Goal: Task Accomplishment & Management: Use online tool/utility

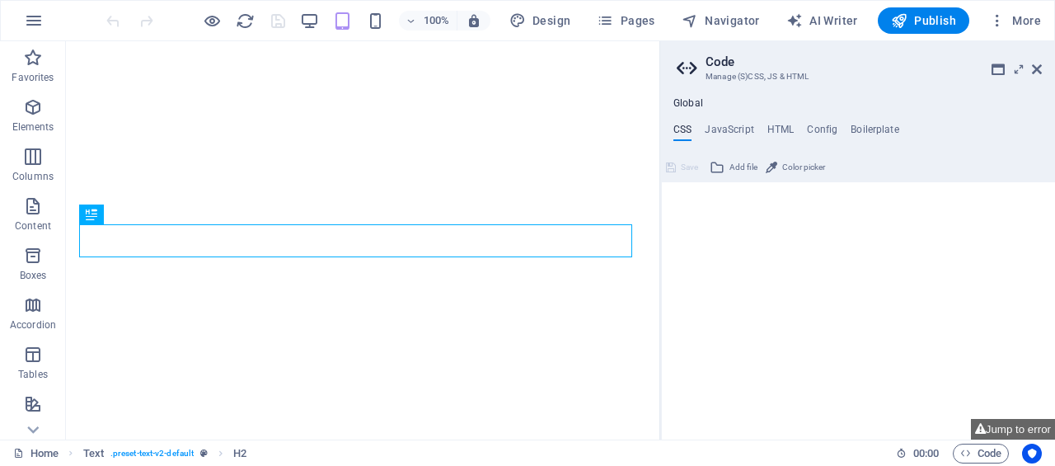
type textarea "/**"
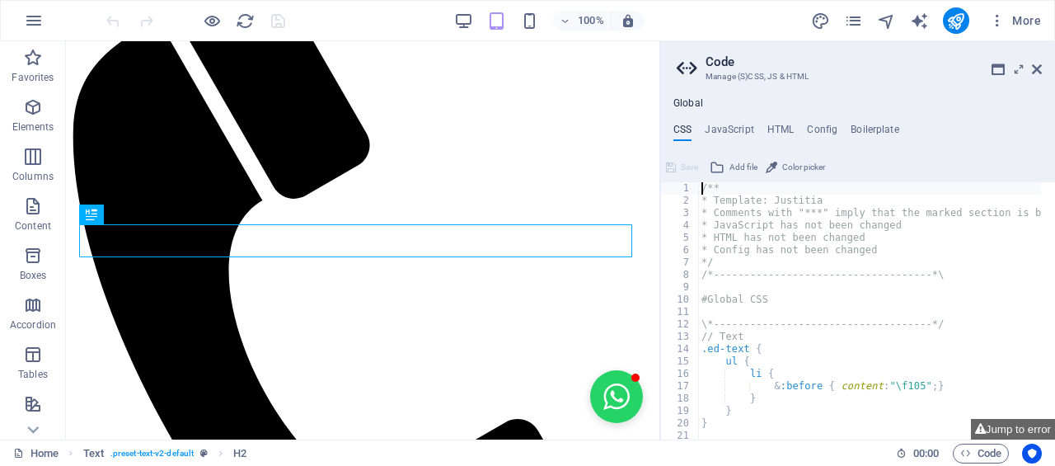
scroll to position [516, 0]
click at [31, 435] on icon at bounding box center [32, 429] width 23 height 23
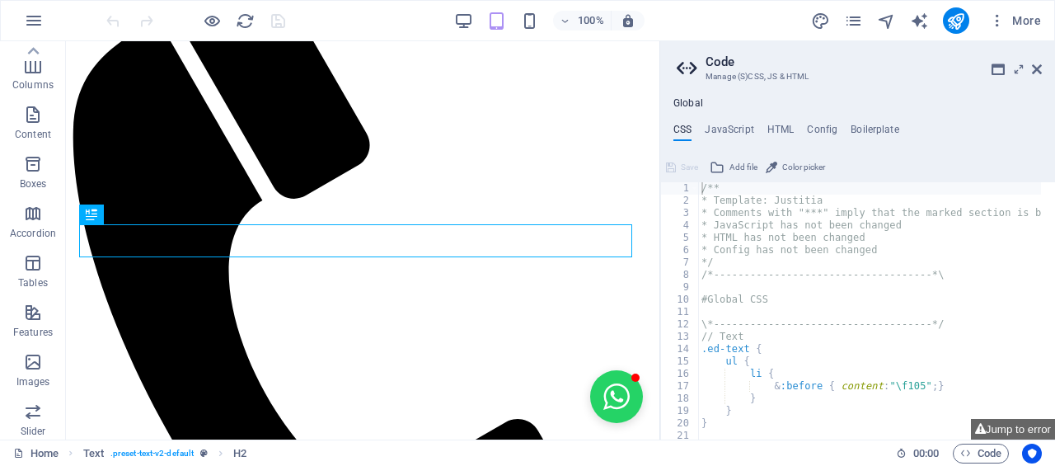
scroll to position [13, 0]
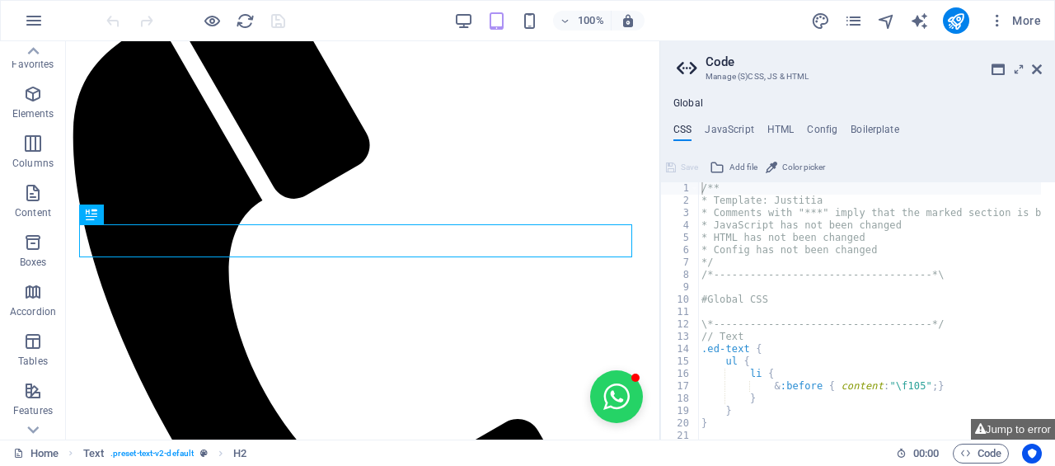
click at [32, 22] on icon "button" at bounding box center [34, 21] width 20 height 20
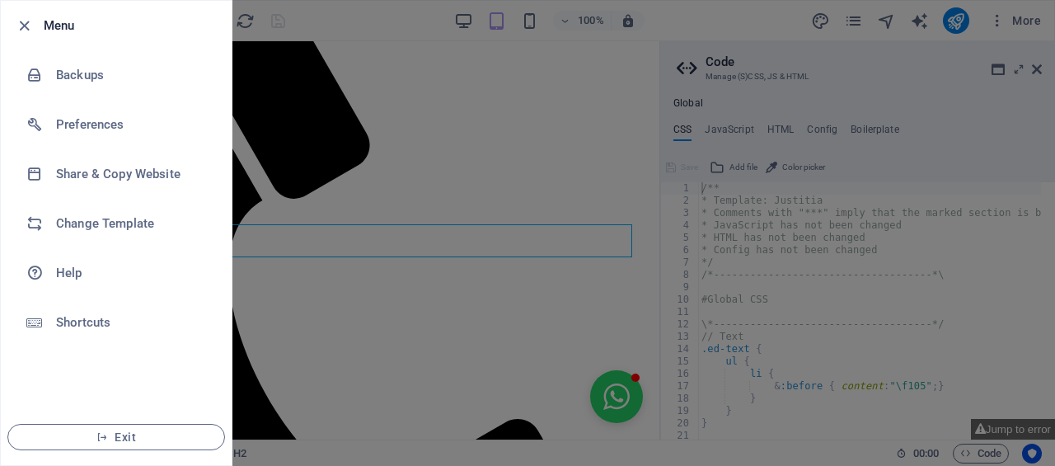
click at [82, 238] on li "Change Template" at bounding box center [116, 223] width 231 height 49
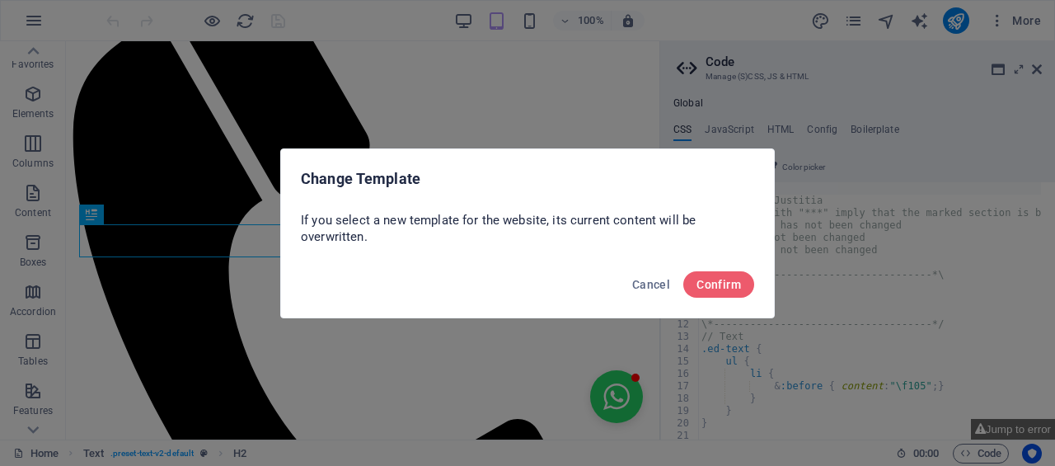
click at [712, 288] on span "Confirm" at bounding box center [718, 284] width 45 height 13
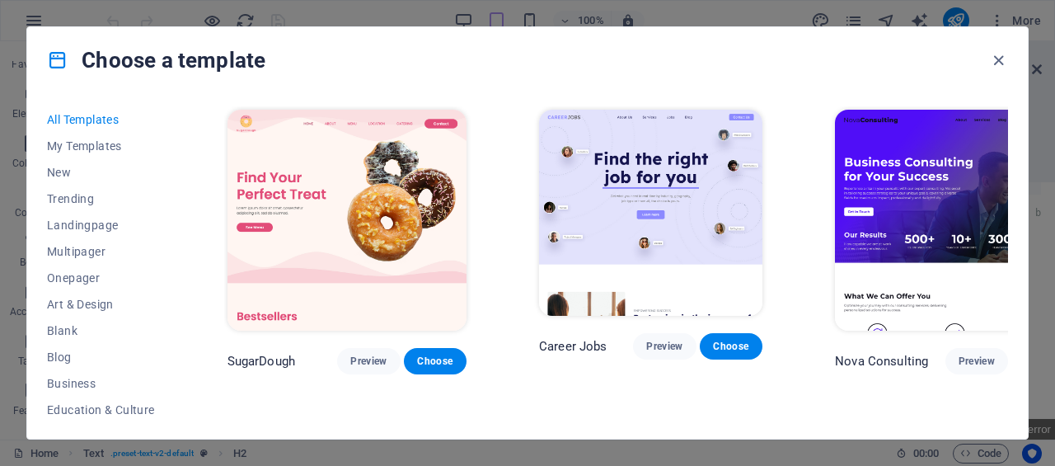
click at [77, 204] on span "Trending" at bounding box center [101, 198] width 108 height 13
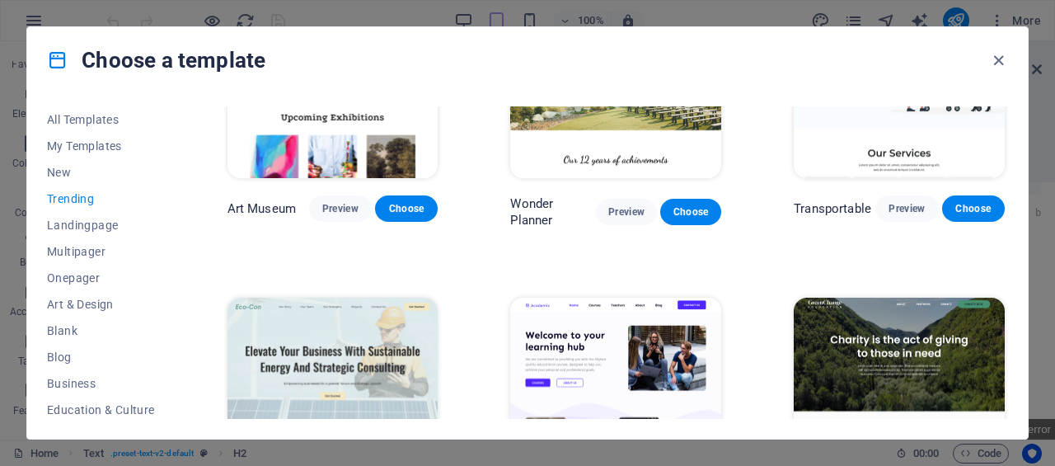
scroll to position [412, 0]
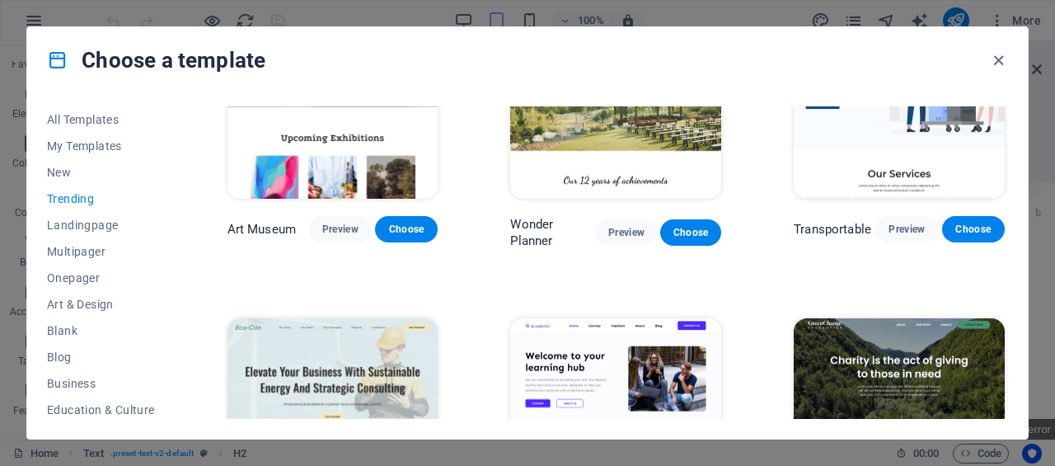
click at [73, 245] on span "Multipager" at bounding box center [101, 251] width 108 height 13
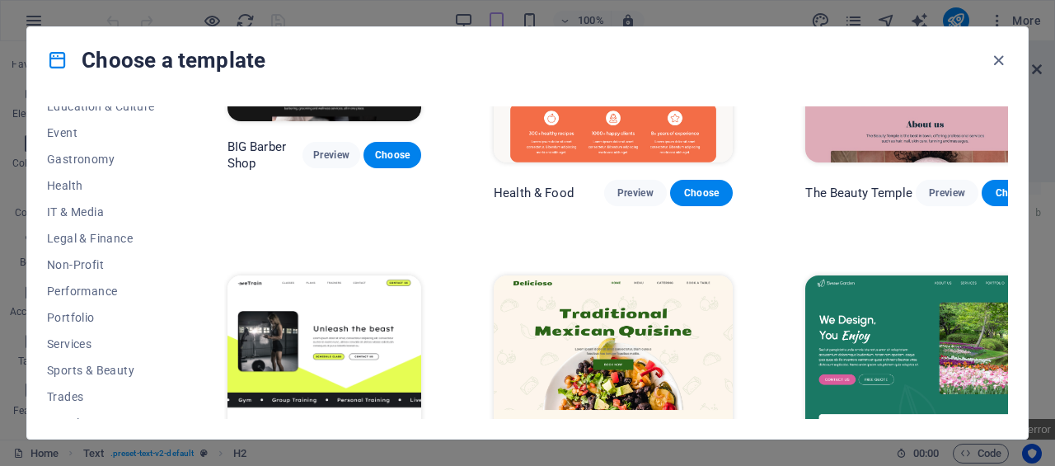
scroll to position [330, 0]
click at [87, 317] on span "Services" at bounding box center [101, 317] width 108 height 13
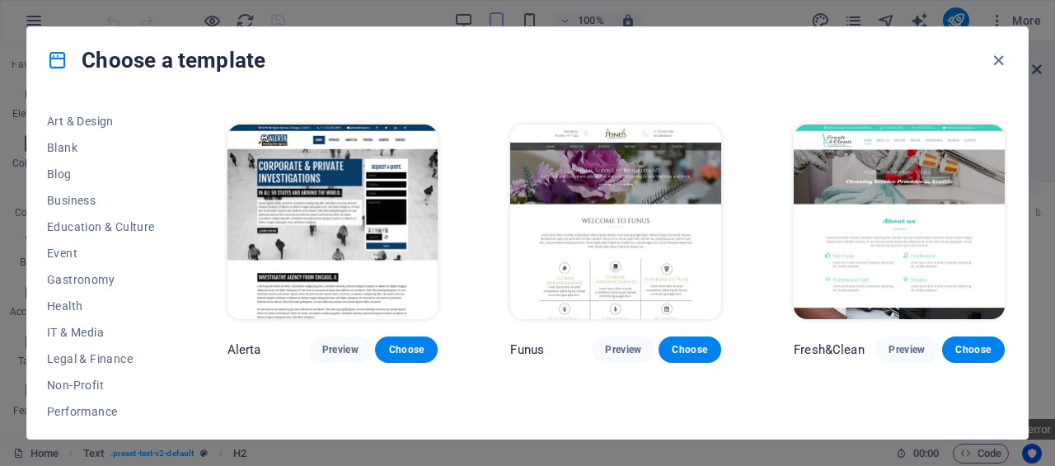
scroll to position [181, 0]
click at [75, 361] on span "Legal & Finance" at bounding box center [101, 360] width 108 height 13
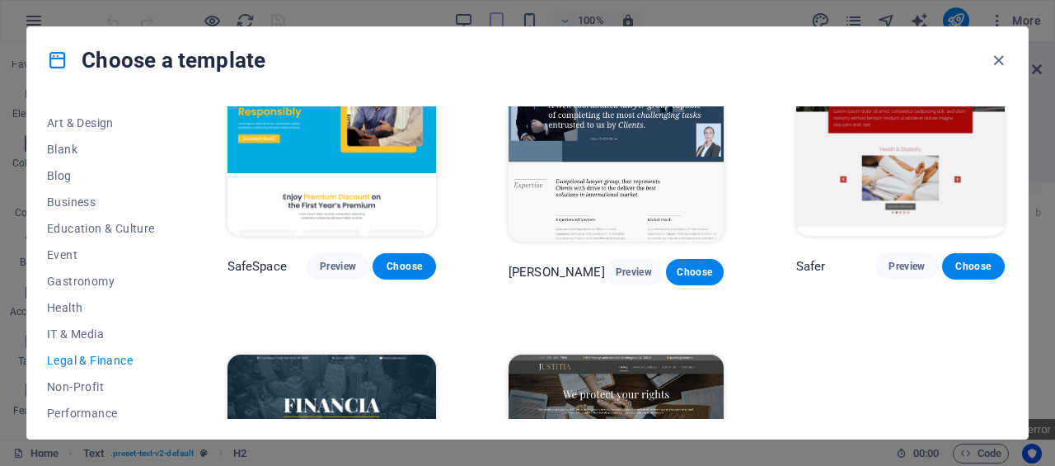
scroll to position [0, 0]
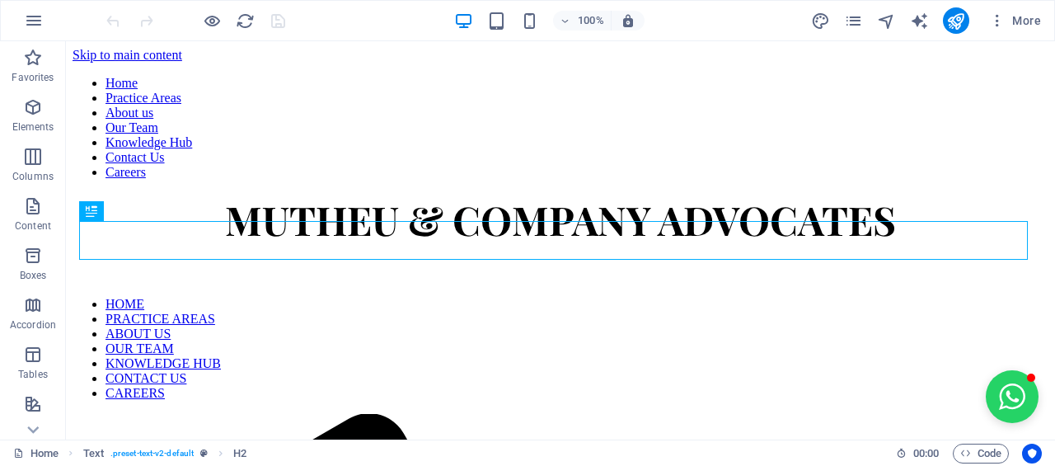
scroll to position [537, 0]
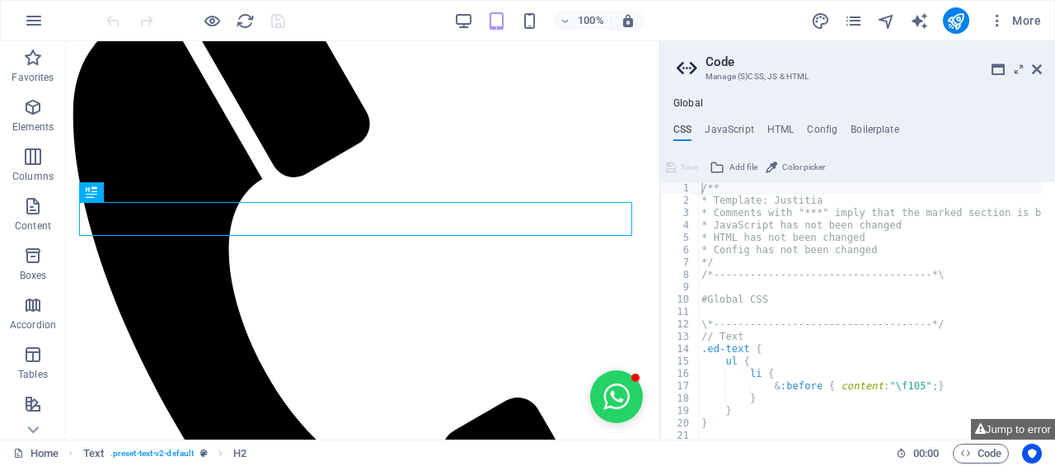
click at [26, 18] on icon "button" at bounding box center [34, 21] width 20 height 20
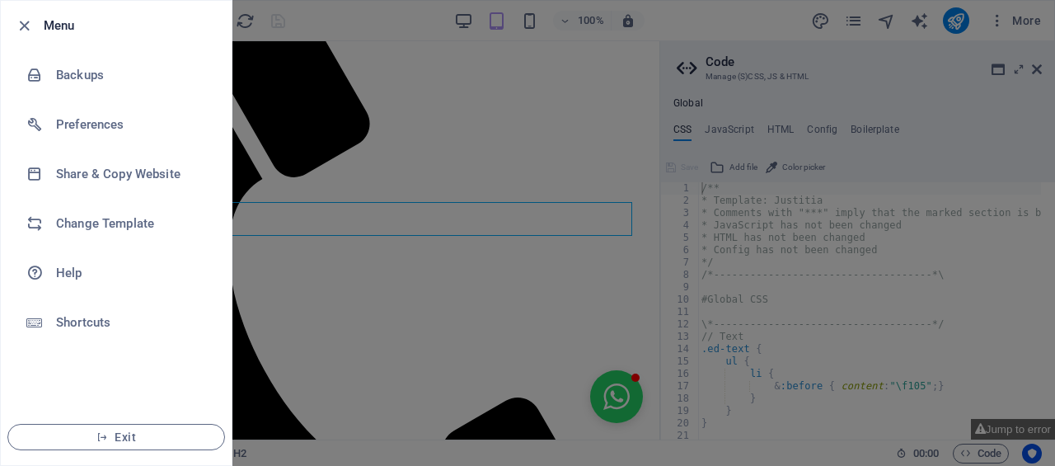
click at [54, 229] on div at bounding box center [41, 223] width 30 height 16
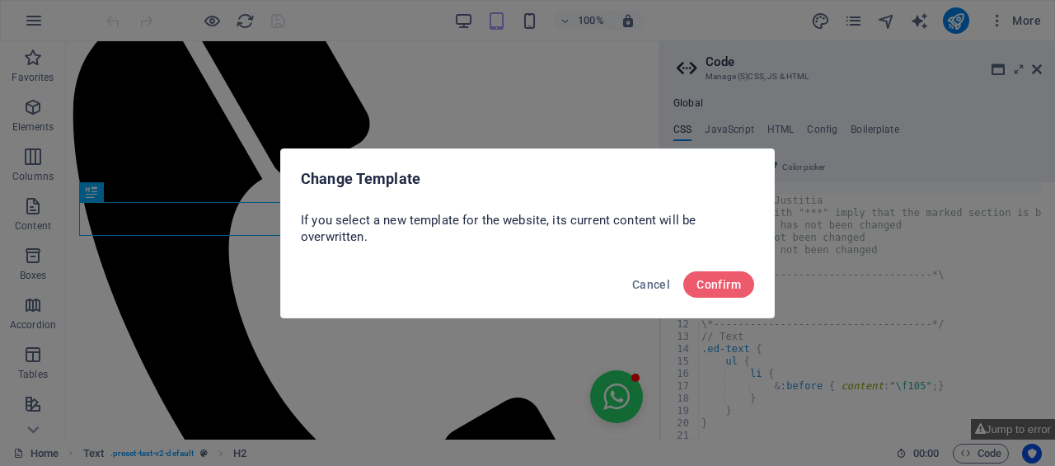
click at [701, 281] on span "Confirm" at bounding box center [718, 284] width 45 height 13
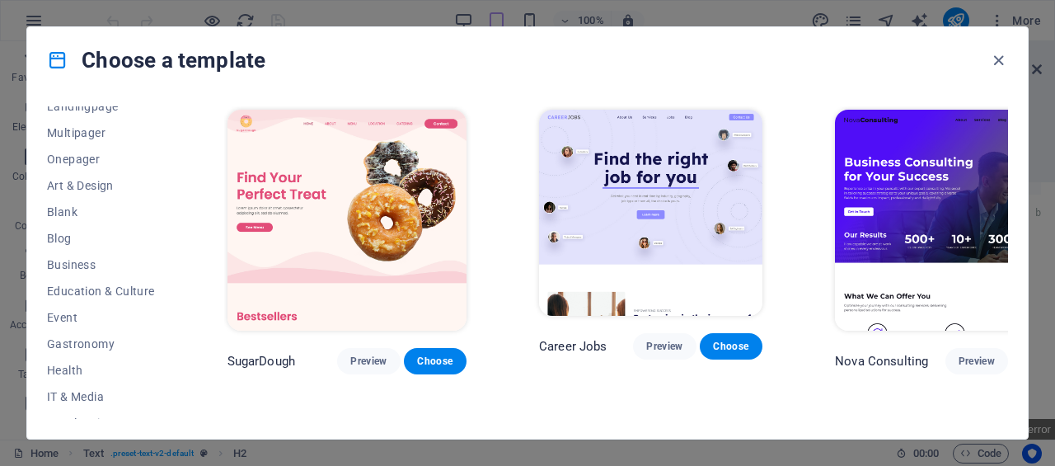
scroll to position [165, 0]
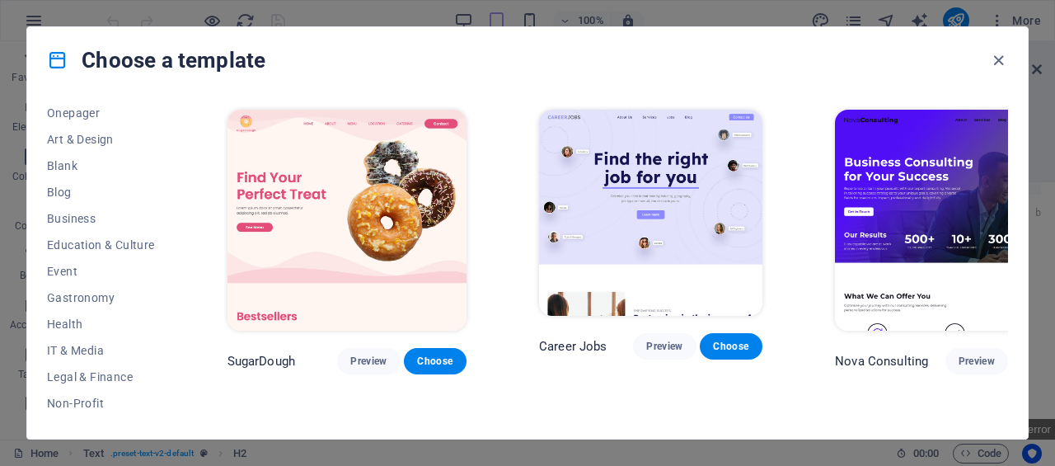
click at [68, 382] on span "Legal & Finance" at bounding box center [101, 376] width 108 height 13
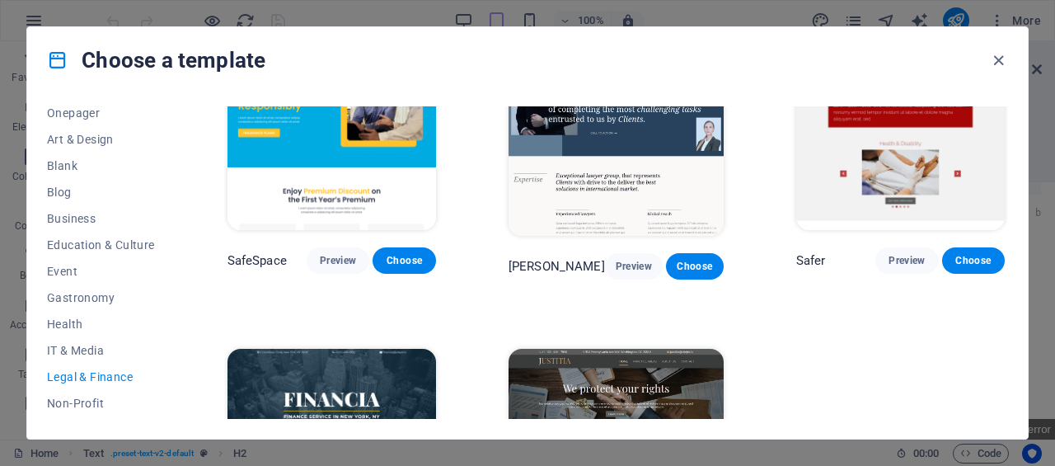
scroll to position [0, 0]
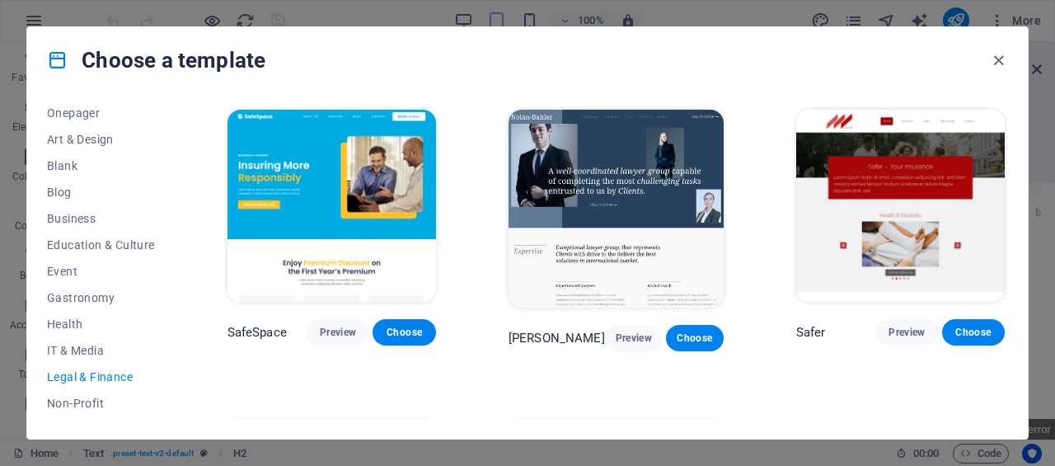
click at [328, 196] on div "SafeSpace Preview Choose" at bounding box center [331, 228] width 215 height 245
click at [338, 319] on button "Preview" at bounding box center [338, 332] width 63 height 26
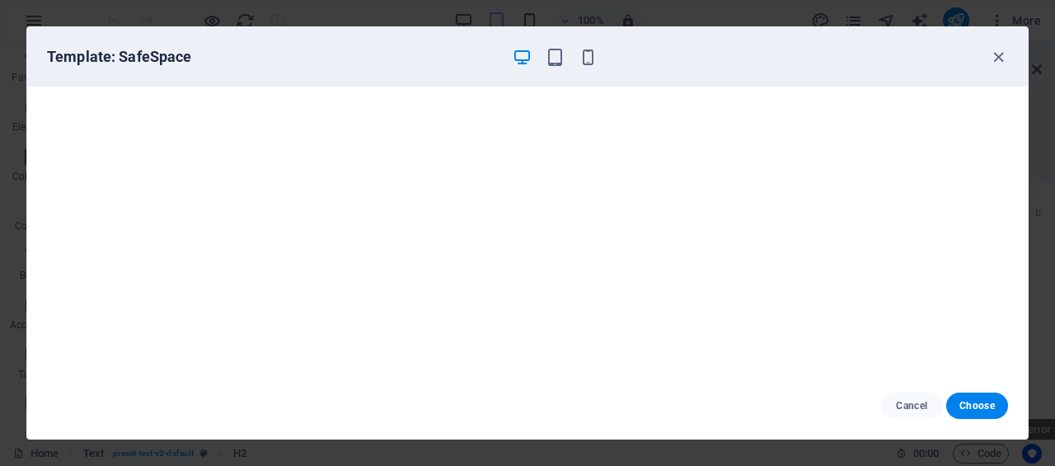
click at [999, 56] on icon "button" at bounding box center [998, 57] width 19 height 19
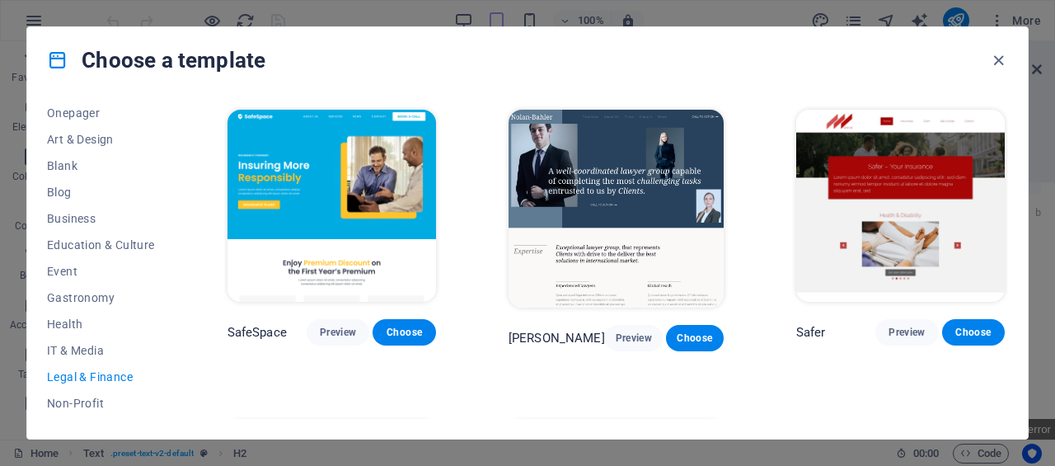
click at [63, 163] on span "Blank" at bounding box center [101, 165] width 108 height 13
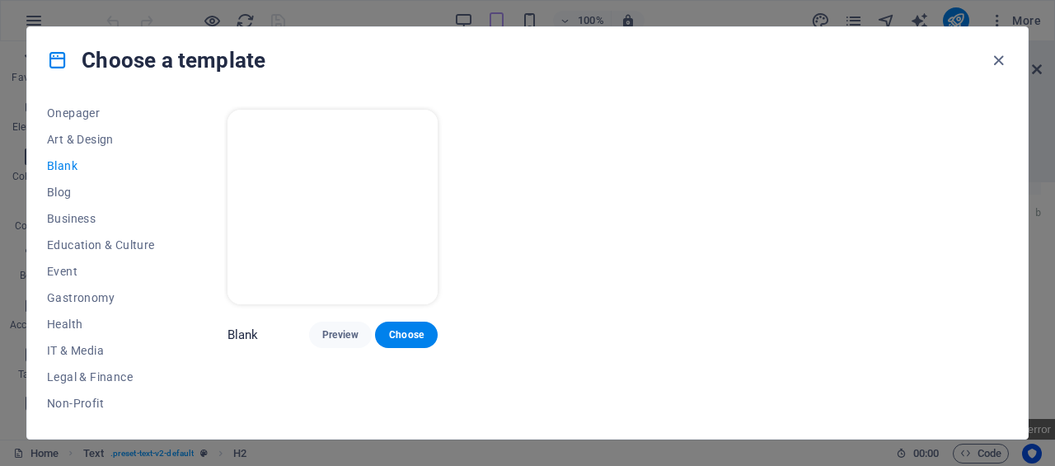
click at [117, 379] on span "Legal & Finance" at bounding box center [101, 376] width 108 height 13
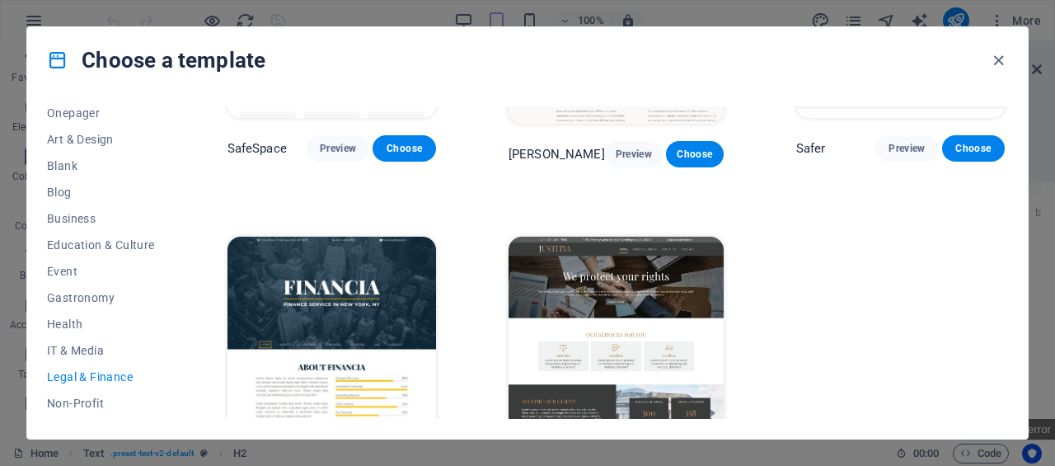
scroll to position [231, 0]
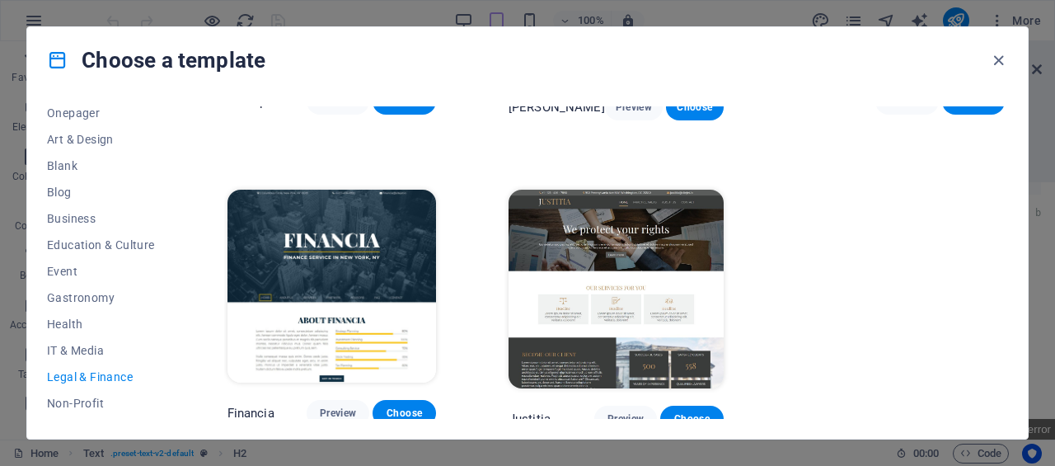
click at [612, 412] on span "Preview" at bounding box center [625, 418] width 36 height 13
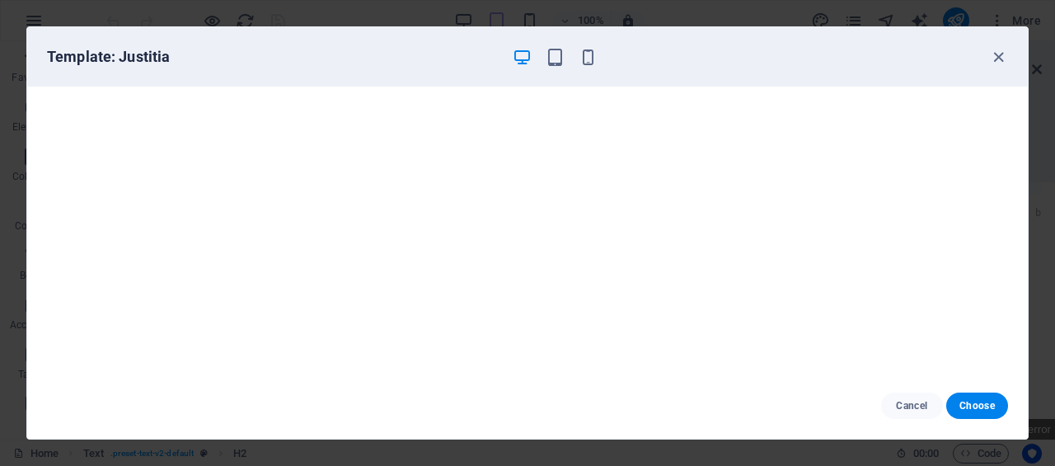
click at [989, 54] on icon "button" at bounding box center [998, 57] width 19 height 19
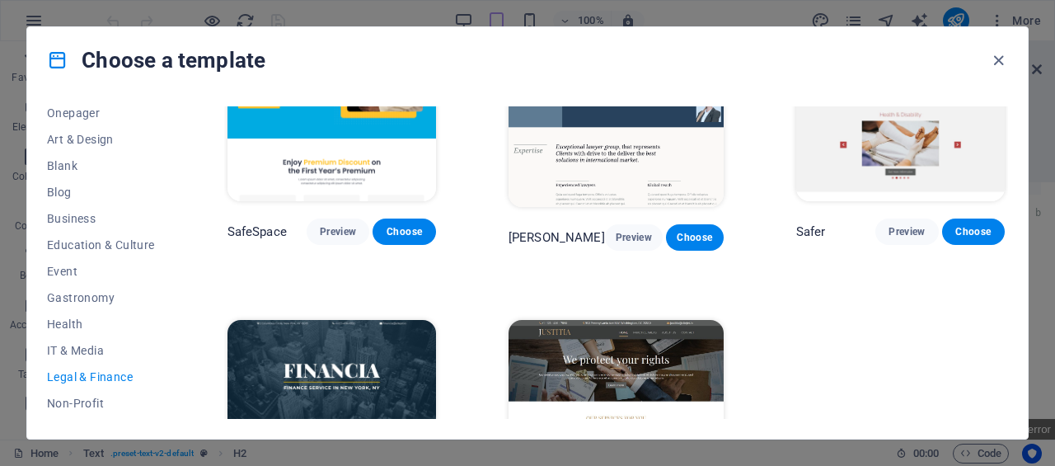
scroll to position [0, 0]
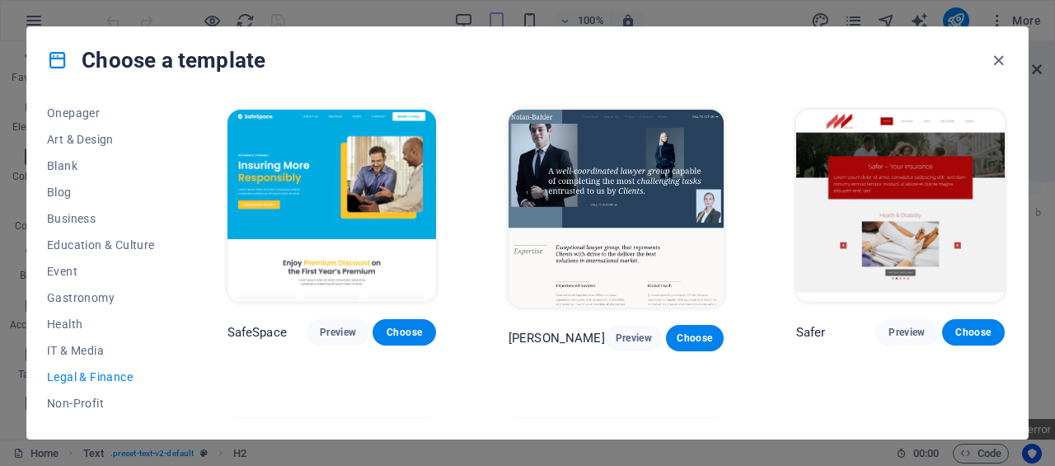
click at [634, 334] on span "Preview" at bounding box center [633, 337] width 31 height 13
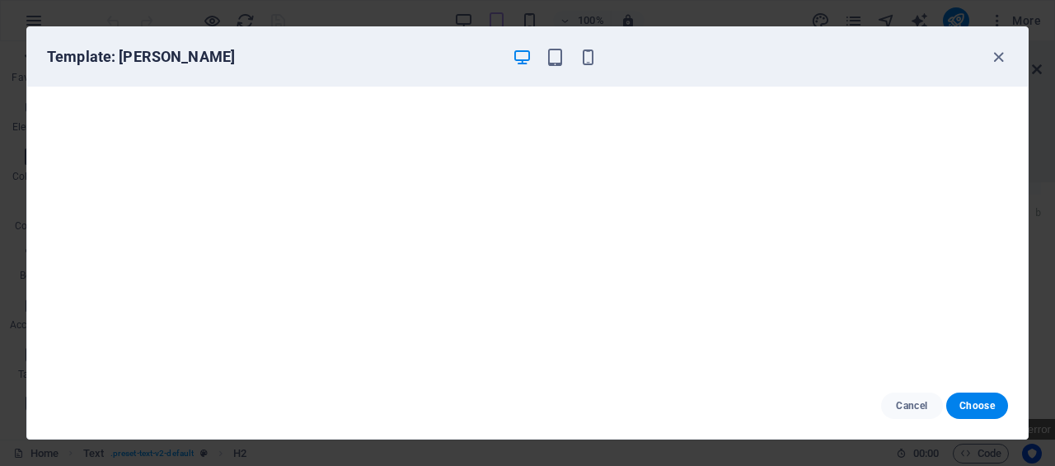
click at [997, 59] on icon "button" at bounding box center [998, 57] width 19 height 19
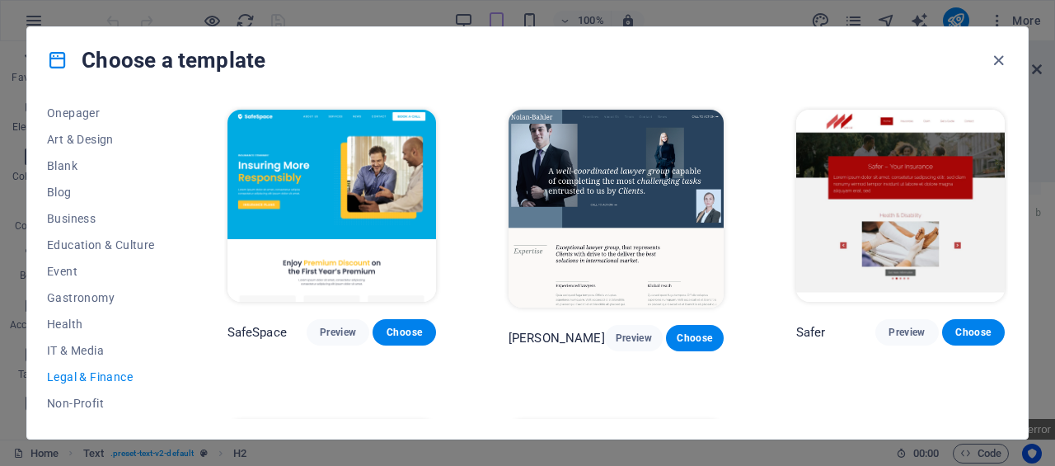
click at [73, 157] on button "Blank" at bounding box center [101, 165] width 108 height 26
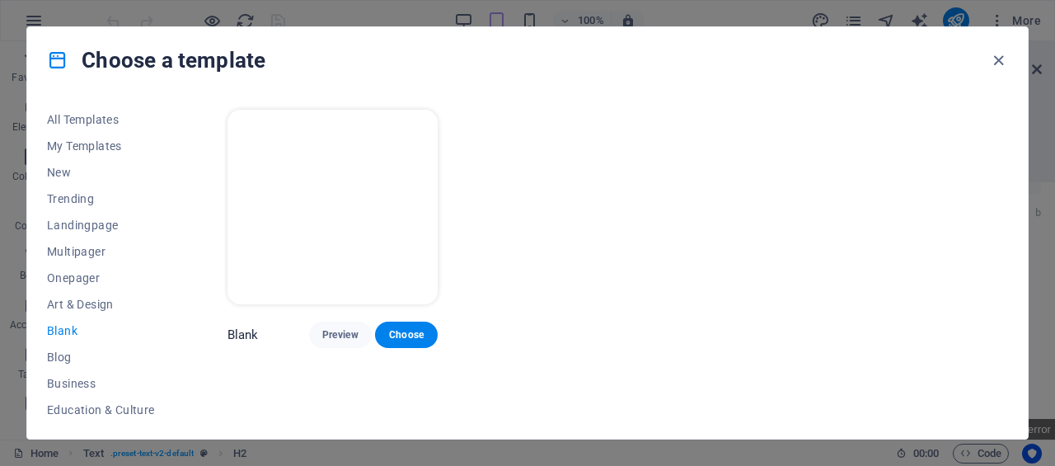
click at [100, 190] on button "Trending" at bounding box center [101, 198] width 108 height 26
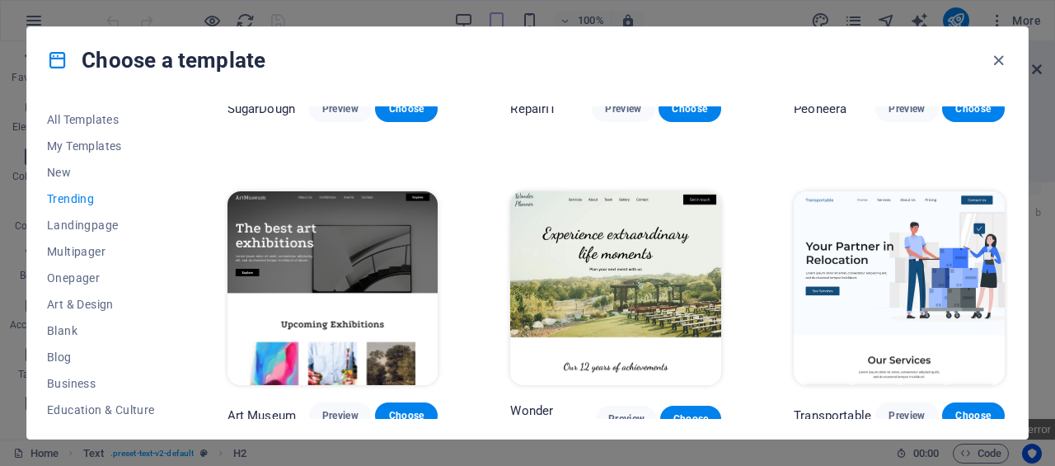
scroll to position [82, 0]
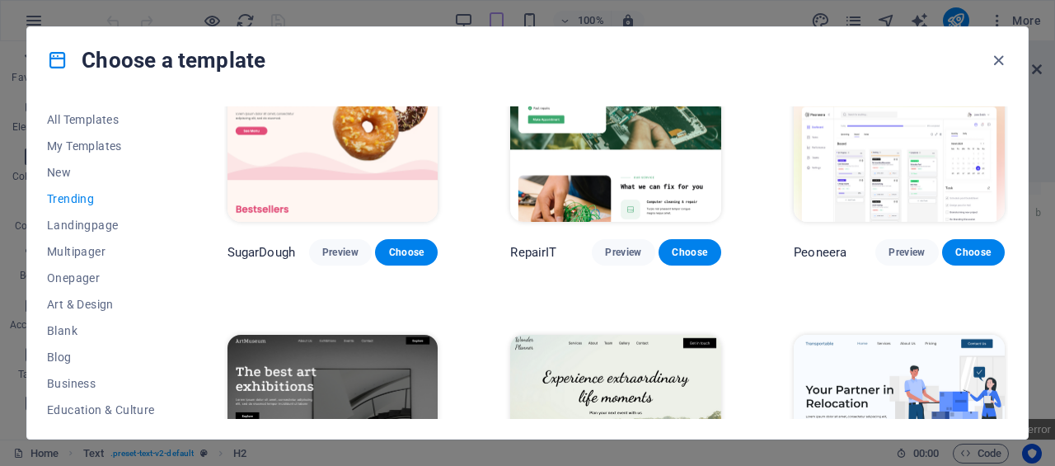
click at [309, 251] on button "Preview" at bounding box center [340, 252] width 63 height 26
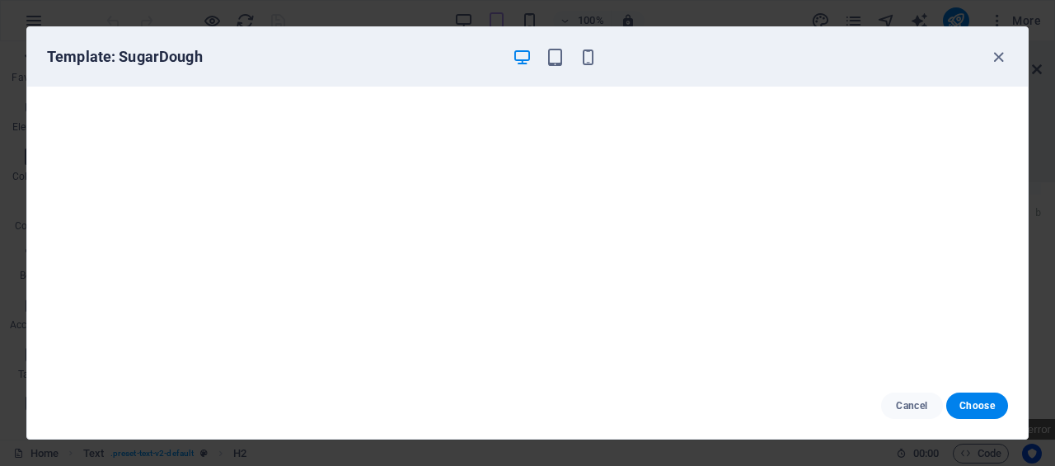
click at [997, 59] on icon "button" at bounding box center [998, 57] width 19 height 19
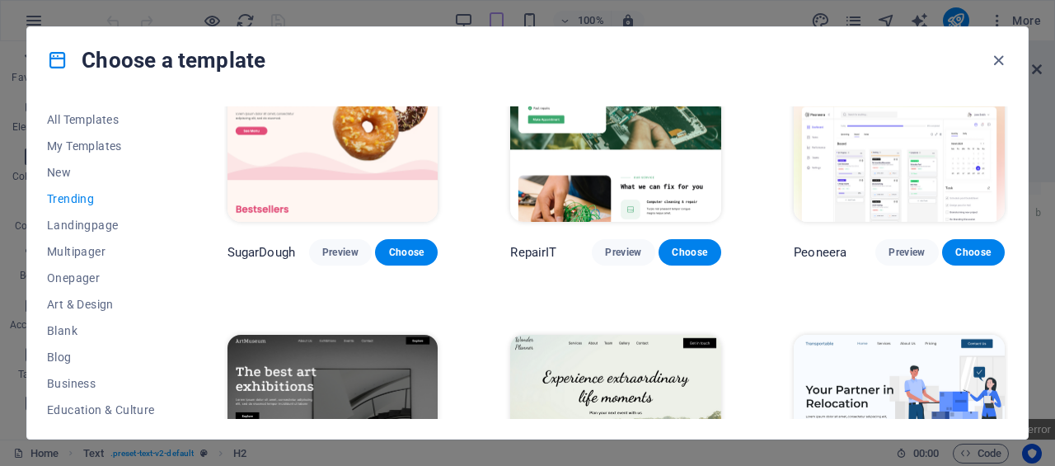
click at [95, 16] on div "Choose a template All Templates My Templates New Trending Landingpage Multipage…" at bounding box center [527, 233] width 1055 height 466
click at [1004, 57] on icon "button" at bounding box center [998, 60] width 19 height 19
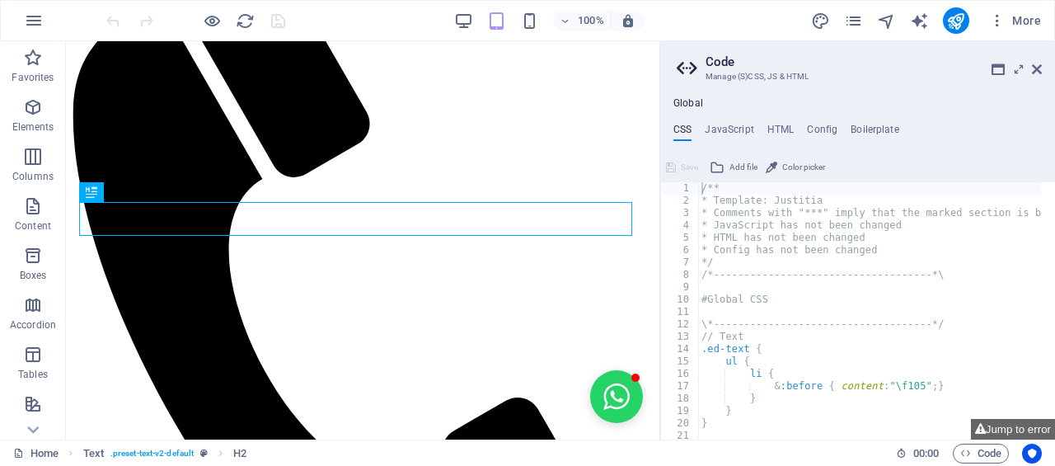
click at [1047, 60] on aside "Code Manage (S)CSS, JS & HTML Global CSS JavaScript HTML Config Boilerplate /**…" at bounding box center [857, 240] width 396 height 398
click at [1034, 72] on icon at bounding box center [1037, 69] width 10 height 13
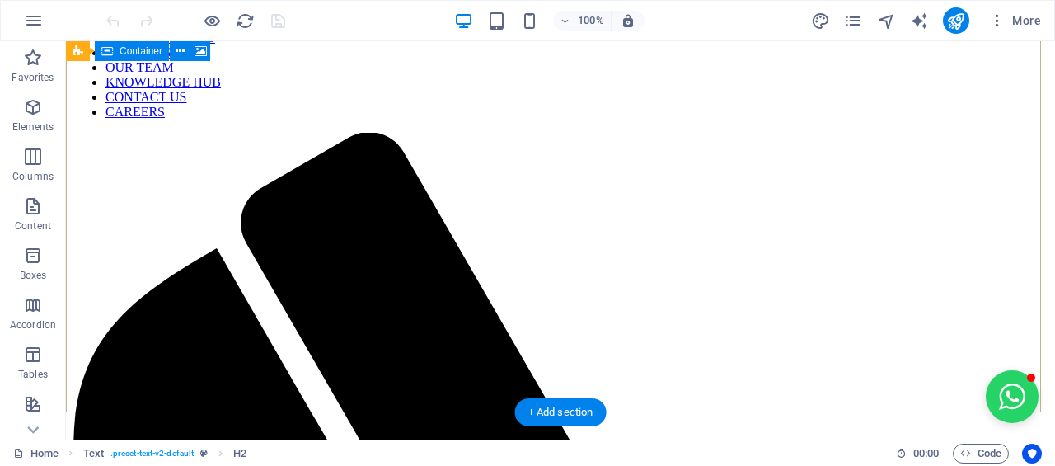
scroll to position [0, 0]
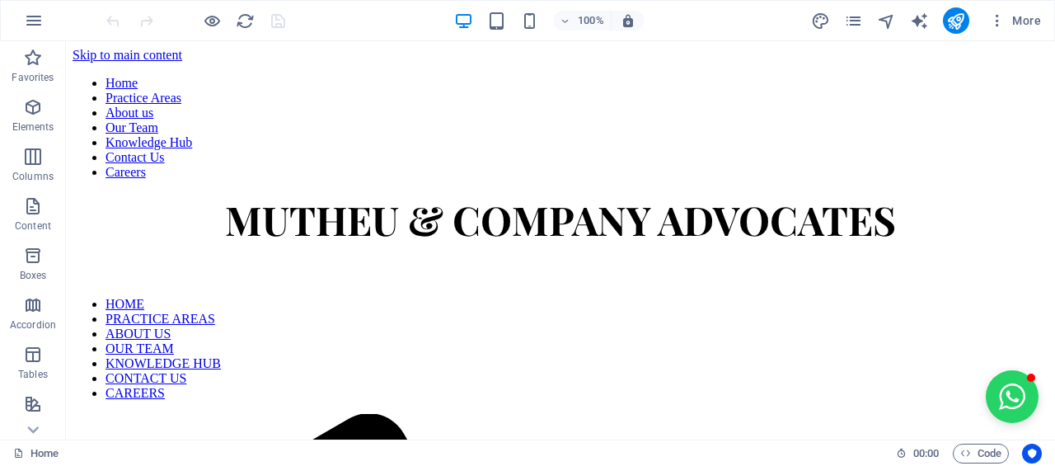
click at [42, 73] on p "Favorites" at bounding box center [33, 77] width 42 height 13
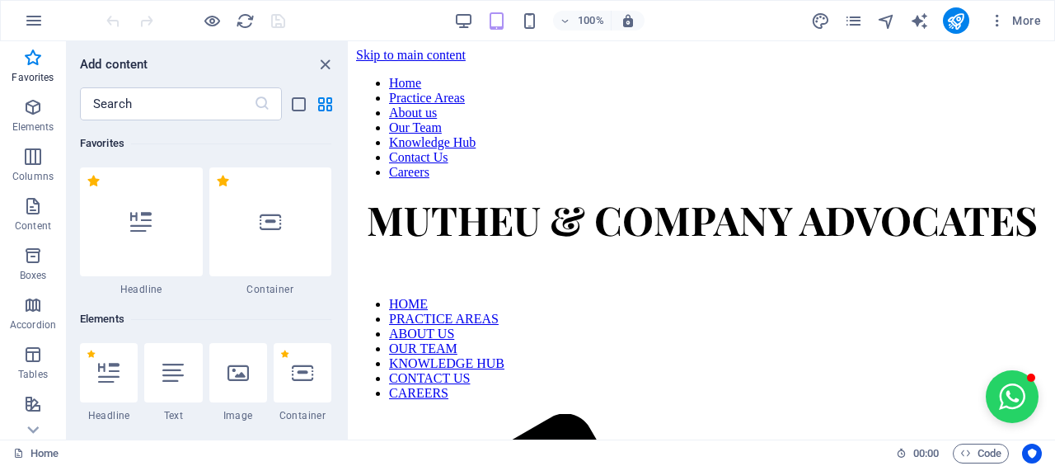
click at [104, 185] on div at bounding box center [141, 221] width 123 height 109
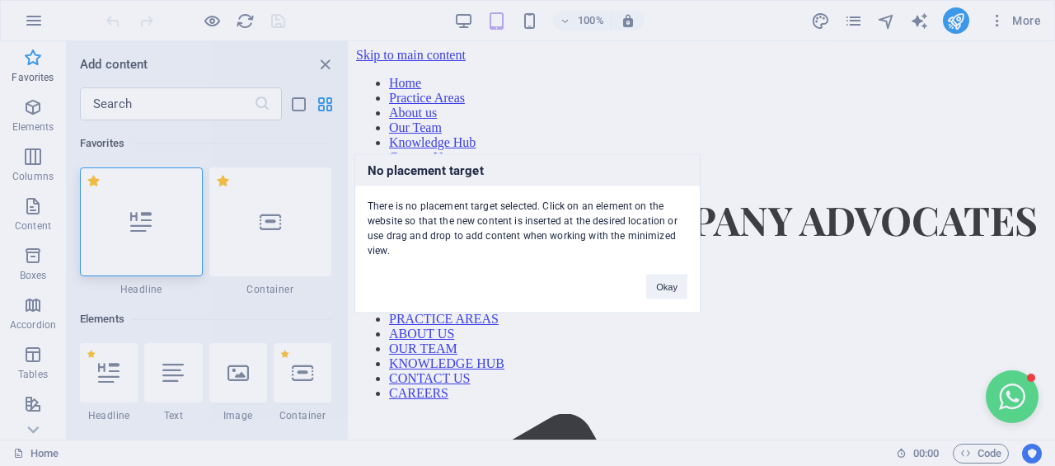
click at [329, 59] on div "No placement target There is no placement target selected. Click on an element …" at bounding box center [527, 233] width 1055 height 466
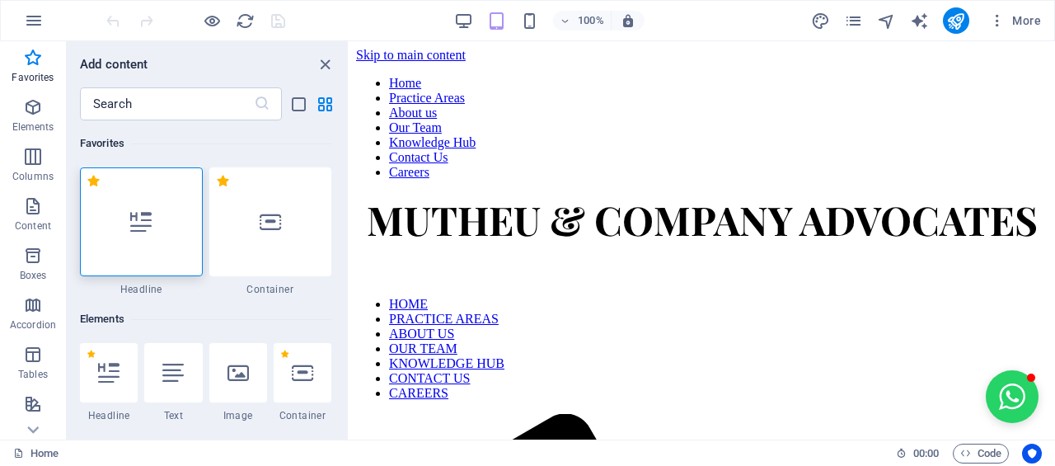
click at [30, 427] on icon at bounding box center [32, 429] width 23 height 23
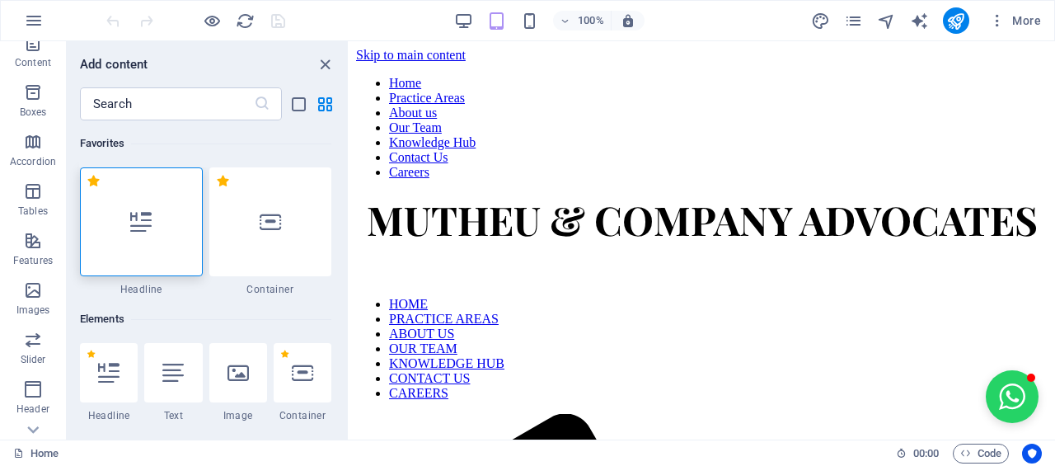
scroll to position [343, 0]
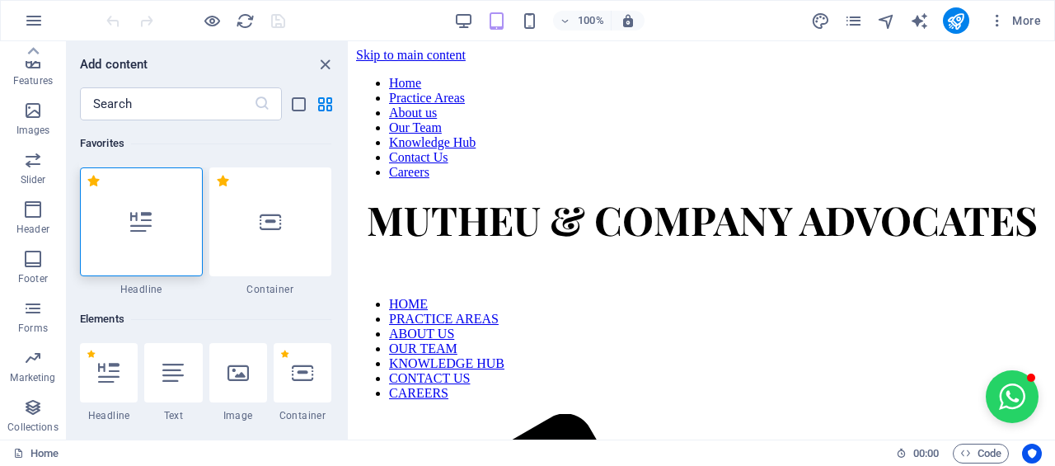
click at [35, 75] on p "Features" at bounding box center [33, 80] width 40 height 13
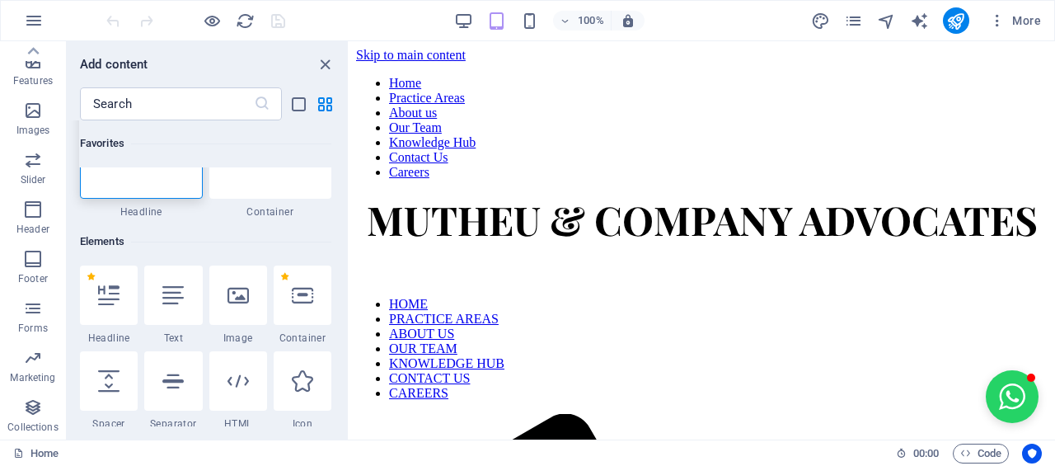
scroll to position [0, 0]
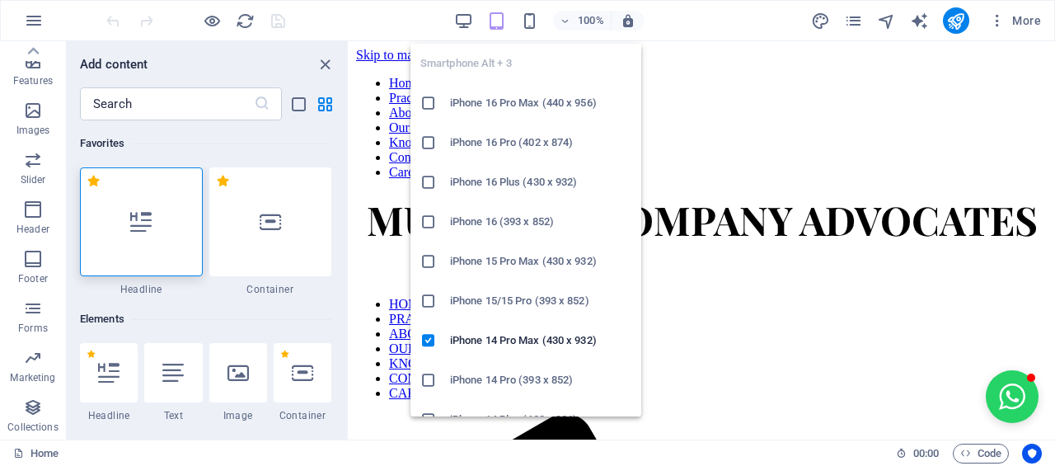
click at [538, 23] on icon "button" at bounding box center [529, 21] width 19 height 19
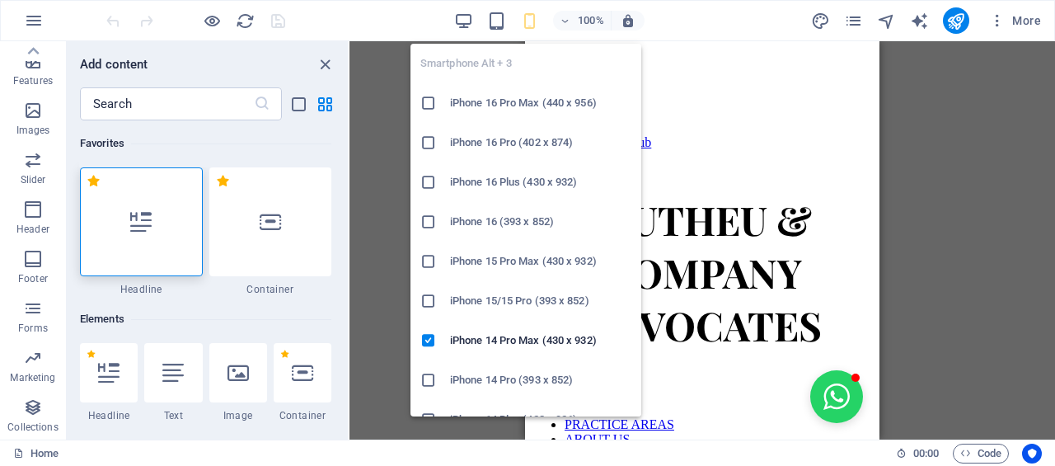
click at [520, 101] on h6 "iPhone 16 Pro Max (440 x 956)" at bounding box center [540, 103] width 181 height 20
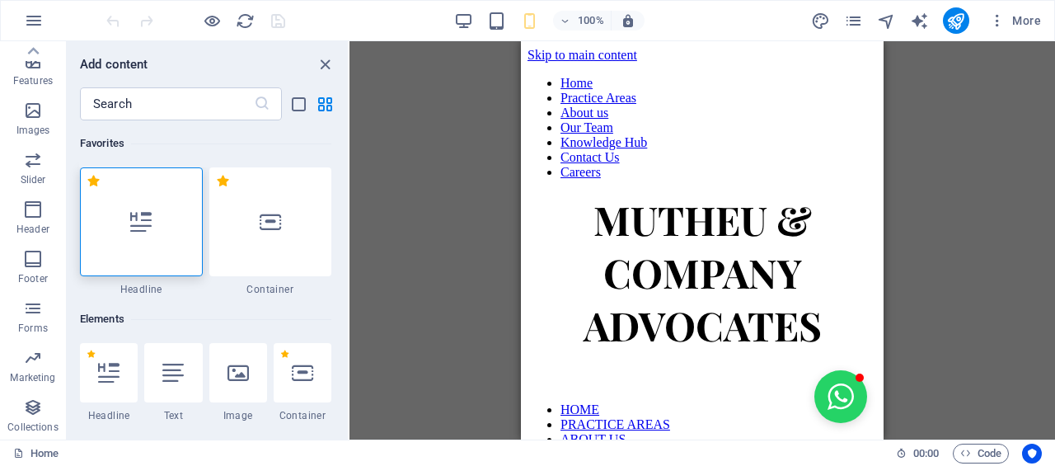
click at [465, 33] on div "100%" at bounding box center [549, 20] width 190 height 26
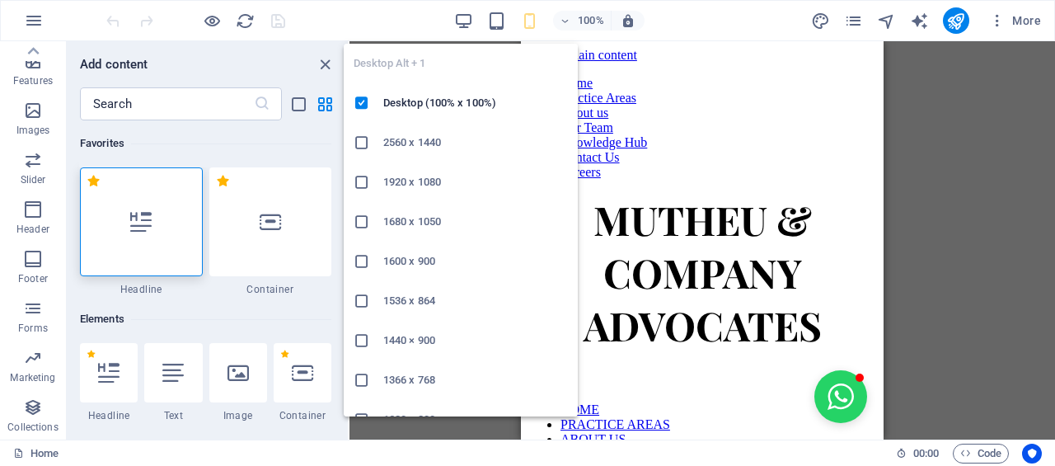
click at [464, 30] on button "button" at bounding box center [464, 21] width 20 height 20
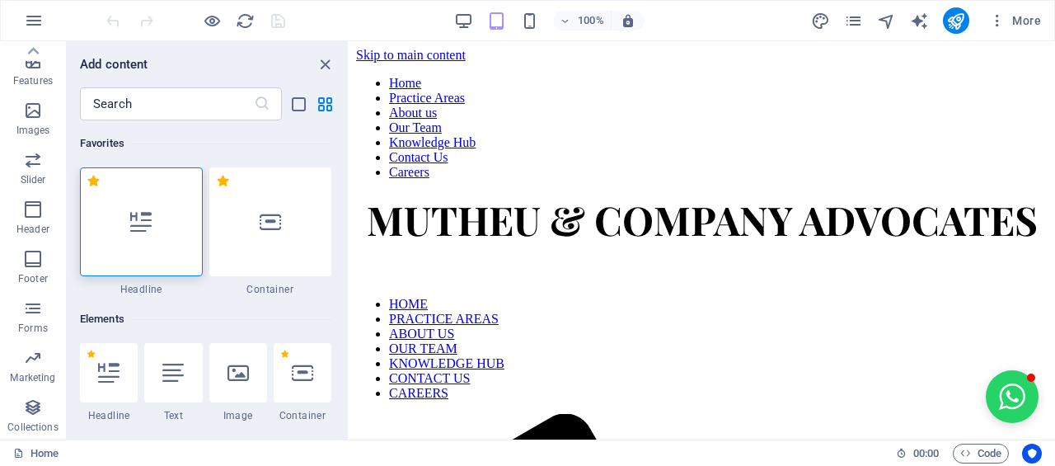
click at [20, 79] on p "Features" at bounding box center [33, 80] width 40 height 13
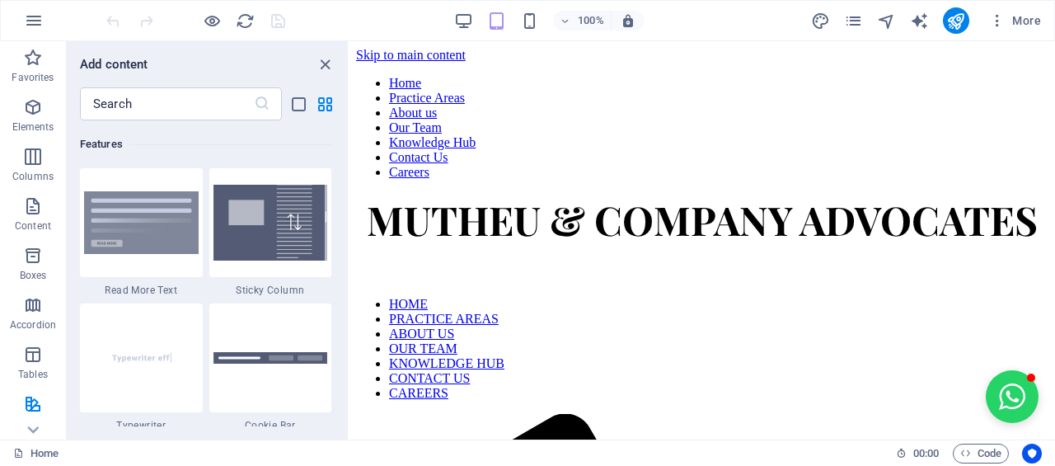
click at [20, 79] on p "Favorites" at bounding box center [33, 77] width 42 height 13
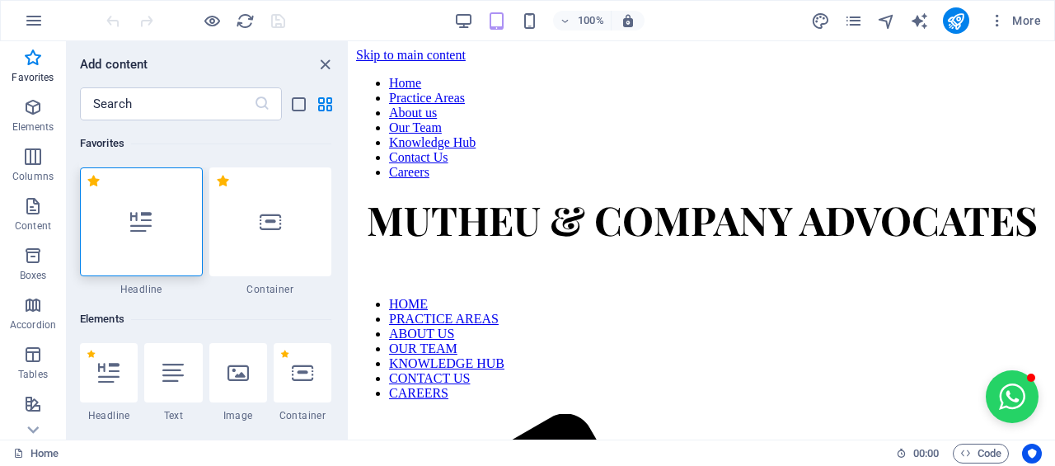
click at [160, 255] on div at bounding box center [141, 221] width 123 height 109
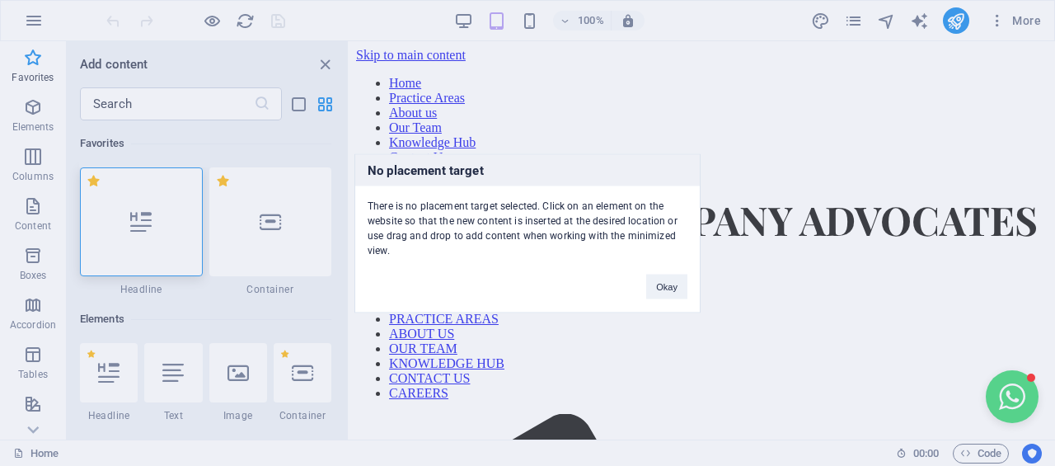
click at [669, 291] on button "Okay" at bounding box center [666, 286] width 41 height 25
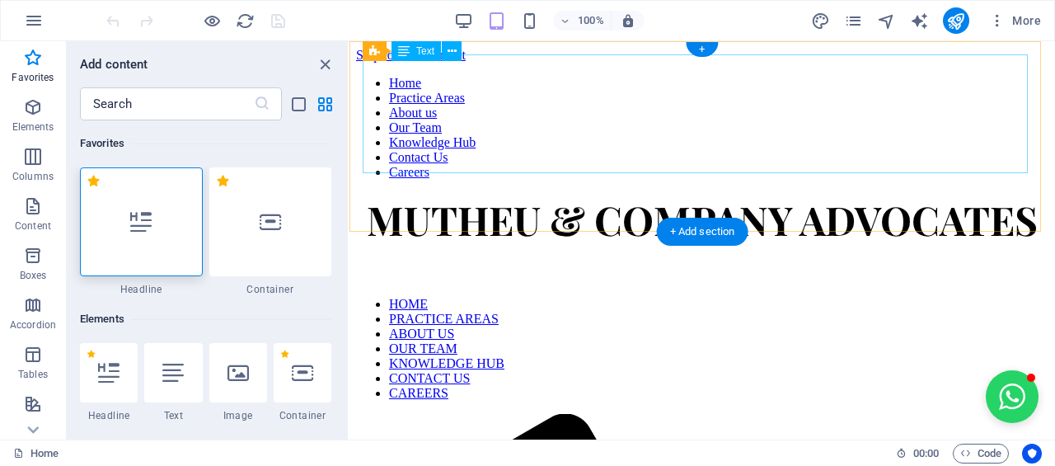
click at [504, 193] on div "MUTHEU & COMPANY ADVOCATES" at bounding box center [702, 219] width 692 height 53
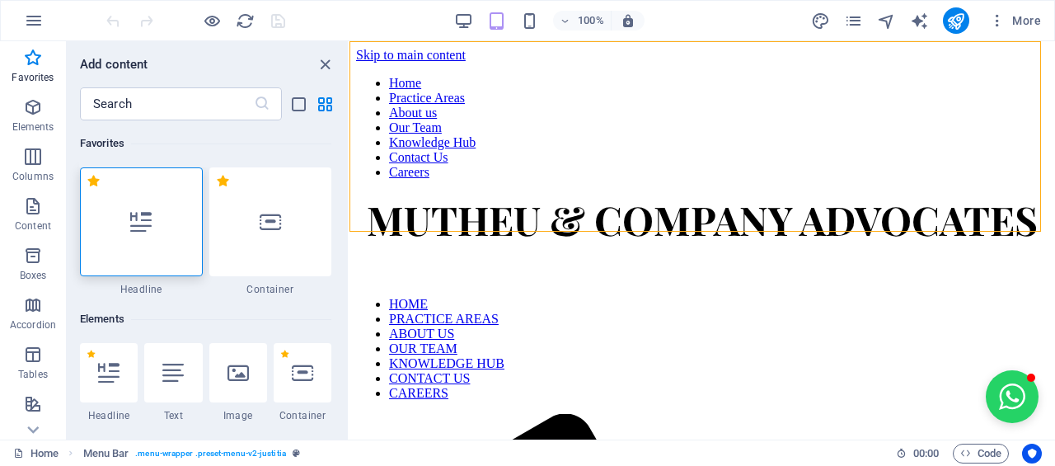
click at [163, 214] on div at bounding box center [141, 221] width 123 height 109
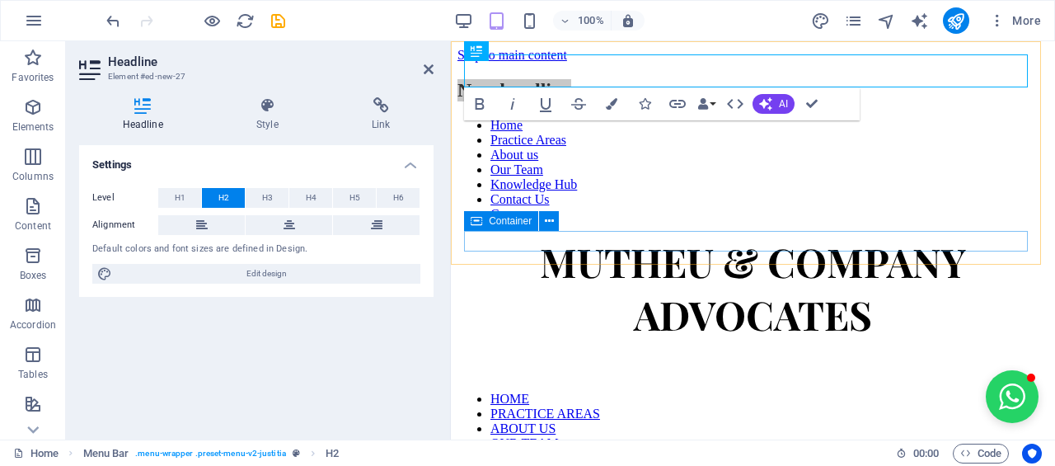
click at [551, 231] on button at bounding box center [549, 221] width 20 height 20
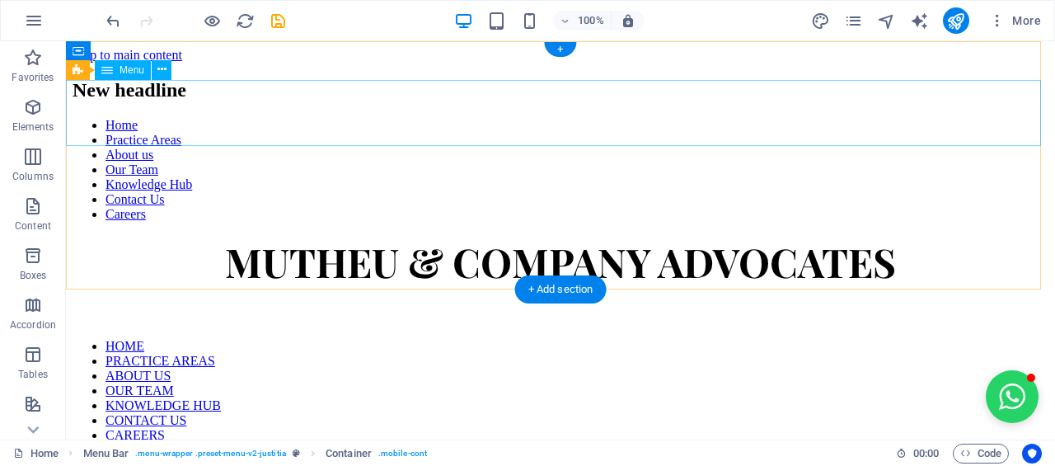
click at [208, 118] on nav "Home Practice Areas About us Our Team Knowledge Hub Contact Us Careers" at bounding box center [561, 170] width 976 height 104
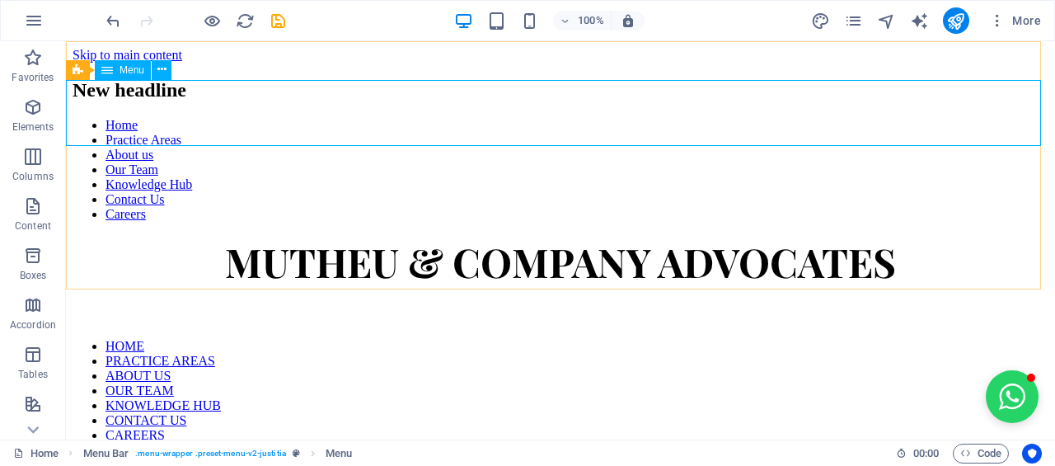
click at [158, 70] on icon at bounding box center [161, 69] width 9 height 17
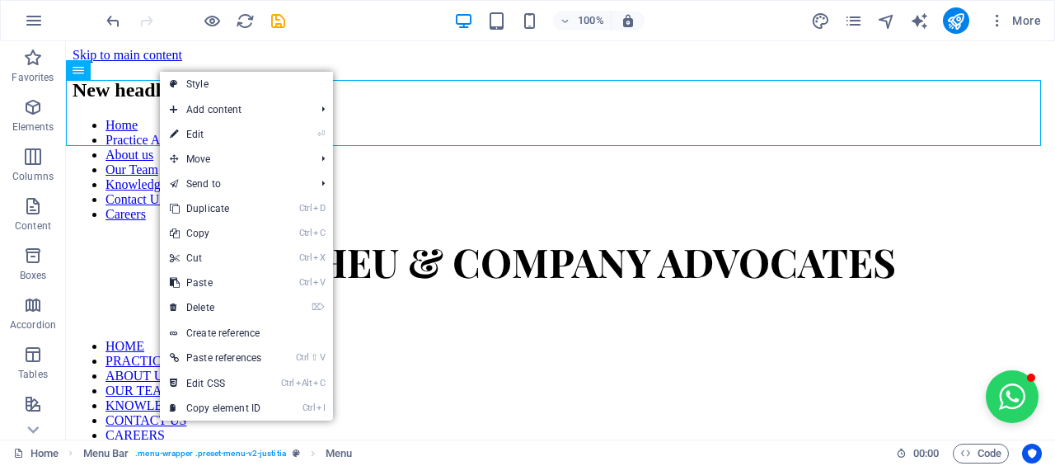
drag, startPoint x: 206, startPoint y: 312, endPoint x: 148, endPoint y: 266, distance: 73.9
click at [206, 312] on link "⌦ Delete" at bounding box center [215, 307] width 111 height 25
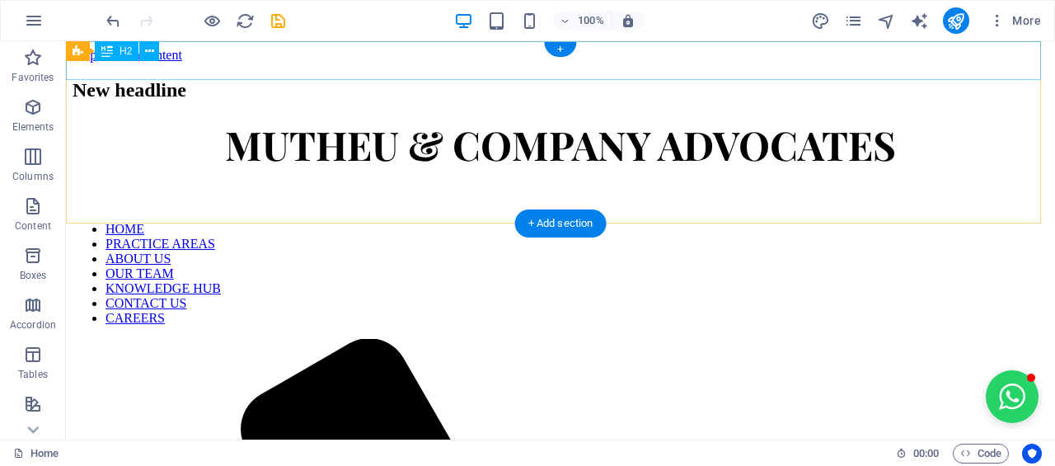
click at [575, 48] on div "+" at bounding box center [560, 49] width 32 height 15
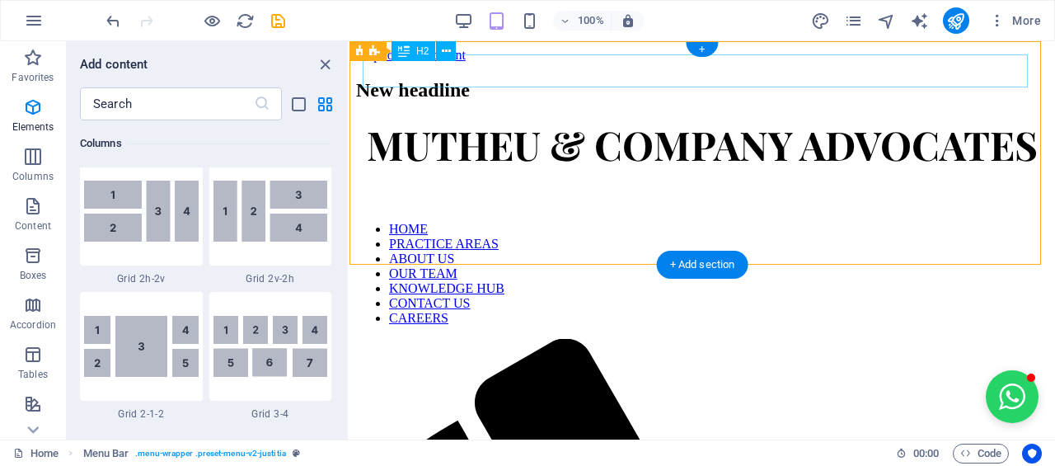
click at [580, 79] on div "New headline" at bounding box center [702, 90] width 692 height 22
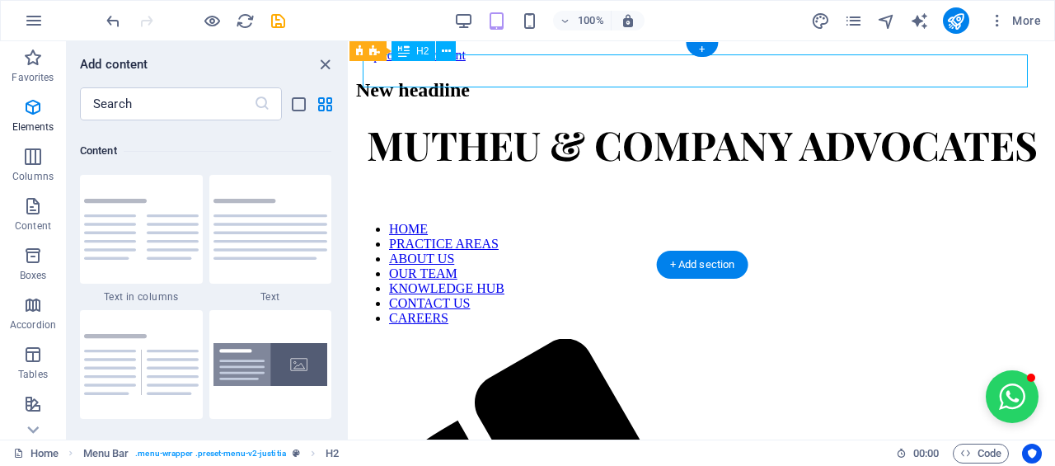
scroll to position [2883, 0]
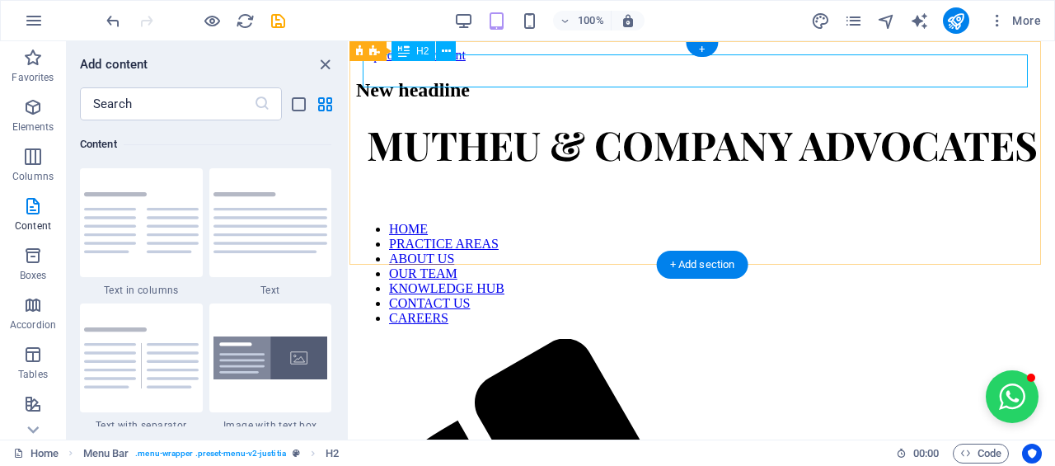
click at [603, 79] on div "New headline" at bounding box center [702, 90] width 692 height 22
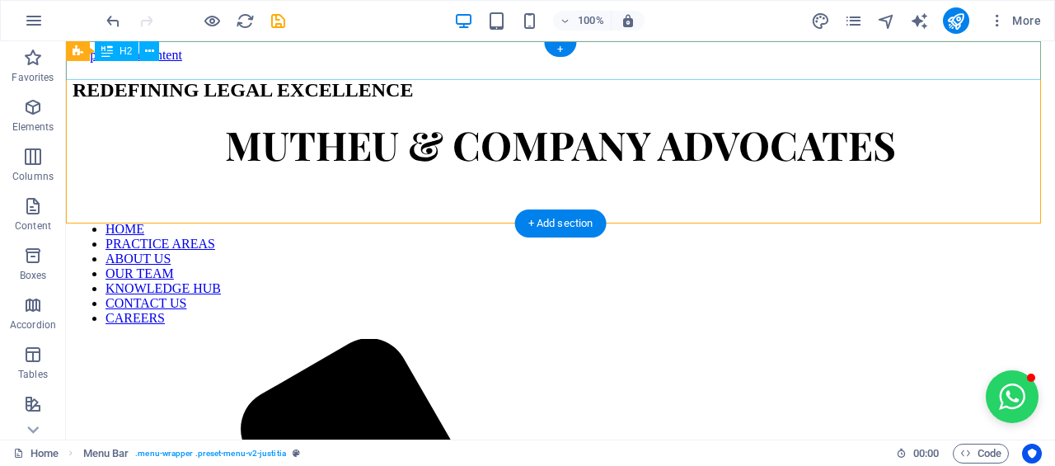
click at [312, 79] on div "REDEFINING LEGAL EXCELLENCE" at bounding box center [561, 90] width 976 height 22
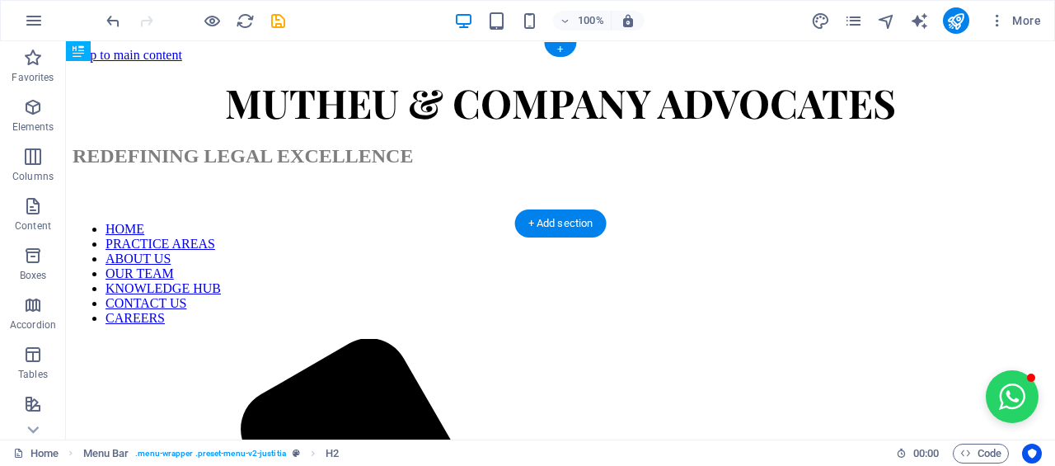
drag, startPoint x: 297, startPoint y: 63, endPoint x: 305, endPoint y: 111, distance: 49.3
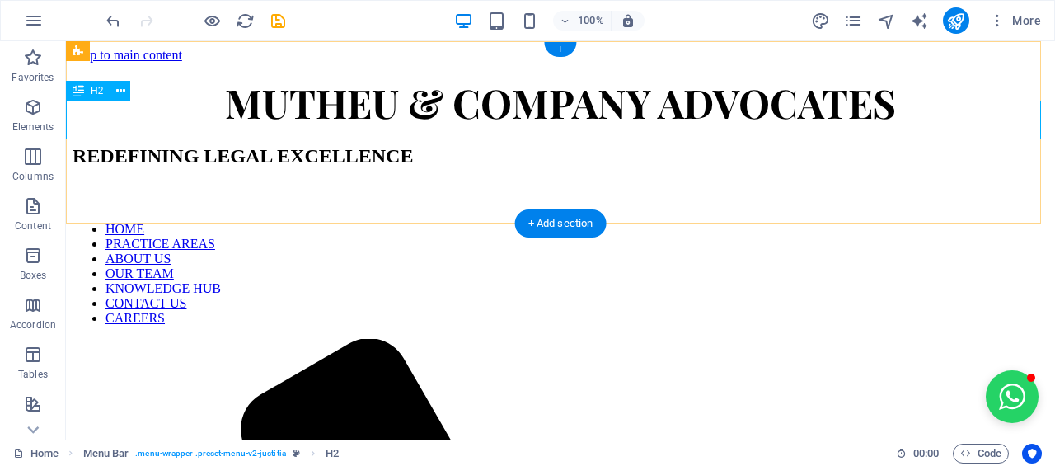
click at [143, 145] on div "REDEFINING LEGAL EXCELLENCE" at bounding box center [561, 156] width 976 height 22
click at [122, 95] on icon at bounding box center [120, 90] width 9 height 17
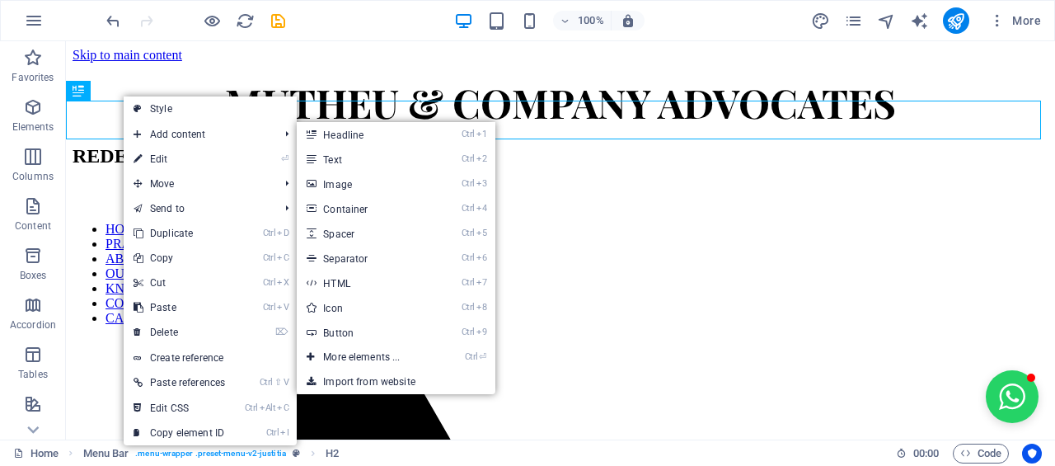
click at [148, 110] on link "Style" at bounding box center [210, 108] width 173 height 25
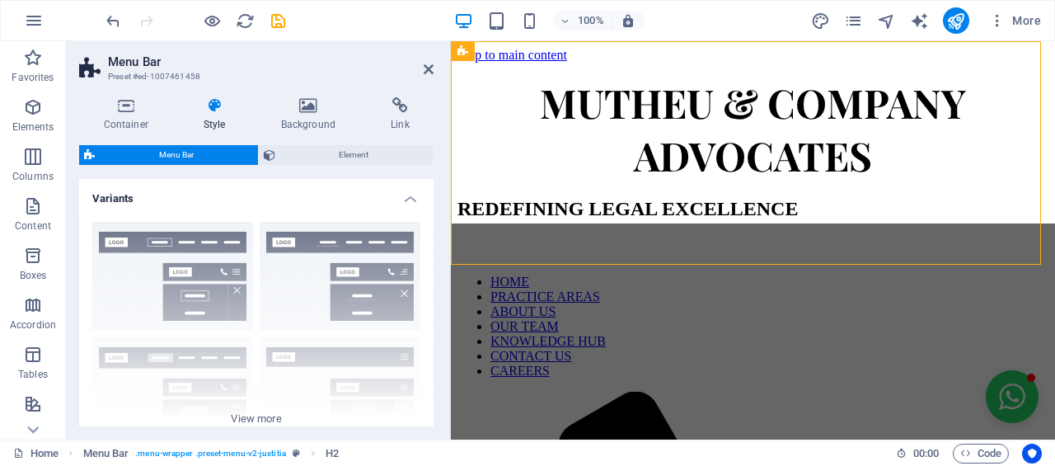
click at [299, 106] on icon at bounding box center [307, 105] width 103 height 16
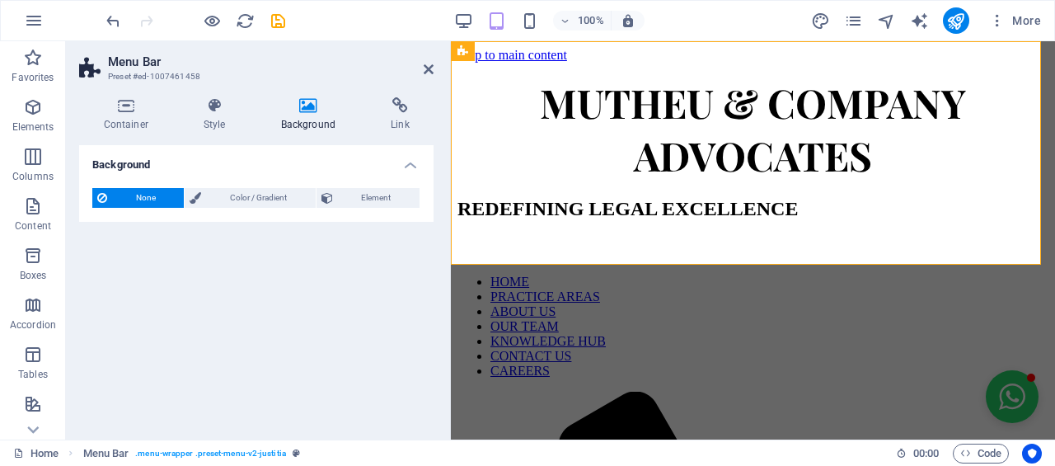
click at [244, 188] on span "Color / Gradient" at bounding box center [258, 198] width 104 height 20
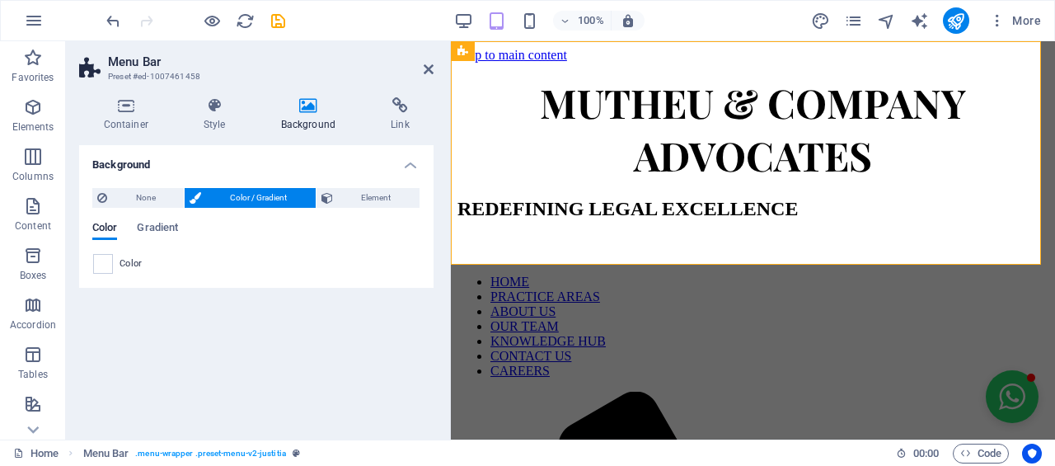
click at [369, 195] on span "Element" at bounding box center [376, 198] width 77 height 20
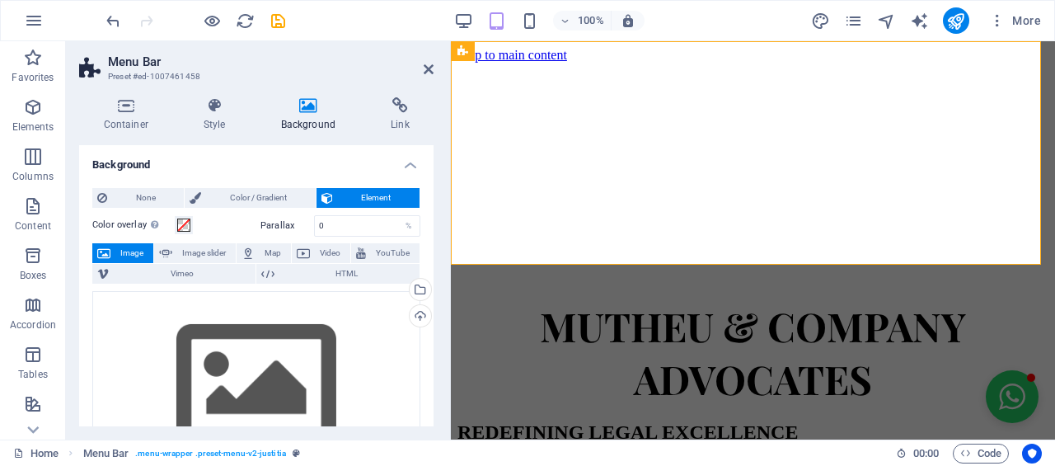
click at [295, 192] on span "Color / Gradient" at bounding box center [258, 198] width 104 height 20
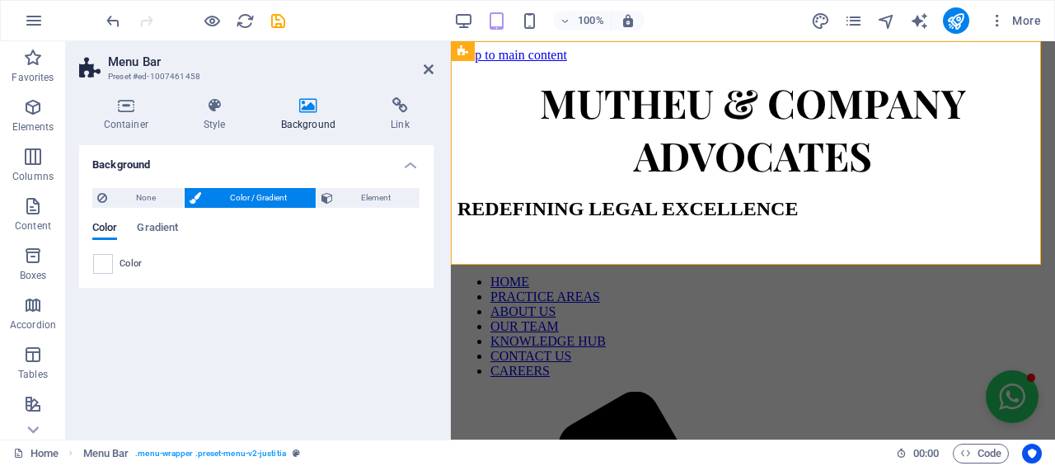
click at [104, 263] on span at bounding box center [103, 264] width 18 height 18
type input "#ffffff"
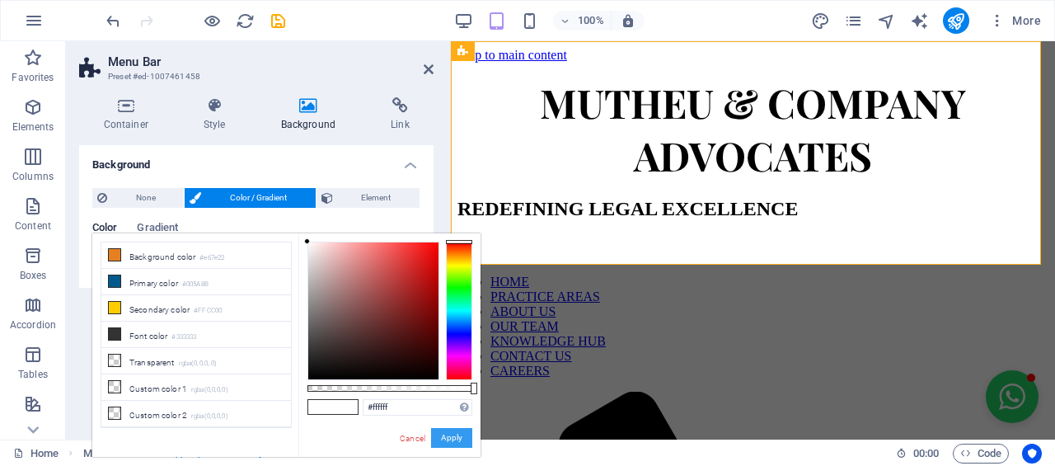
click at [455, 444] on button "Apply" at bounding box center [451, 438] width 41 height 20
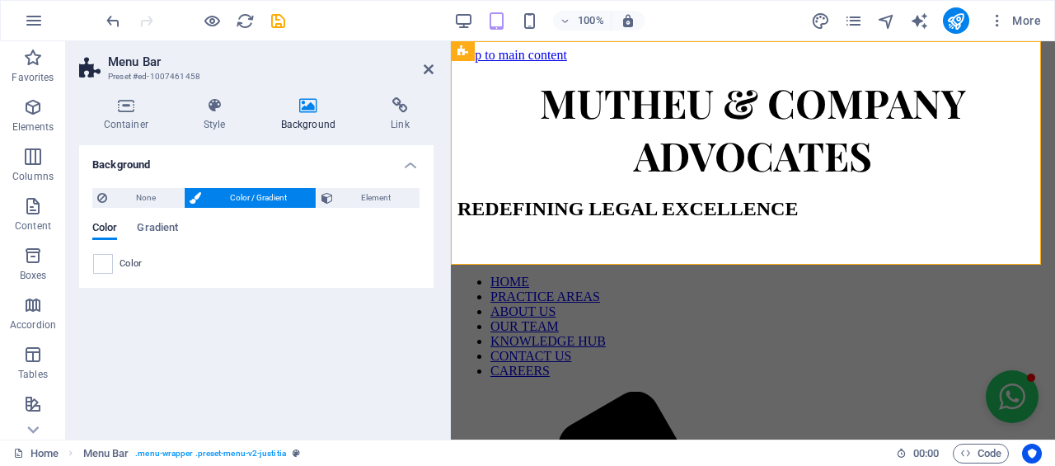
click at [434, 67] on aside "Menu Bar Preset #ed-1007461458 Container Style Background Link Size Height Defa…" at bounding box center [258, 240] width 385 height 398
click at [430, 71] on icon at bounding box center [429, 69] width 10 height 13
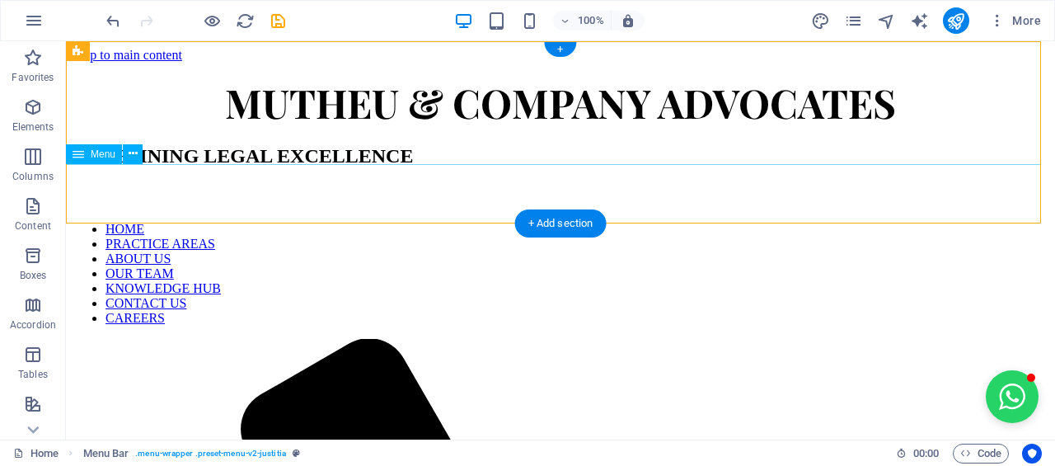
click at [73, 222] on nav "HOME PRACTICE AREAS ABOUT US OUR TEAM KNOWLEDGE HUB CONTACT US CAREERS" at bounding box center [561, 274] width 976 height 104
click at [129, 152] on icon at bounding box center [133, 153] width 9 height 17
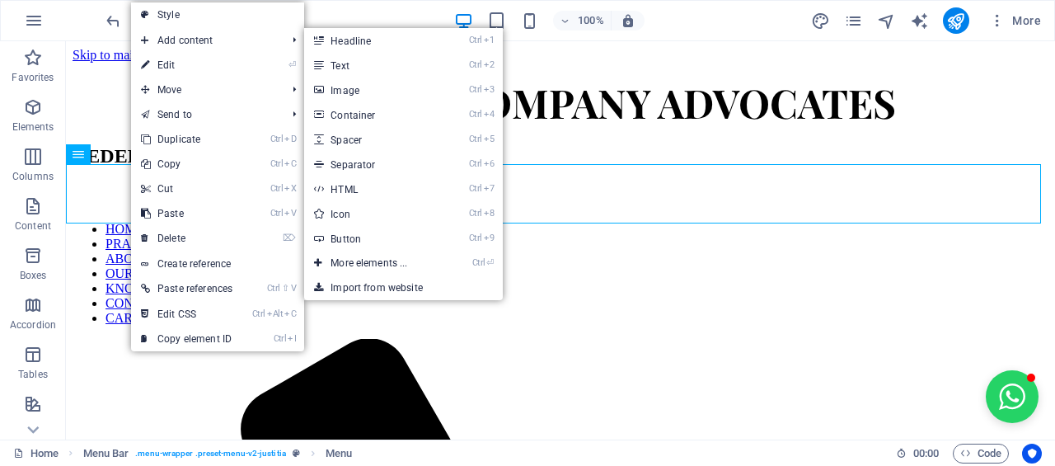
click at [209, 21] on link "Style" at bounding box center [217, 14] width 173 height 25
select select "rem"
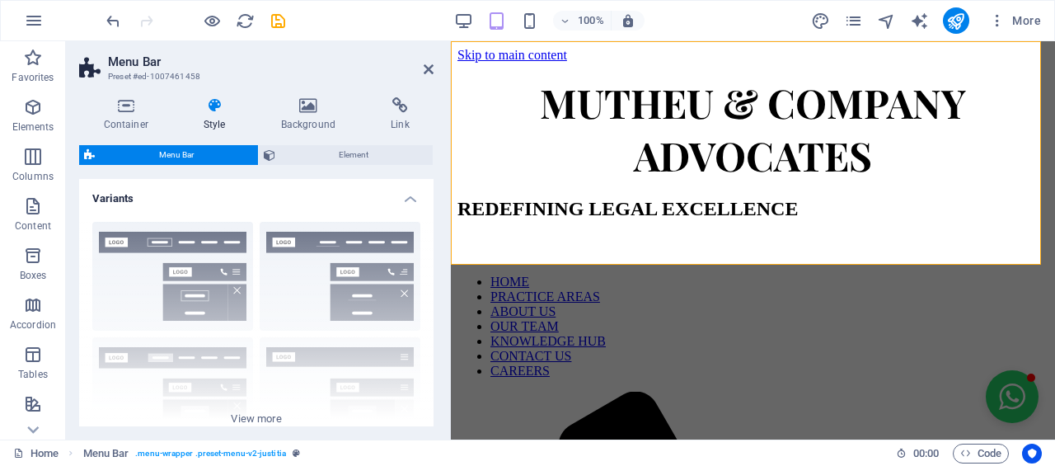
click at [299, 105] on icon at bounding box center [307, 105] width 103 height 16
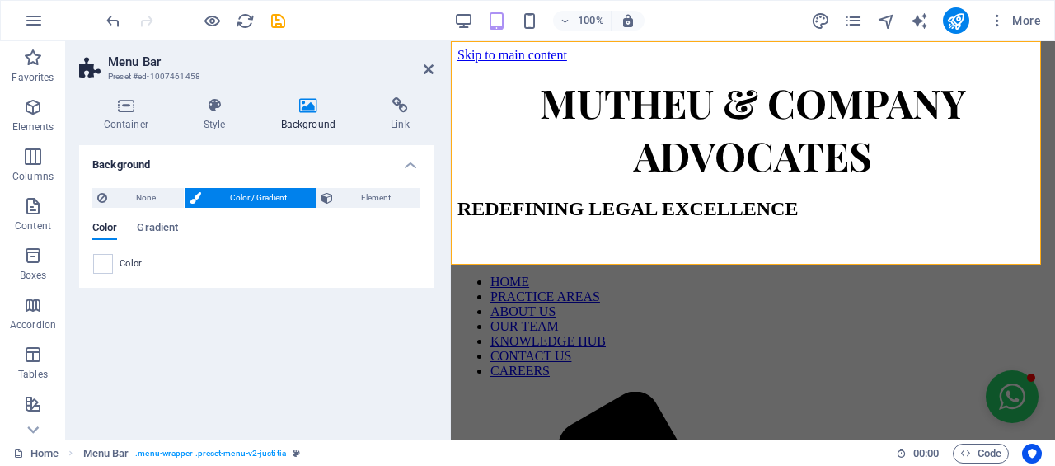
click at [420, 71] on header "Menu Bar Preset #ed-1007461458" at bounding box center [256, 62] width 354 height 43
click at [428, 72] on icon at bounding box center [429, 69] width 10 height 13
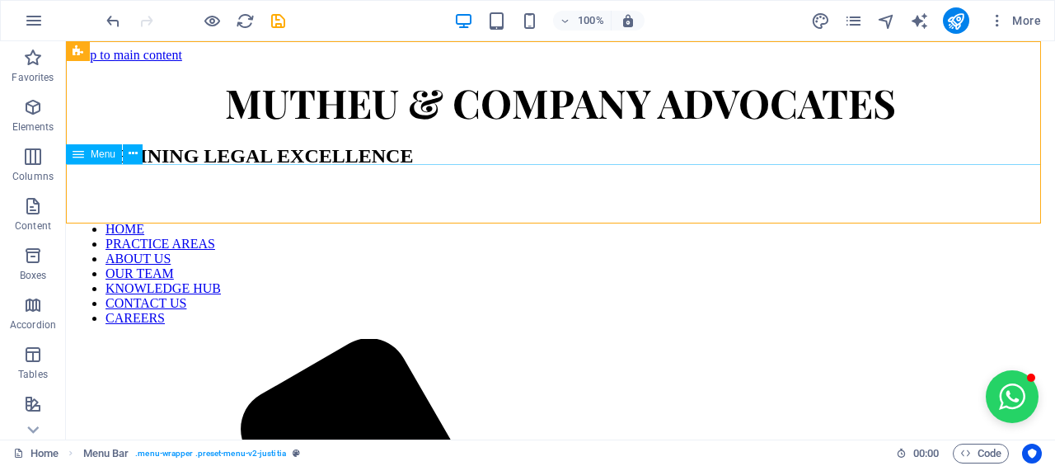
click at [101, 157] on span "Menu" at bounding box center [103, 154] width 25 height 10
click at [153, 222] on nav "HOME PRACTICE AREAS ABOUT US OUR TEAM KNOWLEDGE HUB CONTACT US CAREERS" at bounding box center [561, 274] width 976 height 104
click at [153, 213] on div "Drag here to replace the existing content. Press “Ctrl” if you want to create a…" at bounding box center [560, 240] width 989 height 398
select select
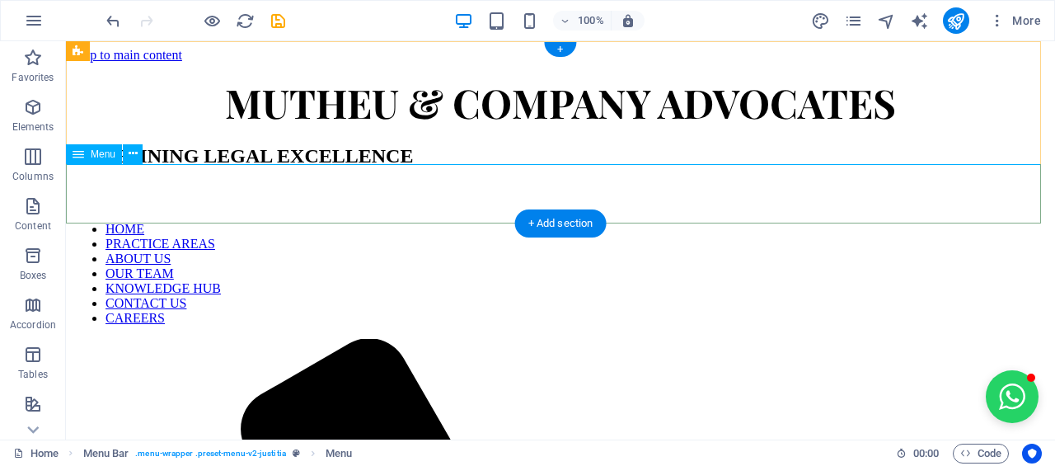
select select "primary"
select select "1"
select select
select select "primary"
select select "2"
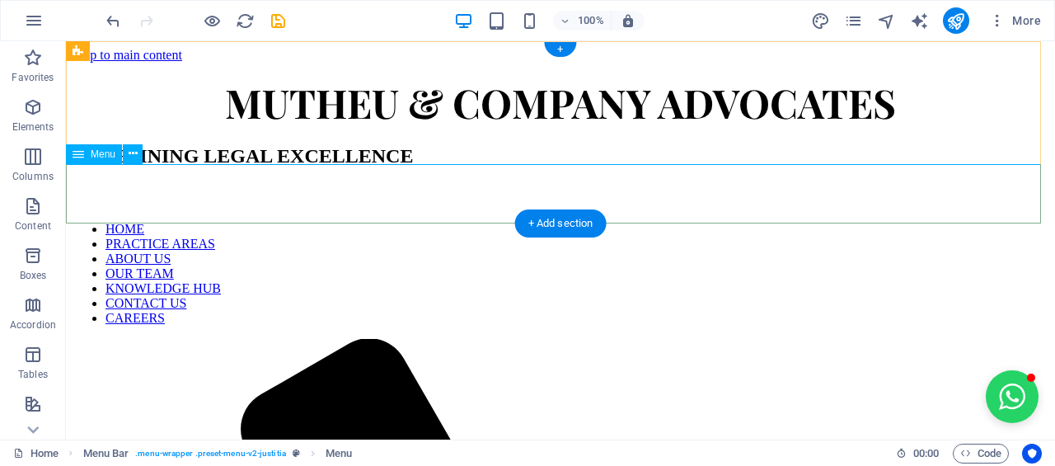
select select
select select "primary"
select select "3"
select select
select select "primary"
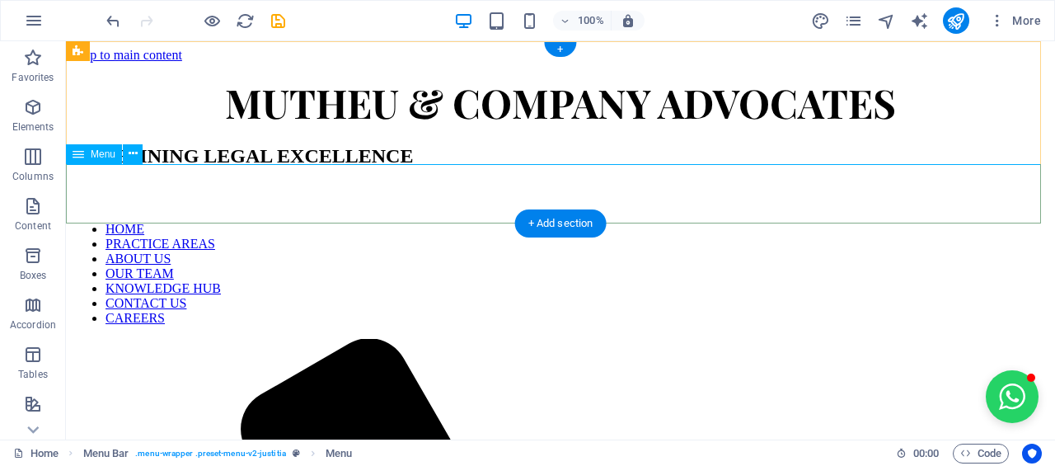
select select "4"
select select
select select "primary"
select select "5"
select select
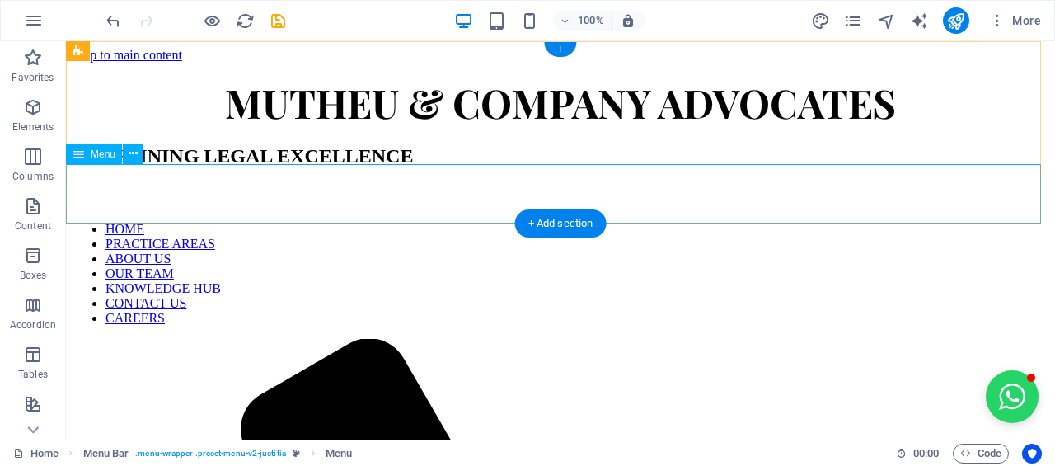
select select "primary"
select select "6"
select select
select select "primary"
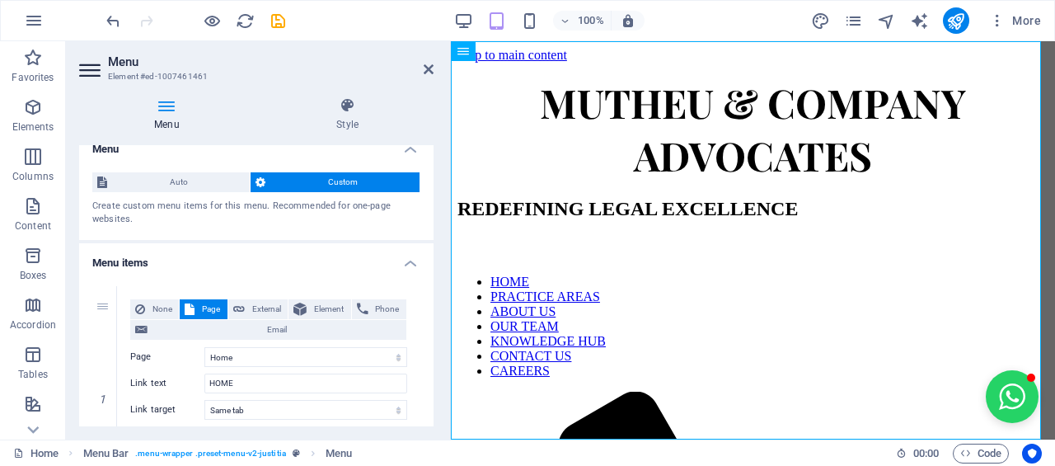
scroll to position [0, 0]
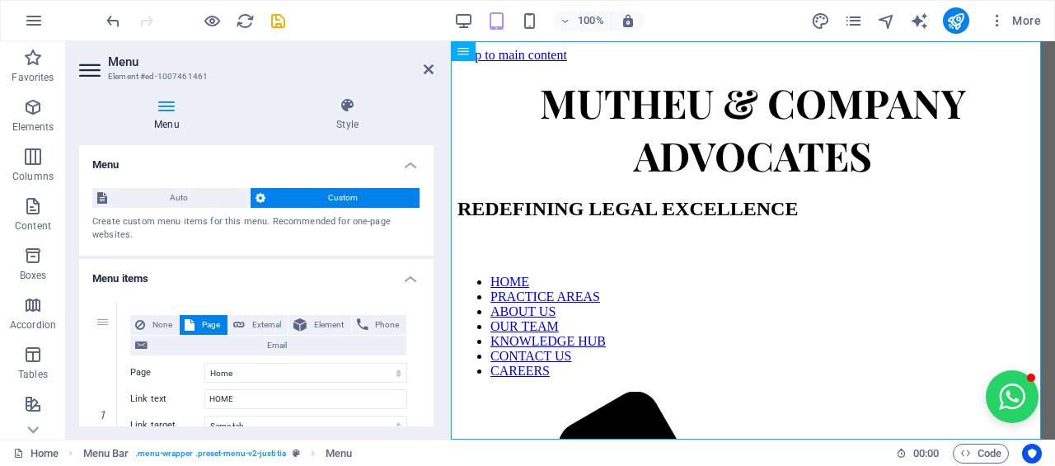
click at [345, 121] on h4 "Style" at bounding box center [347, 114] width 172 height 35
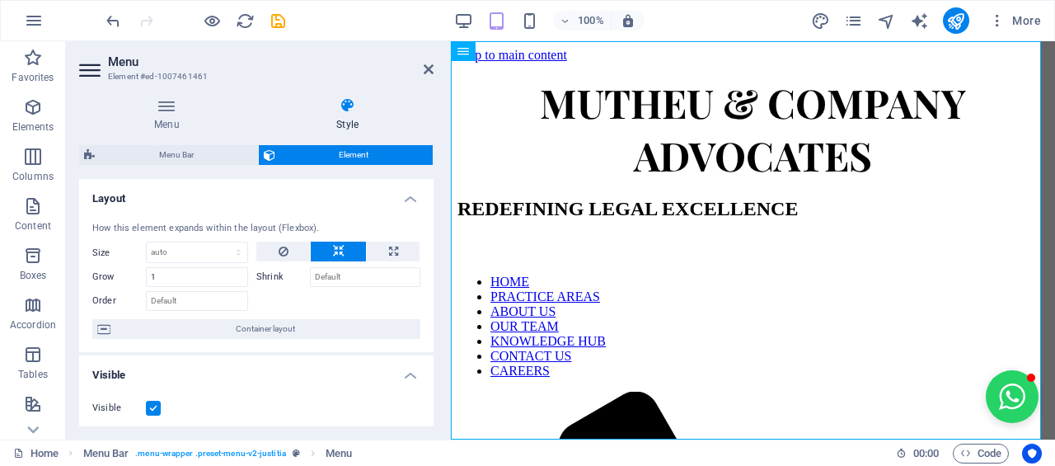
click at [363, 102] on icon at bounding box center [347, 105] width 172 height 16
click at [339, 110] on icon at bounding box center [347, 105] width 172 height 16
click at [177, 172] on div "Menu Bar Element Layout How this element expands within the layout (Flexbox). S…" at bounding box center [256, 285] width 354 height 281
click at [178, 166] on div "Menu Bar Element Layout How this element expands within the layout (Flexbox). S…" at bounding box center [256, 285] width 354 height 281
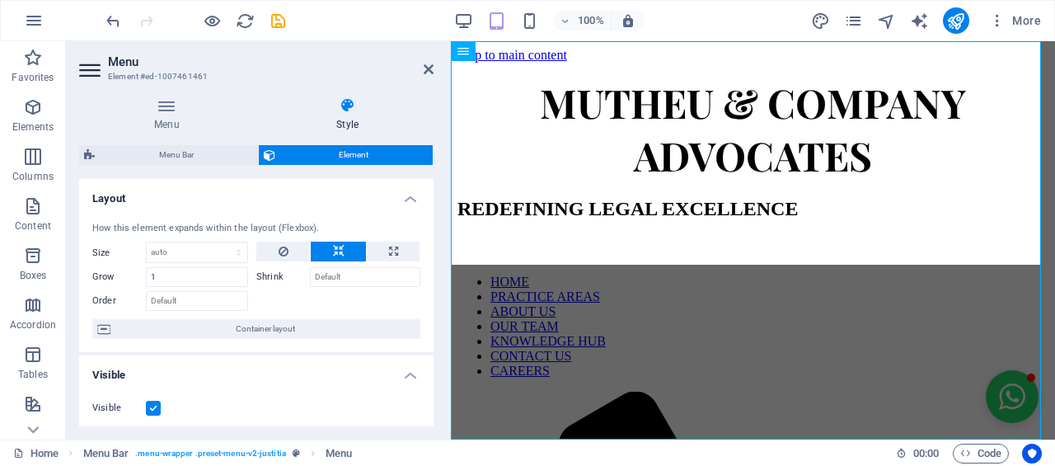
click at [178, 159] on span "Menu Bar" at bounding box center [176, 155] width 153 height 20
select select "rem"
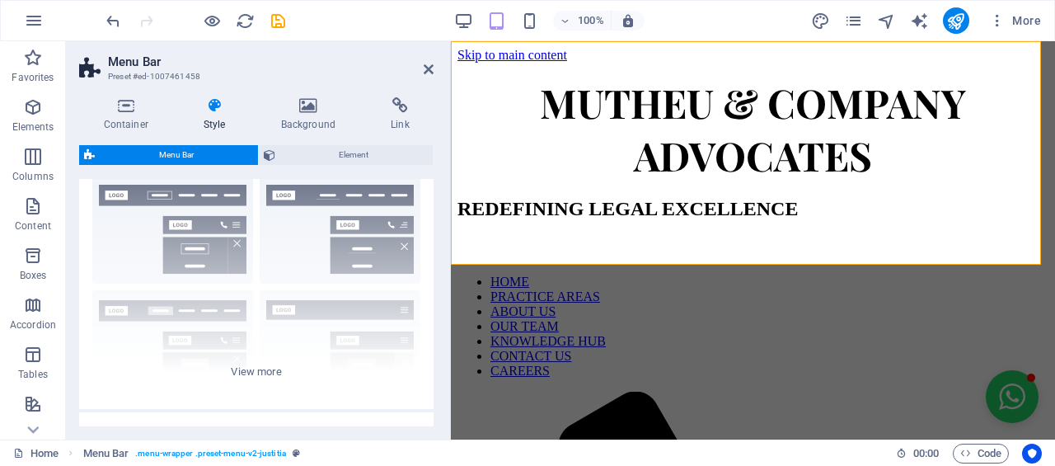
scroll to position [247, 0]
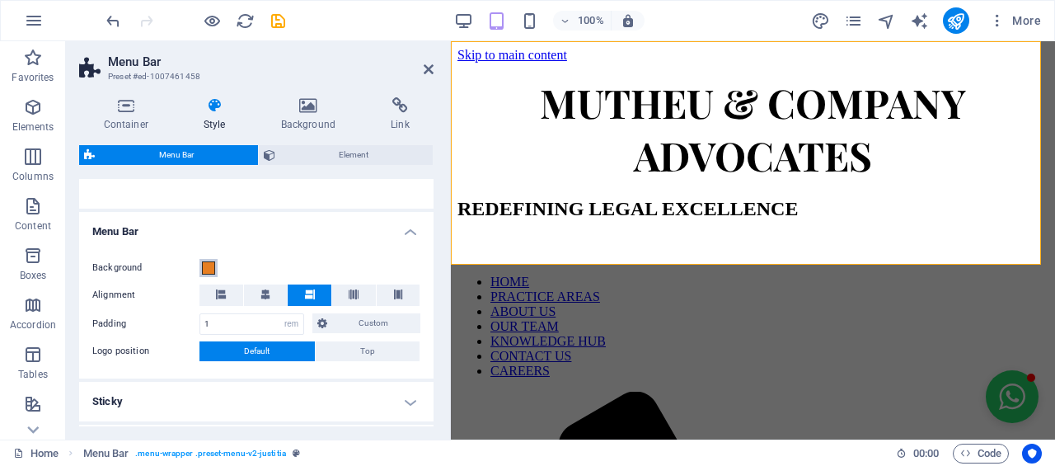
click at [213, 273] on span at bounding box center [208, 267] width 13 height 13
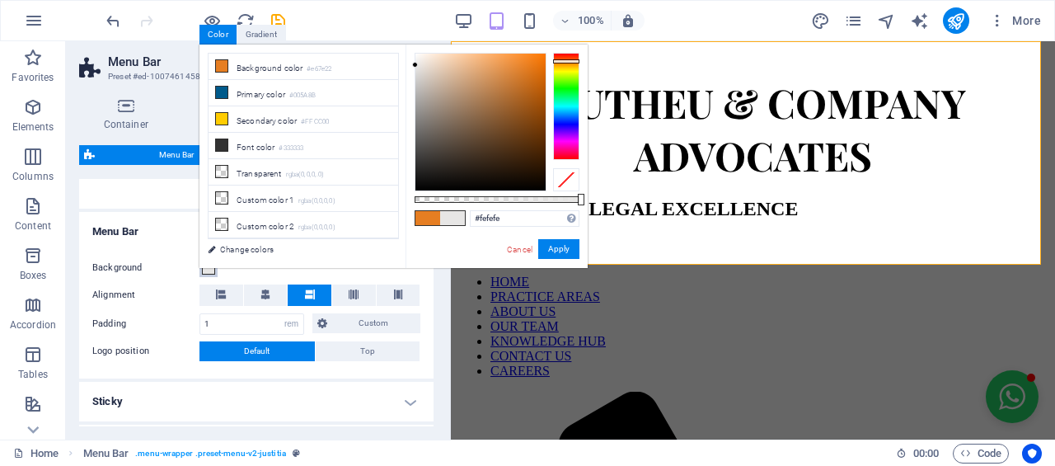
type input "#ffffff"
drag, startPoint x: 422, startPoint y: 59, endPoint x: 409, endPoint y: 44, distance: 20.5
click at [409, 45] on div "#ffffff Supported formats #0852ed rgb(8, 82, 237) rgba(8, 82, 237, 90%) hsv(221…" at bounding box center [497, 276] width 182 height 462
click at [549, 248] on button "Apply" at bounding box center [558, 249] width 41 height 20
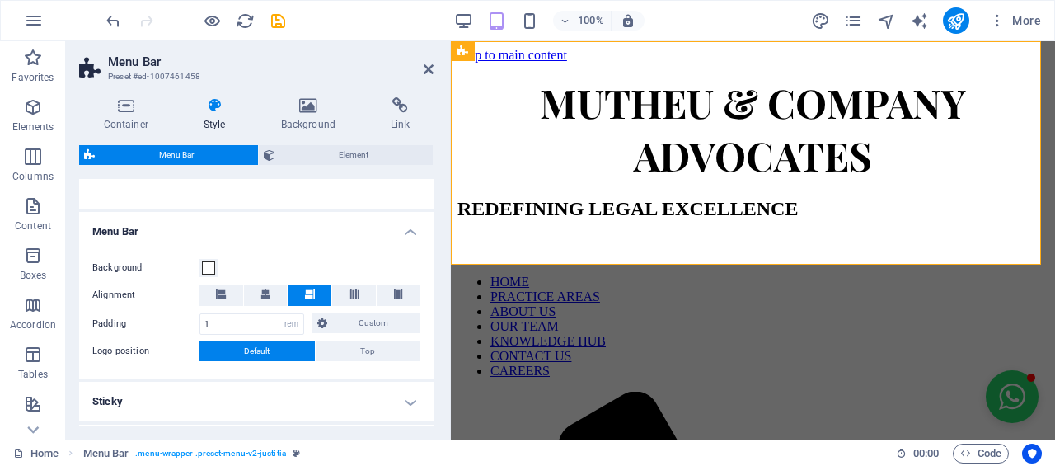
click at [428, 68] on icon at bounding box center [429, 69] width 10 height 13
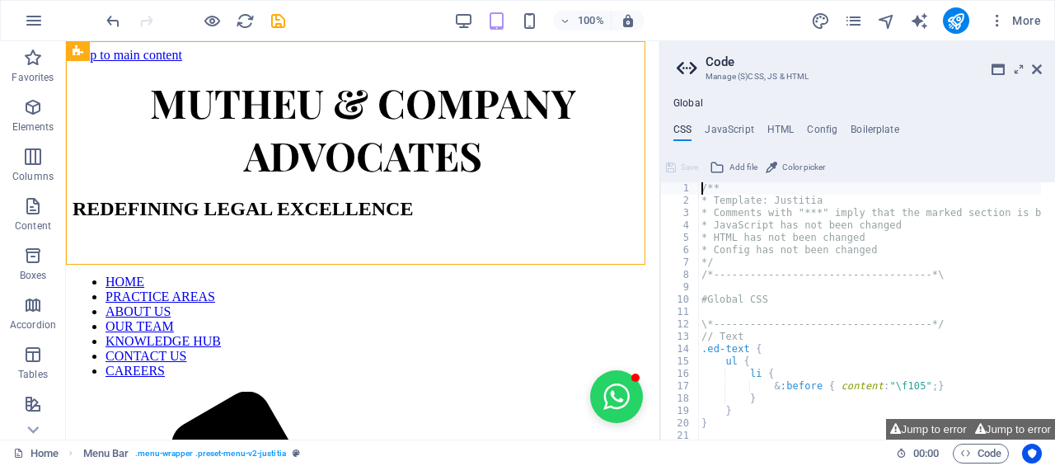
click at [1042, 71] on aside "Code Manage (S)CSS, JS & HTML Global CSS JavaScript HTML Config Boilerplate /**…" at bounding box center [857, 240] width 396 height 398
drag, startPoint x: 970, startPoint y: 30, endPoint x: 1036, endPoint y: 72, distance: 77.8
click at [1036, 72] on icon at bounding box center [1037, 69] width 10 height 13
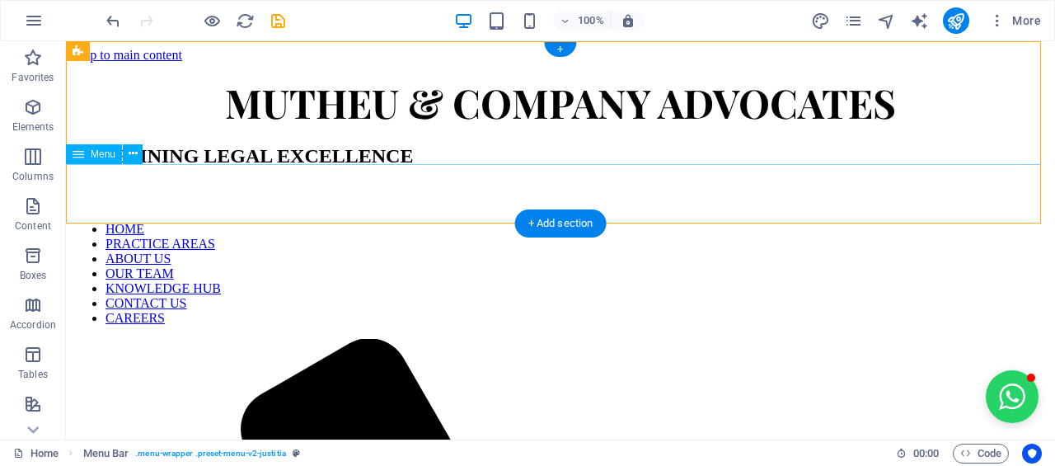
click at [142, 222] on nav "HOME PRACTICE AREAS ABOUT US OUR TEAM KNOWLEDGE HUB CONTACT US CAREERS" at bounding box center [561, 274] width 976 height 104
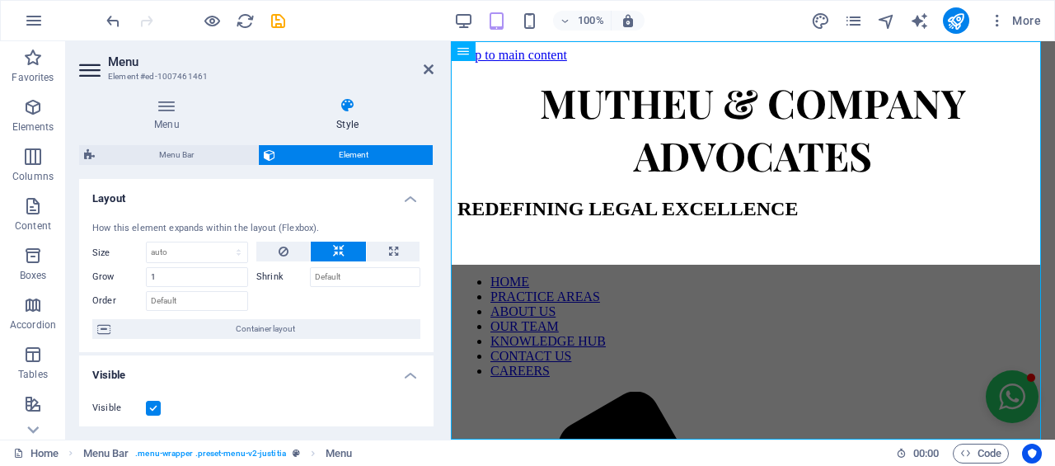
click at [226, 158] on span "Menu Bar" at bounding box center [176, 155] width 153 height 20
select select "rem"
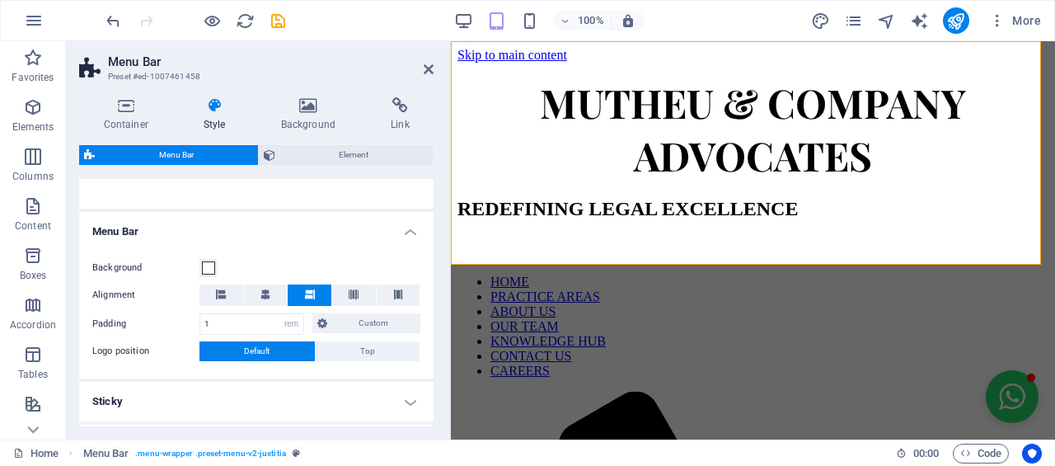
click at [297, 121] on h4 "Background" at bounding box center [311, 114] width 110 height 35
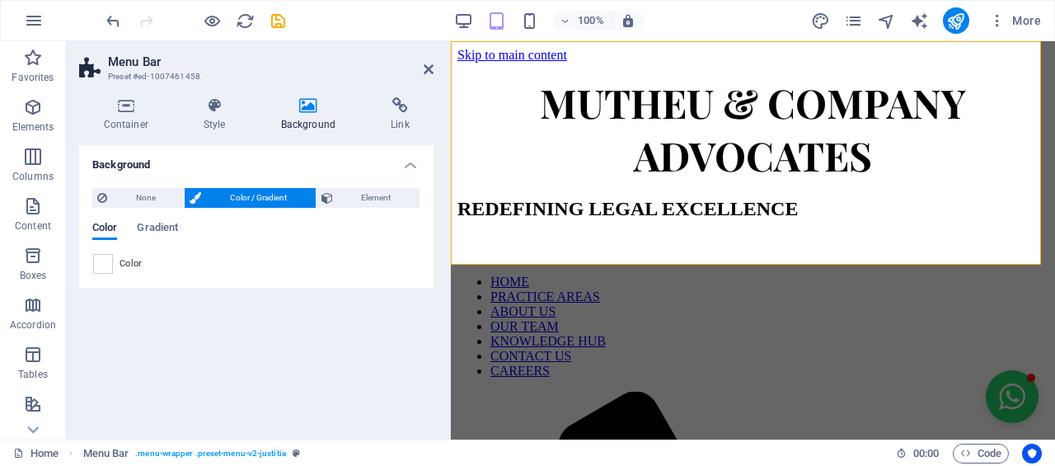
click at [101, 249] on div "Color Gradient" at bounding box center [256, 237] width 328 height 31
click at [106, 268] on span at bounding box center [103, 264] width 18 height 18
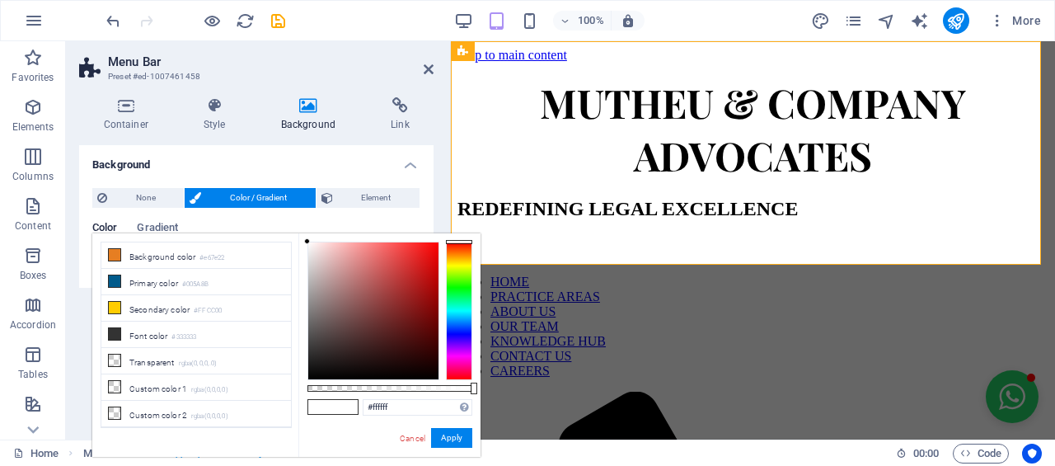
click at [436, 69] on aside "Menu Bar Preset #ed-1007461458 Container Style Background Link Size Height Defa…" at bounding box center [258, 240] width 385 height 398
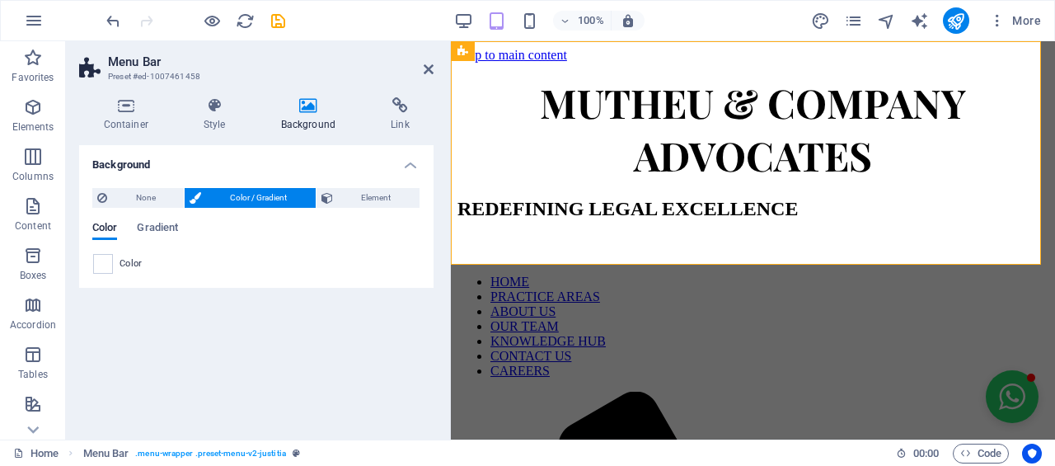
click at [434, 69] on icon at bounding box center [429, 69] width 10 height 13
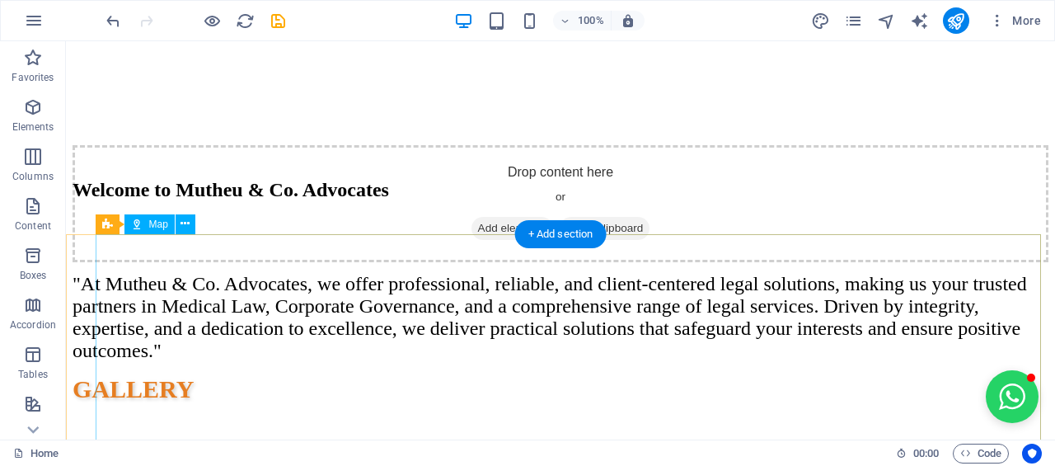
scroll to position [2360, 0]
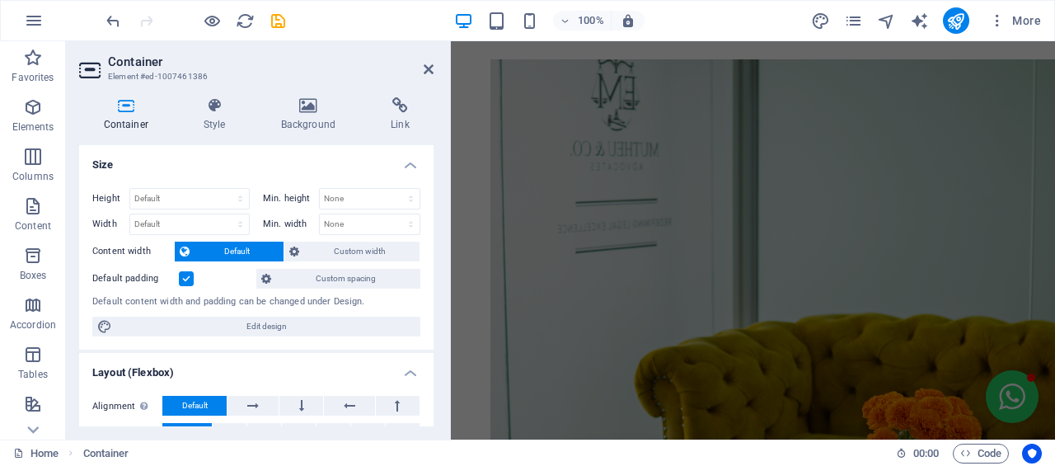
scroll to position [2608, 0]
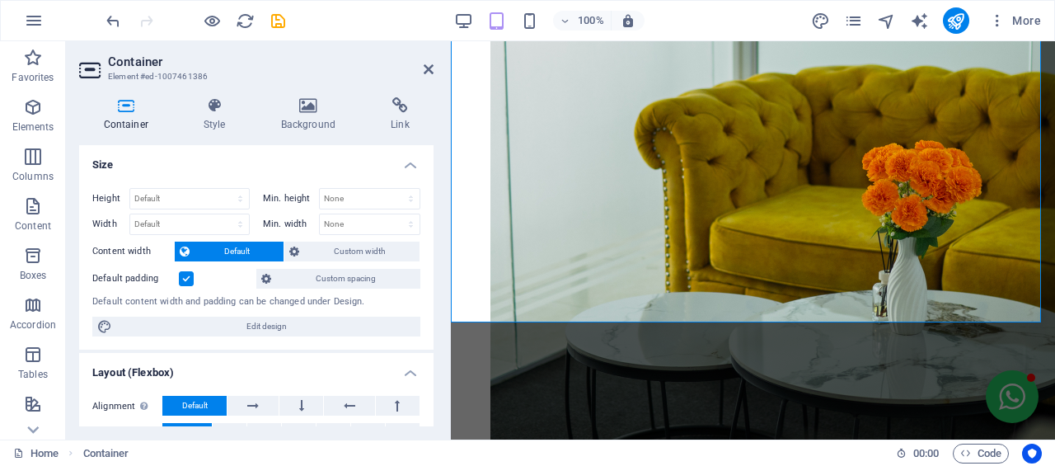
click at [312, 119] on h4 "Background" at bounding box center [311, 114] width 110 height 35
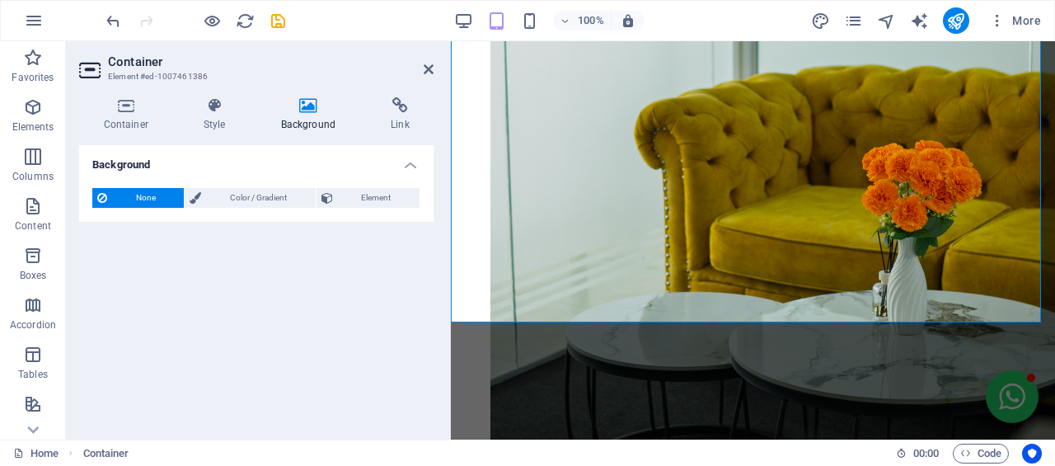
click at [249, 196] on span "Color / Gradient" at bounding box center [258, 198] width 104 height 20
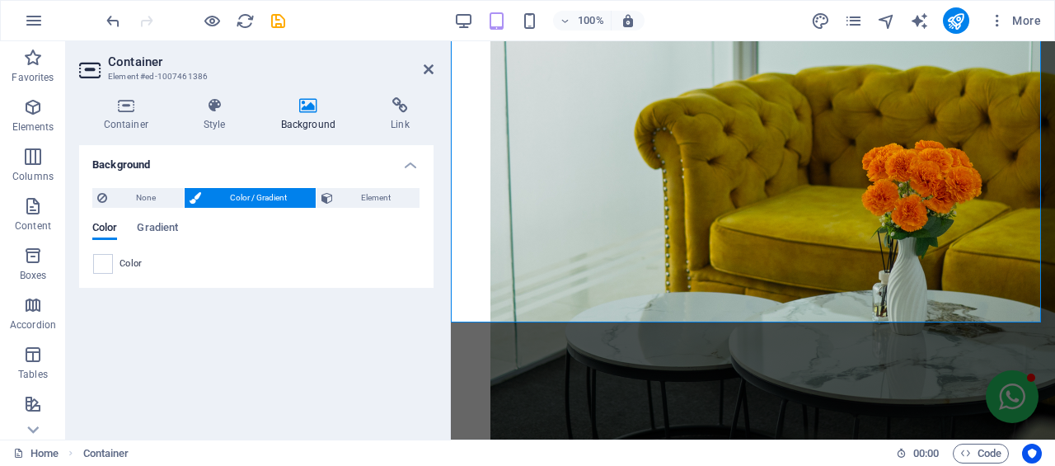
click at [172, 227] on span "Gradient" at bounding box center [157, 229] width 41 height 23
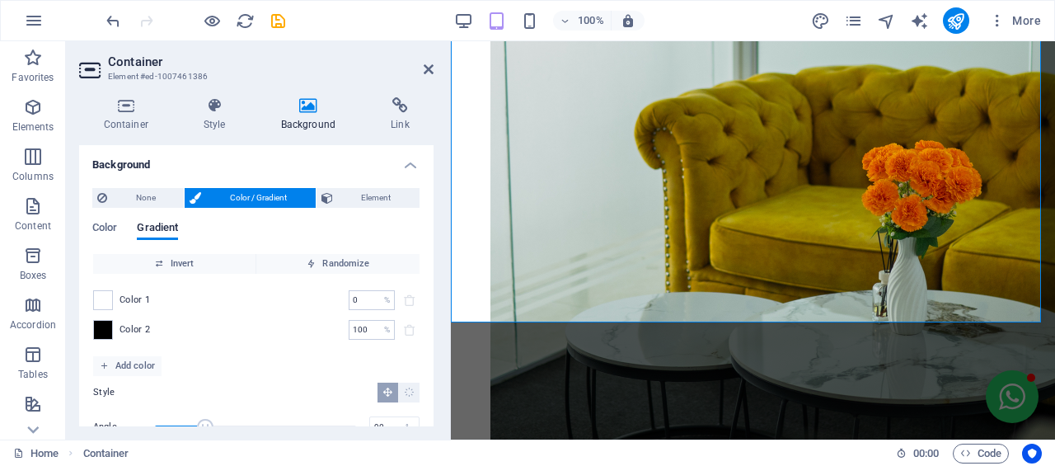
click at [427, 72] on icon at bounding box center [429, 69] width 10 height 13
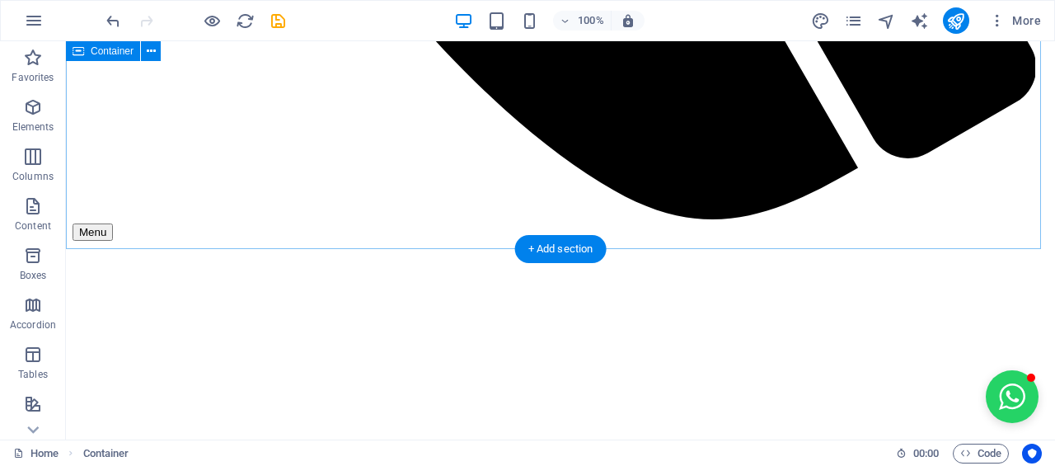
scroll to position [1288, 0]
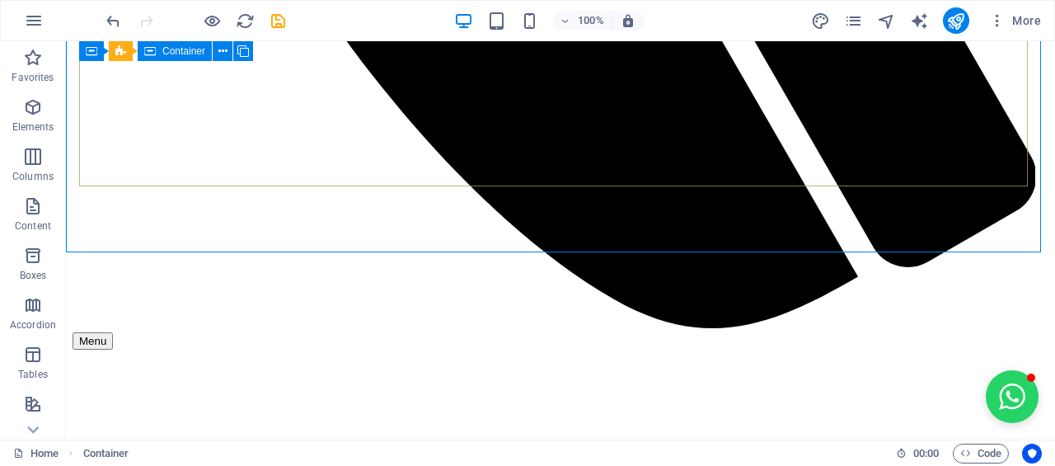
click at [223, 50] on icon at bounding box center [222, 51] width 9 height 17
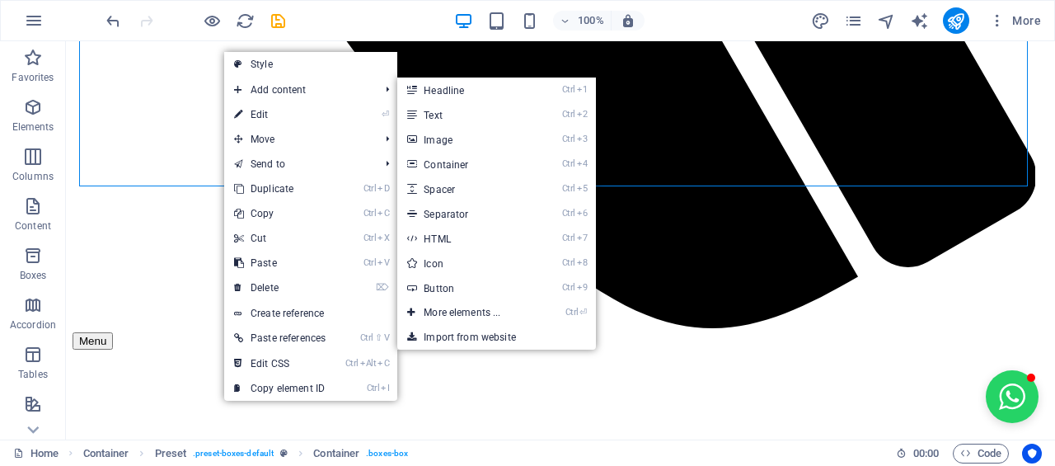
click at [259, 67] on link "Style" at bounding box center [310, 64] width 173 height 25
select select "px"
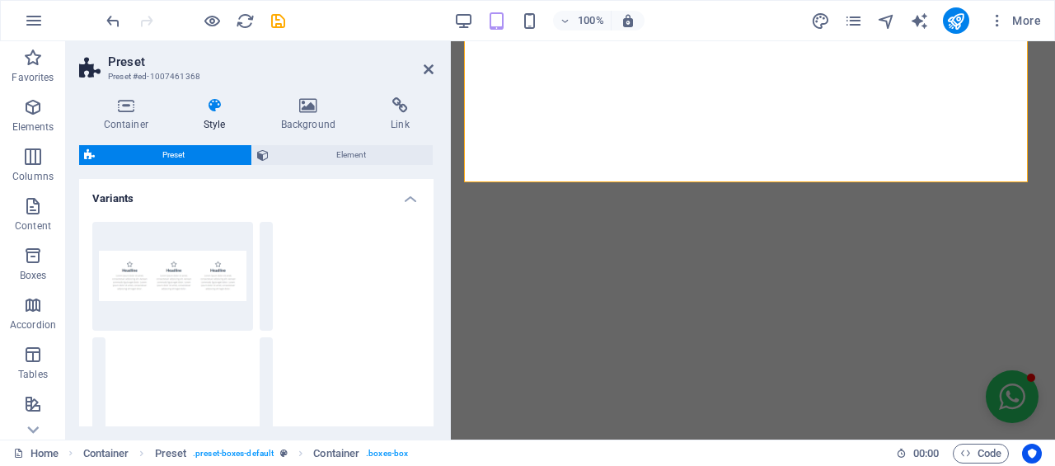
scroll to position [1347, 0]
click at [308, 110] on icon at bounding box center [307, 105] width 103 height 16
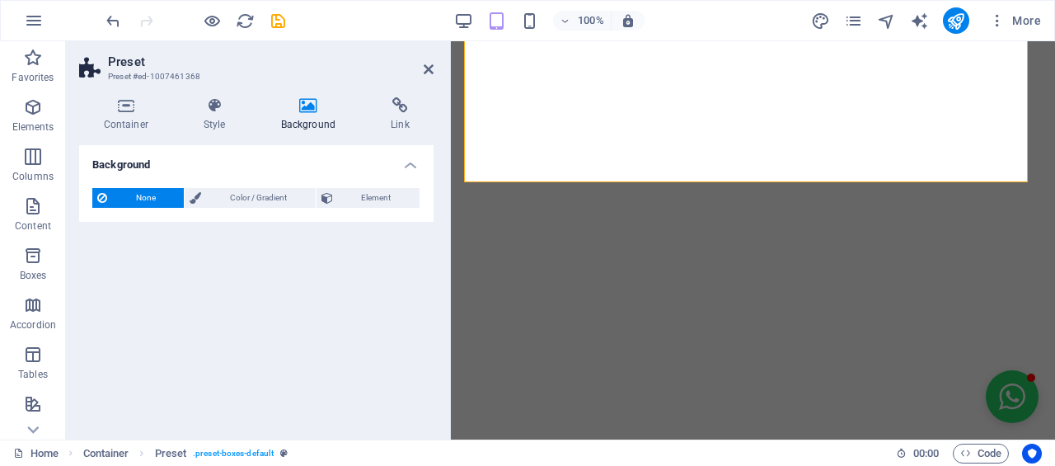
click at [266, 185] on div "None Color / Gradient Element Stretch background to full-width Color overlay Pl…" at bounding box center [256, 198] width 354 height 47
click at [261, 202] on span "Color / Gradient" at bounding box center [258, 198] width 104 height 20
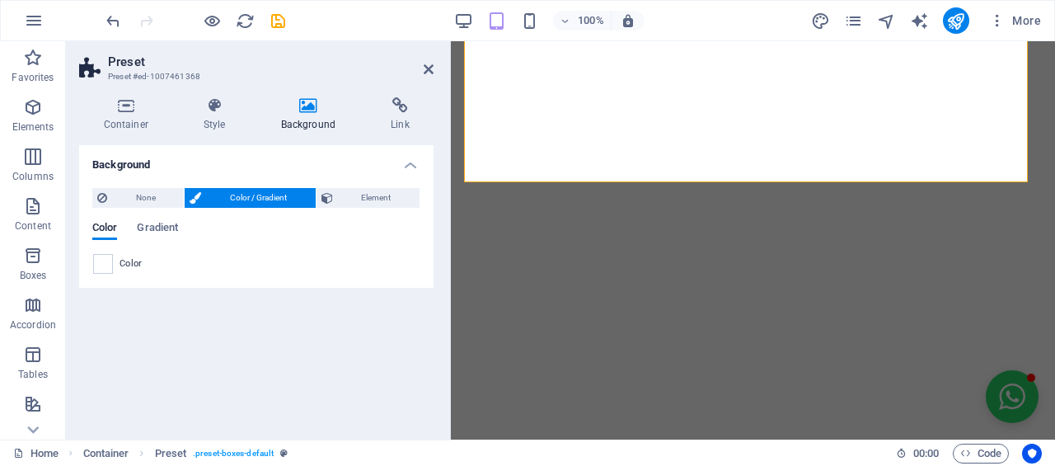
click at [117, 273] on div "None Color / Gradient Element Stretch background to full-width Color overlay Pl…" at bounding box center [256, 231] width 354 height 113
click at [108, 261] on span at bounding box center [103, 264] width 18 height 18
type input "#ffffff"
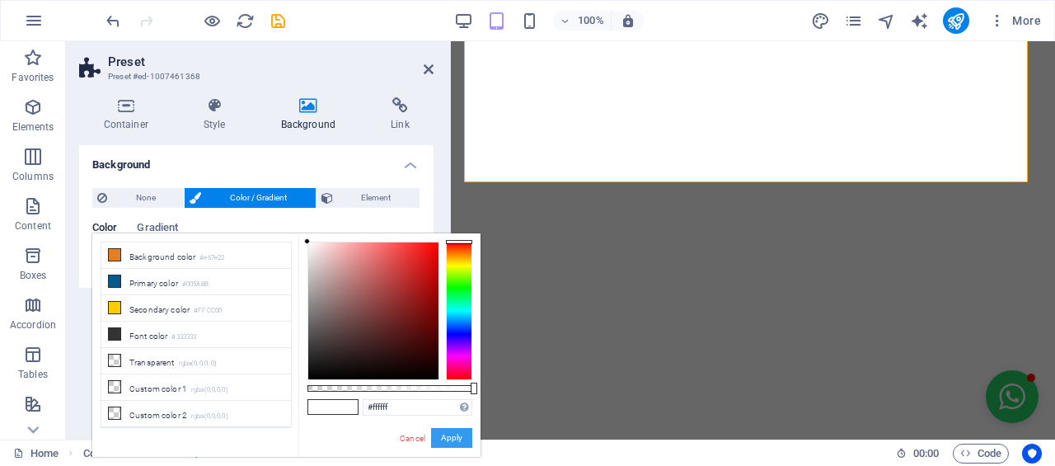
click at [445, 441] on button "Apply" at bounding box center [451, 438] width 41 height 20
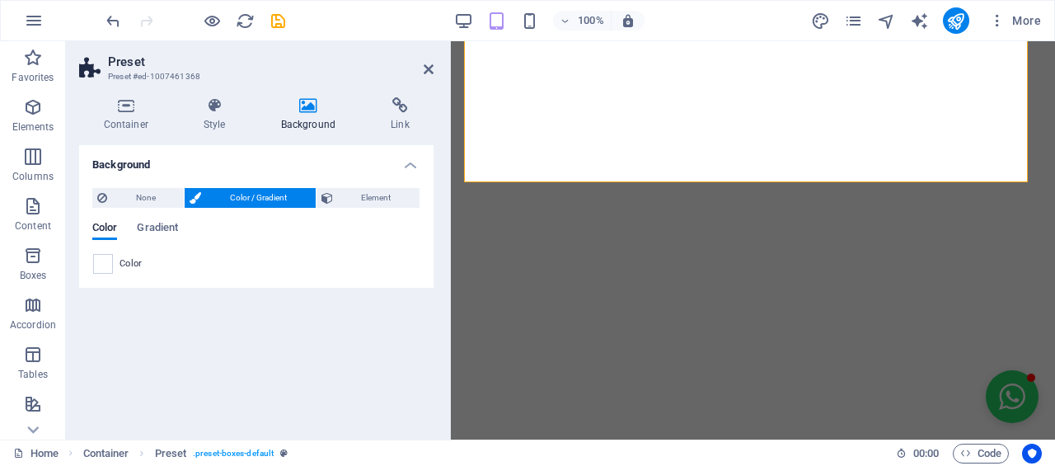
click at [432, 73] on icon at bounding box center [429, 69] width 10 height 13
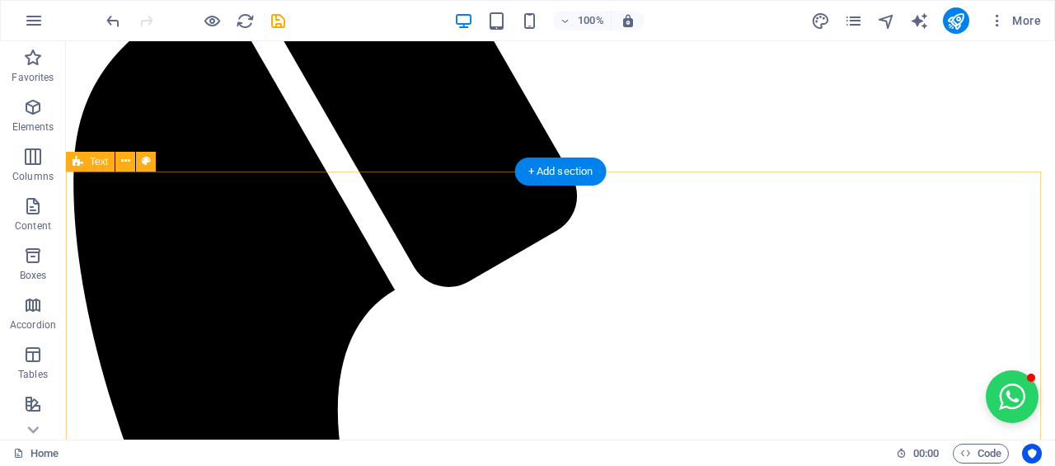
scroll to position [495, 0]
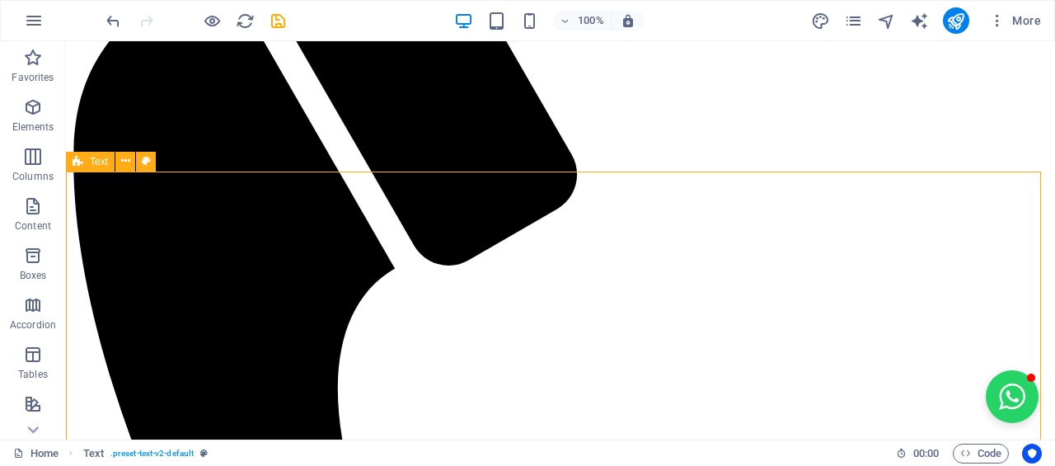
click at [144, 154] on icon at bounding box center [146, 160] width 9 height 17
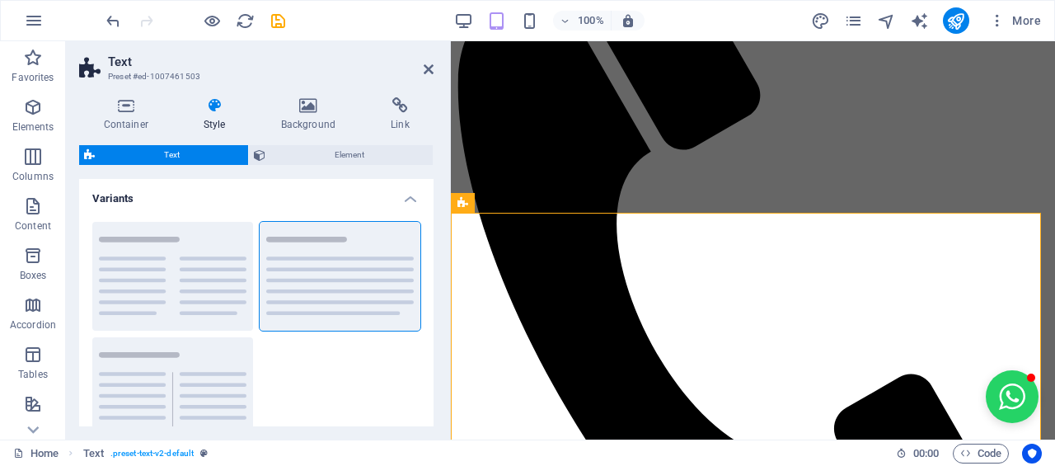
click at [308, 110] on icon at bounding box center [307, 105] width 103 height 16
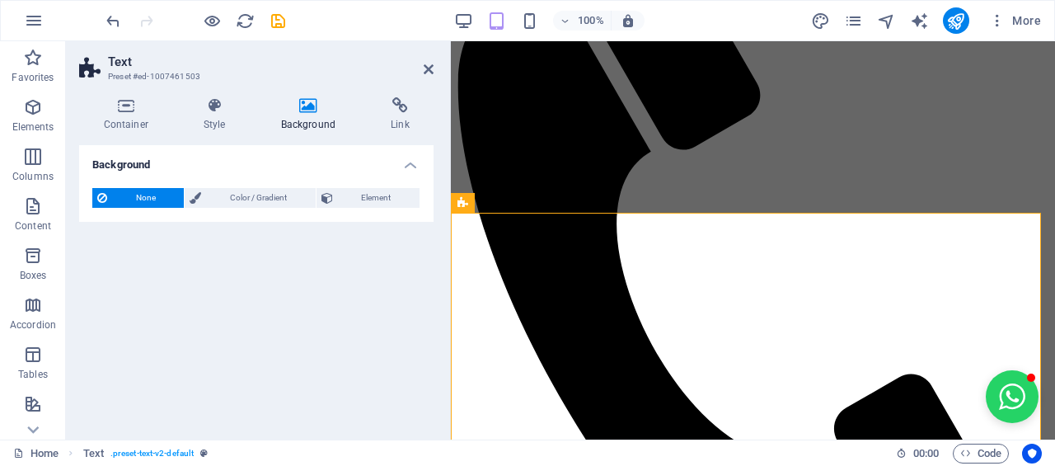
click at [206, 203] on span "Color / Gradient" at bounding box center [258, 198] width 104 height 20
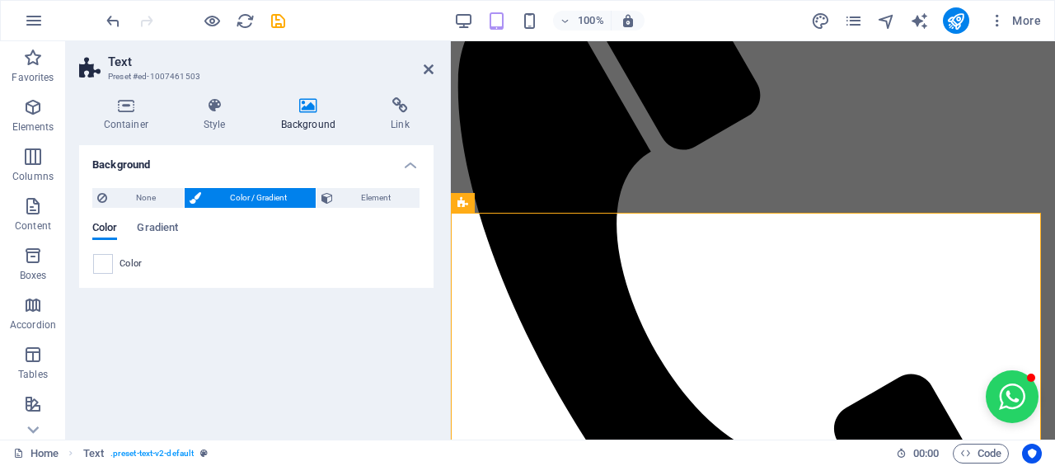
click at [107, 264] on span at bounding box center [103, 264] width 18 height 18
type input "#ffffff"
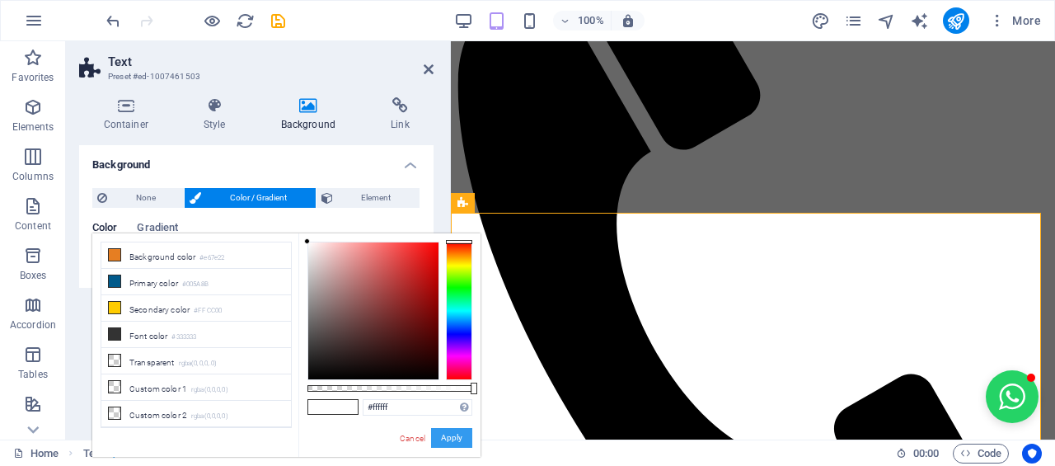
click at [464, 429] on button "Apply" at bounding box center [451, 438] width 41 height 20
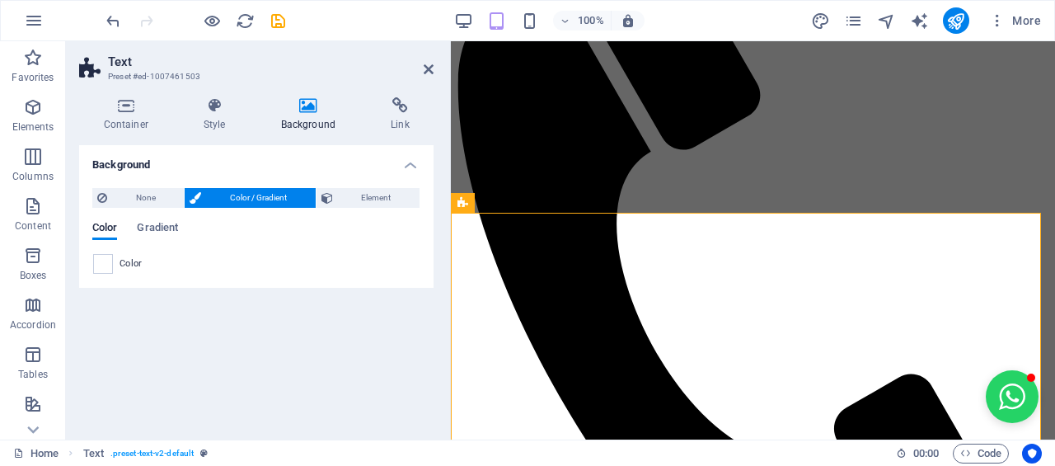
click at [435, 69] on aside "Text Preset #ed-1007461503 Container Style Background Link Size Height Default …" at bounding box center [258, 240] width 385 height 398
drag, startPoint x: 429, startPoint y: 72, endPoint x: 363, endPoint y: 111, distance: 76.9
click at [429, 72] on icon at bounding box center [429, 69] width 10 height 13
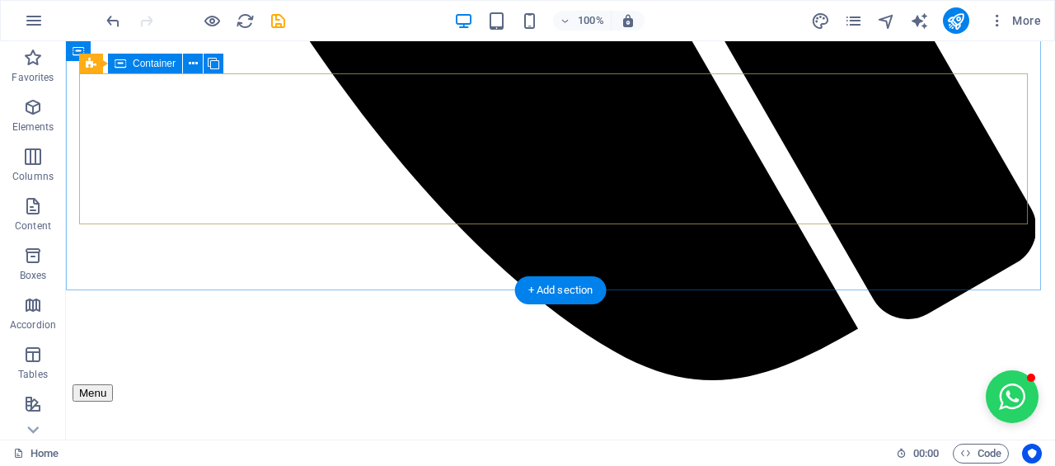
scroll to position [1319, 0]
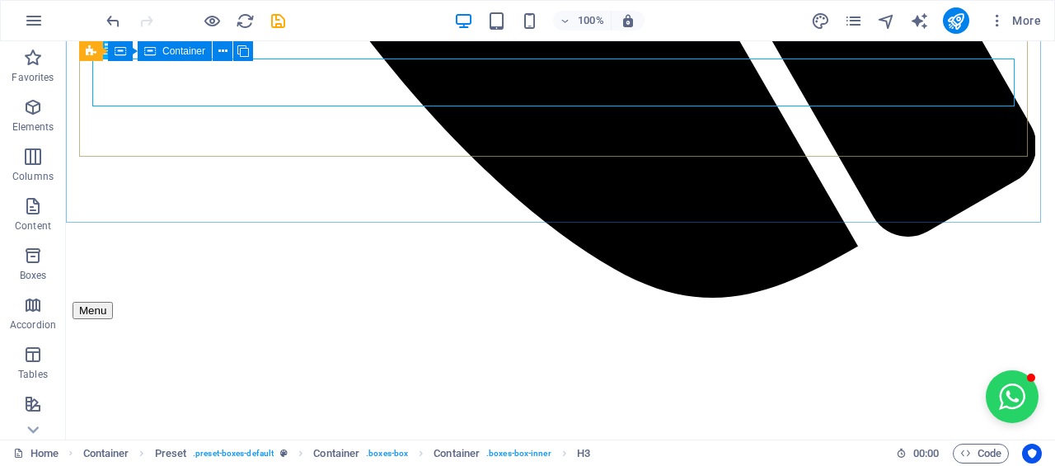
click at [219, 52] on icon at bounding box center [222, 51] width 9 height 17
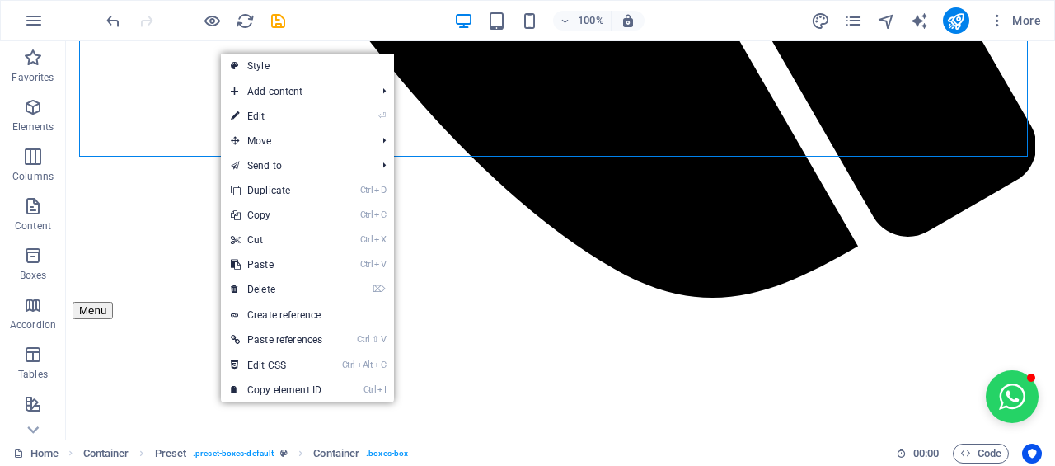
click at [279, 286] on link "⌦ Delete" at bounding box center [276, 289] width 111 height 25
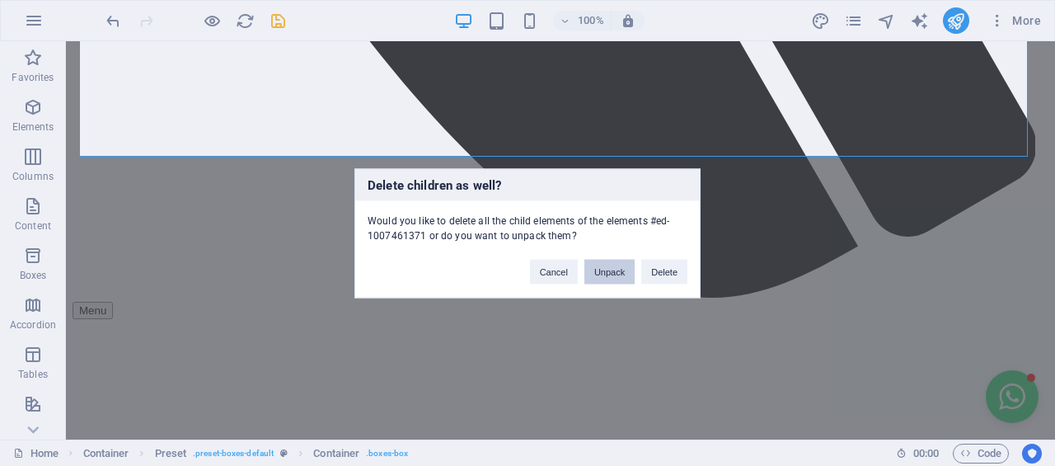
click at [616, 275] on button "Unpack" at bounding box center [609, 271] width 50 height 25
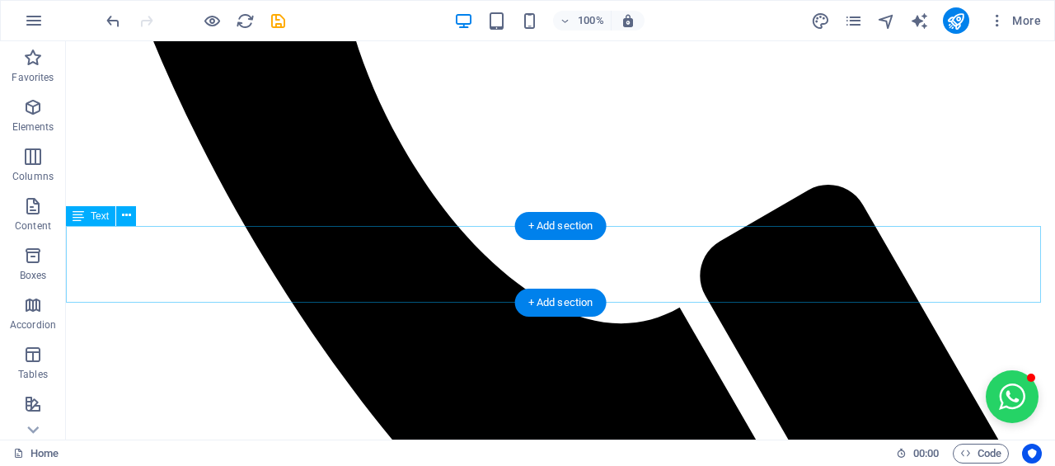
scroll to position [1100, 0]
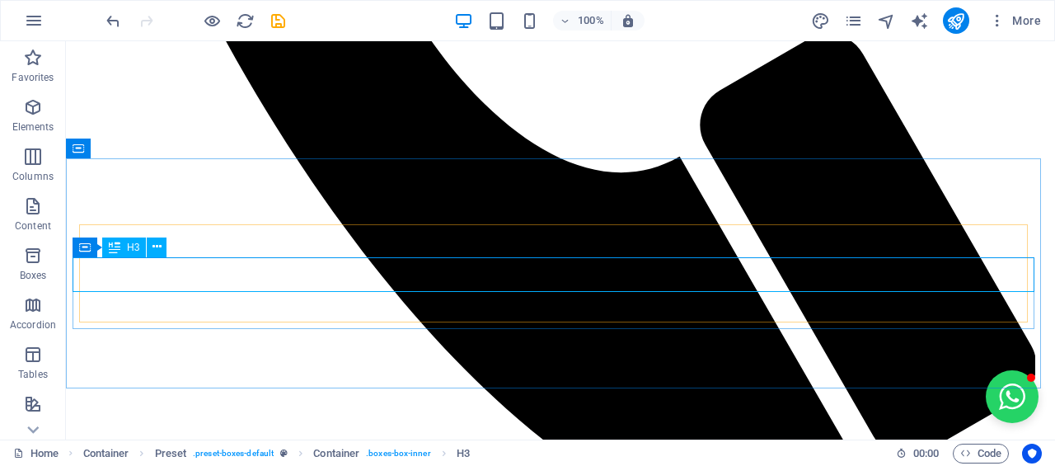
click at [163, 249] on button at bounding box center [157, 247] width 20 height 20
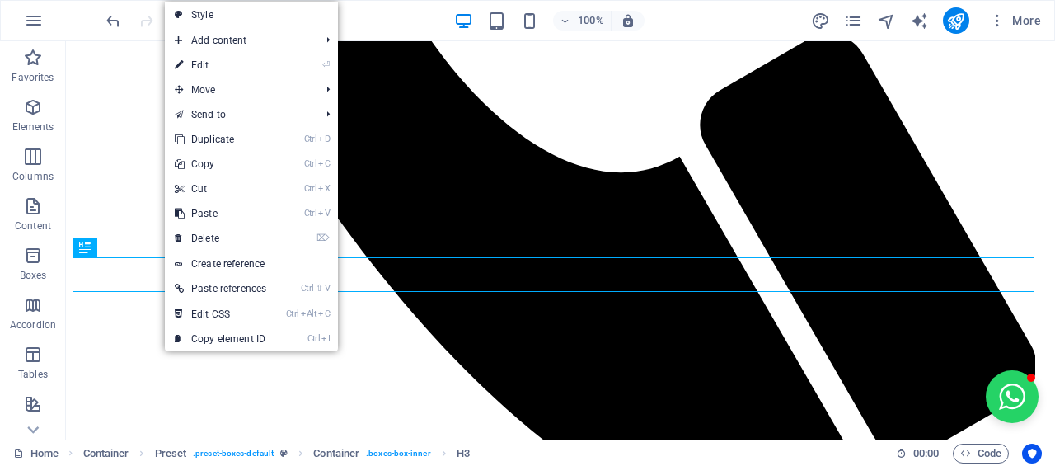
click at [193, 231] on link "⌦ Delete" at bounding box center [220, 238] width 111 height 25
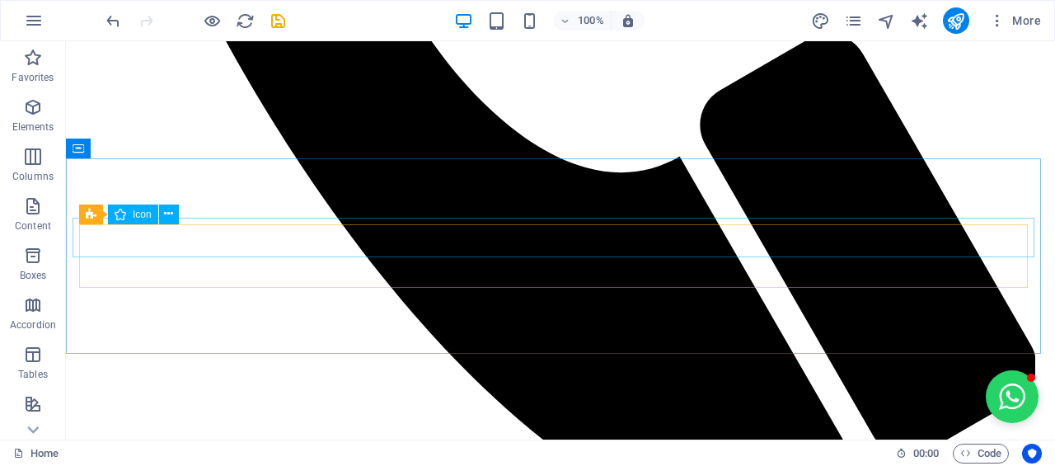
click at [175, 212] on button at bounding box center [169, 214] width 20 height 20
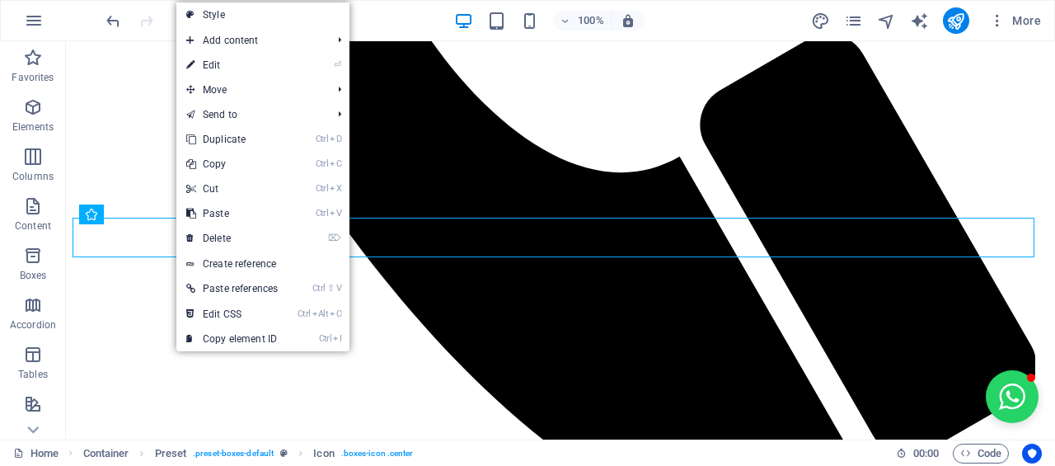
click at [220, 246] on link "⌦ Delete" at bounding box center [231, 238] width 111 height 25
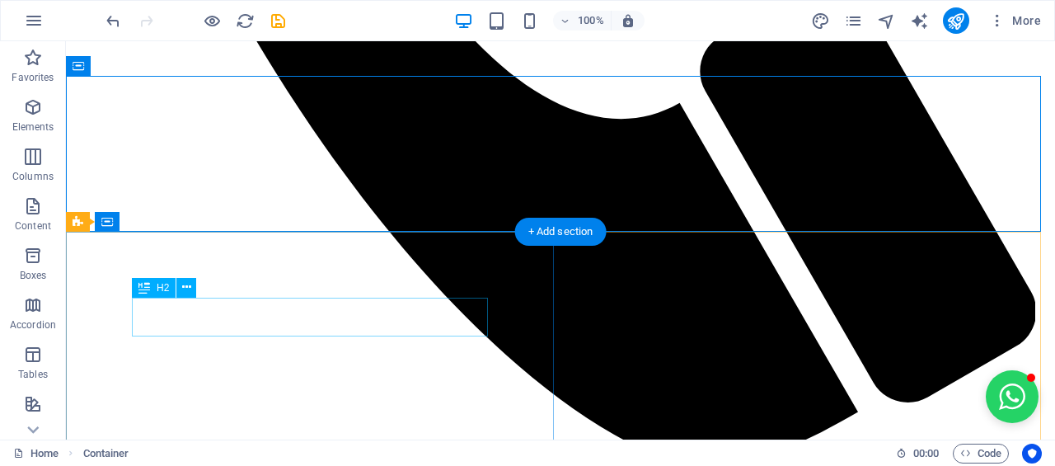
scroll to position [1182, 0]
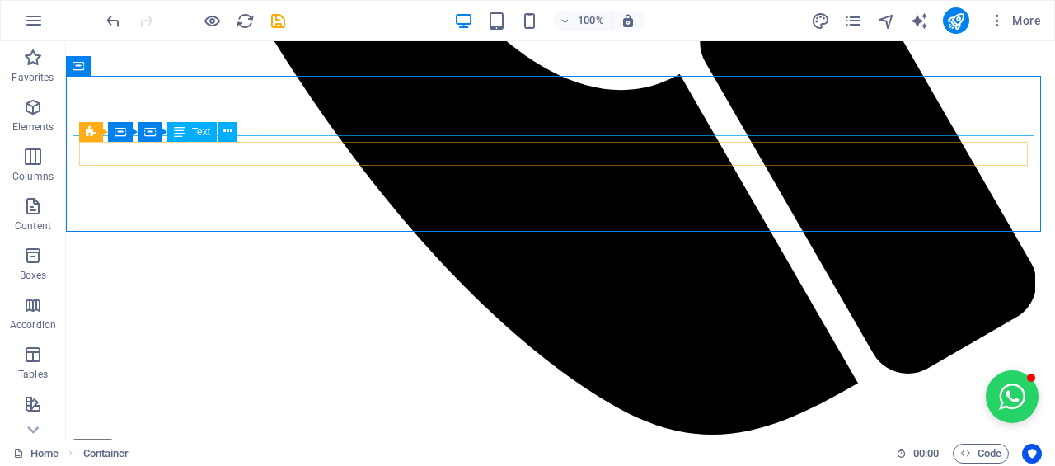
click at [231, 136] on icon at bounding box center [227, 131] width 9 height 17
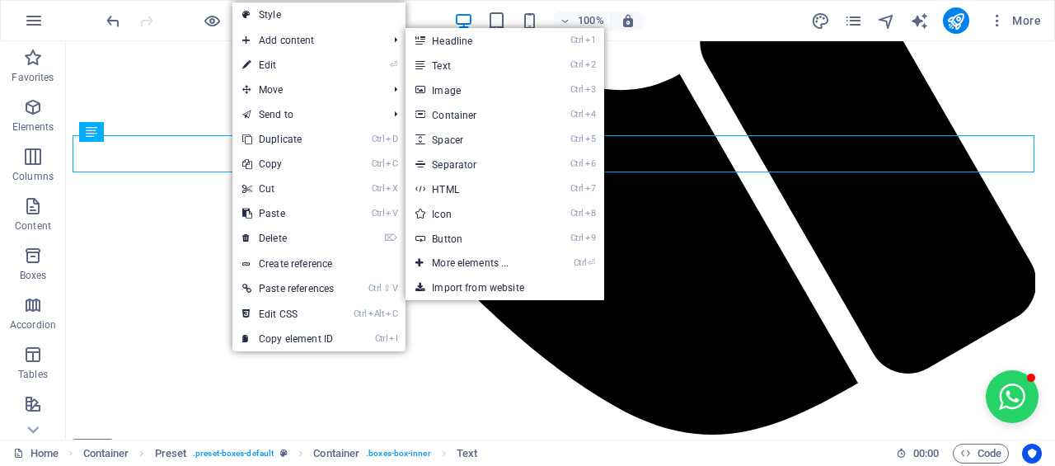
click at [284, 16] on link "Style" at bounding box center [318, 14] width 173 height 25
select select "px"
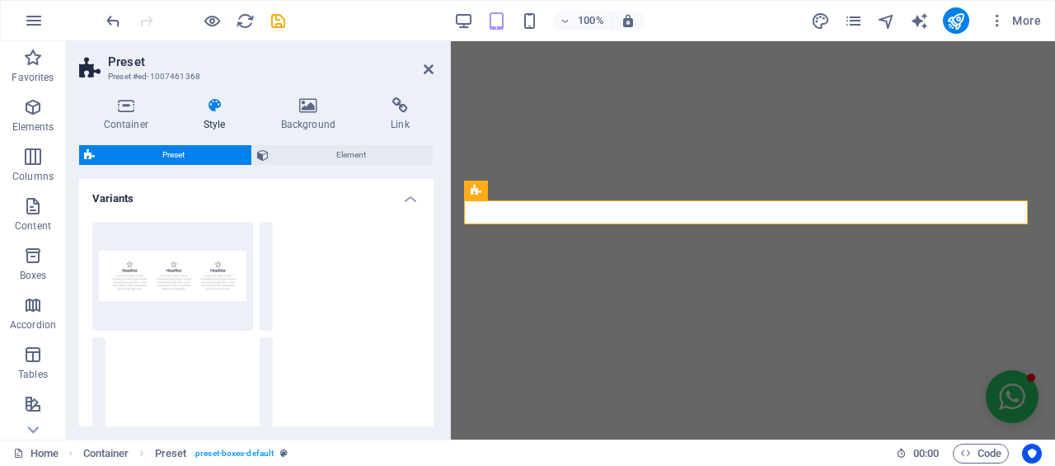
click at [340, 115] on h4 "Background" at bounding box center [311, 114] width 110 height 35
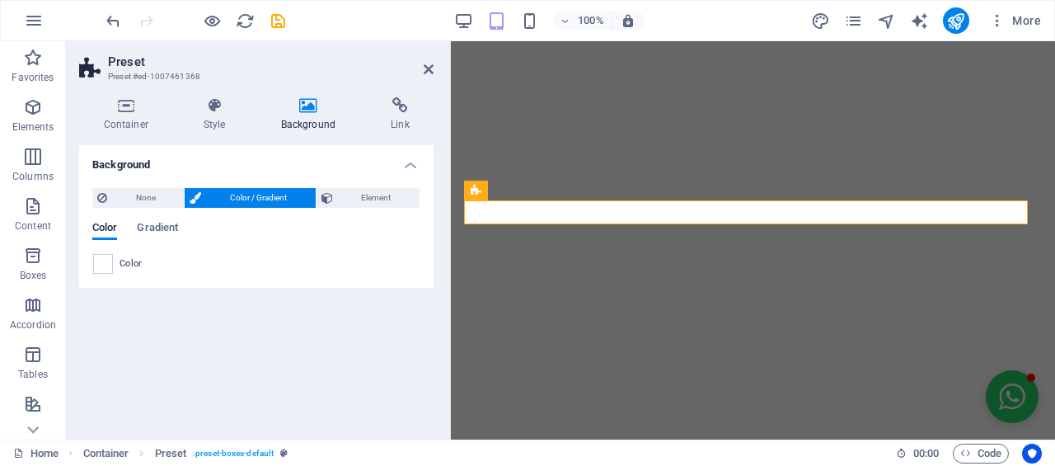
click at [435, 67] on aside "Preset Preset #ed-1007461368 Container Style Background Link Size Height Defaul…" at bounding box center [258, 240] width 385 height 398
click at [434, 65] on aside "Preset Preset #ed-1007461368 Container Style Background Link Size Height Defaul…" at bounding box center [258, 240] width 385 height 398
drag, startPoint x: 432, startPoint y: 73, endPoint x: 363, endPoint y: 80, distance: 68.7
click at [432, 73] on icon at bounding box center [429, 69] width 10 height 13
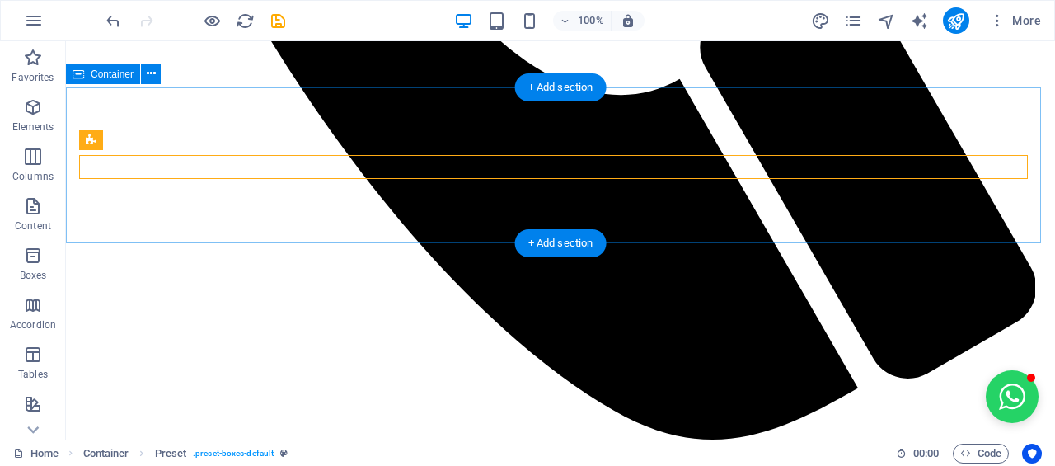
scroll to position [1174, 0]
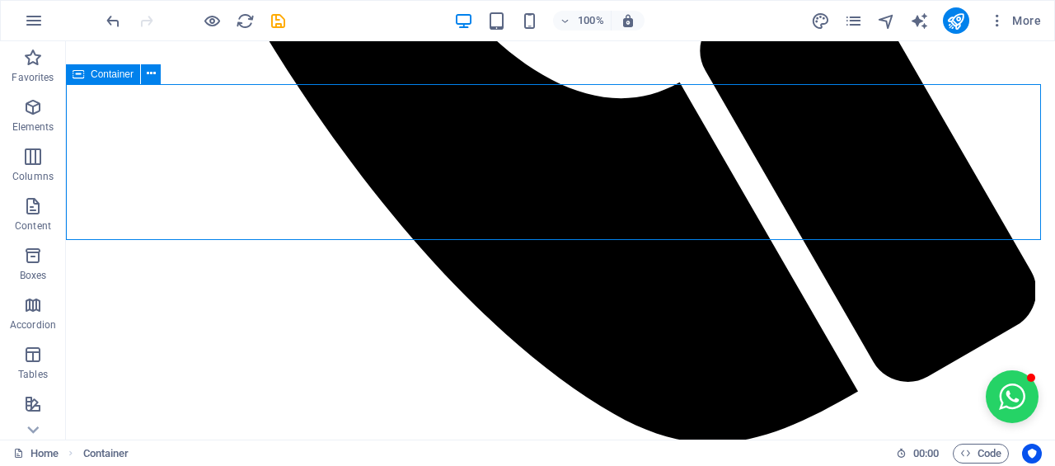
click at [147, 77] on icon at bounding box center [151, 73] width 9 height 17
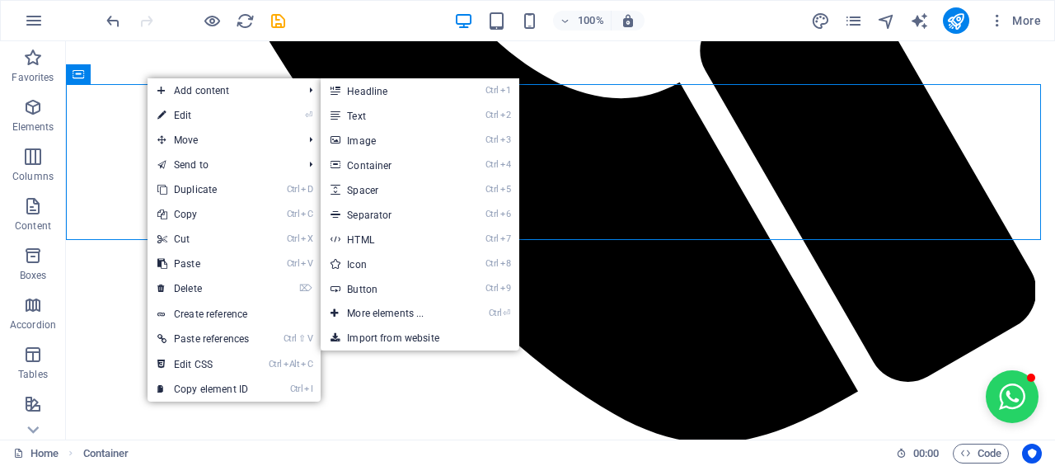
click at [171, 107] on link "⏎ Edit" at bounding box center [203, 115] width 111 height 25
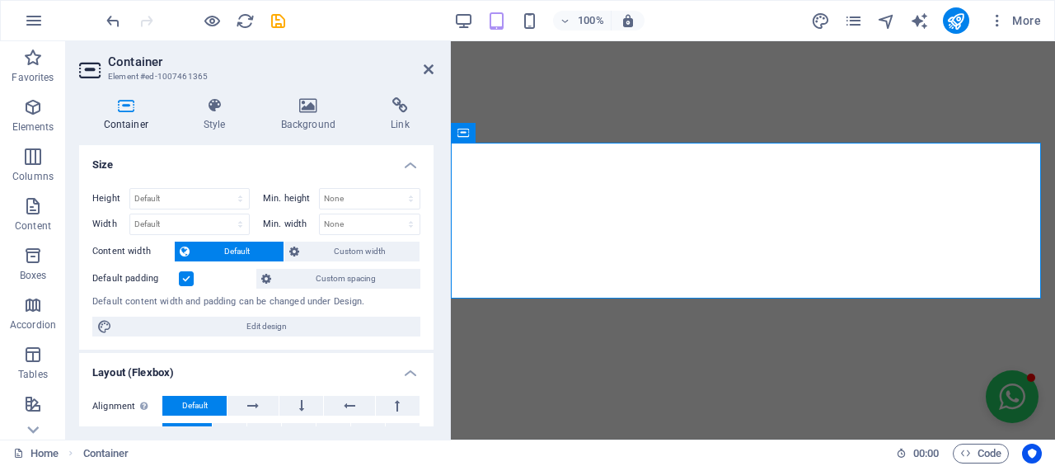
click at [315, 114] on h4 "Background" at bounding box center [311, 114] width 110 height 35
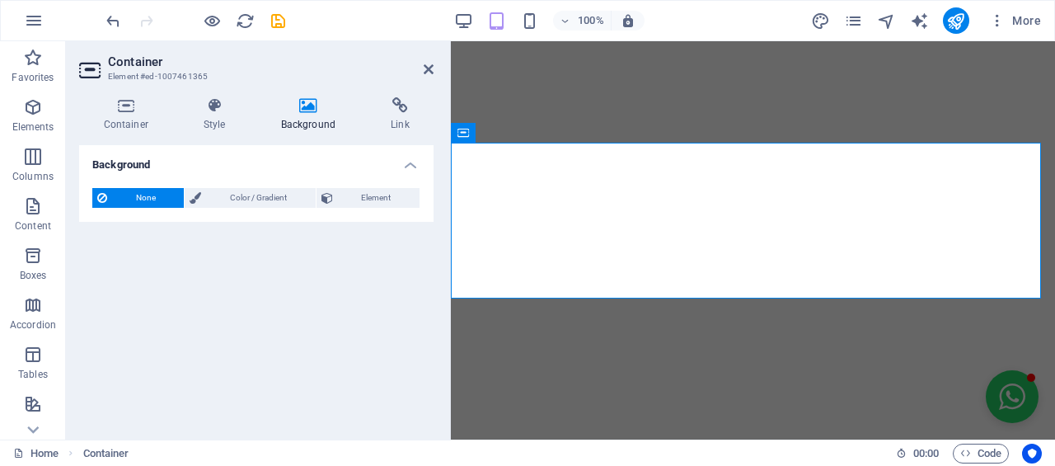
click at [214, 202] on span "Color / Gradient" at bounding box center [258, 198] width 104 height 20
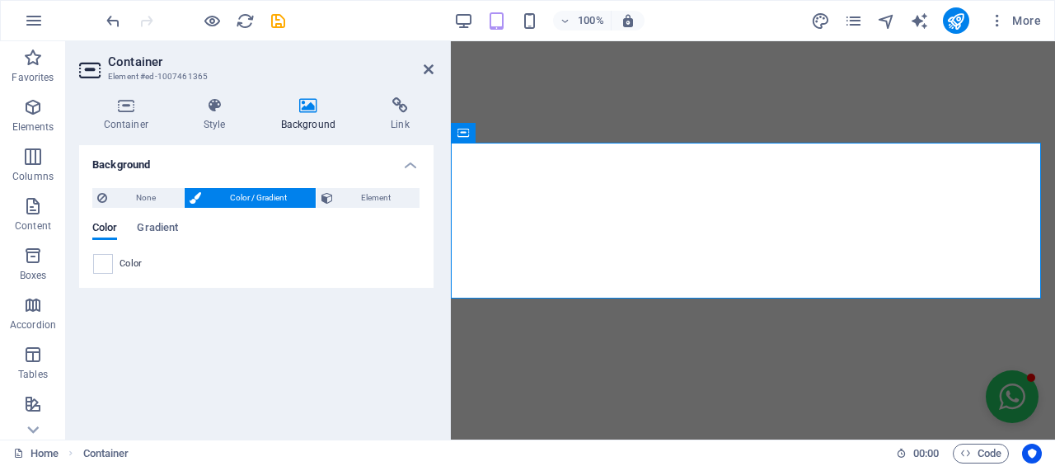
click at [120, 265] on span "Color" at bounding box center [131, 263] width 23 height 13
click at [109, 265] on span at bounding box center [103, 264] width 18 height 18
type input "#ffffff"
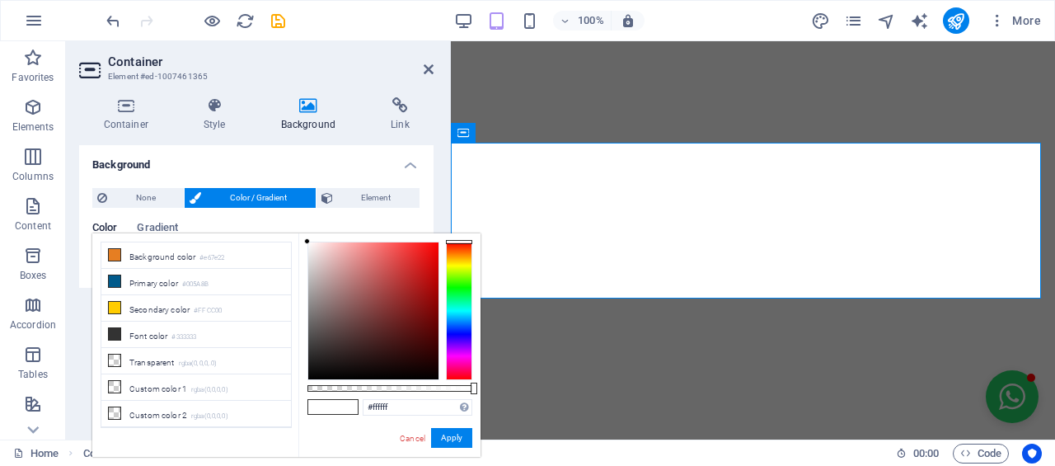
click at [432, 438] on div "Cancel Apply" at bounding box center [435, 438] width 74 height 21
click at [447, 438] on button "Apply" at bounding box center [451, 438] width 41 height 20
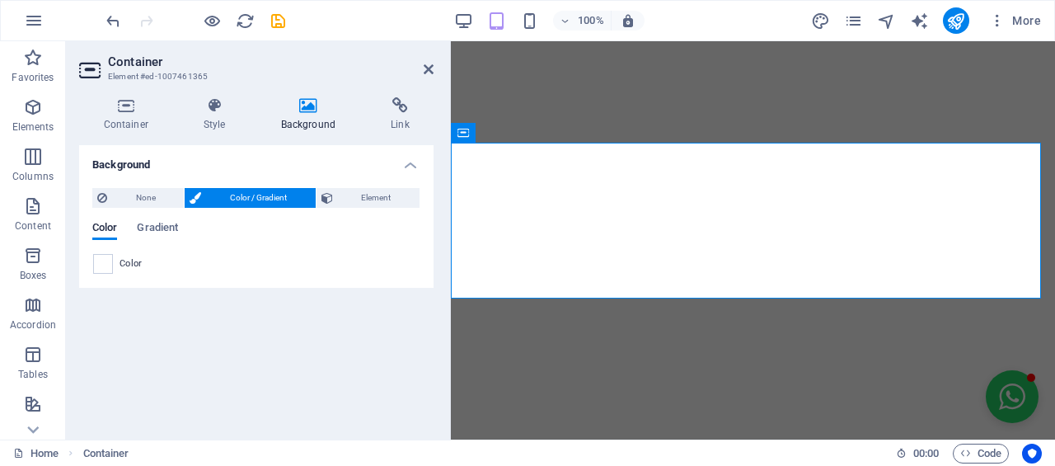
drag, startPoint x: 429, startPoint y: 67, endPoint x: 363, endPoint y: 29, distance: 75.3
click at [429, 67] on icon at bounding box center [429, 69] width 10 height 13
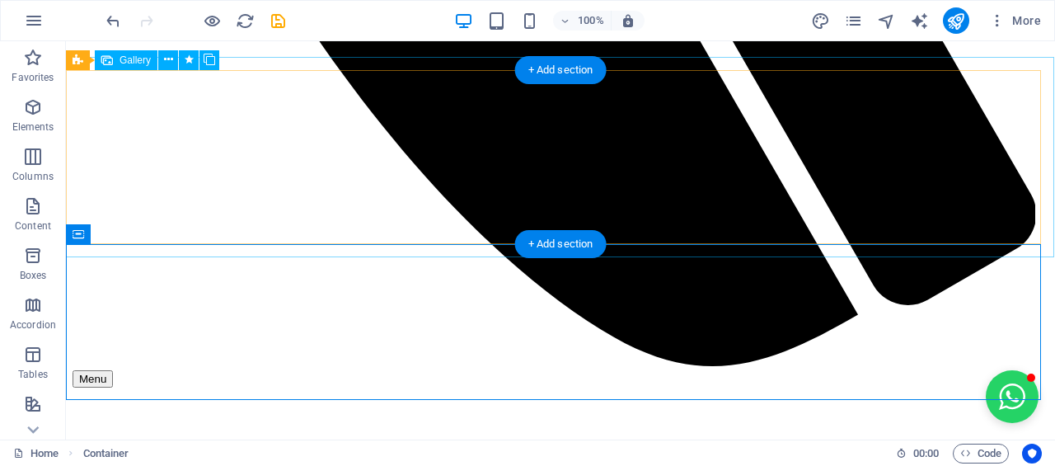
scroll to position [1413, 0]
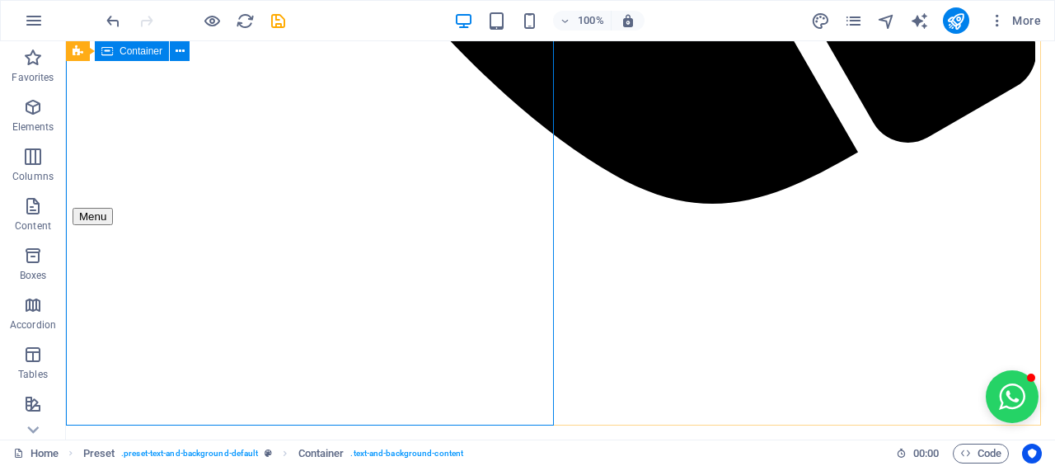
click at [183, 54] on icon at bounding box center [180, 51] width 9 height 17
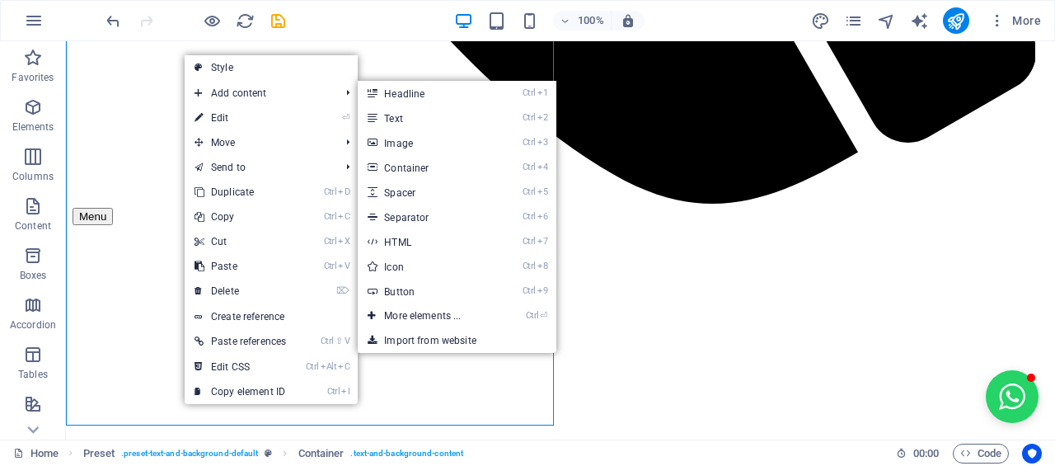
click at [235, 69] on link "Style" at bounding box center [271, 67] width 173 height 25
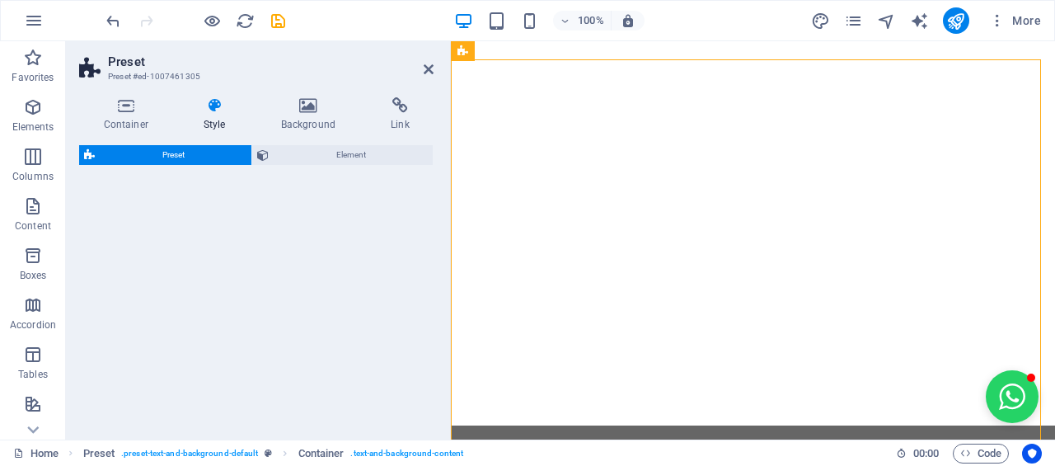
select select "px"
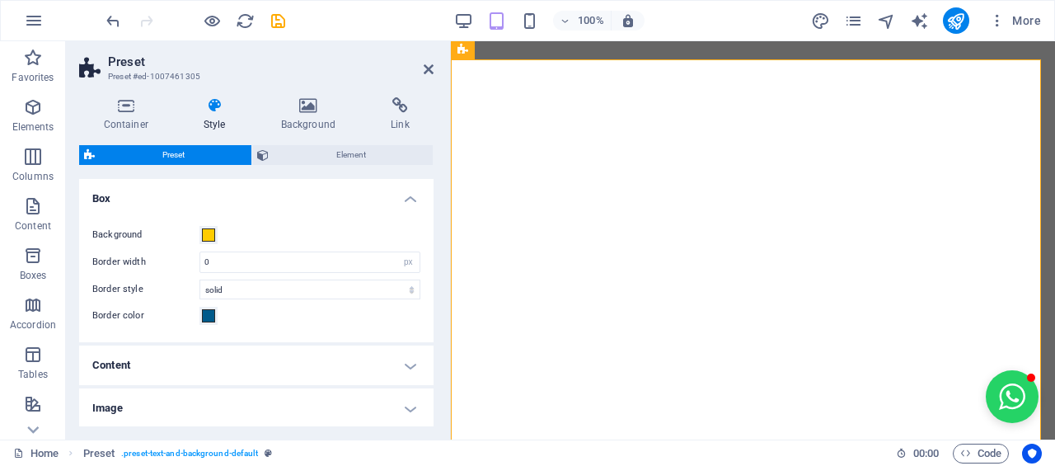
click at [295, 115] on h4 "Background" at bounding box center [311, 114] width 110 height 35
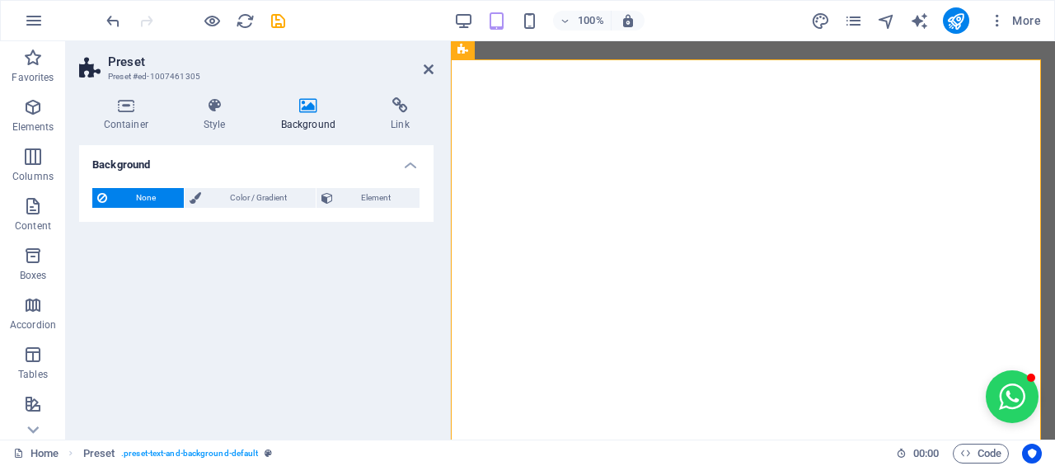
click at [212, 121] on h4 "Style" at bounding box center [217, 114] width 77 height 35
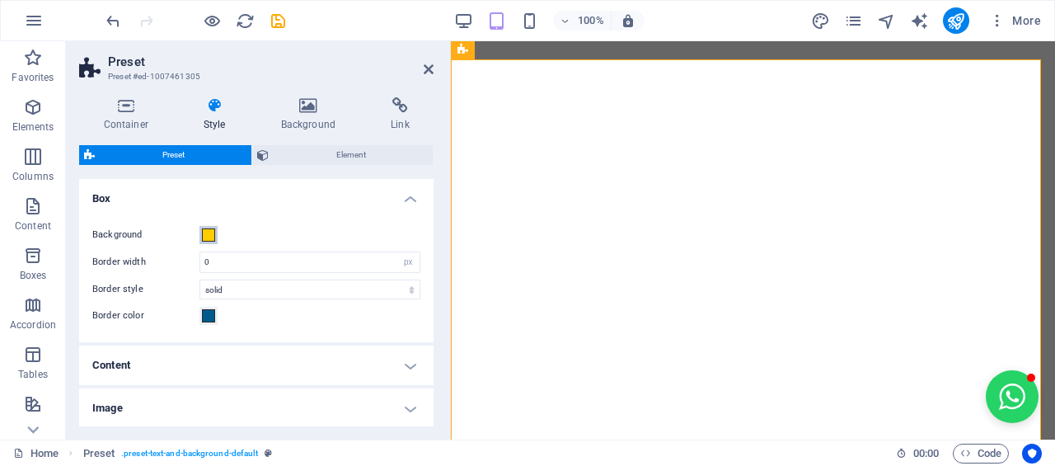
click at [209, 237] on span at bounding box center [208, 234] width 13 height 13
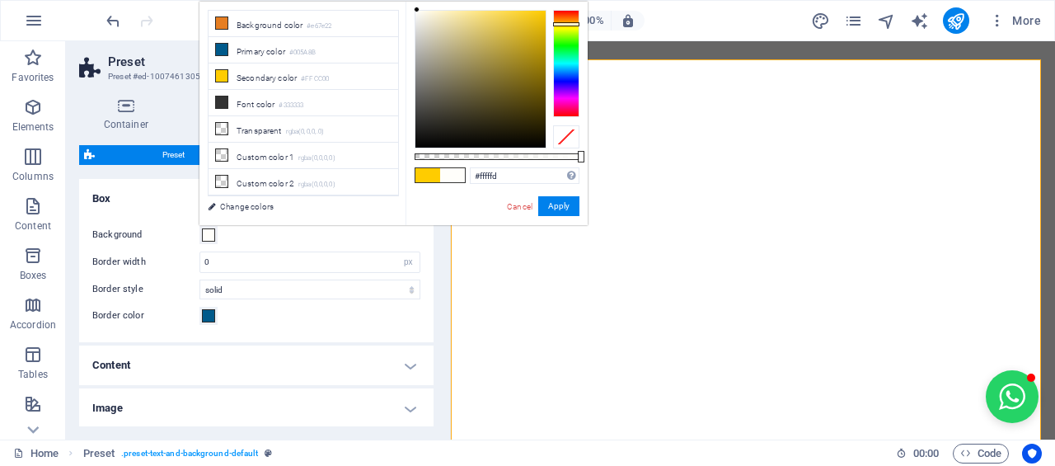
type input "#ffffff"
drag, startPoint x: 420, startPoint y: 35, endPoint x: 407, endPoint y: -3, distance: 39.9
click at [407, 0] on html "mutheulawgroup.com Home (en) Favorites Elements Columns Content Boxes Accordion…" at bounding box center [527, 233] width 1055 height 466
click at [553, 210] on button "Apply" at bounding box center [558, 206] width 41 height 20
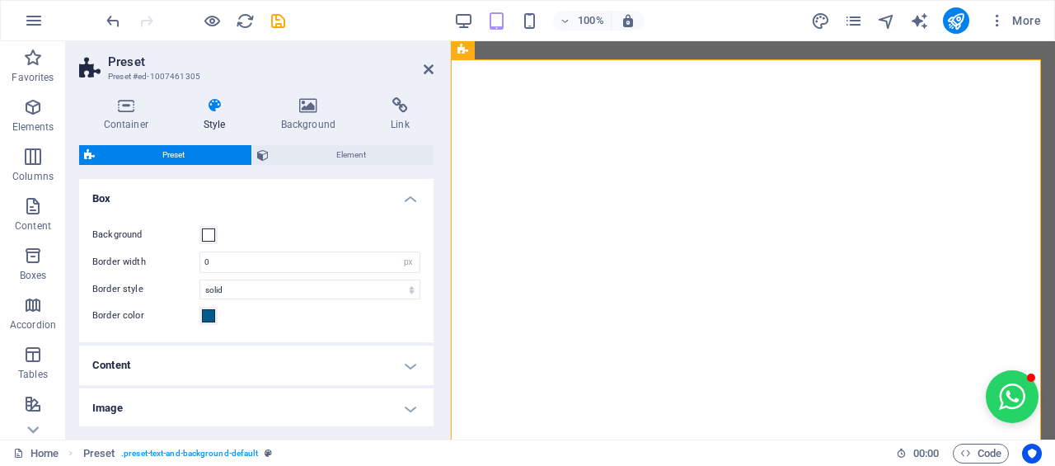
scroll to position [2849, 0]
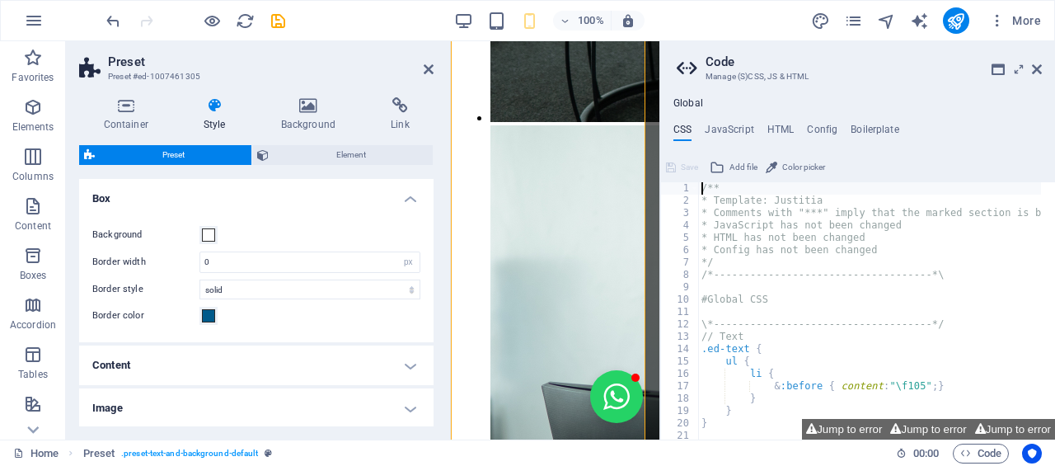
click at [319, 117] on h4 "Background" at bounding box center [311, 114] width 110 height 35
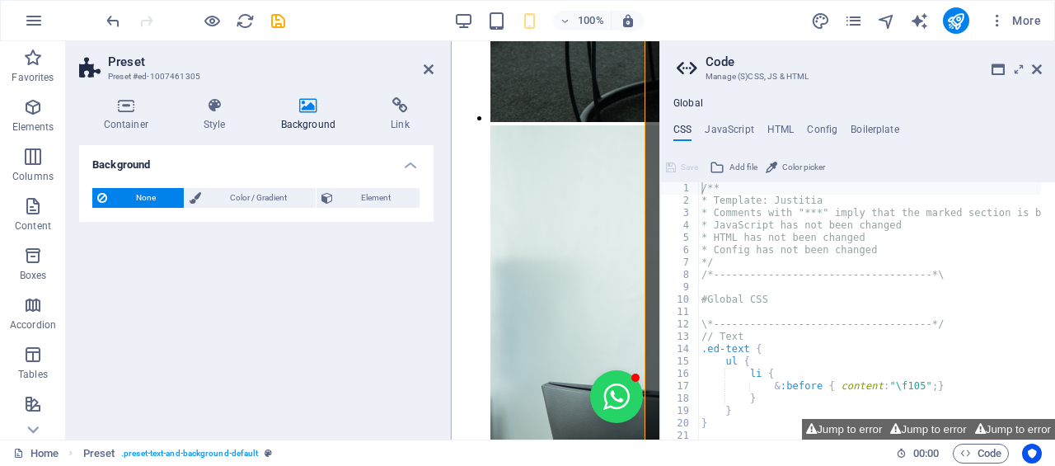
click at [231, 186] on div "None Color / Gradient Element Stretch background to full-width Color overlay Pl…" at bounding box center [256, 198] width 354 height 47
click at [235, 195] on span "Color / Gradient" at bounding box center [258, 198] width 104 height 20
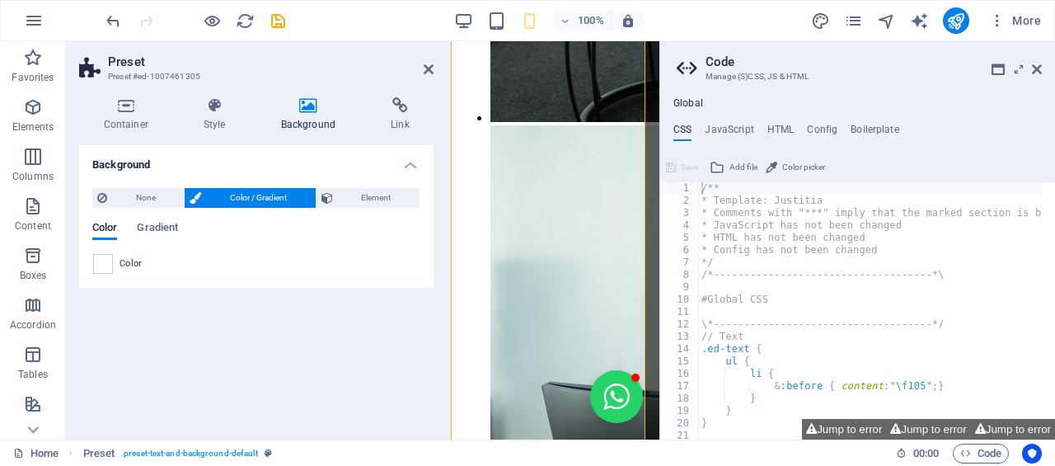
click at [101, 262] on span at bounding box center [103, 264] width 18 height 18
type input "#ffffff"
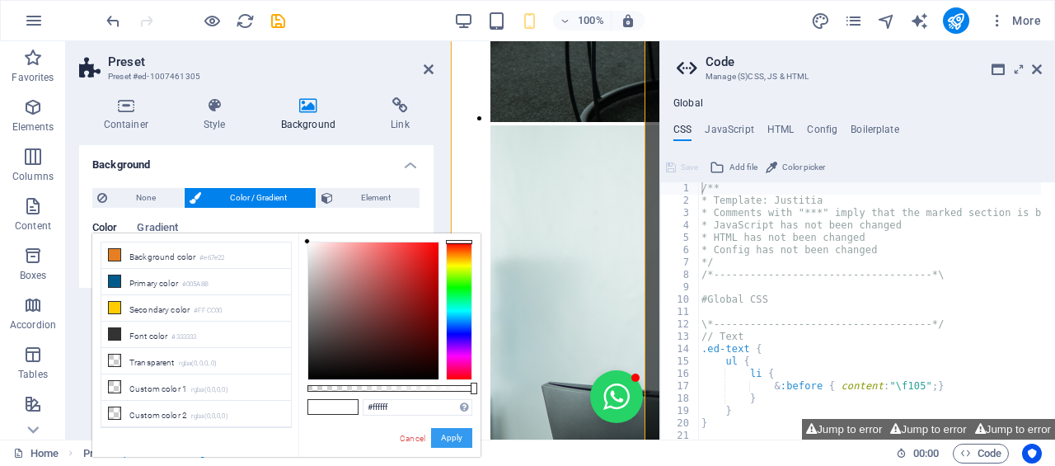
click at [449, 440] on button "Apply" at bounding box center [451, 438] width 41 height 20
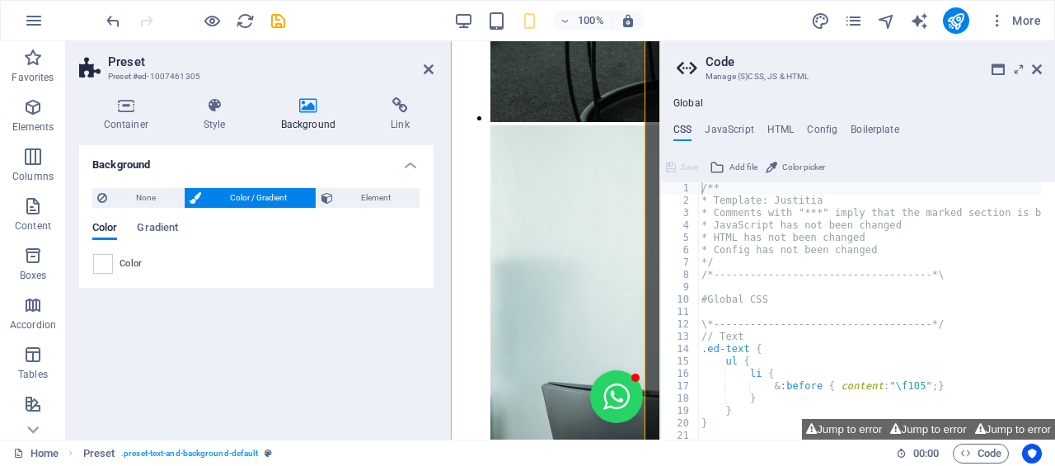
click at [1037, 75] on icon at bounding box center [1037, 69] width 10 height 13
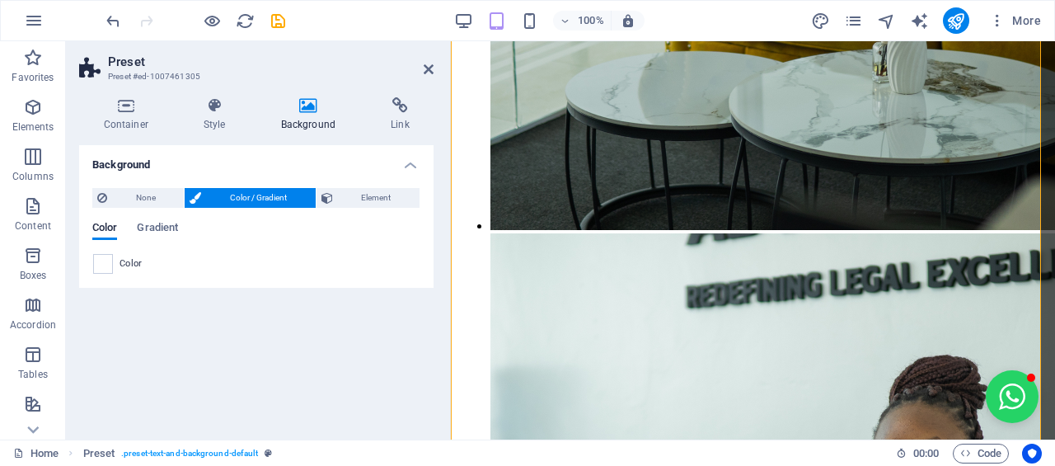
scroll to position [1650, 0]
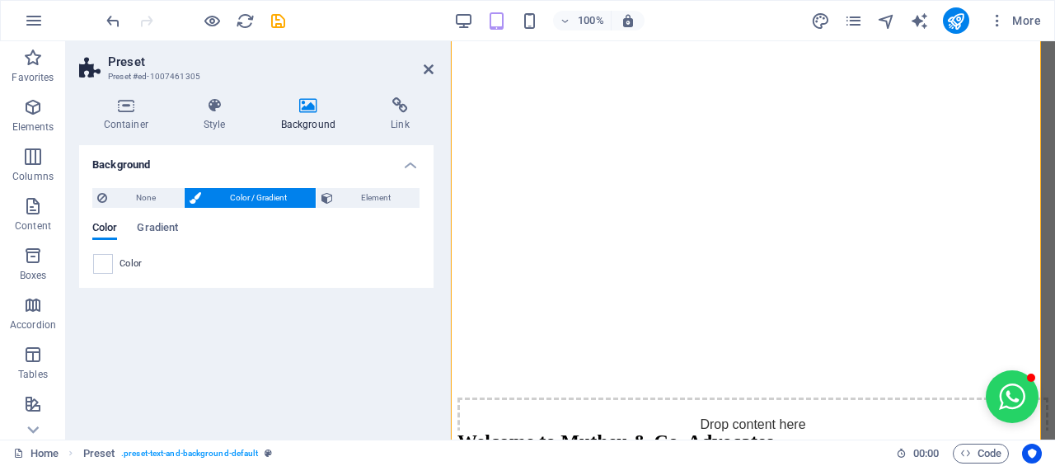
click at [423, 62] on h2 "Preset" at bounding box center [271, 61] width 326 height 15
click at [424, 71] on icon at bounding box center [429, 69] width 10 height 13
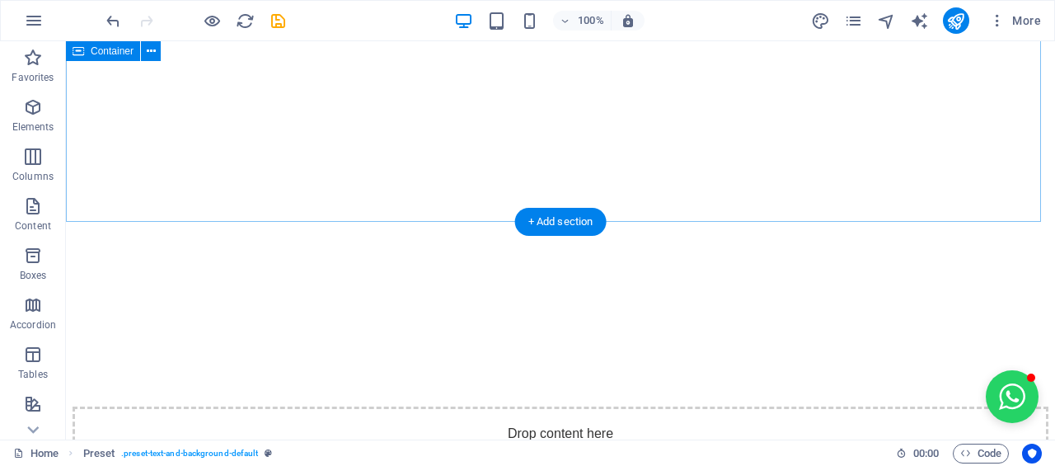
scroll to position [2301, 0]
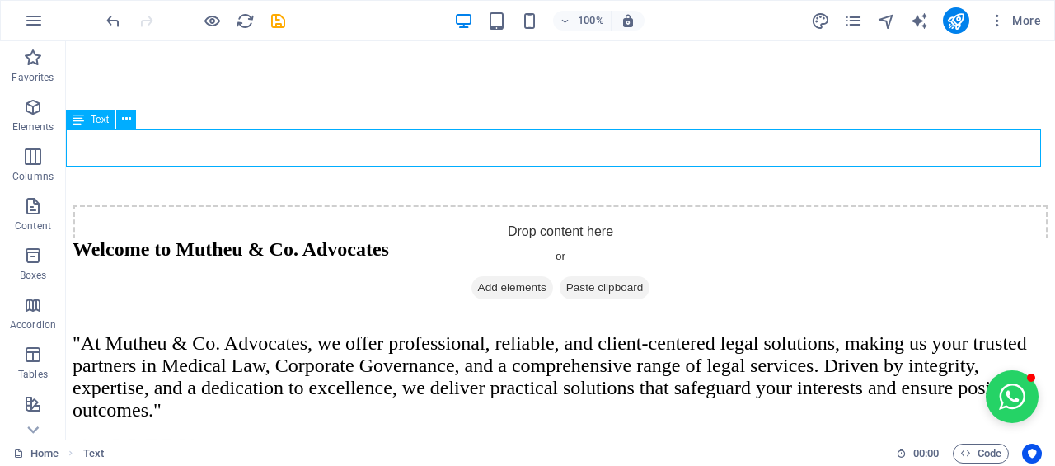
click at [131, 126] on button at bounding box center [126, 120] width 20 height 20
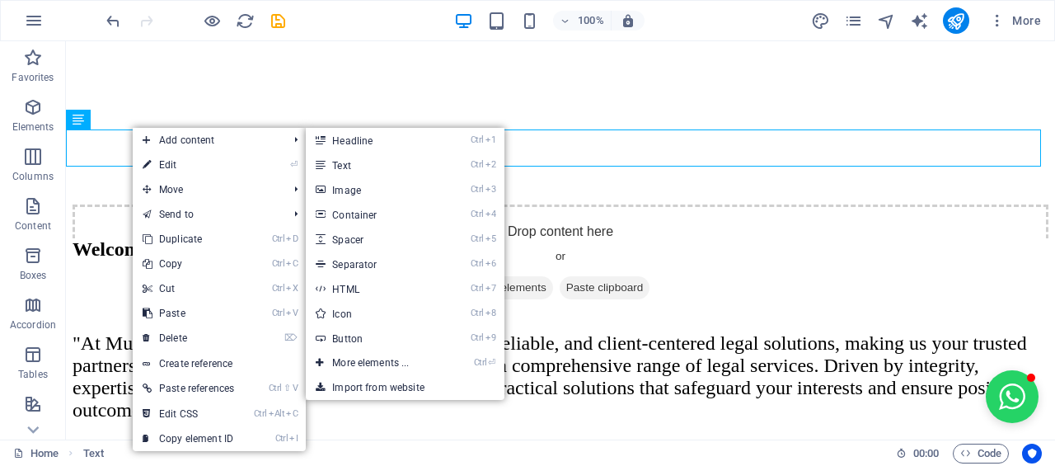
click at [150, 162] on icon at bounding box center [147, 164] width 8 height 25
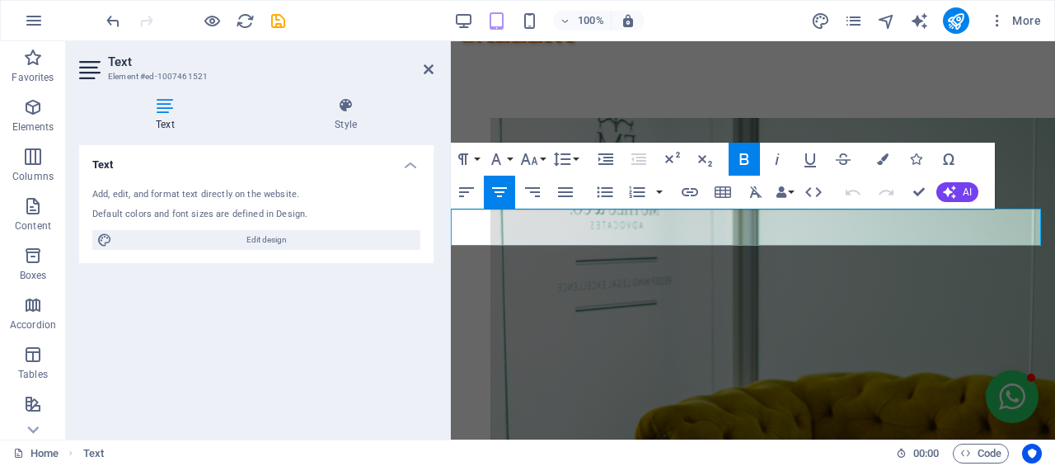
scroll to position [2600, 0]
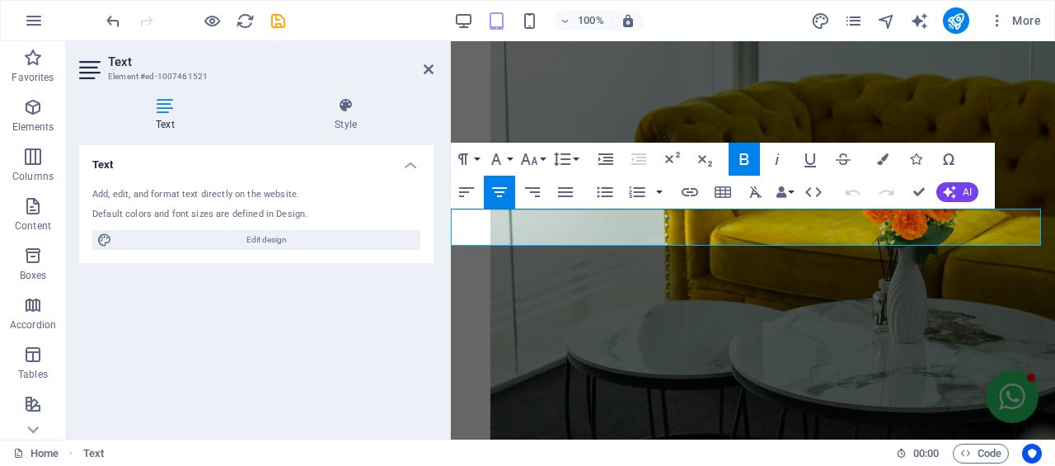
click at [352, 108] on icon at bounding box center [346, 105] width 176 height 16
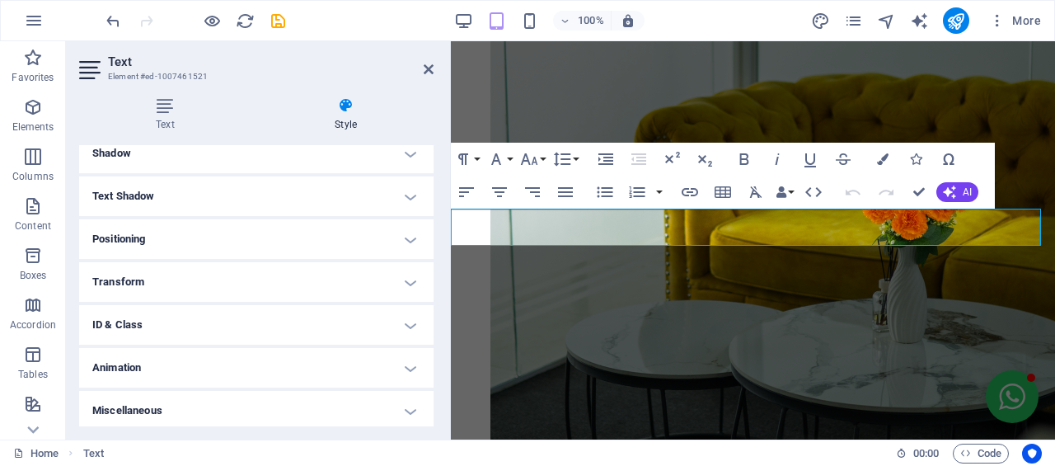
scroll to position [250, 0]
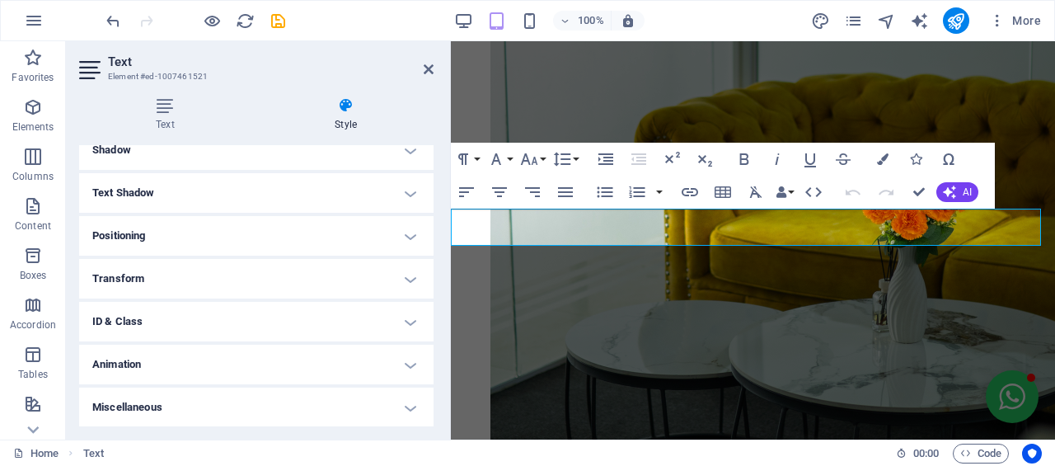
click at [176, 111] on icon at bounding box center [165, 105] width 172 height 16
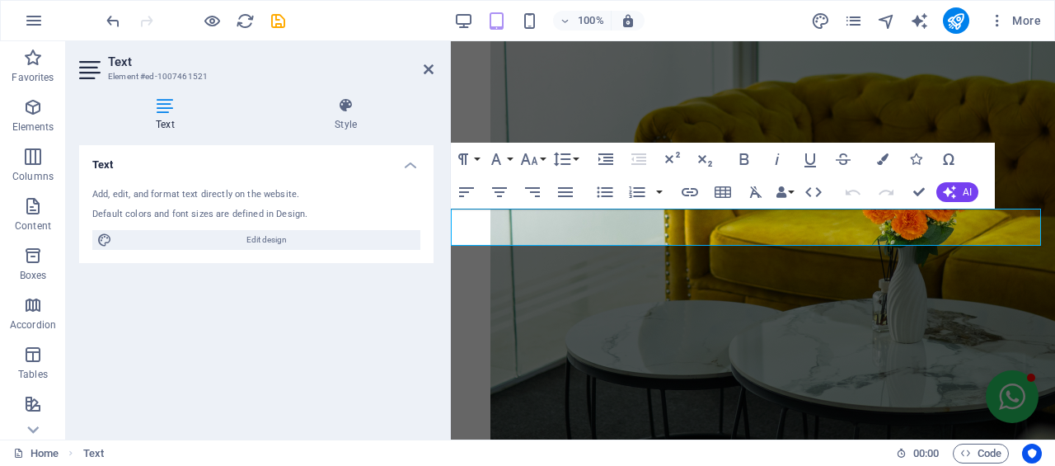
click at [189, 243] on span "Edit design" at bounding box center [266, 240] width 298 height 20
select select "px"
select select "800"
select select "px"
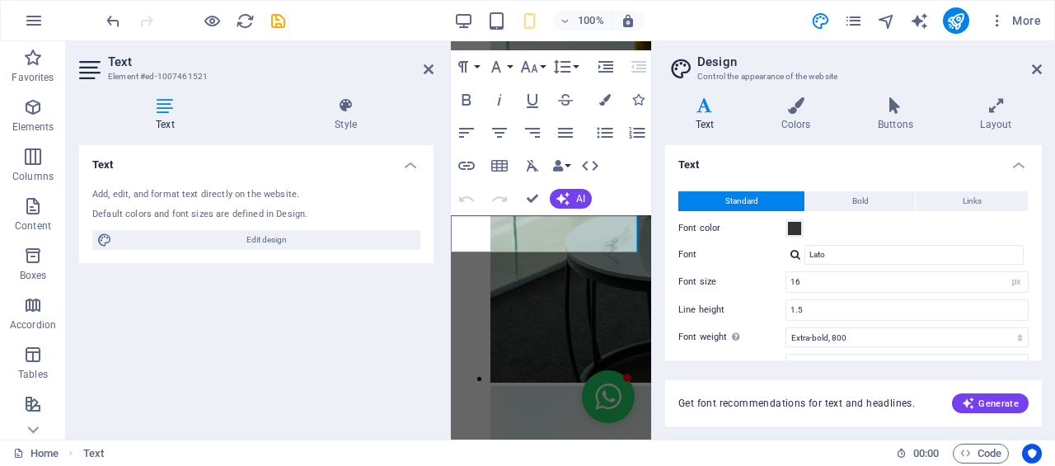
scroll to position [4856, 0]
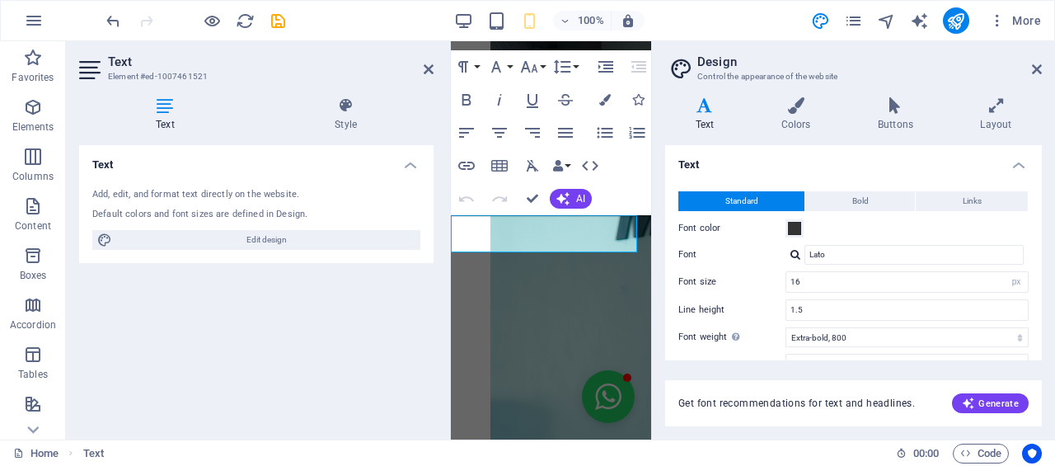
click at [797, 128] on h4 "Colors" at bounding box center [799, 114] width 96 height 35
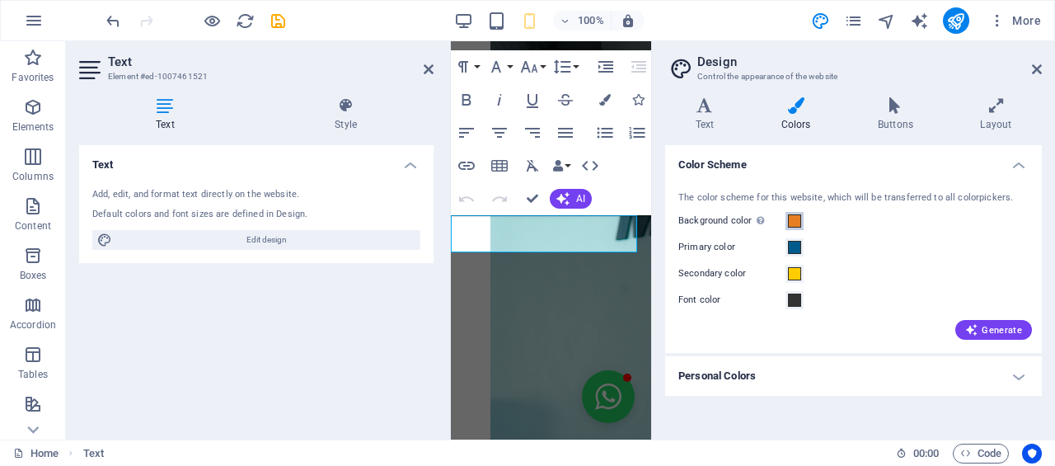
click at [788, 221] on span at bounding box center [794, 220] width 13 height 13
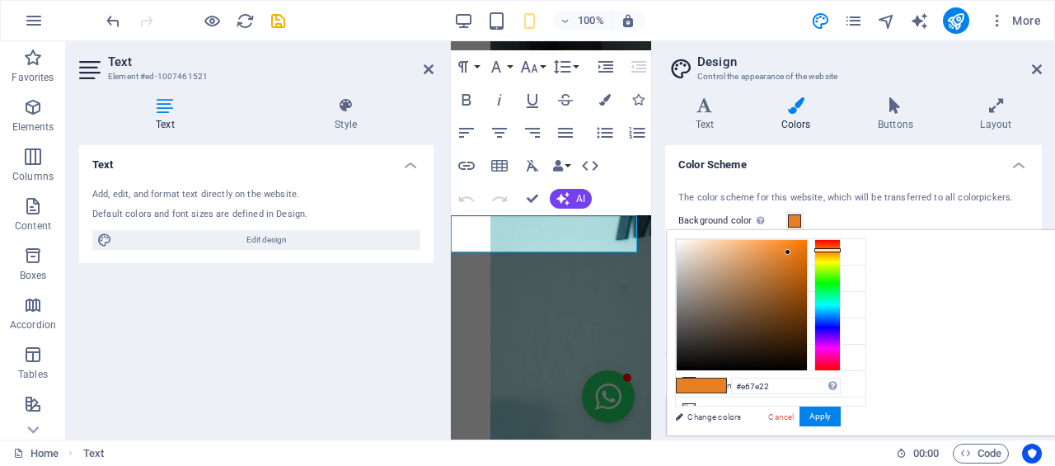
click at [742, 256] on li "Background color #e67e22" at bounding box center [771, 252] width 190 height 26
drag, startPoint x: 895, startPoint y: 270, endPoint x: 881, endPoint y: 238, distance: 34.3
click at [807, 240] on div at bounding box center [742, 305] width 130 height 130
click at [849, 249] on div "#fefefe Supported formats #0852ed rgb(8, 82, 237) rgba(8, 82, 237, 90%) hsv(221…" at bounding box center [758, 452] width 182 height 443
type input "#fffcf9"
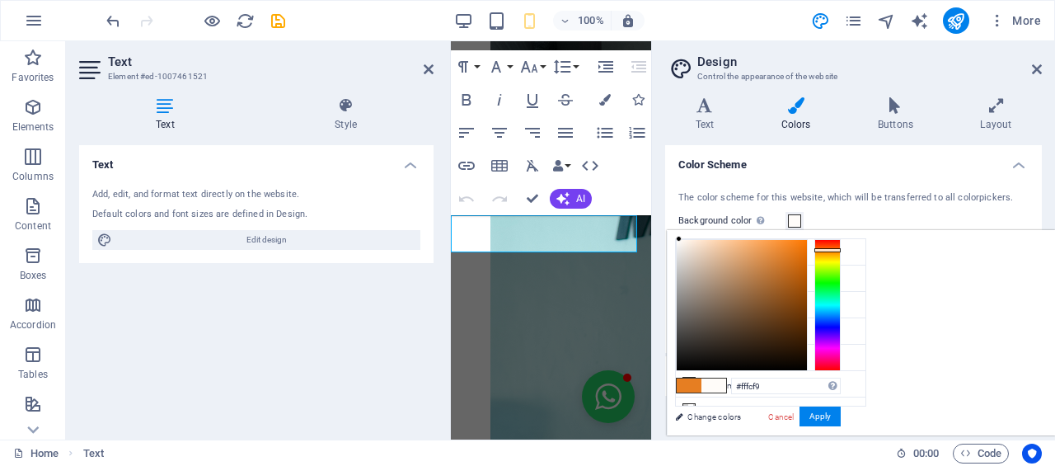
click at [682, 238] on div at bounding box center [679, 239] width 6 height 6
click at [841, 420] on button "Apply" at bounding box center [819, 416] width 41 height 20
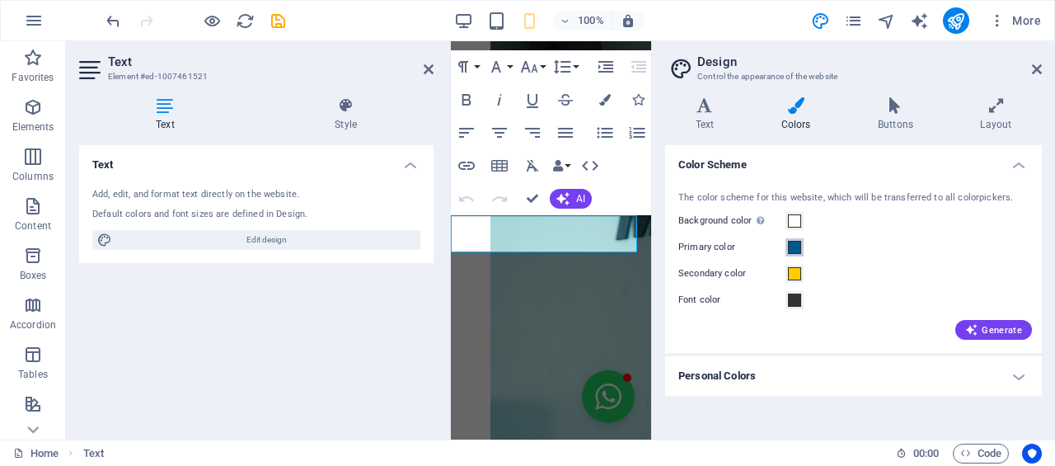
click at [795, 250] on span at bounding box center [794, 247] width 13 height 13
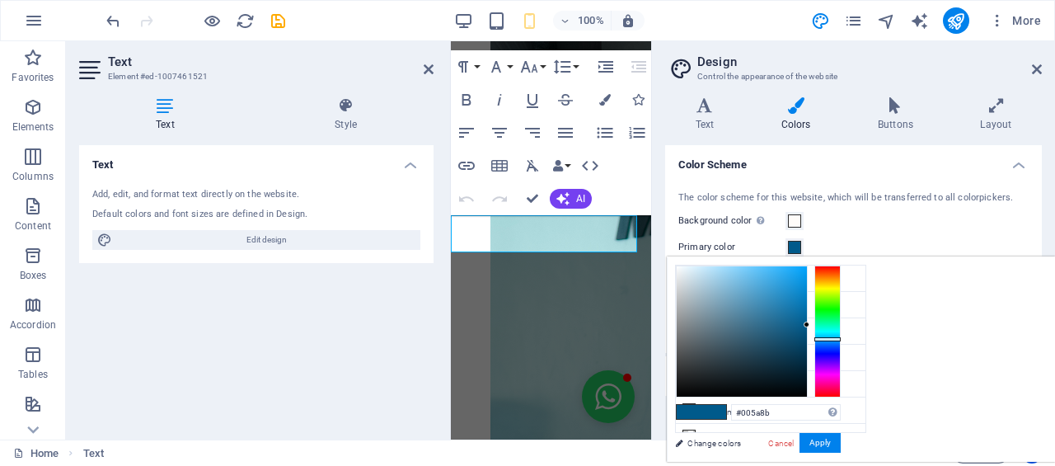
click at [755, 271] on li "Background color #fffcf9" at bounding box center [771, 278] width 190 height 26
type input "#fffcf9"
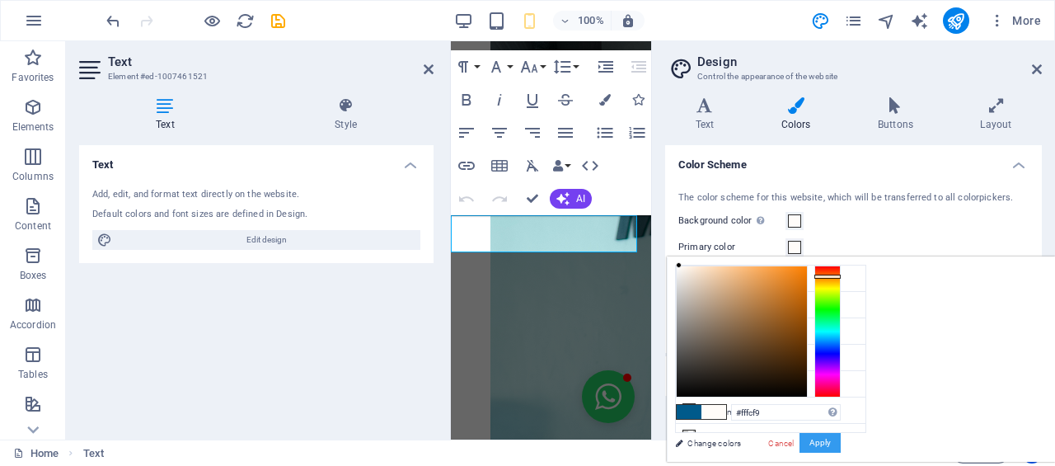
click at [841, 448] on button "Apply" at bounding box center [819, 443] width 41 height 20
click at [1027, 448] on icon "Usercentrics" at bounding box center [1032, 454] width 12 height 12
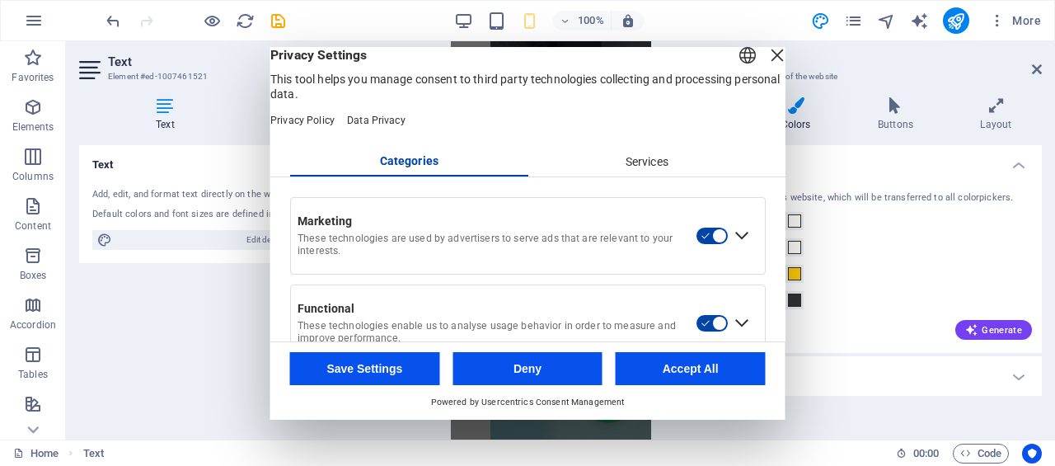
click at [766, 67] on div "Close Layer" at bounding box center [777, 55] width 23 height 23
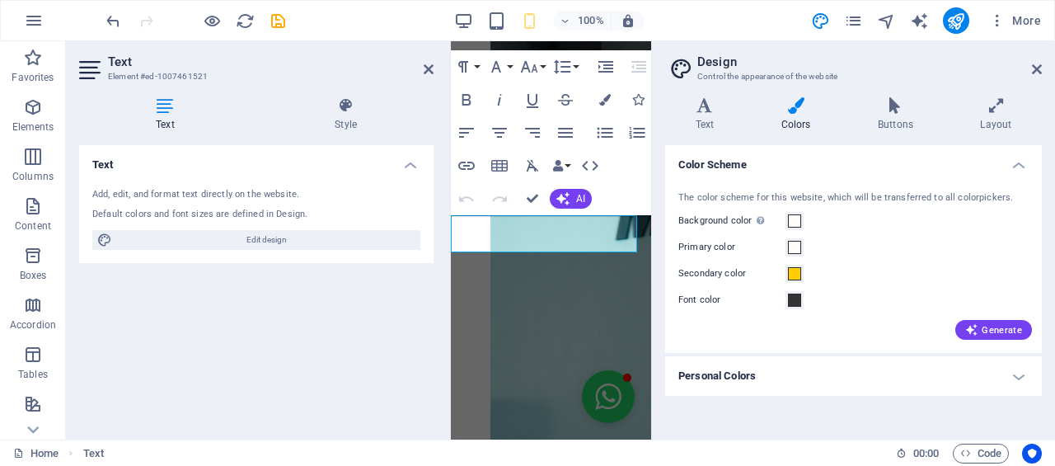
click at [1027, 70] on header "Design Control the appearance of the website" at bounding box center [854, 62] width 373 height 43
click at [1039, 71] on icon at bounding box center [1037, 69] width 10 height 13
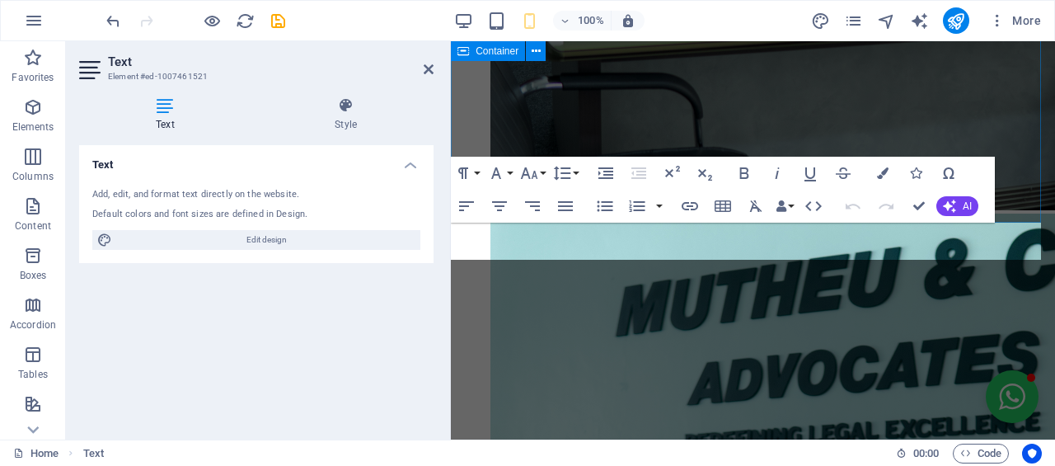
scroll to position [2586, 0]
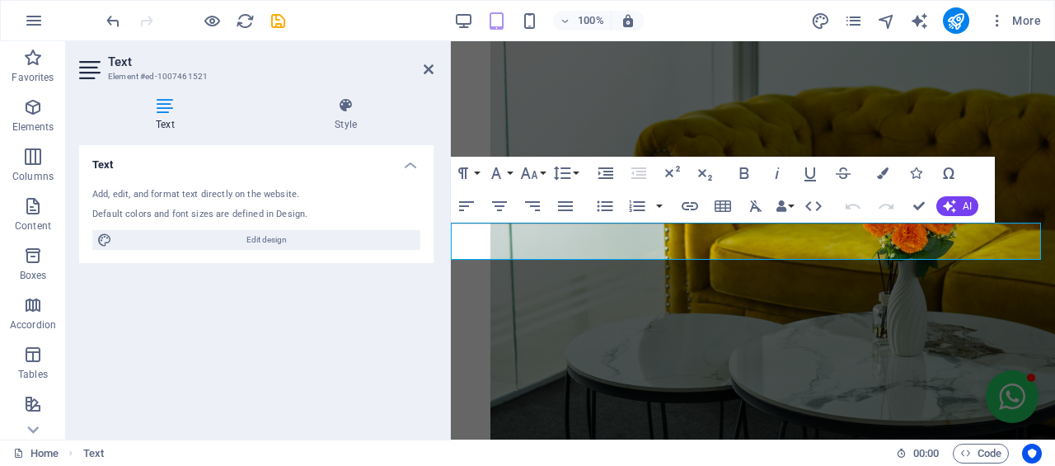
click at [345, 121] on h4 "Style" at bounding box center [346, 114] width 176 height 35
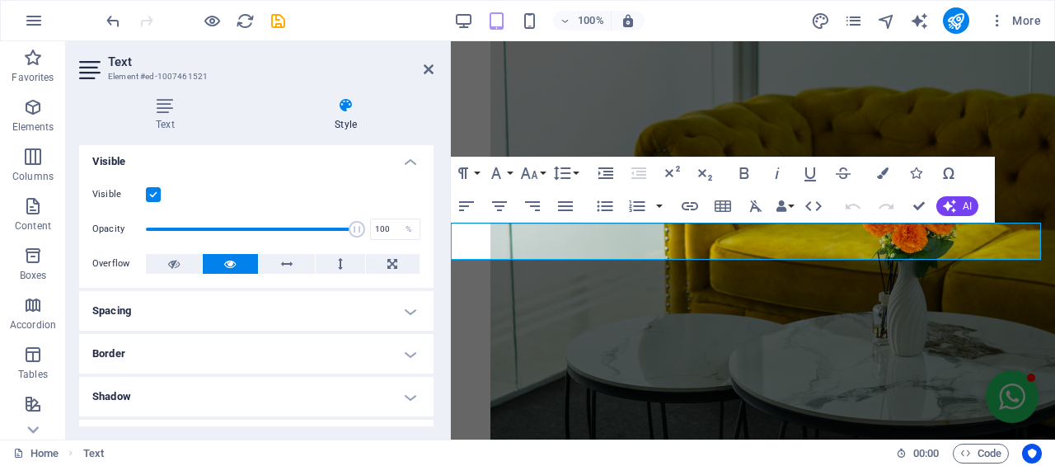
scroll to position [0, 0]
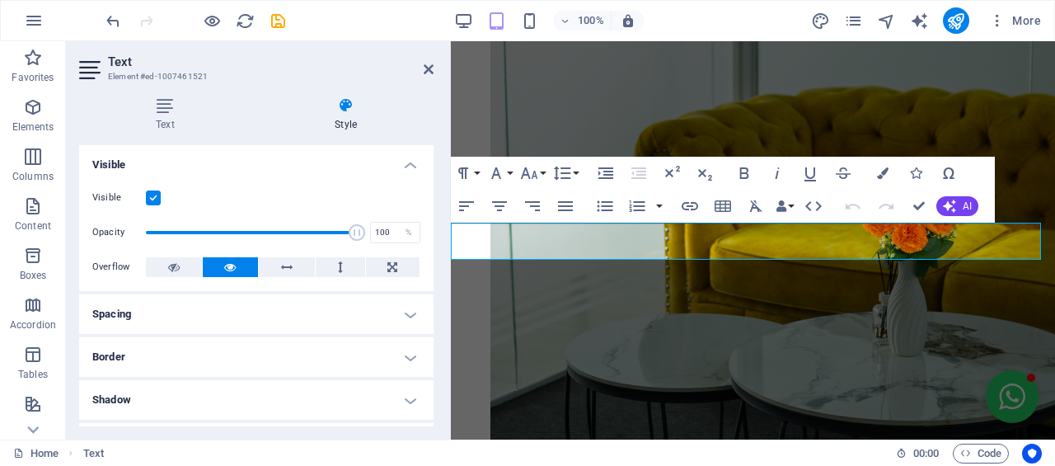
click at [425, 73] on icon at bounding box center [429, 69] width 10 height 13
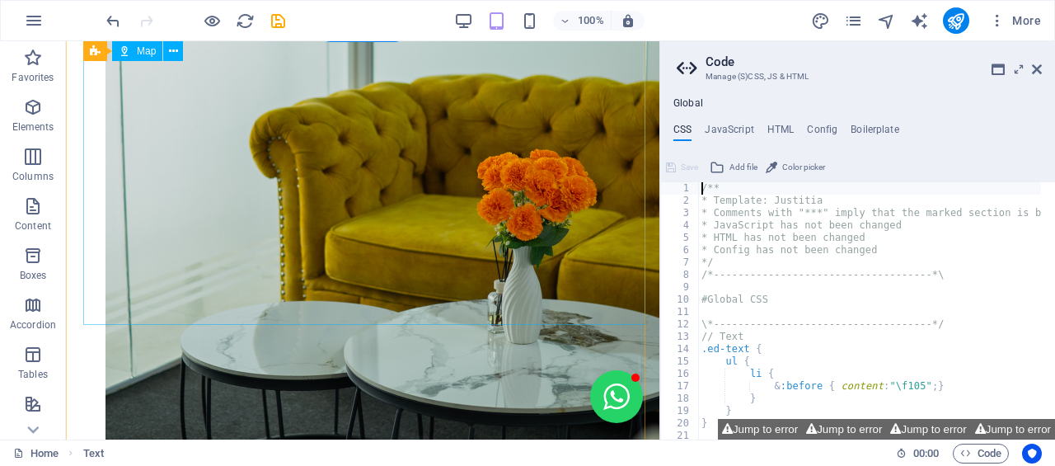
scroll to position [2914, 0]
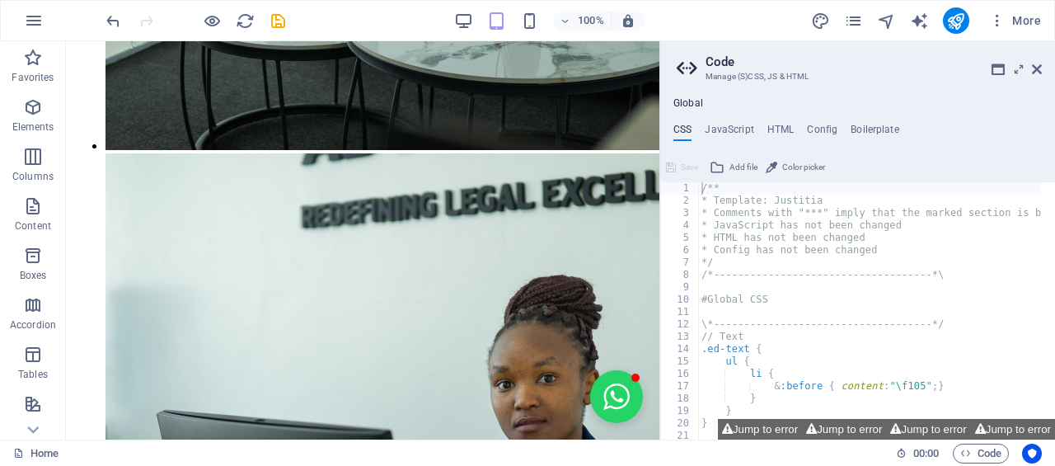
drag, startPoint x: 1041, startPoint y: 70, endPoint x: 975, endPoint y: 29, distance: 77.8
click at [1041, 70] on icon at bounding box center [1037, 69] width 10 height 13
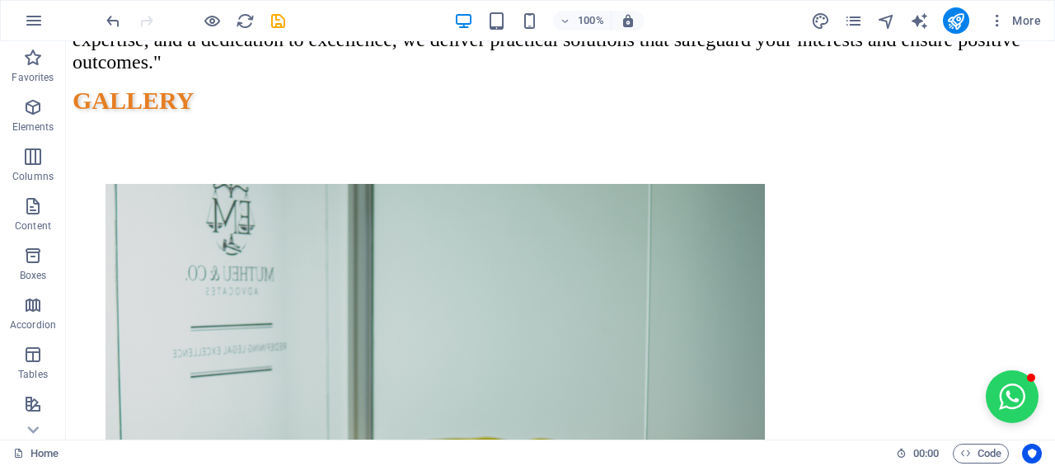
scroll to position [2645, 0]
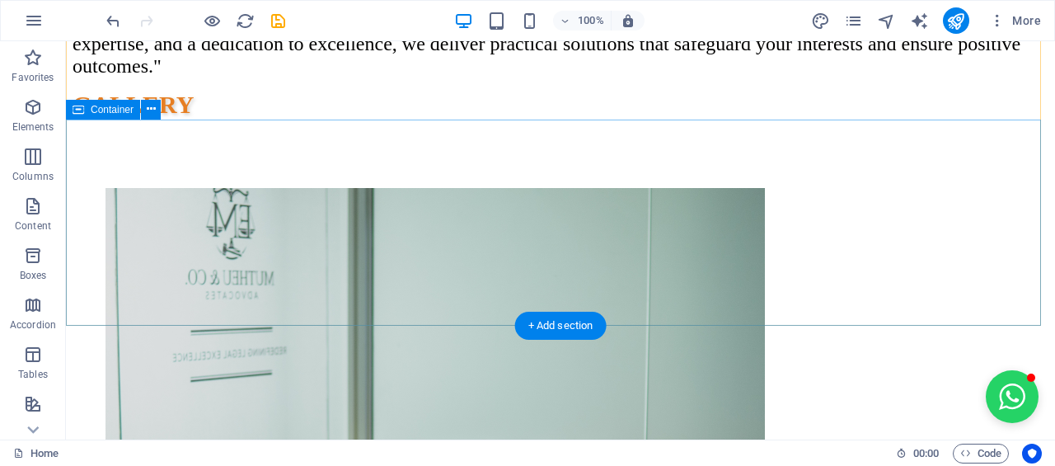
select select "px"
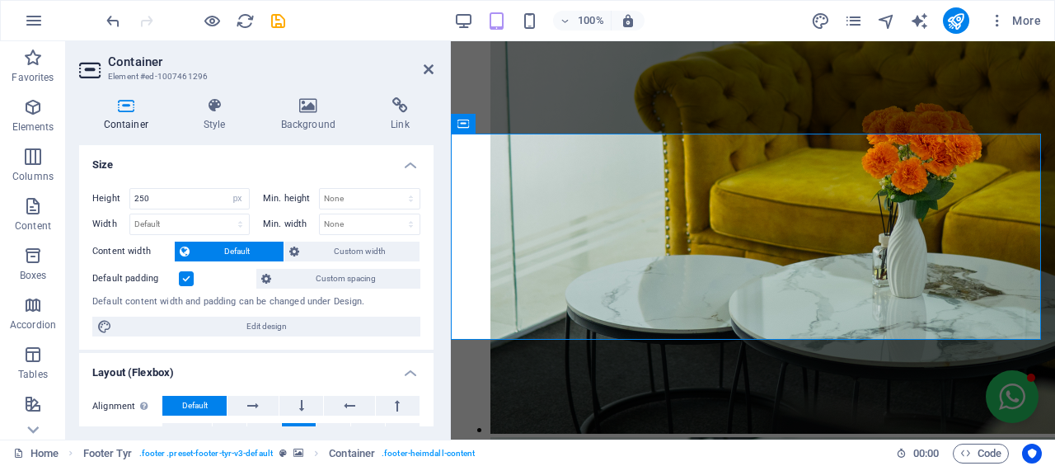
scroll to position [3008, 0]
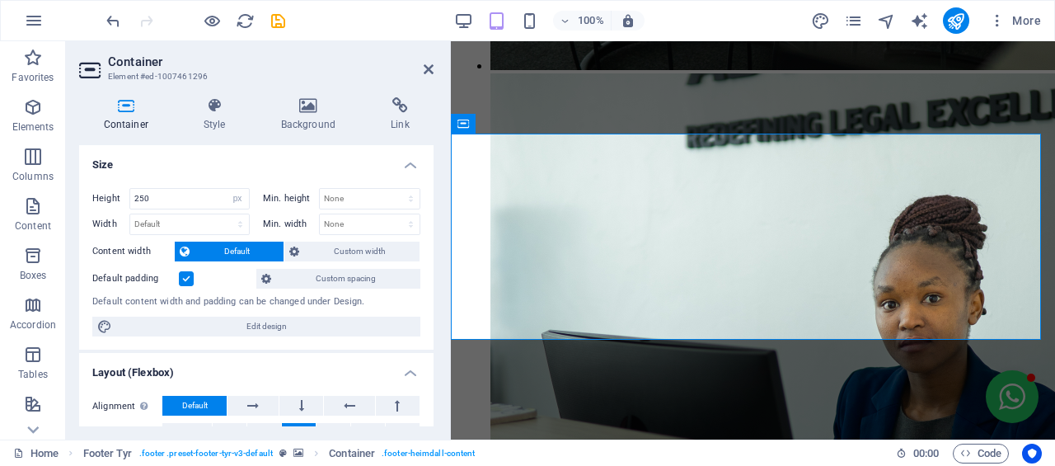
click at [208, 115] on h4 "Style" at bounding box center [217, 114] width 77 height 35
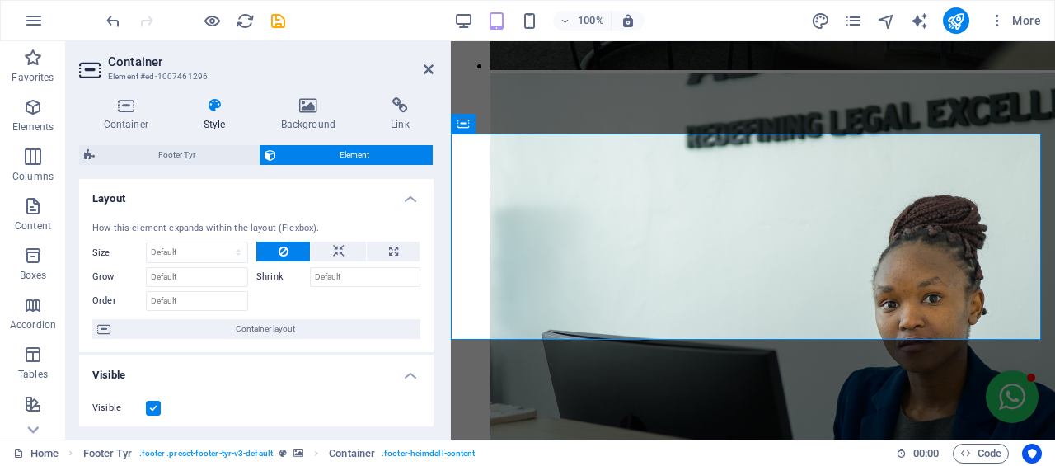
click at [211, 111] on icon at bounding box center [214, 105] width 71 height 16
click at [294, 109] on icon at bounding box center [307, 105] width 103 height 16
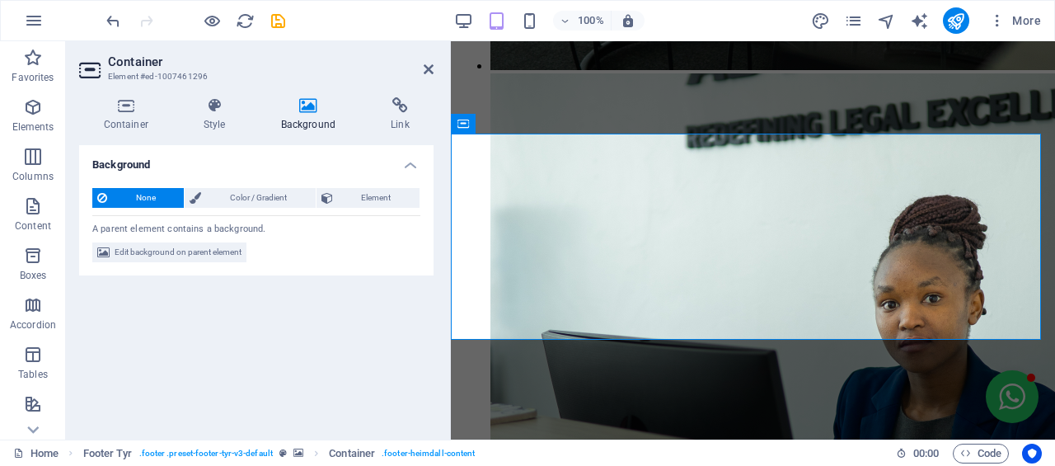
click at [256, 200] on span "Color / Gradient" at bounding box center [258, 198] width 104 height 20
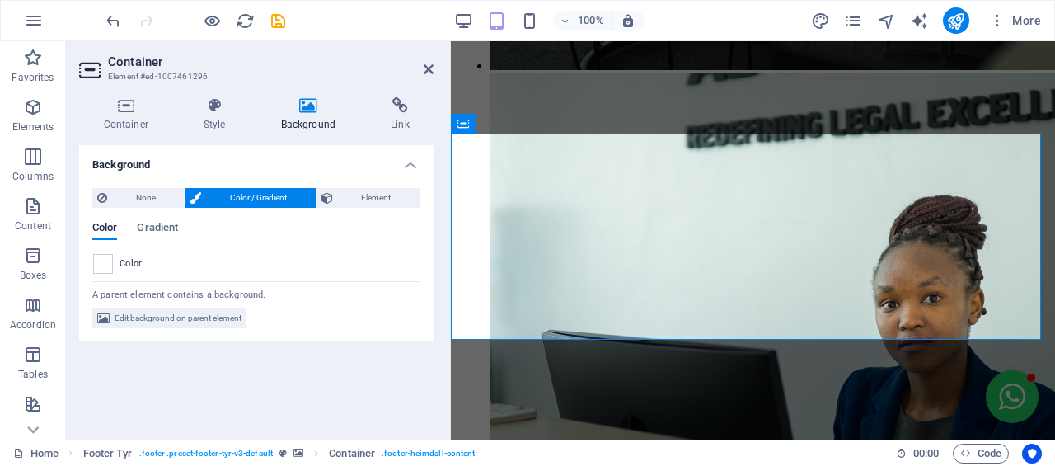
click at [111, 268] on div "Color" at bounding box center [256, 264] width 326 height 20
click at [428, 68] on icon at bounding box center [429, 69] width 10 height 13
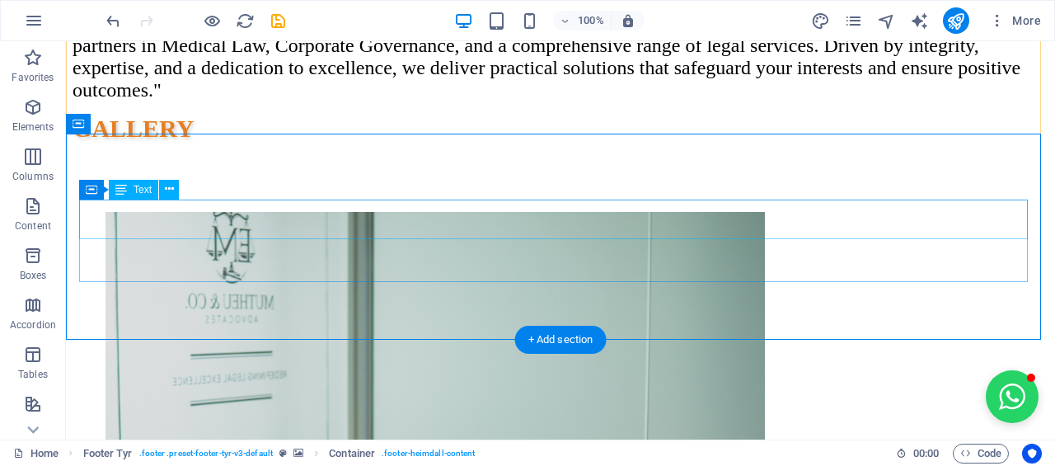
scroll to position [2645, 0]
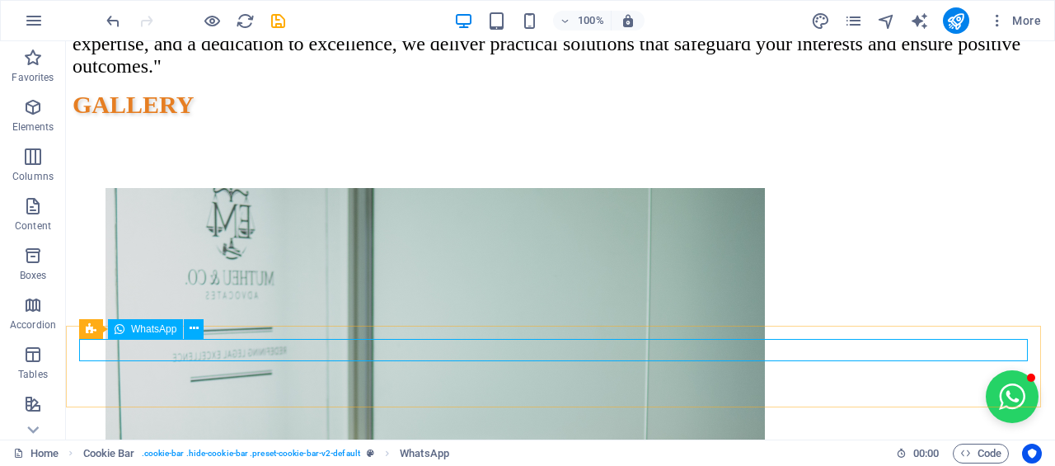
click at [192, 330] on icon at bounding box center [194, 328] width 9 height 17
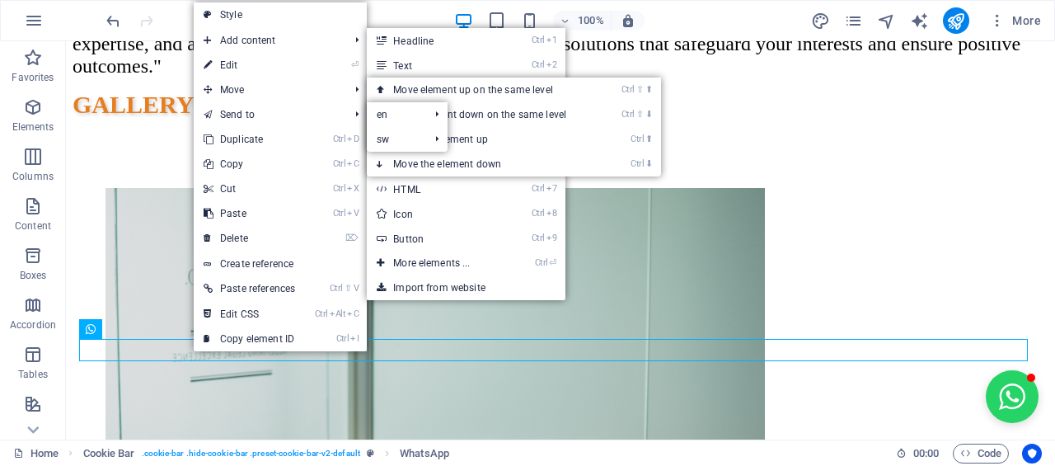
click at [246, 20] on link "Style" at bounding box center [280, 14] width 173 height 25
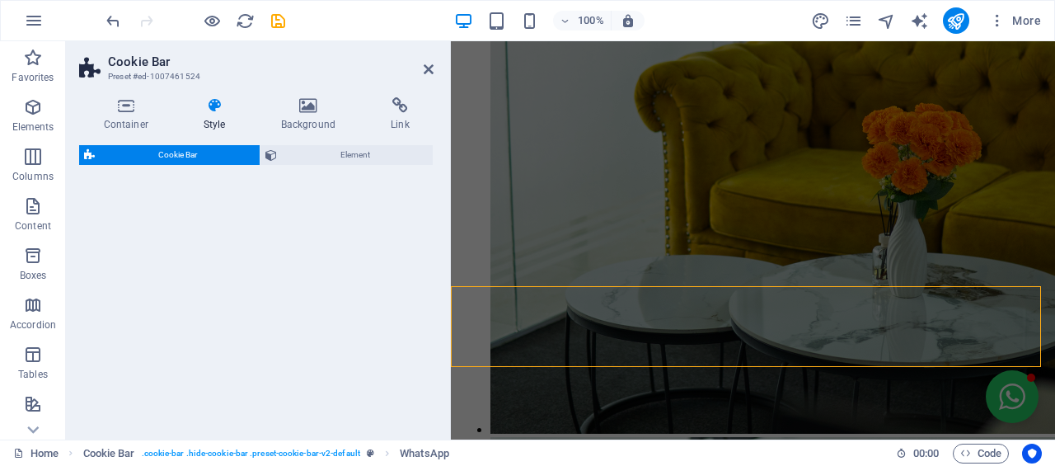
scroll to position [3063, 0]
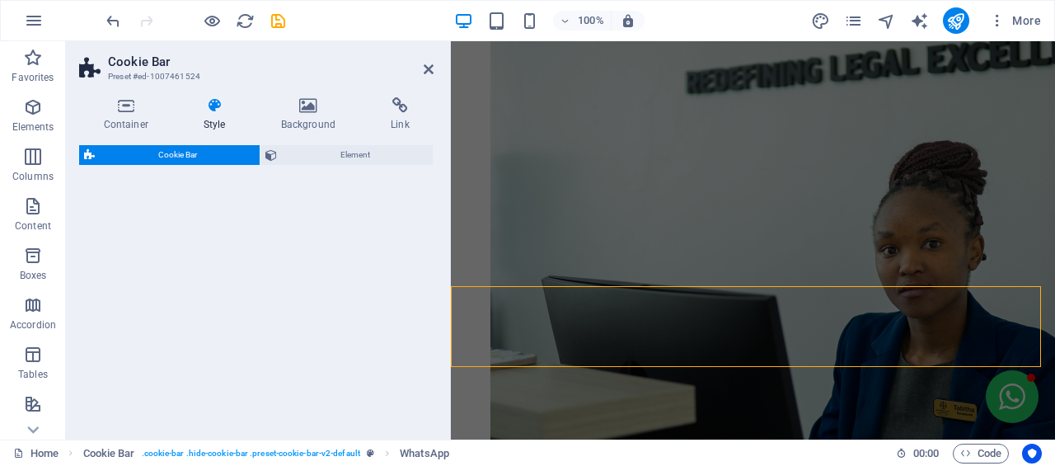
select select "px"
select select "rem"
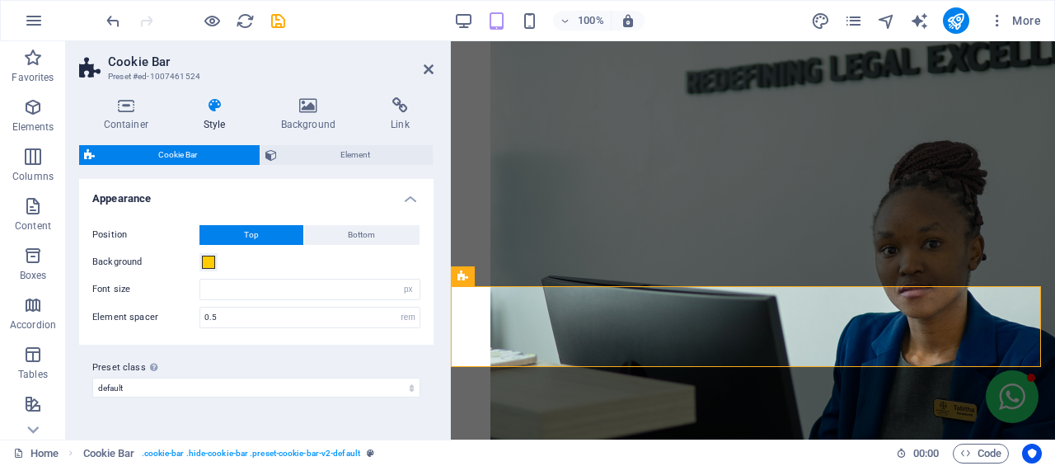
click at [208, 122] on h4 "Style" at bounding box center [217, 114] width 77 height 35
click at [207, 258] on span at bounding box center [208, 262] width 13 height 13
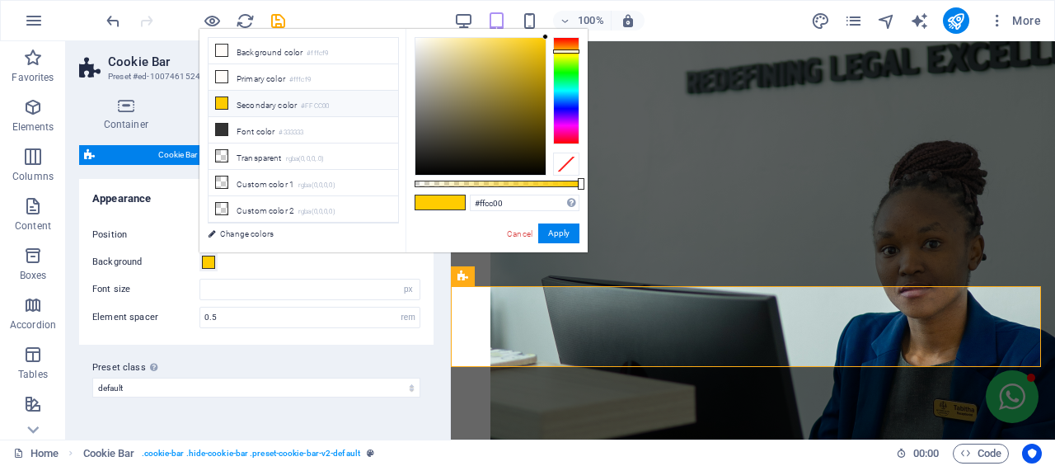
click at [237, 83] on li "Primary color #fffcf9" at bounding box center [304, 77] width 190 height 26
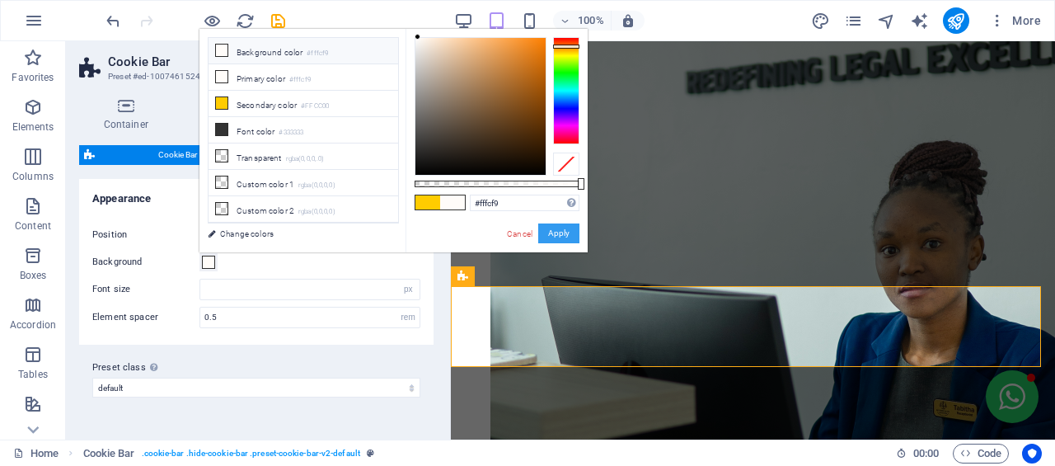
click at [560, 237] on button "Apply" at bounding box center [558, 233] width 41 height 20
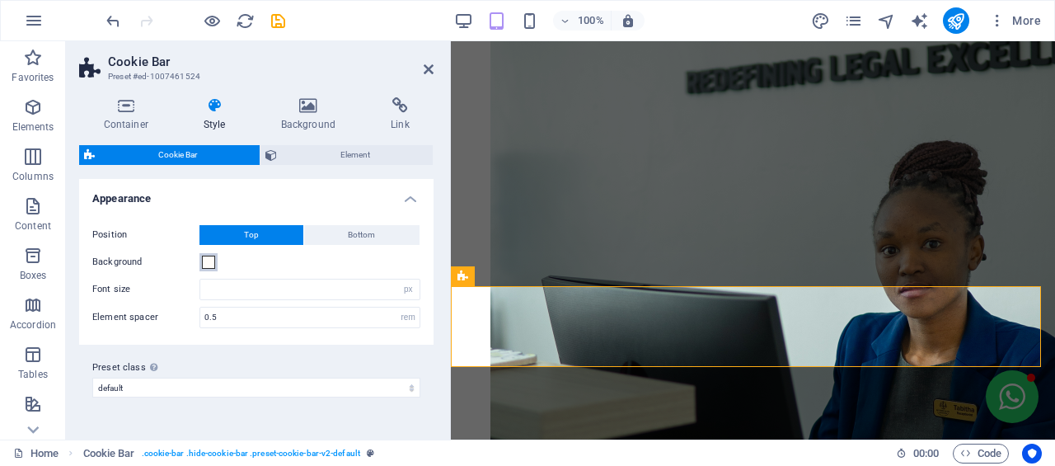
click at [211, 260] on span at bounding box center [208, 262] width 13 height 13
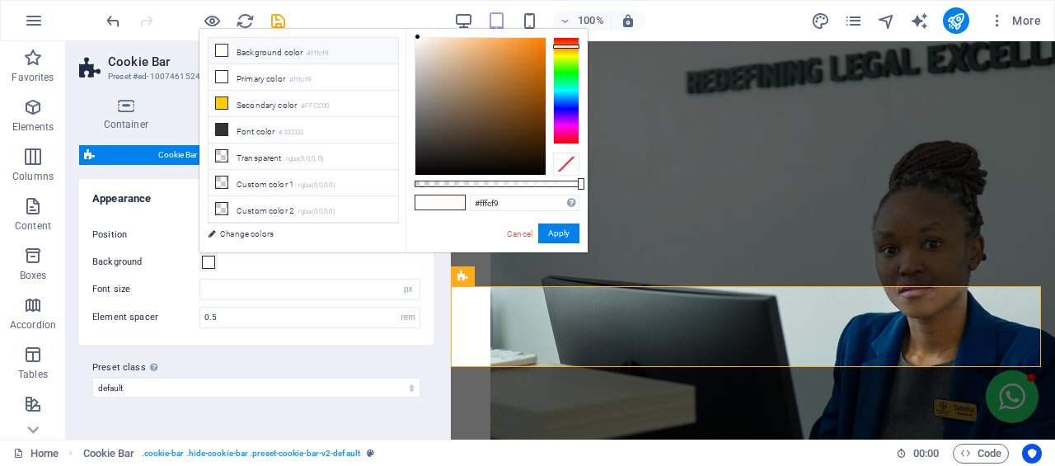
click at [243, 107] on li "Secondary color #FFCC00" at bounding box center [304, 104] width 190 height 26
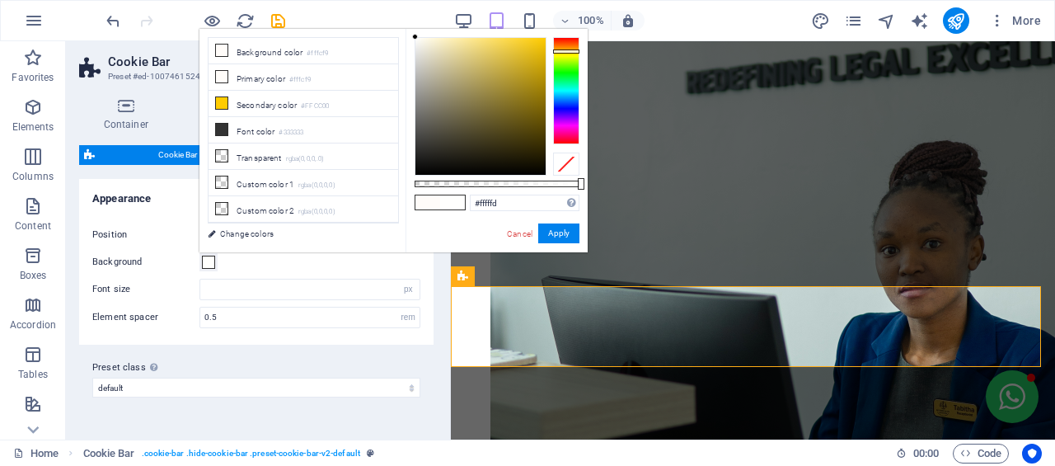
type input "#ffffff"
drag, startPoint x: 432, startPoint y: 63, endPoint x: 408, endPoint y: 24, distance: 46.2
click at [408, 24] on body "mutheulawgroup.com Home (en) Favorites Elements Columns Content Boxes Accordion…" at bounding box center [527, 233] width 1055 height 466
click at [570, 243] on div "Cancel Apply" at bounding box center [542, 233] width 74 height 21
click at [567, 239] on button "Apply" at bounding box center [558, 233] width 41 height 20
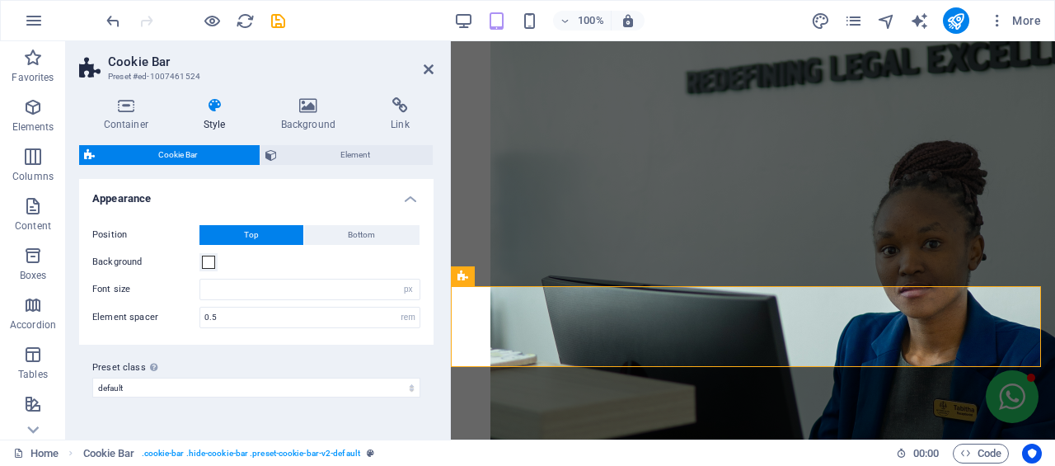
click at [297, 124] on h4 "Background" at bounding box center [311, 114] width 110 height 35
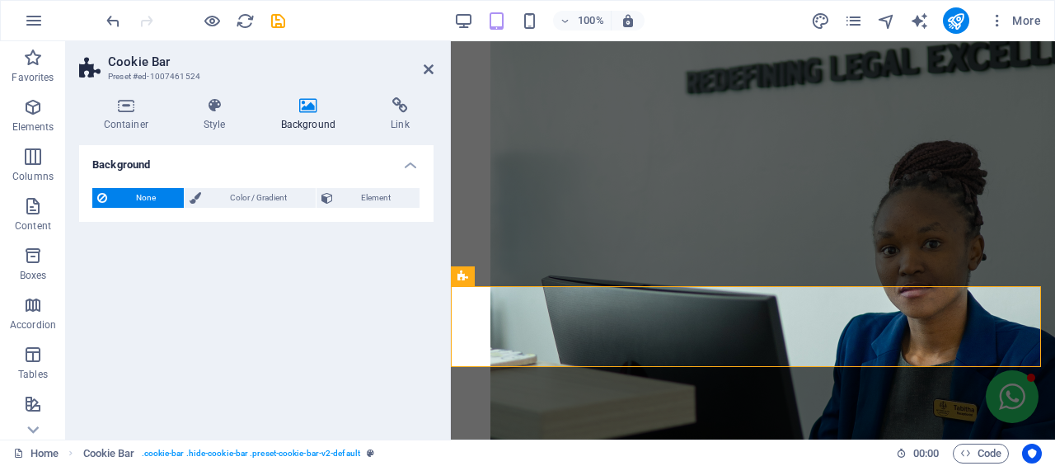
click at [224, 193] on span "Color / Gradient" at bounding box center [258, 198] width 104 height 20
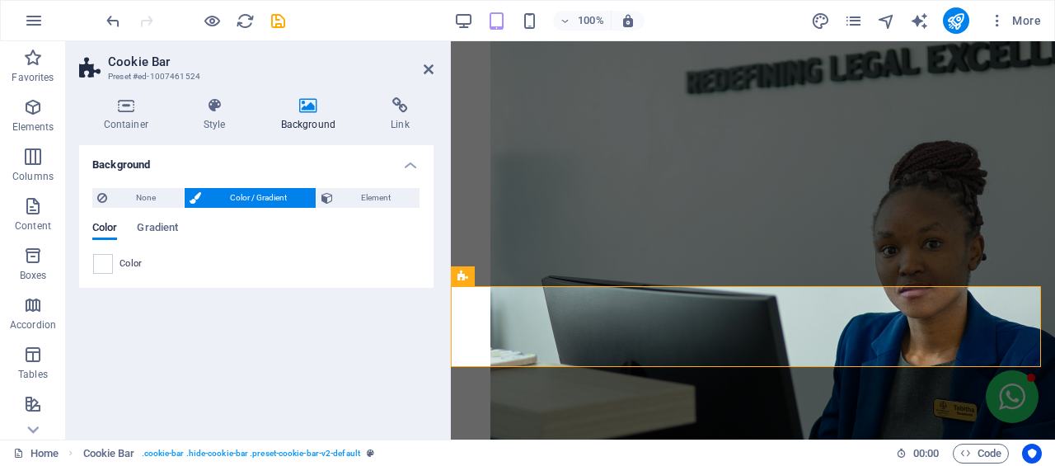
click at [109, 265] on span at bounding box center [103, 264] width 18 height 18
type input "#ffffff"
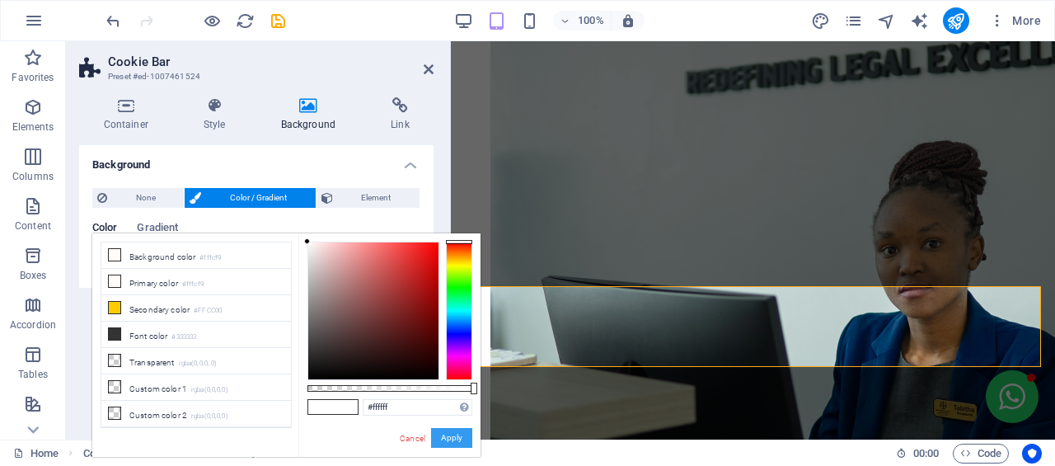
click at [447, 447] on button "Apply" at bounding box center [451, 438] width 41 height 20
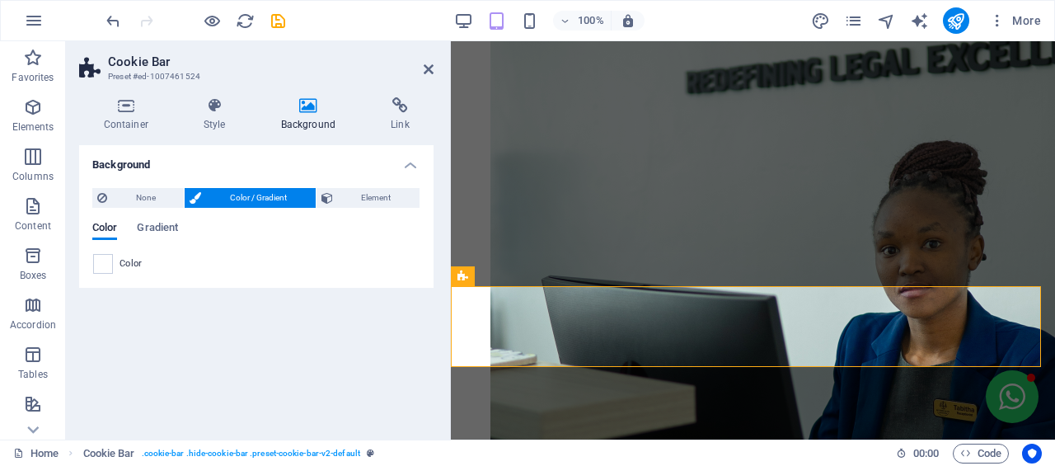
drag, startPoint x: 425, startPoint y: 72, endPoint x: 392, endPoint y: 84, distance: 35.2
click at [425, 72] on icon at bounding box center [429, 69] width 10 height 13
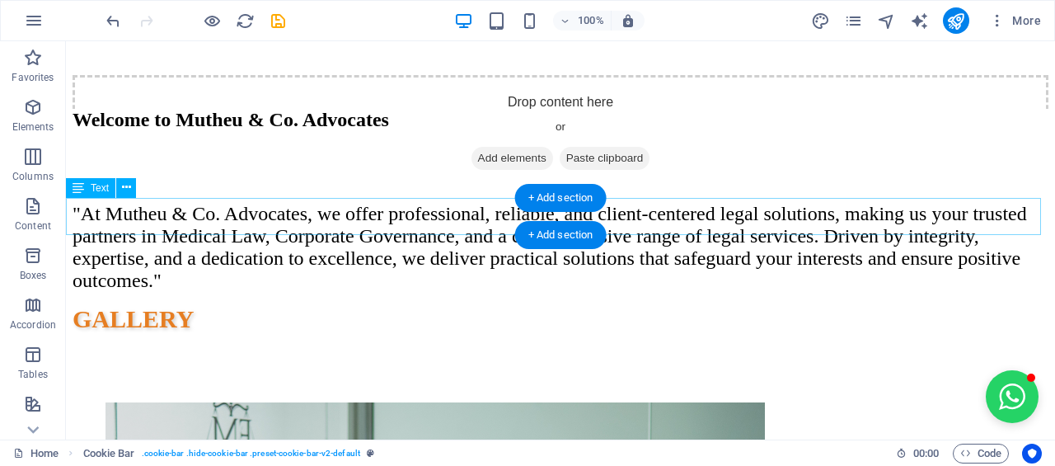
scroll to position [2233, 0]
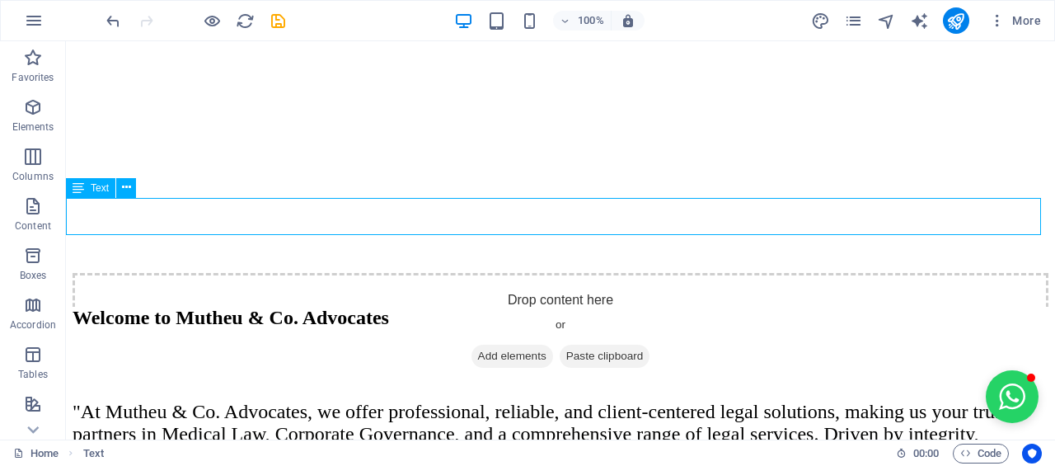
click at [134, 185] on button at bounding box center [126, 188] width 20 height 20
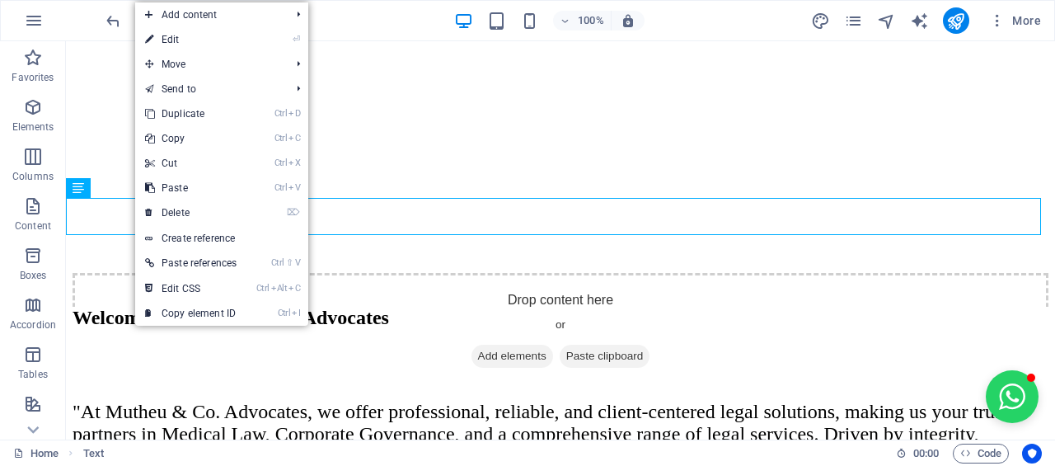
click at [227, 32] on link "⏎ Edit" at bounding box center [190, 39] width 111 height 25
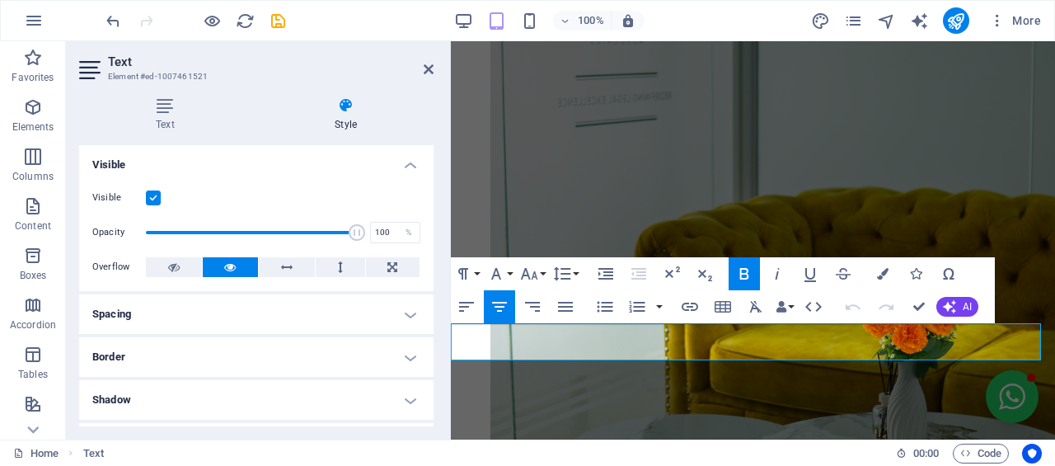
scroll to position [4670, 0]
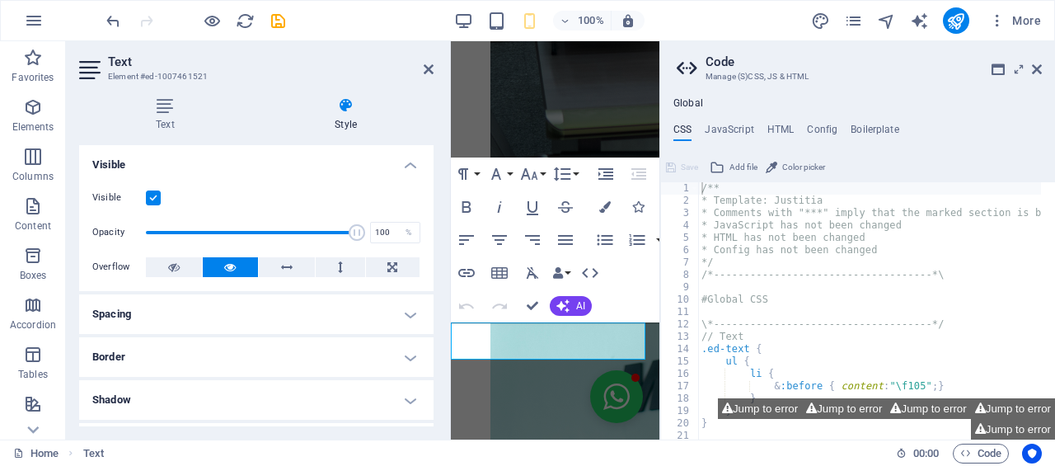
click at [358, 120] on h4 "Style" at bounding box center [346, 114] width 176 height 35
click at [165, 123] on h4 "Text" at bounding box center [168, 114] width 179 height 35
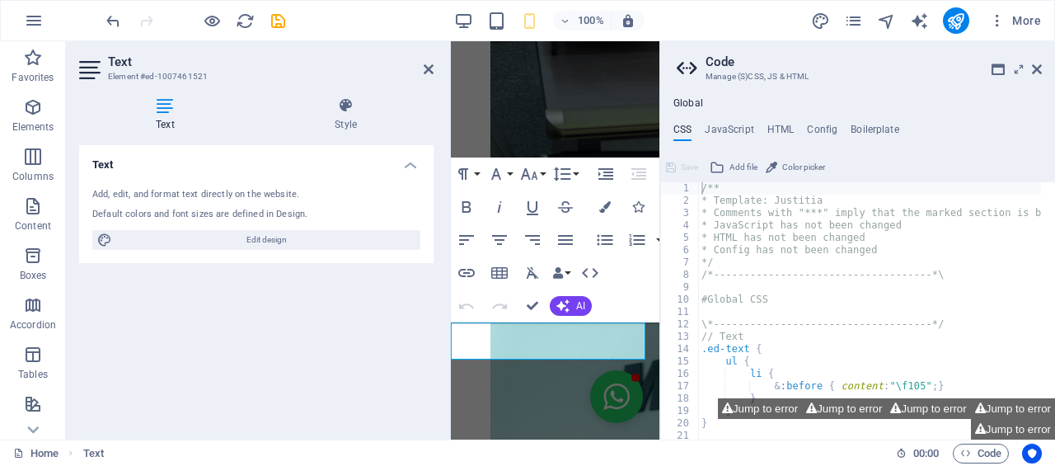
click at [332, 109] on icon at bounding box center [346, 105] width 176 height 16
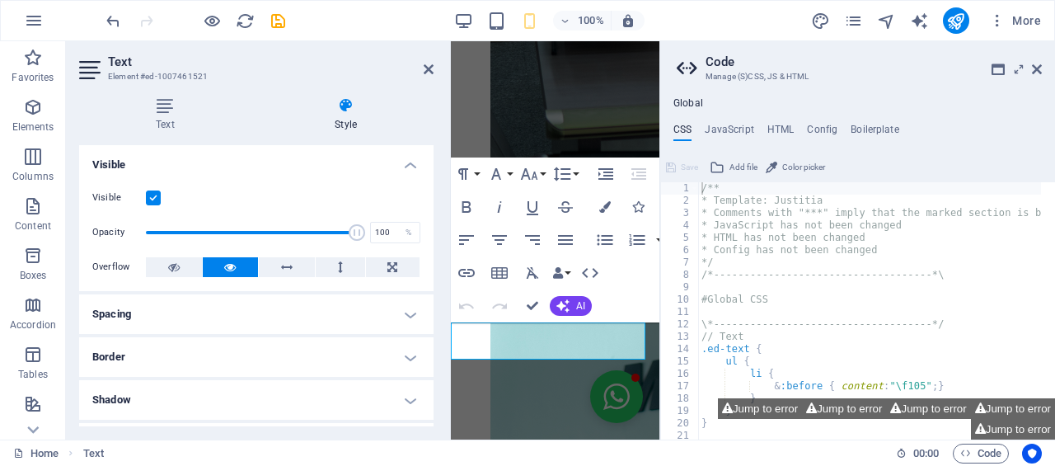
click at [429, 68] on icon at bounding box center [429, 69] width 10 height 13
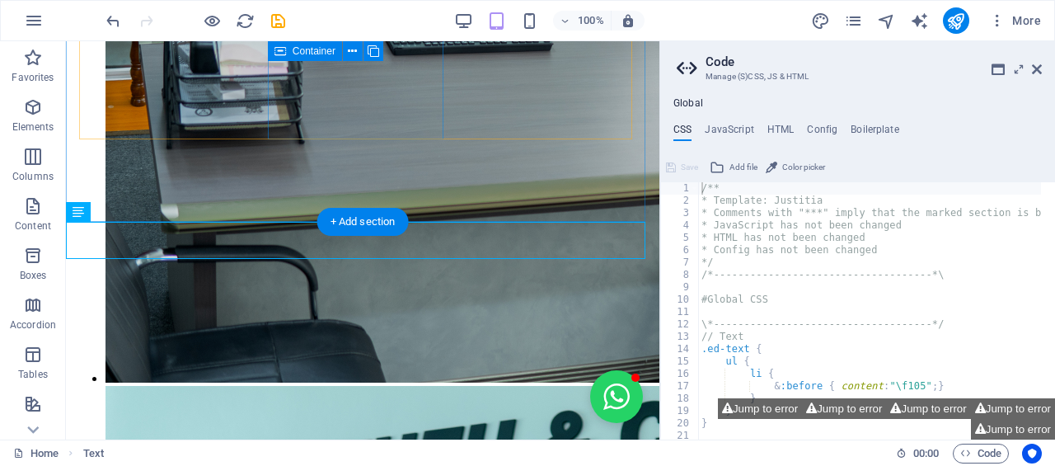
scroll to position [2585, 0]
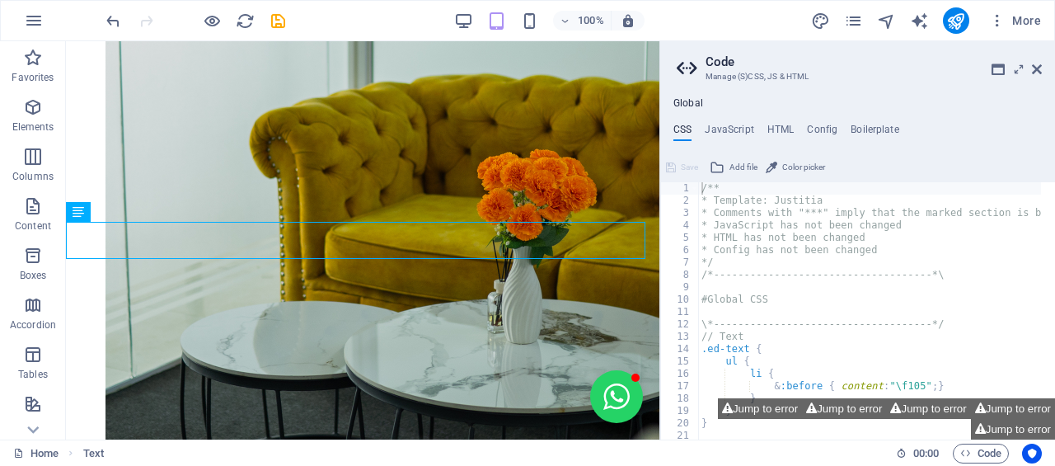
click at [804, 20] on div "100% More" at bounding box center [575, 20] width 945 height 26
click at [818, 29] on icon "design" at bounding box center [820, 21] width 19 height 19
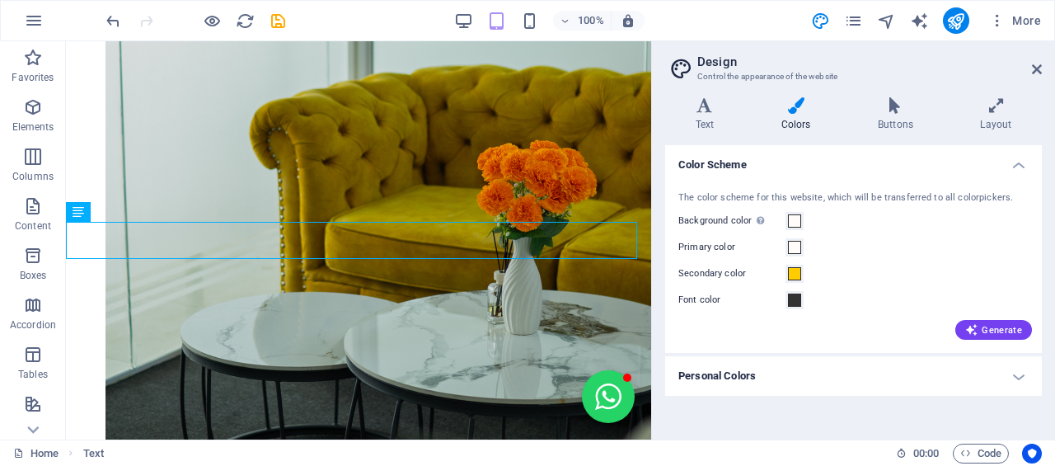
click at [803, 272] on div "Secondary color" at bounding box center [853, 274] width 350 height 20
click at [798, 275] on span at bounding box center [794, 273] width 13 height 13
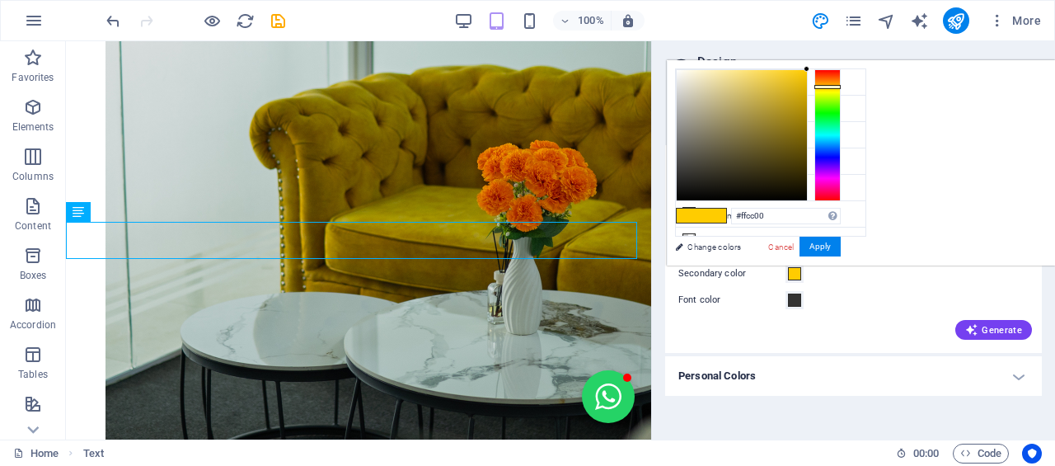
click at [689, 82] on icon at bounding box center [689, 82] width 12 height 12
type input "#fffcf9"
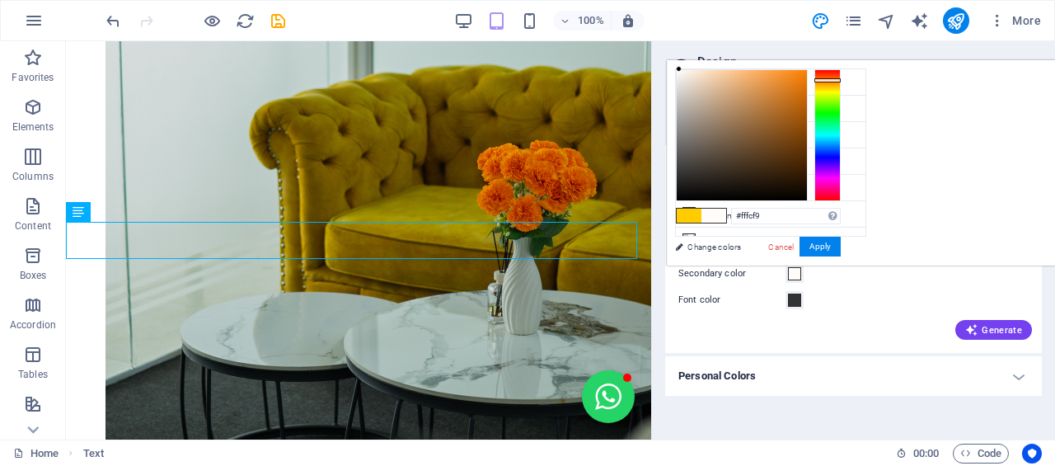
click at [992, 332] on span "Generate" at bounding box center [993, 329] width 57 height 13
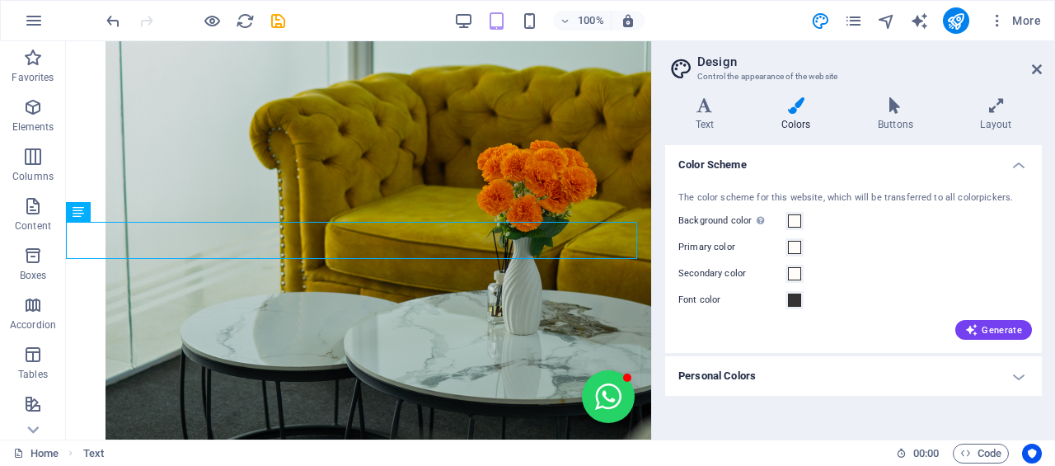
click at [984, 365] on h4 "Personal Colors" at bounding box center [853, 376] width 377 height 40
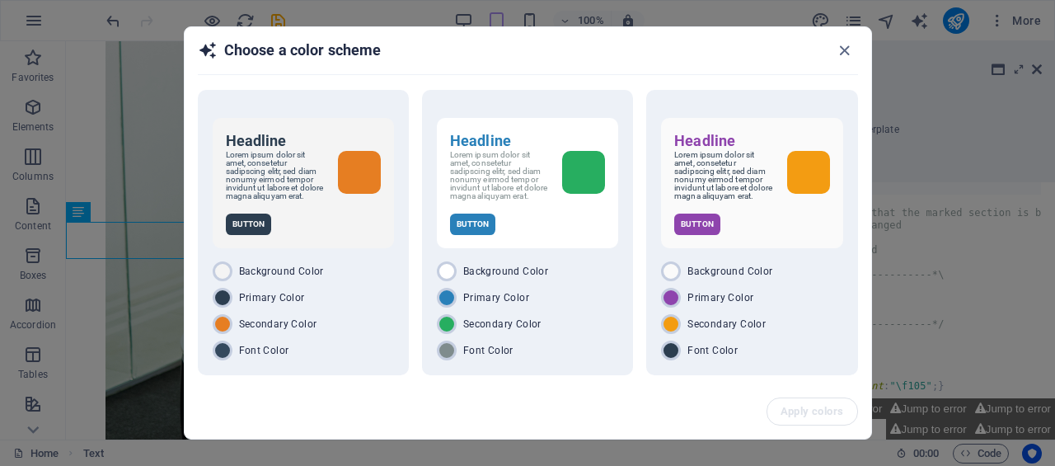
scroll to position [2585, 0]
click at [495, 110] on div "Headline Lorem ipsum dolor sit amet, consetetur sadipscing elitr, sed diam nonu…" at bounding box center [527, 232] width 211 height 285
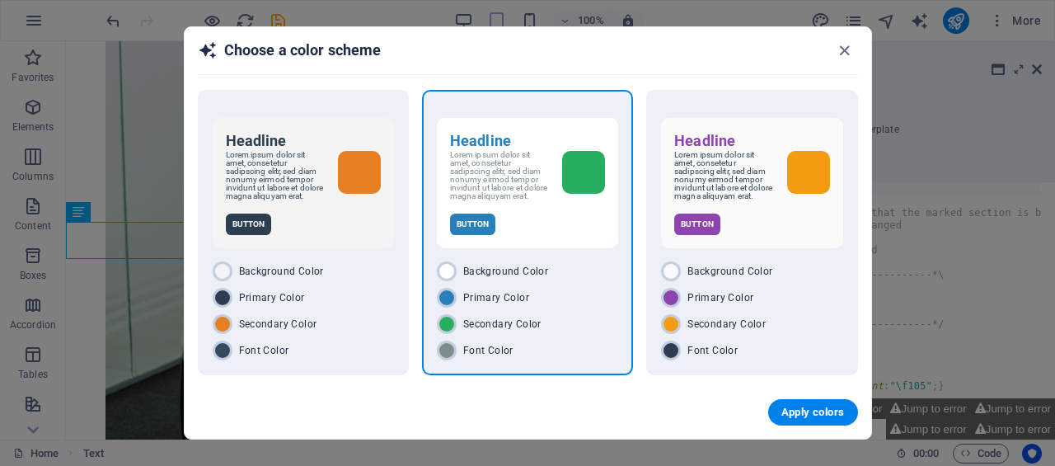
click at [809, 413] on span "Apply colors" at bounding box center [812, 412] width 63 height 13
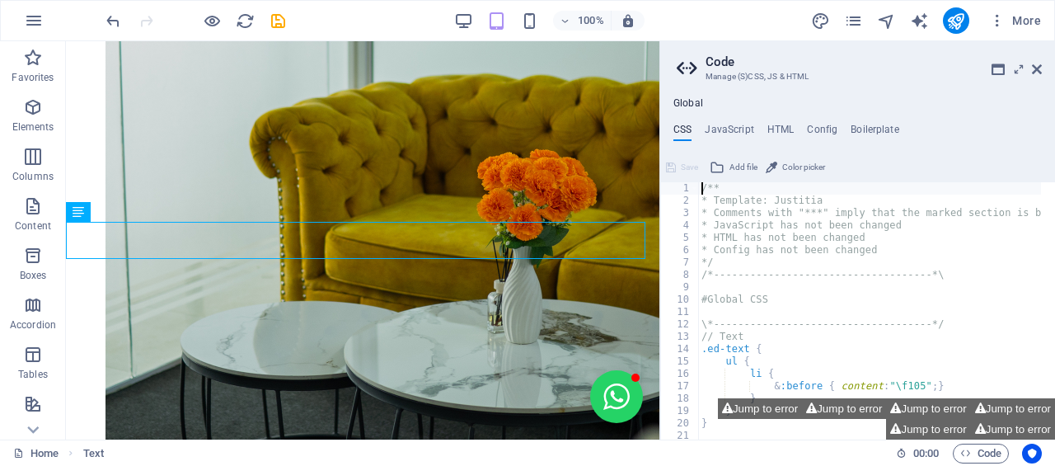
click at [959, 408] on button "Jump to error" at bounding box center [928, 408] width 84 height 21
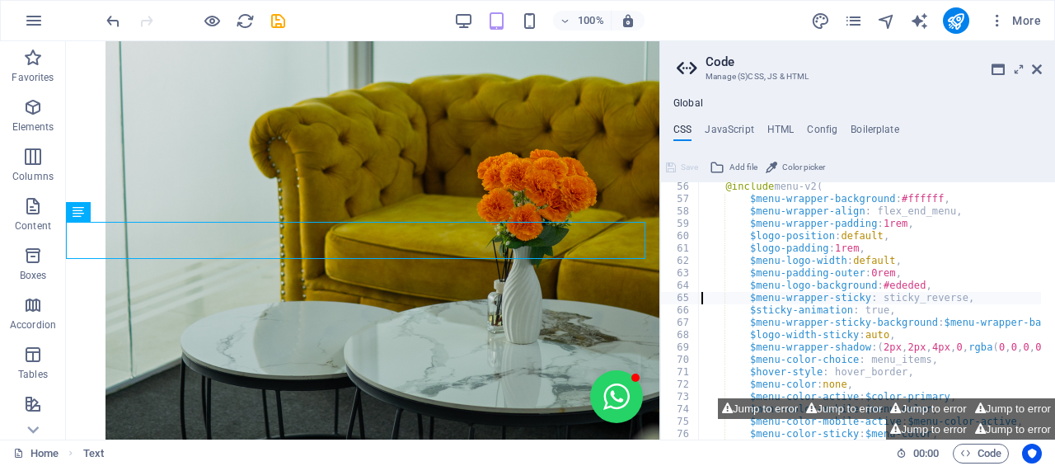
type textarea "$menu-wrapper-sticky: sticky_reverse,"
drag, startPoint x: 956, startPoint y: 298, endPoint x: 667, endPoint y: 302, distance: 289.3
click at [667, 302] on div "$menu-wrapper-sticky: sticky_reverse, 56 57 58 59 60 61 62 63 64 65 66 67 68 69…" at bounding box center [857, 310] width 395 height 257
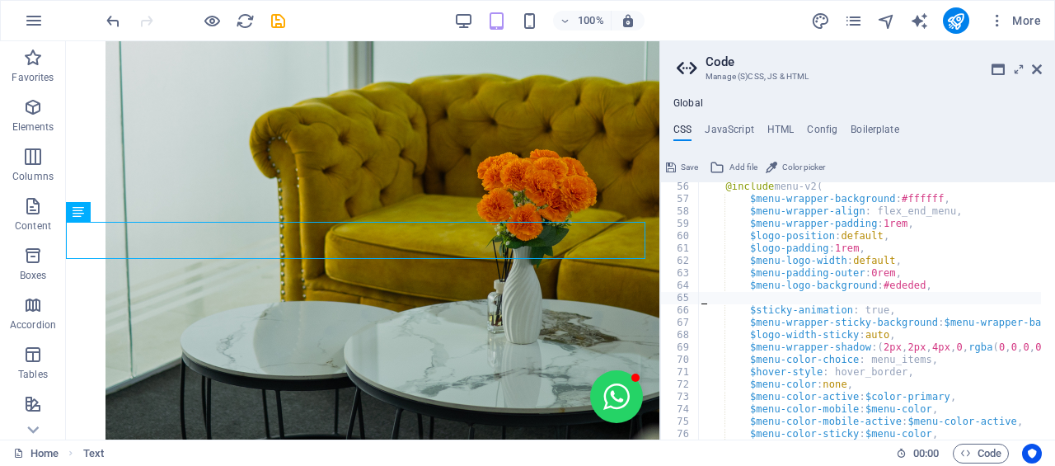
type textarea "$menu-logo-background: #ededed,"
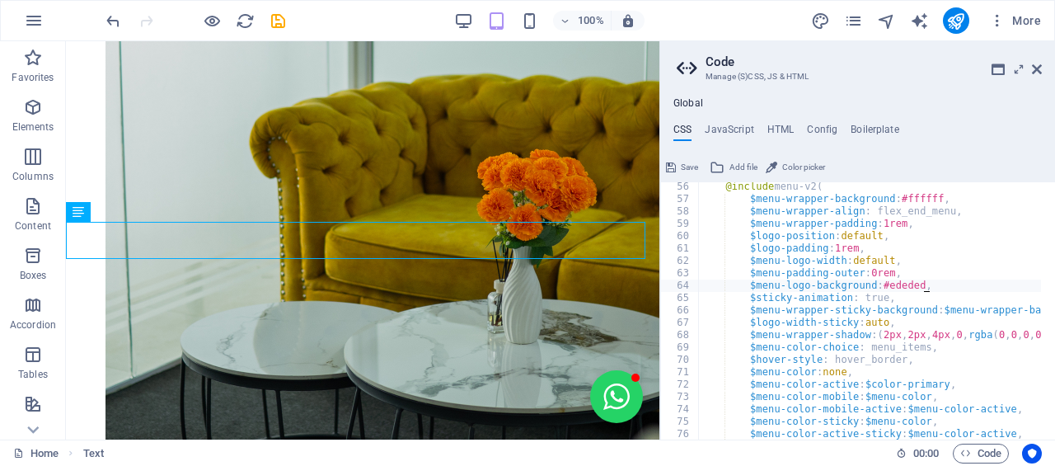
click at [1034, 65] on icon at bounding box center [1037, 69] width 10 height 13
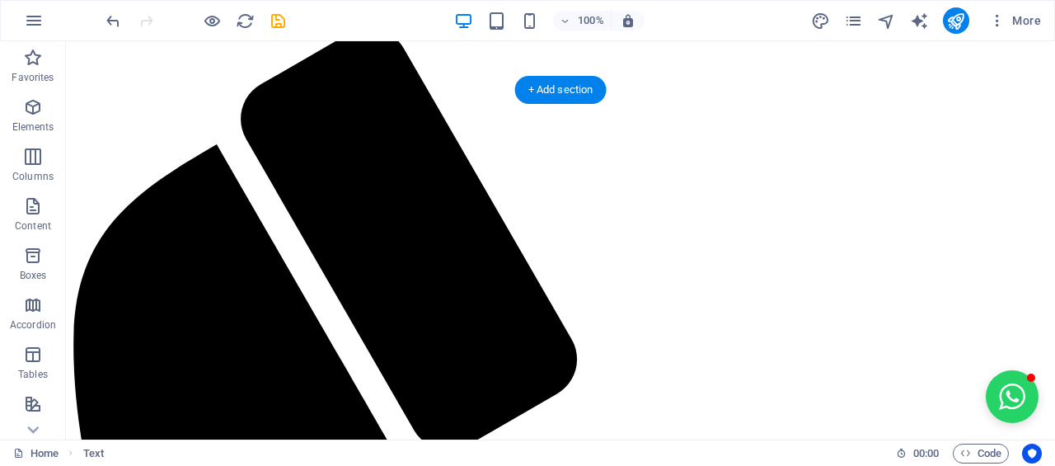
scroll to position [0, 0]
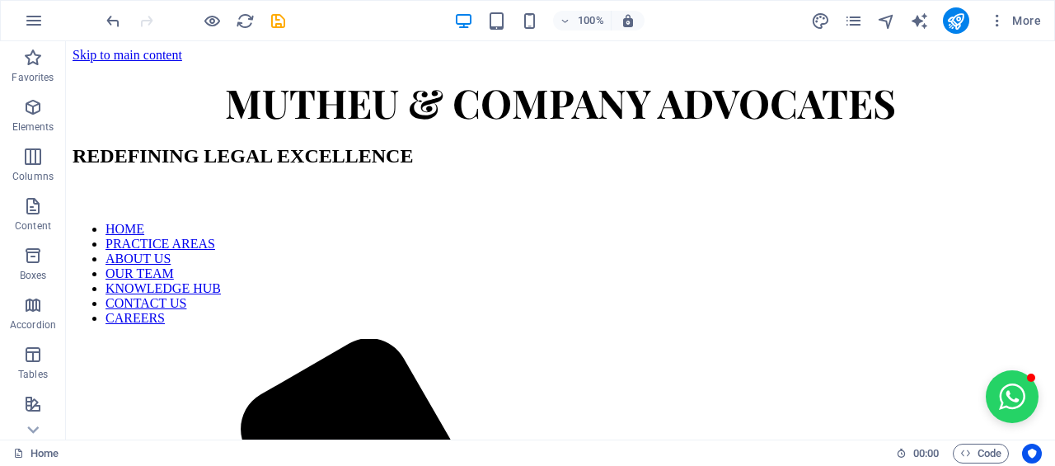
click at [819, 9] on div "More" at bounding box center [929, 20] width 237 height 26
click at [825, 22] on icon "design" at bounding box center [820, 21] width 19 height 19
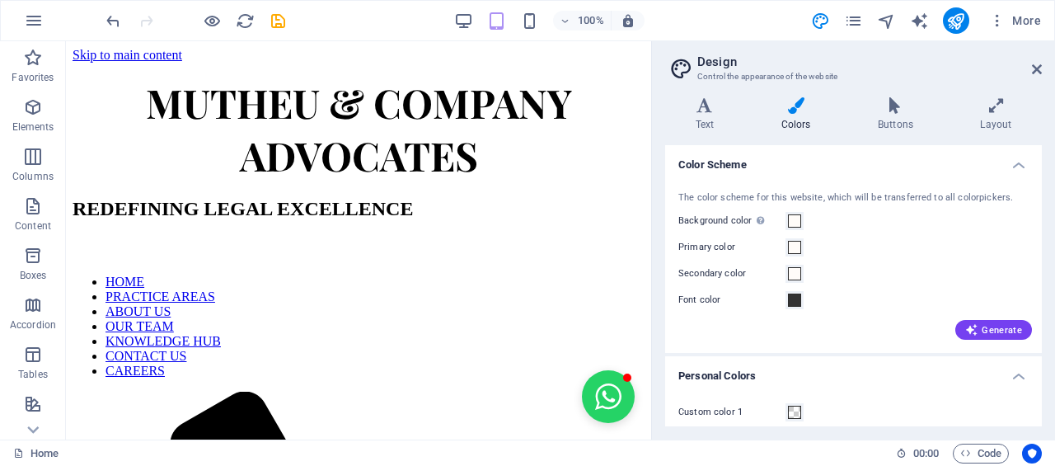
click at [793, 110] on icon at bounding box center [796, 105] width 90 height 16
click at [799, 283] on div "Secondary color" at bounding box center [853, 274] width 350 height 20
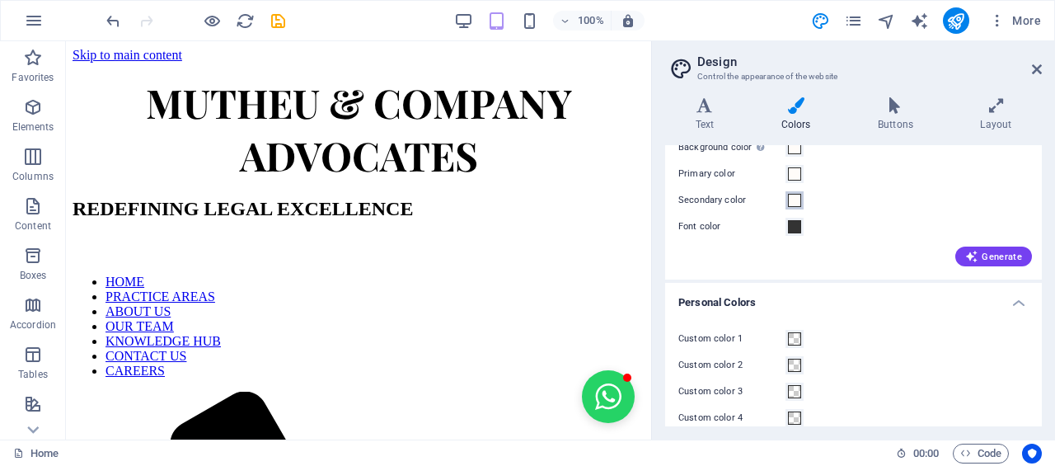
scroll to position [117, 0]
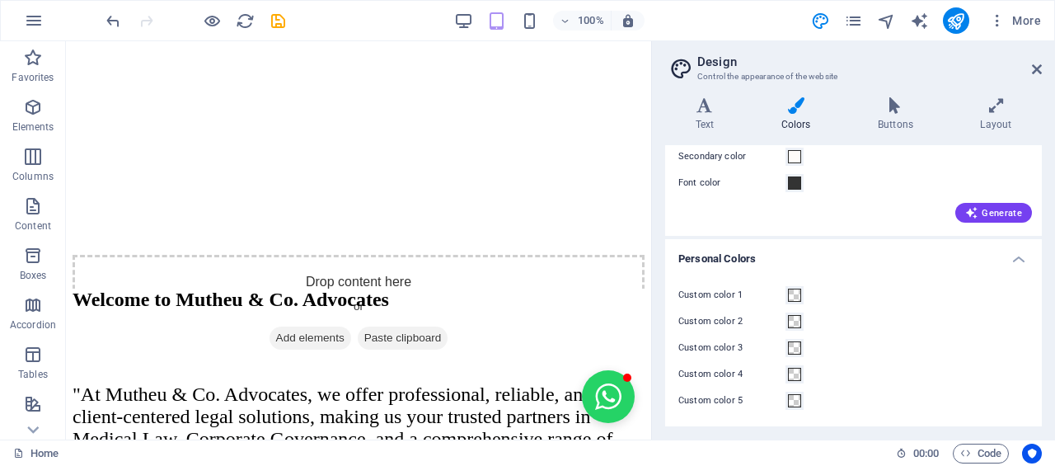
scroll to position [1732, 0]
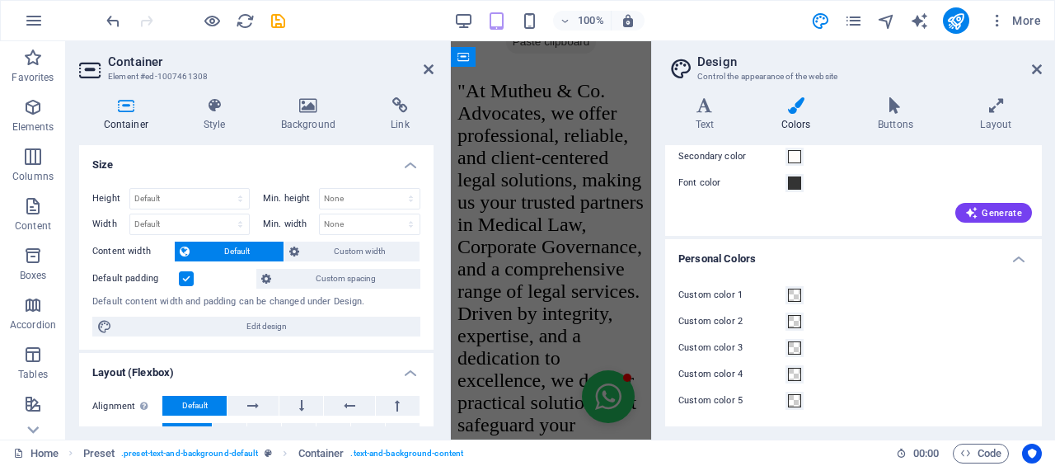
scroll to position [2963, 0]
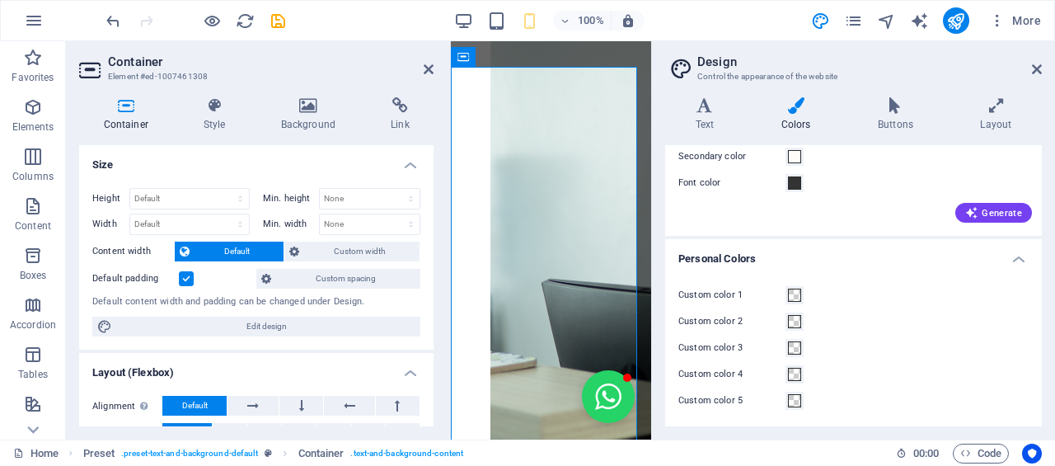
click at [204, 116] on h4 "Style" at bounding box center [217, 114] width 77 height 35
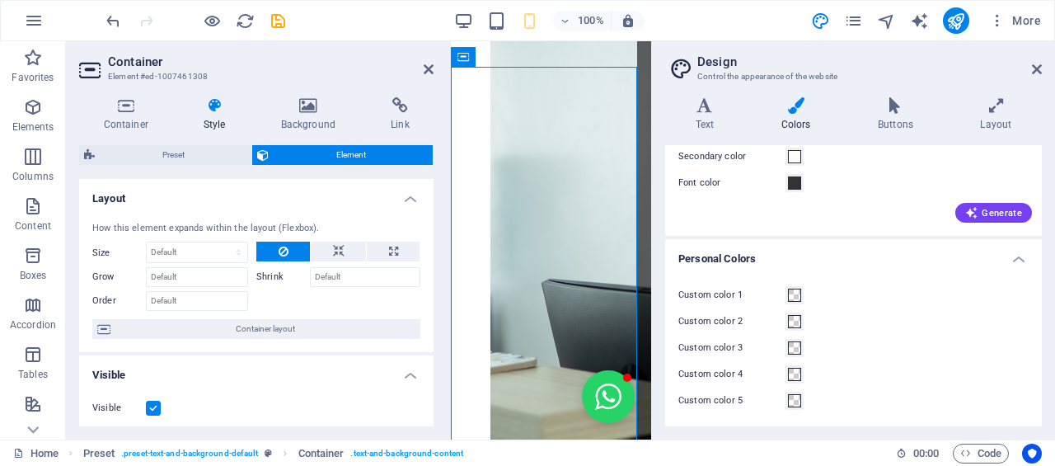
click at [190, 156] on span "Preset" at bounding box center [173, 155] width 147 height 20
select select "px"
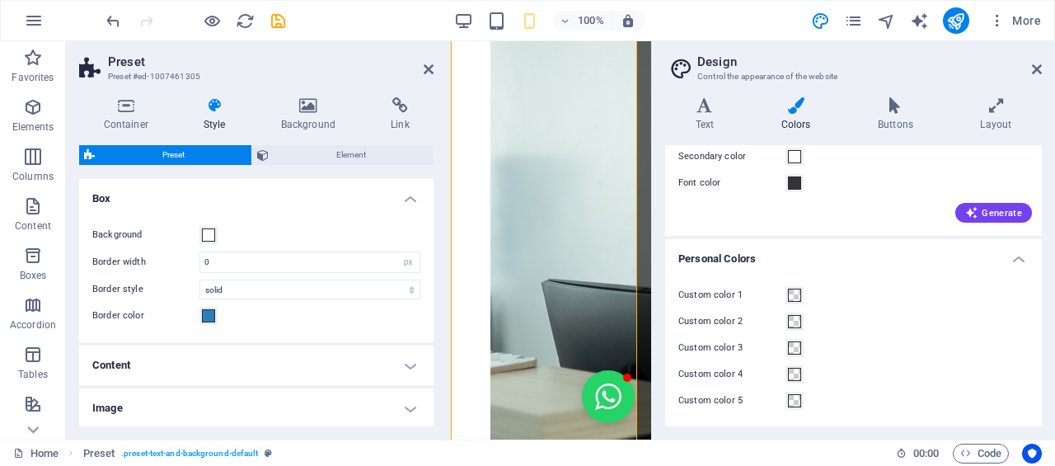
click at [293, 124] on h4 "Background" at bounding box center [311, 114] width 110 height 35
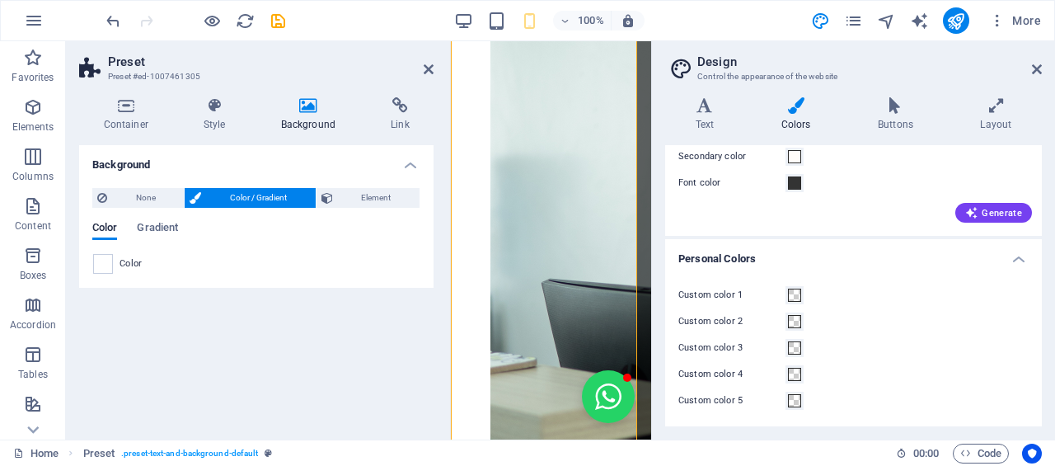
click at [314, 116] on h4 "Background" at bounding box center [311, 114] width 110 height 35
click at [107, 271] on span at bounding box center [103, 264] width 18 height 18
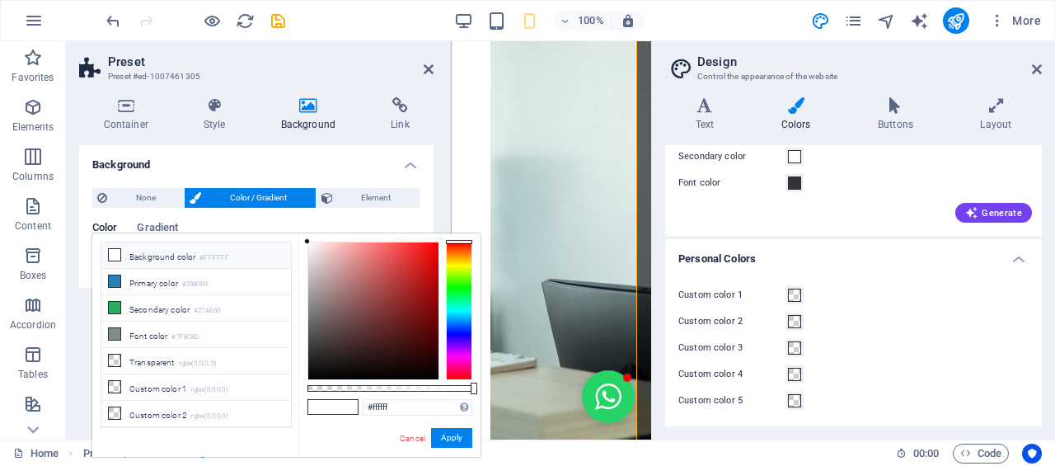
click at [76, 416] on div "Container Style Background Link Size Height Default px rem % vh vw Min. height …" at bounding box center [256, 261] width 381 height 355
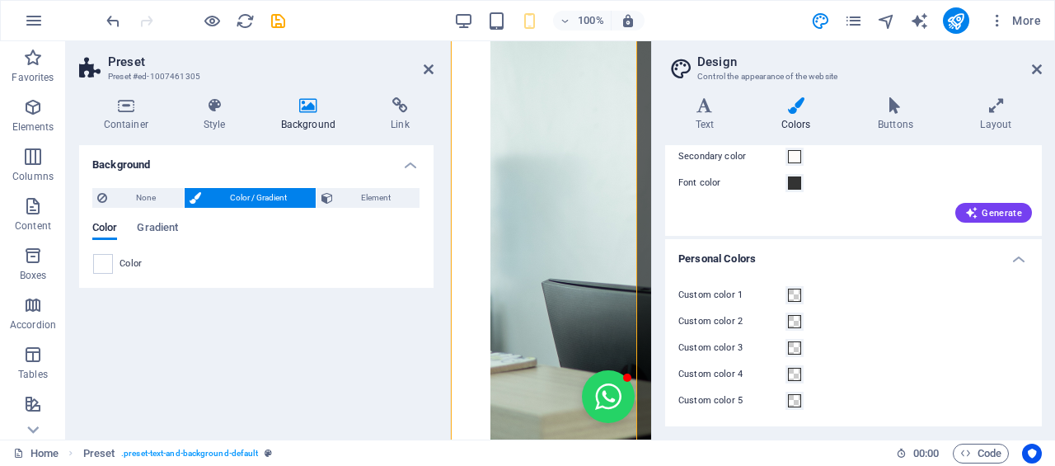
click at [1040, 72] on icon at bounding box center [1037, 69] width 10 height 13
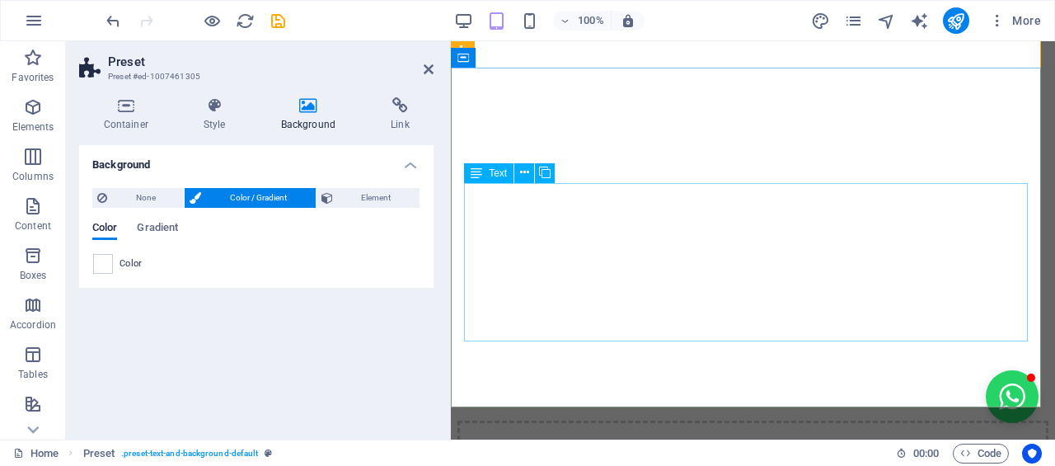
scroll to position [1570, 0]
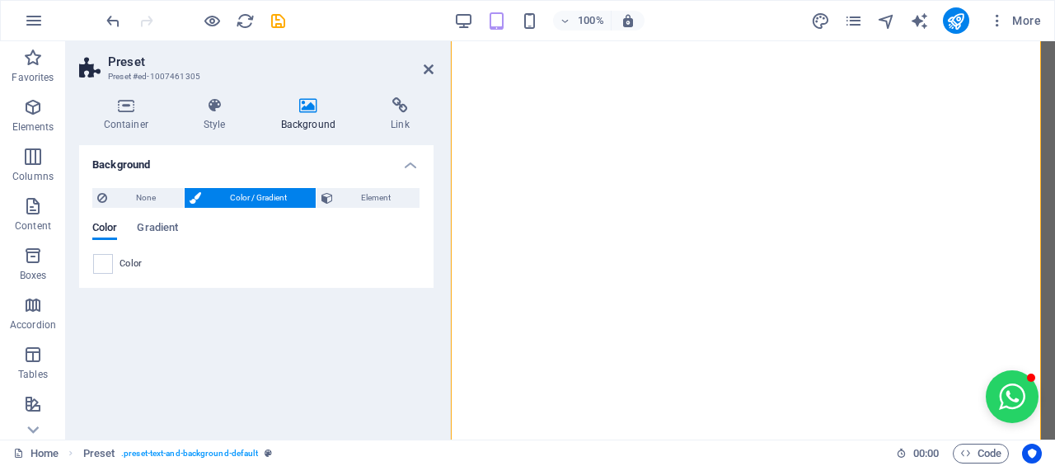
click at [433, 65] on aside "Preset Preset #ed-1007461305 Container Style Background Link Size Height Defaul…" at bounding box center [258, 240] width 385 height 398
drag, startPoint x: 364, startPoint y: 24, endPoint x: 430, endPoint y: 65, distance: 77.8
click at [430, 65] on icon at bounding box center [429, 69] width 10 height 13
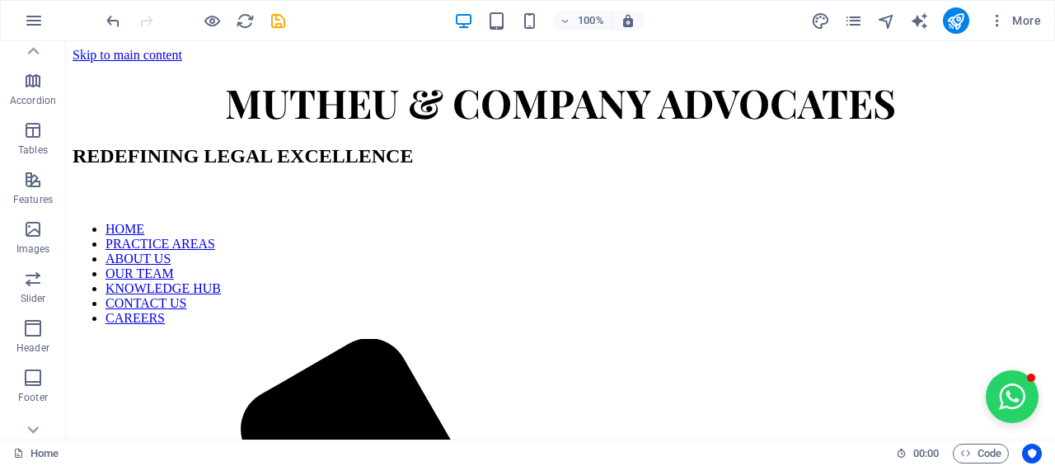
scroll to position [247, 0]
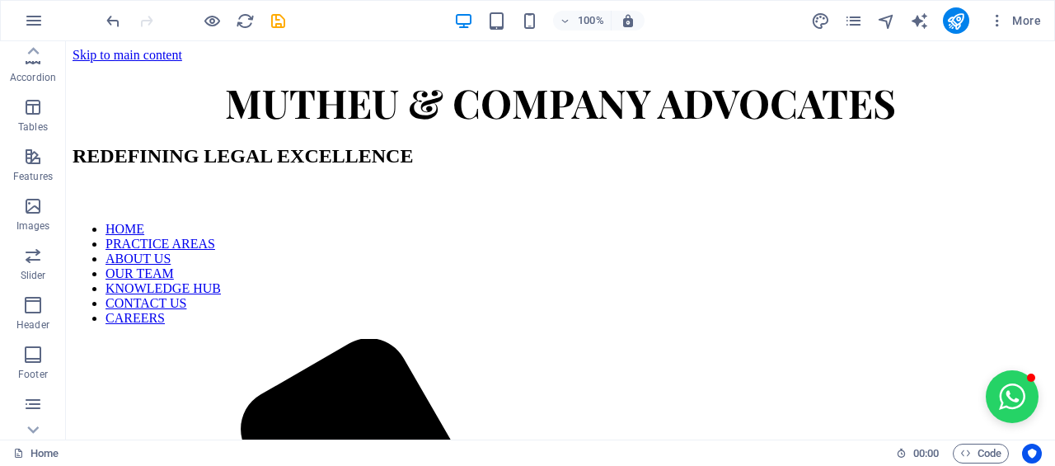
click at [26, 20] on icon "button" at bounding box center [34, 21] width 20 height 20
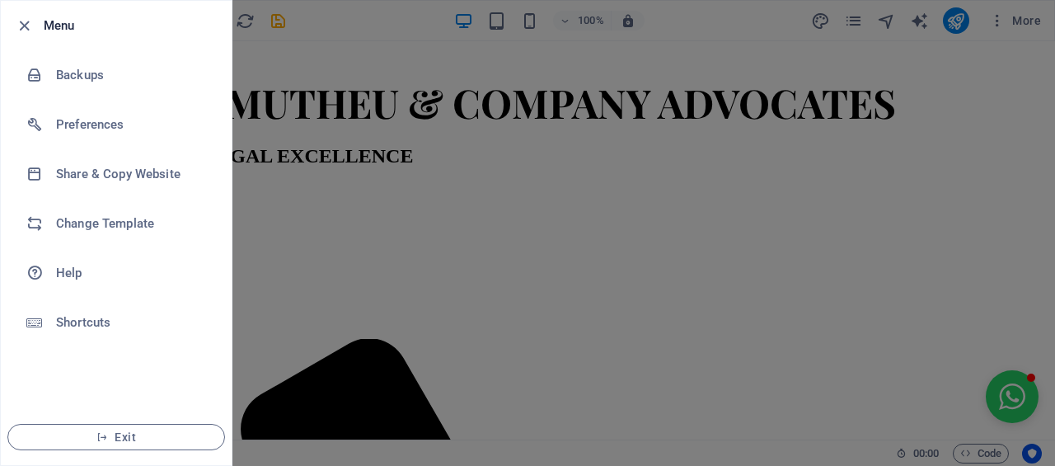
click at [106, 219] on h6 "Change Template" at bounding box center [132, 223] width 152 height 20
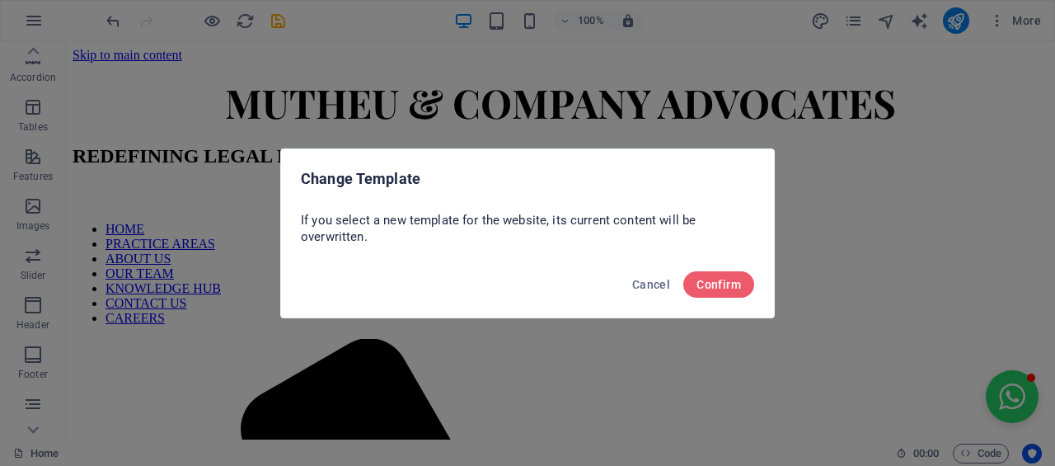
click at [743, 291] on button "Confirm" at bounding box center [718, 284] width 71 height 26
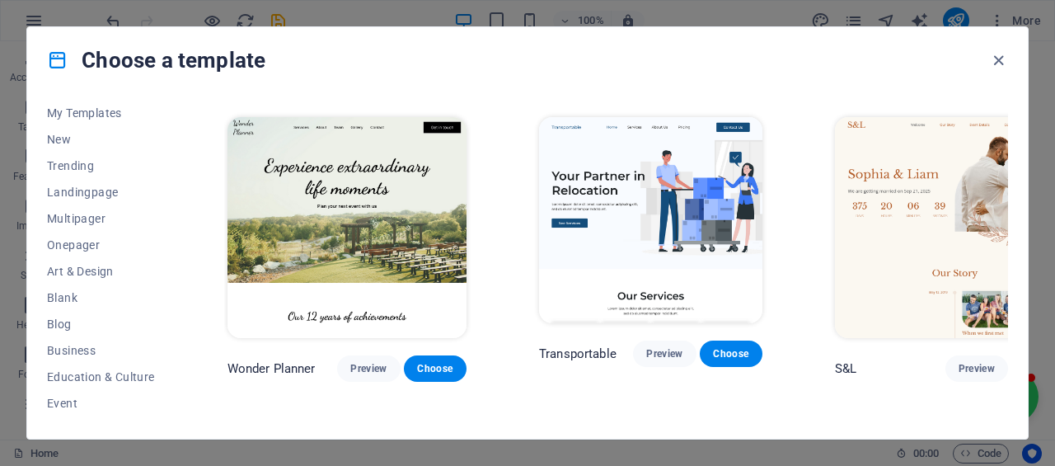
scroll to position [0, 0]
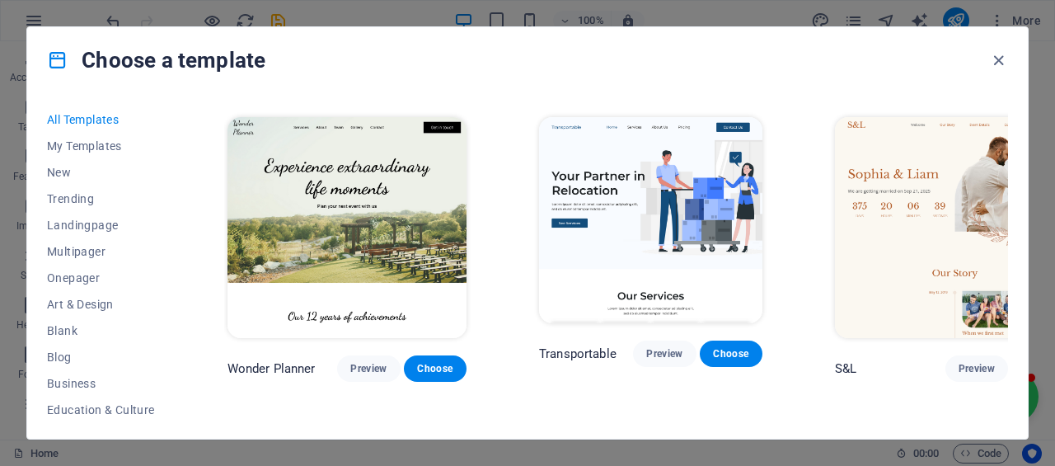
click at [73, 273] on span "Onepager" at bounding box center [101, 277] width 108 height 13
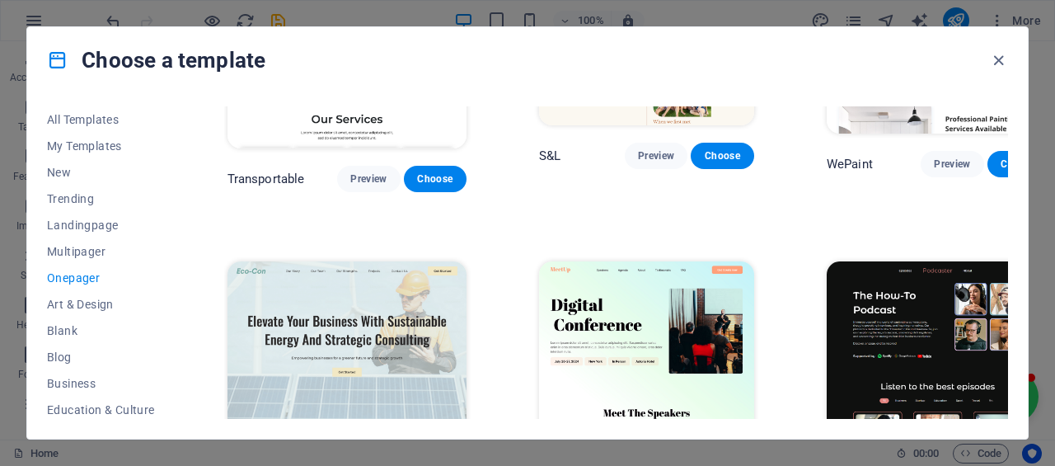
scroll to position [363, 0]
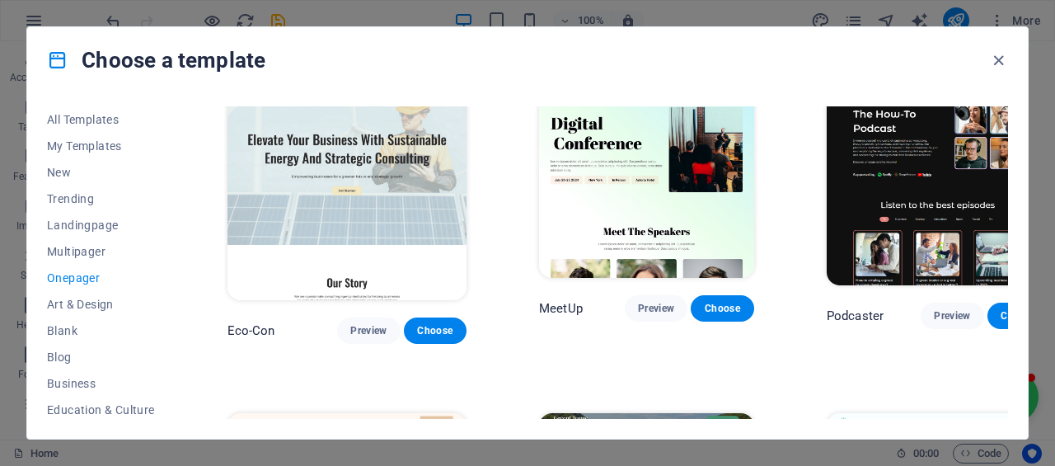
click at [63, 253] on span "Multipager" at bounding box center [101, 251] width 108 height 13
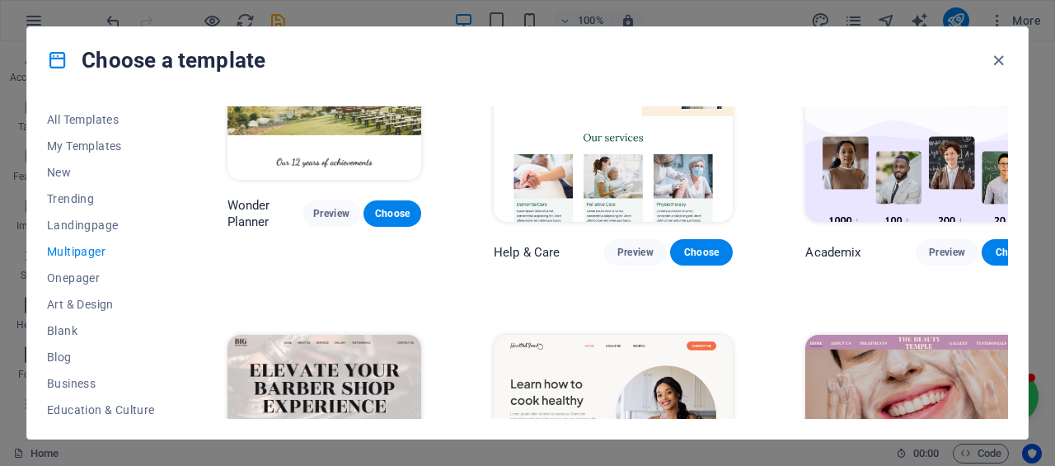
scroll to position [1023, 0]
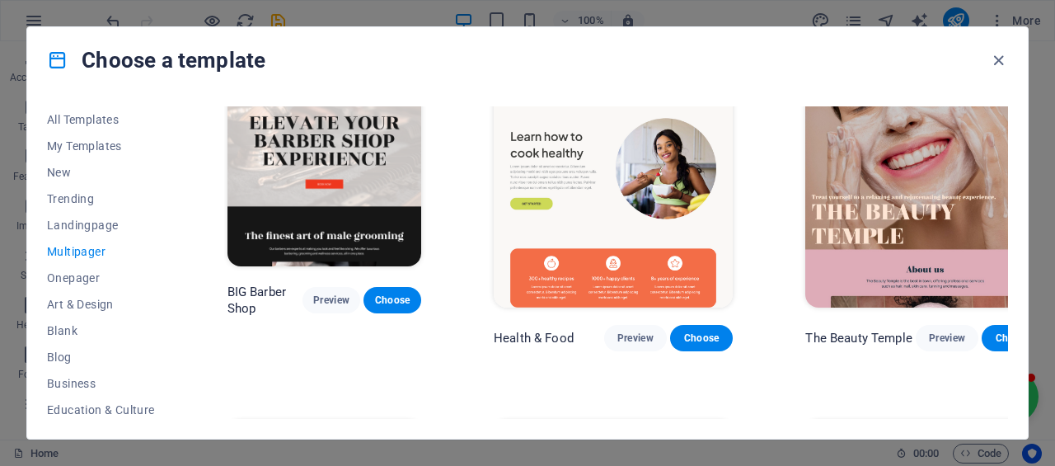
click at [929, 331] on span "Preview" at bounding box center [947, 337] width 36 height 13
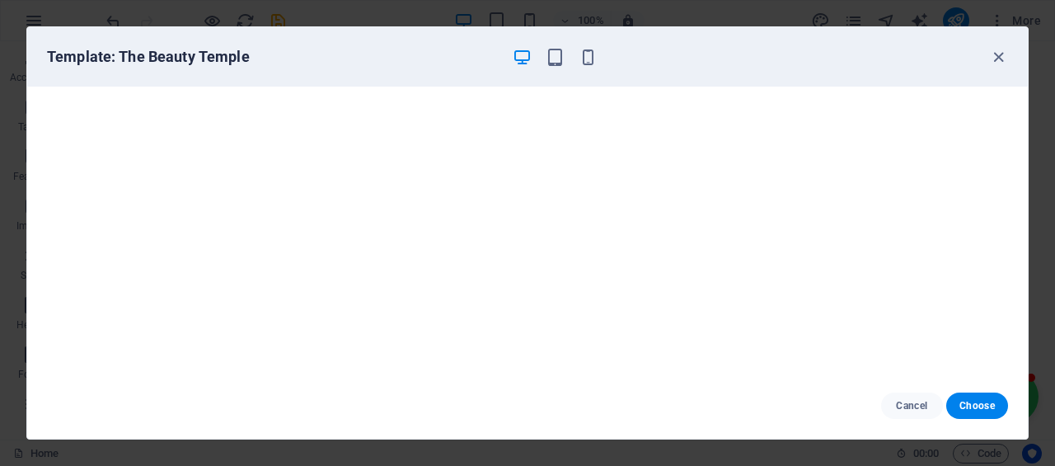
click at [1008, 57] on div "Template: The Beauty Temple" at bounding box center [527, 56] width 1001 height 59
click at [997, 59] on icon "button" at bounding box center [998, 57] width 19 height 19
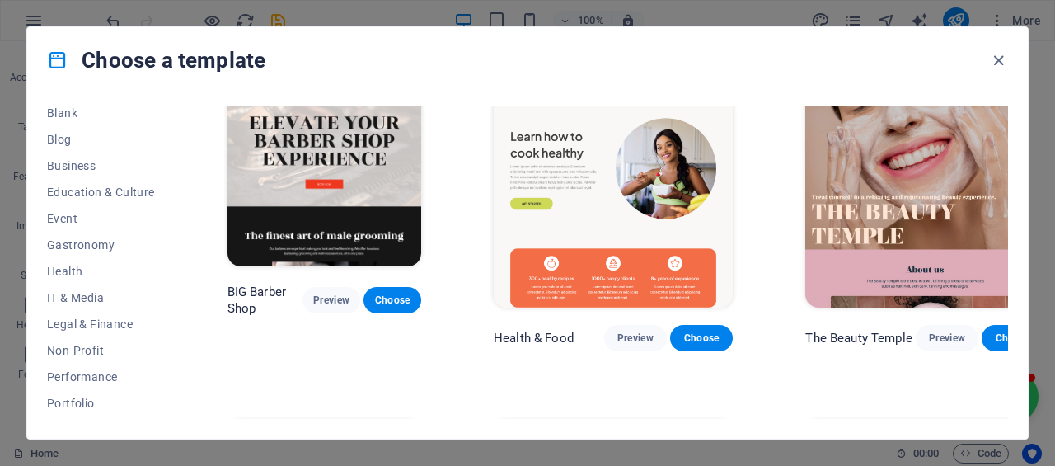
scroll to position [247, 0]
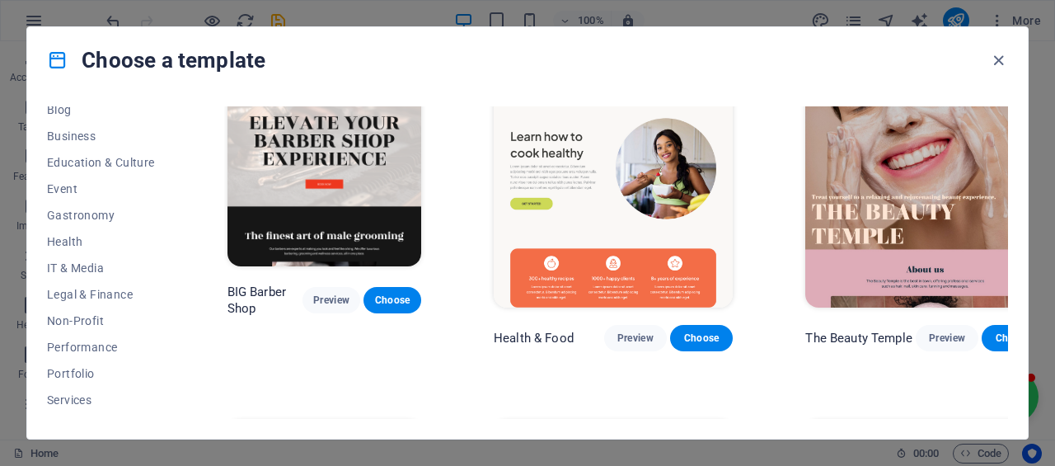
click at [77, 304] on button "Legal & Finance" at bounding box center [101, 294] width 108 height 26
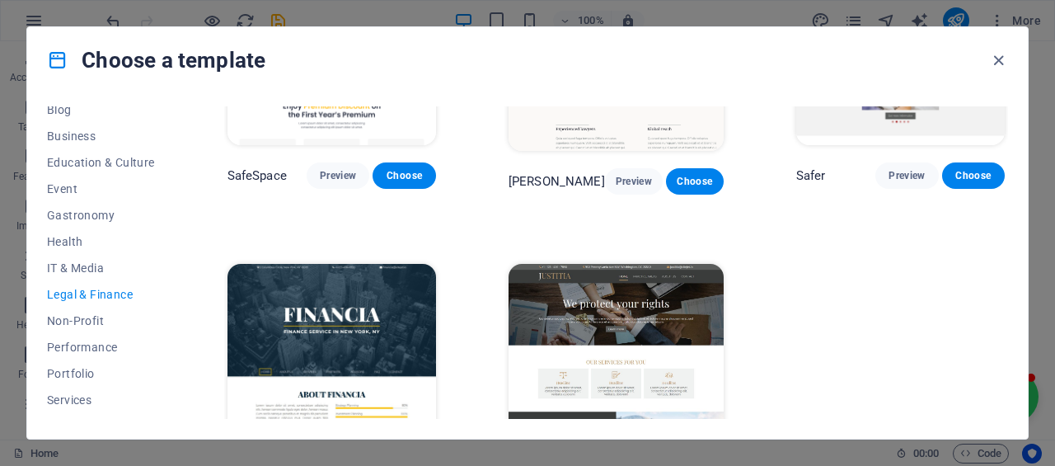
scroll to position [231, 0]
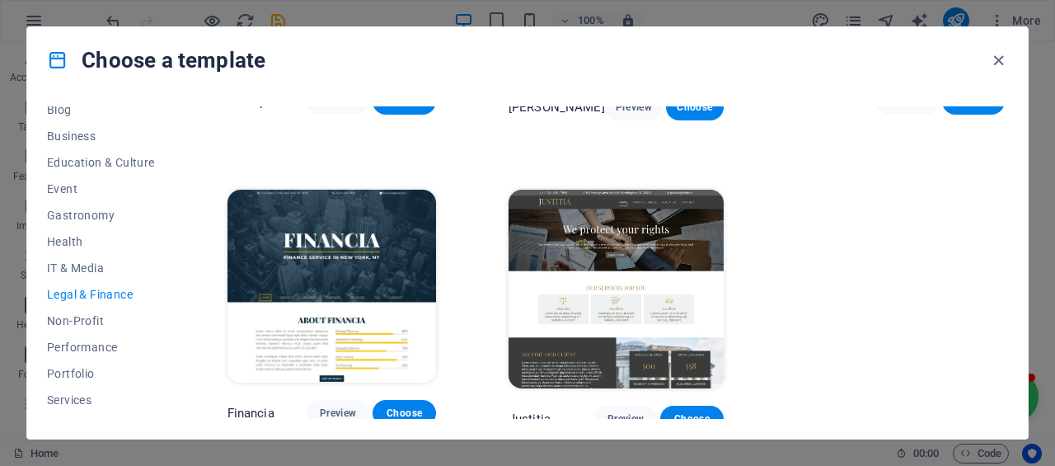
click at [639, 260] on img at bounding box center [616, 289] width 215 height 198
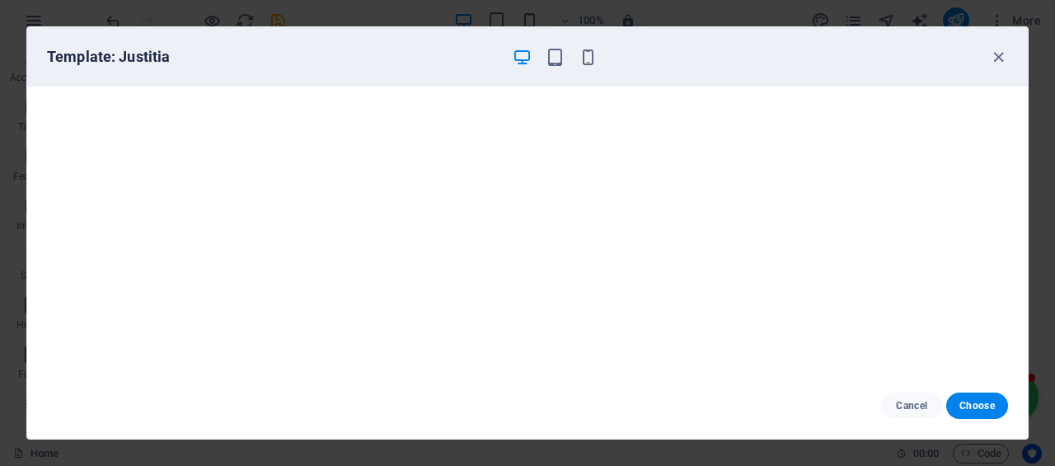
click at [982, 405] on span "Choose" at bounding box center [976, 405] width 35 height 13
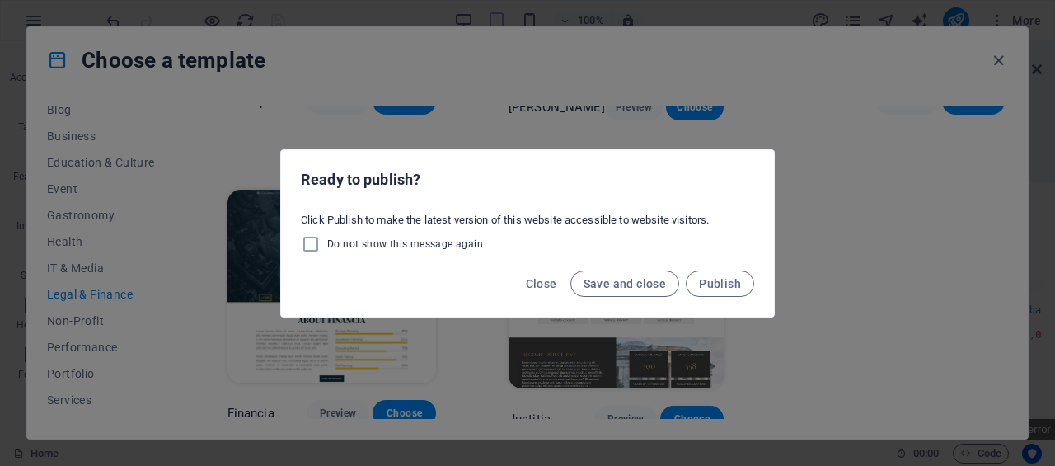
click at [640, 288] on span "Save and close" at bounding box center [625, 283] width 83 height 13
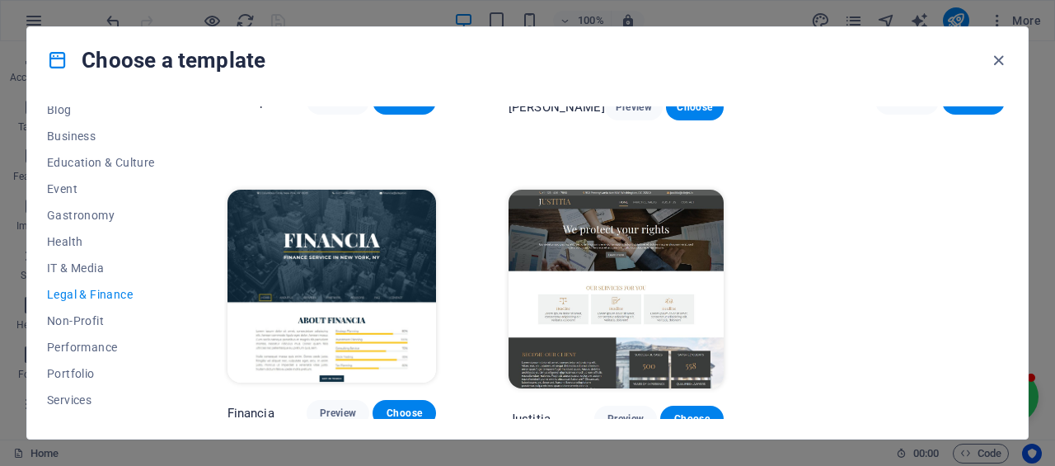
click at [689, 412] on span "Choose" at bounding box center [691, 418] width 36 height 13
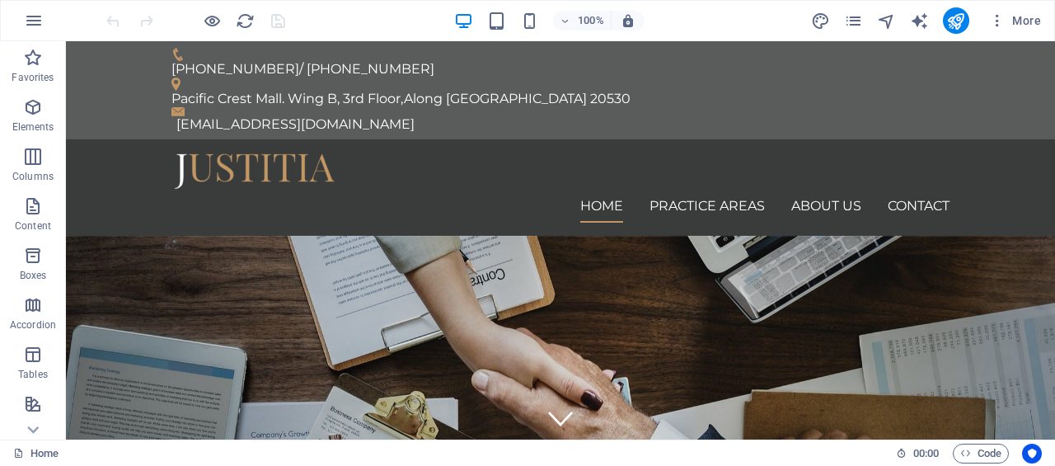
click at [1024, 21] on span "More" at bounding box center [1015, 20] width 52 height 16
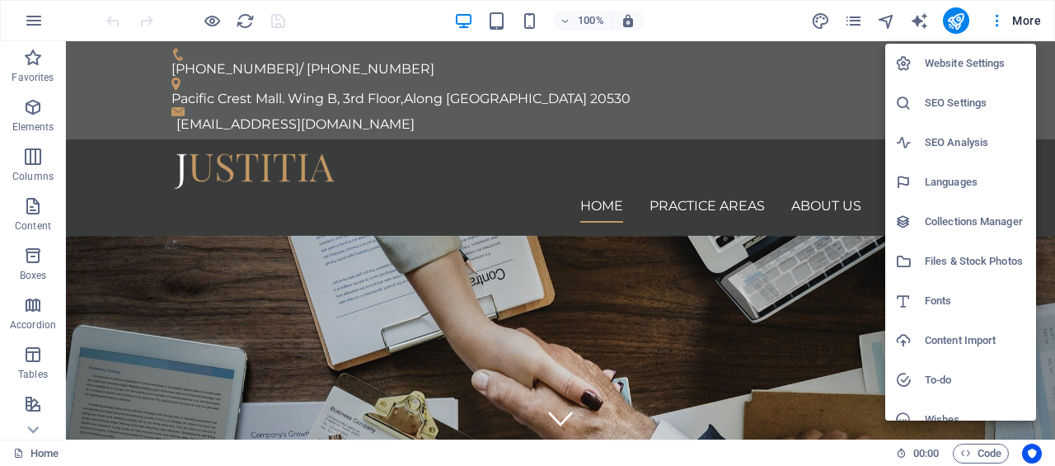
click at [1006, 54] on li "Website Settings" at bounding box center [960, 64] width 151 height 40
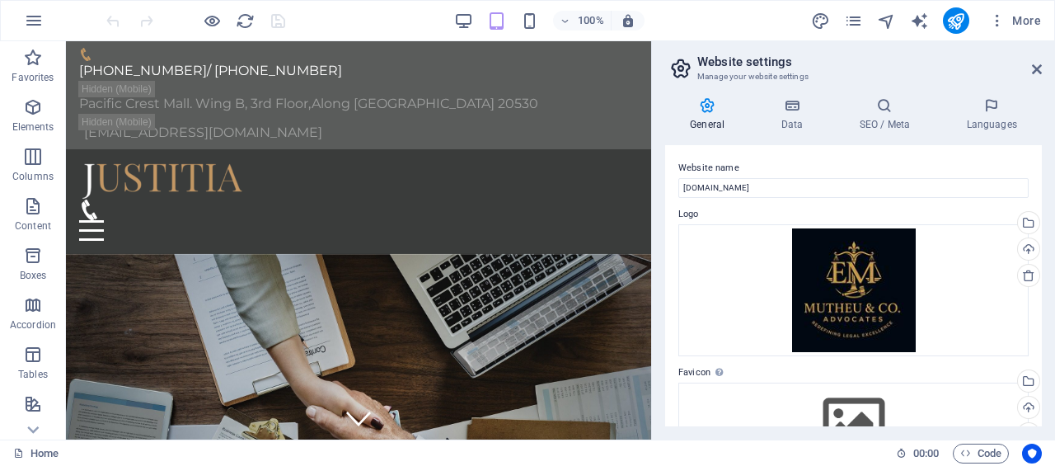
click at [795, 115] on h4 "Data" at bounding box center [795, 114] width 78 height 35
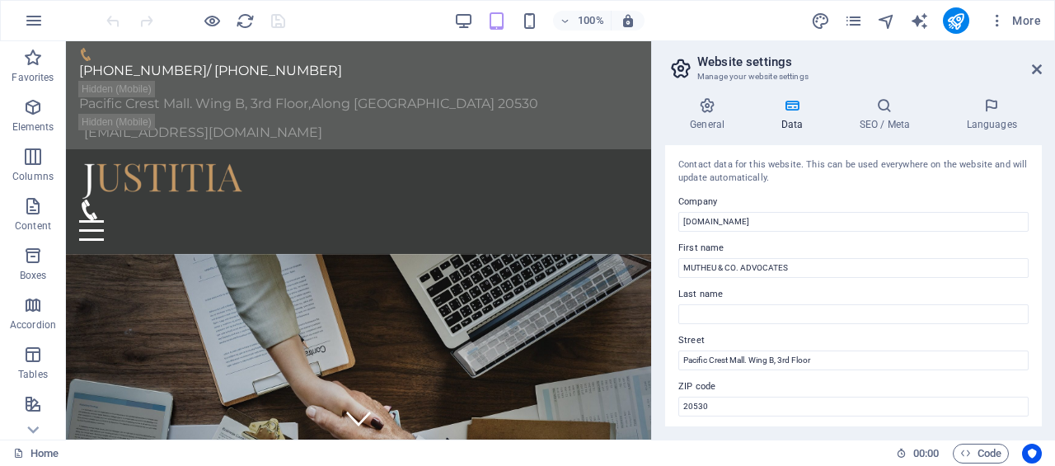
scroll to position [165, 0]
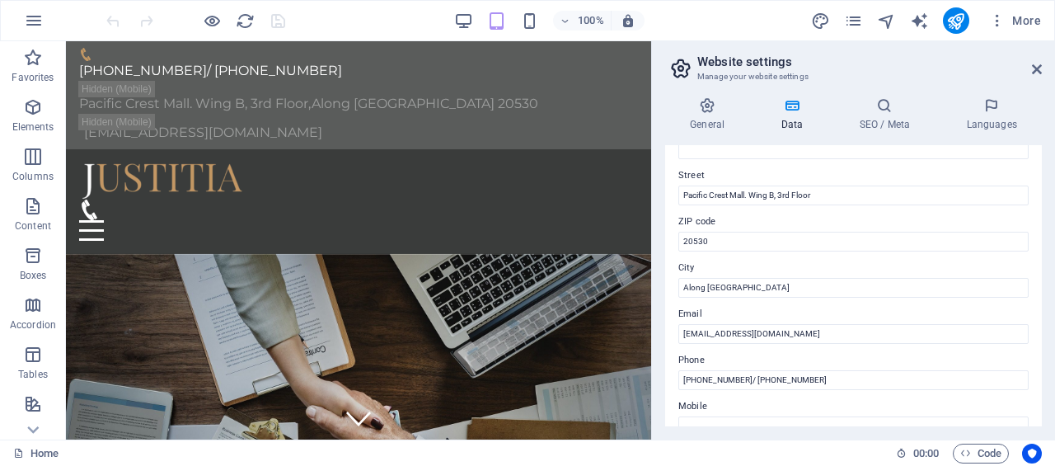
click at [864, 105] on icon at bounding box center [884, 105] width 101 height 16
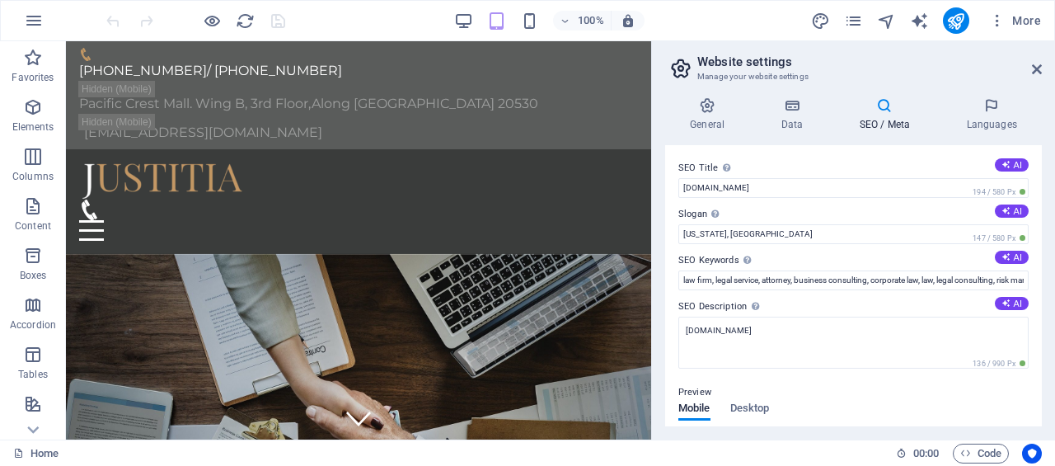
click at [971, 123] on h4 "Languages" at bounding box center [991, 114] width 101 height 35
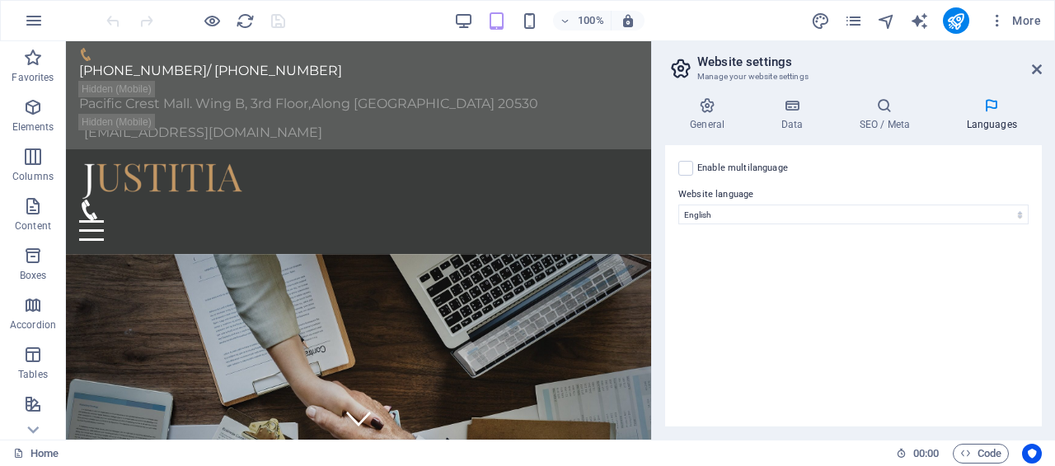
click at [35, 29] on icon "button" at bounding box center [34, 21] width 20 height 20
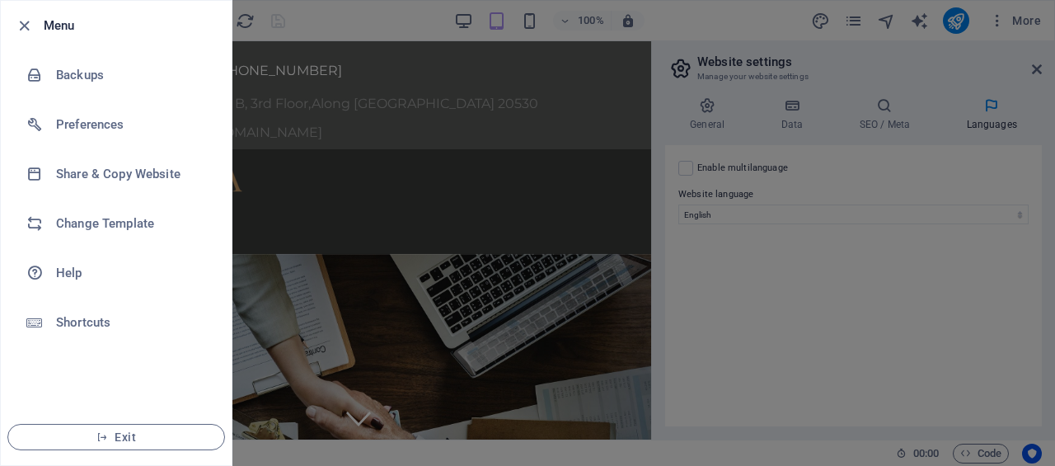
click at [781, 250] on div at bounding box center [527, 233] width 1055 height 466
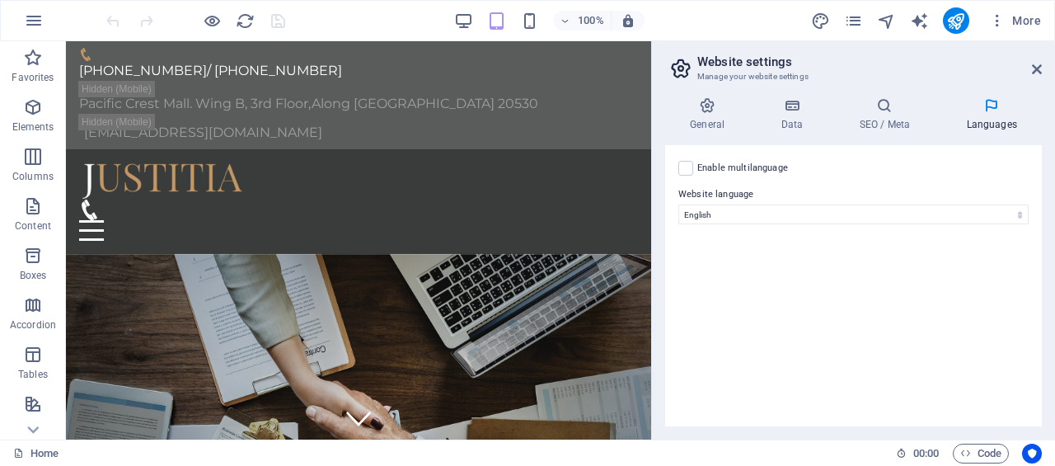
click at [1034, 68] on icon at bounding box center [1037, 69] width 10 height 13
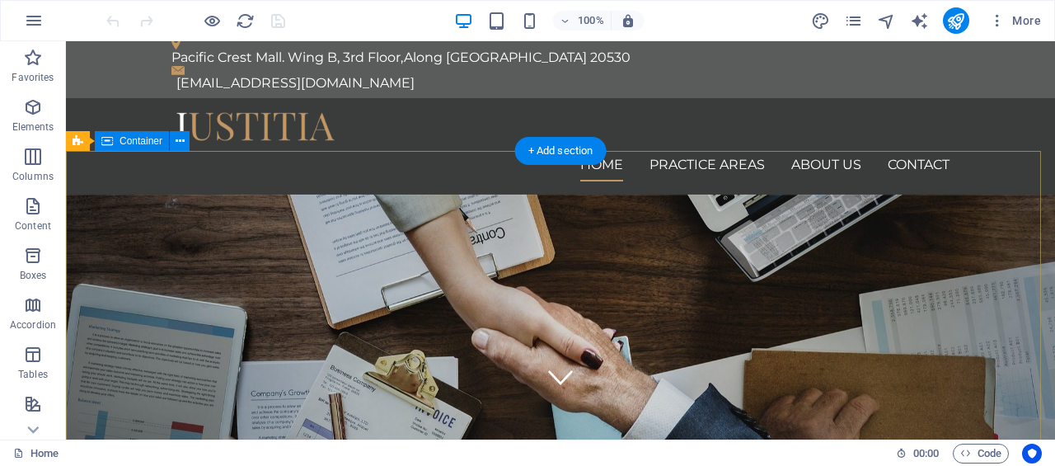
scroll to position [0, 0]
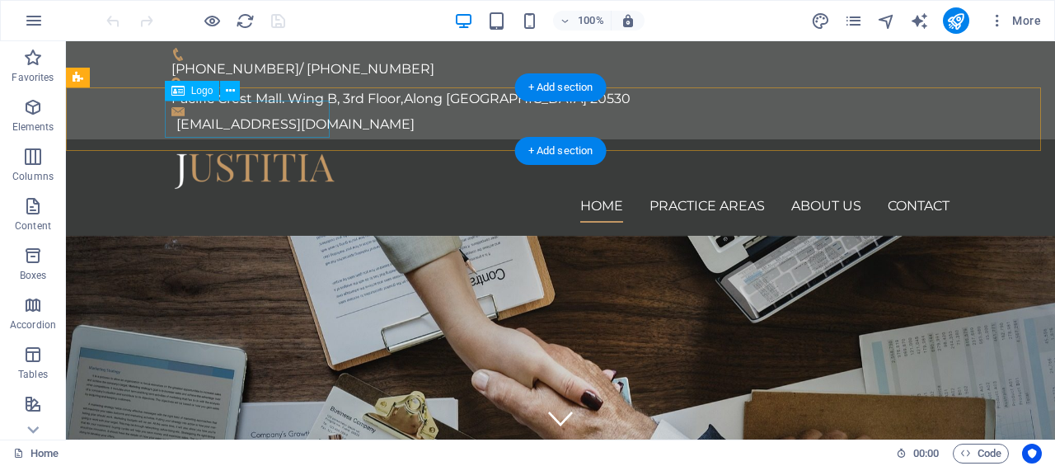
click at [229, 152] on div at bounding box center [560, 170] width 778 height 37
select select "px"
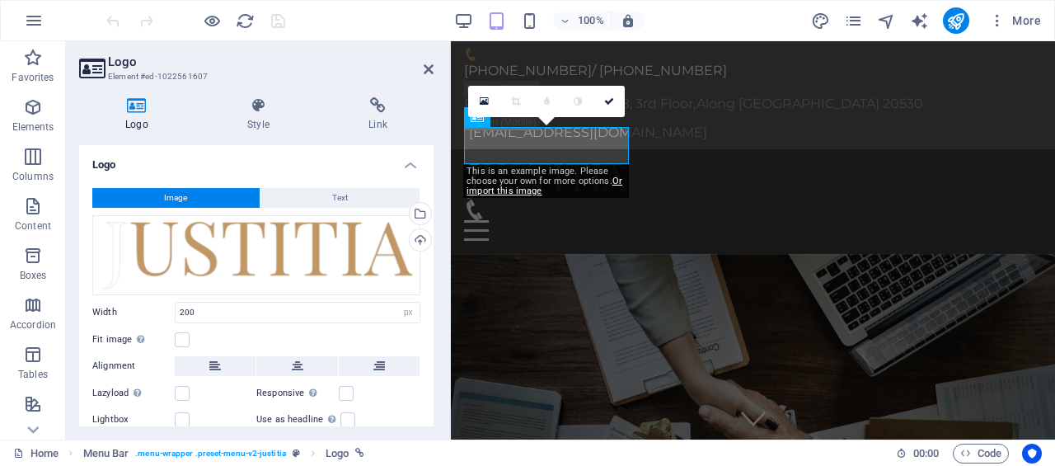
click at [380, 196] on button "Text" at bounding box center [340, 198] width 160 height 20
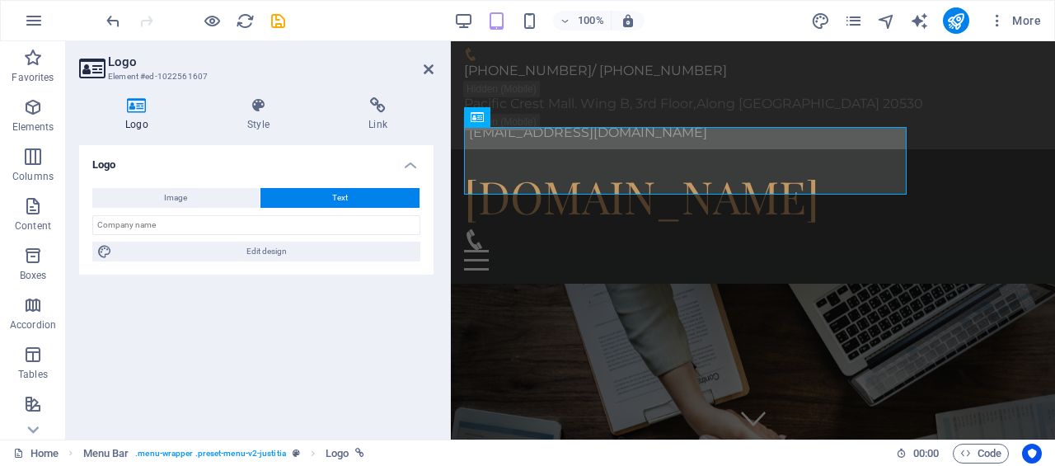
click at [380, 196] on button "Text" at bounding box center [340, 198] width 160 height 20
click at [710, 177] on div "[DOMAIN_NAME]" at bounding box center [753, 196] width 578 height 68
click at [710, 176] on div "[DOMAIN_NAME]" at bounding box center [753, 196] width 578 height 68
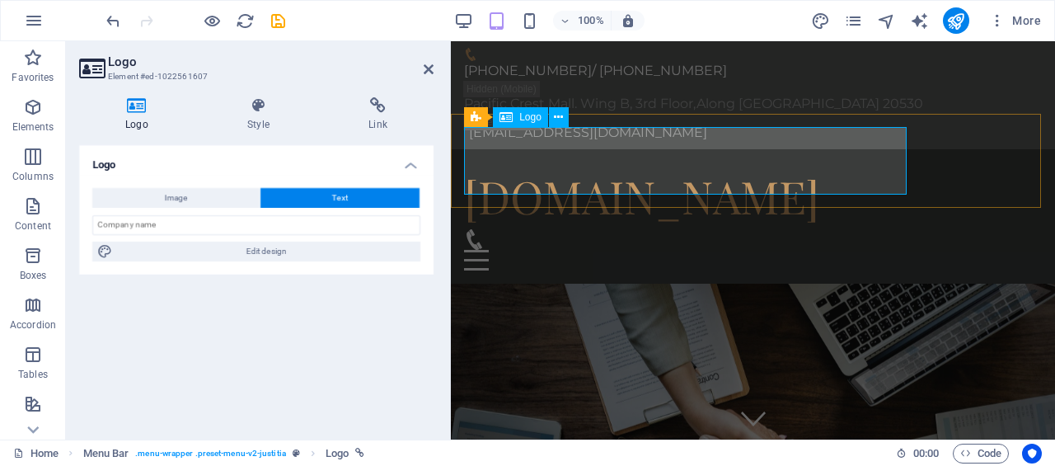
click at [708, 176] on div "[DOMAIN_NAME]" at bounding box center [753, 196] width 578 height 68
click at [331, 263] on div "Image Text Drag files here, click to choose files or select files from Files or…" at bounding box center [256, 225] width 354 height 100
click at [330, 256] on span "Edit design" at bounding box center [266, 251] width 298 height 20
select select "rem"
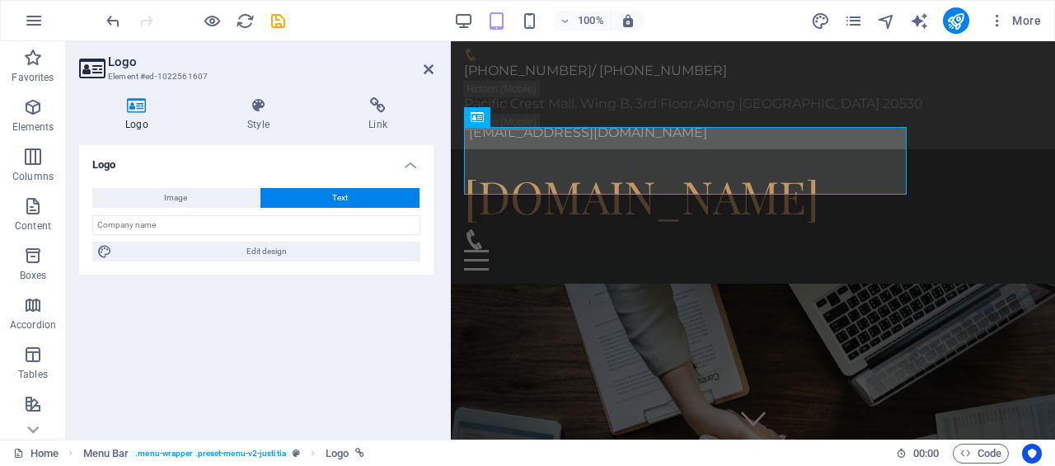
select select "400"
select select "px"
select select "rem"
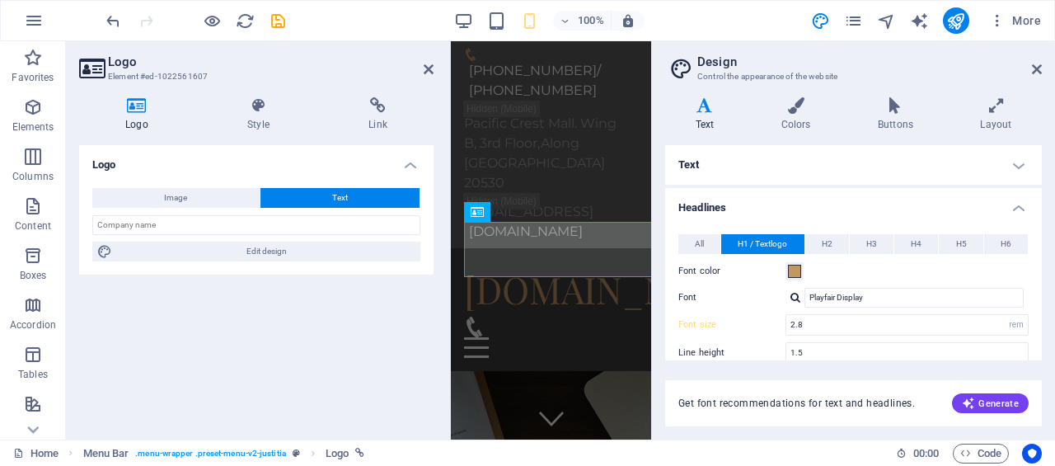
click at [702, 110] on icon at bounding box center [704, 105] width 79 height 16
click at [1030, 70] on header "Design Control the appearance of the website" at bounding box center [854, 62] width 373 height 43
click at [1044, 67] on aside "Design Control the appearance of the website Variants Text Colors Buttons Layou…" at bounding box center [853, 240] width 404 height 398
click at [1042, 71] on aside "Design Control the appearance of the website Variants Text Colors Buttons Layou…" at bounding box center [853, 240] width 404 height 398
click at [1037, 68] on icon at bounding box center [1037, 69] width 10 height 13
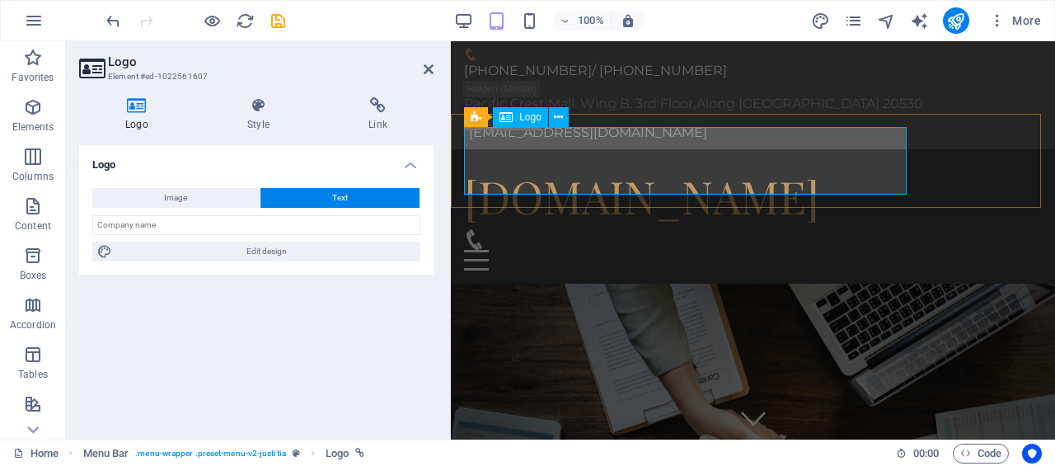
click at [548, 162] on div "[DOMAIN_NAME]" at bounding box center [753, 196] width 578 height 68
click at [556, 121] on button at bounding box center [559, 117] width 20 height 20
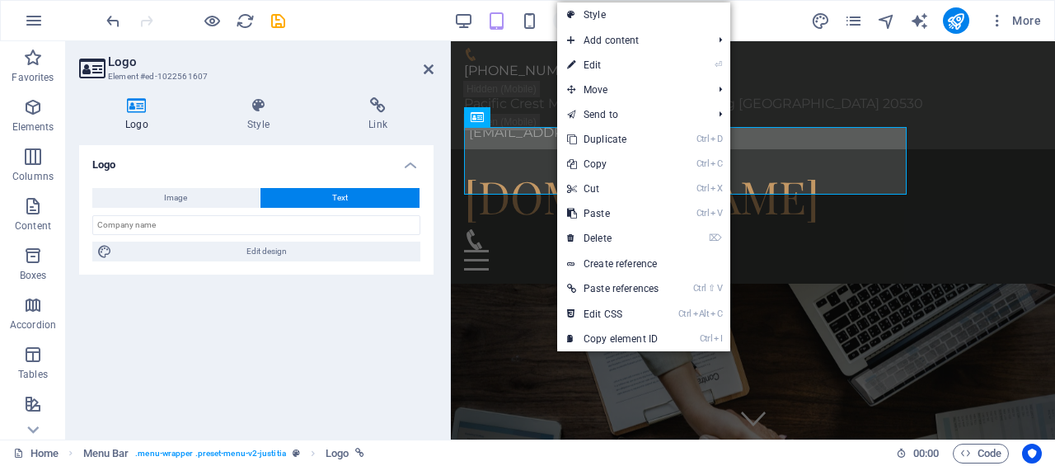
click at [617, 227] on link "⌦ Delete" at bounding box center [612, 238] width 111 height 25
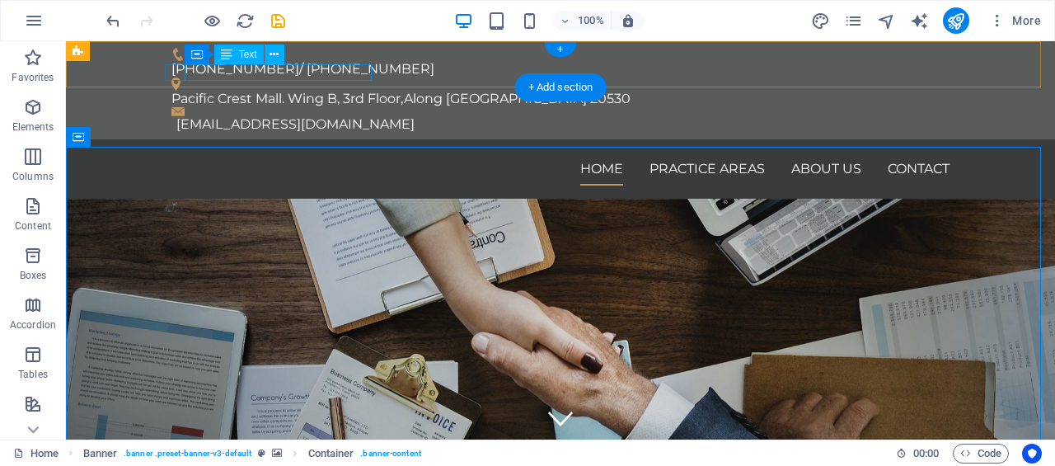
click at [330, 116] on div "[EMAIL_ADDRESS][DOMAIN_NAME]" at bounding box center [562, 124] width 773 height 16
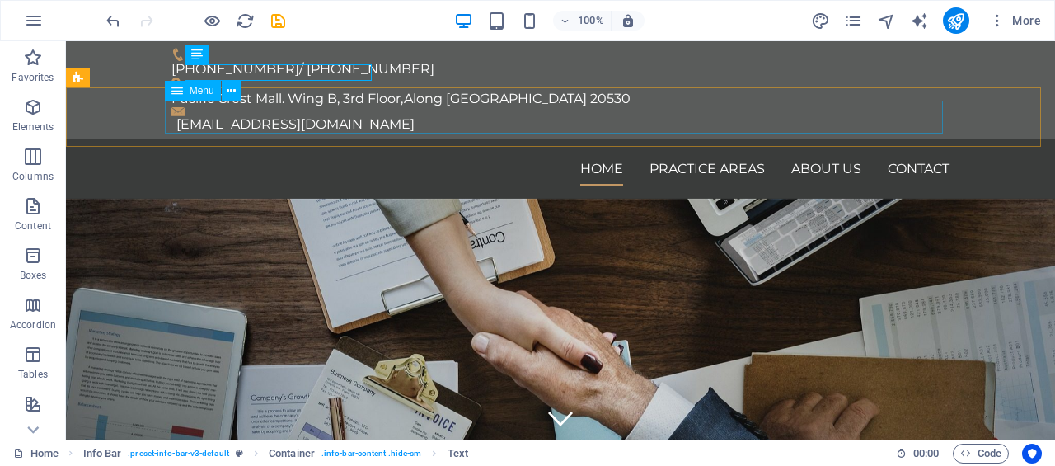
click at [237, 91] on button at bounding box center [232, 91] width 20 height 20
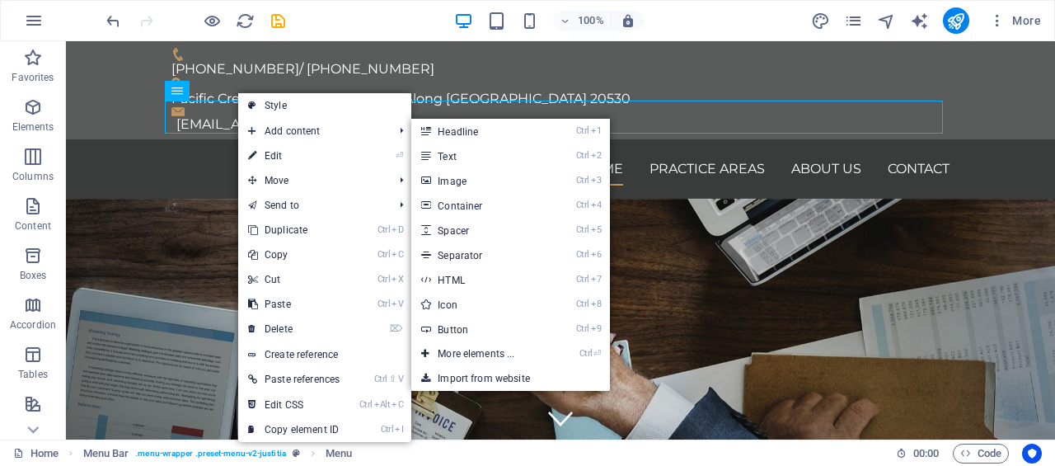
click at [458, 135] on link "Ctrl 1 Headline" at bounding box center [479, 131] width 136 height 25
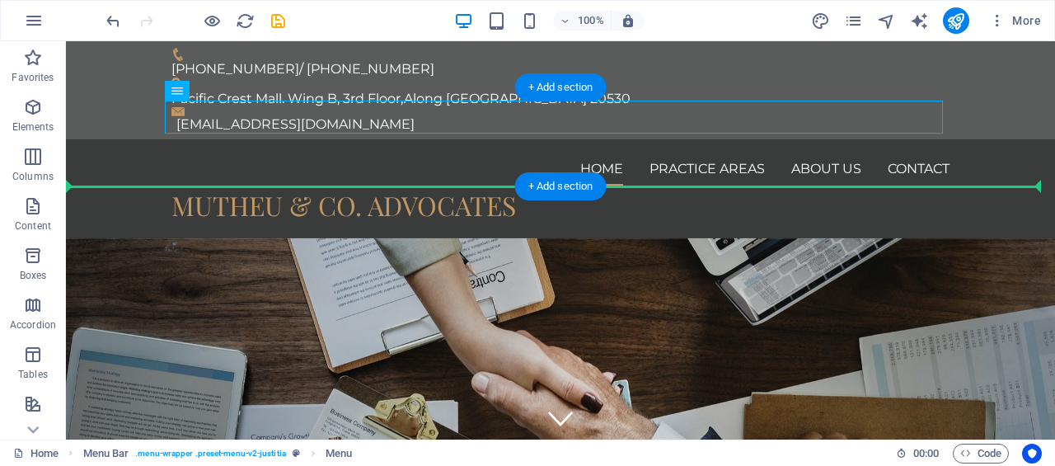
drag, startPoint x: 475, startPoint y: 122, endPoint x: 476, endPoint y: 181, distance: 58.5
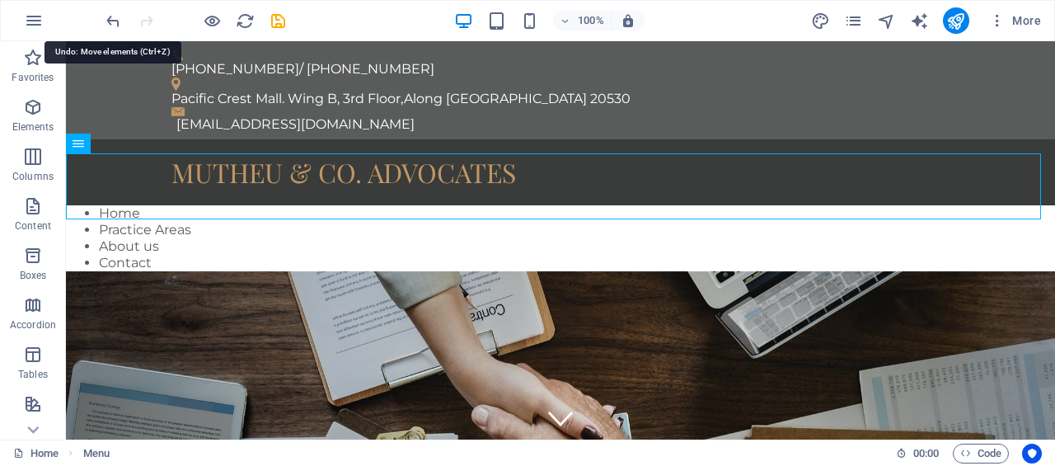
click at [104, 26] on icon "undo" at bounding box center [113, 21] width 19 height 19
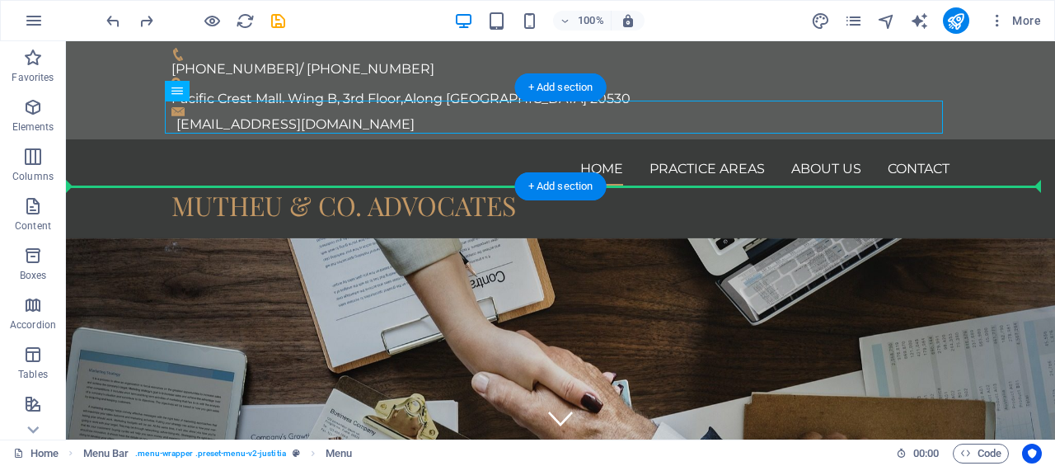
drag, startPoint x: 220, startPoint y: 177, endPoint x: 208, endPoint y: 171, distance: 14.0
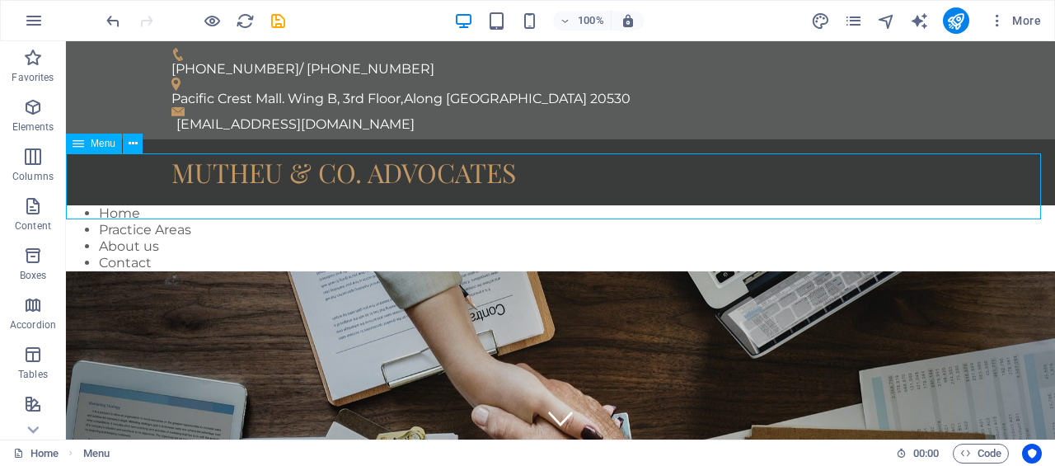
click at [134, 149] on icon at bounding box center [133, 143] width 9 height 17
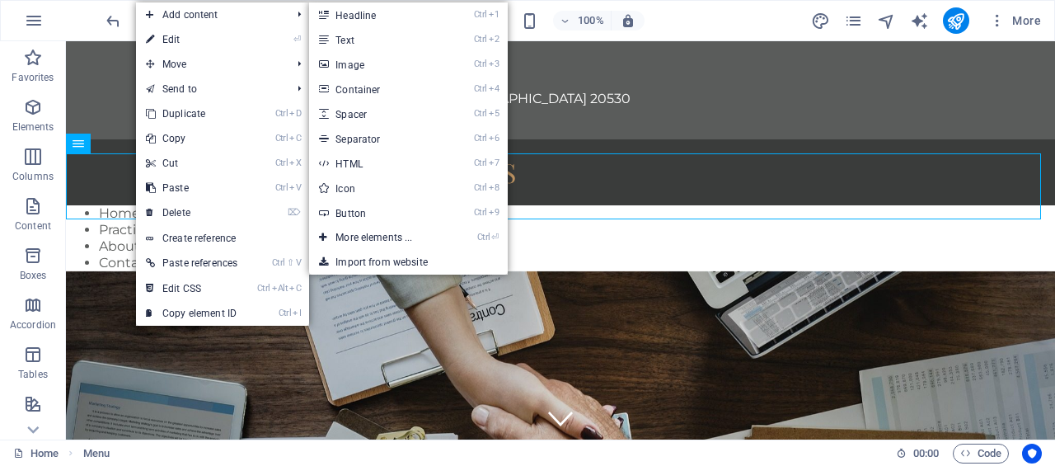
click at [286, 37] on li "⏎ Edit" at bounding box center [222, 39] width 173 height 25
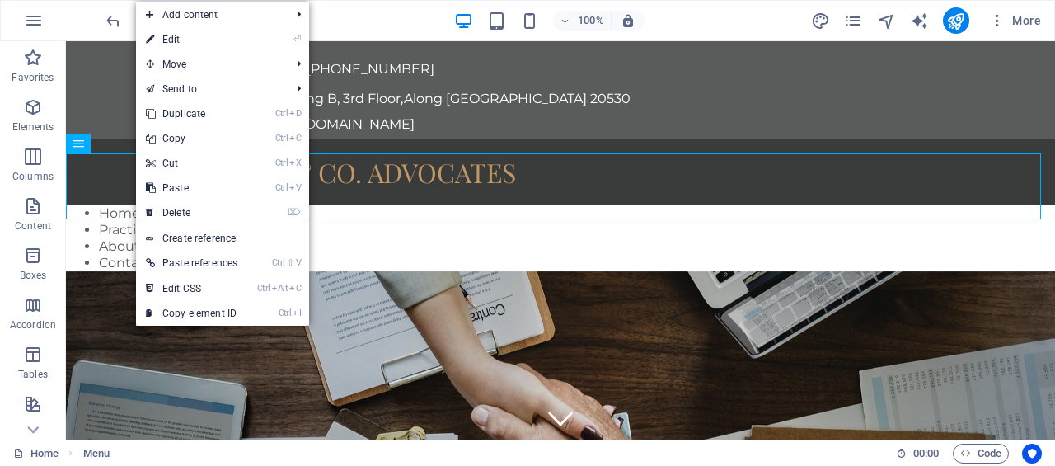
click at [256, 45] on li "⏎ Edit" at bounding box center [222, 39] width 173 height 25
click at [218, 42] on link "⏎ Edit" at bounding box center [191, 39] width 111 height 25
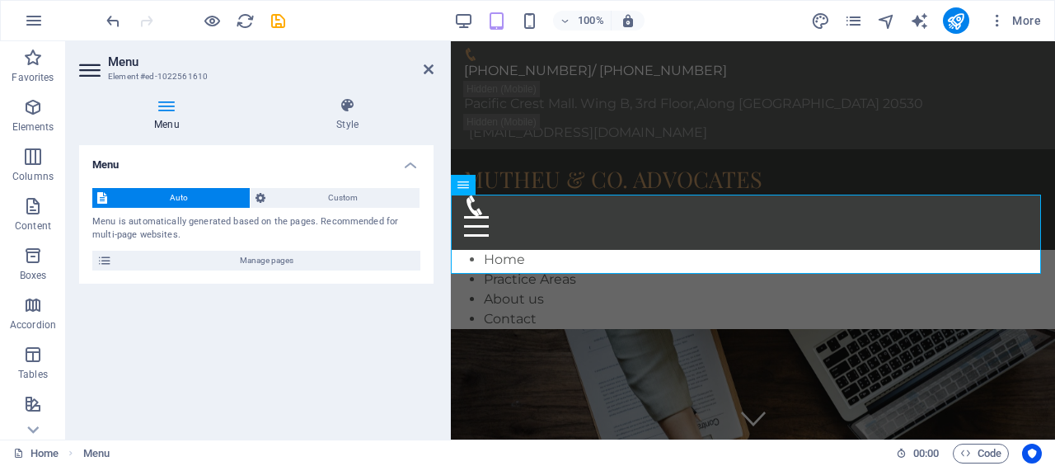
click at [356, 104] on icon at bounding box center [347, 105] width 172 height 16
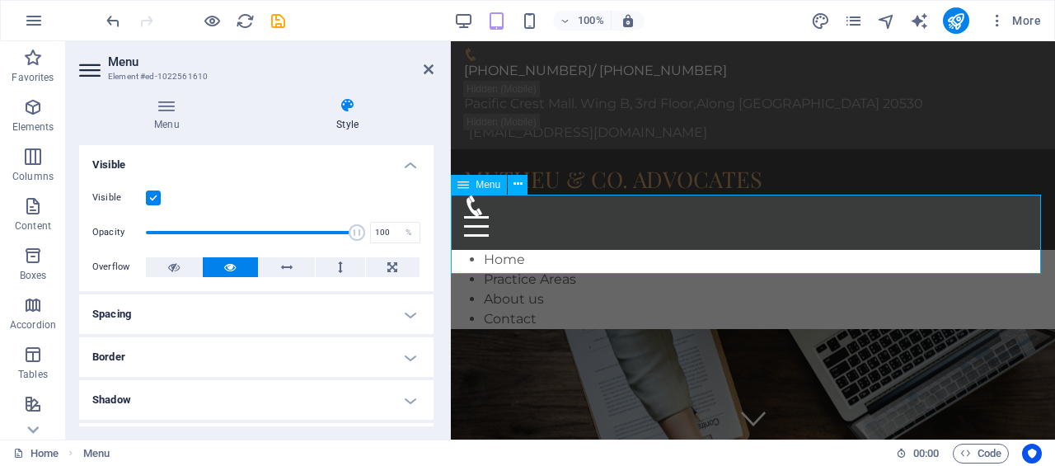
click at [519, 190] on icon at bounding box center [517, 184] width 9 height 17
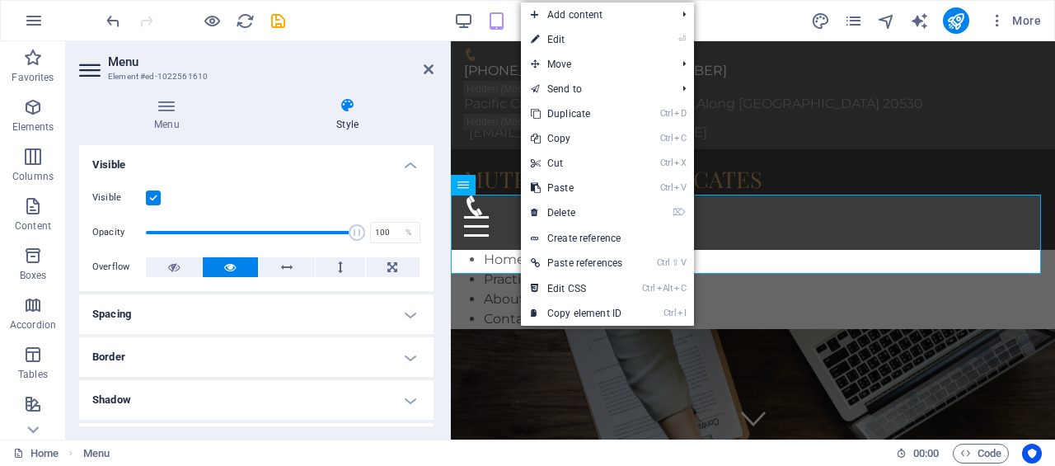
click at [570, 205] on link "⌦ Delete" at bounding box center [576, 212] width 111 height 25
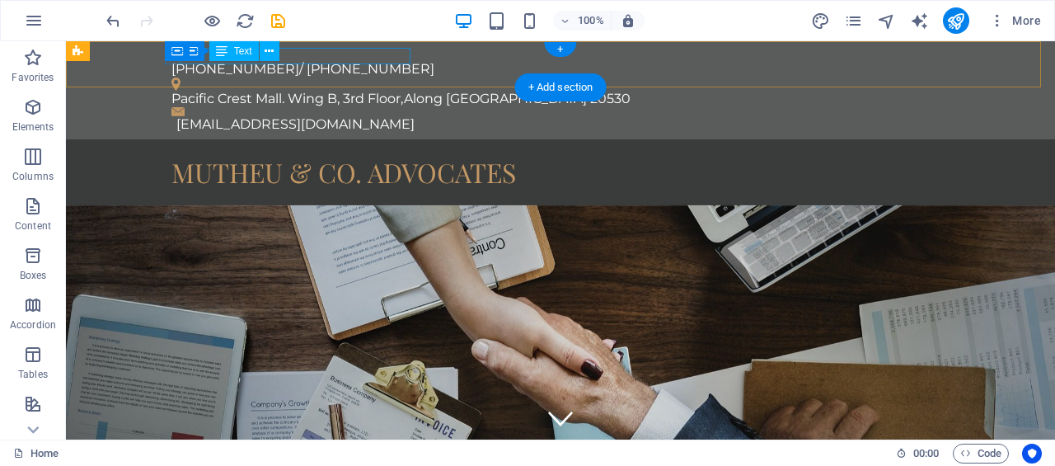
click at [369, 63] on div "[PHONE_NUMBER]/ [PHONE_NUMBER]" at bounding box center [553, 69] width 765 height 16
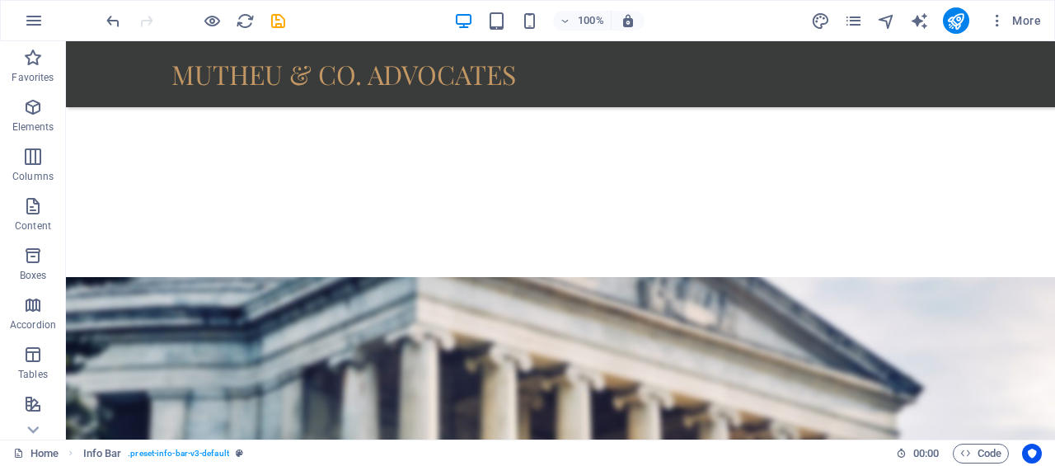
scroll to position [1693, 0]
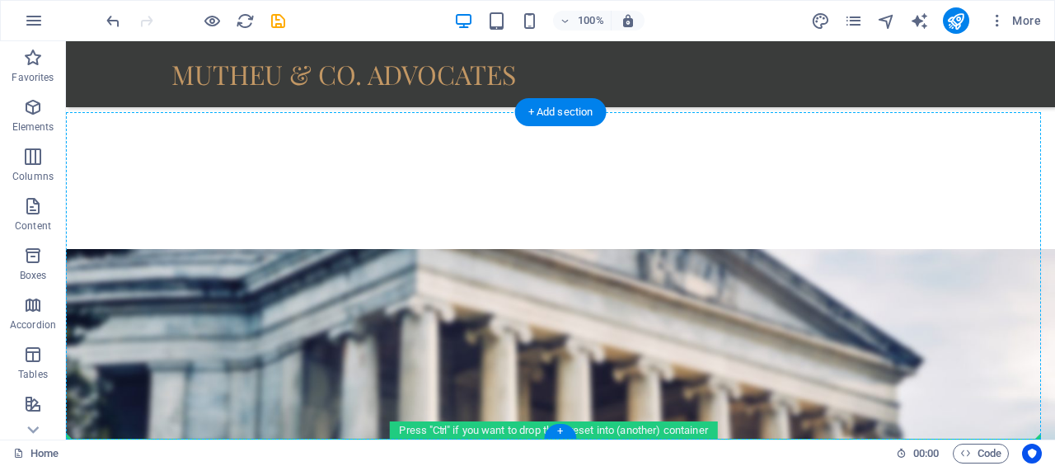
drag, startPoint x: 96, startPoint y: 70, endPoint x: 101, endPoint y: 429, distance: 359.4
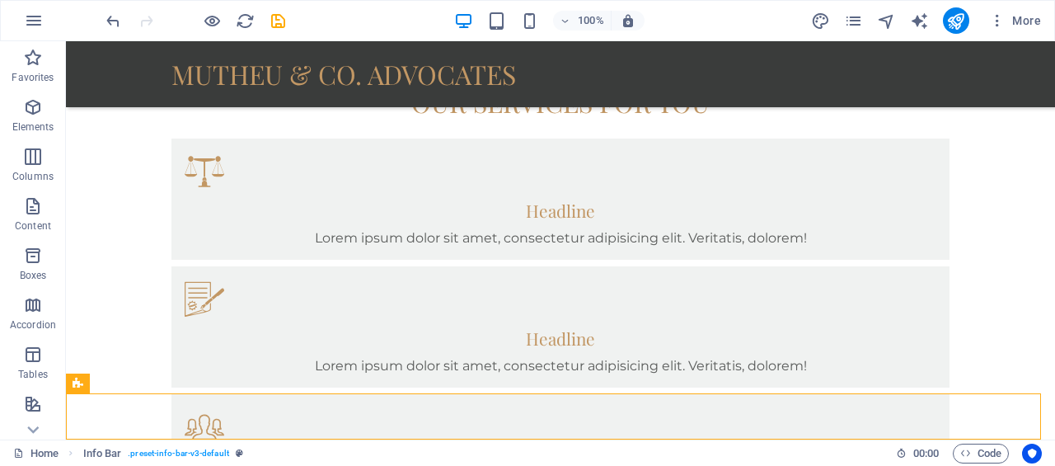
scroll to position [0, 0]
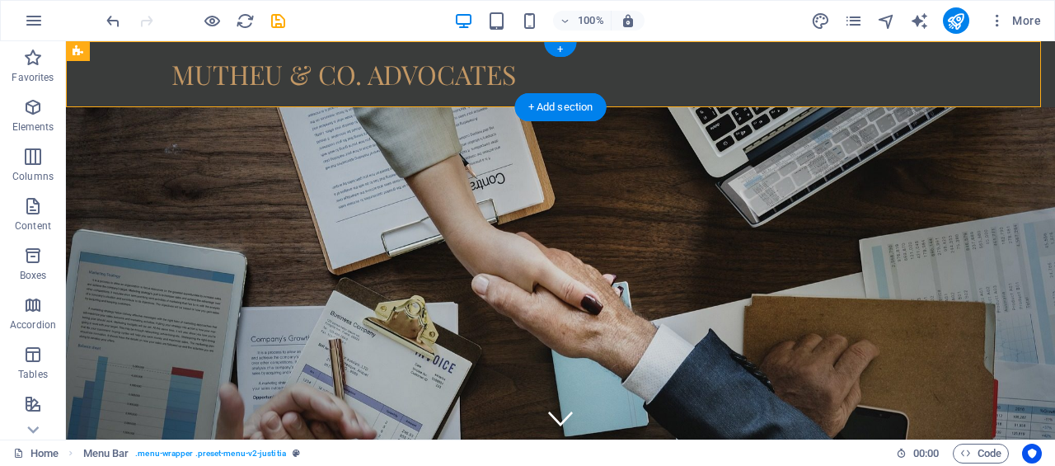
drag, startPoint x: 264, startPoint y: 65, endPoint x: 77, endPoint y: 63, distance: 186.3
click at [77, 63] on div "MUTHEU & CO. ADVOCATES Menu" at bounding box center [560, 74] width 989 height 66
click at [240, 70] on div "MUTHEU & CO. ADVOCATES" at bounding box center [560, 74] width 778 height 40
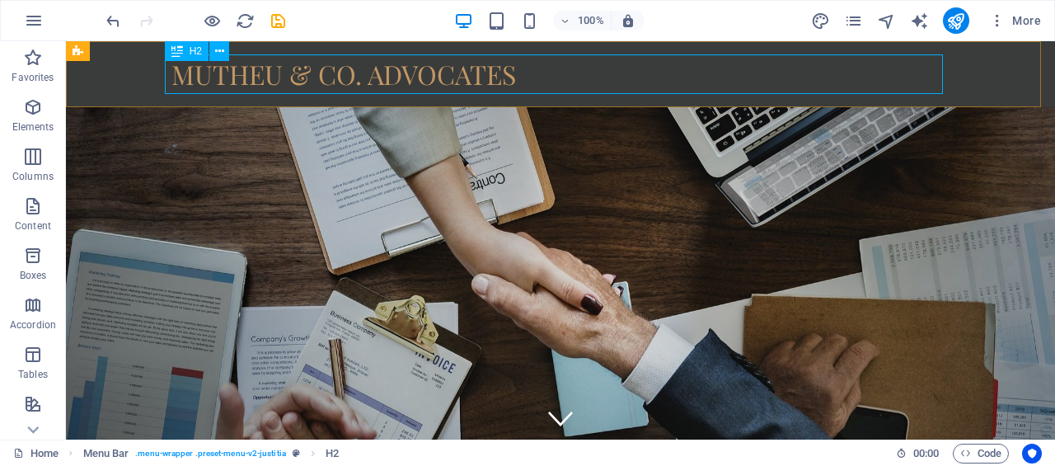
click at [226, 51] on button at bounding box center [219, 51] width 20 height 20
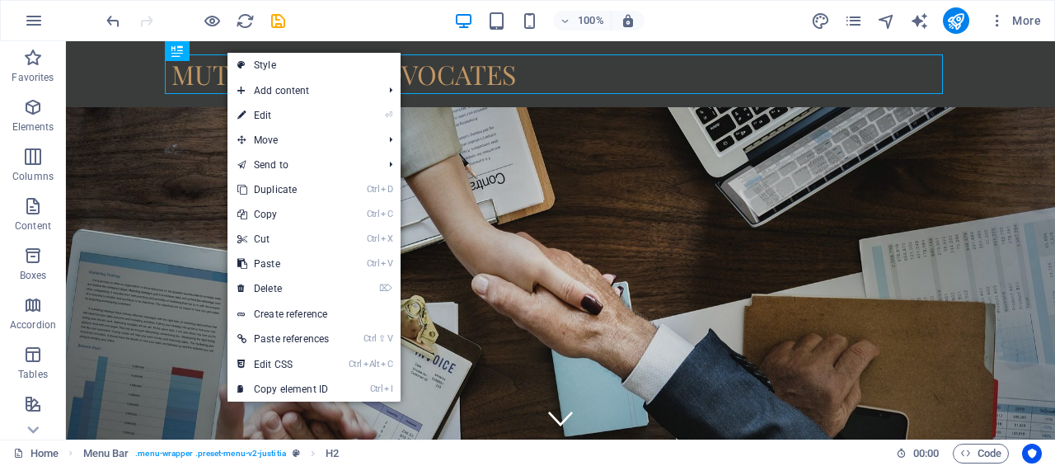
click at [302, 116] on link "⏎ Edit" at bounding box center [282, 115] width 111 height 25
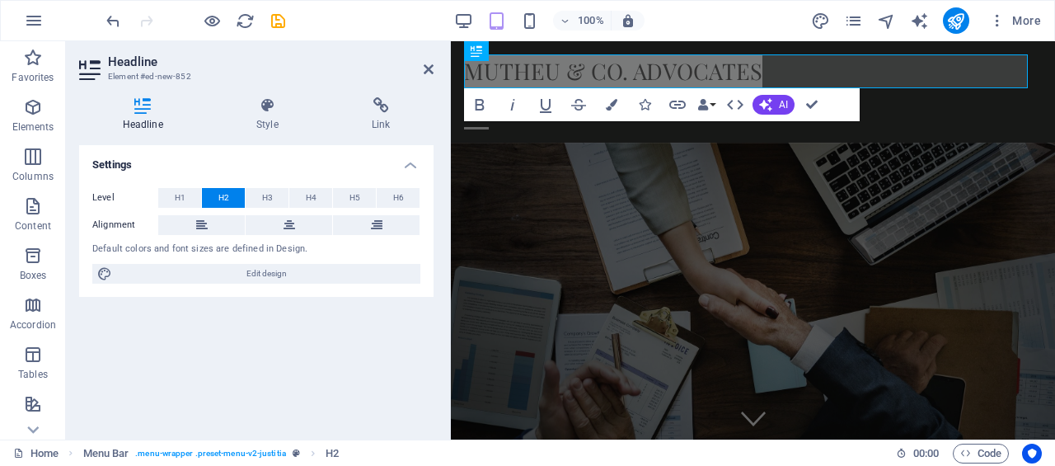
click at [287, 217] on icon at bounding box center [290, 225] width 12 height 20
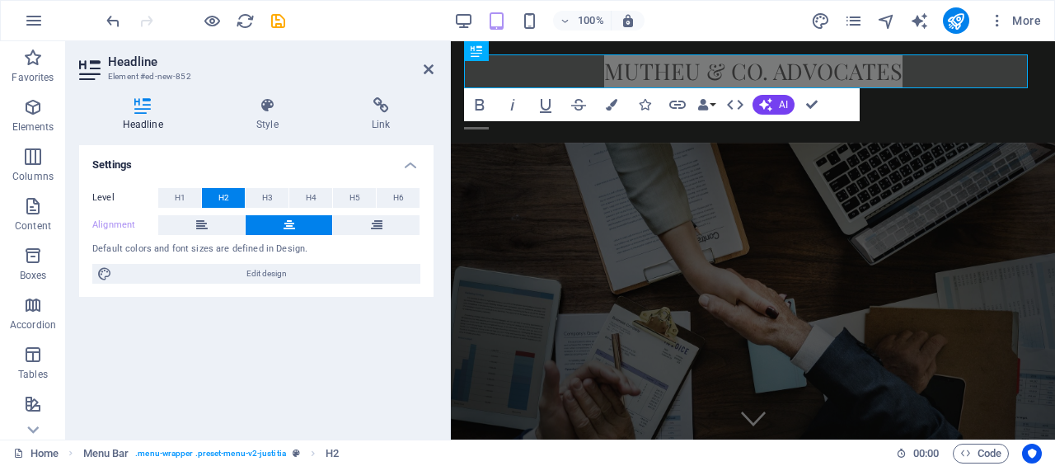
click at [206, 270] on span "Edit design" at bounding box center [266, 274] width 298 height 20
select select "rem"
select select "400"
select select "px"
select select "rem"
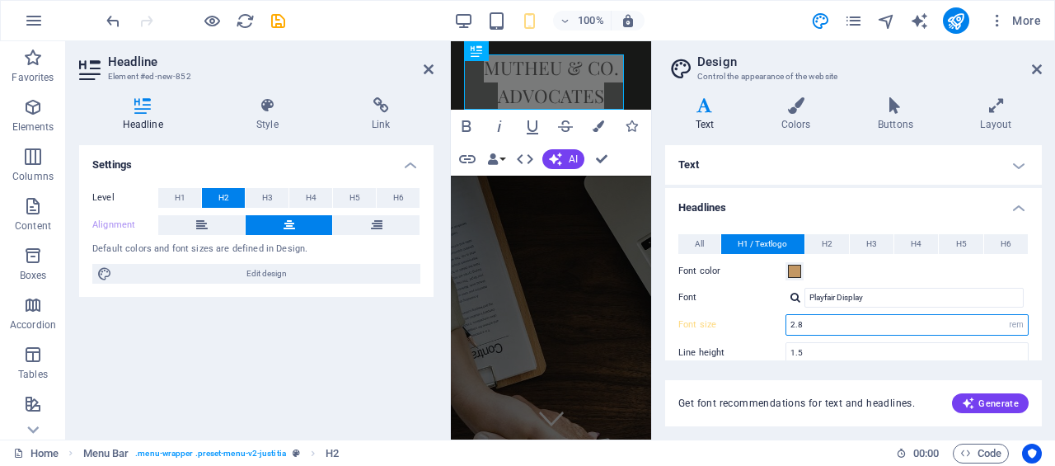
click at [860, 330] on input "2.8" at bounding box center [906, 325] width 241 height 20
drag, startPoint x: 860, startPoint y: 330, endPoint x: 741, endPoint y: 330, distance: 119.5
click at [741, 330] on div "Font size 2.8 rem px em %" at bounding box center [853, 324] width 350 height 21
type input "3.5"
click at [974, 174] on h4 "Text" at bounding box center [853, 165] width 377 height 40
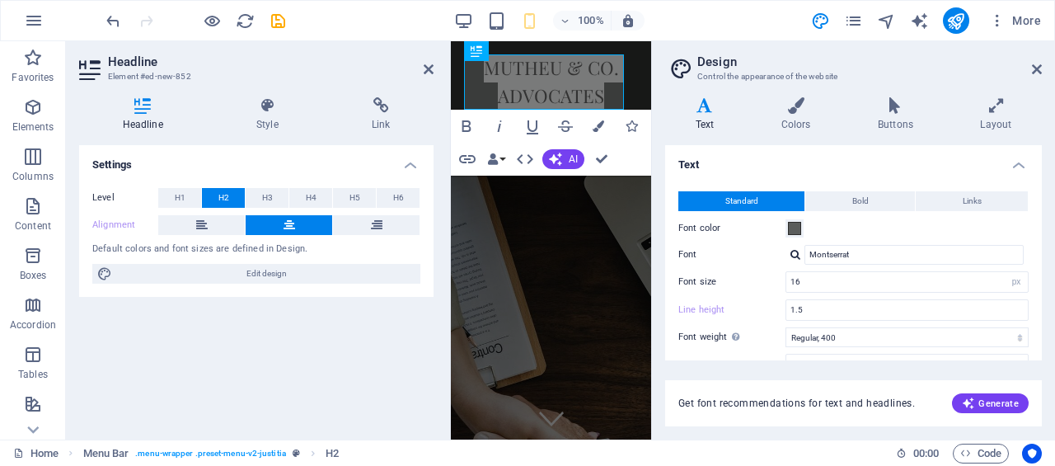
click at [1043, 68] on aside "Design Control the appearance of the website Variants Text Colors Buttons Layou…" at bounding box center [853, 240] width 404 height 398
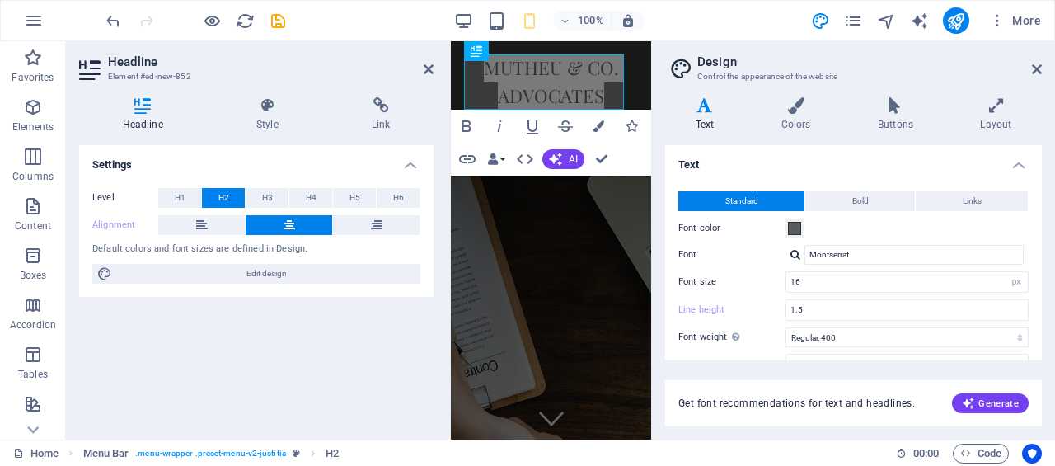
click at [1039, 63] on icon at bounding box center [1037, 69] width 10 height 13
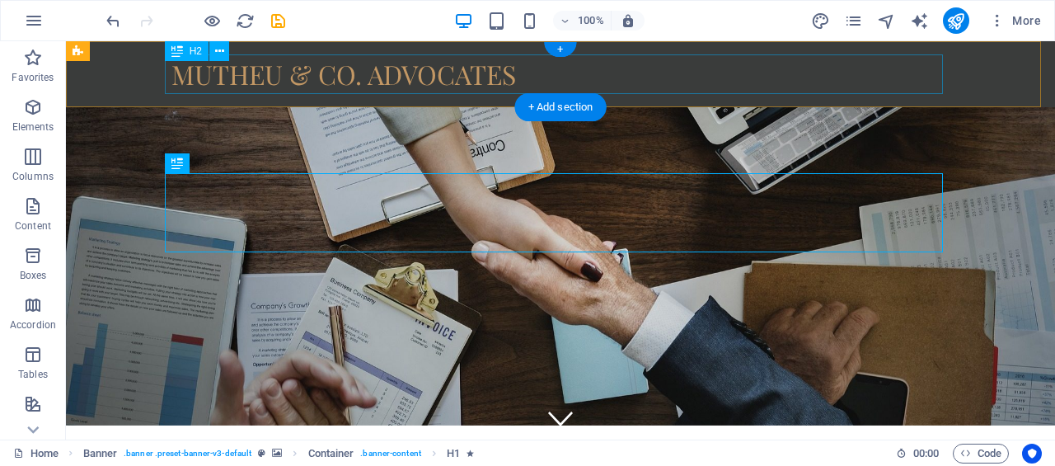
click at [351, 85] on div "MUTHEU & CO. ADVOCATES" at bounding box center [560, 74] width 778 height 40
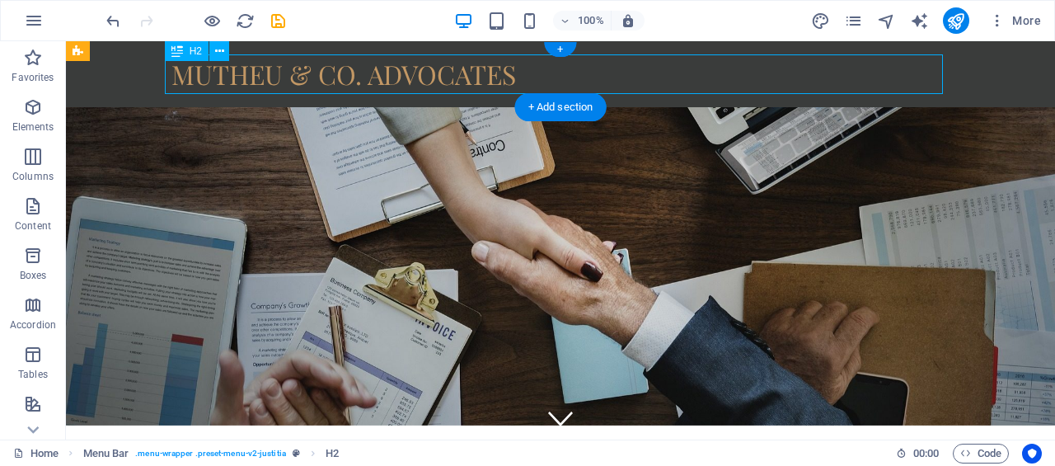
click at [351, 85] on div "MUTHEU & CO. ADVOCATES" at bounding box center [560, 74] width 778 height 40
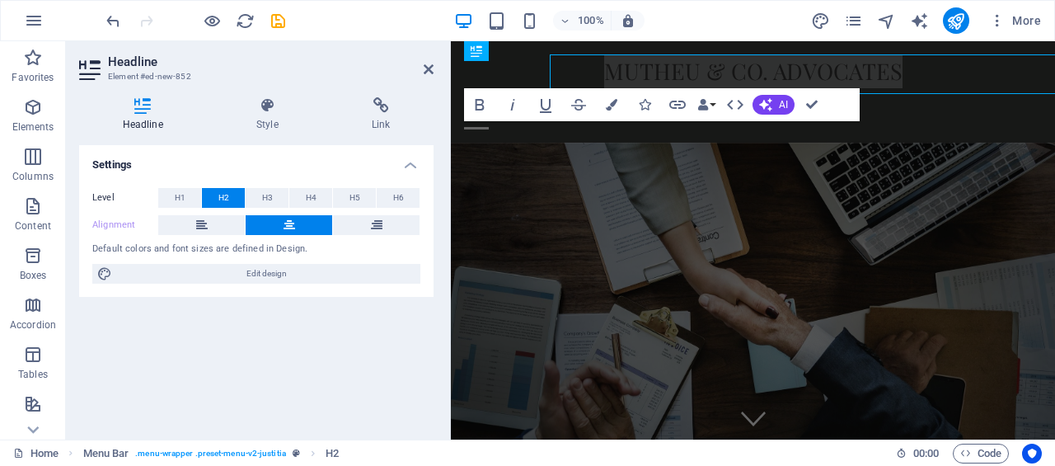
click at [351, 85] on div "Headline Style Link Settings Level H1 H2 H3 H4 H5 H6 Alignment Default colors a…" at bounding box center [256, 261] width 381 height 355
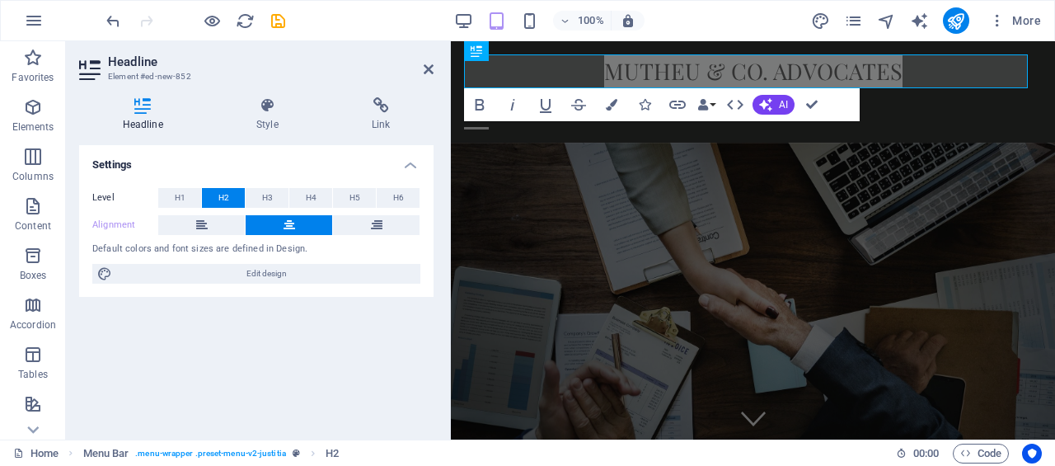
click at [264, 279] on span "Edit design" at bounding box center [266, 274] width 298 height 20
select select "px"
select select "400"
select select "px"
select select "rem"
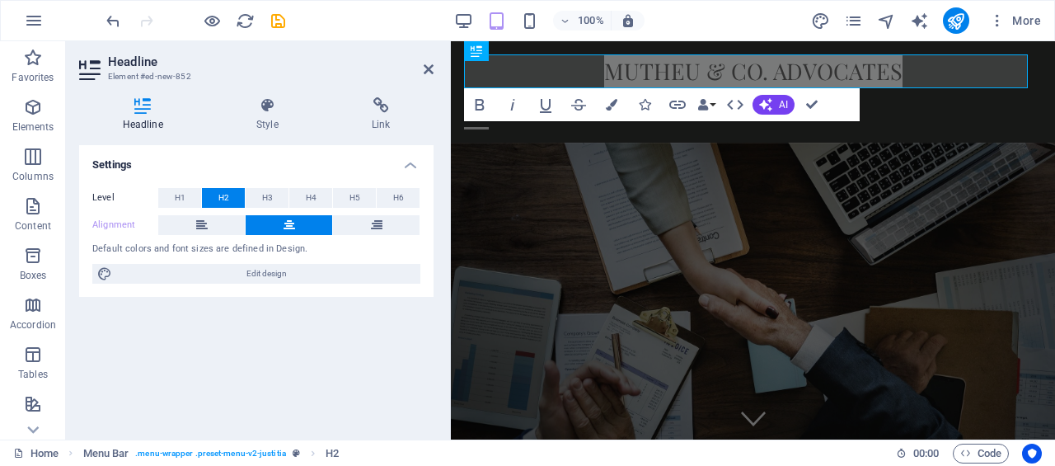
select select "400"
select select "px"
select select "rem"
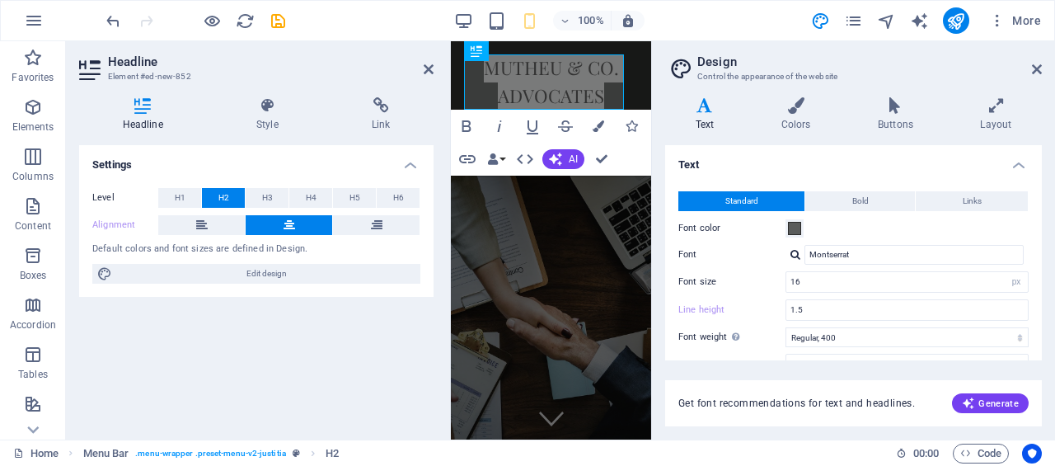
type input "3.5"
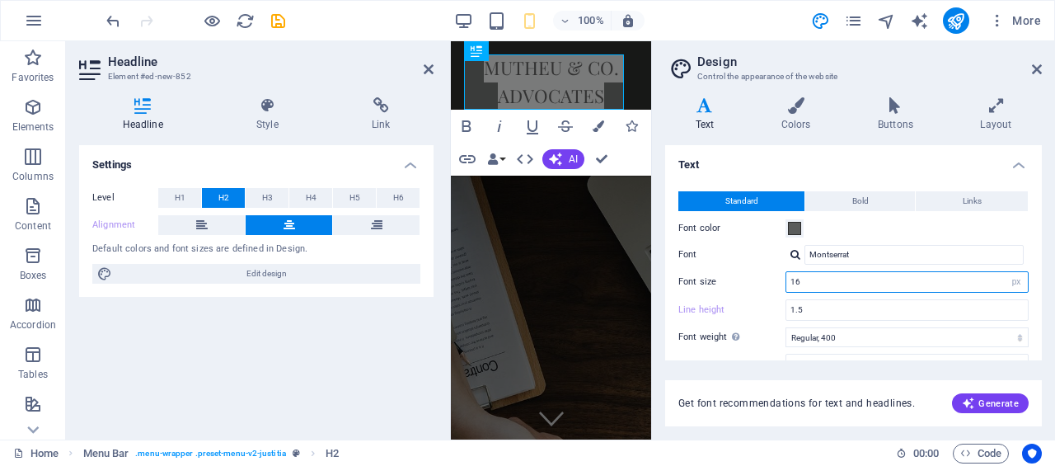
click at [777, 281] on div "Font size 16 rem px" at bounding box center [853, 281] width 350 height 21
drag, startPoint x: 809, startPoint y: 279, endPoint x: 782, endPoint y: 279, distance: 26.4
click at [782, 279] on div "Font size 20 rem px" at bounding box center [853, 281] width 350 height 21
type input "25"
click at [1038, 103] on icon at bounding box center [995, 105] width 91 height 16
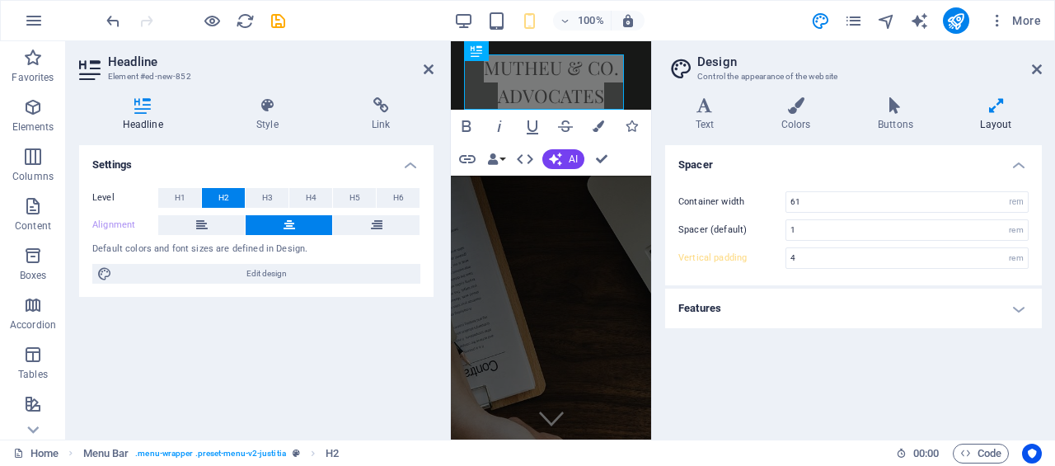
click at [1037, 67] on icon at bounding box center [1037, 69] width 10 height 13
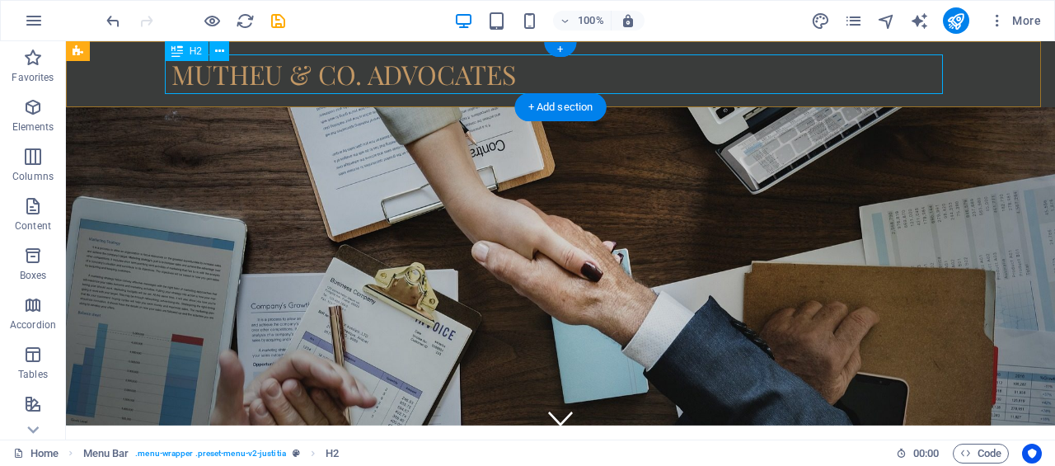
click at [414, 81] on div "MUTHEU & CO. ADVOCATES" at bounding box center [560, 74] width 778 height 40
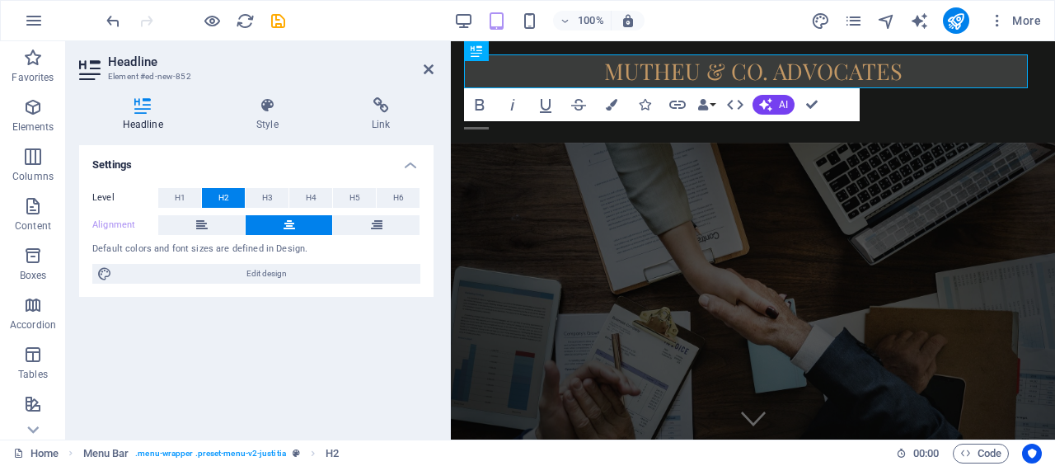
click at [353, 219] on button at bounding box center [376, 225] width 87 height 20
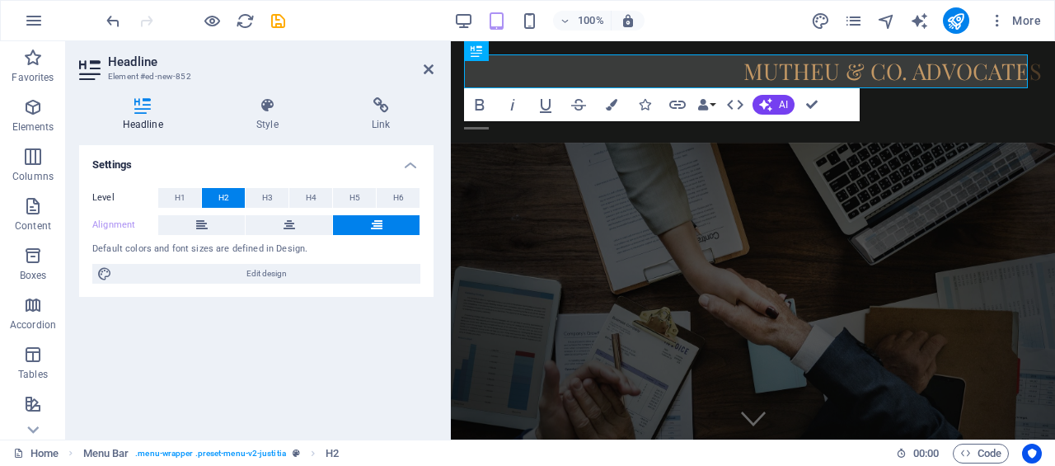
click at [433, 68] on icon at bounding box center [429, 69] width 10 height 13
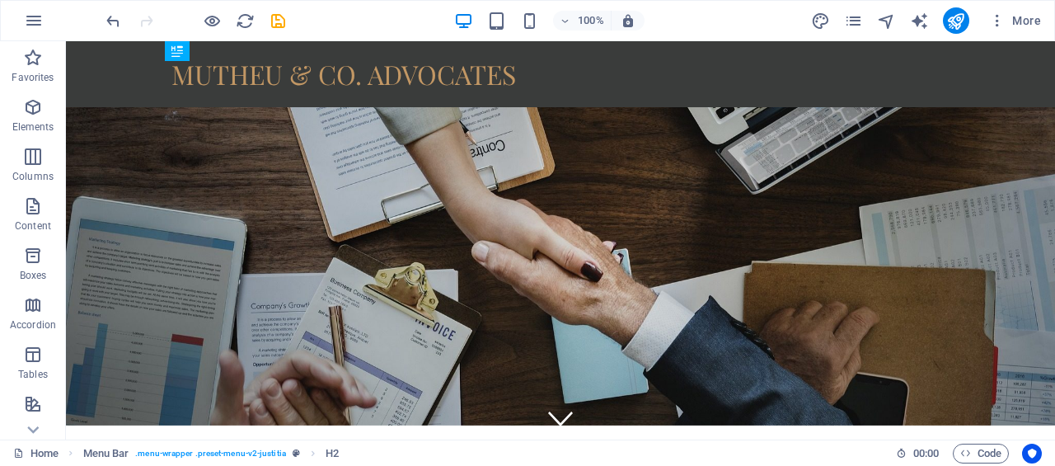
drag, startPoint x: 1051, startPoint y: 96, endPoint x: 1119, endPoint y: 77, distance: 70.8
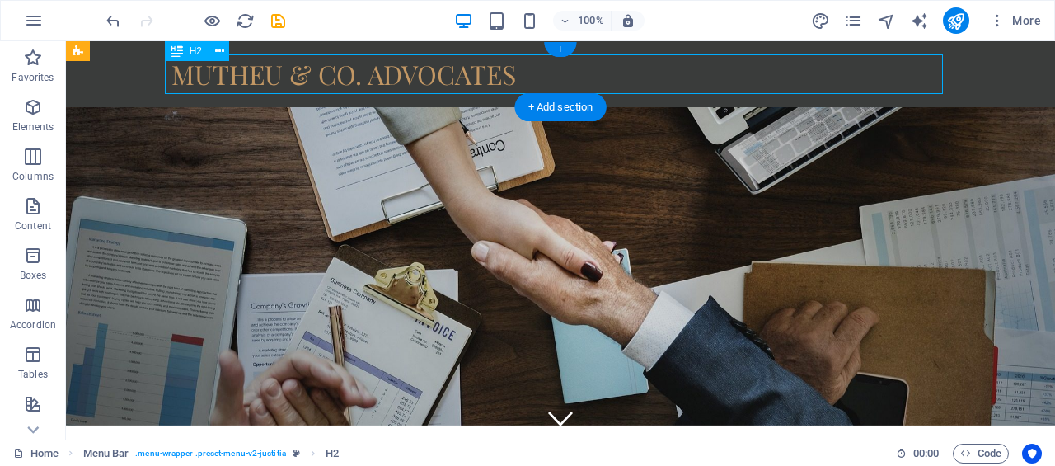
drag, startPoint x: 366, startPoint y: 68, endPoint x: 572, endPoint y: 73, distance: 206.1
click at [572, 73] on div "MUTHEU & CO. ADVOCATES" at bounding box center [560, 74] width 778 height 40
click at [155, 84] on div "MUTHEU & CO. ADVOCATES Menu" at bounding box center [560, 74] width 989 height 66
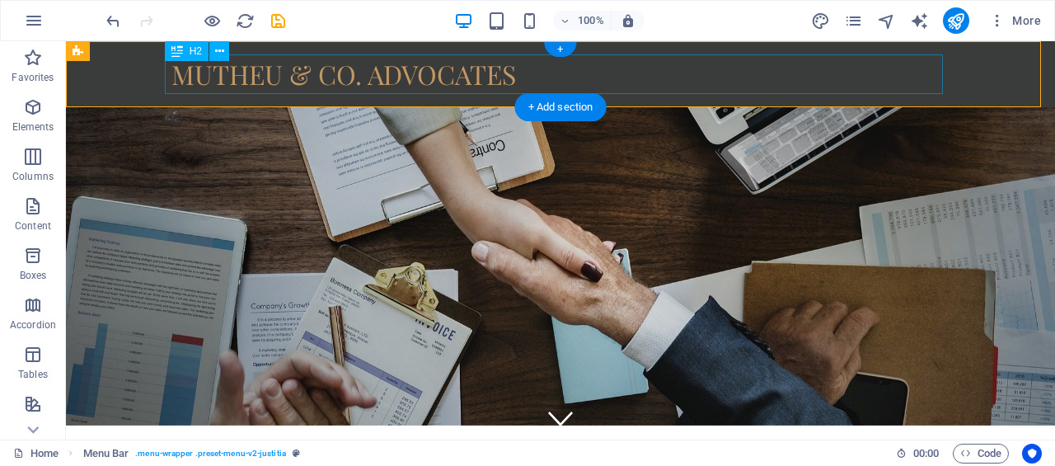
click at [171, 83] on div "MUTHEU & CO. ADVOCATES" at bounding box center [560, 74] width 778 height 40
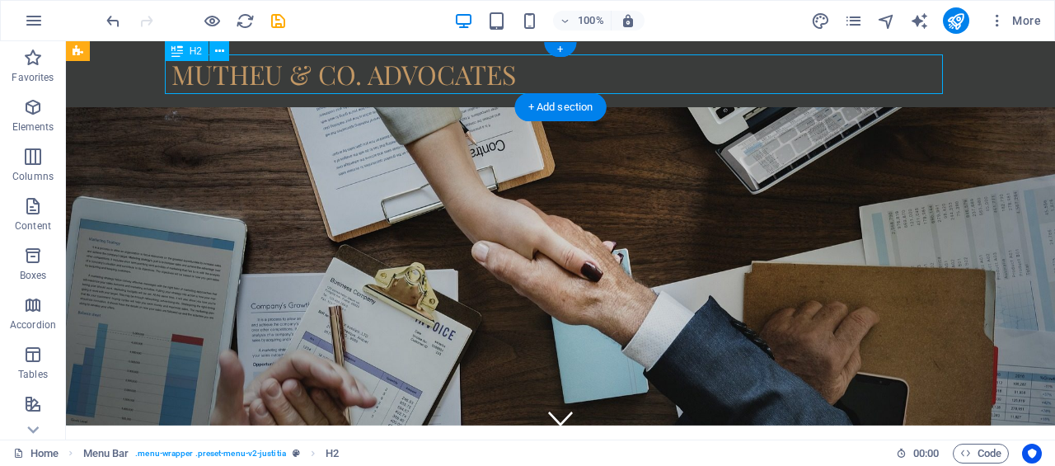
click at [171, 75] on div "MUTHEU & CO. ADVOCATES" at bounding box center [560, 74] width 778 height 40
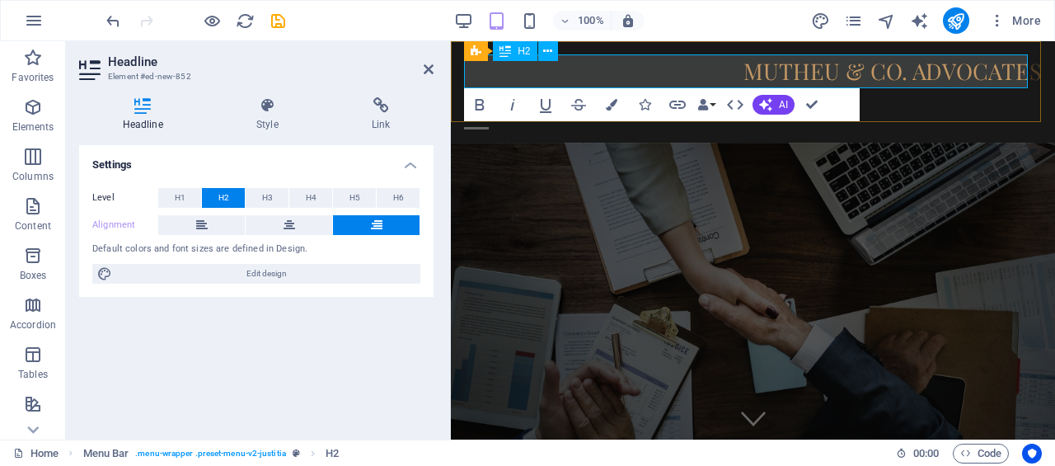
click at [733, 73] on h2 "MUTHEU & CO. ADVOCATES" at bounding box center [753, 71] width 578 height 34
click at [255, 196] on button "H3" at bounding box center [267, 198] width 43 height 20
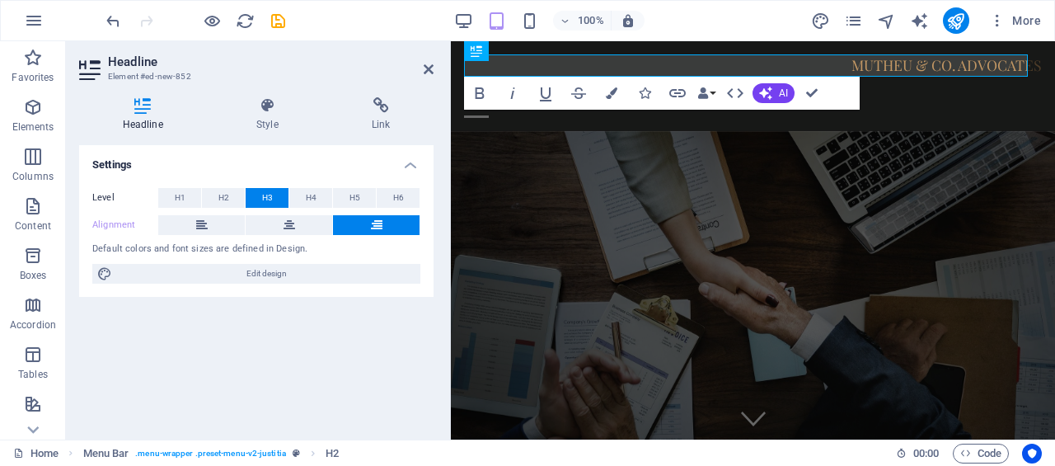
click at [183, 202] on span "H1" at bounding box center [180, 198] width 11 height 20
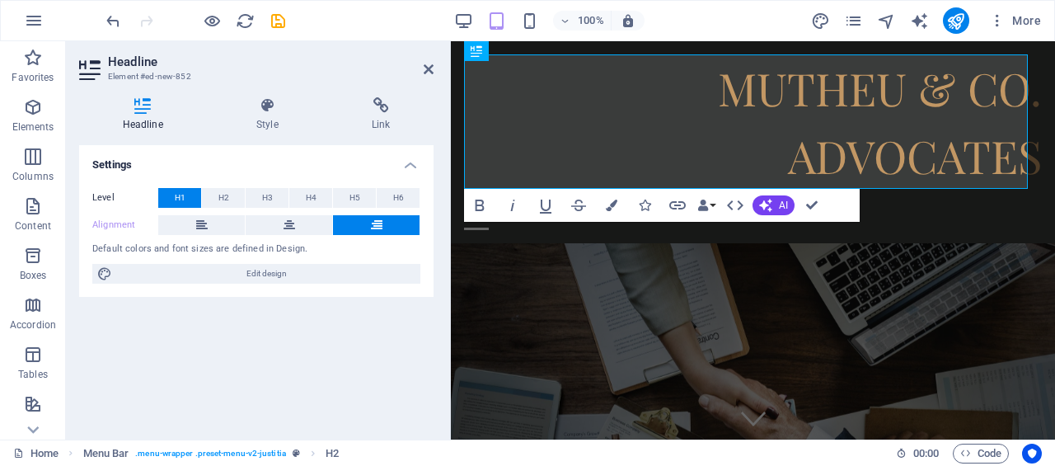
click at [290, 224] on icon at bounding box center [290, 225] width 12 height 20
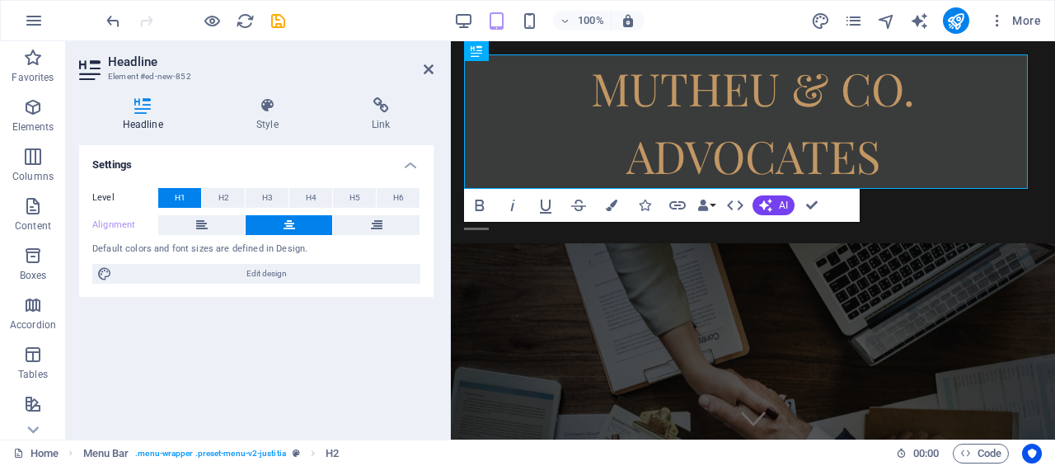
click at [433, 72] on icon at bounding box center [429, 69] width 10 height 13
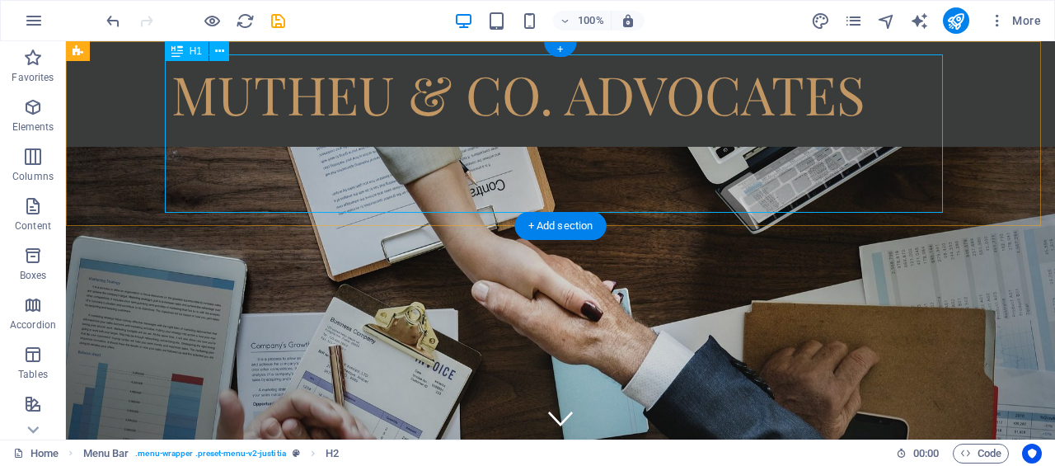
click at [940, 113] on div "MUTHEU & CO. ADVOCATES" at bounding box center [560, 93] width 778 height 79
click at [242, 111] on div "MUTHEU & CO. ADVOCATES" at bounding box center [560, 93] width 778 height 79
click at [265, 111] on div "MUTHEU & CO. ADVOCATES" at bounding box center [560, 93] width 778 height 79
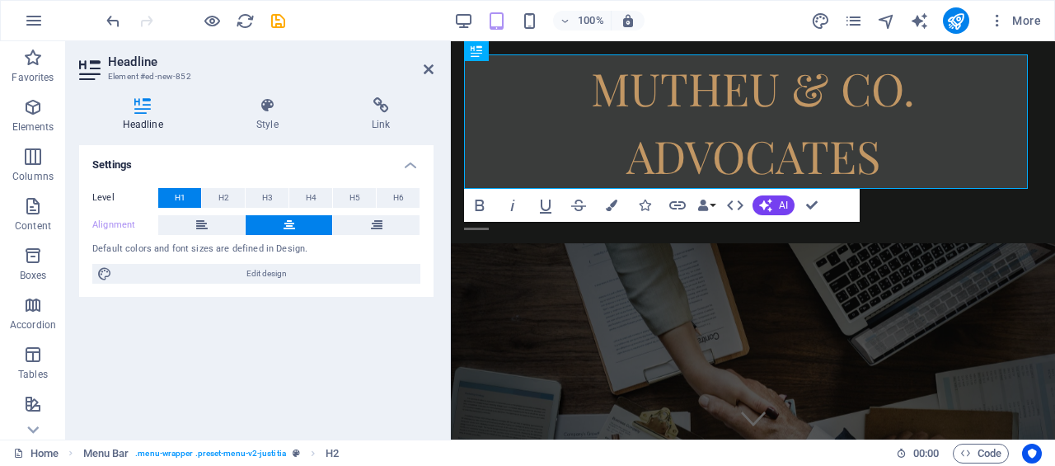
click at [206, 220] on icon at bounding box center [202, 225] width 12 height 20
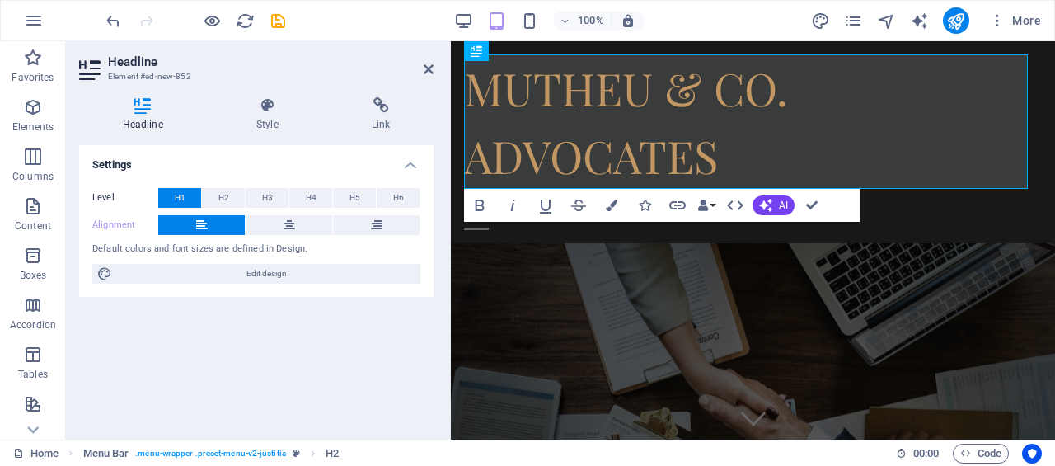
click at [429, 64] on icon at bounding box center [429, 69] width 10 height 13
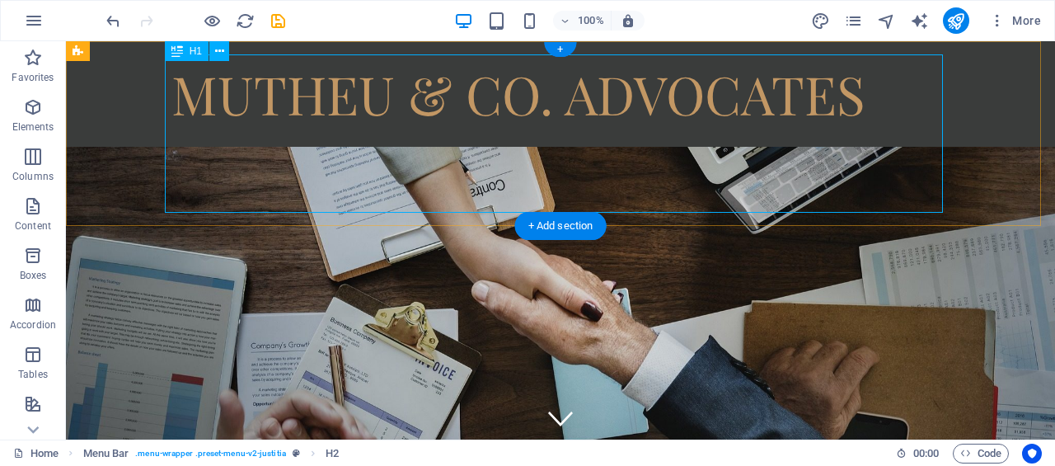
click at [270, 121] on div "MUTHEU & CO. ADVOCATES" at bounding box center [560, 93] width 778 height 79
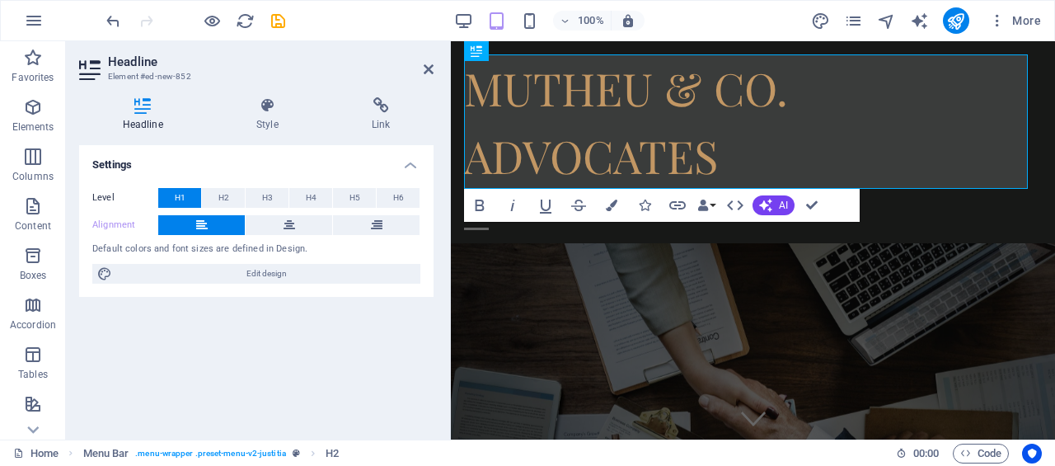
click at [391, 201] on button "H6" at bounding box center [398, 198] width 43 height 20
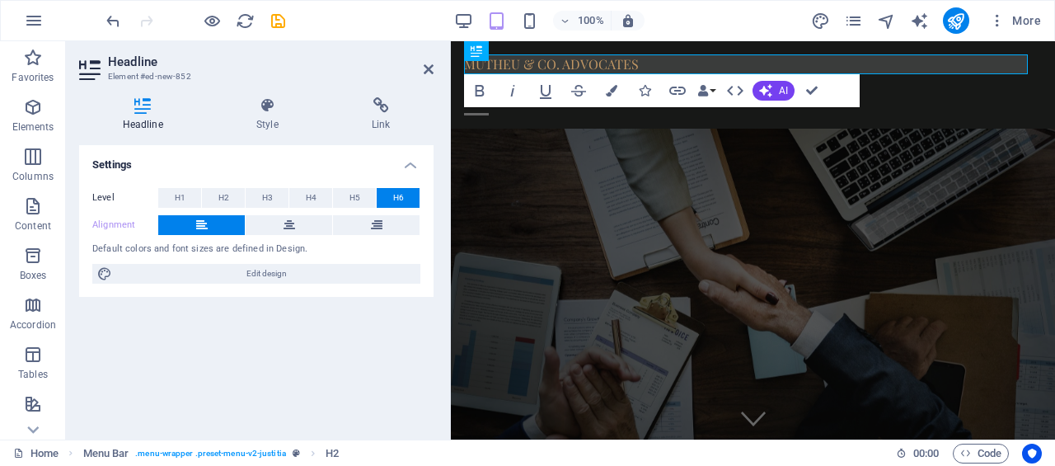
click at [370, 201] on button "H5" at bounding box center [354, 198] width 43 height 20
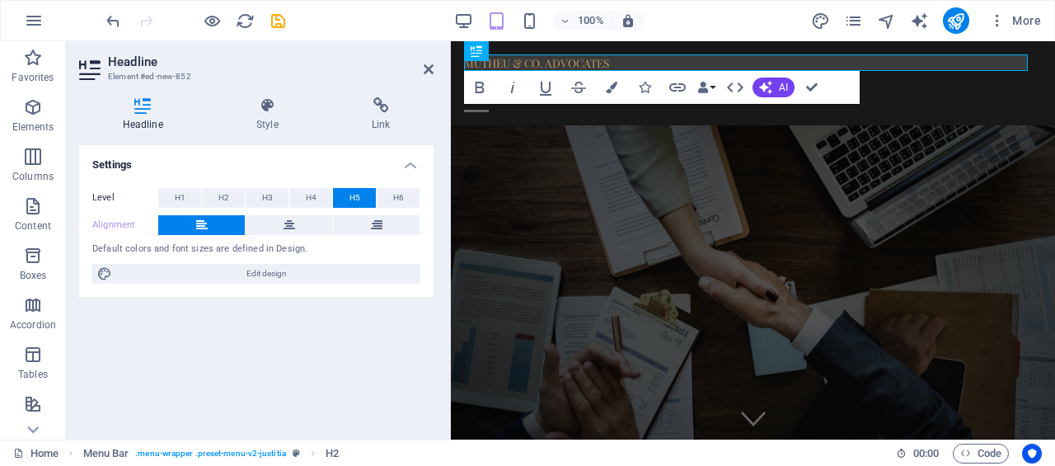
click at [322, 195] on button "H4" at bounding box center [310, 198] width 43 height 20
click at [267, 195] on span "H3" at bounding box center [267, 198] width 11 height 20
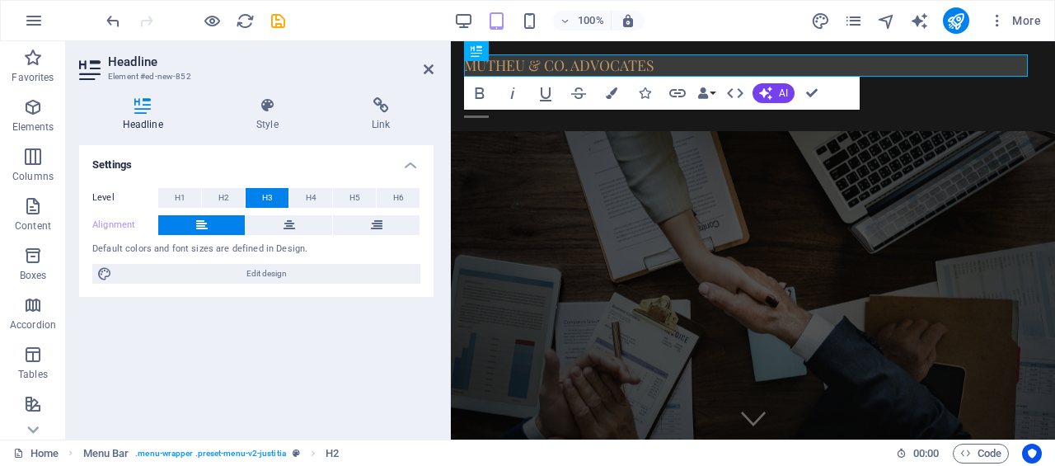
click at [232, 195] on button "H2" at bounding box center [223, 198] width 43 height 20
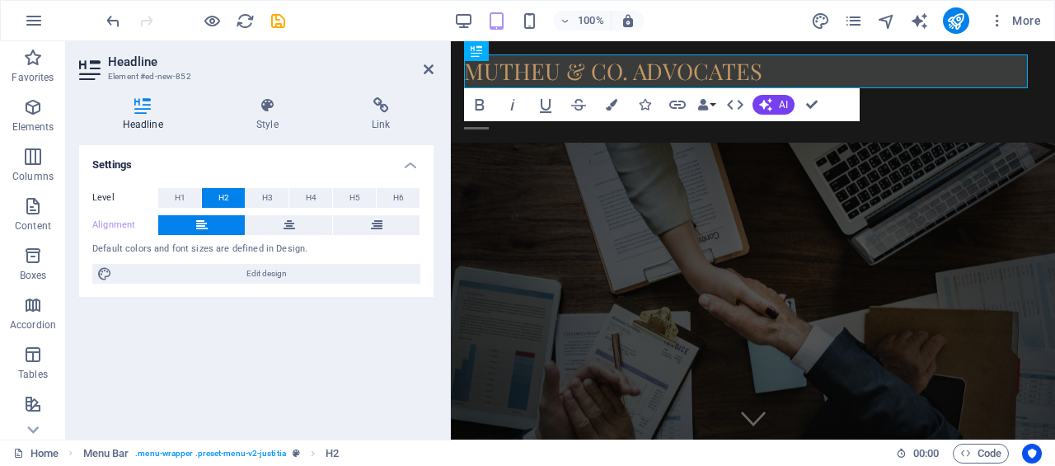
click at [175, 194] on span "H1" at bounding box center [180, 198] width 11 height 20
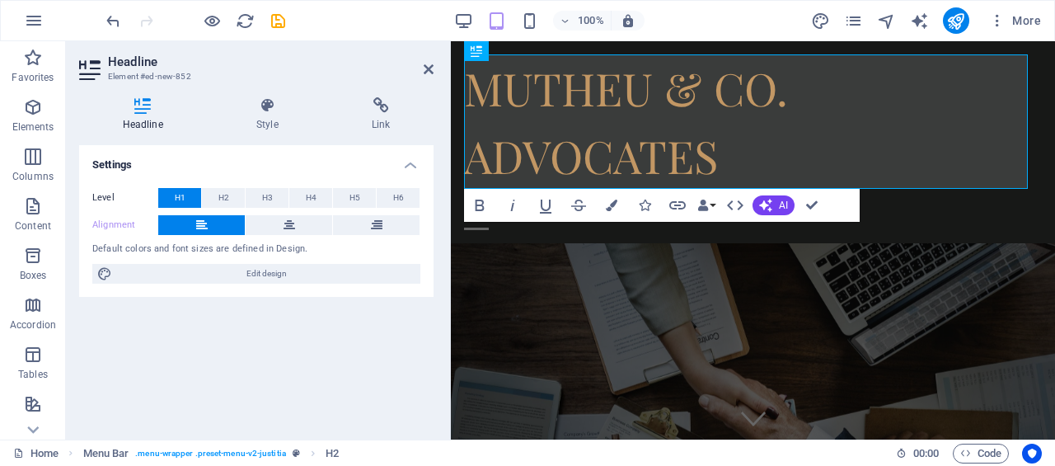
click at [297, 233] on button at bounding box center [289, 225] width 87 height 20
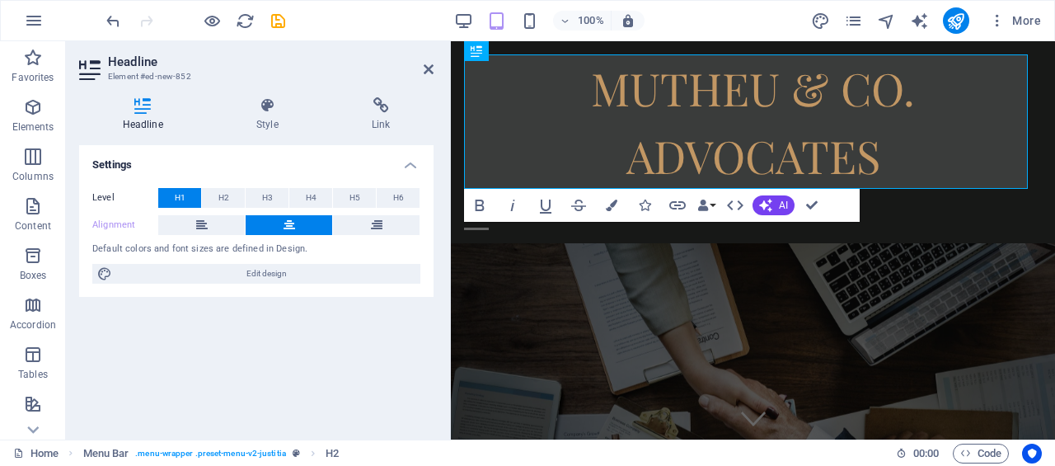
click at [287, 276] on span "Edit design" at bounding box center [266, 274] width 298 height 20
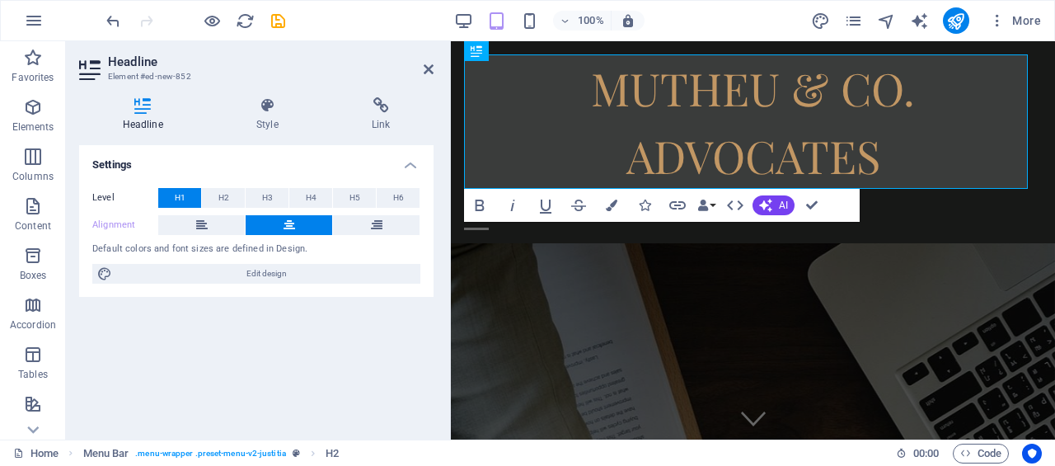
select select "px"
select select "400"
select select "px"
select select "rem"
select select "400"
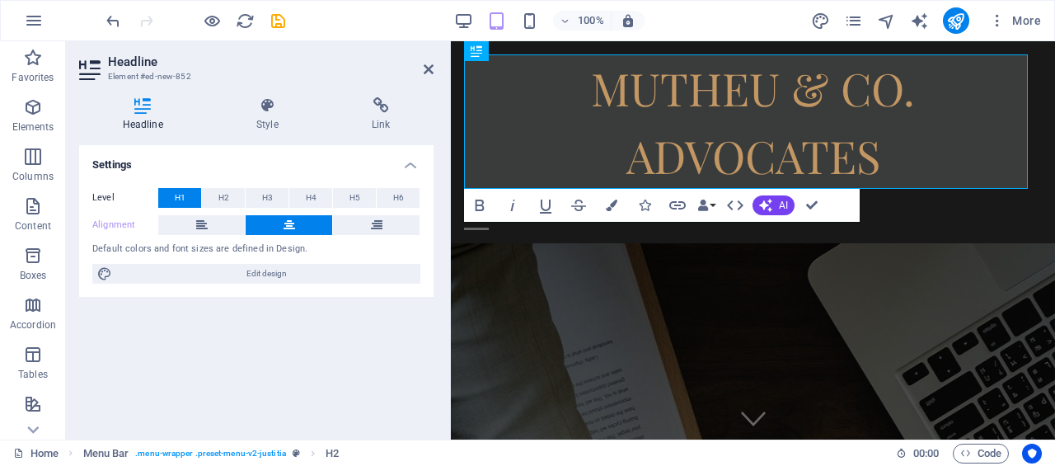
select select "px"
select select "rem"
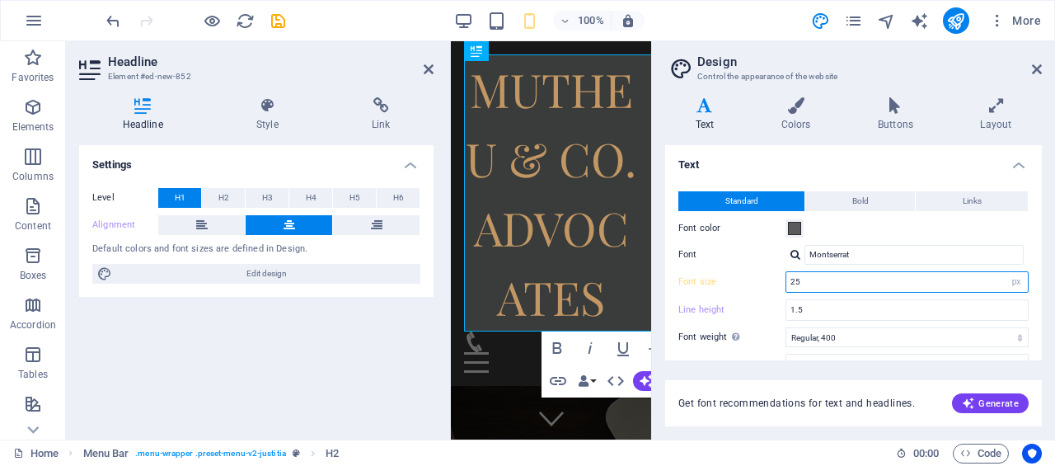
drag, startPoint x: 814, startPoint y: 282, endPoint x: 788, endPoint y: 279, distance: 25.7
click at [788, 279] on input "25" at bounding box center [906, 282] width 241 height 20
type input "20"
click at [775, 160] on h4 "Text" at bounding box center [853, 160] width 377 height 30
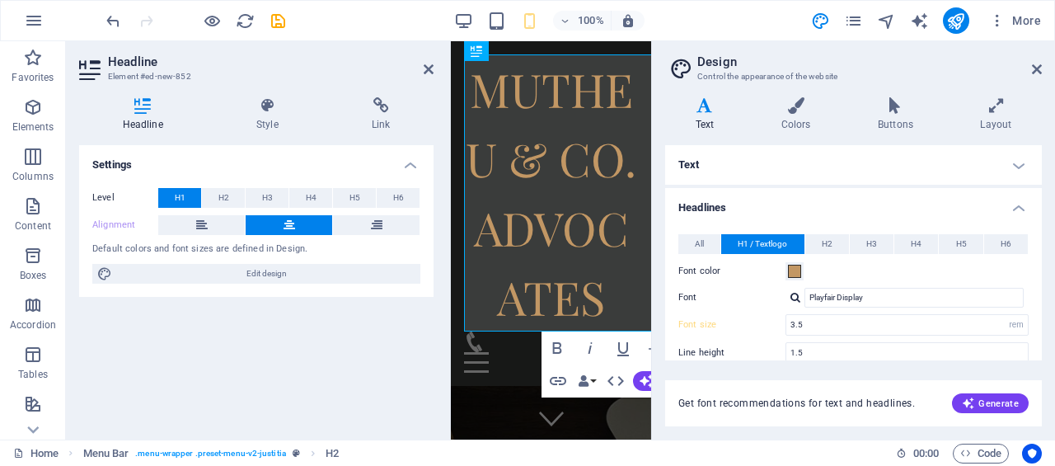
click at [681, 240] on button "All" at bounding box center [699, 244] width 42 height 20
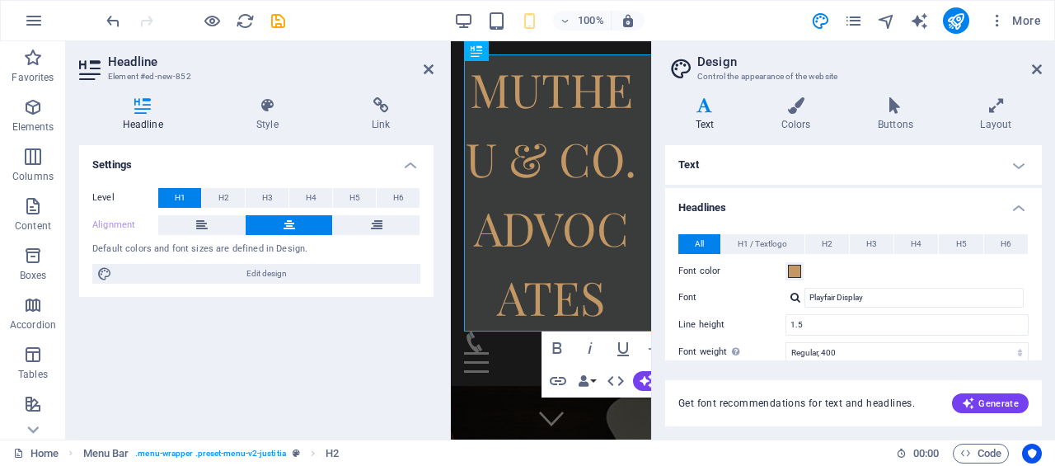
click at [799, 242] on button "H1 / Textlogo" at bounding box center [762, 244] width 82 height 20
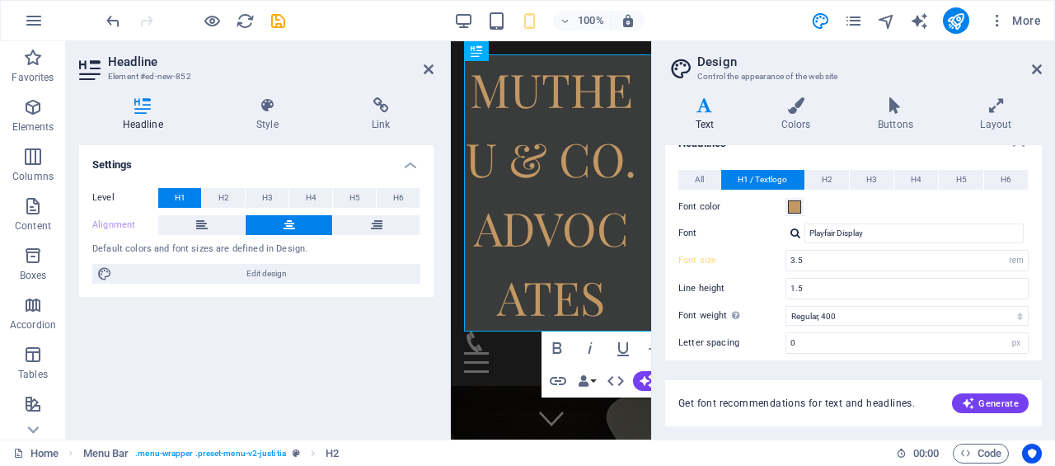
scroll to position [165, 0]
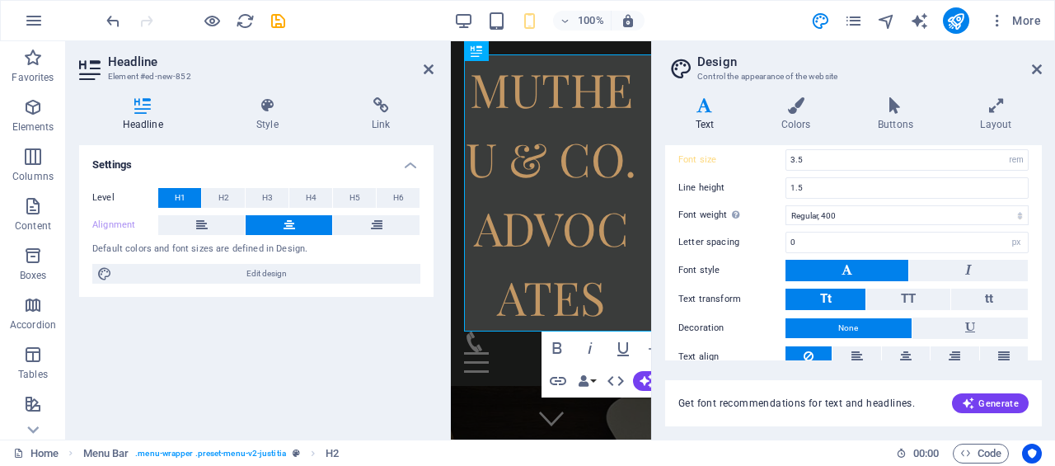
click at [1030, 77] on header "Design Control the appearance of the website" at bounding box center [854, 62] width 373 height 43
click at [1037, 71] on icon at bounding box center [1037, 69] width 10 height 13
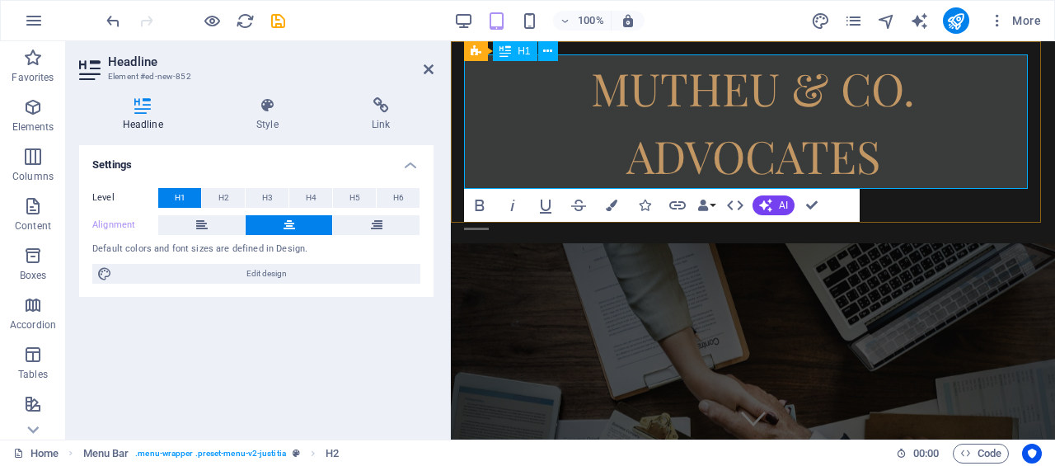
drag, startPoint x: 627, startPoint y: 83, endPoint x: 876, endPoint y: 151, distance: 257.9
click at [876, 151] on h1 "MUTHEU & CO. ADVOCATES" at bounding box center [753, 121] width 578 height 134
click at [250, 277] on span "Edit design" at bounding box center [266, 274] width 298 height 20
select select "px"
select select "400"
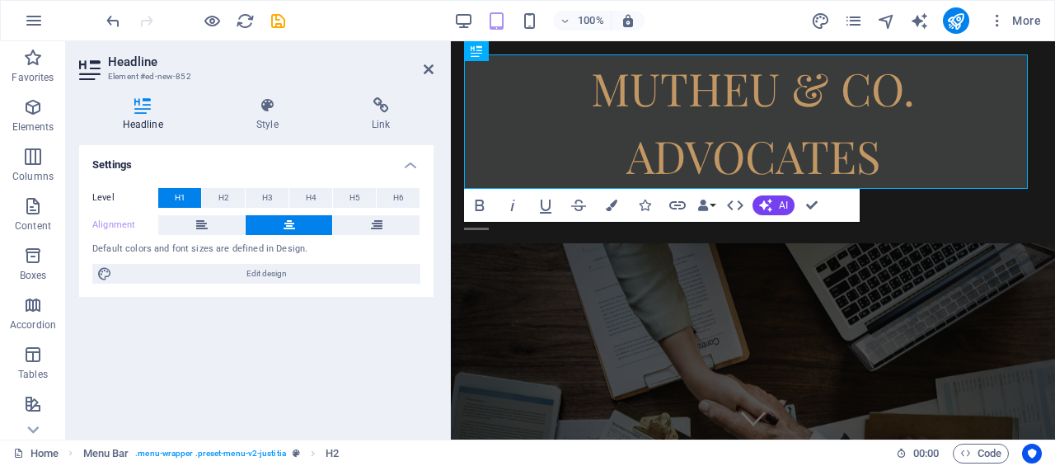
select select "px"
select select "rem"
select select "400"
select select "px"
select select "rem"
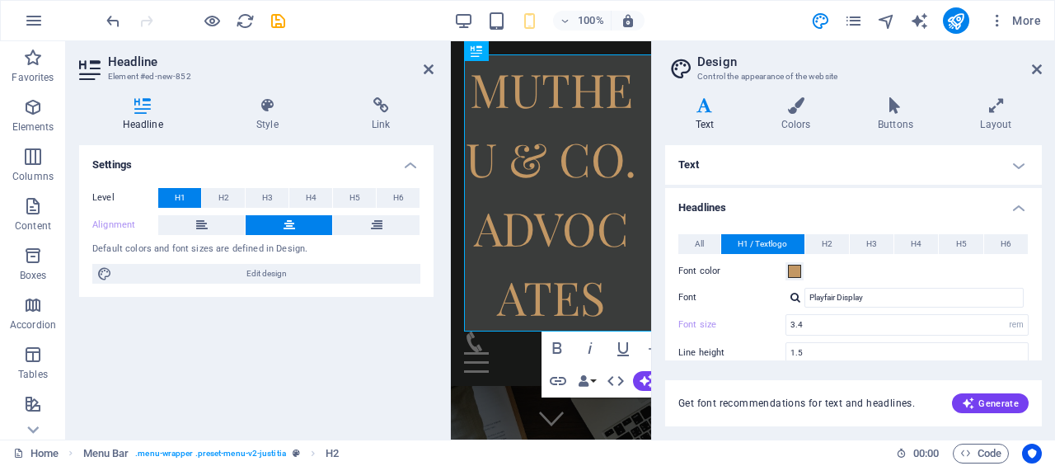
type input "20"
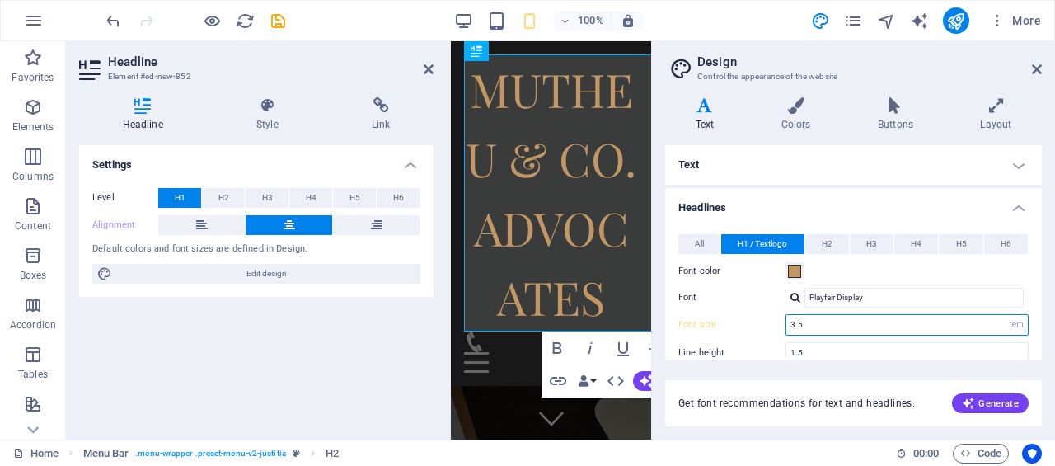
click at [804, 319] on input "3.5" at bounding box center [906, 325] width 241 height 20
type input "3.0"
click at [936, 177] on h4 "Text" at bounding box center [853, 165] width 377 height 40
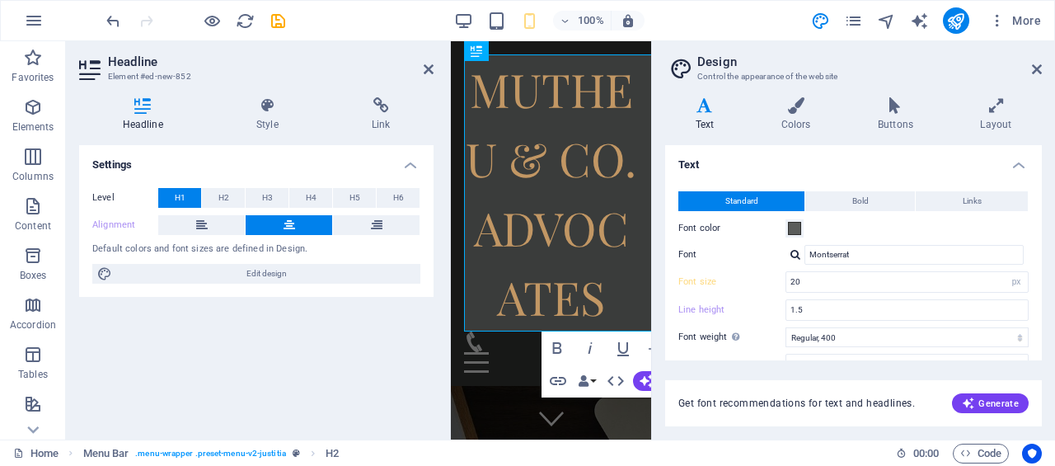
click at [1037, 75] on icon at bounding box center [1037, 69] width 10 height 13
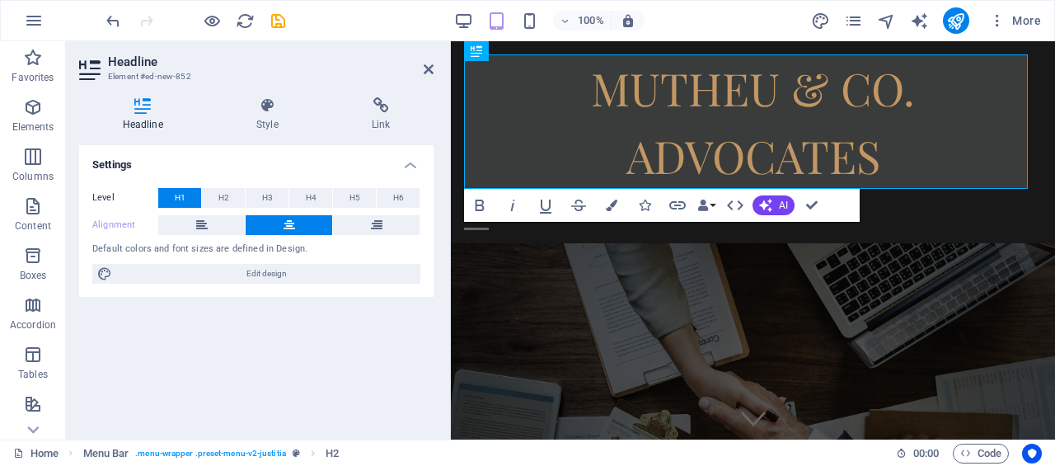
click at [422, 70] on header "Headline Element #ed-new-852" at bounding box center [256, 62] width 354 height 43
click at [434, 75] on aside "Headline Element #ed-new-852 Headline Style Link Settings Level H1 H2 H3 H4 H5 …" at bounding box center [258, 240] width 385 height 398
click at [435, 68] on aside "Headline Element #ed-new-852 Headline Style Link Settings Level H1 H2 H3 H4 H5 …" at bounding box center [258, 240] width 385 height 398
click at [431, 67] on icon at bounding box center [429, 69] width 10 height 13
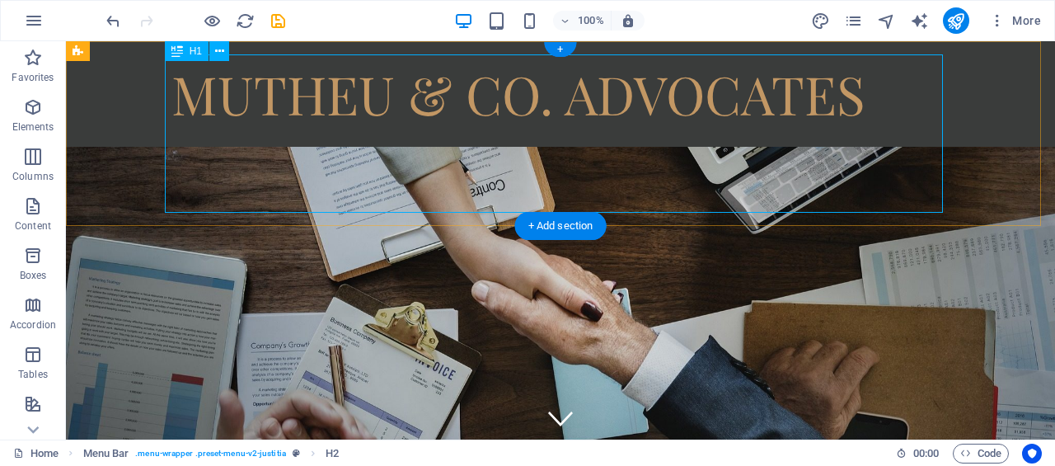
click at [498, 134] on div "MUTHEU & CO. ADVOCATES" at bounding box center [560, 93] width 778 height 79
click at [224, 49] on button at bounding box center [219, 51] width 20 height 20
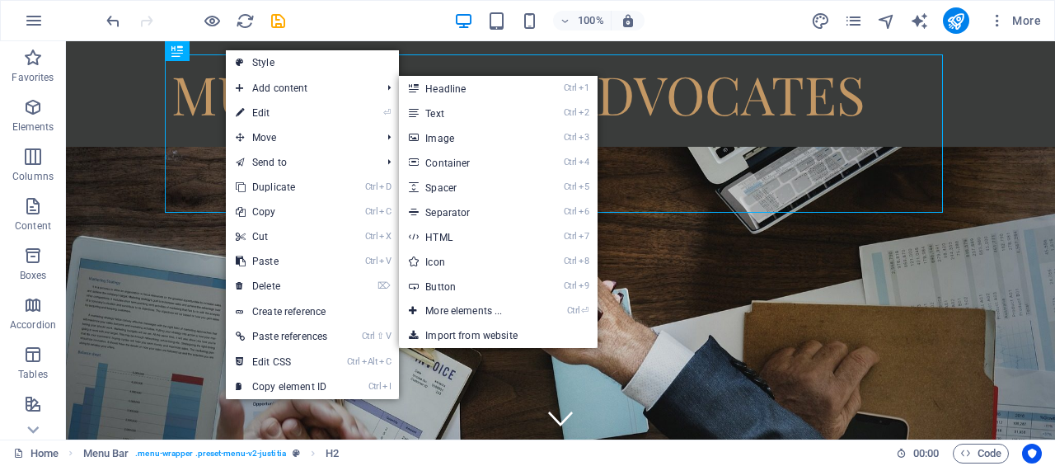
click at [244, 108] on icon at bounding box center [240, 113] width 8 height 25
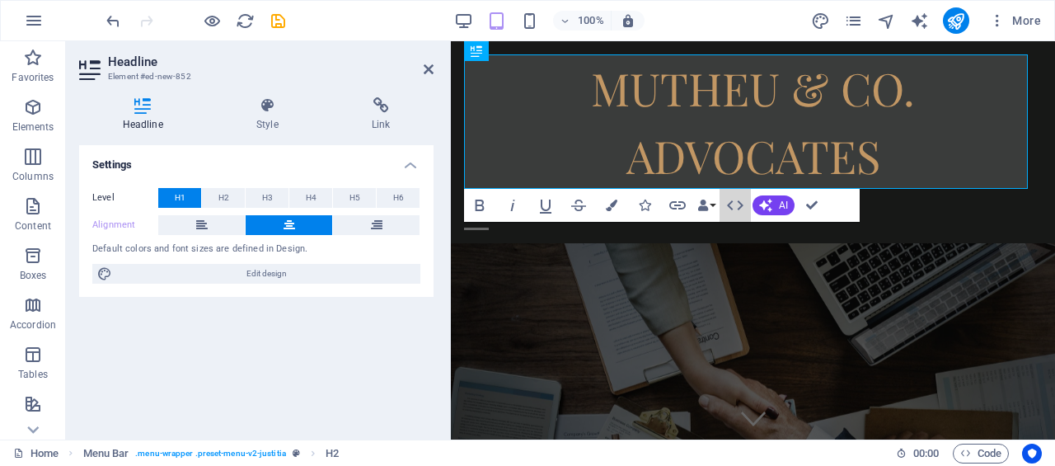
click at [727, 209] on icon "button" at bounding box center [735, 205] width 20 height 20
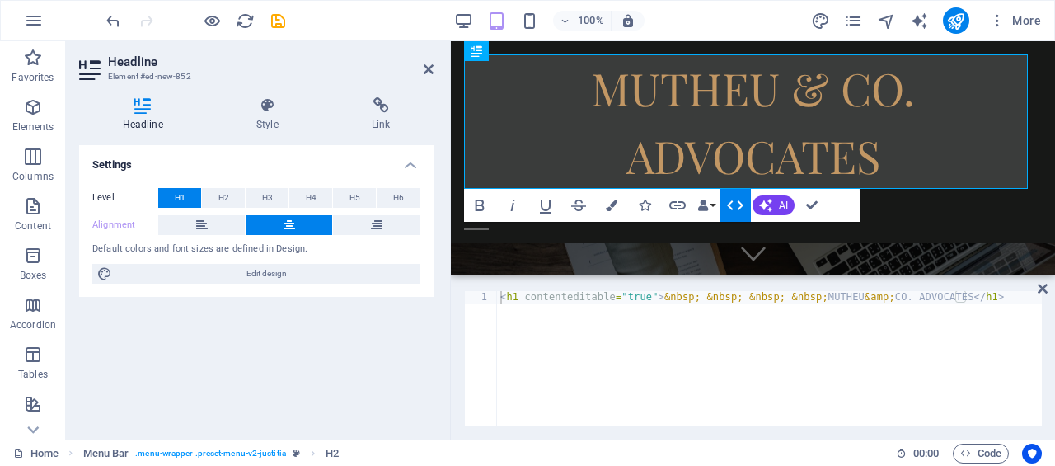
click at [739, 209] on icon "button" at bounding box center [735, 205] width 16 height 10
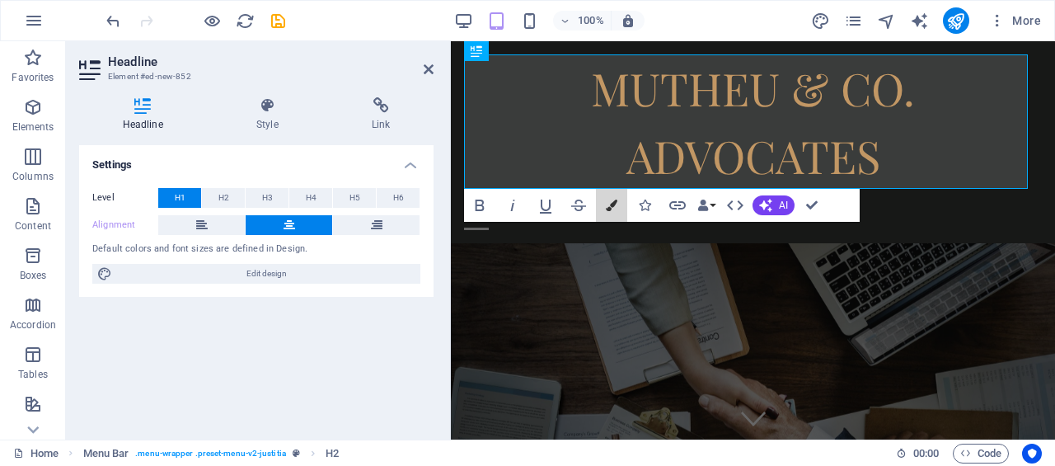
click at [606, 205] on icon "button" at bounding box center [612, 205] width 12 height 12
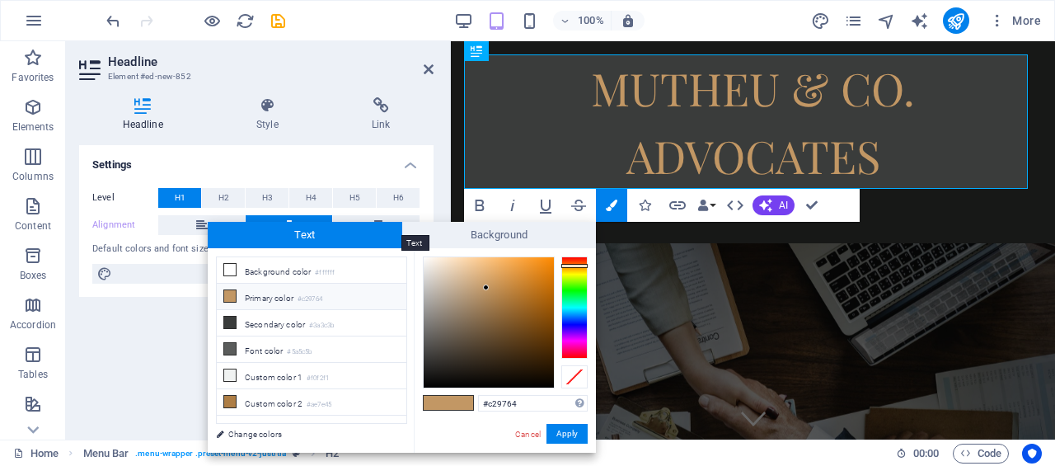
click at [368, 233] on span "Text" at bounding box center [305, 235] width 195 height 26
click at [484, 233] on span "Background" at bounding box center [499, 235] width 195 height 26
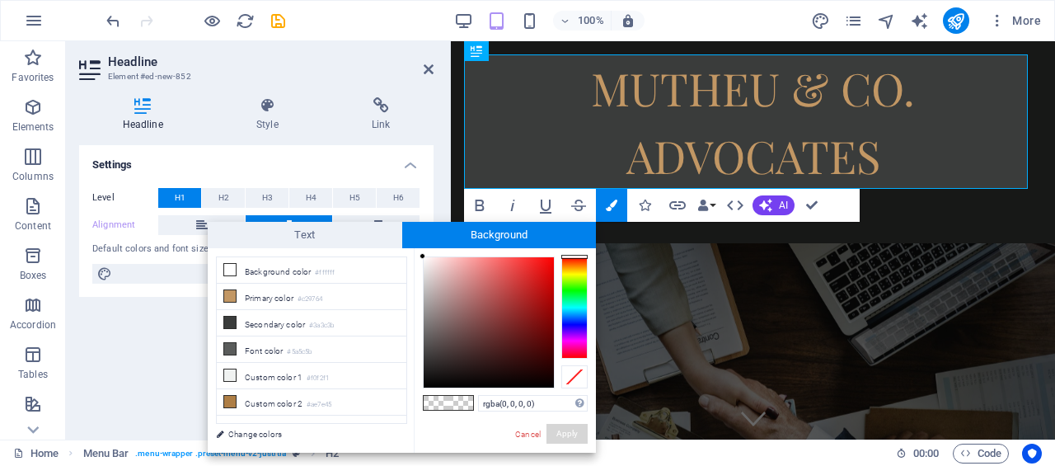
click at [575, 433] on button "Apply" at bounding box center [566, 434] width 41 height 20
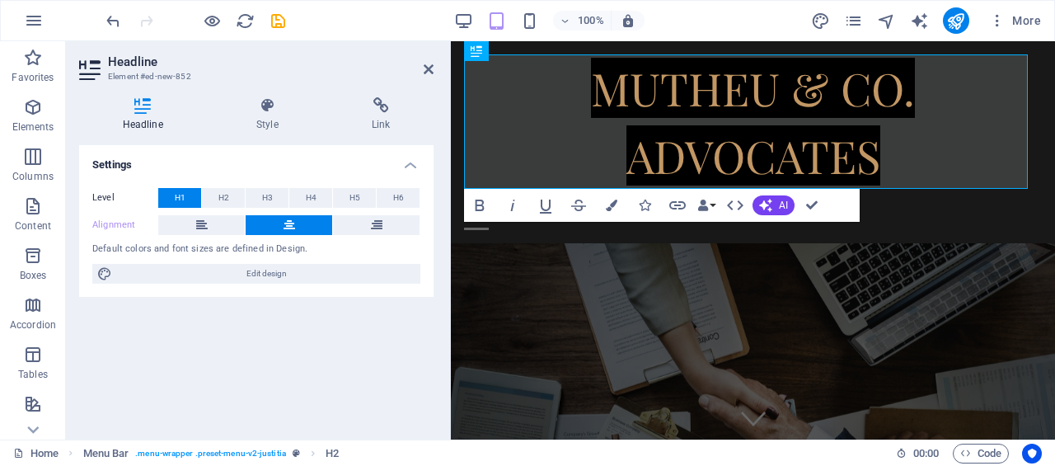
click at [435, 416] on div "Headline Style Link Settings Level H1 H2 H3 H4 H5 H6 Alignment Default colors a…" at bounding box center [256, 261] width 381 height 355
click at [429, 73] on icon at bounding box center [429, 69] width 10 height 13
click at [814, 73] on div "MUTHEU & CO. ADVOCATES" at bounding box center [753, 121] width 578 height 134
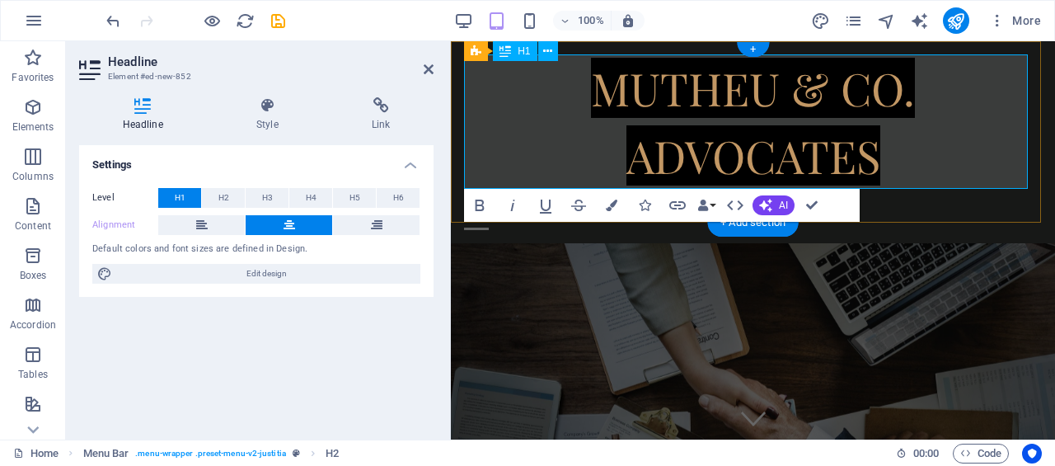
click at [392, 311] on div "Settings Level H1 H2 H3 H4 H5 H6 Alignment Default colors and font sizes are de…" at bounding box center [256, 285] width 354 height 281
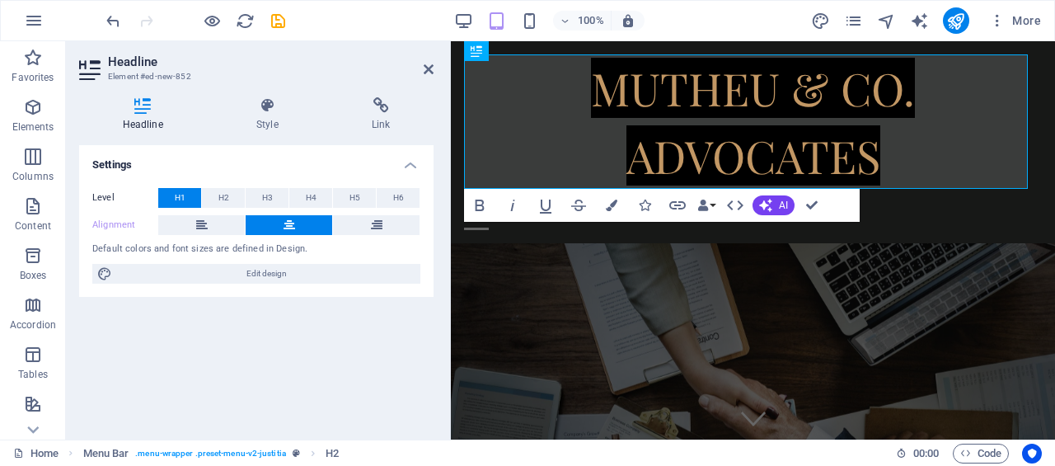
drag, startPoint x: 425, startPoint y: 68, endPoint x: 359, endPoint y: 27, distance: 78.5
click at [424, 68] on icon at bounding box center [429, 69] width 10 height 13
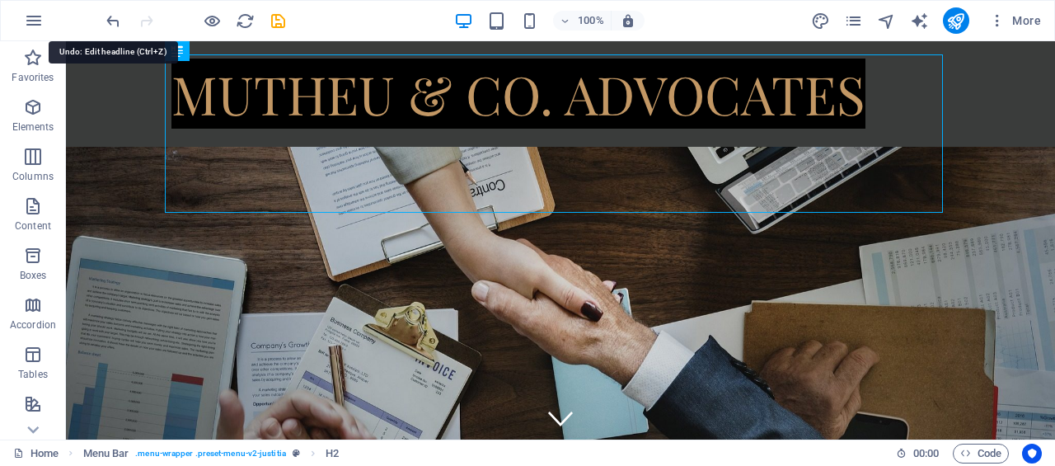
click at [110, 19] on icon "undo" at bounding box center [113, 21] width 19 height 19
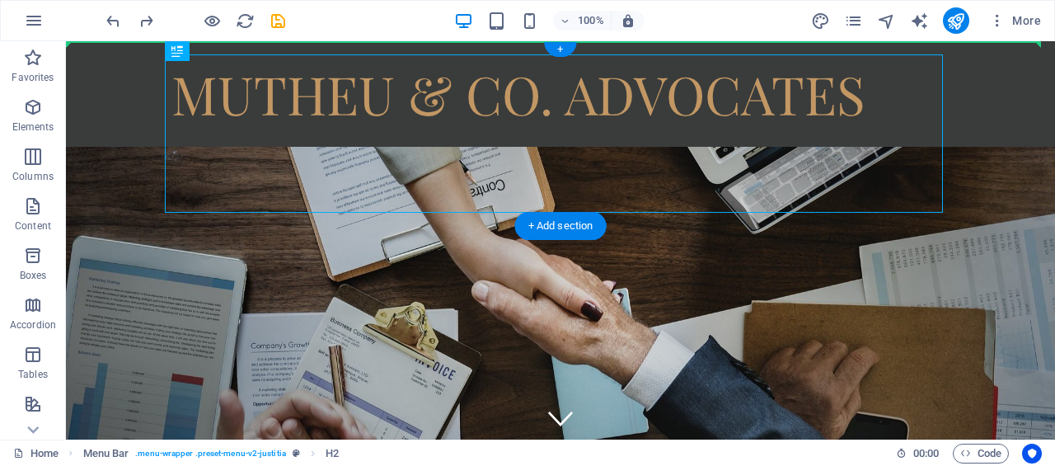
drag, startPoint x: 199, startPoint y: 114, endPoint x: 92, endPoint y: 113, distance: 107.2
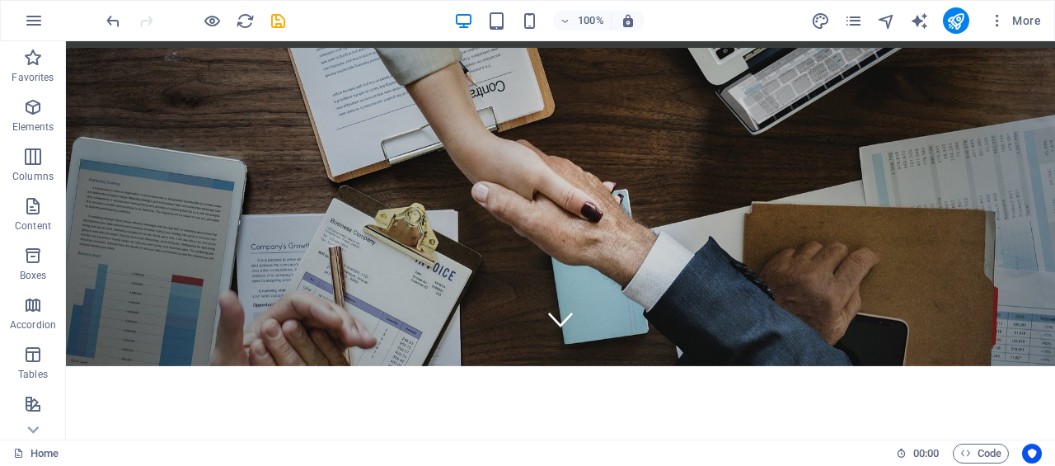
scroll to position [0, 0]
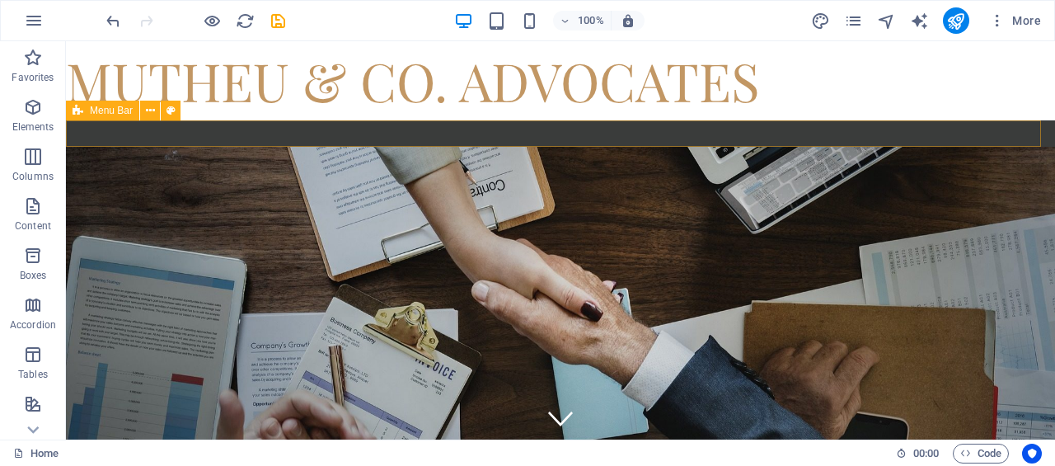
click at [318, 131] on div "Menu" at bounding box center [560, 133] width 989 height 26
click at [143, 111] on button at bounding box center [150, 111] width 20 height 20
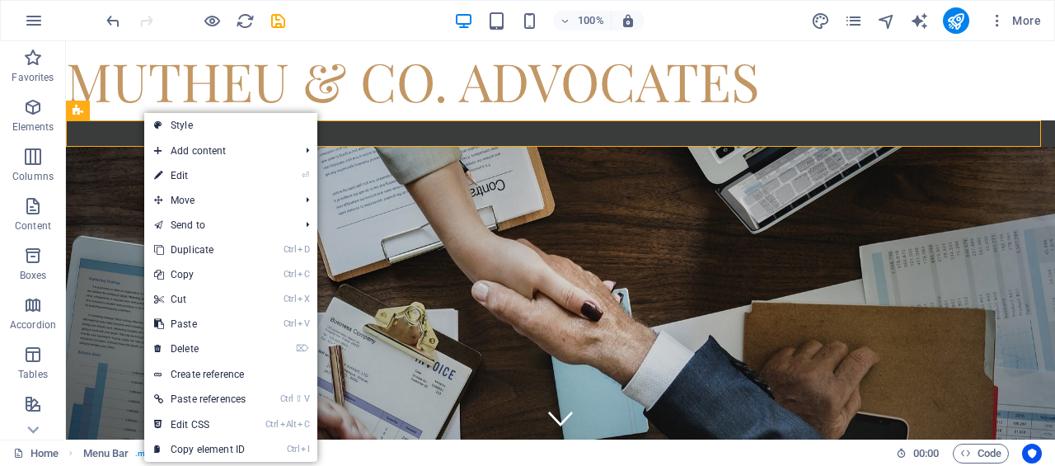
click at [171, 141] on span "Add content" at bounding box center [218, 150] width 148 height 25
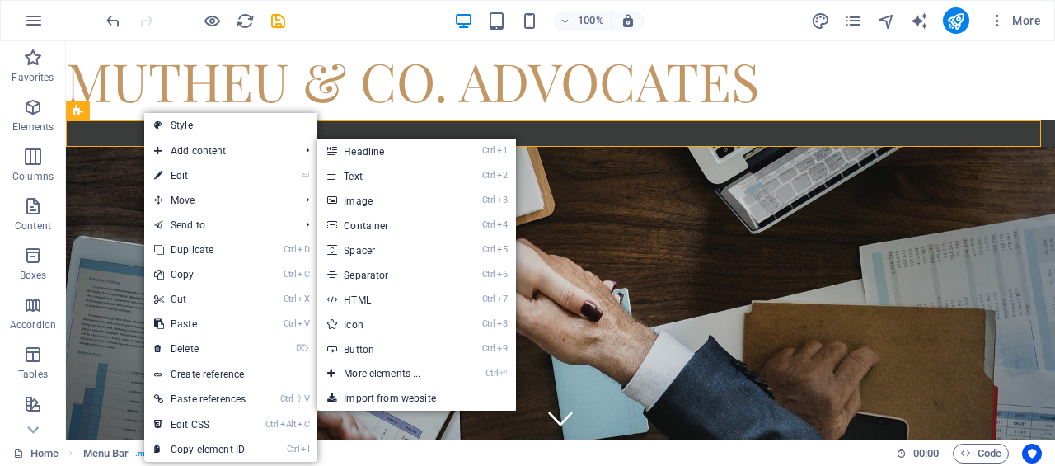
click at [409, 379] on link "Ctrl ⏎ More elements ..." at bounding box center [385, 373] width 136 height 25
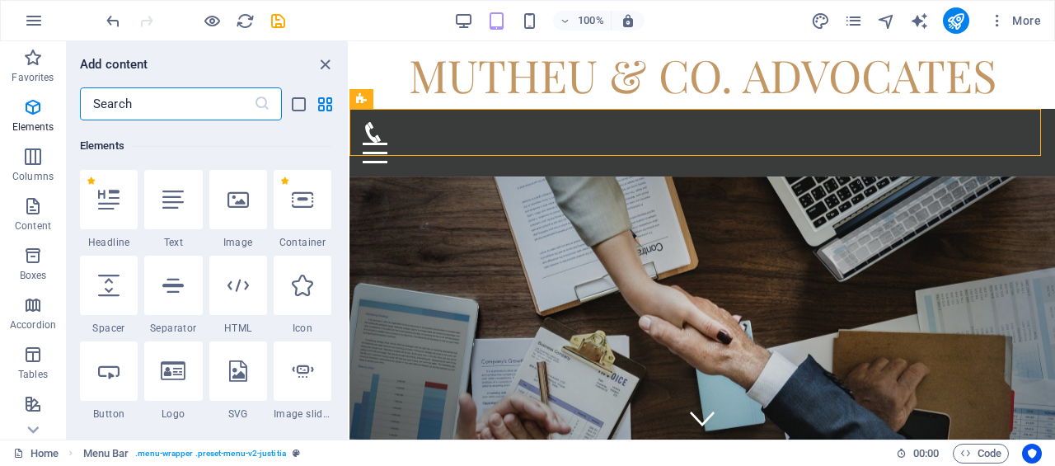
scroll to position [175, 0]
click at [157, 106] on input "text" at bounding box center [167, 103] width 174 height 33
type input "H"
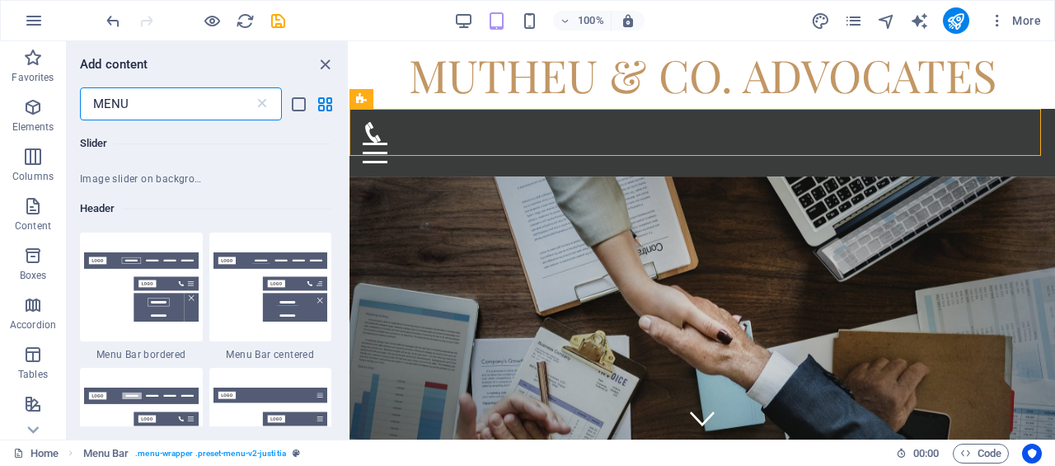
scroll to position [495, 0]
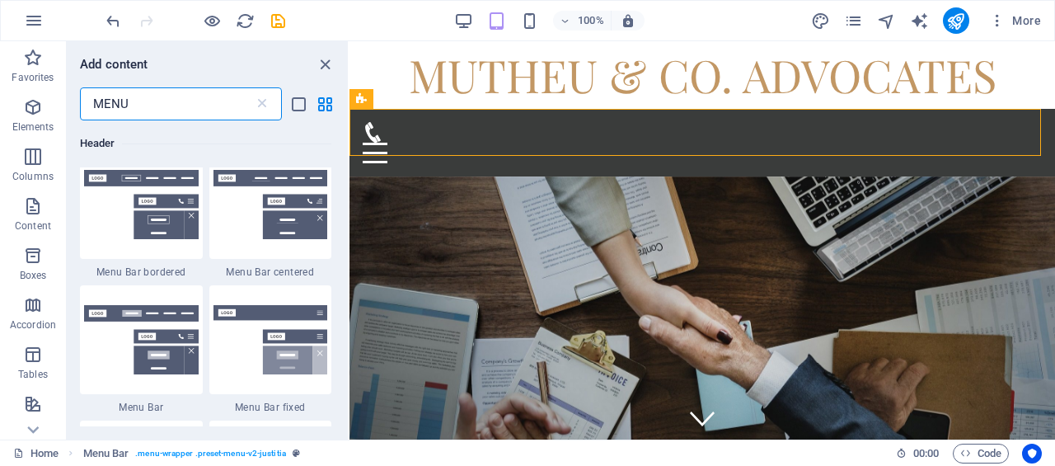
type input "MENU"
click at [257, 251] on div at bounding box center [270, 204] width 123 height 109
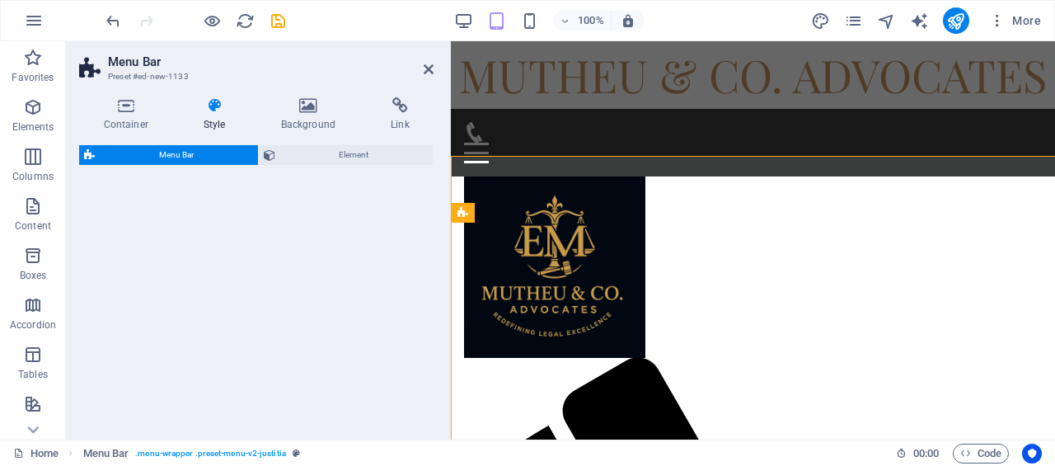
select select "rem"
select select "preset-menu-v2-centered"
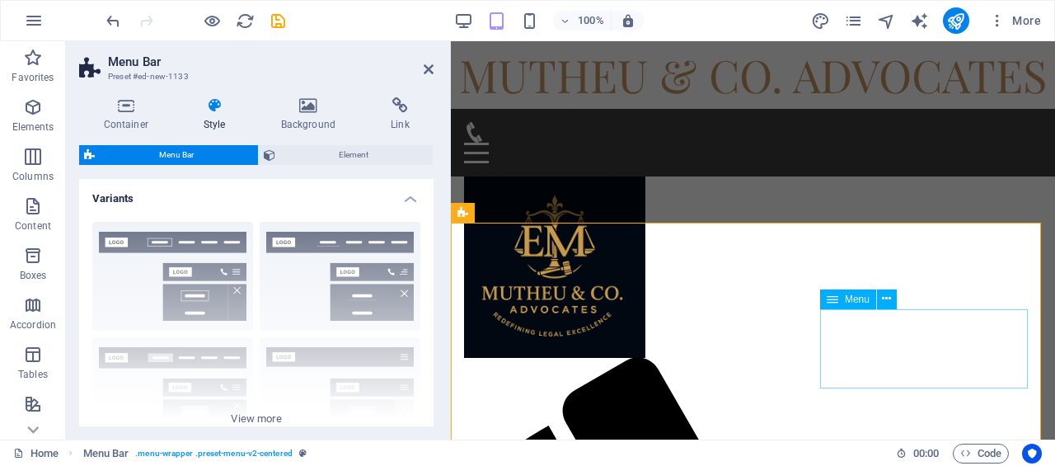
click at [882, 299] on icon at bounding box center [886, 298] width 9 height 17
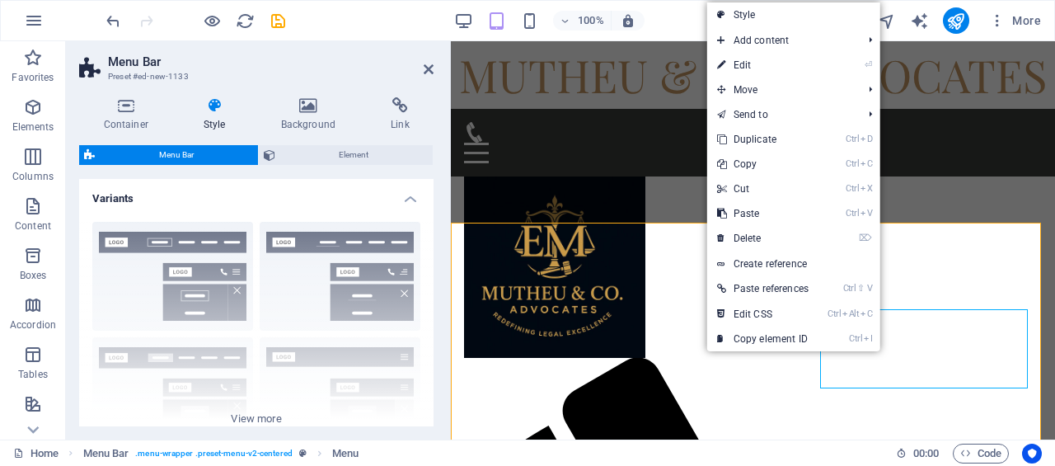
click at [735, 65] on link "⏎ Edit" at bounding box center [762, 65] width 111 height 25
select select
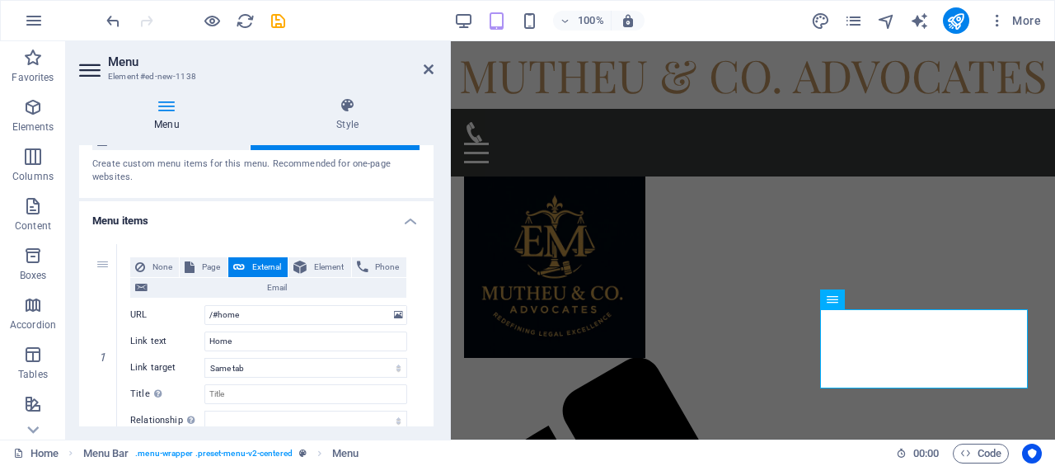
scroll to position [82, 0]
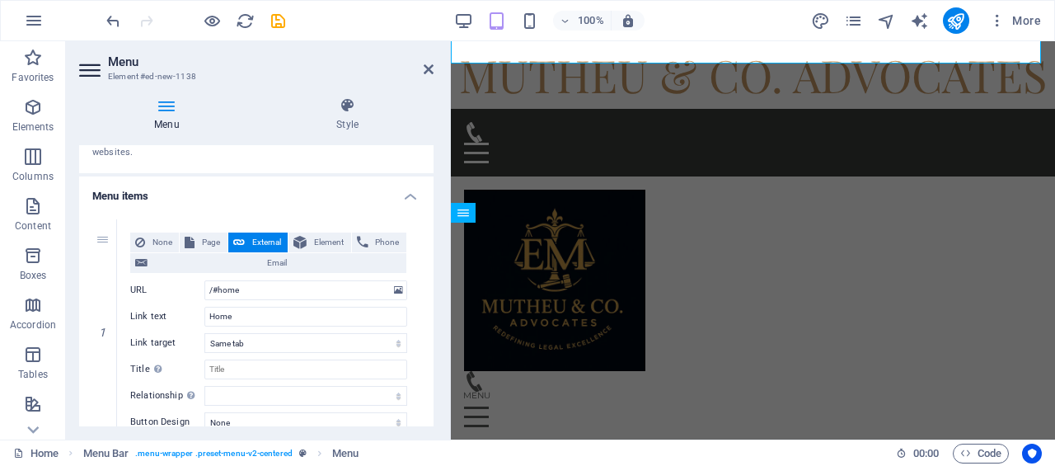
click at [341, 138] on div "Menu Style Menu Auto Custom Create custom menu items for this menu. Recommended…" at bounding box center [256, 261] width 354 height 329
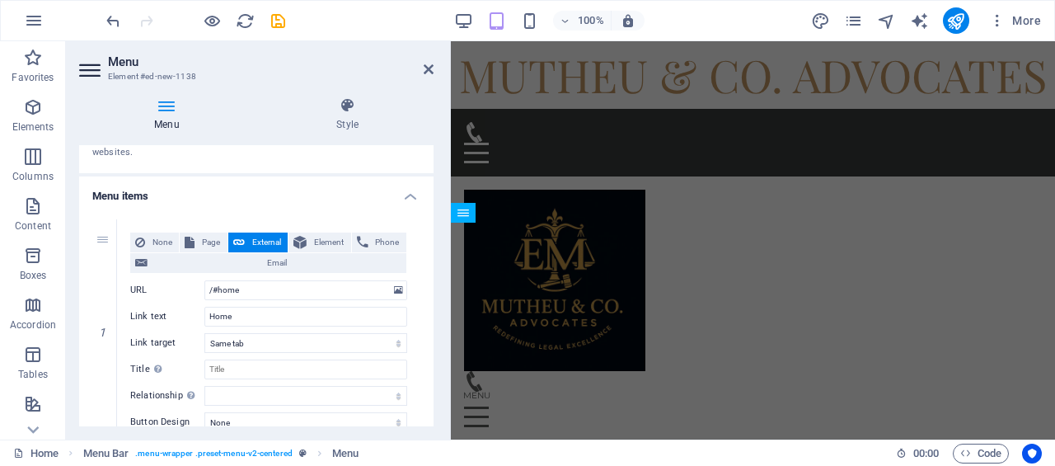
click at [344, 125] on h4 "Style" at bounding box center [347, 114] width 172 height 35
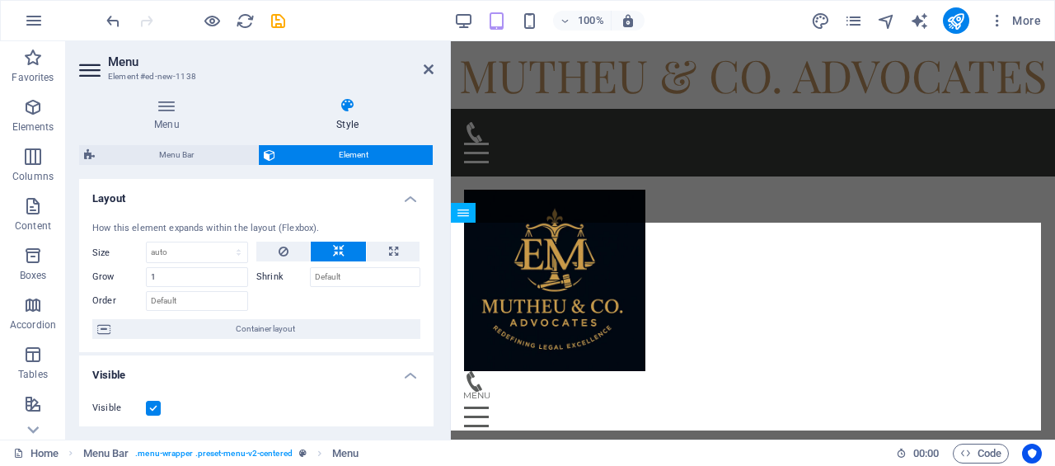
click at [208, 156] on span "Menu Bar" at bounding box center [176, 155] width 153 height 20
select select "rem"
select select "preset-menu-v2-centered"
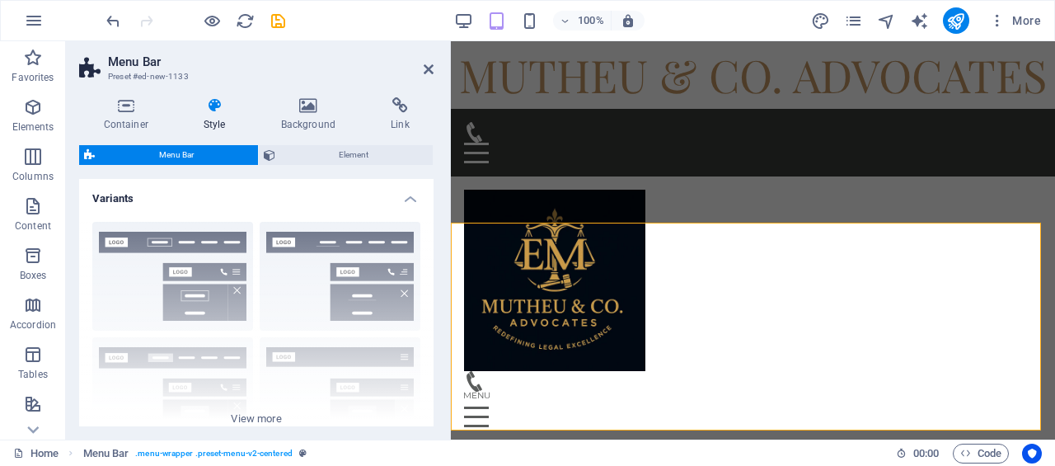
click at [319, 296] on div "Border Centered Default Fixed Loki Trigger Wide XXL" at bounding box center [256, 332] width 354 height 247
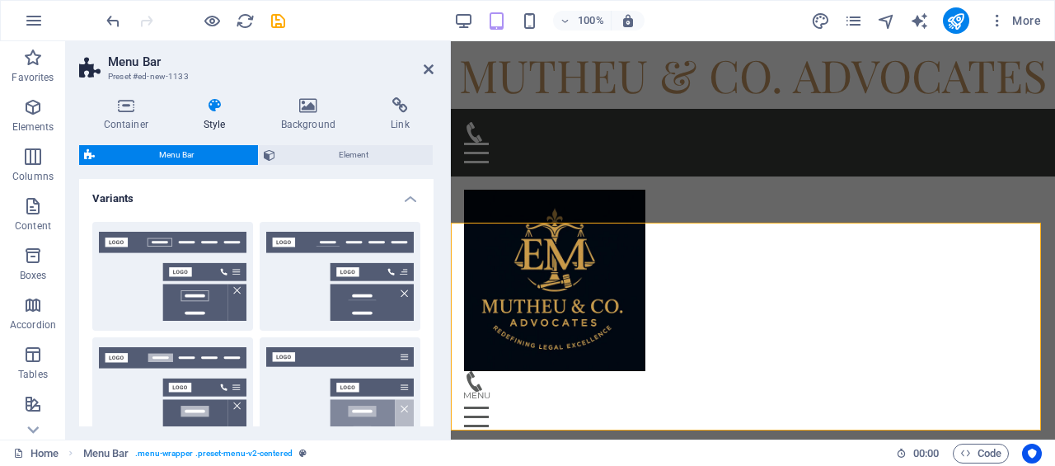
click at [319, 261] on button "Centered" at bounding box center [340, 276] width 161 height 109
click at [132, 260] on button "Border" at bounding box center [172, 276] width 161 height 109
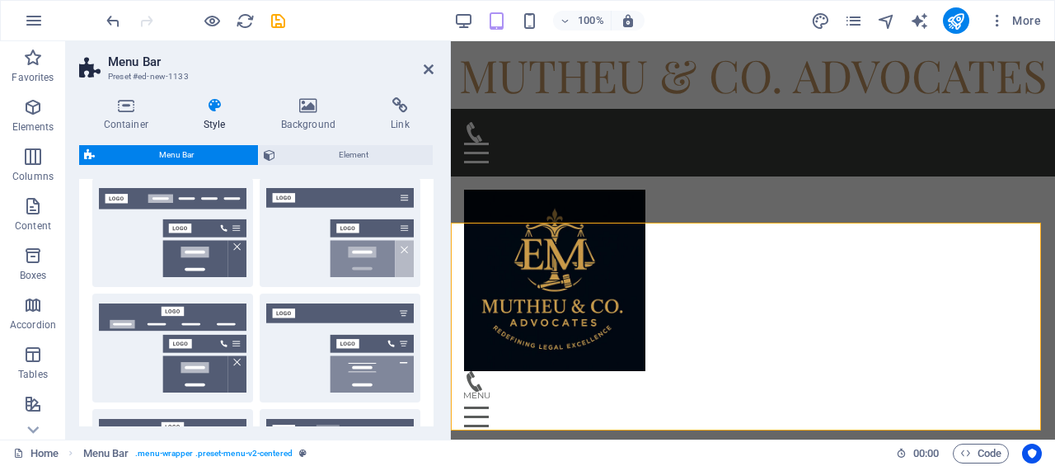
scroll to position [330, 0]
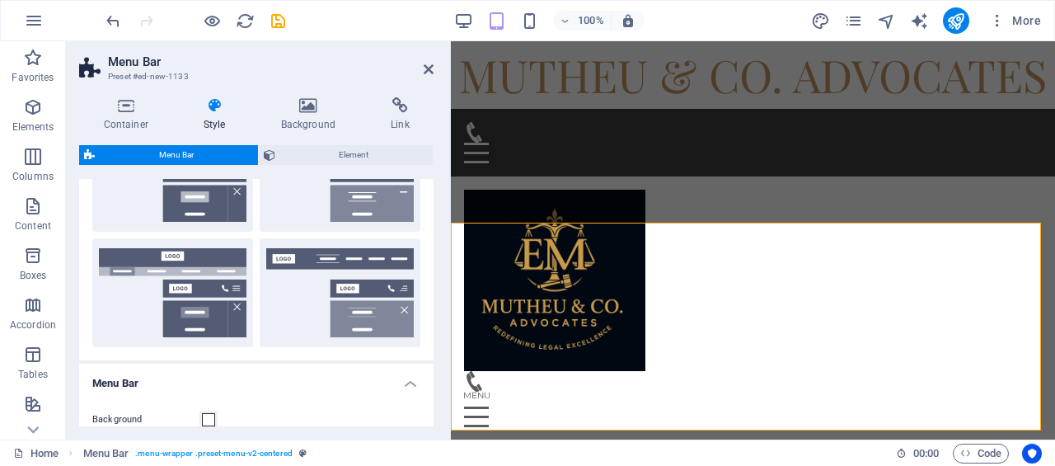
click at [144, 278] on button "Wide" at bounding box center [172, 292] width 161 height 109
type input "2"
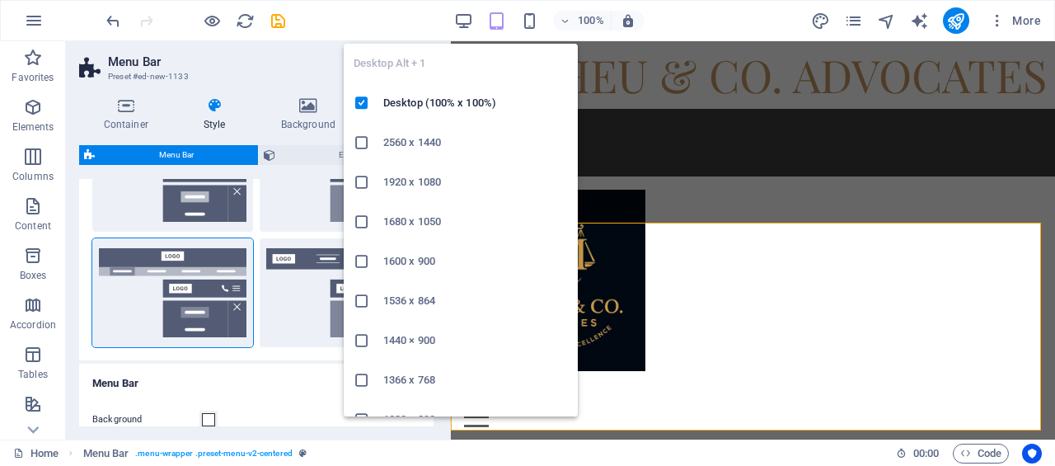
click at [458, 22] on icon "button" at bounding box center [463, 21] width 19 height 19
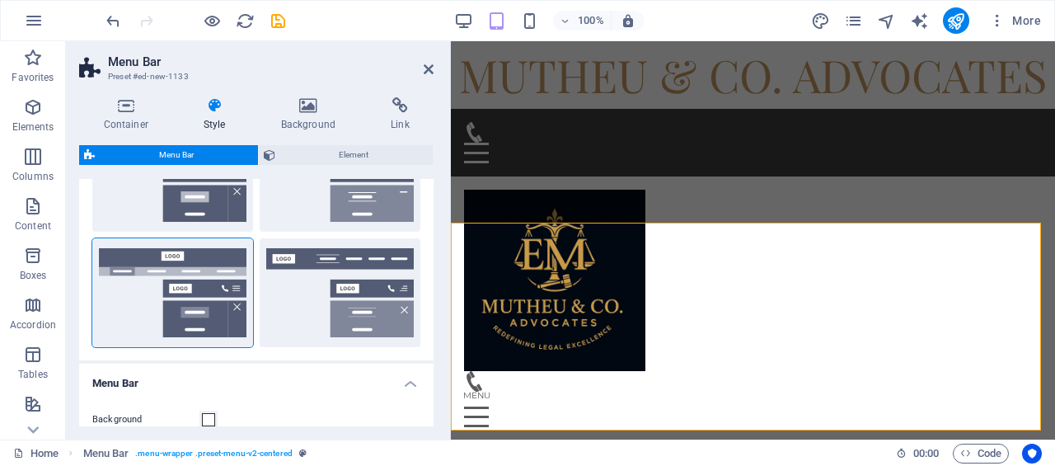
click at [437, 82] on aside "Menu Bar Preset #ed-new-1133 Container Style Background Link Size Height Defaul…" at bounding box center [258, 240] width 385 height 398
click at [420, 67] on h2 "Menu Bar" at bounding box center [271, 61] width 326 height 15
click at [427, 70] on icon at bounding box center [429, 69] width 10 height 13
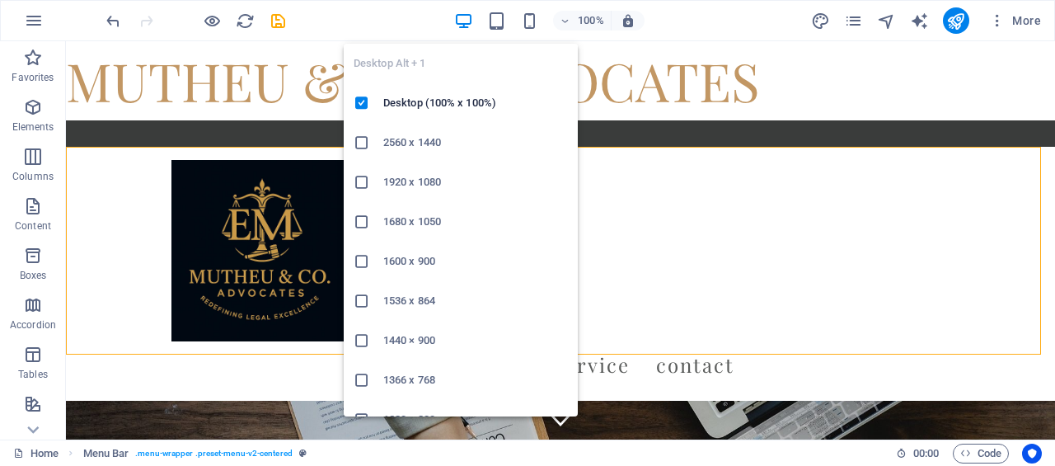
click at [461, 19] on icon "button" at bounding box center [463, 21] width 19 height 19
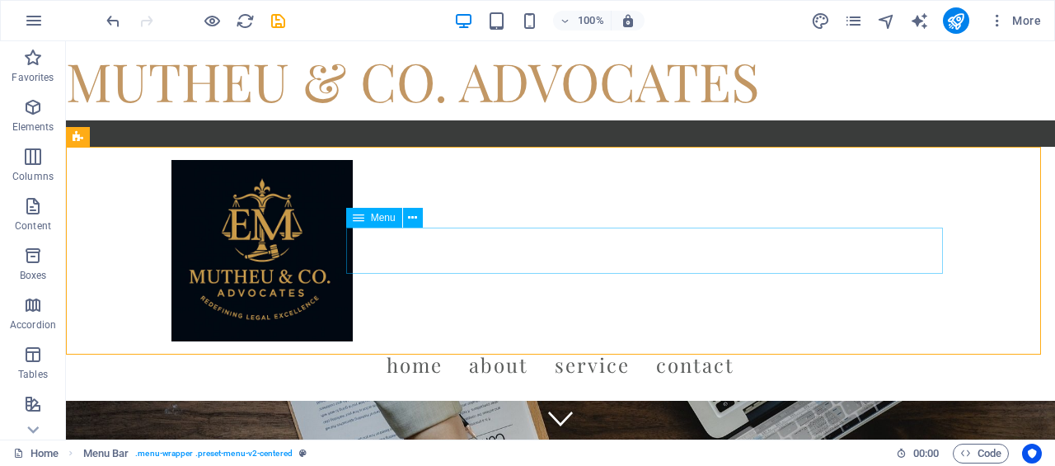
click at [408, 215] on icon at bounding box center [412, 217] width 9 height 17
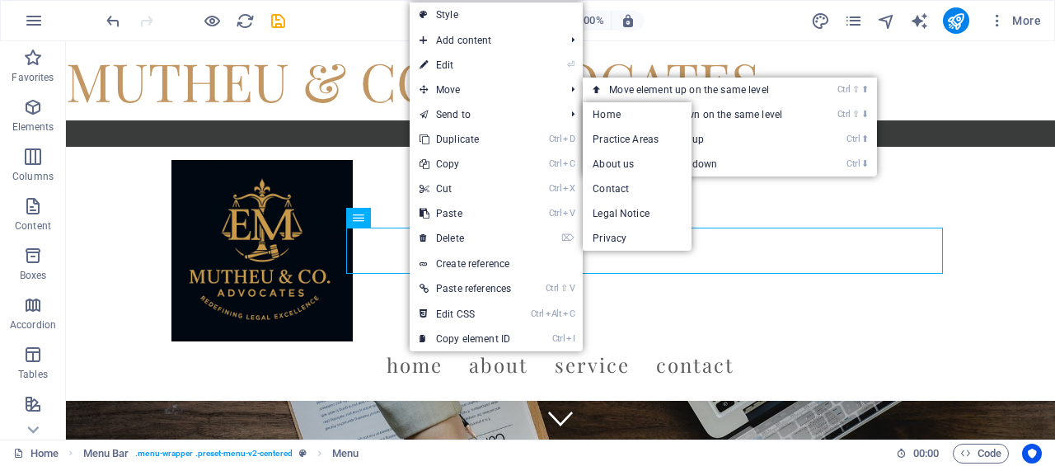
click at [461, 61] on link "⏎ Edit" at bounding box center [465, 65] width 111 height 25
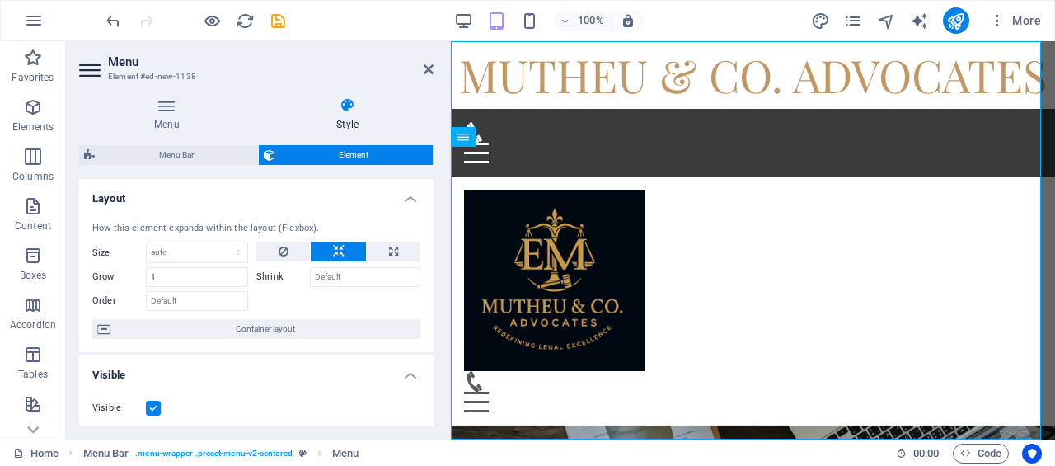
click at [701, 21] on div "100% More" at bounding box center [575, 20] width 945 height 26
click at [431, 73] on icon at bounding box center [429, 69] width 10 height 13
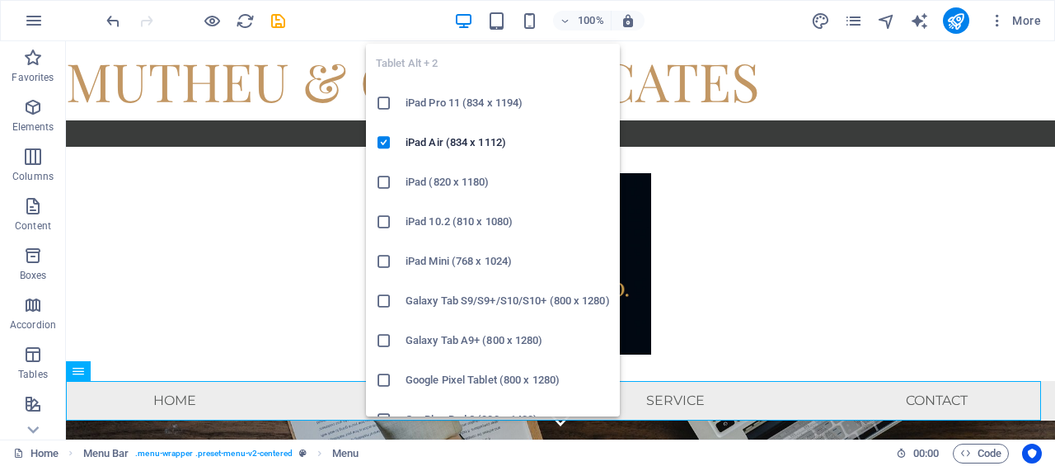
click at [497, 23] on icon "button" at bounding box center [496, 21] width 19 height 19
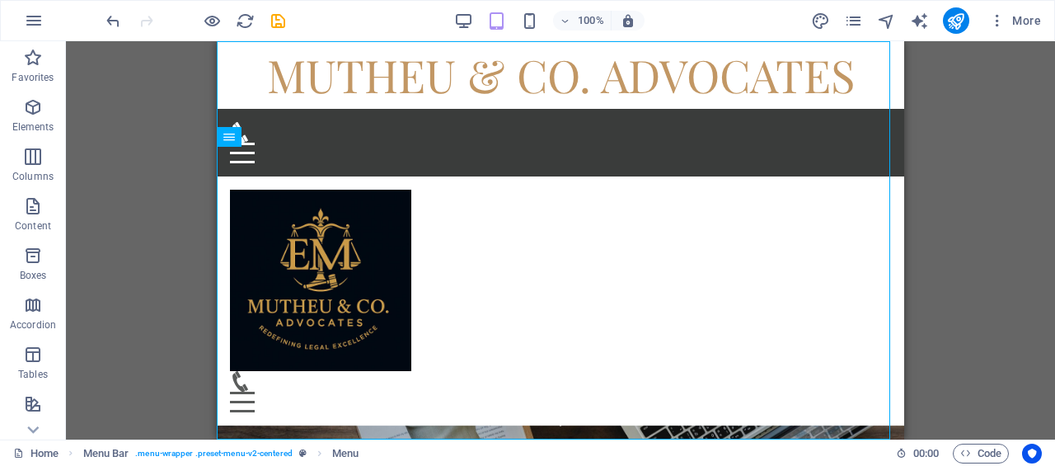
click at [475, 23] on div "100%" at bounding box center [549, 20] width 190 height 26
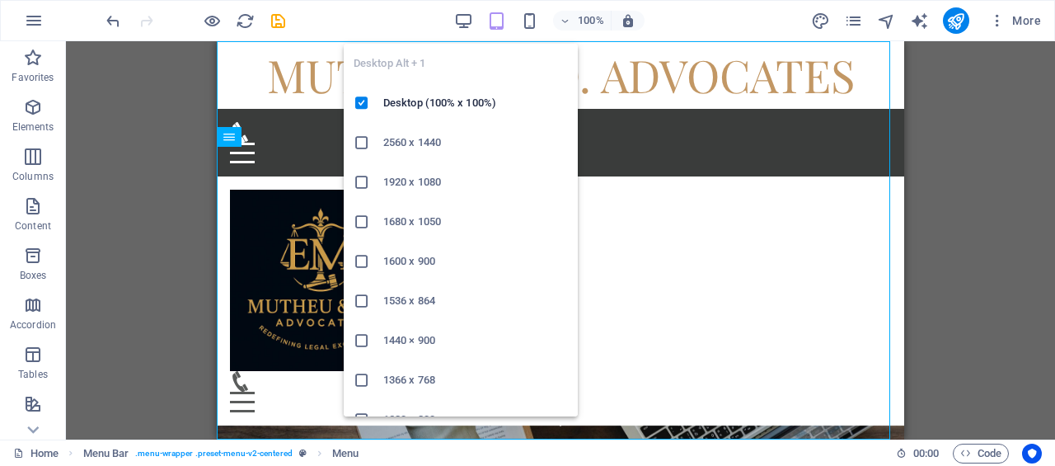
click at [470, 21] on icon "button" at bounding box center [463, 21] width 19 height 19
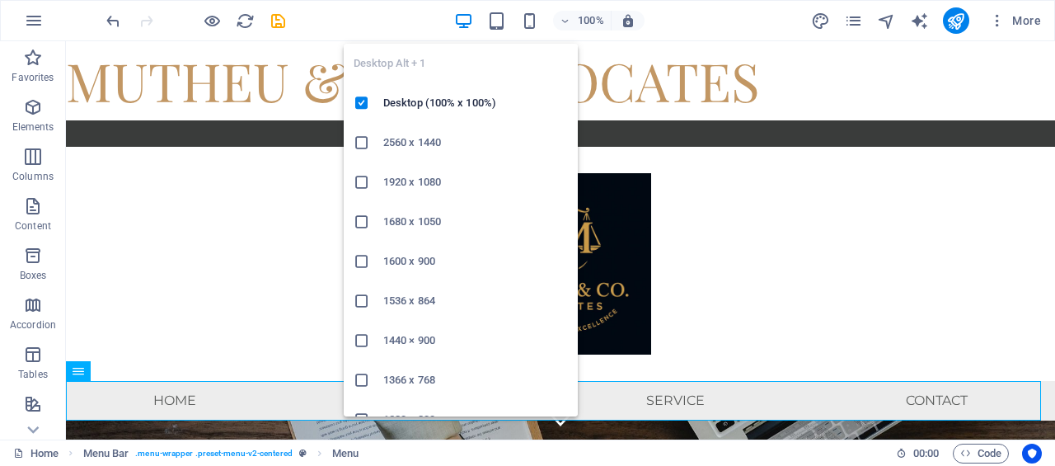
click at [471, 21] on icon "button" at bounding box center [463, 21] width 19 height 19
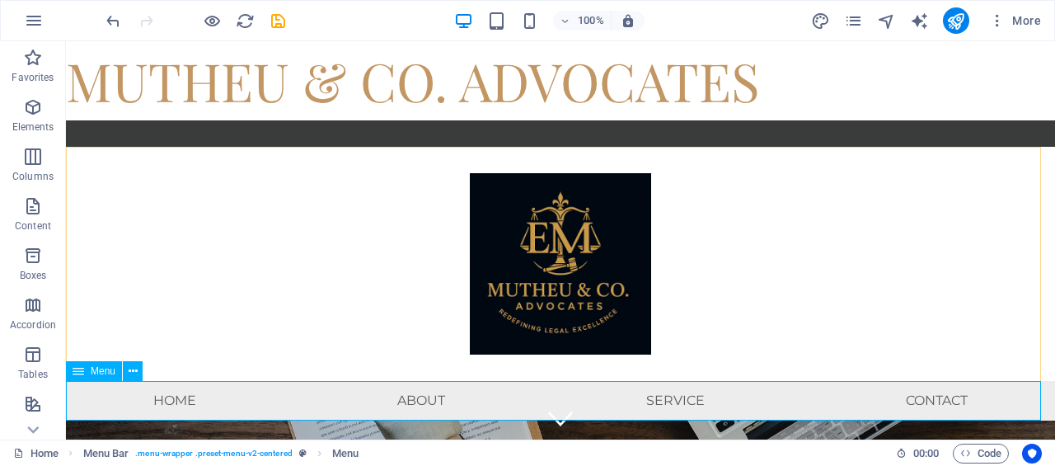
click at [139, 373] on button at bounding box center [133, 371] width 20 height 20
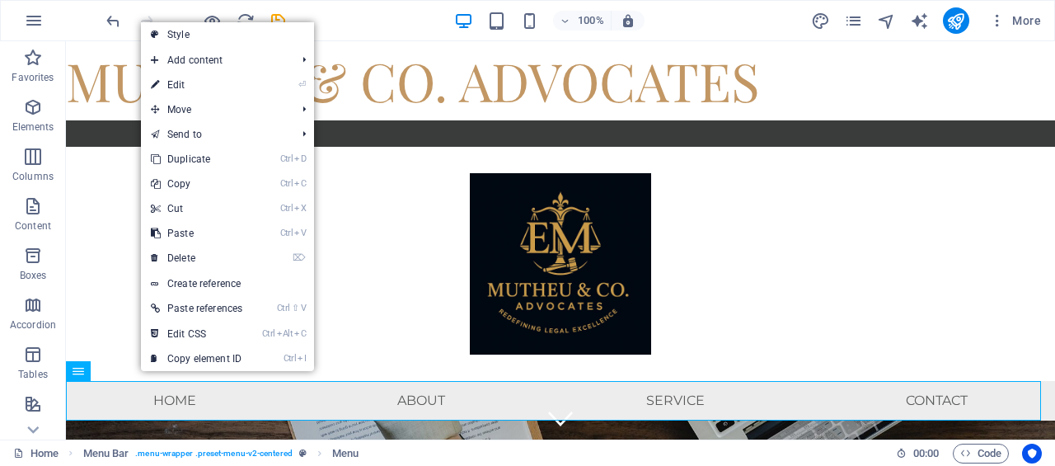
click at [195, 90] on link "⏎ Edit" at bounding box center [196, 85] width 111 height 25
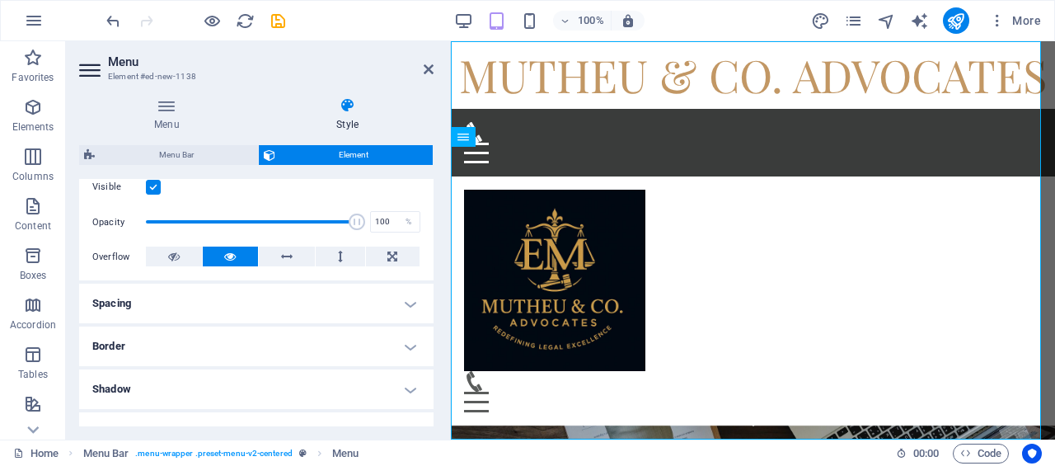
scroll to position [247, 0]
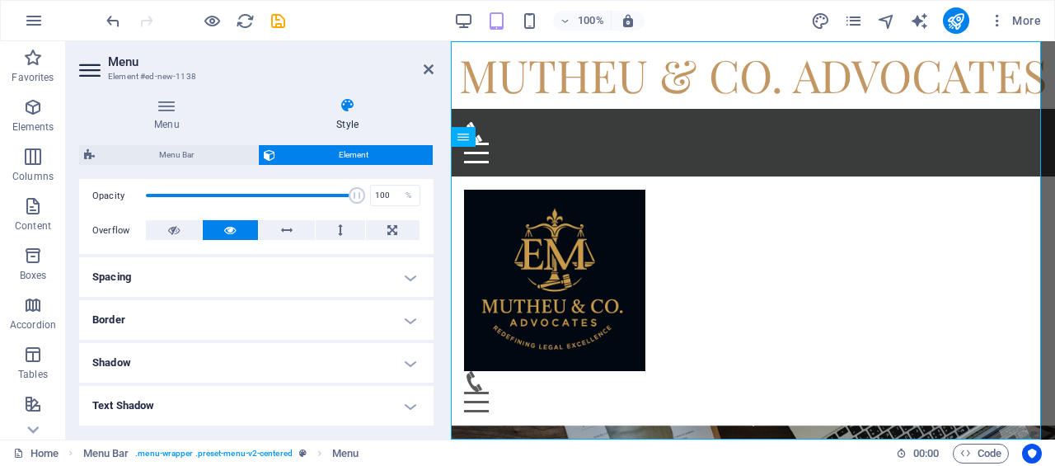
click at [158, 107] on icon at bounding box center [167, 105] width 176 height 16
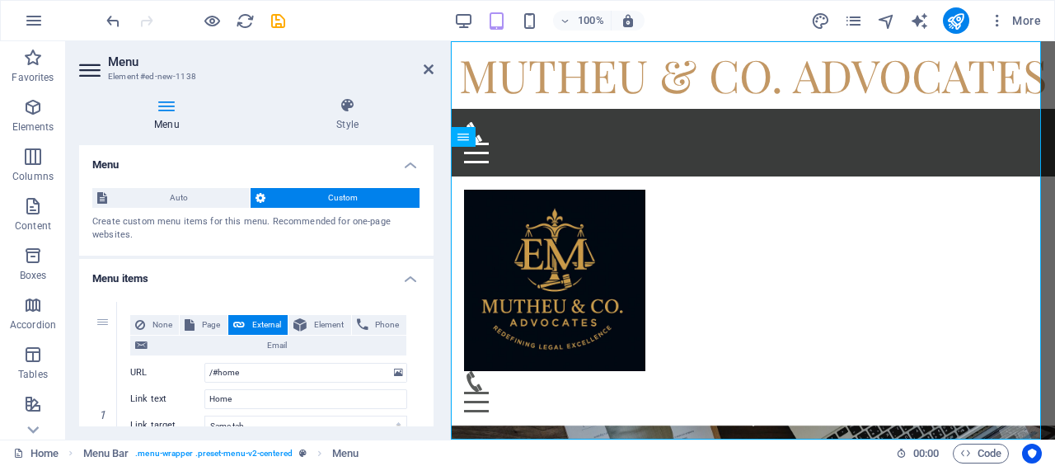
click at [194, 192] on span "Auto" at bounding box center [178, 198] width 133 height 20
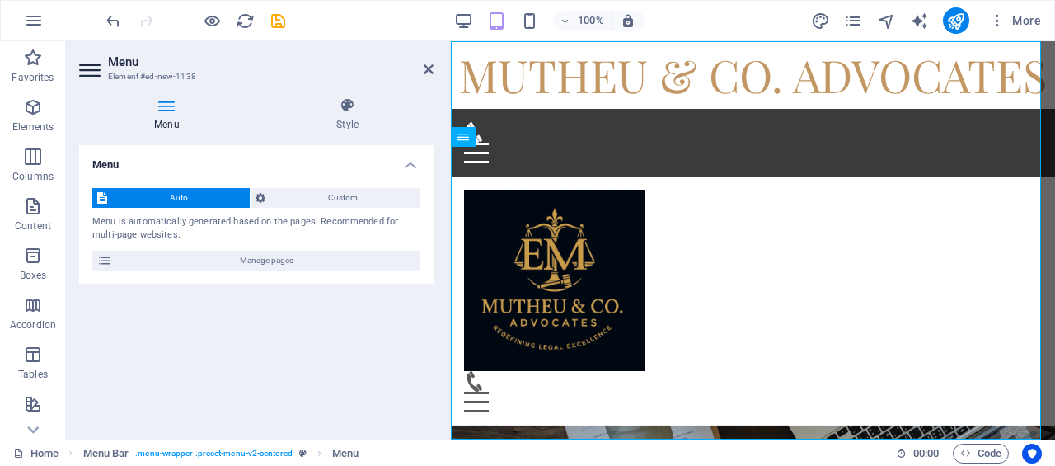
click at [227, 266] on span "Manage pages" at bounding box center [266, 261] width 298 height 20
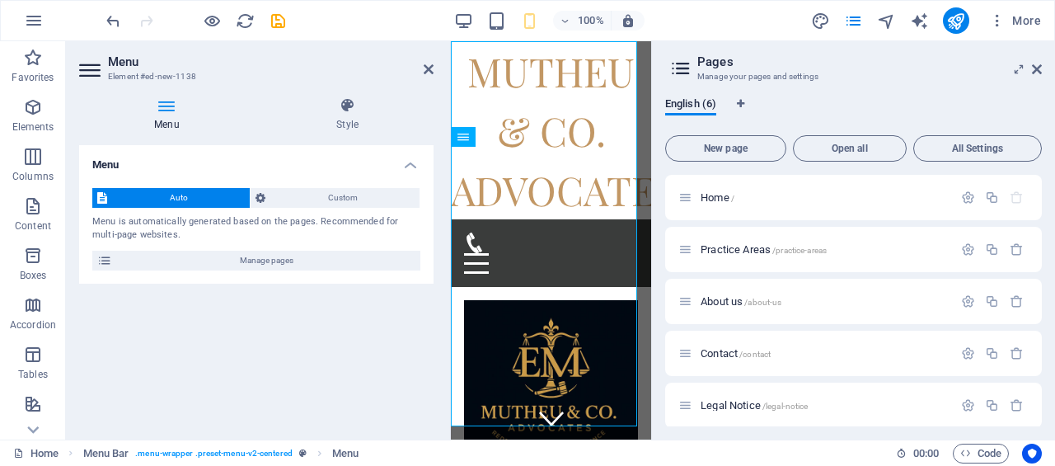
click at [319, 196] on span "Custom" at bounding box center [342, 198] width 144 height 20
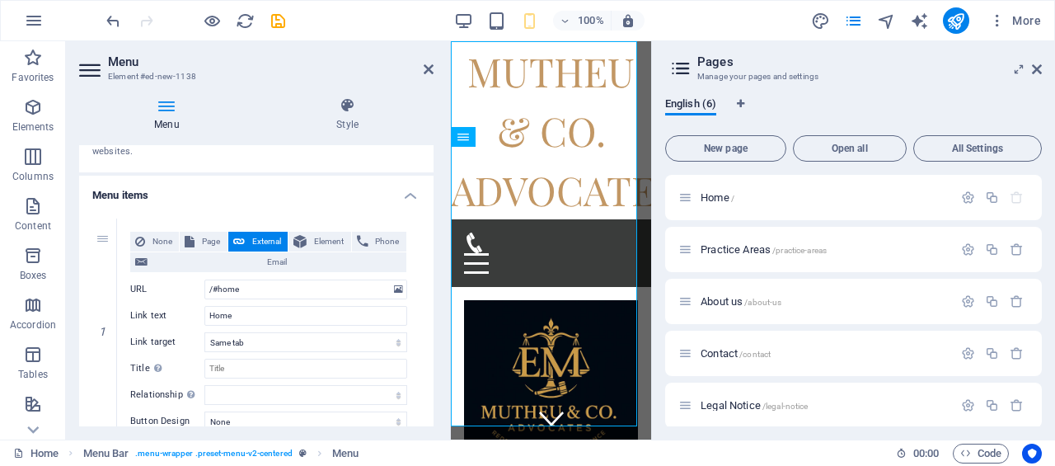
scroll to position [82, 0]
click at [200, 240] on span "Page" at bounding box center [210, 242] width 22 height 20
select select
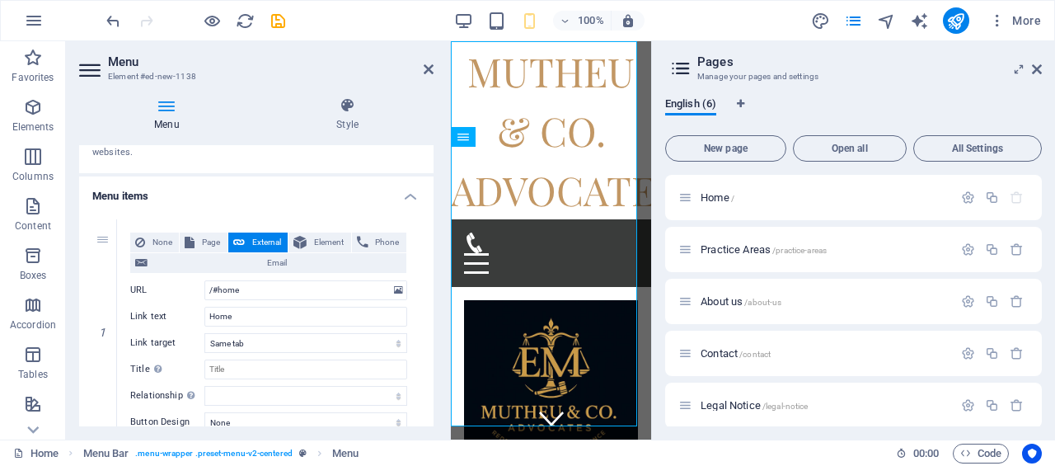
select select
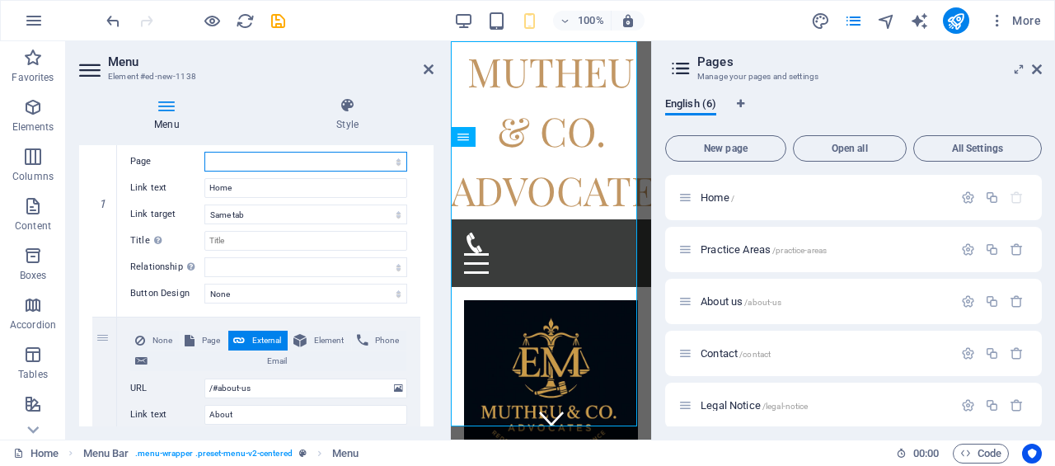
scroll to position [166, 0]
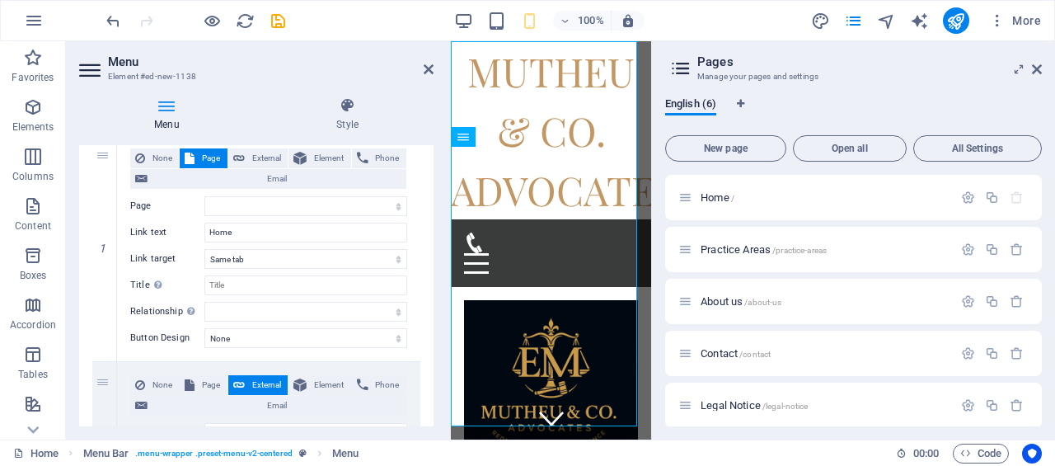
click at [340, 104] on icon at bounding box center [347, 105] width 172 height 16
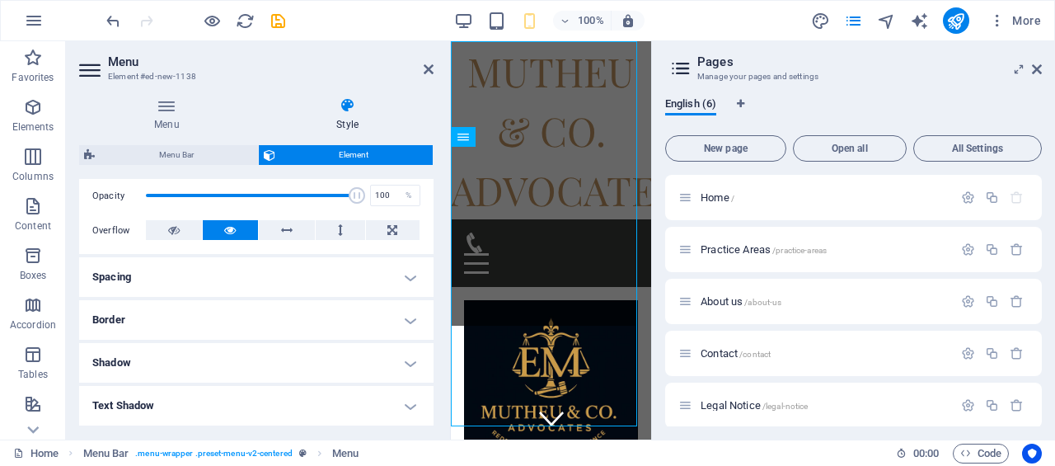
click at [162, 154] on span "Menu Bar" at bounding box center [176, 155] width 153 height 20
select select "rem"
select select "preset-menu-v2-centered"
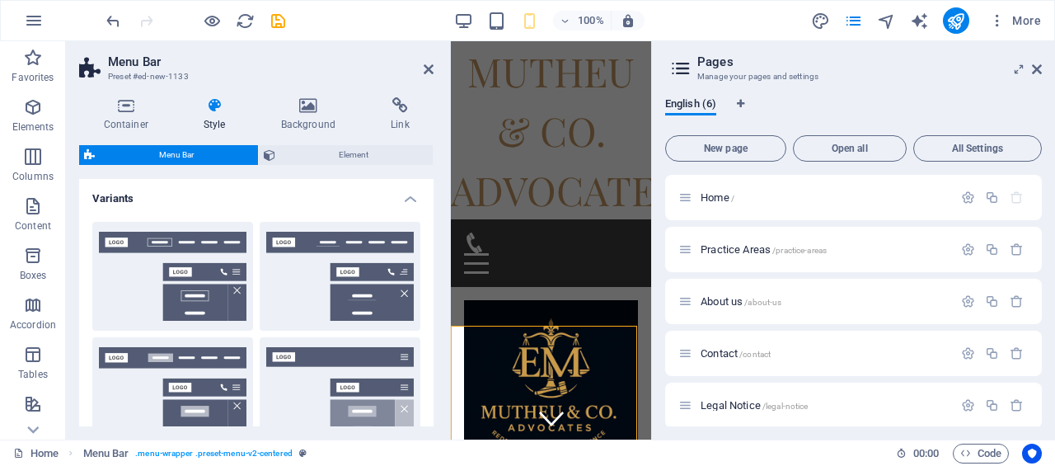
click at [191, 263] on button "Border" at bounding box center [172, 276] width 161 height 109
click at [1039, 65] on icon at bounding box center [1037, 69] width 10 height 13
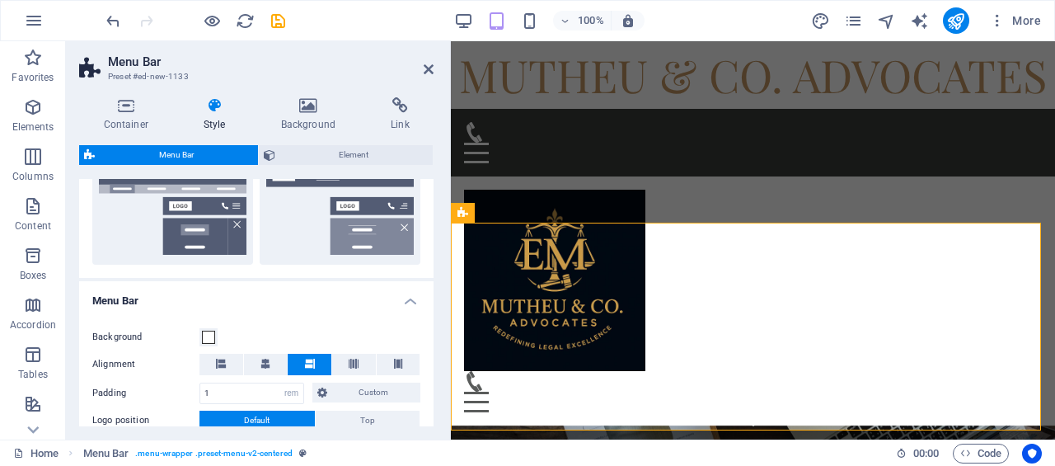
scroll to position [495, 0]
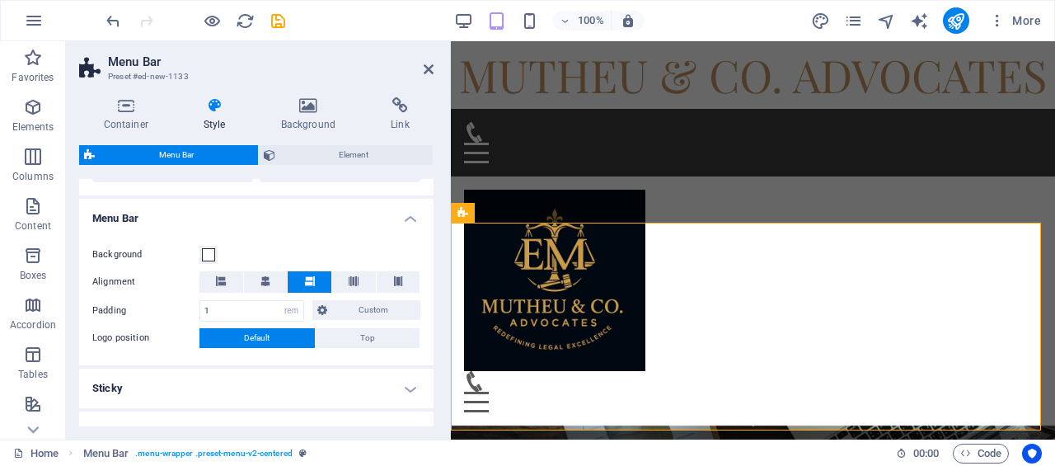
click at [232, 279] on button at bounding box center [221, 281] width 44 height 21
click at [429, 68] on icon at bounding box center [429, 69] width 10 height 13
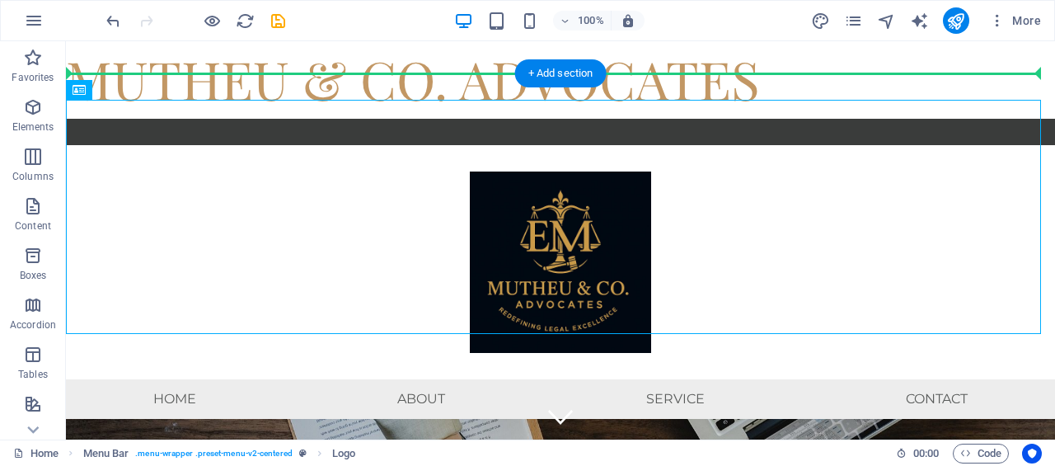
scroll to position [0, 0]
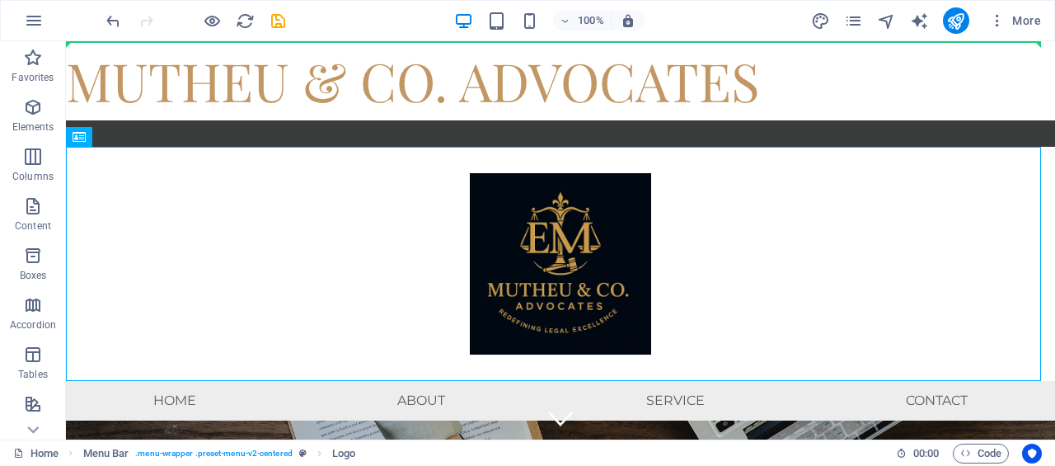
drag, startPoint x: 616, startPoint y: 227, endPoint x: 677, endPoint y: 73, distance: 165.0
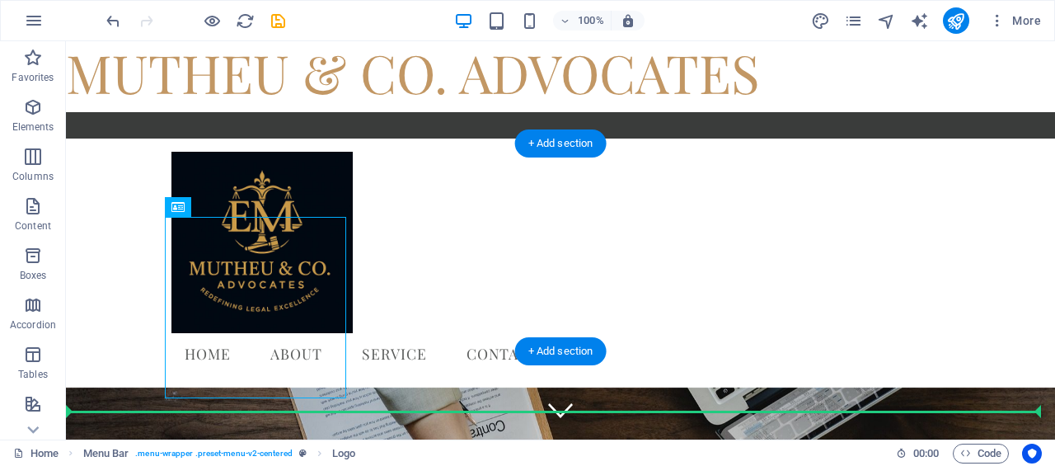
scroll to position [3, 0]
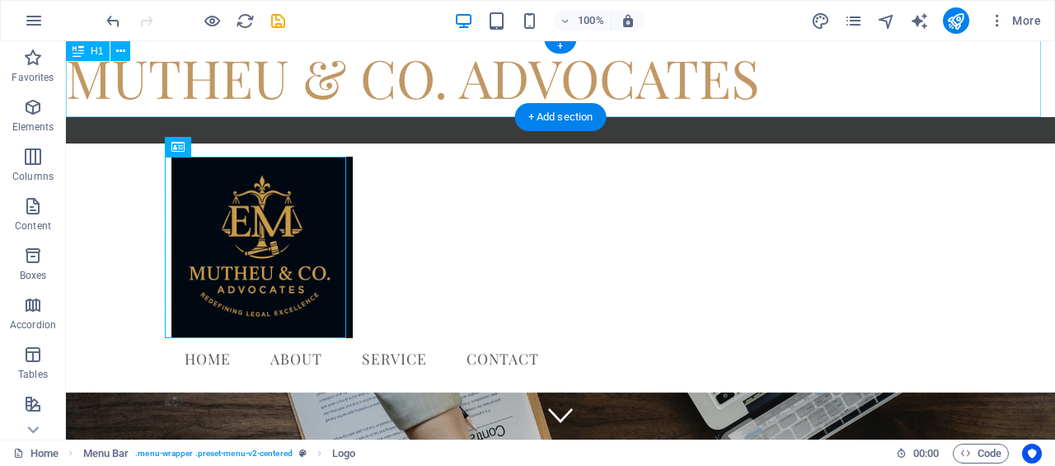
drag, startPoint x: 288, startPoint y: 190, endPoint x: 107, endPoint y: 71, distance: 216.7
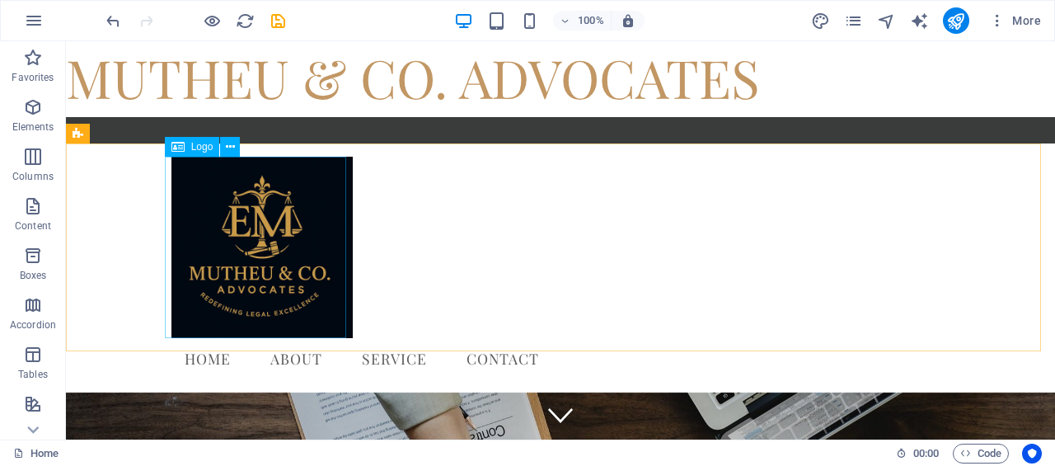
click at [235, 139] on button at bounding box center [230, 147] width 20 height 20
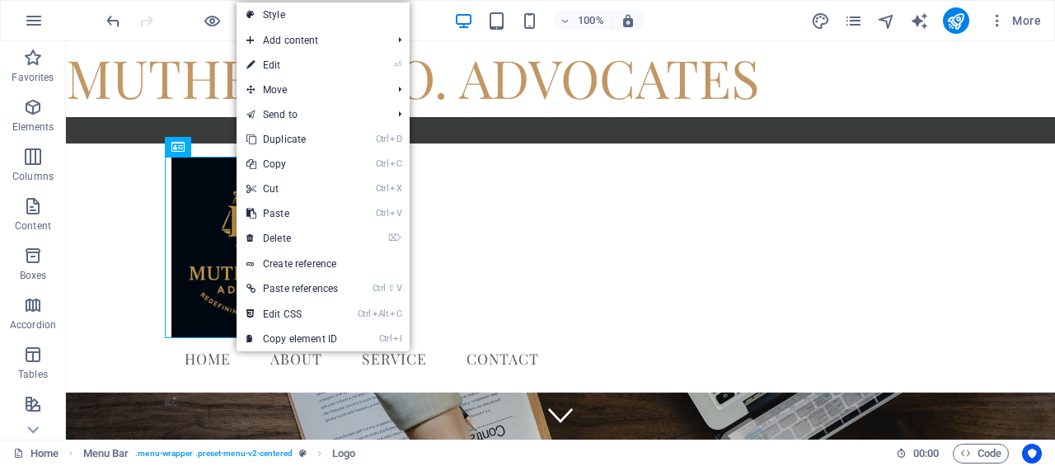
click at [286, 232] on link "⌦ Delete" at bounding box center [292, 238] width 111 height 25
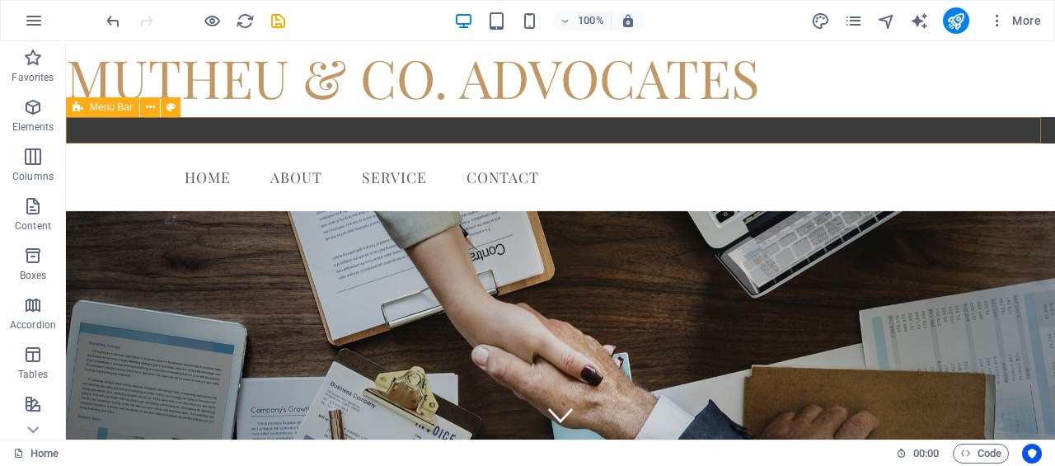
click at [414, 129] on div "Menu" at bounding box center [560, 130] width 989 height 26
click at [165, 110] on button at bounding box center [171, 107] width 20 height 20
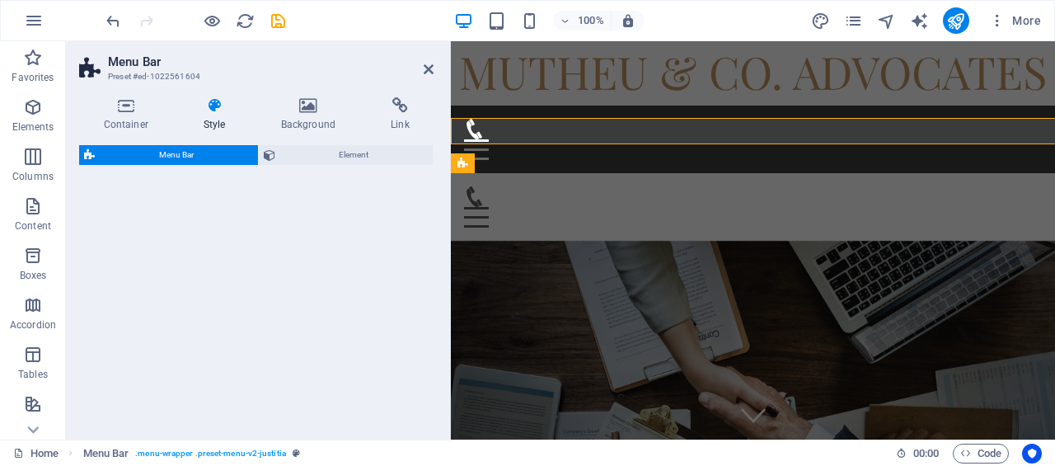
select select "rem"
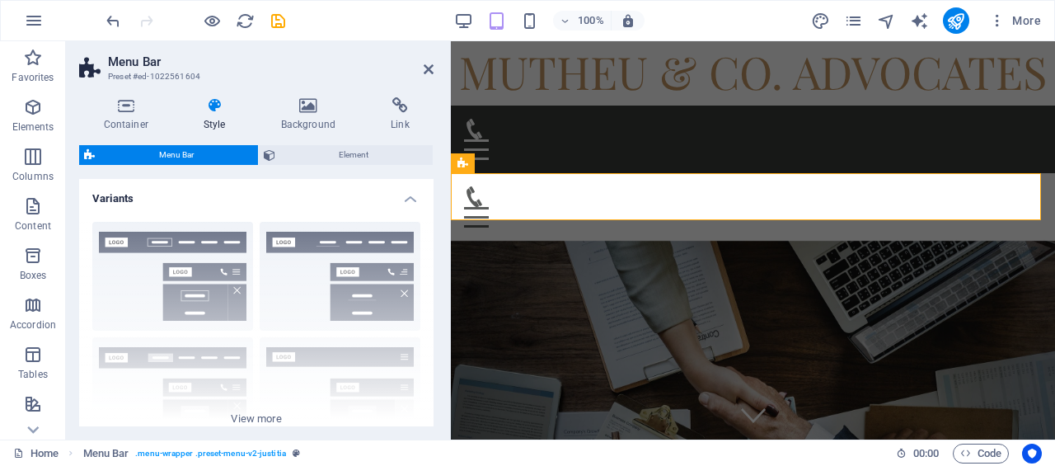
click at [213, 118] on h4 "Style" at bounding box center [217, 114] width 77 height 35
click at [307, 120] on h4 "Background" at bounding box center [311, 114] width 110 height 35
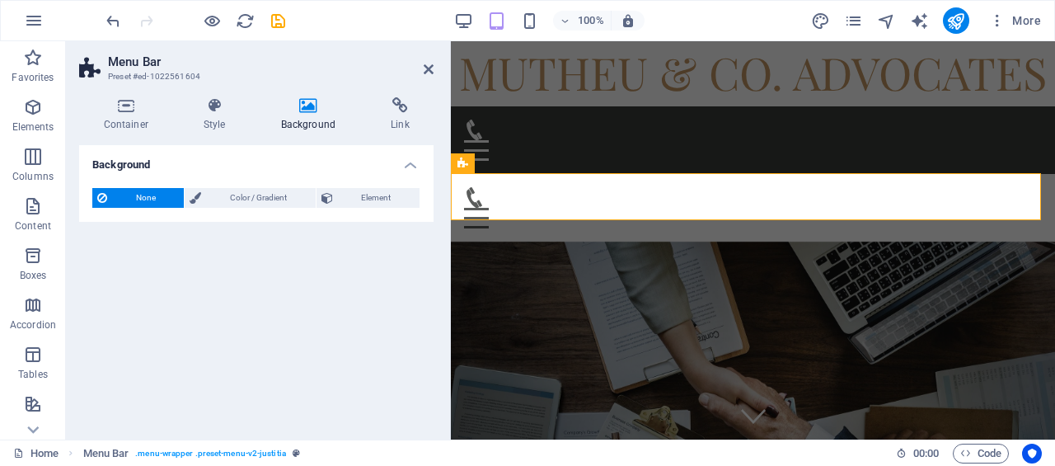
click at [260, 194] on span "Color / Gradient" at bounding box center [258, 198] width 104 height 20
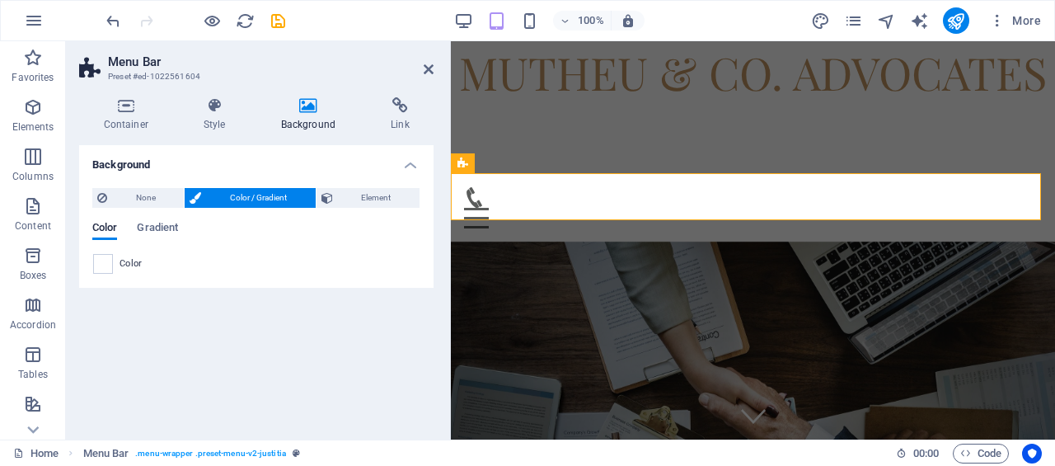
click at [116, 260] on div "Color" at bounding box center [256, 264] width 326 height 20
click at [426, 73] on icon at bounding box center [429, 69] width 10 height 13
click at [811, 73] on div "MUTHEU & CO. ADVOCATES" at bounding box center [753, 73] width 604 height 68
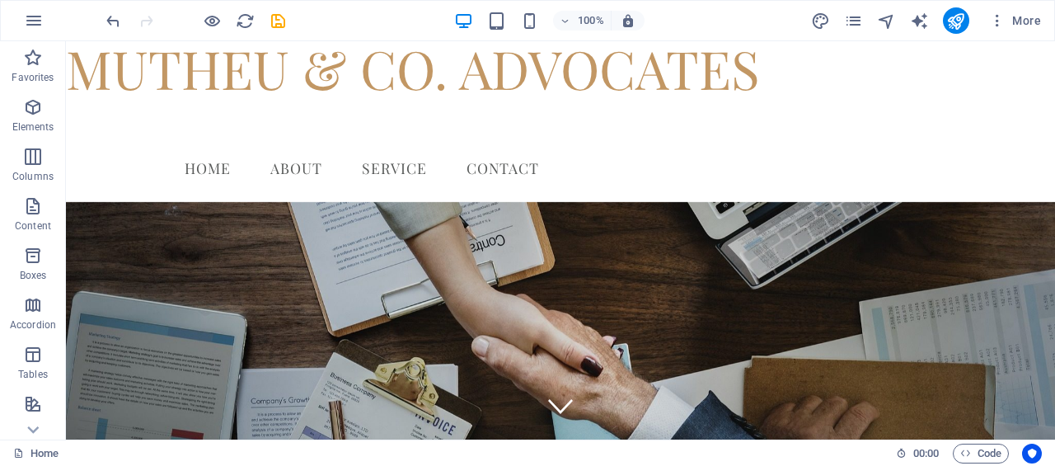
scroll to position [0, 0]
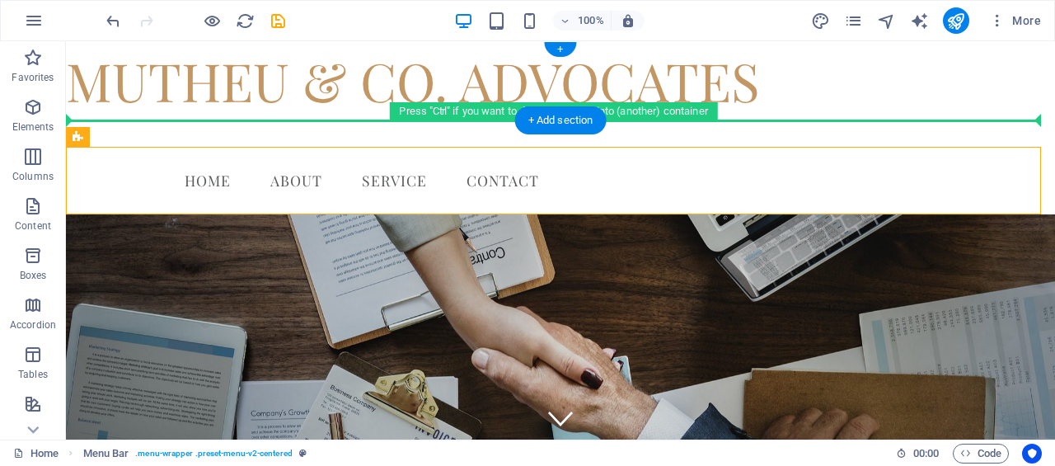
drag, startPoint x: 240, startPoint y: 158, endPoint x: 238, endPoint y: 112, distance: 46.2
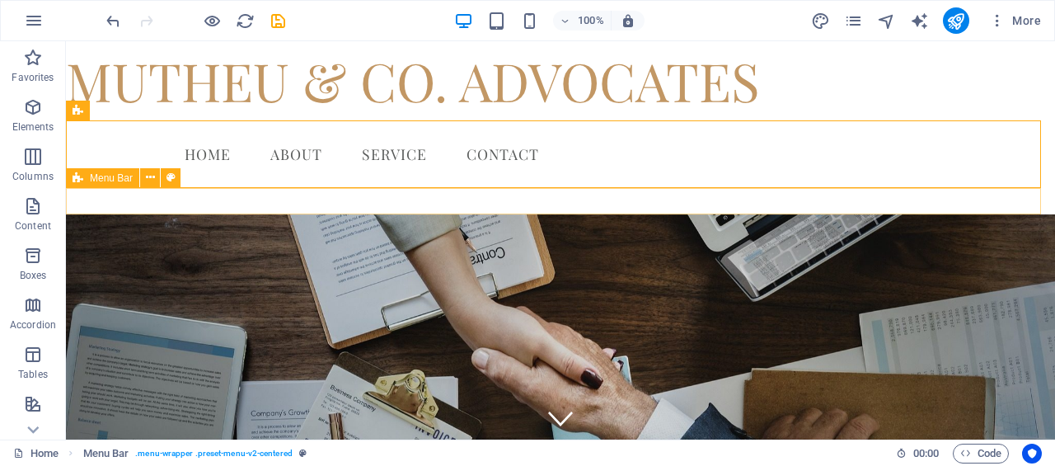
click at [148, 178] on icon at bounding box center [150, 177] width 9 height 17
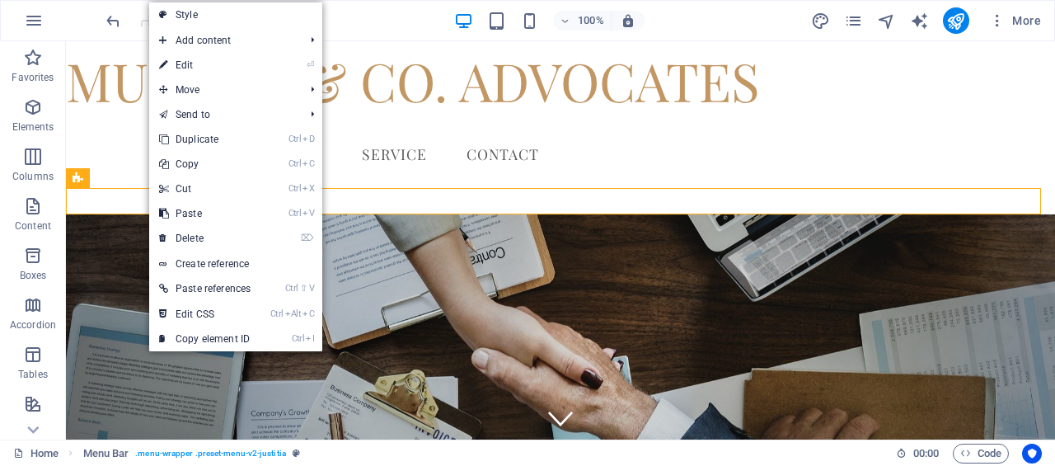
click at [198, 229] on link "⌦ Delete" at bounding box center [204, 238] width 111 height 25
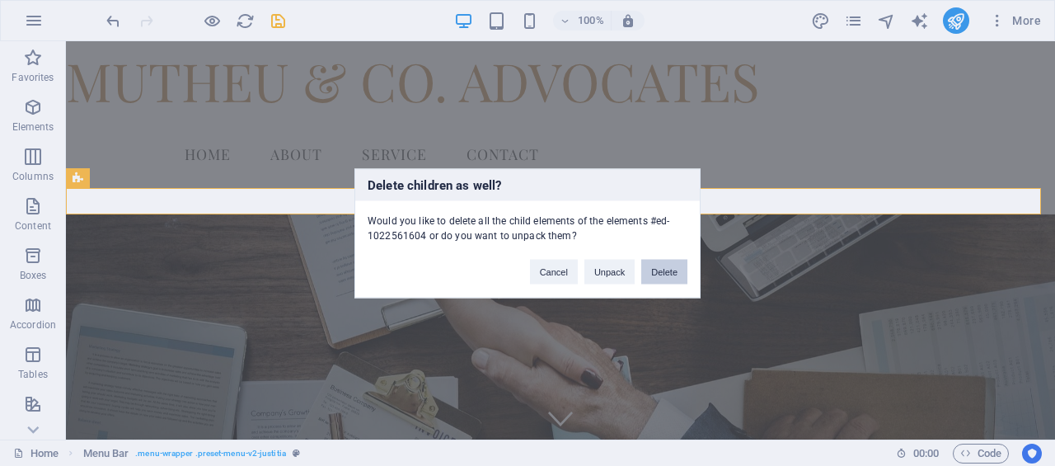
click at [667, 270] on button "Delete" at bounding box center [664, 271] width 46 height 25
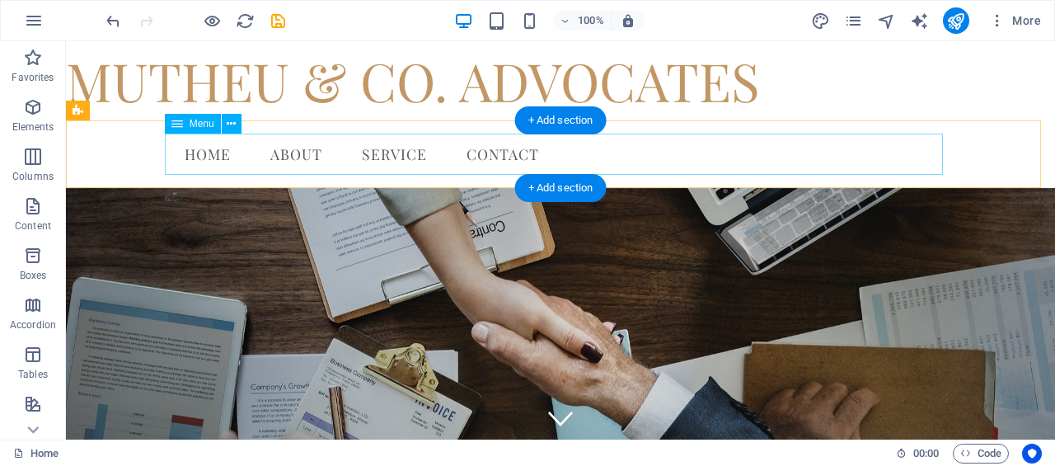
click at [317, 162] on nav "Home About Service Contact" at bounding box center [560, 154] width 778 height 41
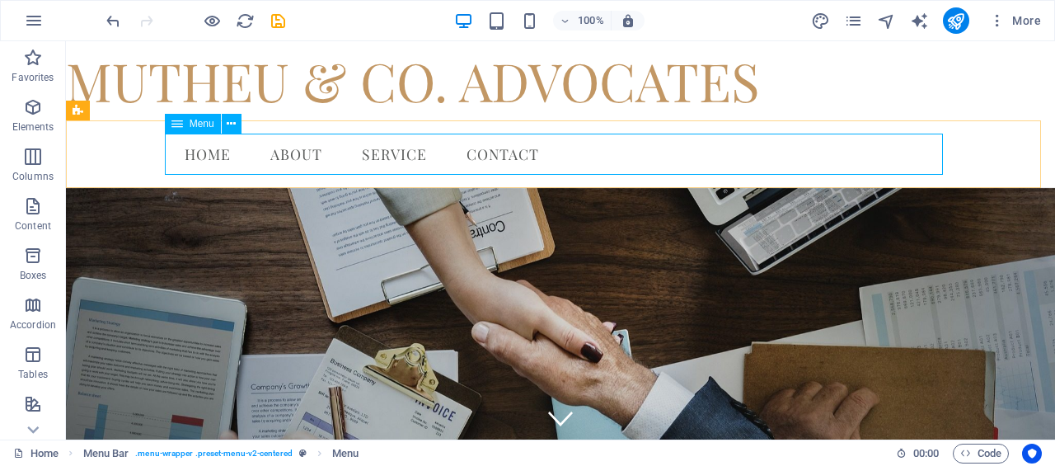
click at [228, 121] on icon at bounding box center [231, 123] width 9 height 17
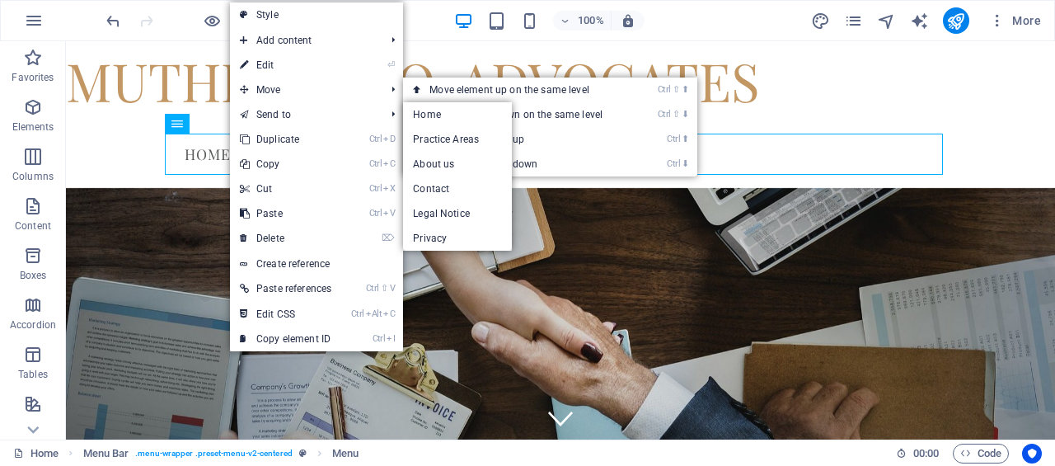
click at [246, 67] on icon at bounding box center [244, 65] width 8 height 25
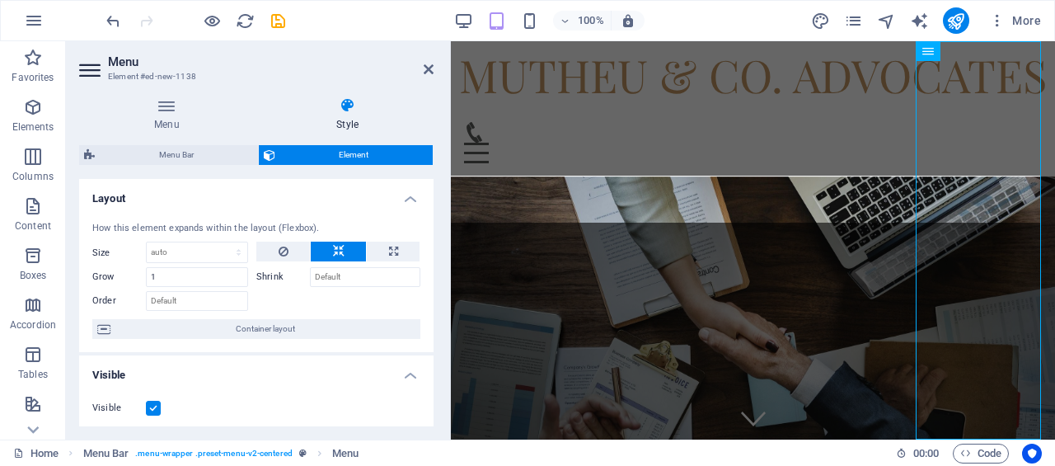
click at [227, 153] on span "Menu Bar" at bounding box center [176, 155] width 153 height 20
select select "rem"
select select "preset-menu-v2-centered"
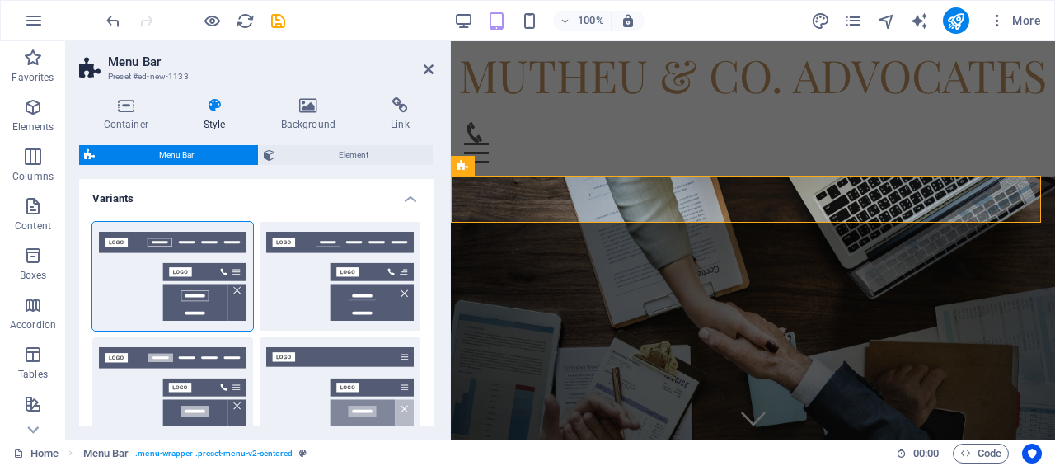
click at [226, 115] on h4 "Style" at bounding box center [217, 114] width 77 height 35
click at [217, 107] on icon at bounding box center [214, 105] width 71 height 16
click at [305, 108] on icon at bounding box center [307, 105] width 103 height 16
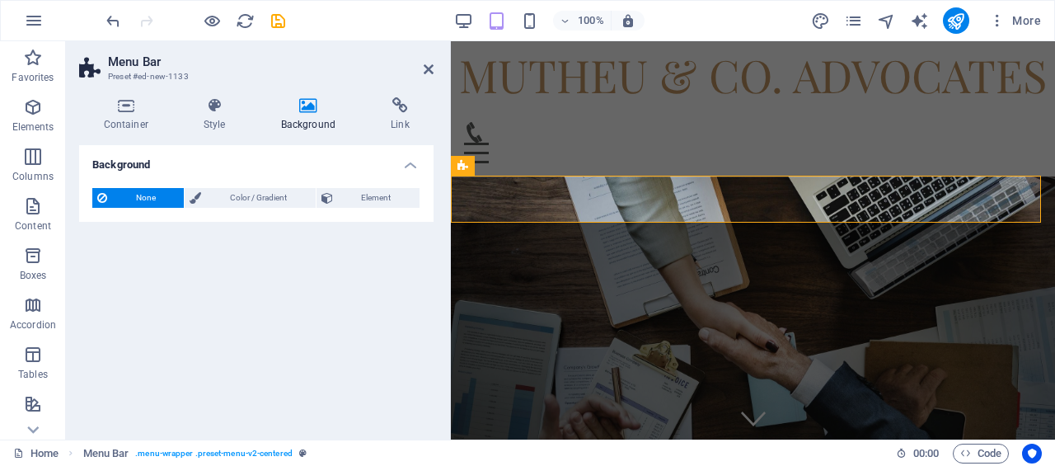
click at [392, 123] on h4 "Link" at bounding box center [401, 114] width 68 height 35
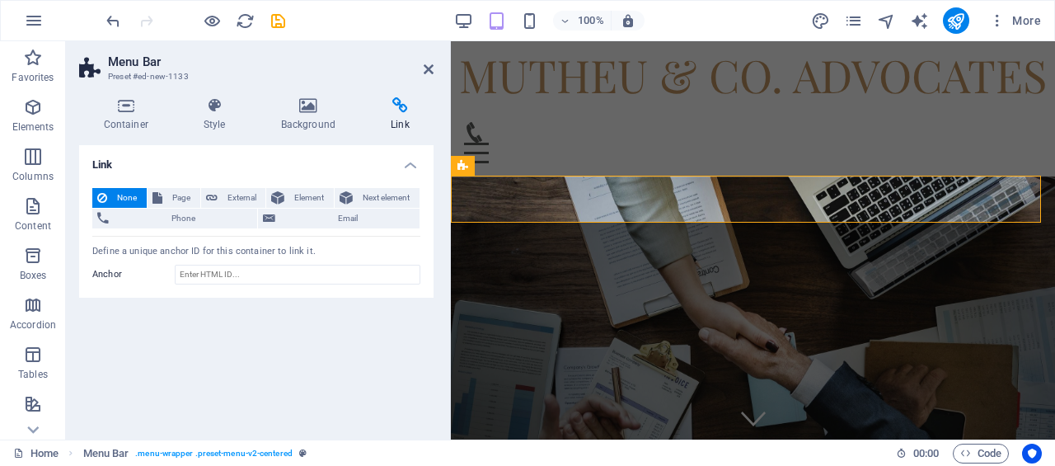
click at [325, 115] on h4 "Background" at bounding box center [311, 114] width 110 height 35
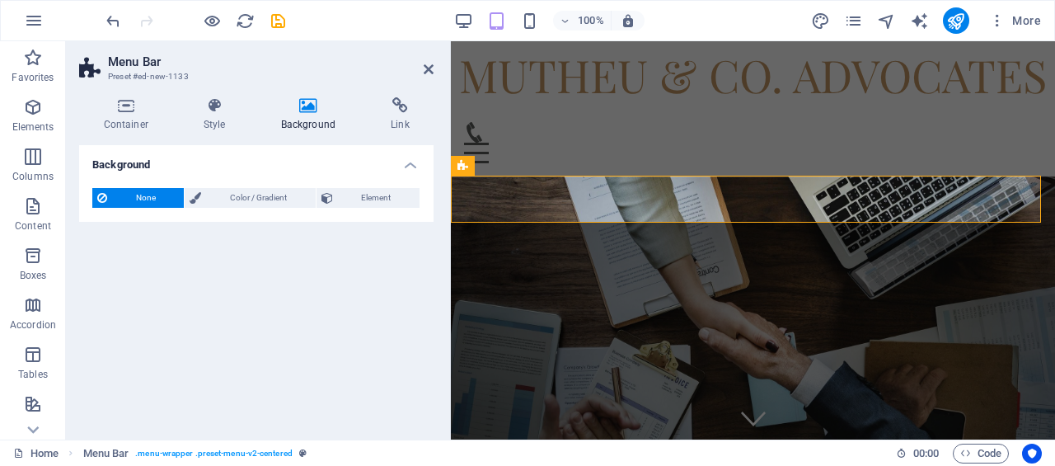
click at [270, 198] on span "Color / Gradient" at bounding box center [258, 198] width 104 height 20
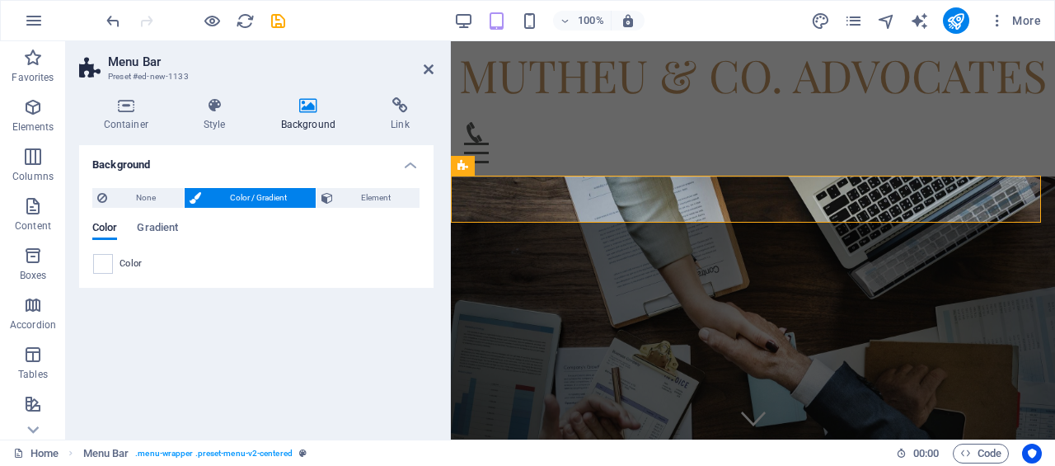
click at [140, 228] on span "Gradient" at bounding box center [157, 229] width 41 height 23
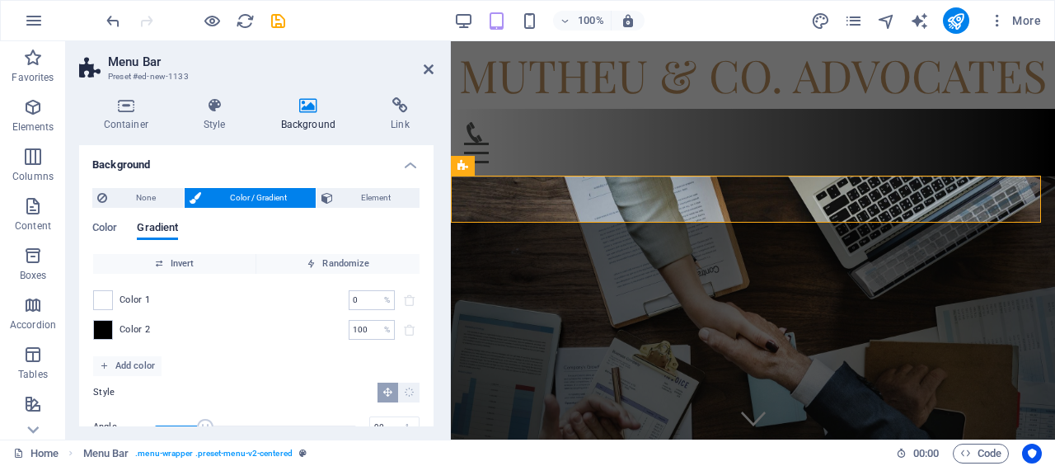
click at [113, 327] on div "Color 2 100 % ​" at bounding box center [256, 330] width 326 height 20
click at [106, 327] on span at bounding box center [103, 330] width 18 height 18
click at [0, 0] on li "Font color #5a5c5b" at bounding box center [0, 0] width 0 height 0
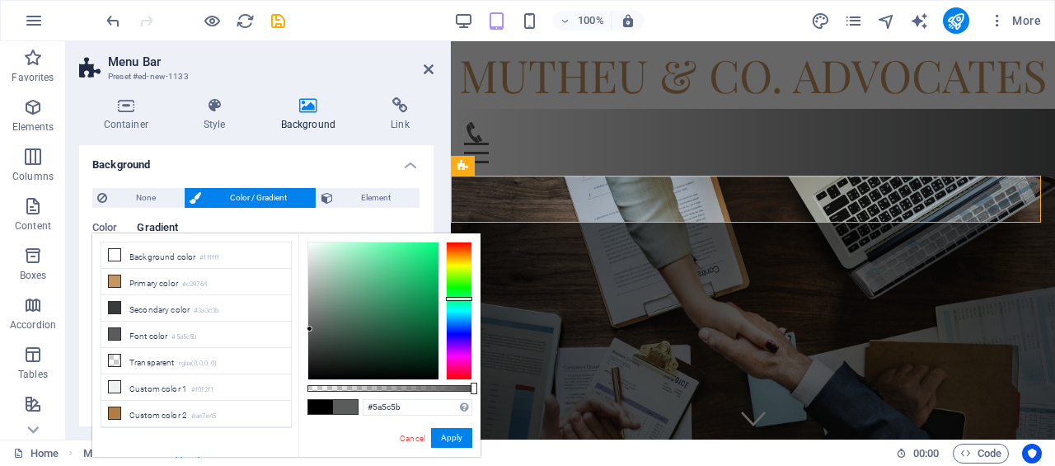
click at [159, 288] on li "Primary color #c29764" at bounding box center [196, 282] width 190 height 26
type input "#c29764"
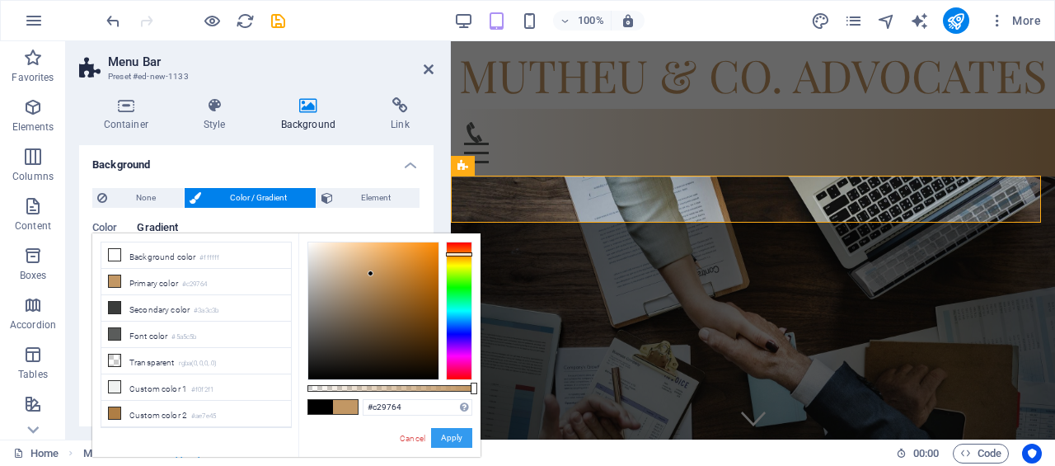
click at [459, 433] on button "Apply" at bounding box center [451, 438] width 41 height 20
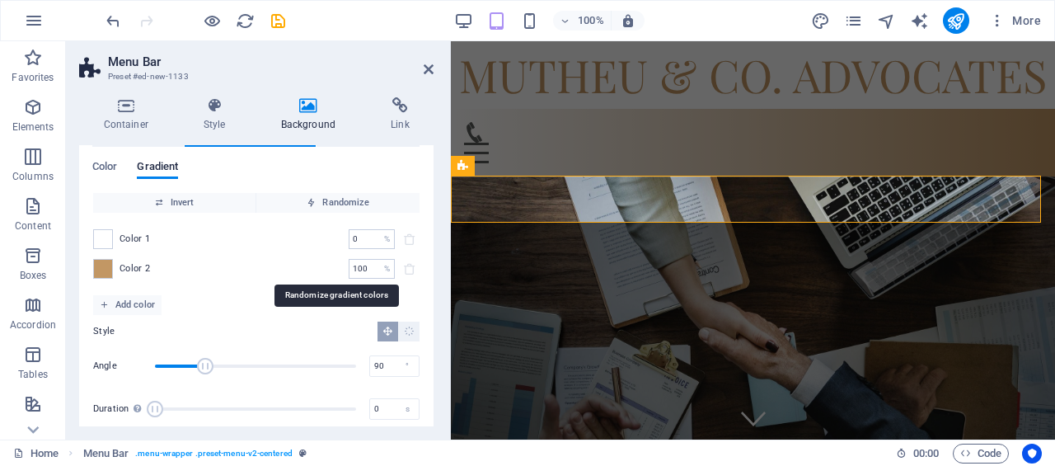
scroll to position [81, 0]
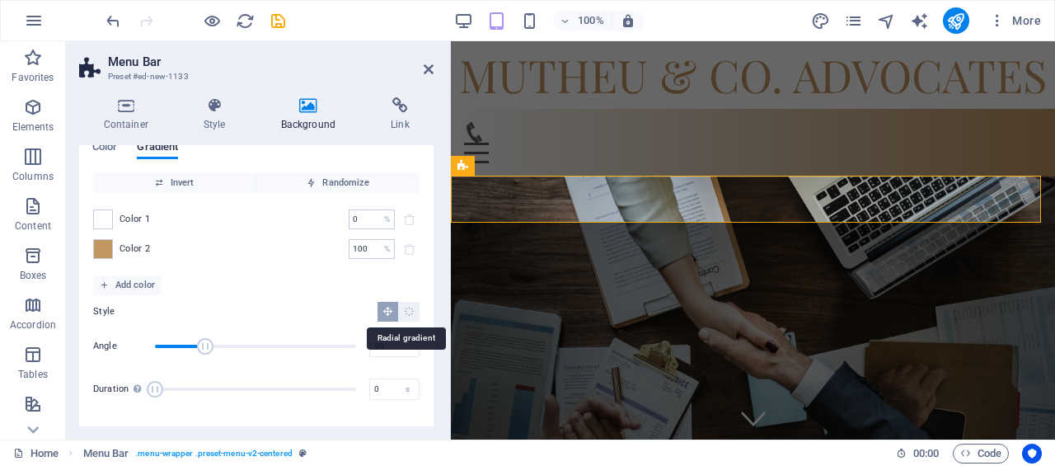
click at [408, 314] on icon "Radial gradient" at bounding box center [409, 311] width 11 height 11
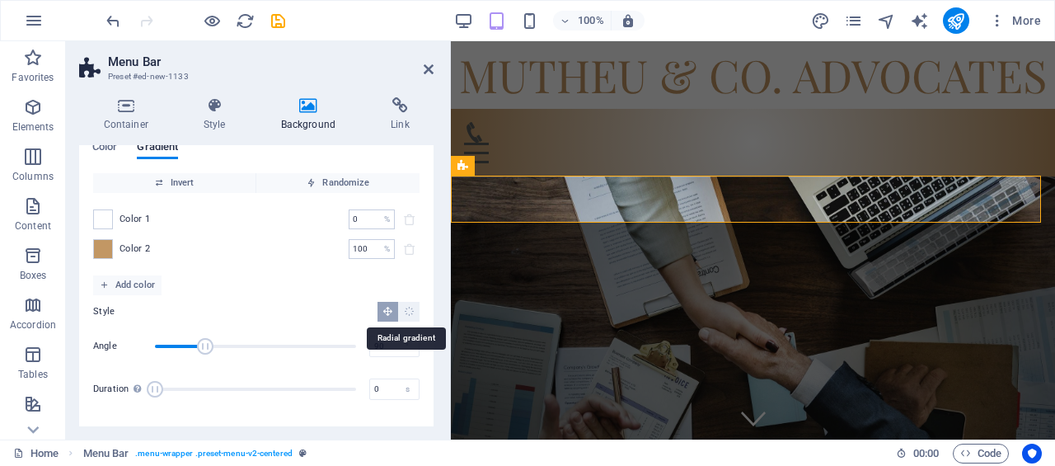
scroll to position [2, 0]
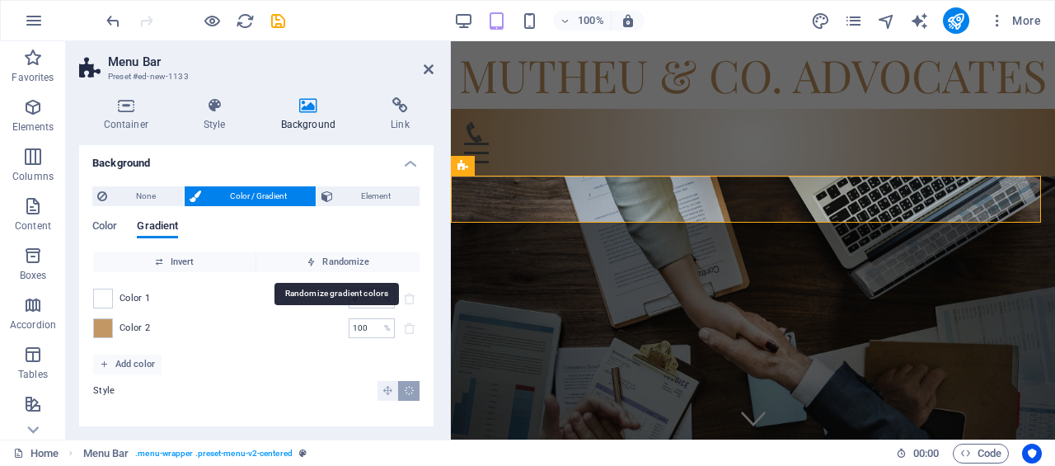
click at [366, 270] on span "Randomize" at bounding box center [338, 262] width 150 height 20
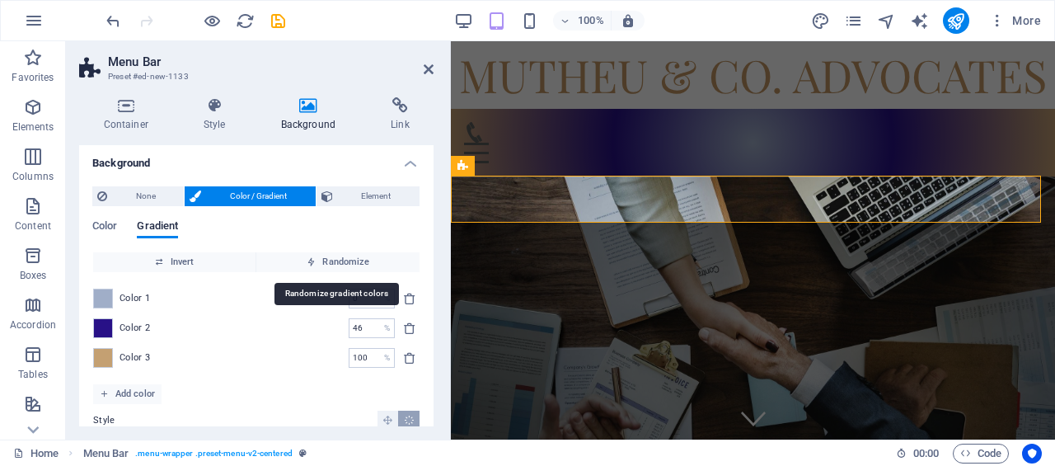
click at [367, 270] on span "Randomize" at bounding box center [338, 262] width 150 height 20
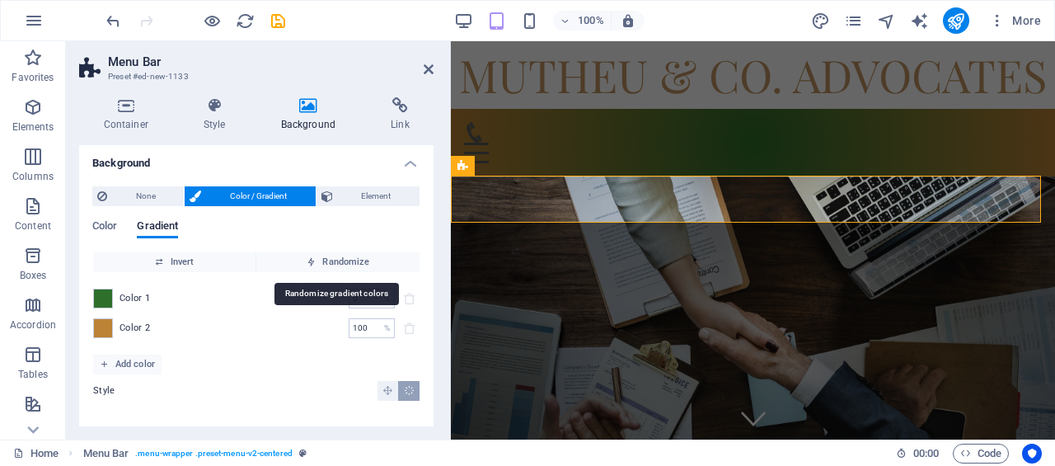
click at [368, 270] on span "Randomize" at bounding box center [338, 262] width 150 height 20
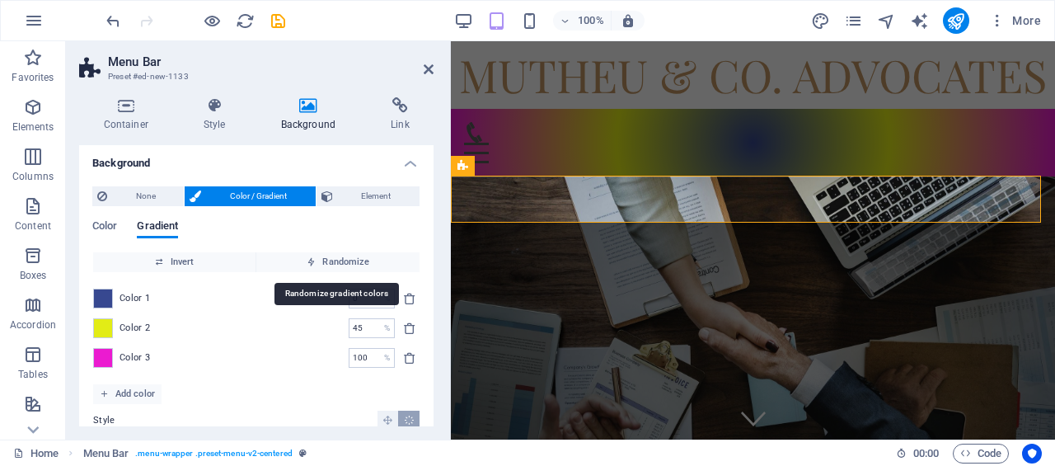
click at [371, 270] on span "Randomize" at bounding box center [338, 262] width 150 height 20
type input "46"
type input "68"
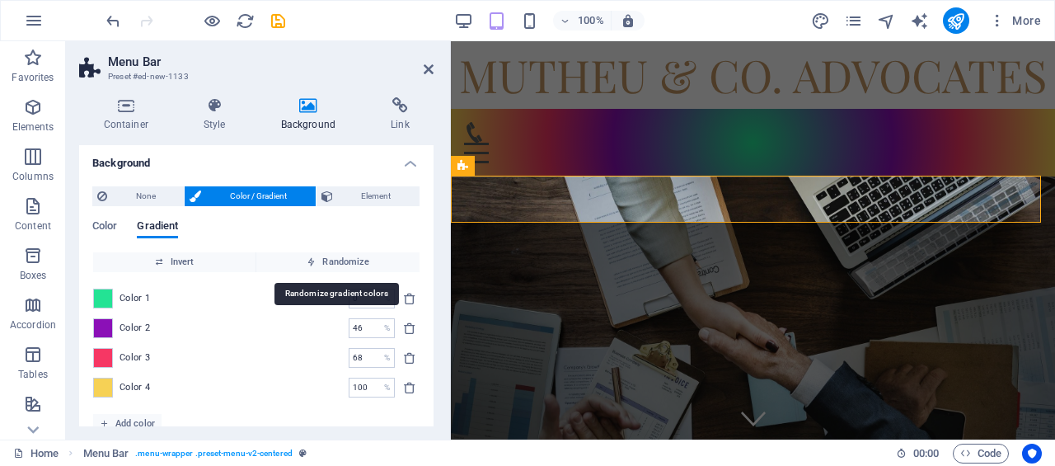
click at [375, 270] on span "Randomize" at bounding box center [338, 262] width 150 height 20
type input "5"
type input "58"
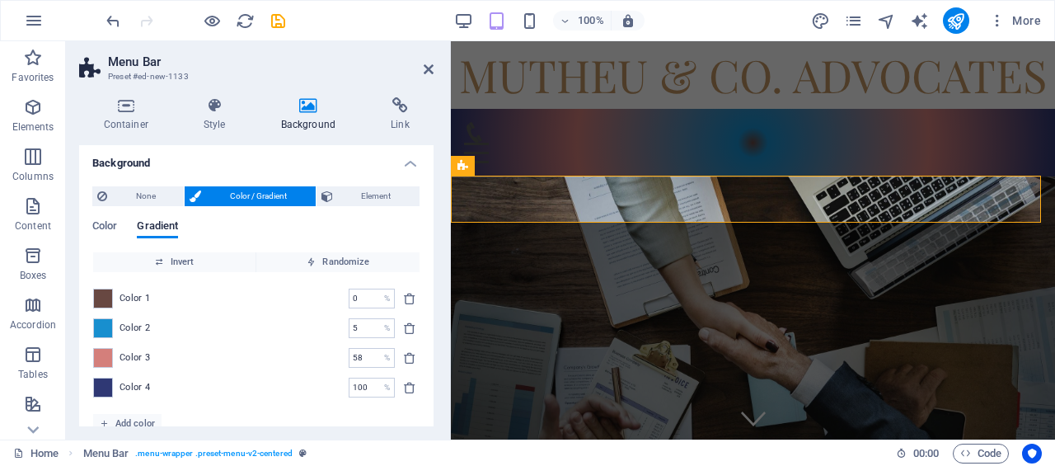
click at [381, 274] on div "Color 1 0 % ​ Color 2 5 % ​ Color 3 58 % ​ Color 4 100 % ​" at bounding box center [256, 343] width 326 height 142
click at [107, 229] on span "Color" at bounding box center [104, 227] width 25 height 23
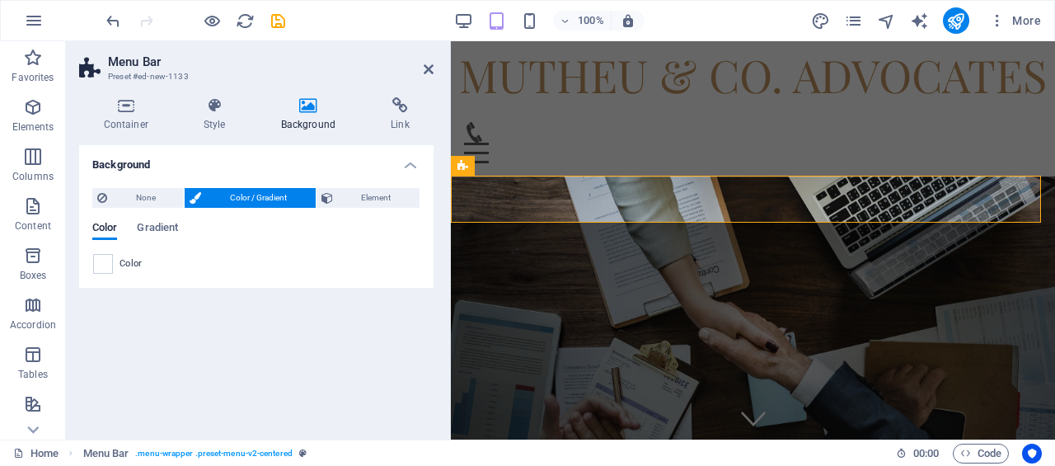
scroll to position [0, 0]
click at [140, 228] on span "Gradient" at bounding box center [157, 229] width 41 height 23
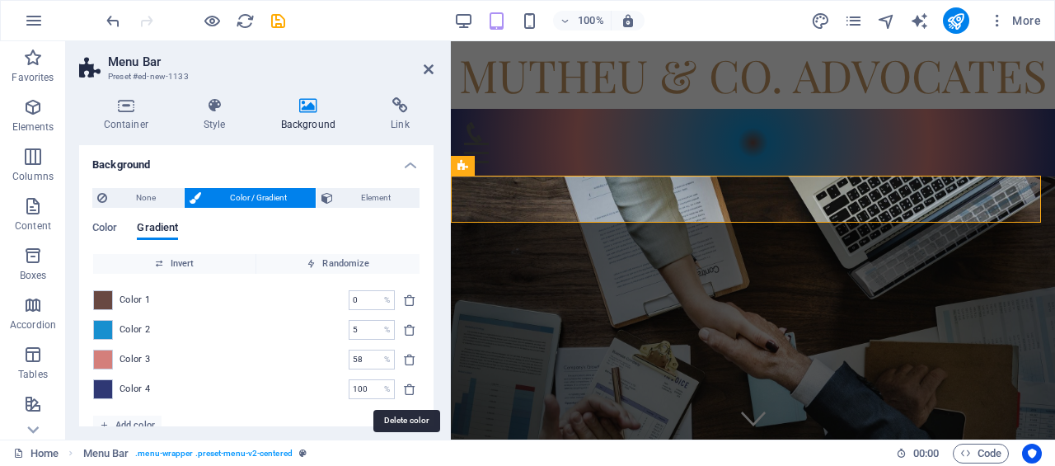
click at [406, 382] on icon "delete" at bounding box center [409, 388] width 13 height 13
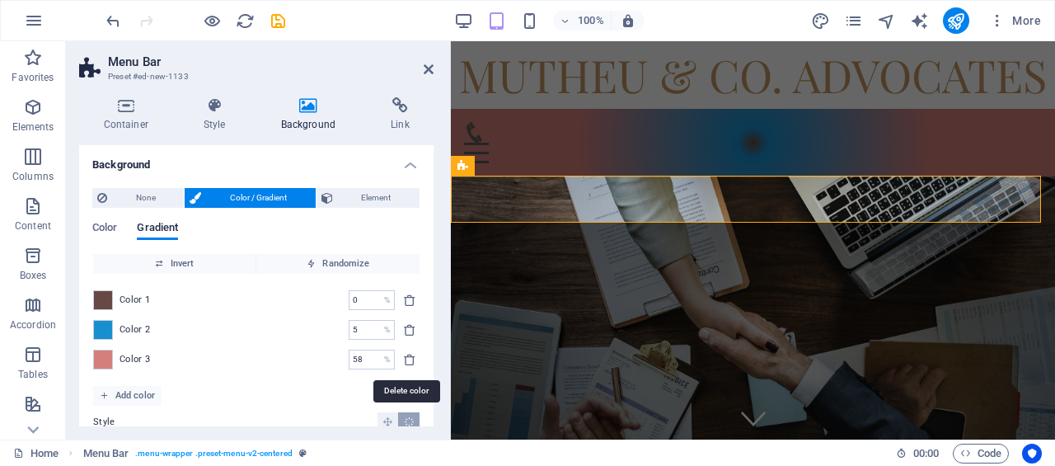
click at [403, 358] on icon "delete" at bounding box center [409, 359] width 13 height 13
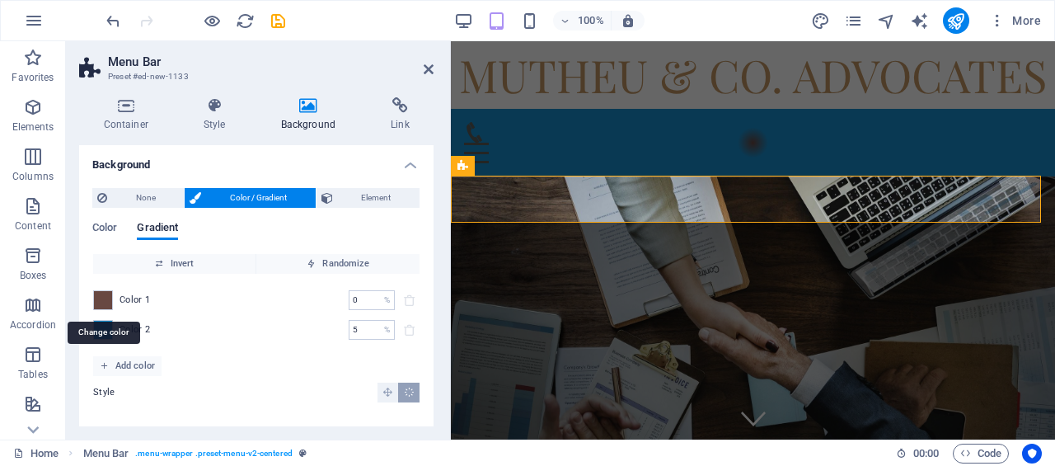
click at [102, 302] on span at bounding box center [103, 300] width 18 height 18
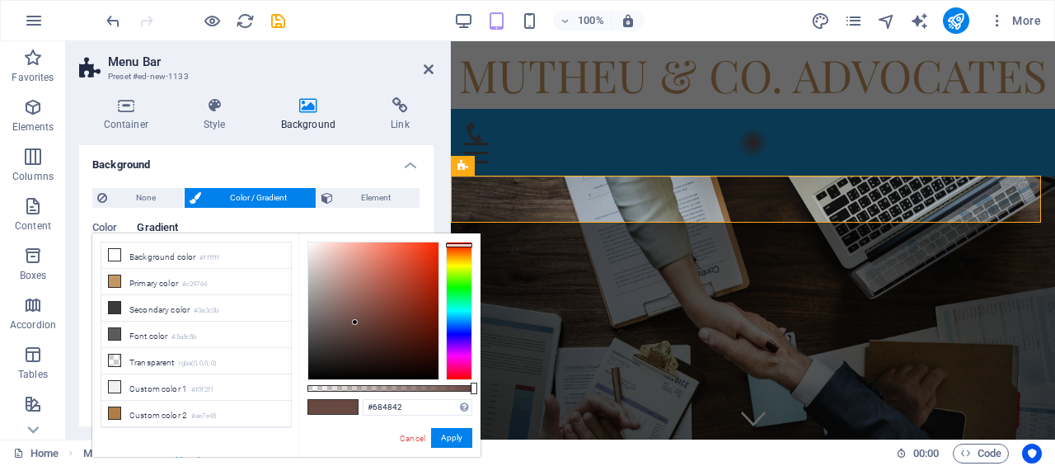
click at [112, 254] on icon at bounding box center [115, 255] width 12 height 12
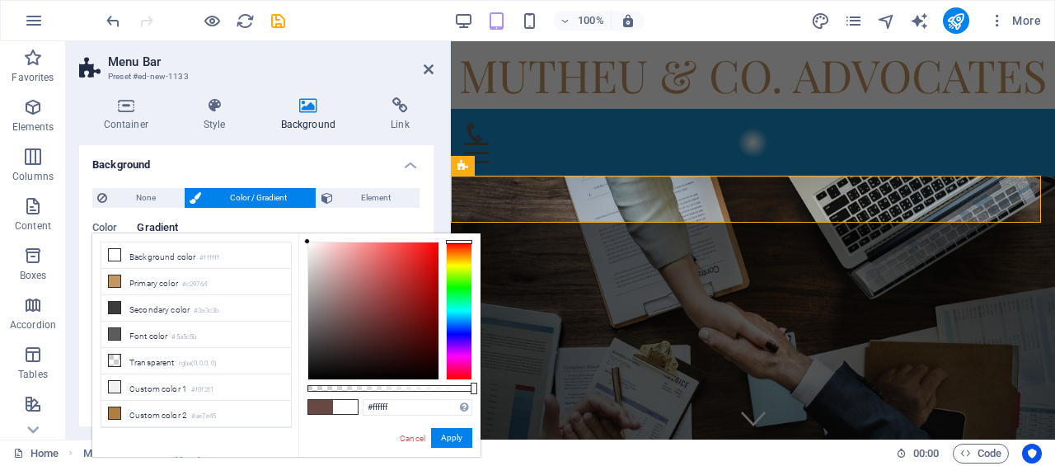
click at [459, 446] on div "Cancel Apply" at bounding box center [435, 438] width 74 height 21
click at [442, 438] on button "Apply" at bounding box center [451, 438] width 41 height 20
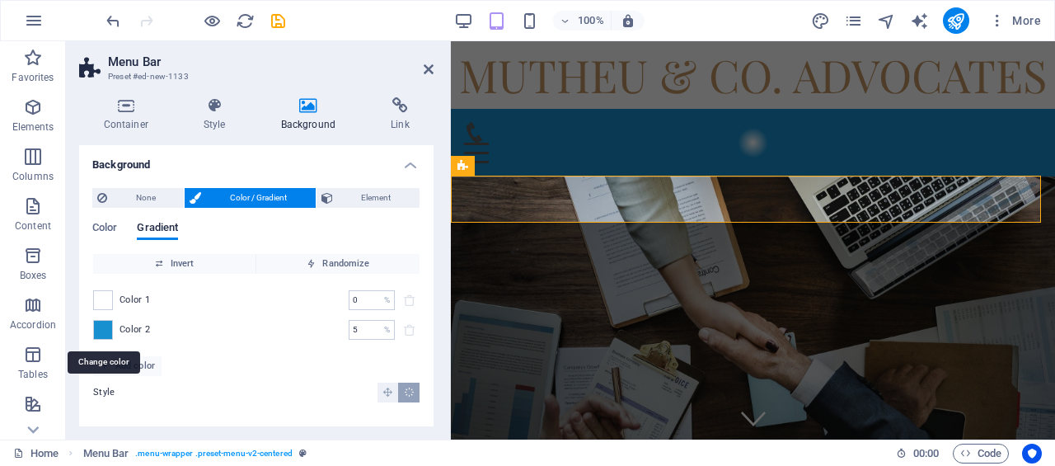
click at [97, 332] on span at bounding box center [103, 330] width 18 height 18
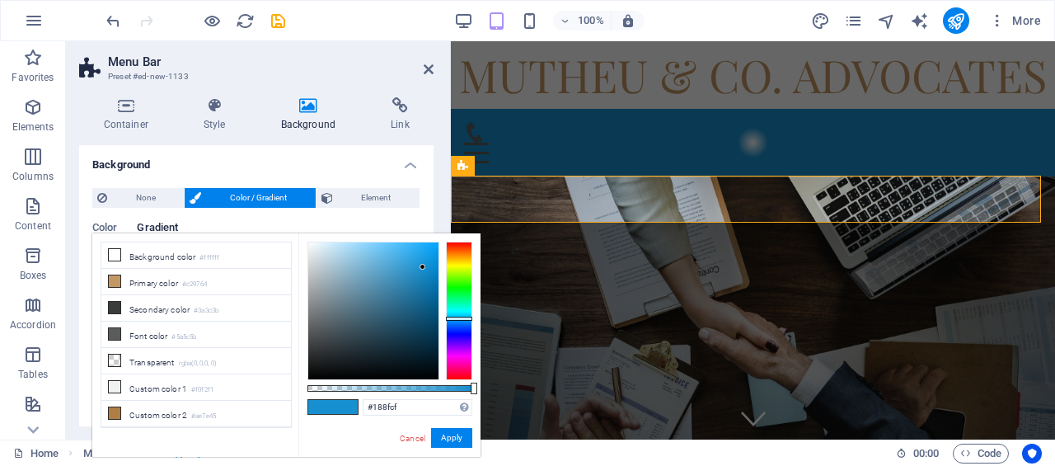
click at [137, 286] on li "Primary color #c29764" at bounding box center [196, 282] width 190 height 26
type input "#c29764"
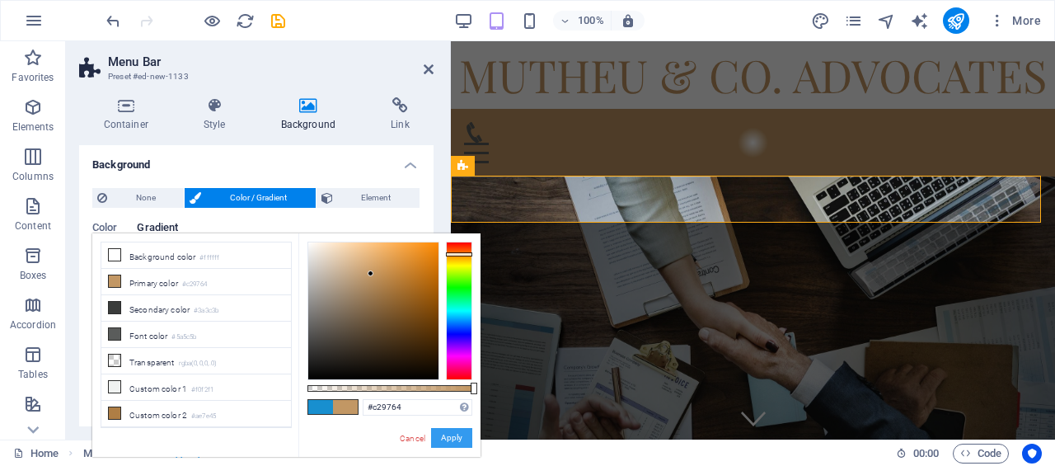
click at [462, 429] on button "Apply" at bounding box center [451, 438] width 41 height 20
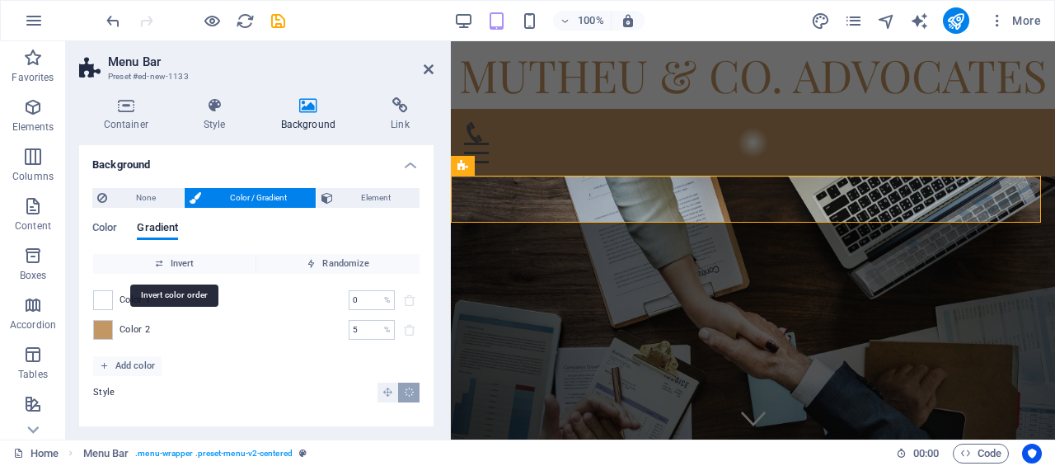
click at [235, 257] on span "Invert" at bounding box center [174, 264] width 149 height 20
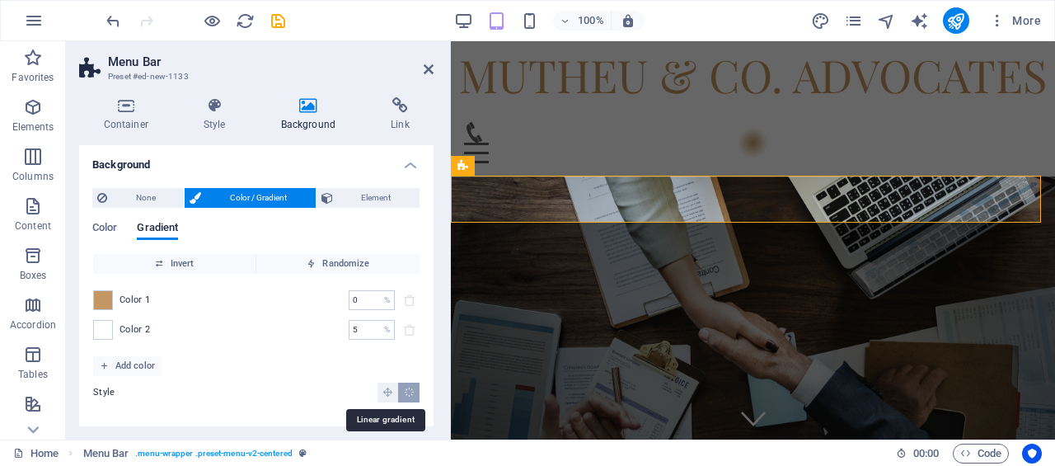
click at [385, 387] on icon "Linear gradient" at bounding box center [387, 392] width 11 height 11
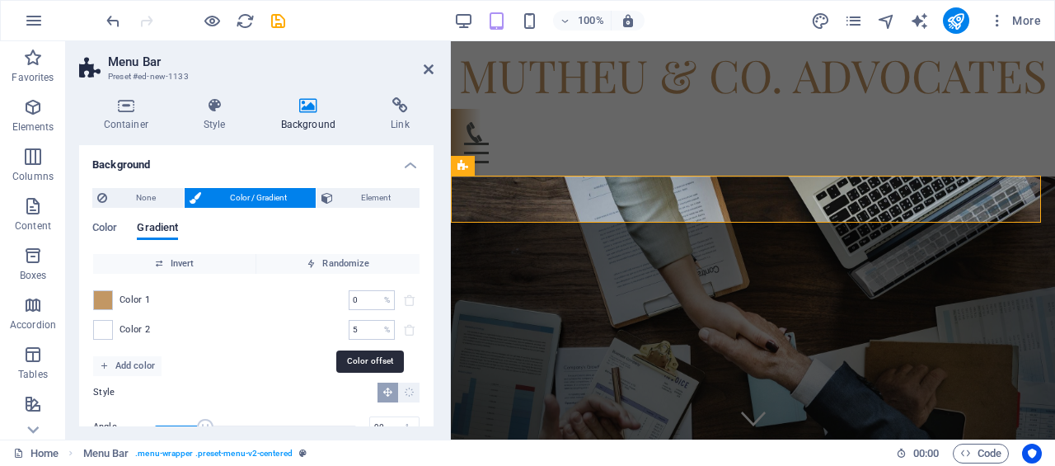
click at [368, 335] on input "5" at bounding box center [363, 330] width 29 height 20
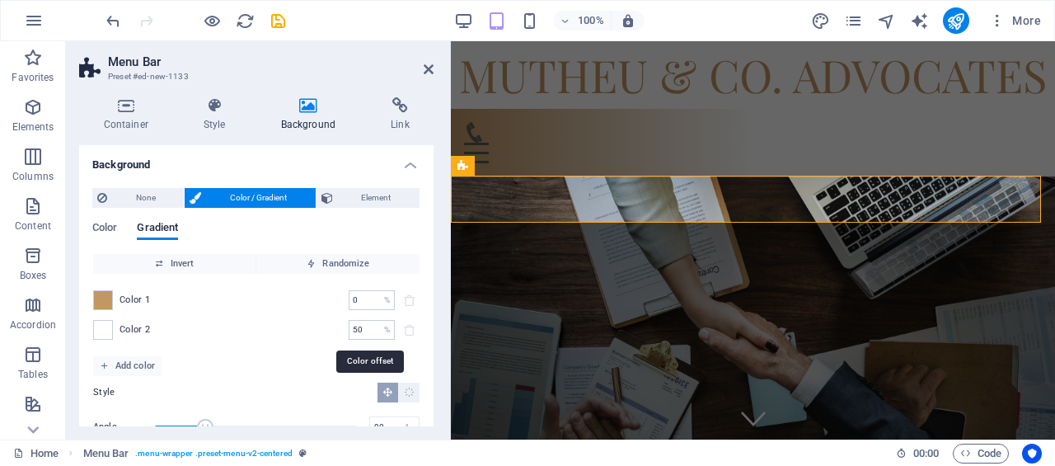
click at [364, 327] on input "50" at bounding box center [363, 330] width 29 height 20
type input "90"
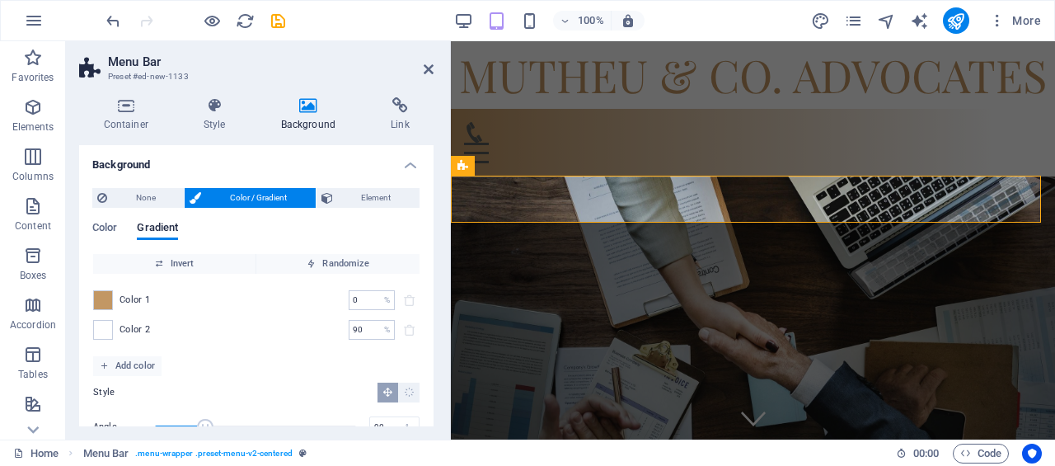
click at [270, 354] on div "Color 1 0 % ​ Color 2 90 % ​" at bounding box center [256, 315] width 326 height 82
click at [429, 65] on icon at bounding box center [429, 69] width 10 height 13
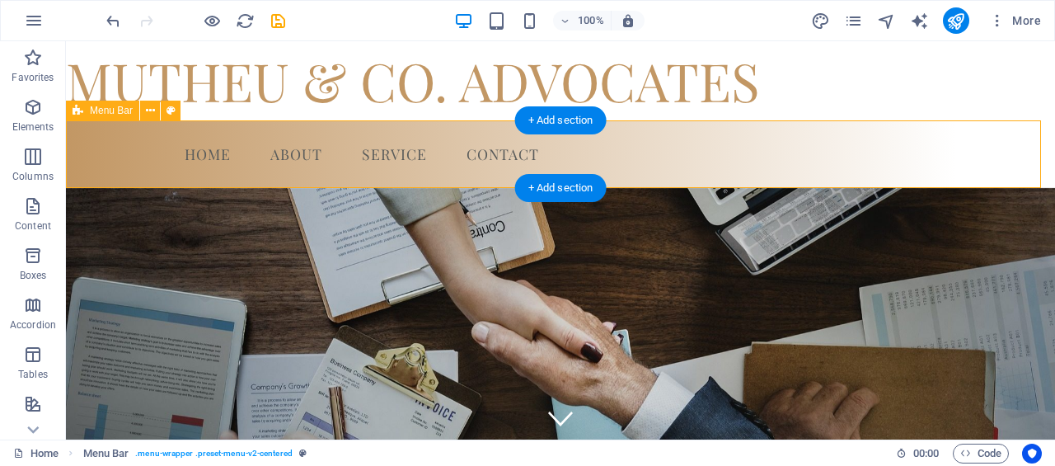
click at [156, 181] on div "Menu Home About Service Contact" at bounding box center [560, 154] width 989 height 68
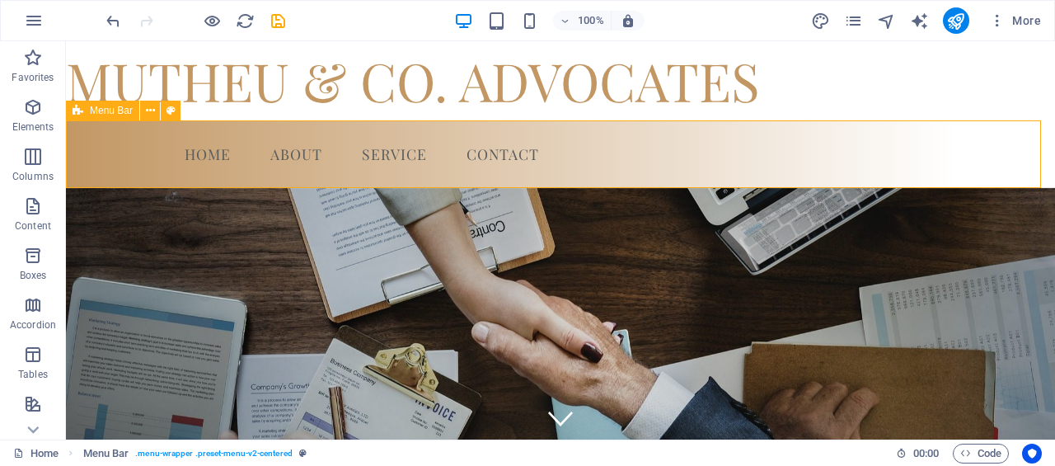
click at [176, 117] on button at bounding box center [171, 111] width 20 height 20
select select "rem"
select select "preset-menu-v2-centered"
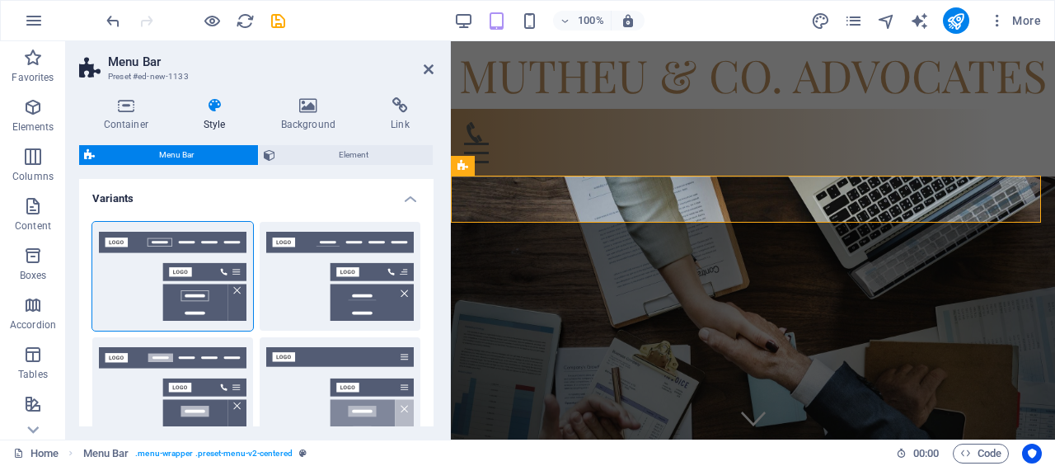
click at [218, 111] on icon at bounding box center [214, 105] width 71 height 16
click at [314, 120] on h4 "Background" at bounding box center [311, 114] width 110 height 35
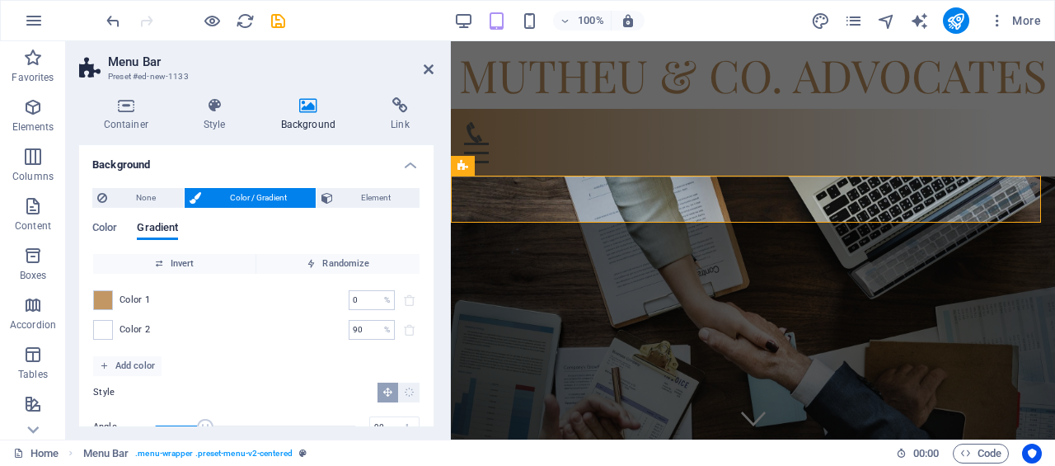
click at [176, 252] on div "Color Gradient" at bounding box center [256, 237] width 328 height 31
click at [176, 263] on span "Invert" at bounding box center [174, 264] width 149 height 20
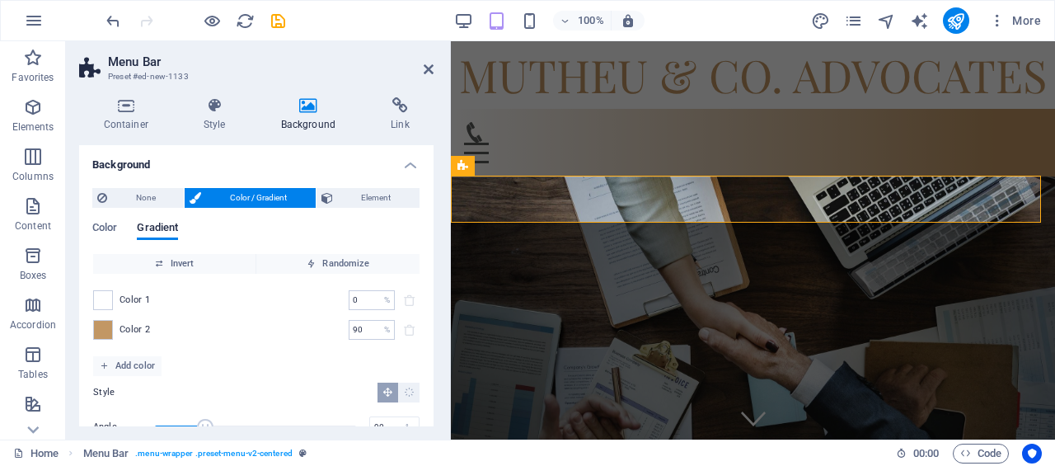
click at [424, 79] on header "Menu Bar Preset #ed-new-1133" at bounding box center [256, 62] width 354 height 43
click at [424, 77] on header "Menu Bar Preset #ed-new-1133" at bounding box center [256, 62] width 354 height 43
click at [429, 73] on icon at bounding box center [429, 69] width 10 height 13
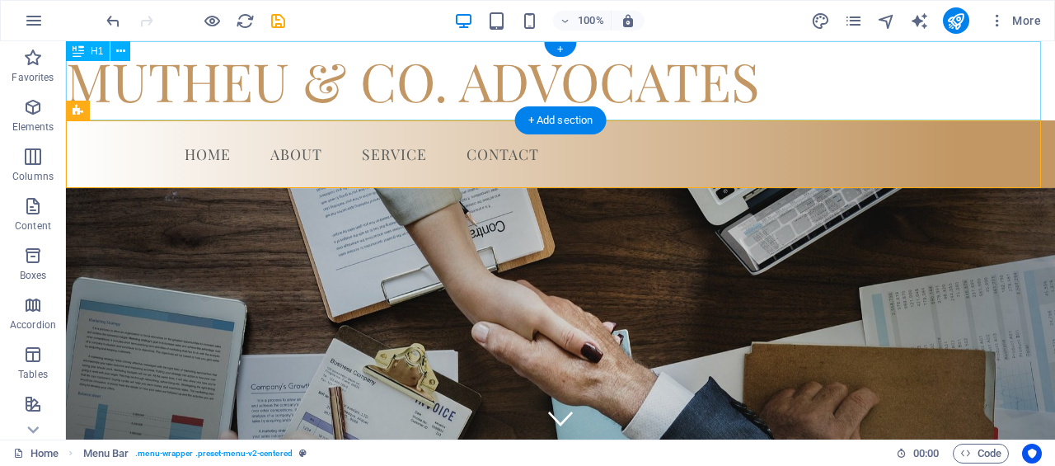
click at [124, 83] on div "MUTHEU & CO. ADVOCATES" at bounding box center [560, 80] width 989 height 79
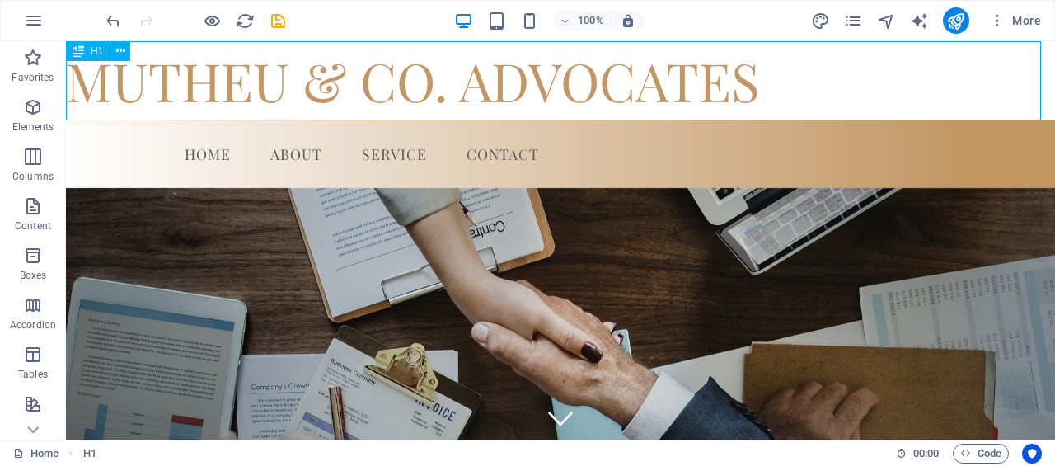
click at [129, 52] on button at bounding box center [120, 51] width 20 height 20
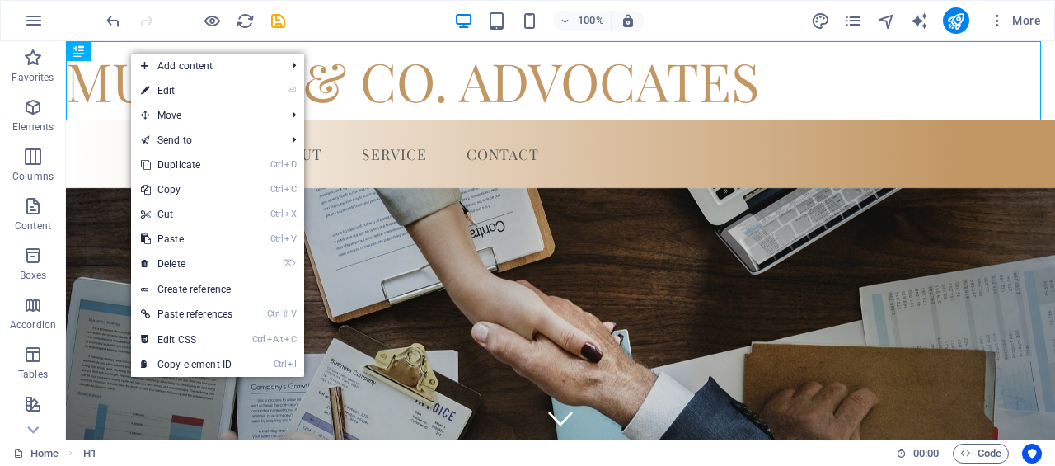
click at [194, 95] on link "⏎ Edit" at bounding box center [186, 90] width 111 height 25
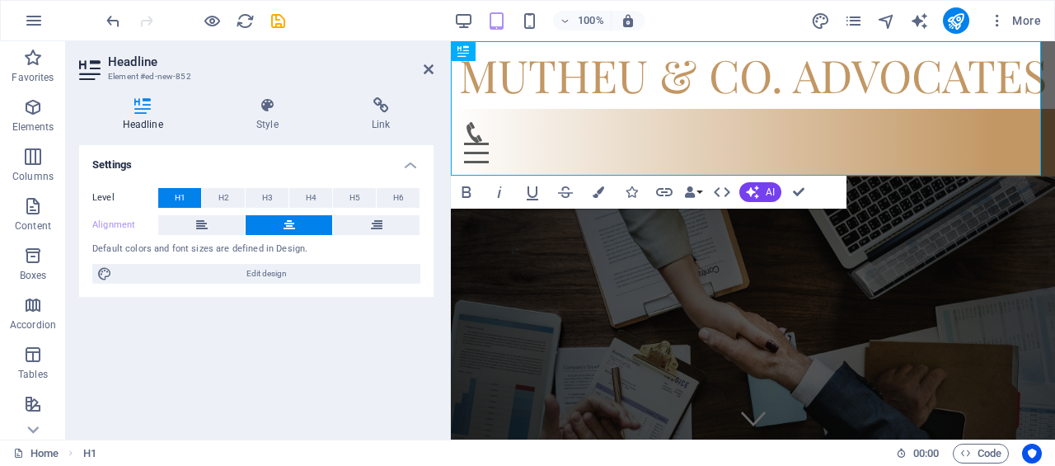
click at [264, 120] on h4 "Style" at bounding box center [270, 114] width 115 height 35
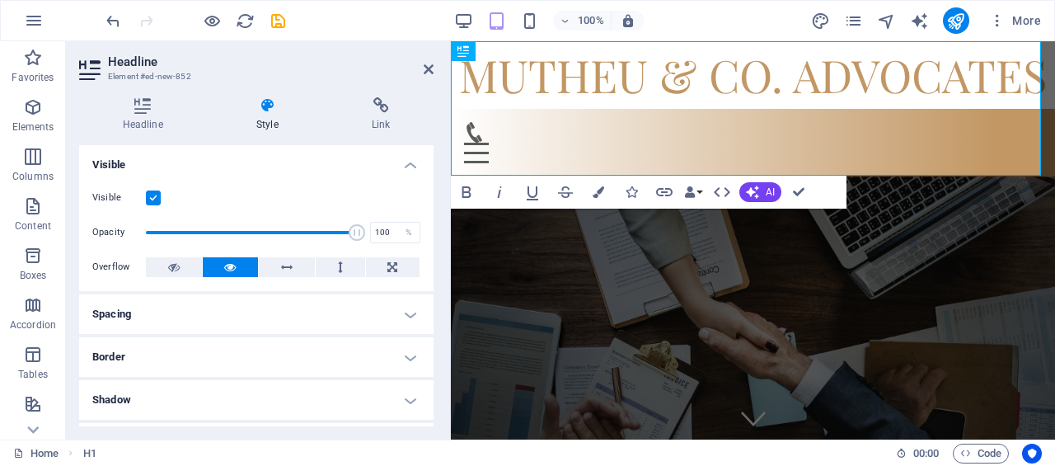
click at [142, 113] on icon at bounding box center [142, 105] width 127 height 16
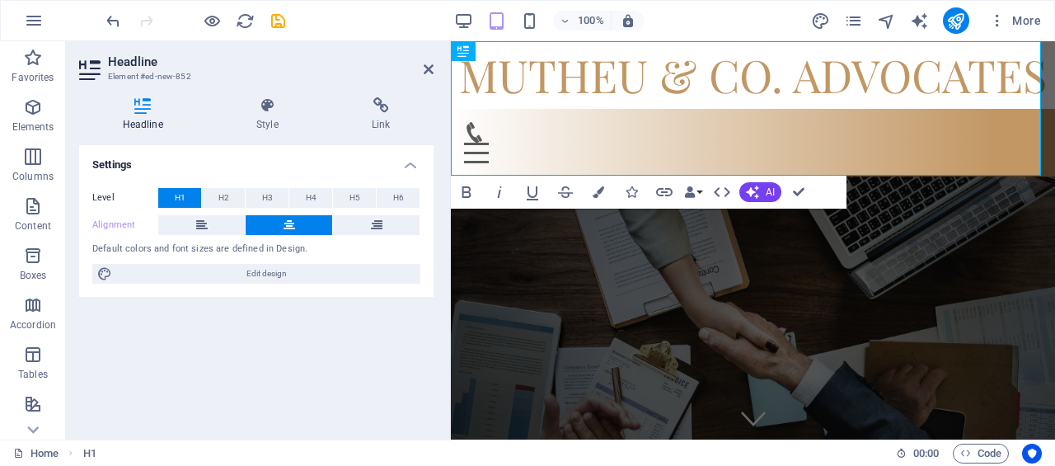
click at [135, 274] on span "Edit design" at bounding box center [266, 274] width 298 height 20
select select "px"
select select "400"
select select "px"
select select "rem"
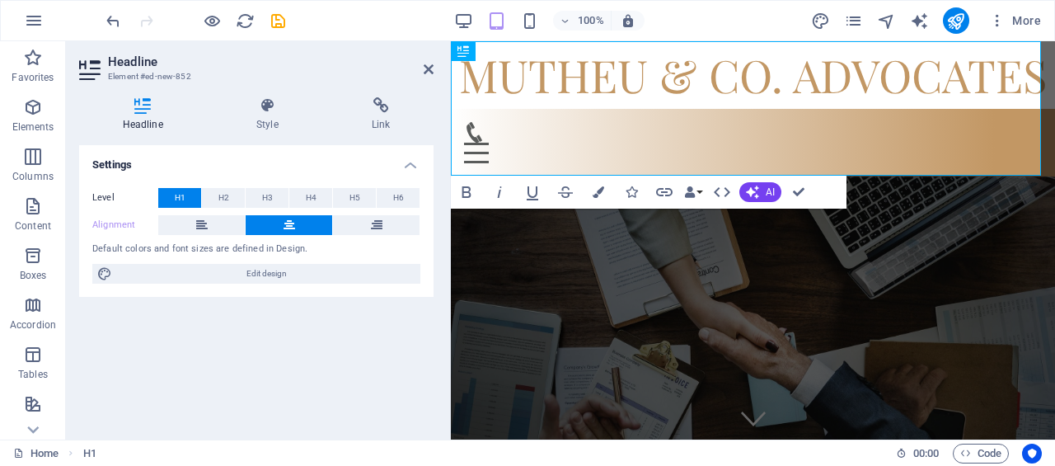
select select "400"
select select "px"
select select "rem"
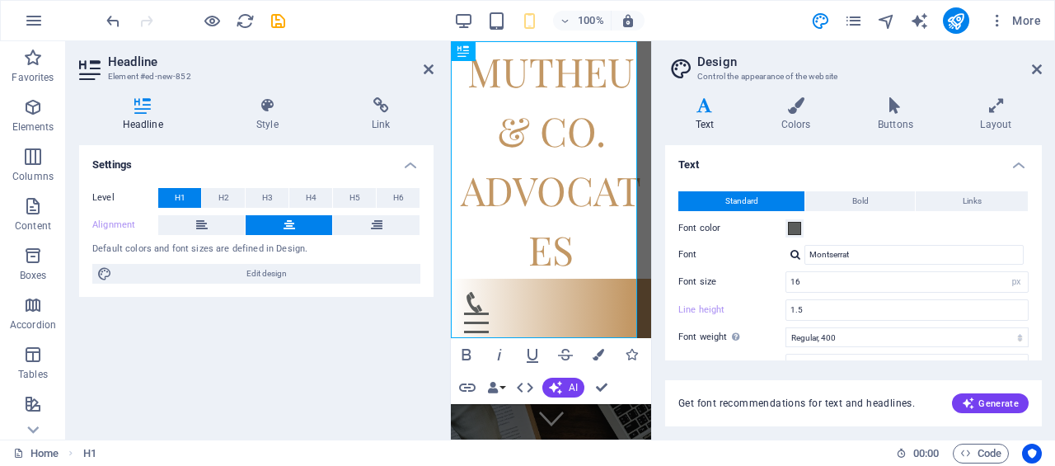
type input "20"
type input "3.0"
click at [799, 112] on icon at bounding box center [796, 105] width 90 height 16
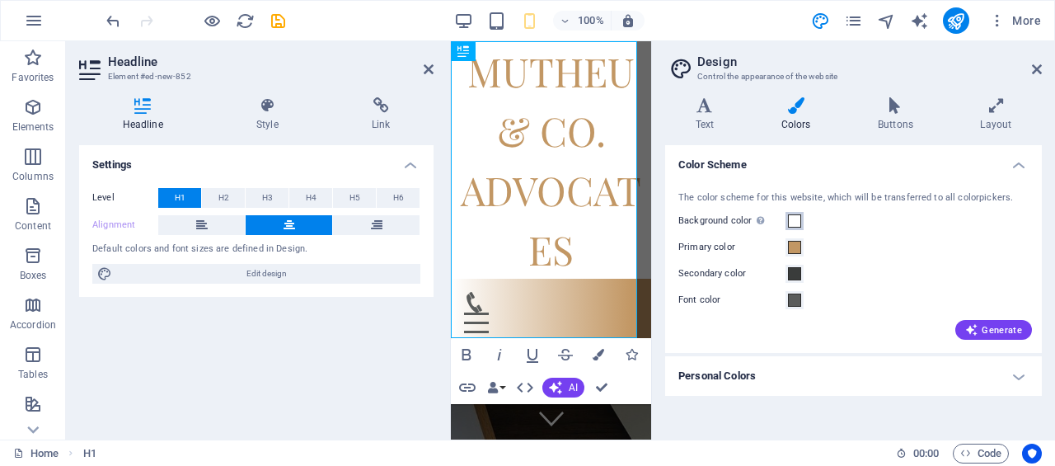
click at [798, 219] on span at bounding box center [794, 220] width 13 height 13
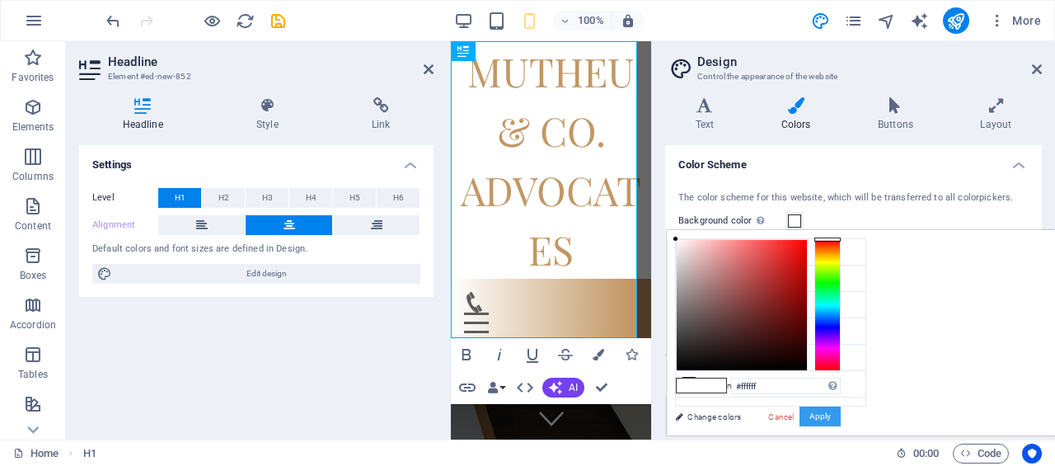
click at [841, 416] on button "Apply" at bounding box center [819, 416] width 41 height 20
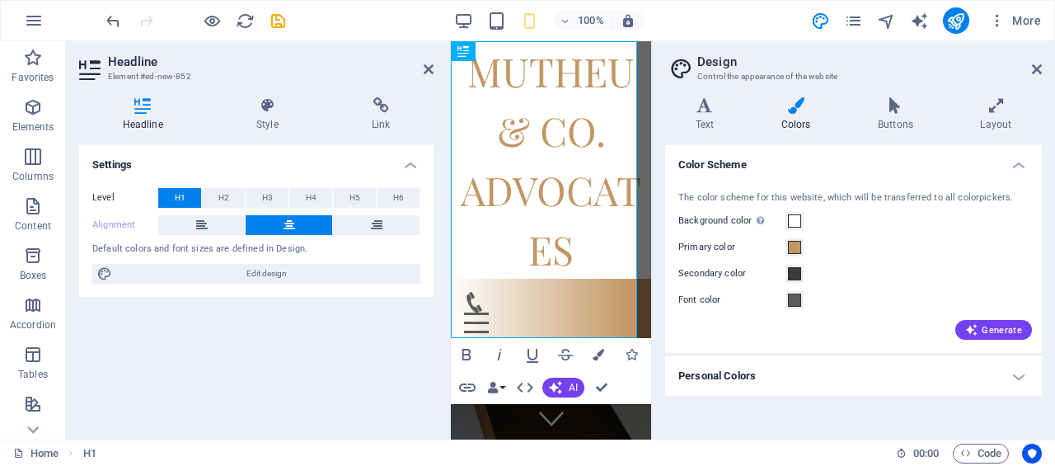
click at [1006, 321] on button "Generate" at bounding box center [993, 330] width 77 height 20
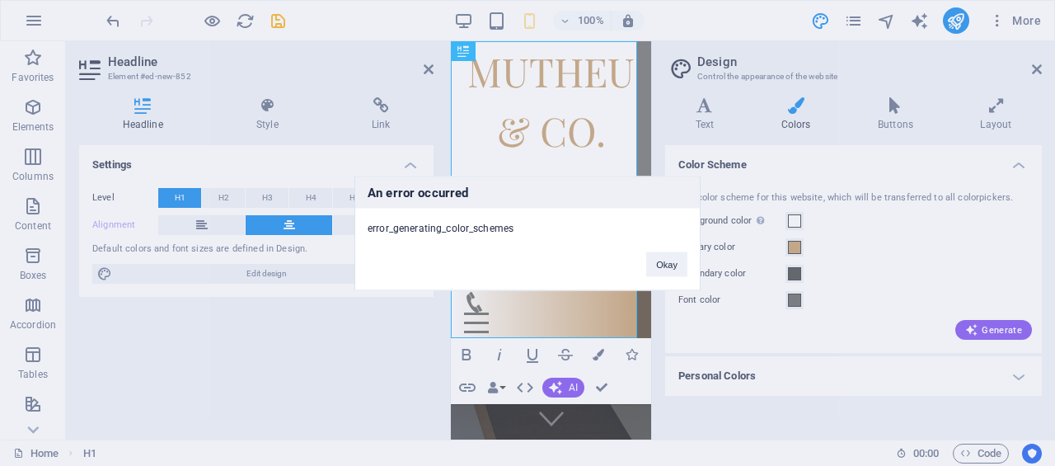
click at [669, 256] on button "Okay" at bounding box center [666, 263] width 41 height 25
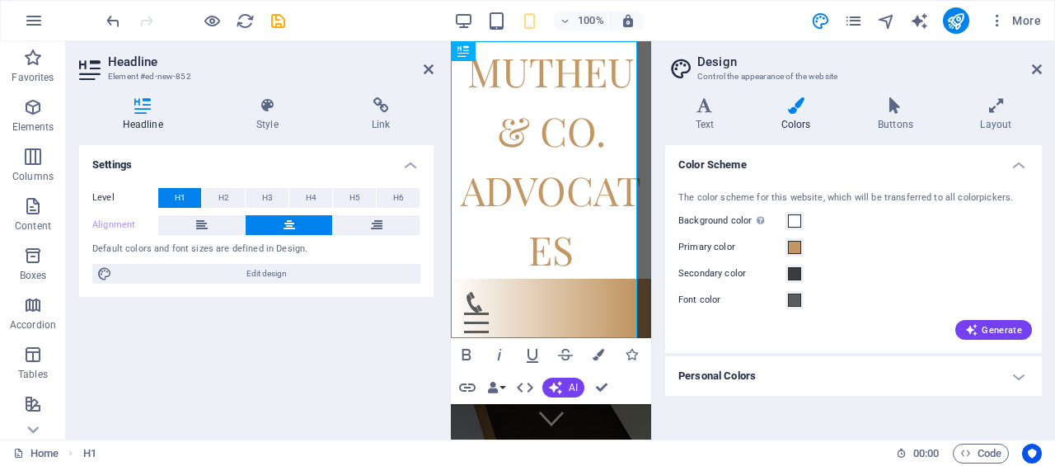
click at [1008, 329] on span "Generate" at bounding box center [993, 329] width 57 height 13
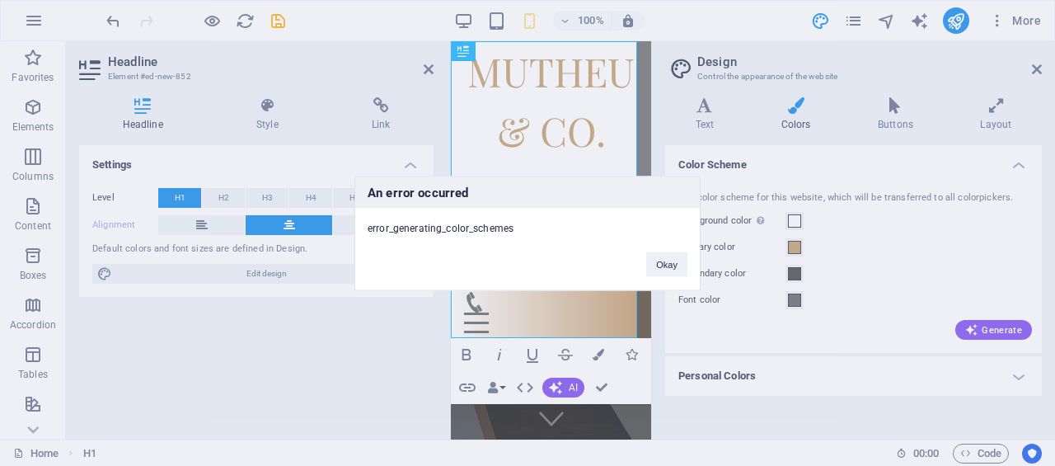
click at [656, 265] on button "Okay" at bounding box center [666, 263] width 41 height 25
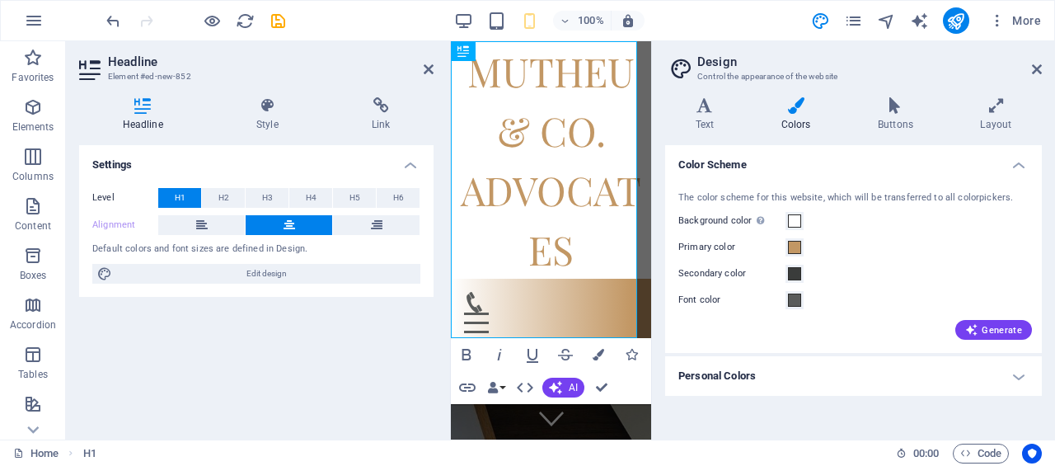
click at [989, 332] on span "Generate" at bounding box center [993, 329] width 57 height 13
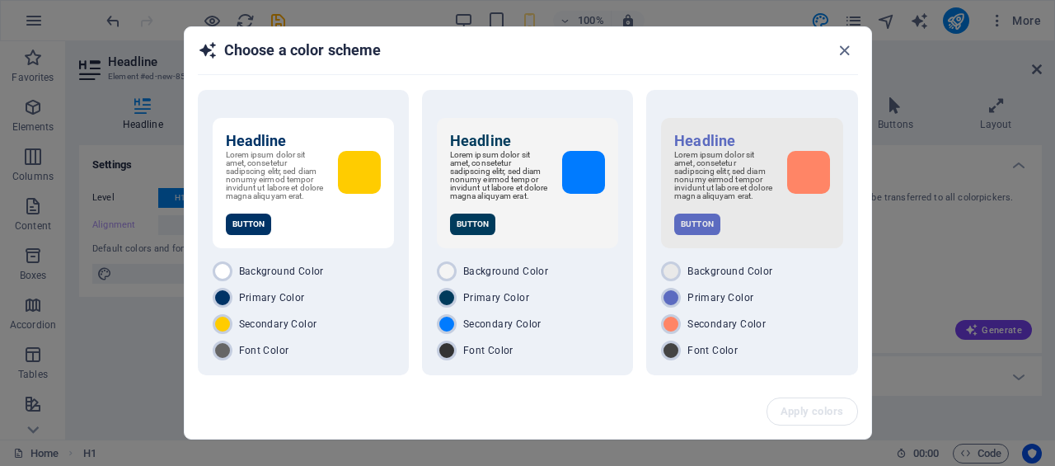
click at [476, 145] on h6 "Headline" at bounding box center [527, 141] width 155 height 20
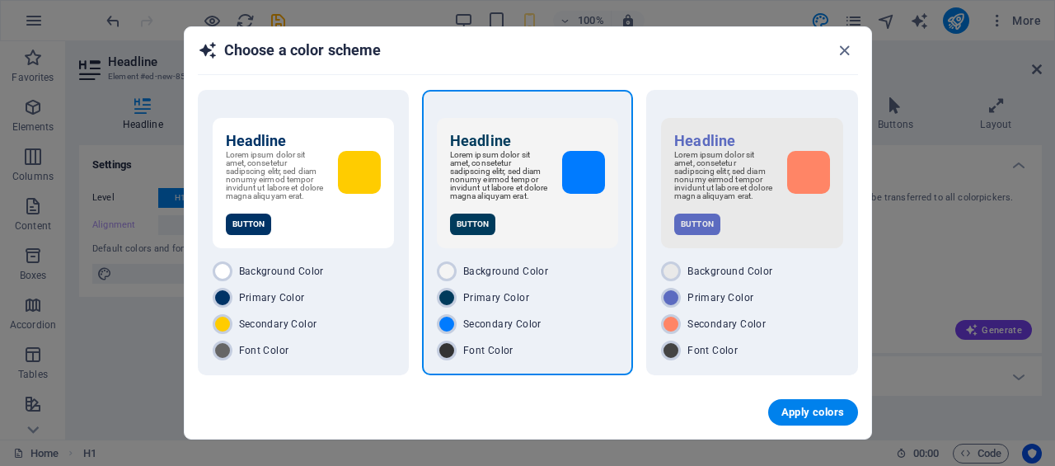
click at [848, 415] on button "Apply colors" at bounding box center [813, 412] width 90 height 26
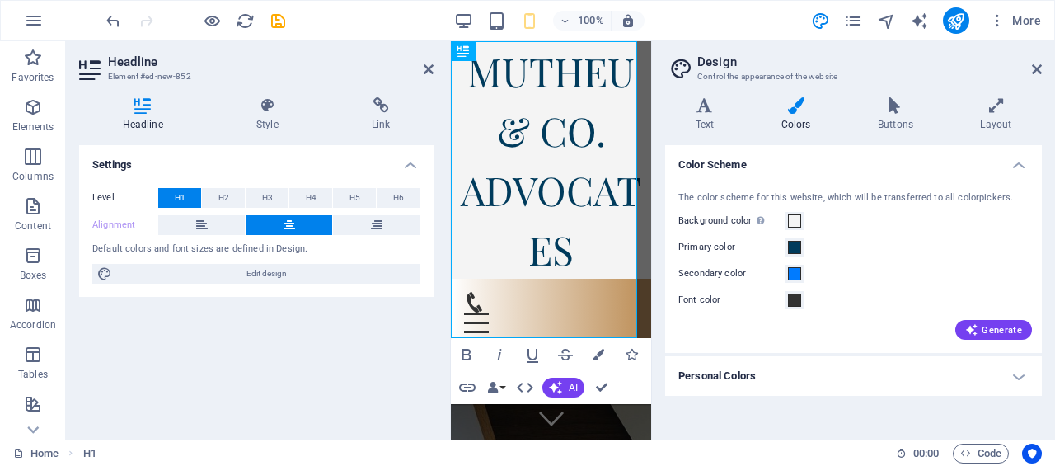
click at [1037, 69] on icon at bounding box center [1037, 69] width 10 height 13
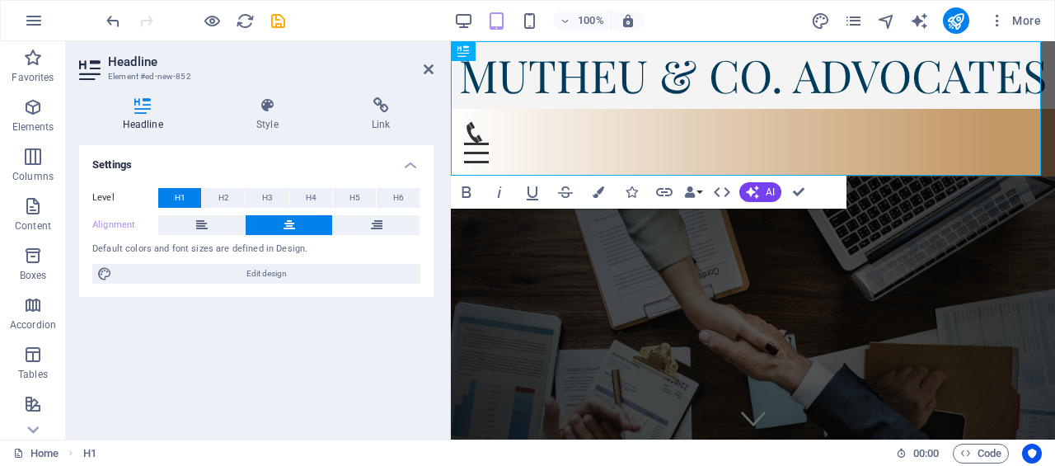
click at [438, 70] on aside "Headline Element #ed-new-852 Headline Style Link Settings Level H1 H2 H3 H4 H5 …" at bounding box center [258, 240] width 385 height 398
click at [432, 68] on icon at bounding box center [429, 69] width 10 height 13
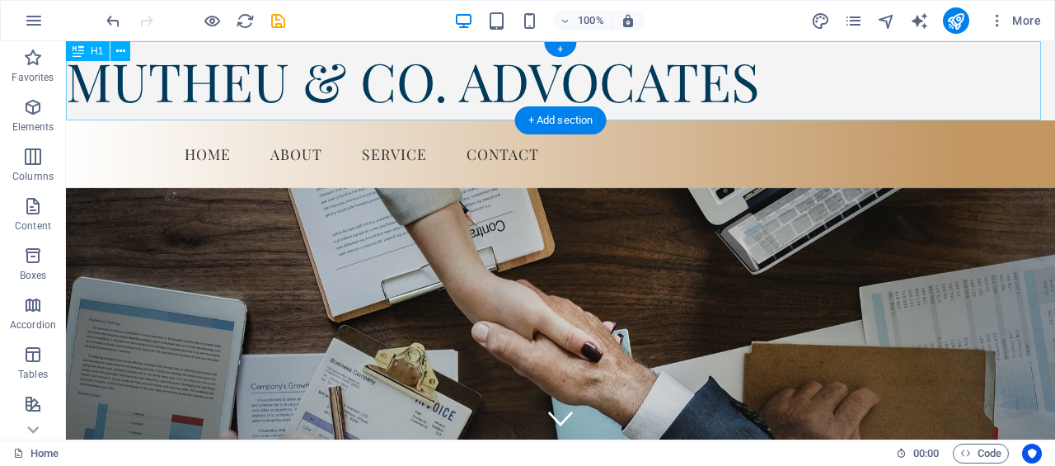
click at [1022, 45] on div "MUTHEU & CO. ADVOCATES" at bounding box center [560, 80] width 989 height 79
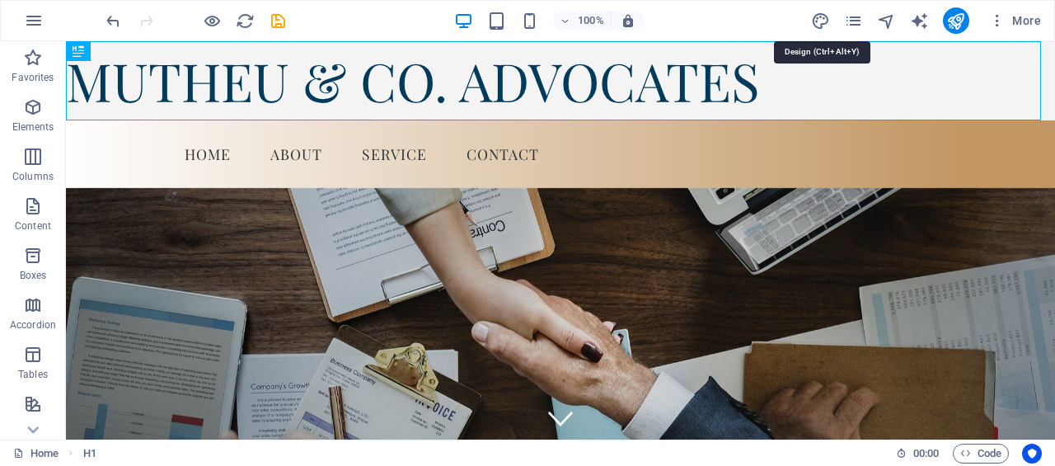
click at [819, 21] on icon "design" at bounding box center [820, 21] width 19 height 19
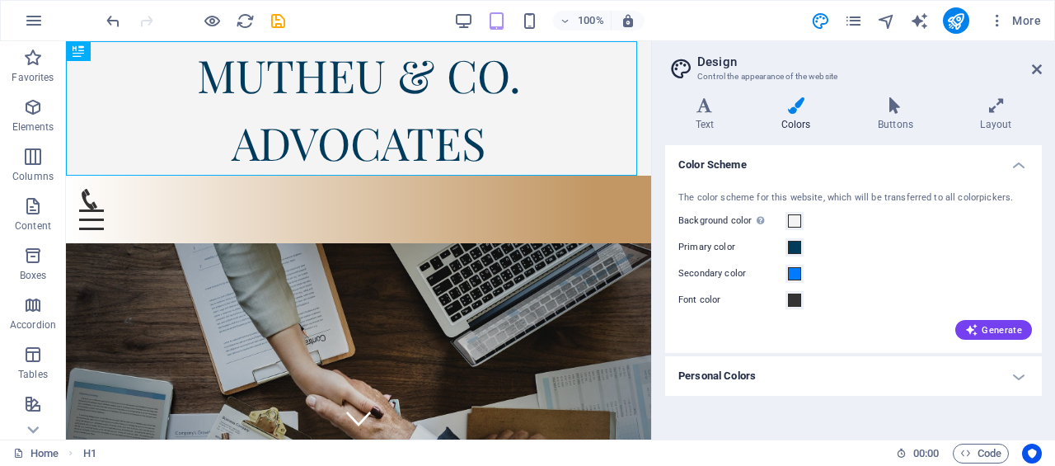
click at [1004, 336] on button "Generate" at bounding box center [993, 330] width 77 height 20
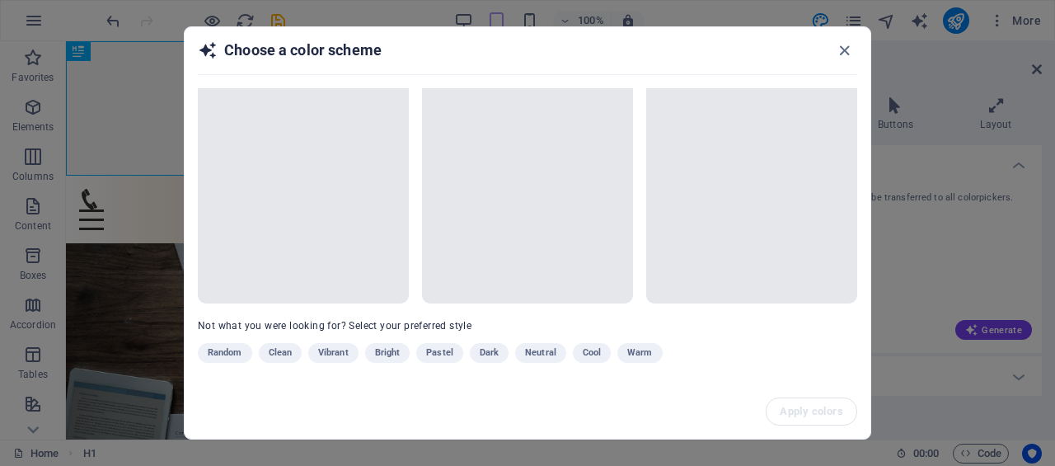
scroll to position [78, 0]
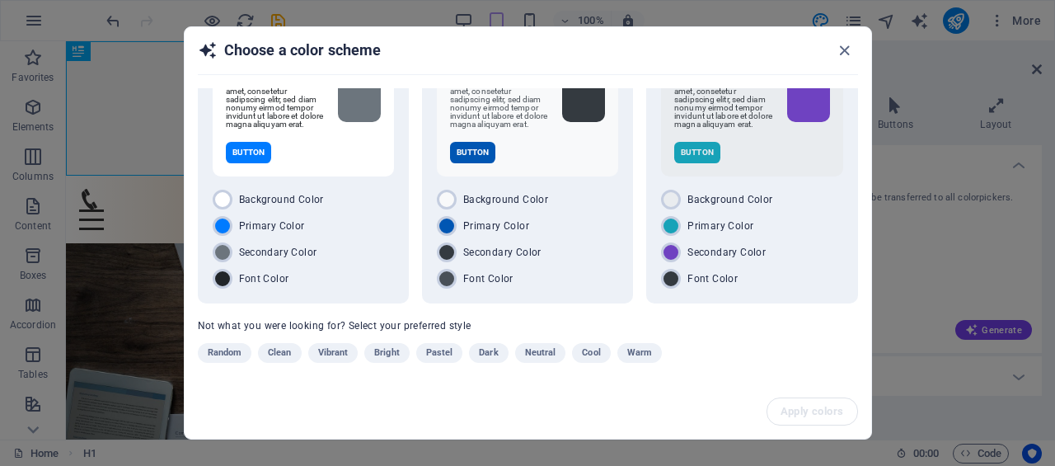
click at [544, 350] on span "Neutral" at bounding box center [540, 353] width 31 height 20
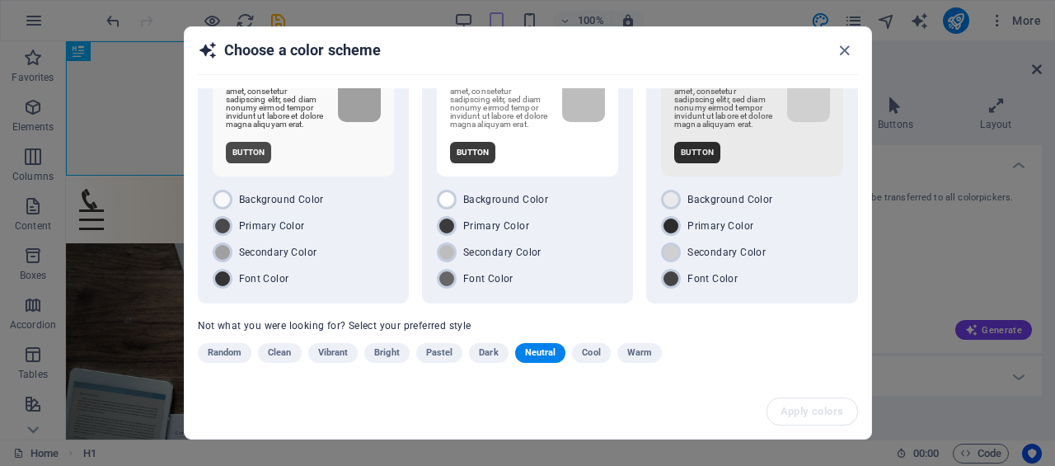
click at [595, 354] on span "Cool" at bounding box center [591, 353] width 18 height 20
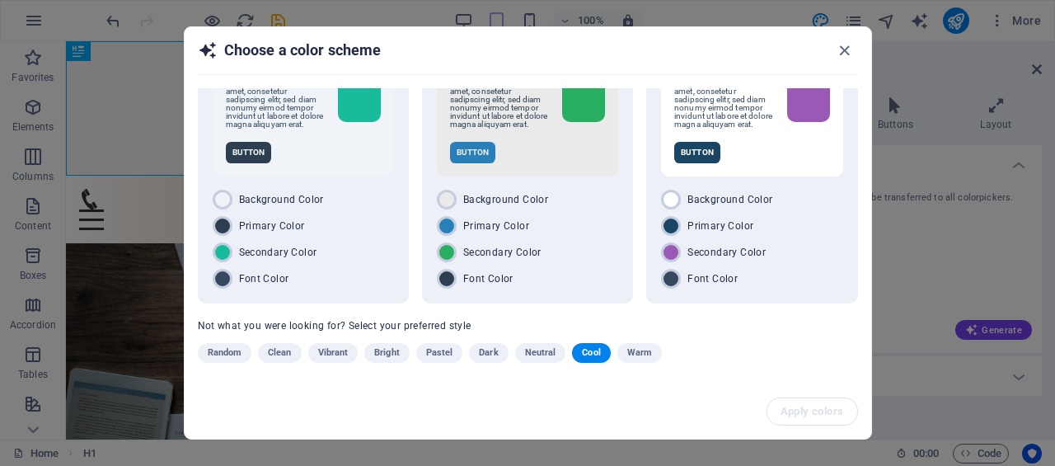
click at [281, 355] on span "Clean" at bounding box center [279, 353] width 23 height 20
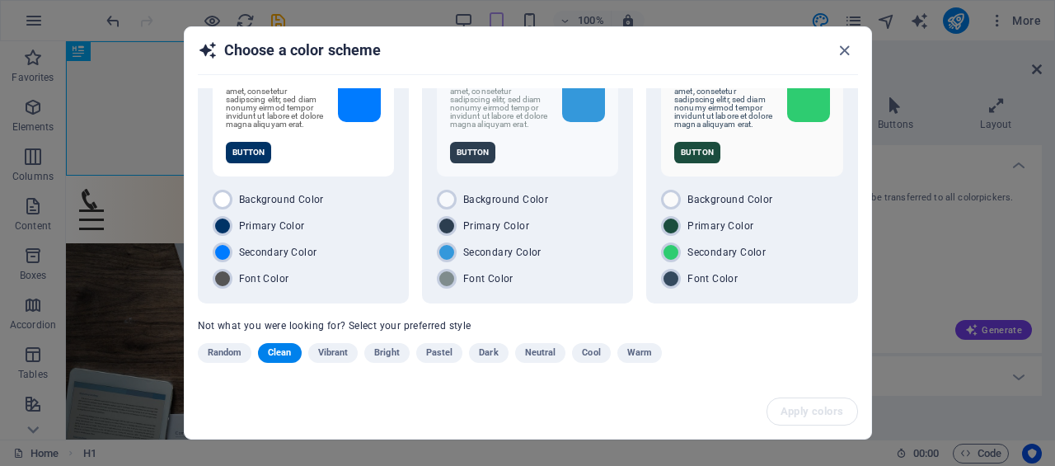
click at [506, 354] on button "Dark" at bounding box center [488, 353] width 39 height 20
click at [506, 354] on div "Random Clean Vibrant Bright Pastel Dark Neutral Cool Warm" at bounding box center [486, 356] width 577 height 26
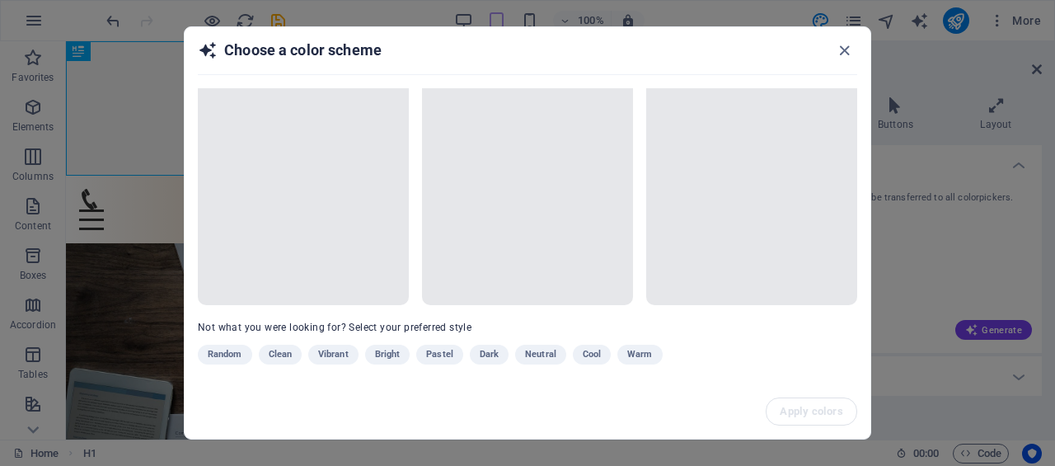
scroll to position [0, 0]
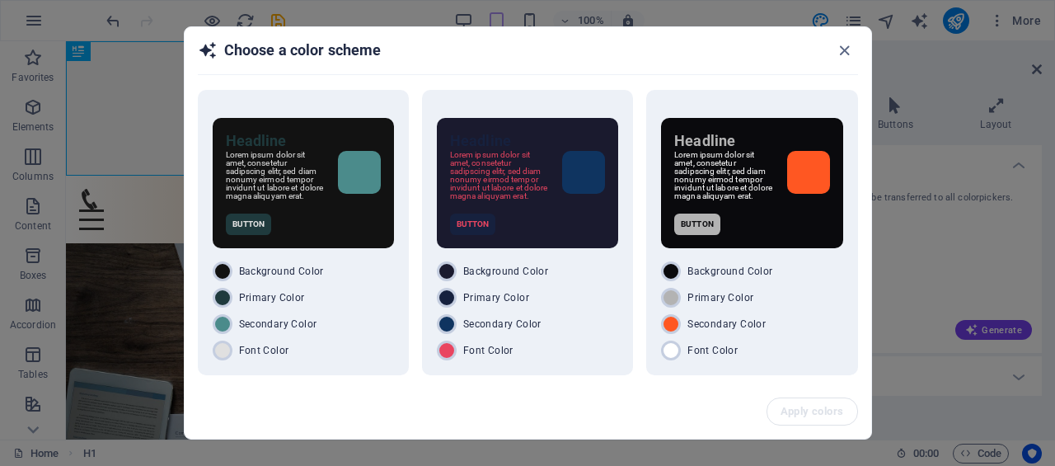
click at [387, 281] on div "Background Color" at bounding box center [303, 271] width 181 height 20
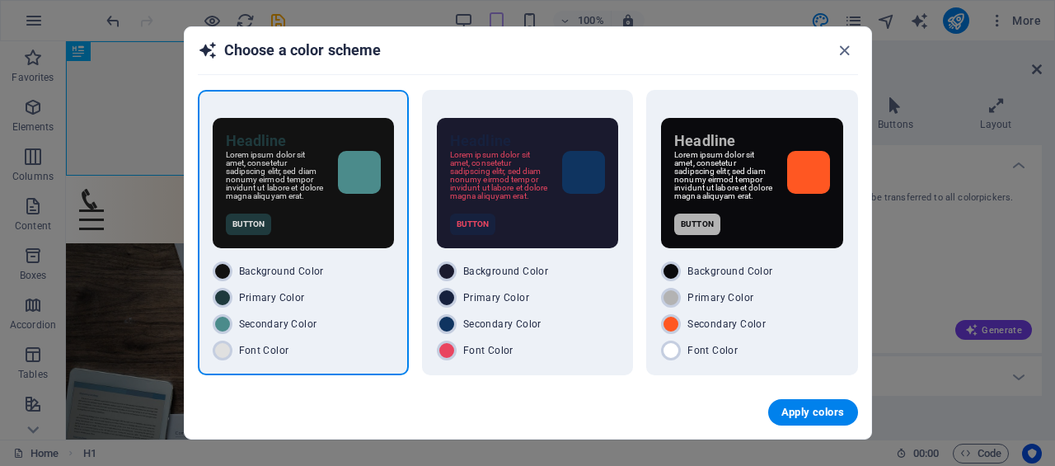
click at [805, 409] on span "Apply colors" at bounding box center [812, 412] width 63 height 13
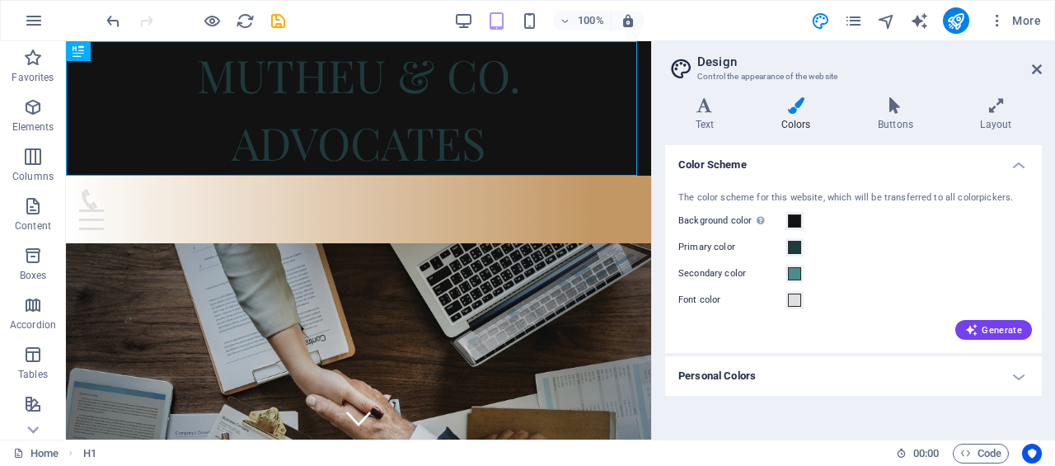
click at [798, 119] on h4 "Colors" at bounding box center [799, 114] width 96 height 35
click at [980, 331] on span "Generate" at bounding box center [993, 329] width 57 height 13
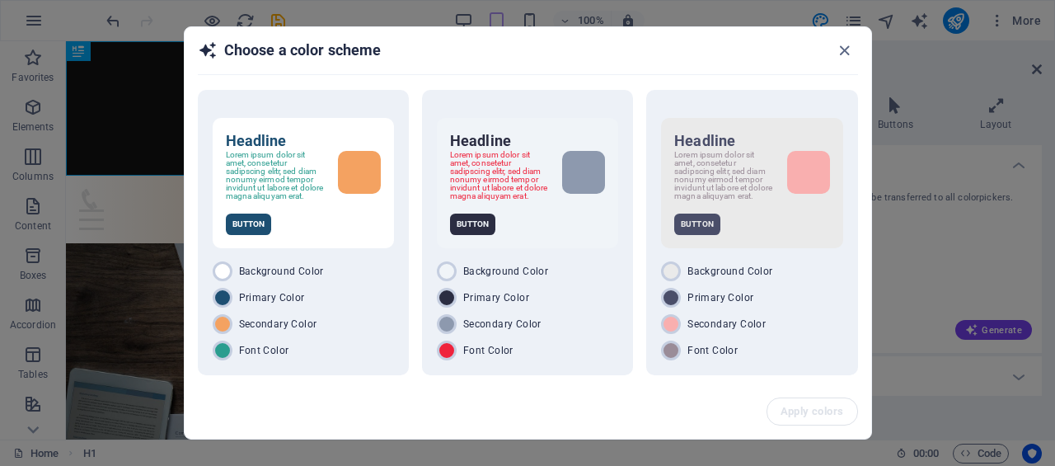
click at [346, 131] on h6 "Headline" at bounding box center [303, 141] width 155 height 20
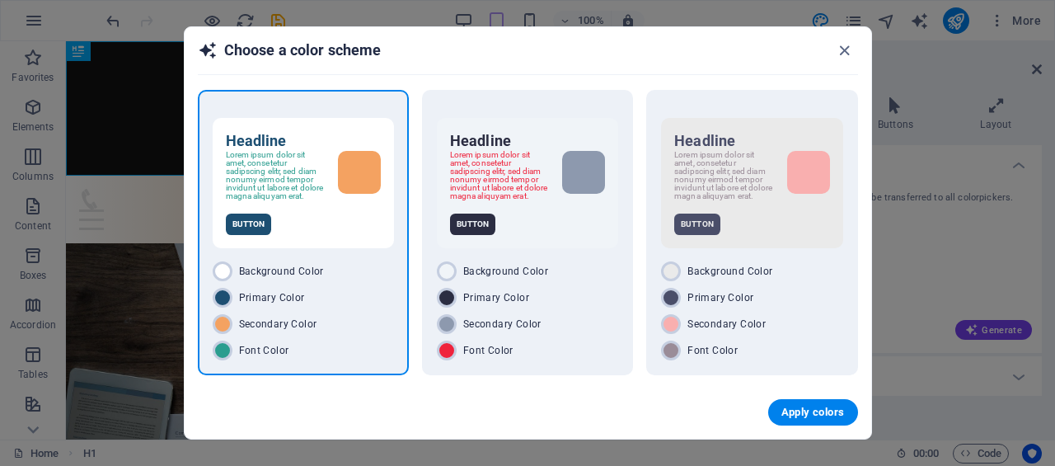
click at [814, 403] on button "Apply colors" at bounding box center [813, 412] width 90 height 26
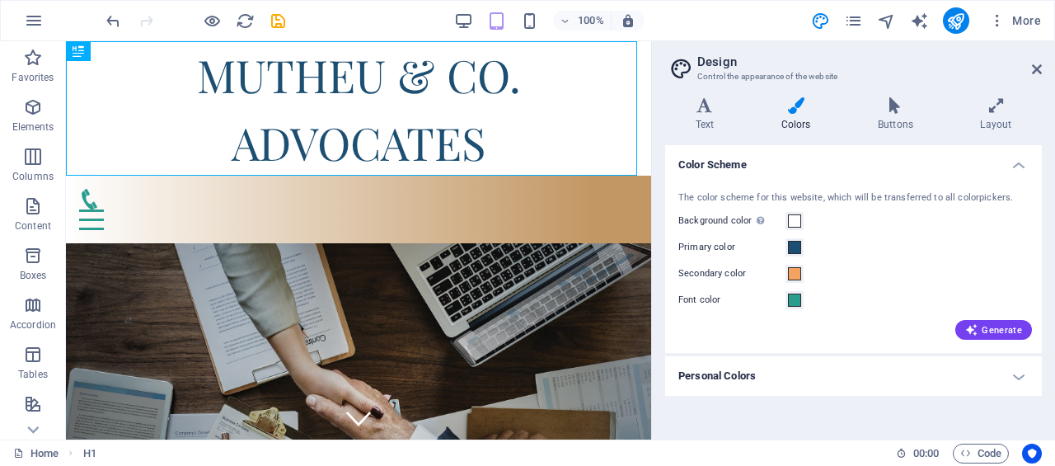
click at [1034, 72] on icon at bounding box center [1037, 69] width 10 height 13
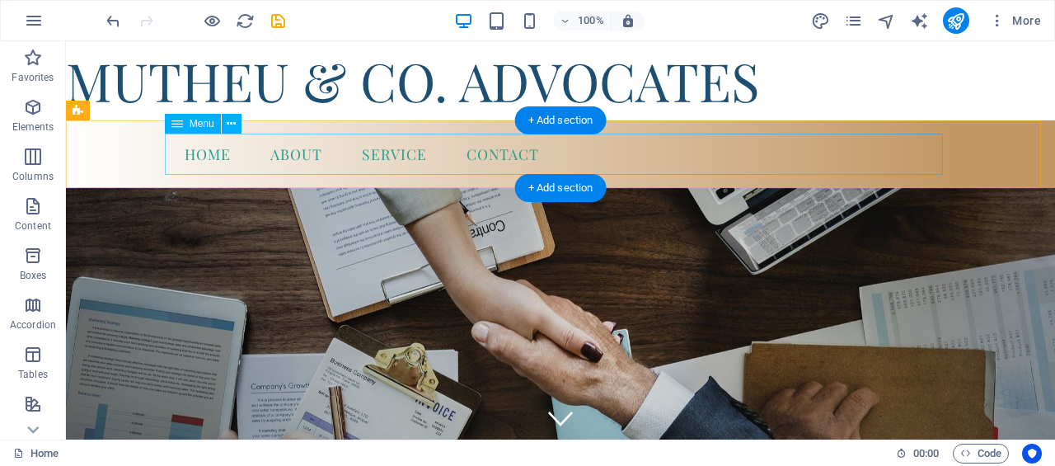
click at [343, 146] on nav "Home About Service Contact" at bounding box center [560, 154] width 778 height 41
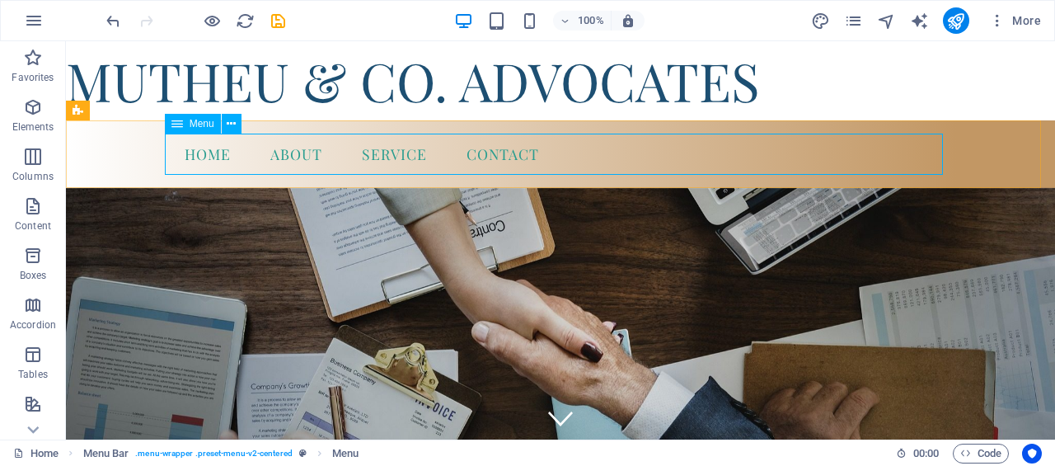
click at [237, 123] on button at bounding box center [232, 124] width 20 height 20
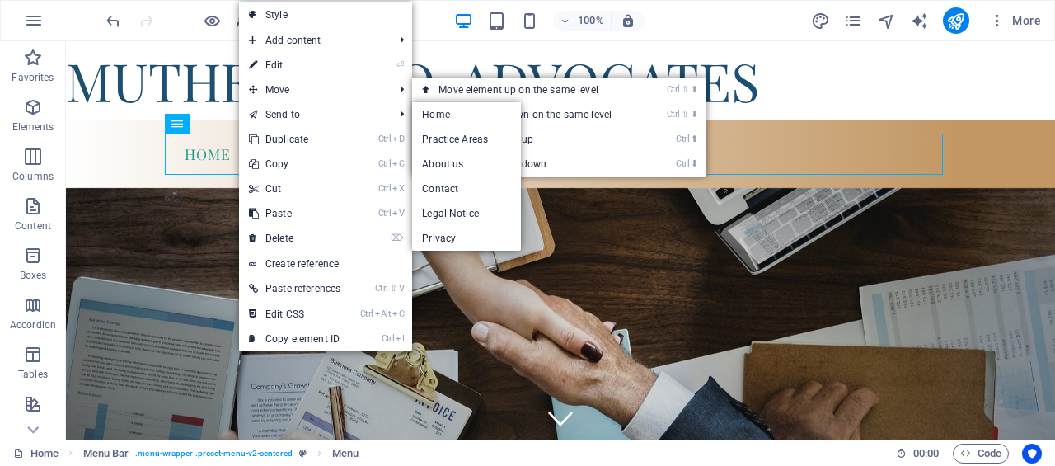
click at [282, 59] on link "⏎ Edit" at bounding box center [294, 65] width 111 height 25
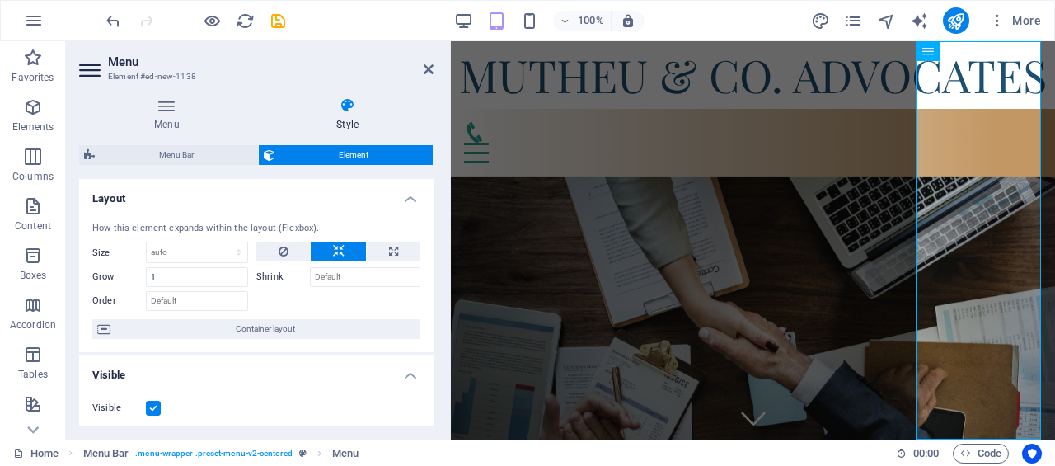
click at [174, 108] on icon at bounding box center [167, 105] width 176 height 16
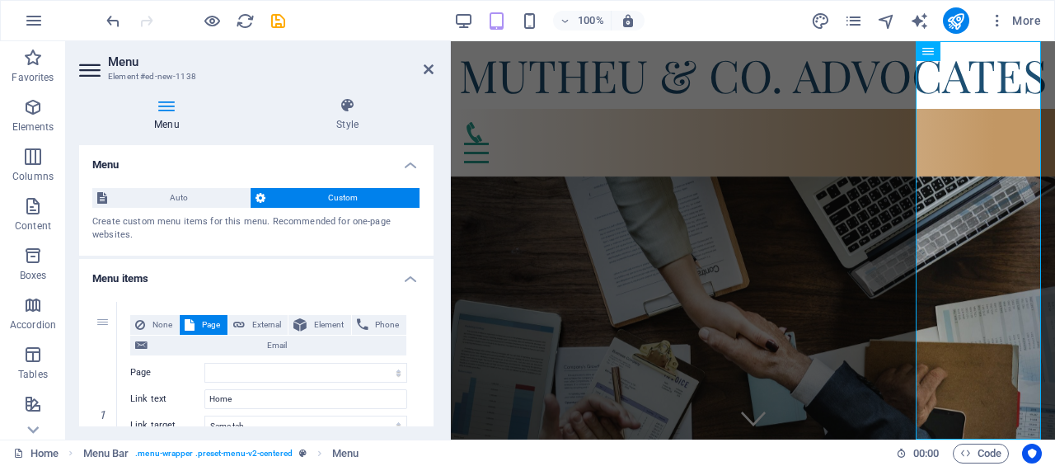
click at [331, 113] on h4 "Style" at bounding box center [347, 114] width 172 height 35
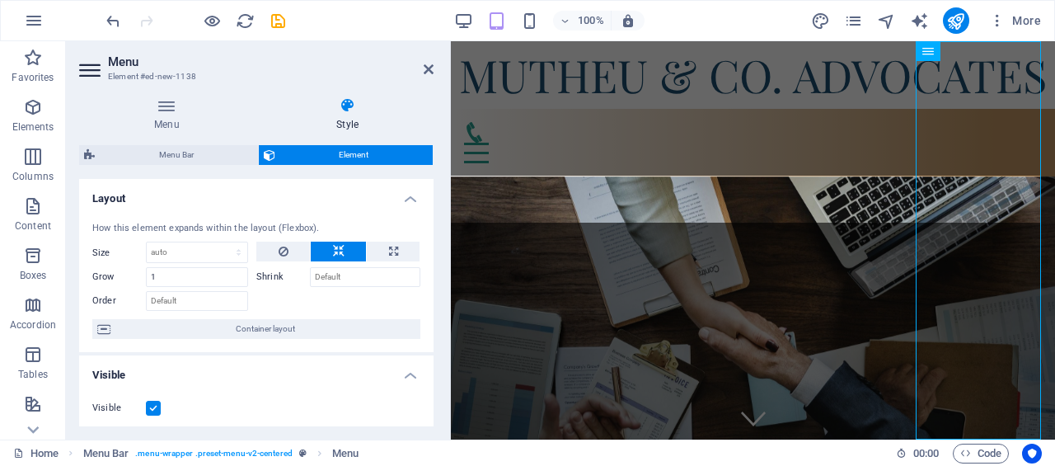
click at [209, 149] on span "Menu Bar" at bounding box center [176, 155] width 153 height 20
select select "rem"
select select "preset-menu-v2-centered"
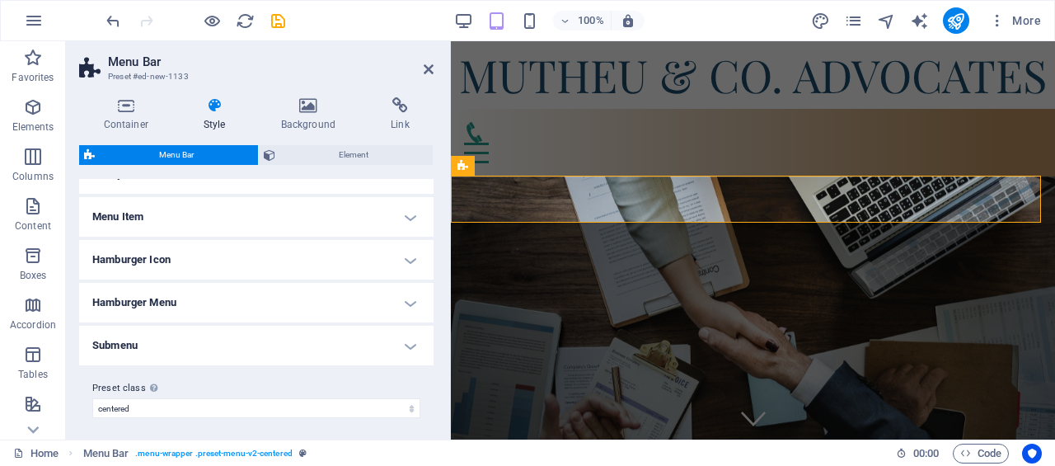
scroll to position [712, 0]
click at [302, 160] on span "Element" at bounding box center [354, 155] width 148 height 20
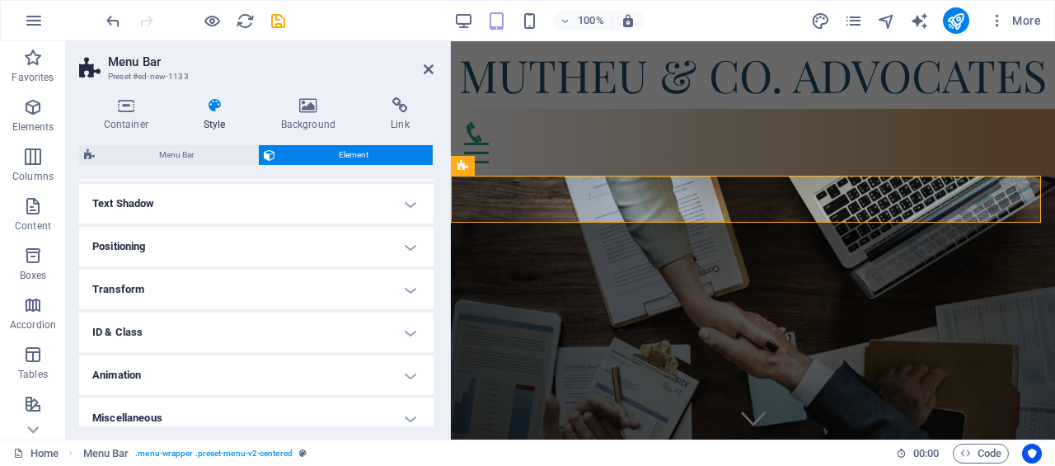
scroll to position [284, 0]
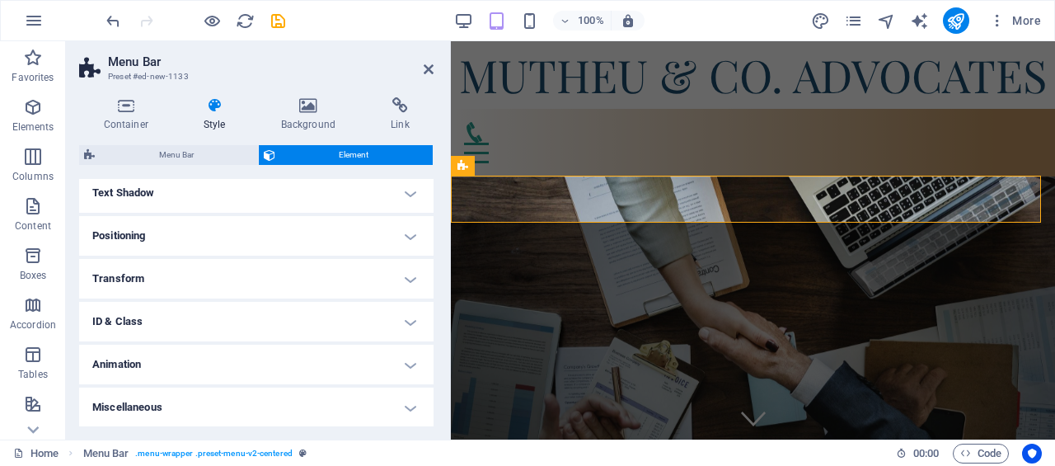
click at [318, 111] on icon at bounding box center [307, 105] width 103 height 16
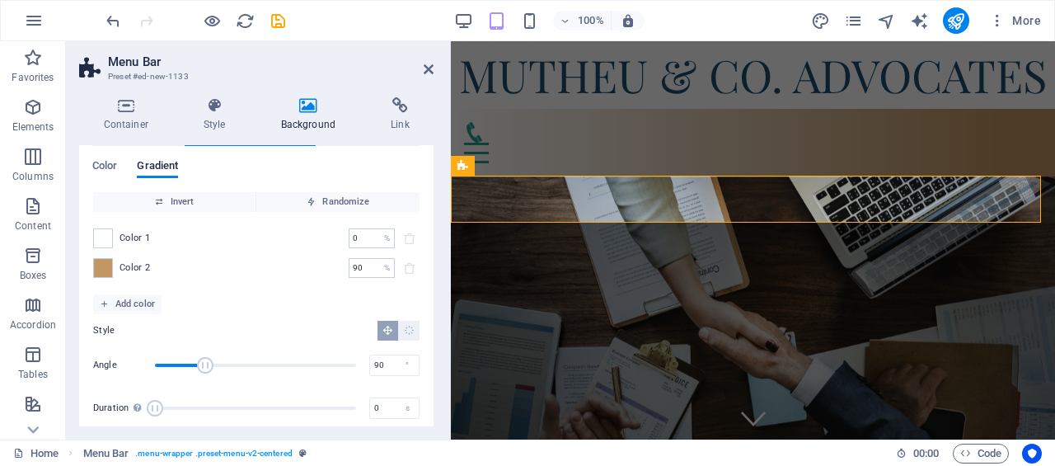
scroll to position [81, 0]
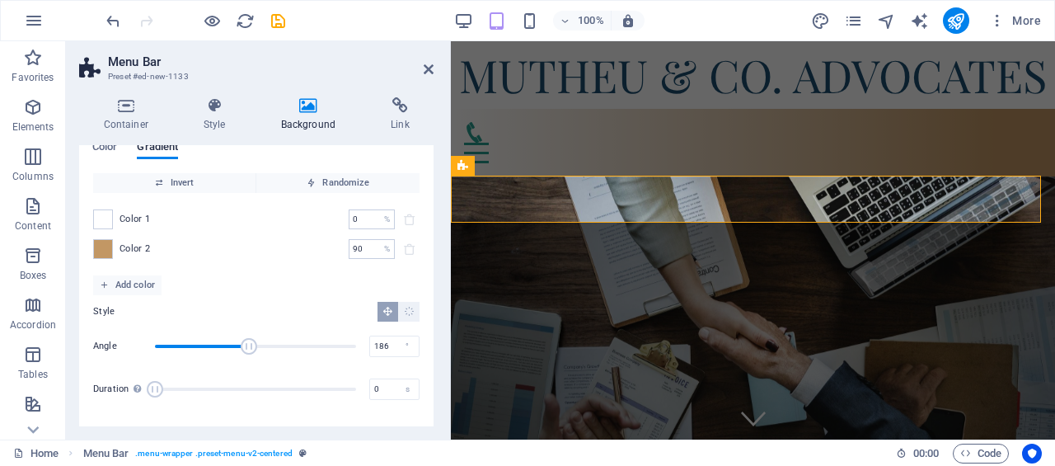
type input "189"
drag, startPoint x: 210, startPoint y: 343, endPoint x: 259, endPoint y: 359, distance: 51.1
click at [259, 359] on span "Angle" at bounding box center [255, 346] width 201 height 36
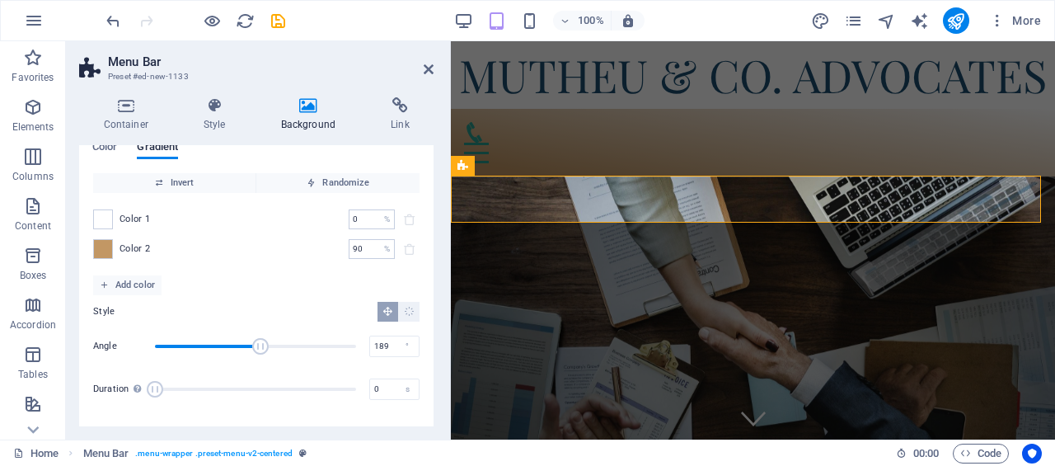
click at [430, 68] on icon at bounding box center [429, 69] width 10 height 13
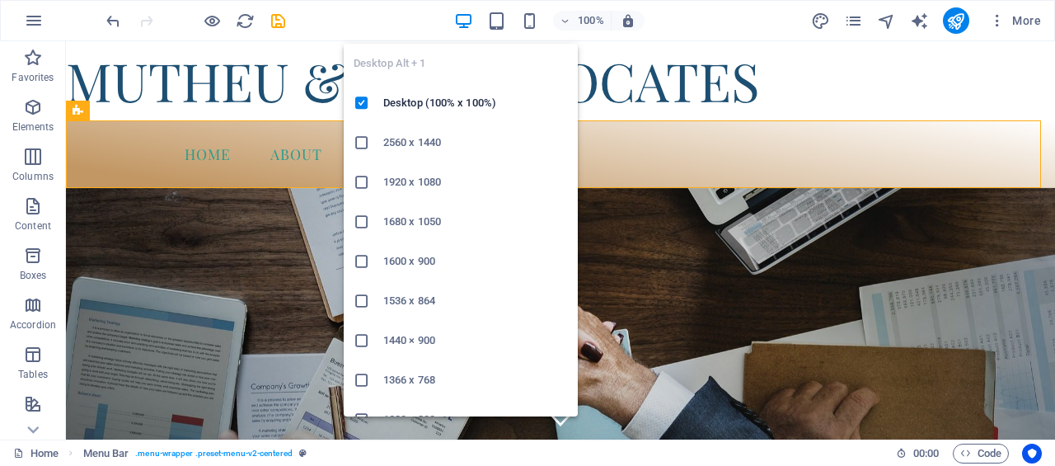
click at [404, 113] on li "Desktop (100% x 100%)" at bounding box center [461, 103] width 234 height 40
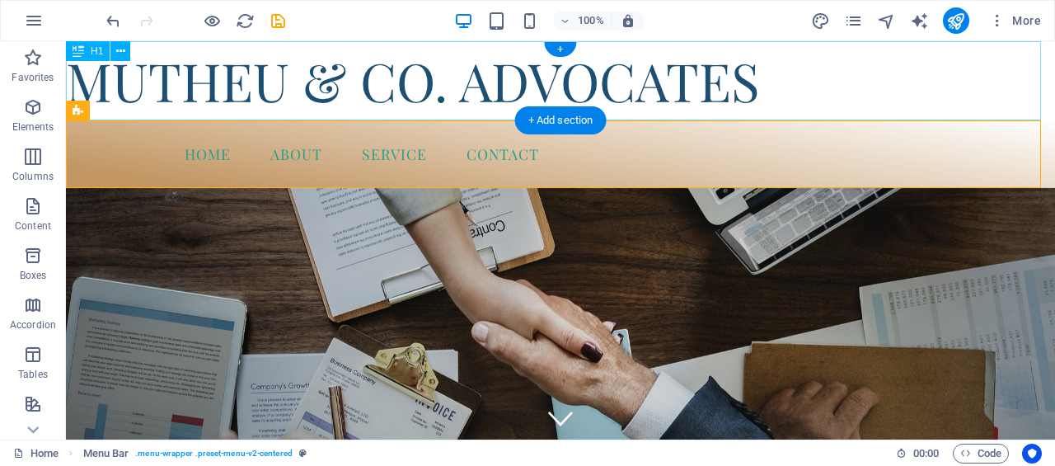
click at [404, 113] on div "MUTHEU & CO. ADVOCATES" at bounding box center [560, 80] width 989 height 79
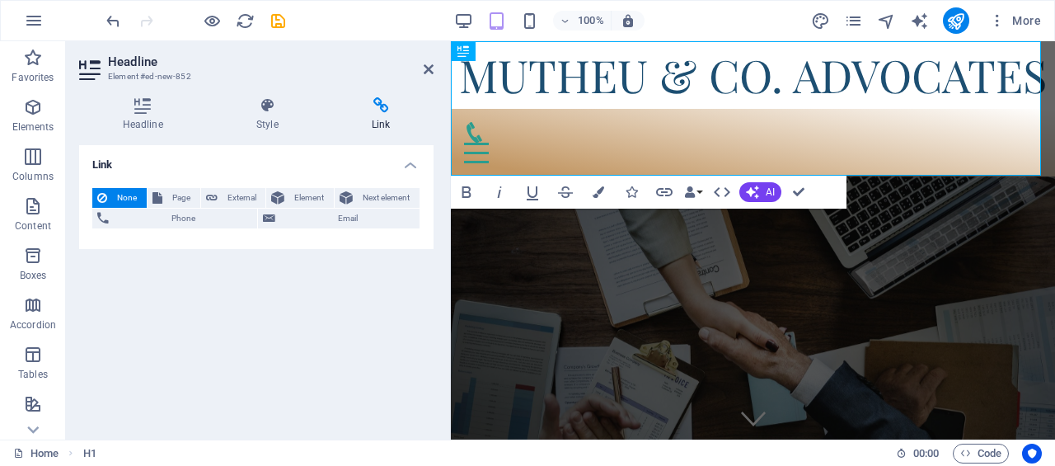
click at [256, 123] on h4 "Style" at bounding box center [270, 114] width 115 height 35
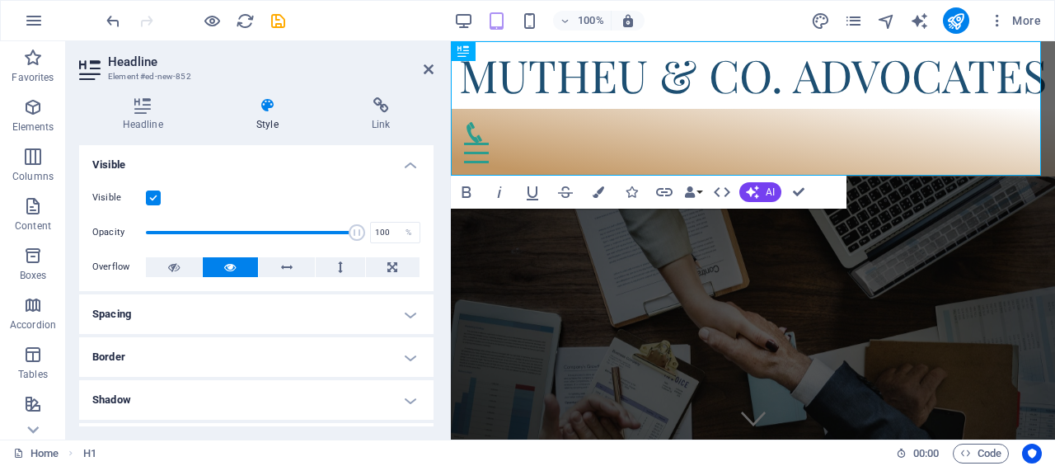
click at [206, 314] on h4 "Spacing" at bounding box center [256, 314] width 354 height 40
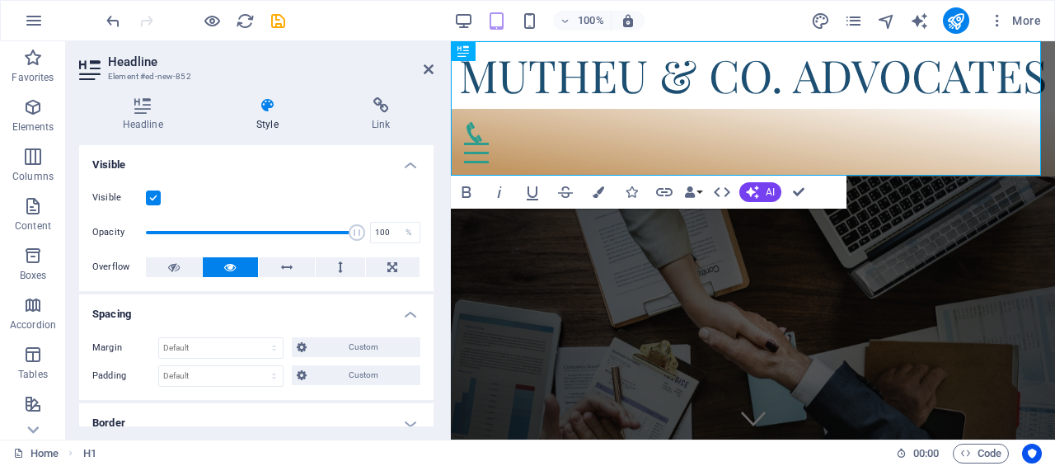
click at [304, 350] on icon at bounding box center [302, 347] width 10 height 20
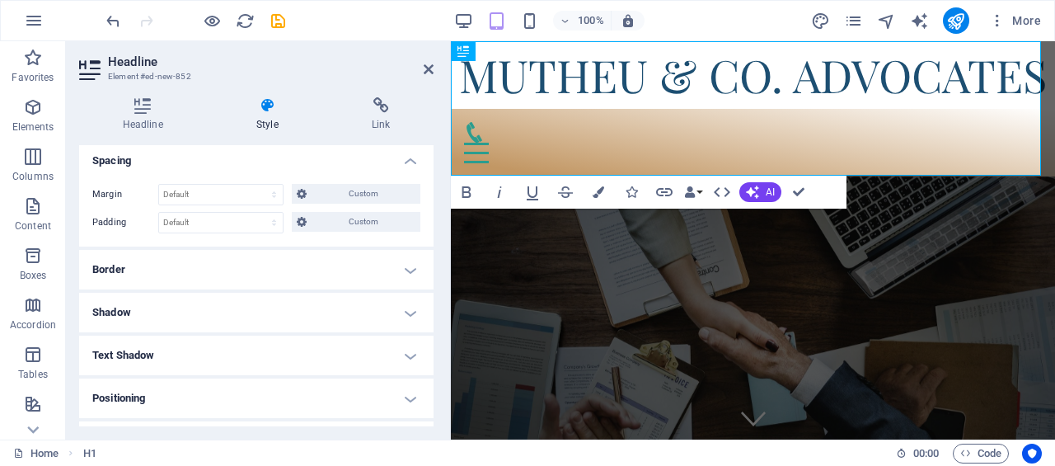
scroll to position [165, 0]
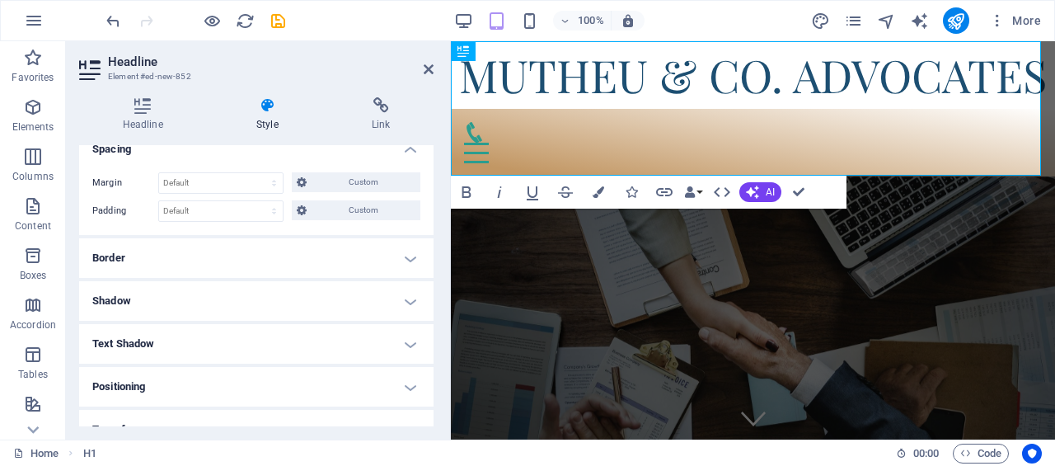
click at [250, 253] on h4 "Border" at bounding box center [256, 258] width 354 height 40
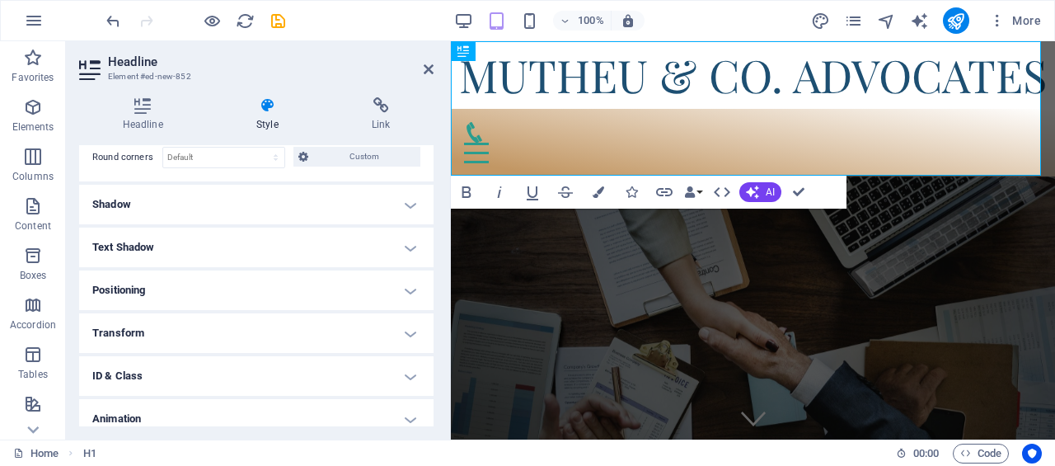
scroll to position [330, 0]
click at [256, 321] on h4 "Transform" at bounding box center [256, 332] width 354 height 40
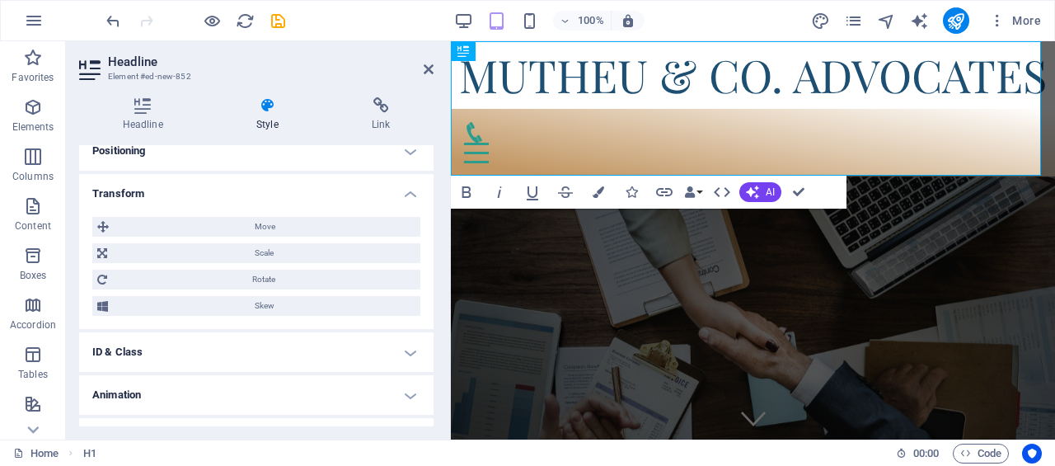
scroll to position [495, 0]
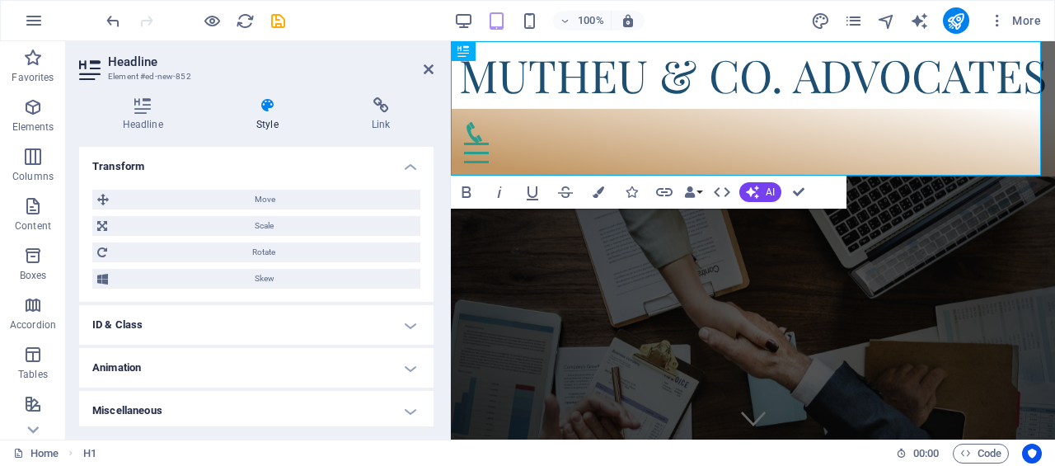
click at [262, 200] on span "Move" at bounding box center [265, 200] width 302 height 20
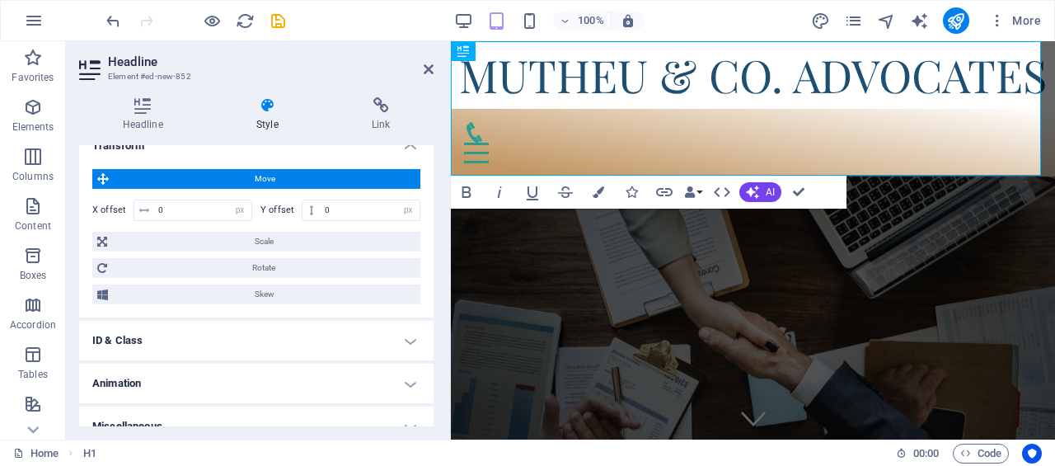
scroll to position [531, 0]
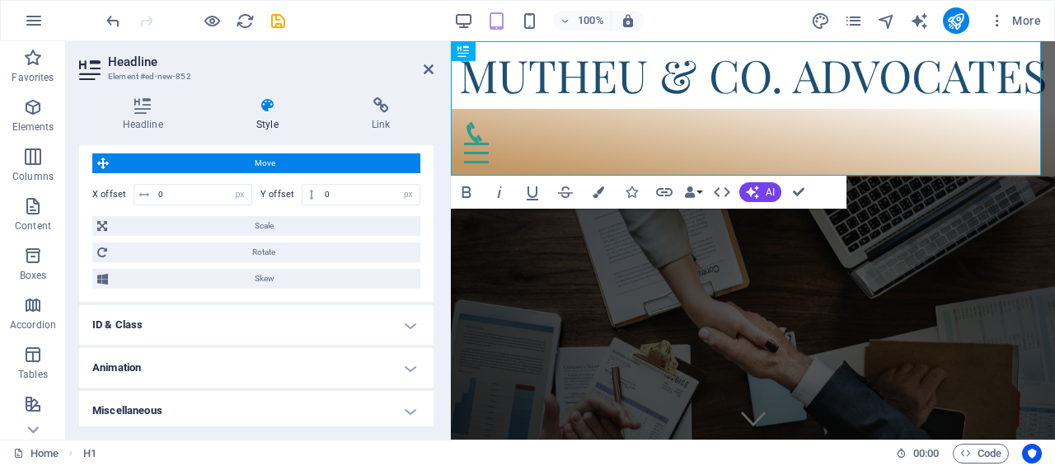
click at [218, 361] on h4 "Animation" at bounding box center [256, 368] width 354 height 40
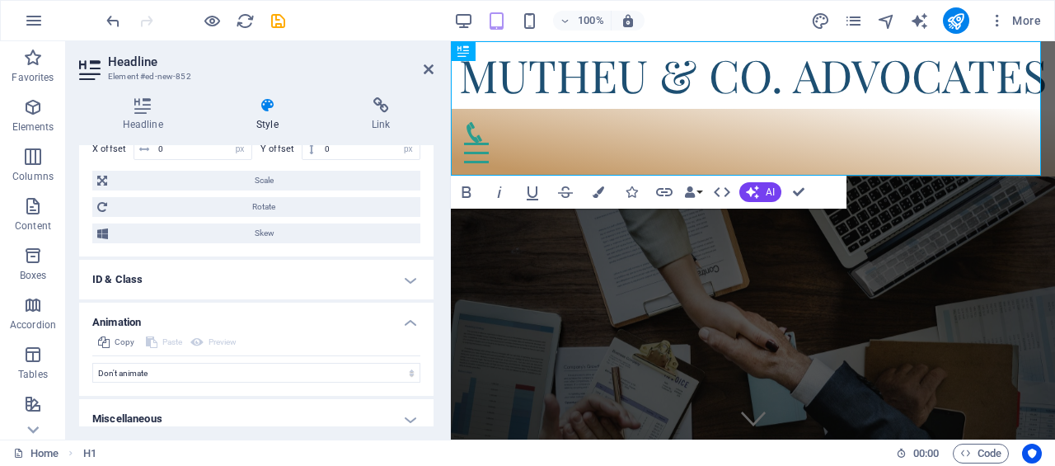
scroll to position [584, 0]
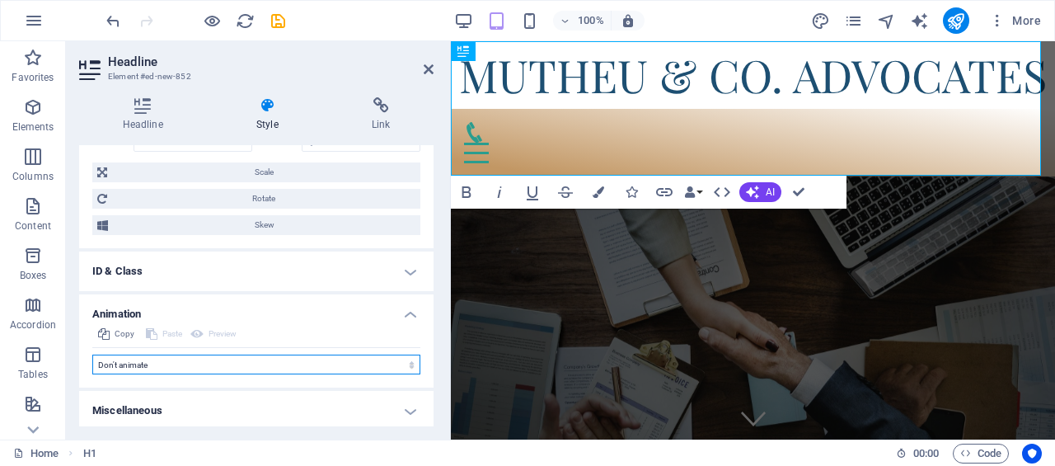
click at [223, 359] on select "Don't animate Show / Hide Slide up/down Zoom in/out Slide left to right Slide r…" at bounding box center [256, 364] width 328 height 20
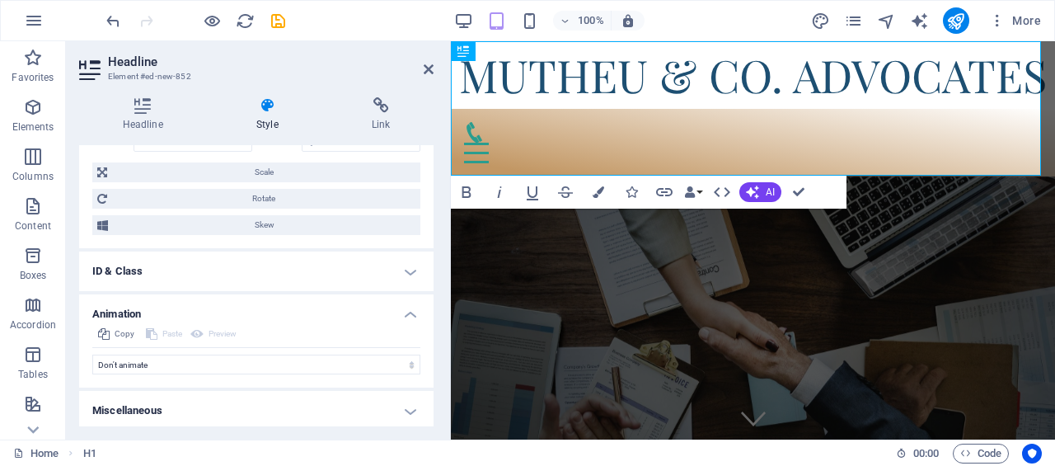
click at [236, 392] on h4 "Miscellaneous" at bounding box center [256, 411] width 354 height 40
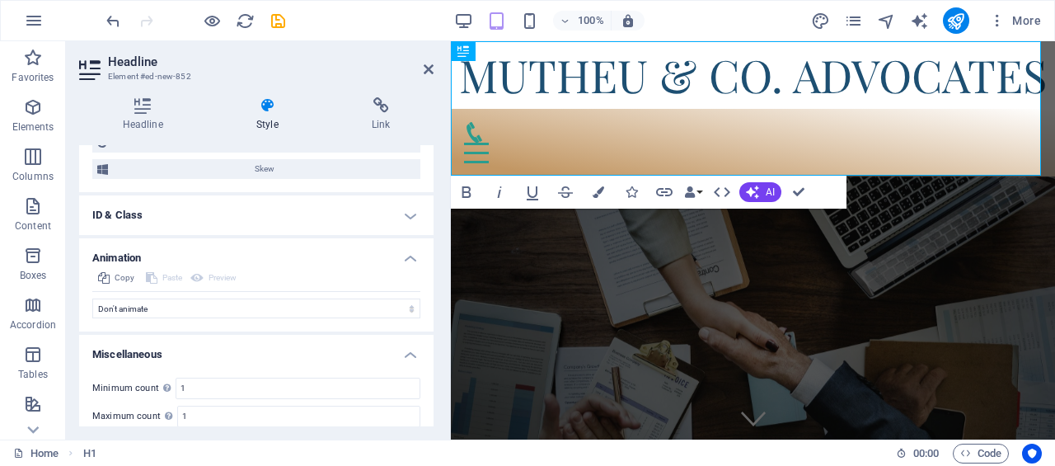
scroll to position [686, 0]
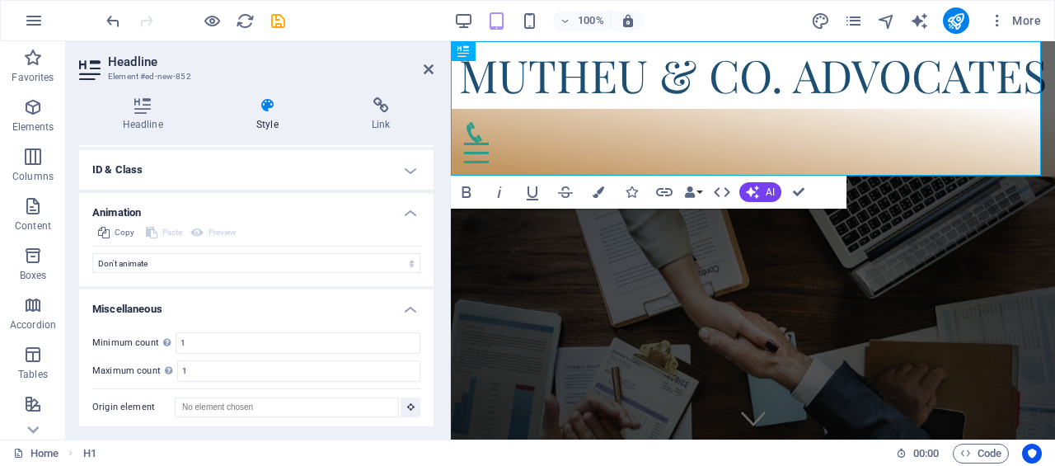
click at [424, 74] on icon at bounding box center [429, 69] width 10 height 13
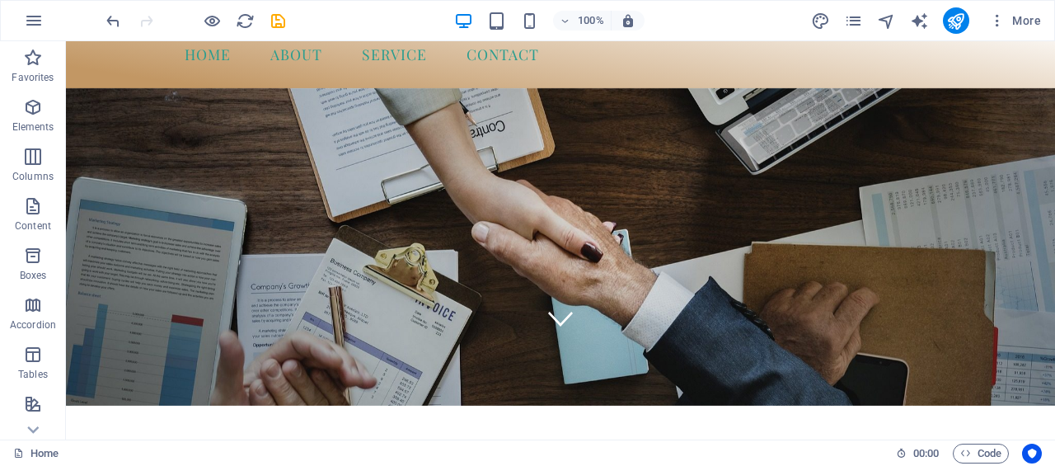
scroll to position [0, 0]
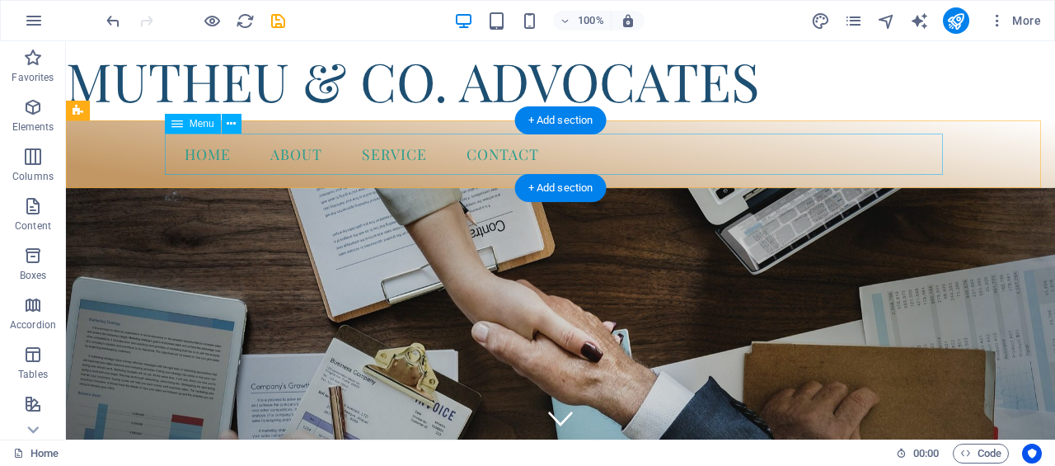
click at [773, 164] on nav "Home About Service Contact" at bounding box center [560, 154] width 778 height 41
click at [361, 161] on nav "Home About Service Contact" at bounding box center [560, 154] width 778 height 41
select select
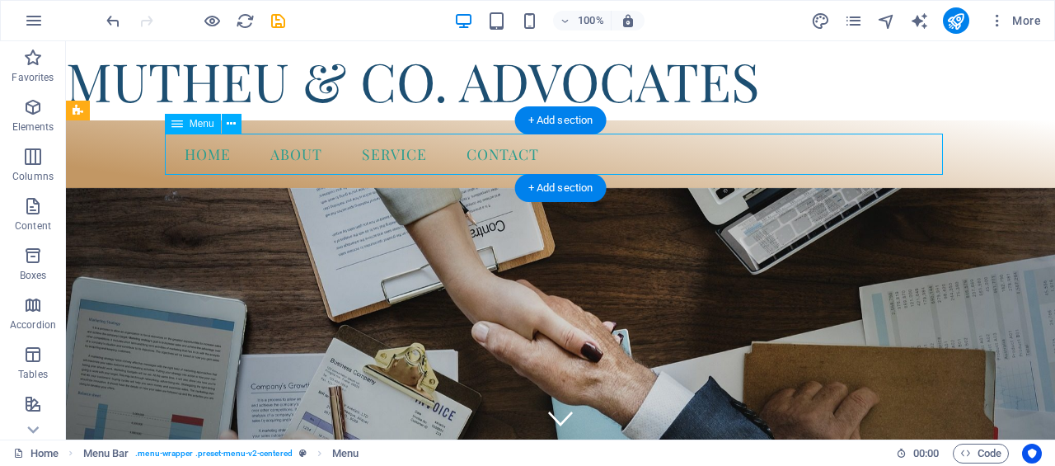
select select
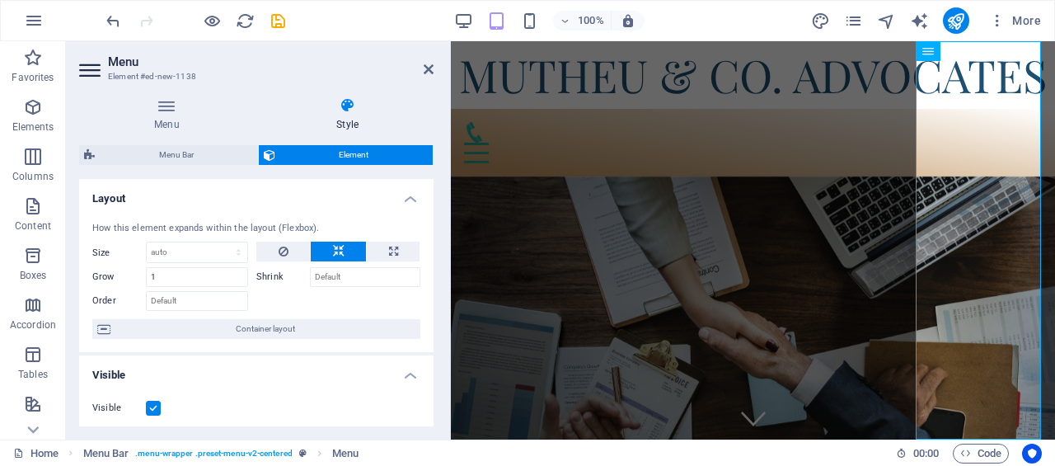
click at [355, 115] on h4 "Style" at bounding box center [347, 114] width 172 height 35
click at [172, 108] on icon at bounding box center [167, 105] width 176 height 16
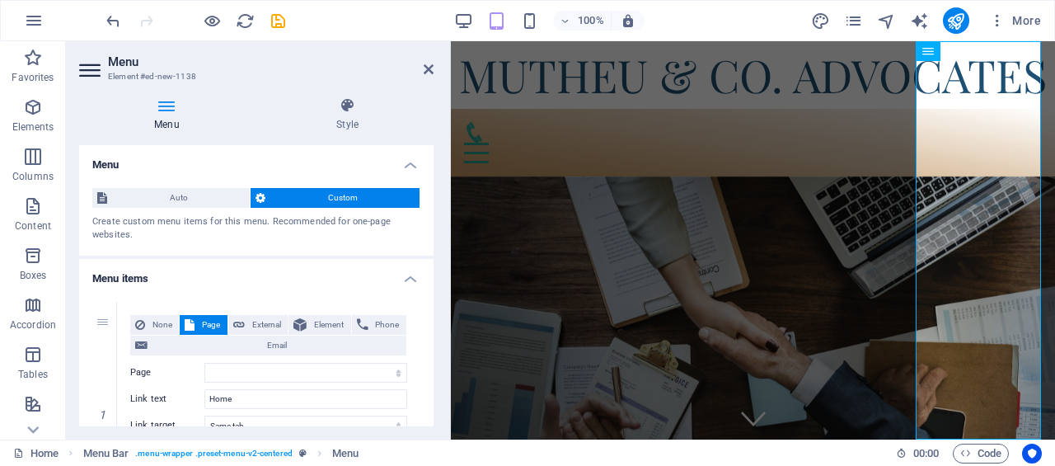
click at [430, 68] on icon at bounding box center [429, 69] width 10 height 13
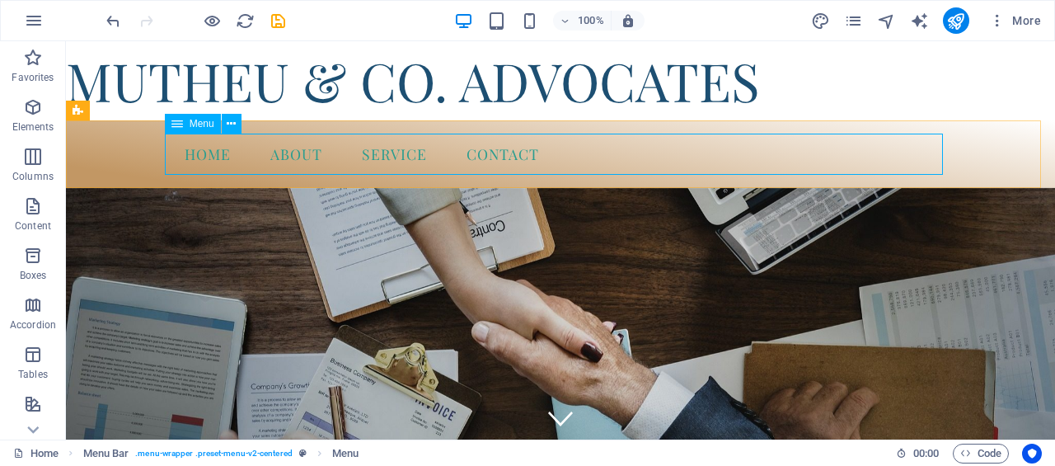
click at [235, 124] on icon at bounding box center [231, 123] width 9 height 17
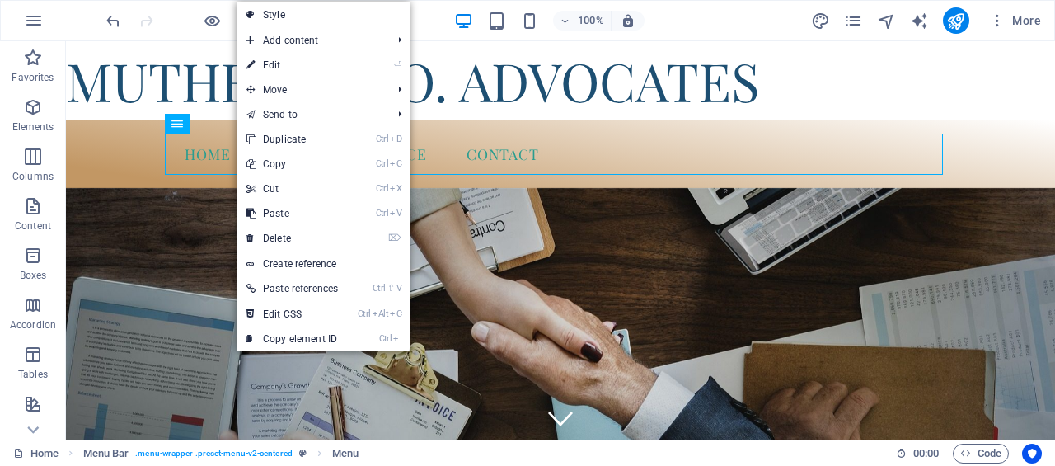
click at [268, 68] on link "⏎ Edit" at bounding box center [292, 65] width 111 height 25
select select
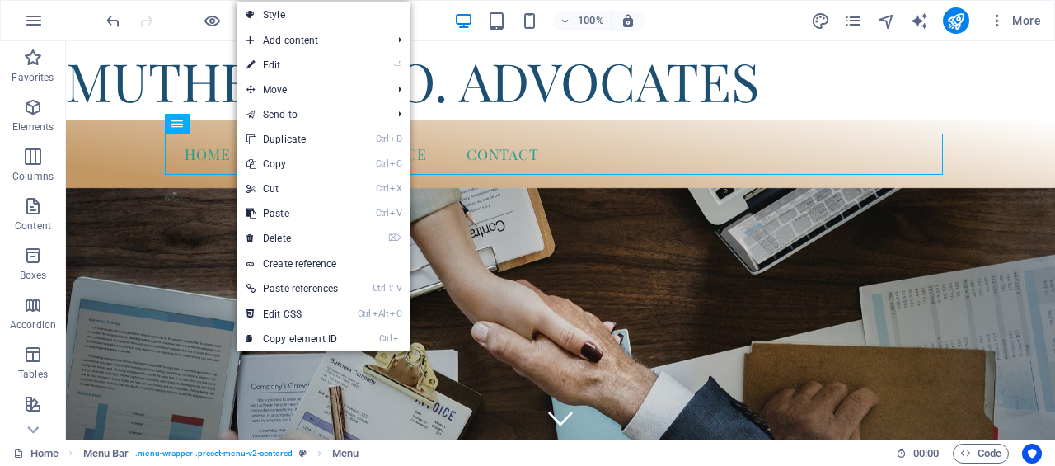
select select
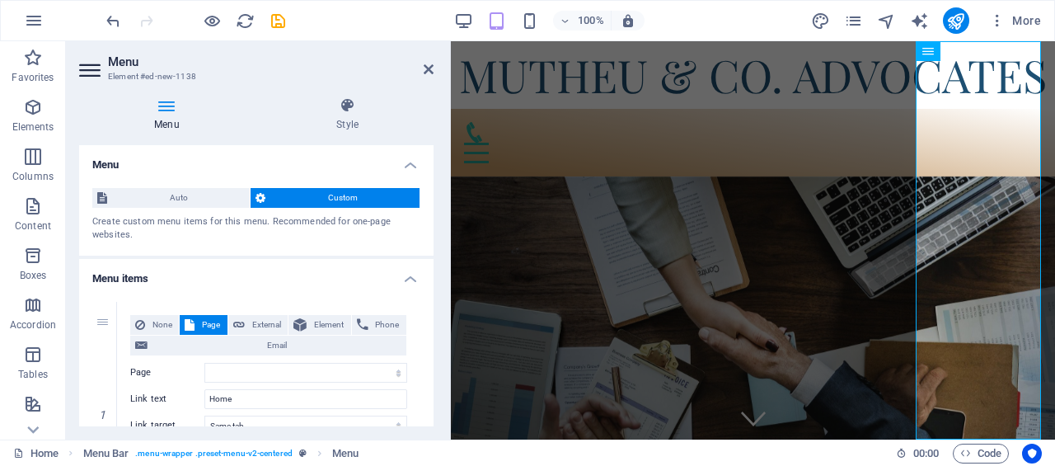
click at [359, 115] on h4 "Style" at bounding box center [347, 114] width 172 height 35
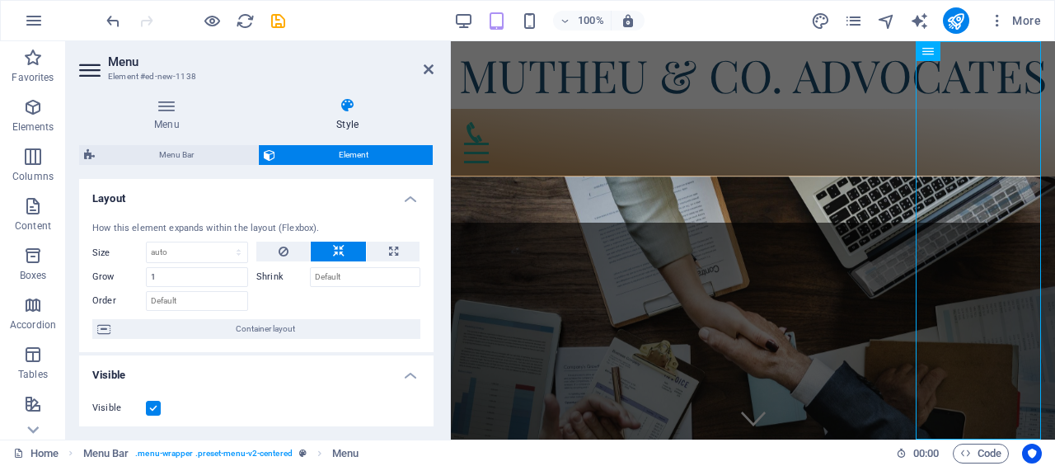
click at [207, 157] on span "Menu Bar" at bounding box center [176, 155] width 153 height 20
select select "rem"
select select "hover_border"
select select "rem"
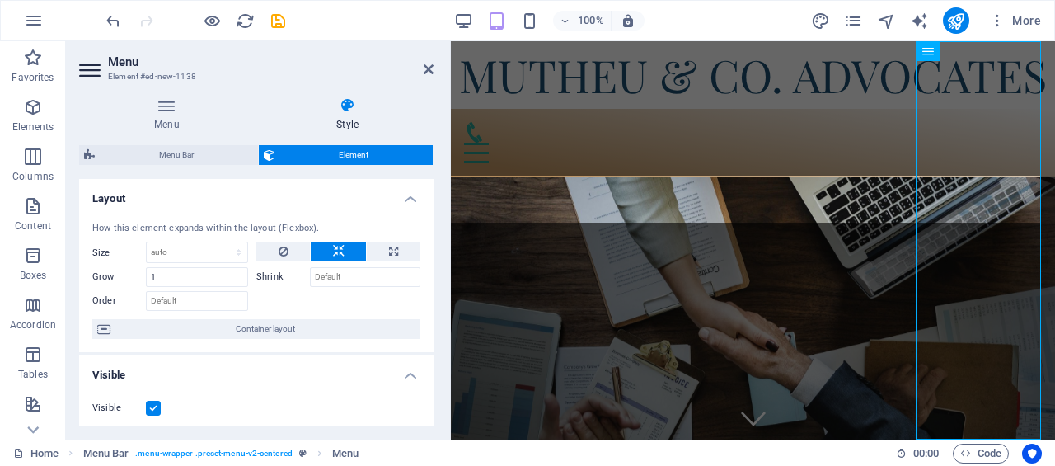
select select "rem"
select select "link-special-font"
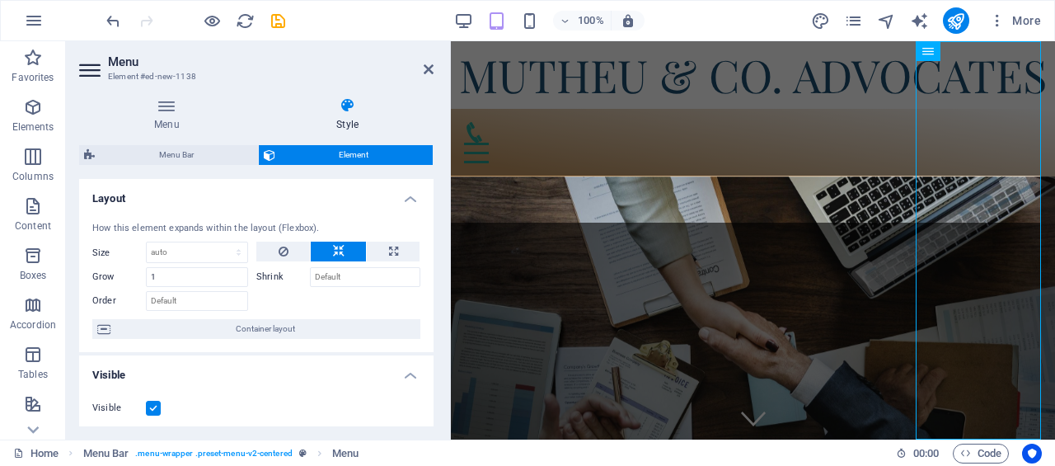
select select "rem"
select select "400"
select select "px"
select select "preset-menu-v2-centered"
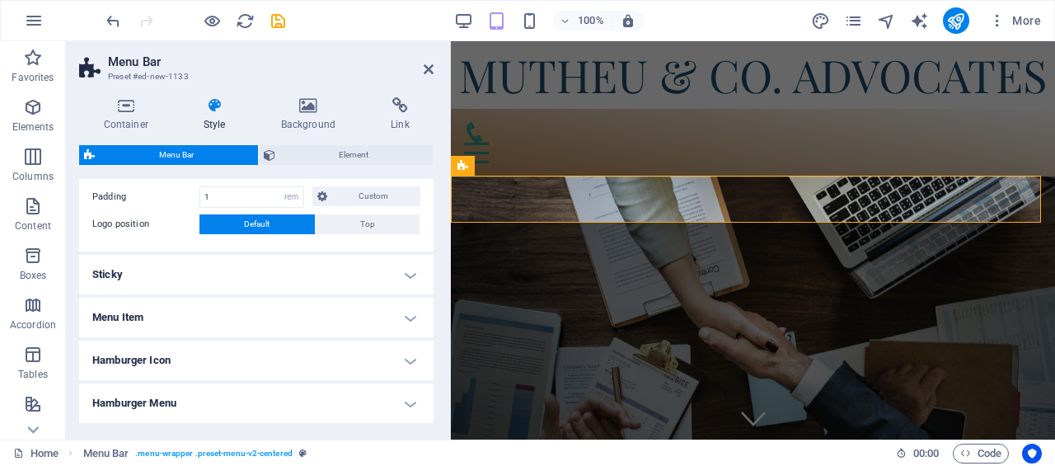
scroll to position [712, 0]
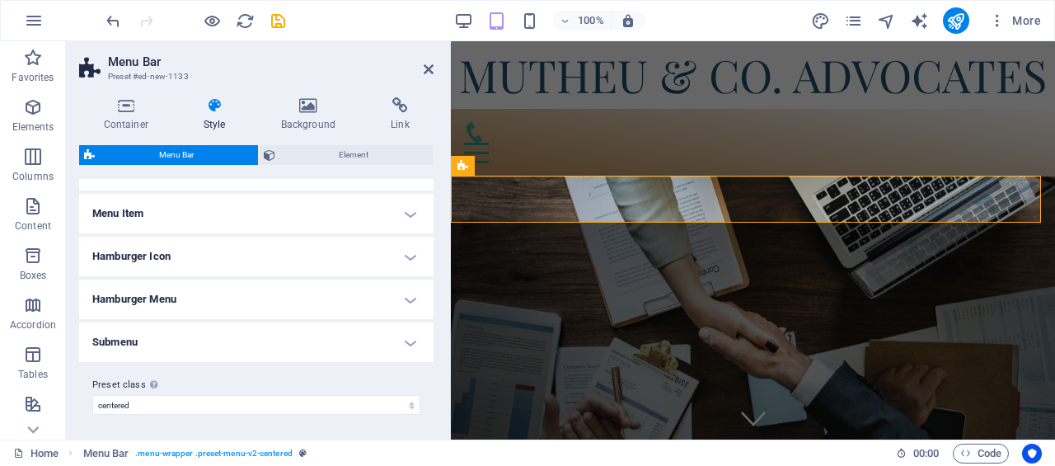
click at [216, 216] on h4 "Menu Item" at bounding box center [256, 214] width 354 height 40
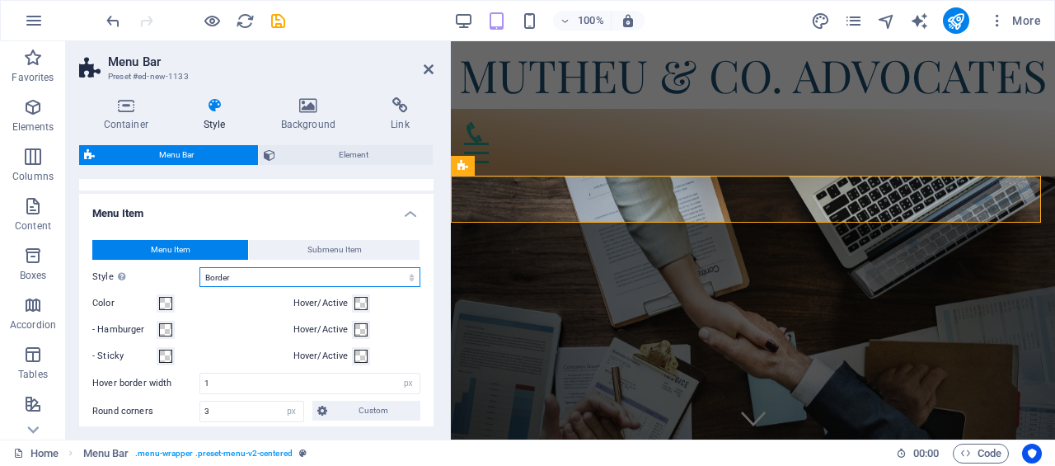
click at [265, 280] on select "Plain Text color Box: Fade Box: Flip vertical Box: Flip horizontal Box: Slide d…" at bounding box center [309, 277] width 221 height 20
click at [265, 281] on select "Plain Text color Box: Fade Box: Flip vertical Box: Flip horizontal Box: Slide d…" at bounding box center [309, 277] width 221 height 20
click at [199, 267] on select "Plain Text color Box: Fade Box: Flip vertical Box: Flip horizontal Box: Slide d…" at bounding box center [309, 277] width 221 height 20
click at [265, 274] on select "Plain Text color Box: Fade Box: Flip vertical Box: Flip horizontal Box: Slide d…" at bounding box center [309, 277] width 221 height 20
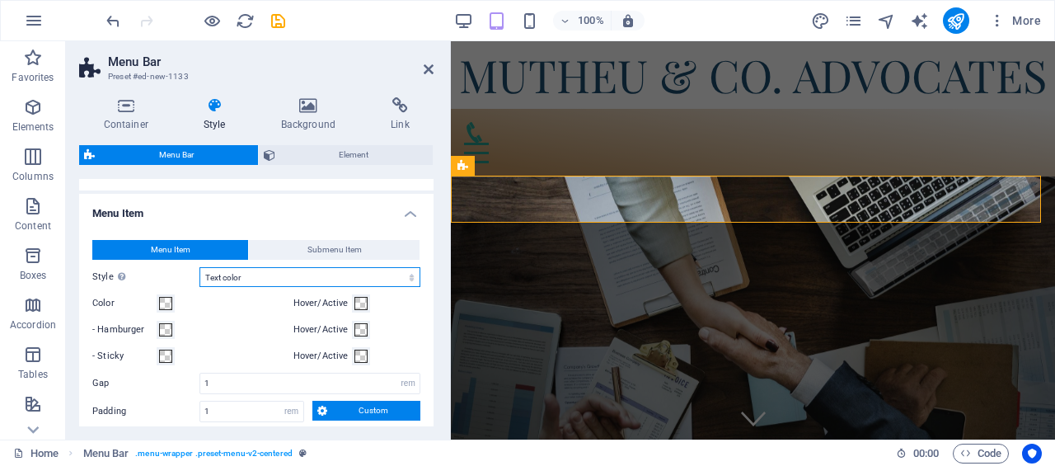
select select "hover_box_bottom"
click at [199, 267] on select "Plain Text color Box: Fade Box: Flip vertical Box: Flip horizontal Box: Slide d…" at bounding box center [309, 277] width 221 height 20
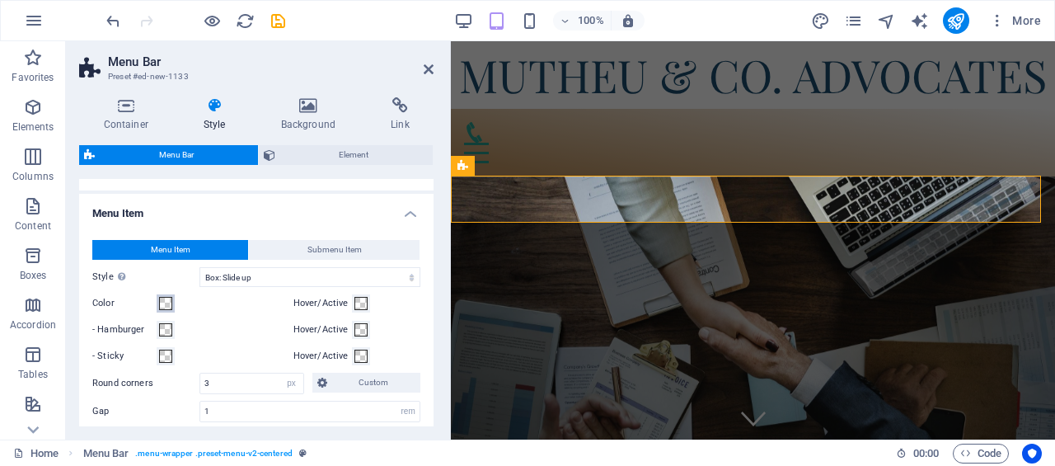
click at [166, 302] on span at bounding box center [165, 303] width 13 height 13
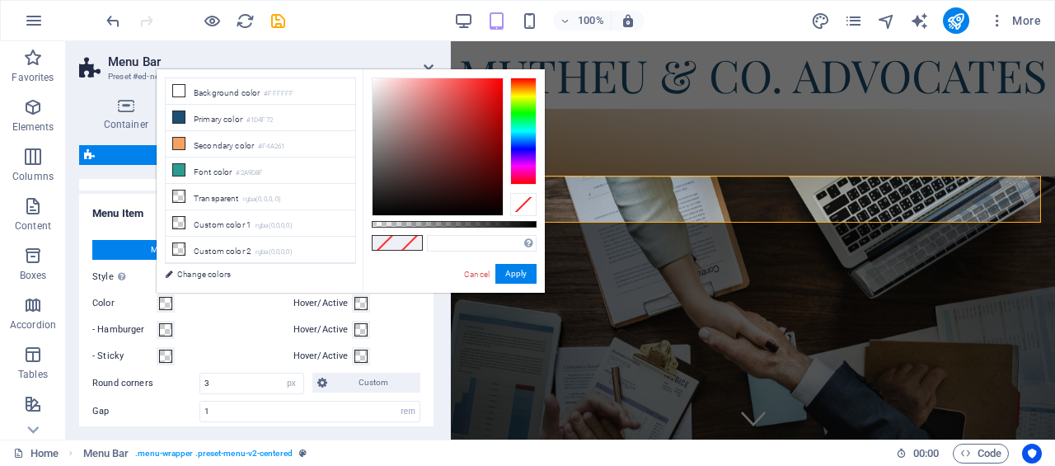
click at [183, 91] on icon at bounding box center [179, 91] width 12 height 12
drag, startPoint x: 387, startPoint y: 95, endPoint x: 403, endPoint y: 116, distance: 27.0
click at [403, 116] on div at bounding box center [438, 146] width 130 height 137
type input "#e3c9c9"
drag, startPoint x: 402, startPoint y: 118, endPoint x: 387, endPoint y: 92, distance: 30.0
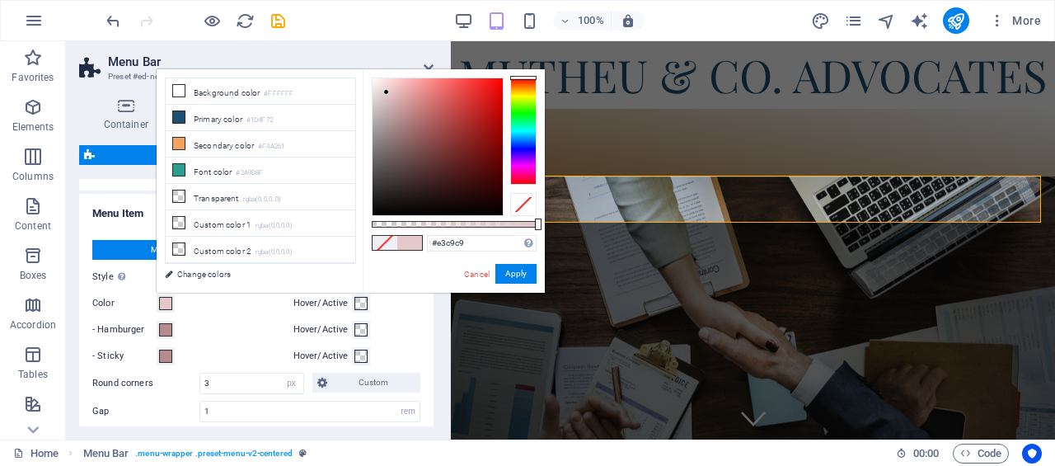
click at [387, 92] on div at bounding box center [438, 146] width 130 height 137
click at [193, 274] on link "Change colors" at bounding box center [252, 274] width 191 height 21
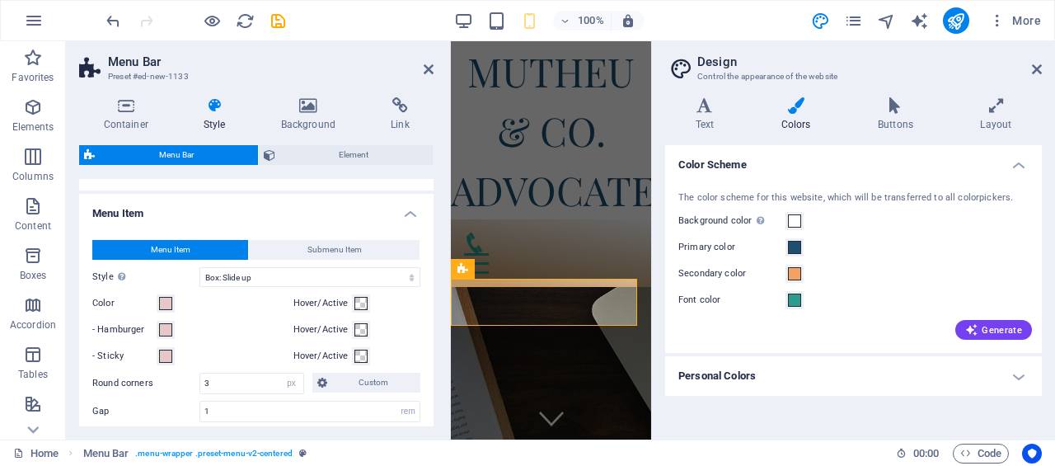
click at [714, 114] on h4 "Text" at bounding box center [708, 114] width 86 height 35
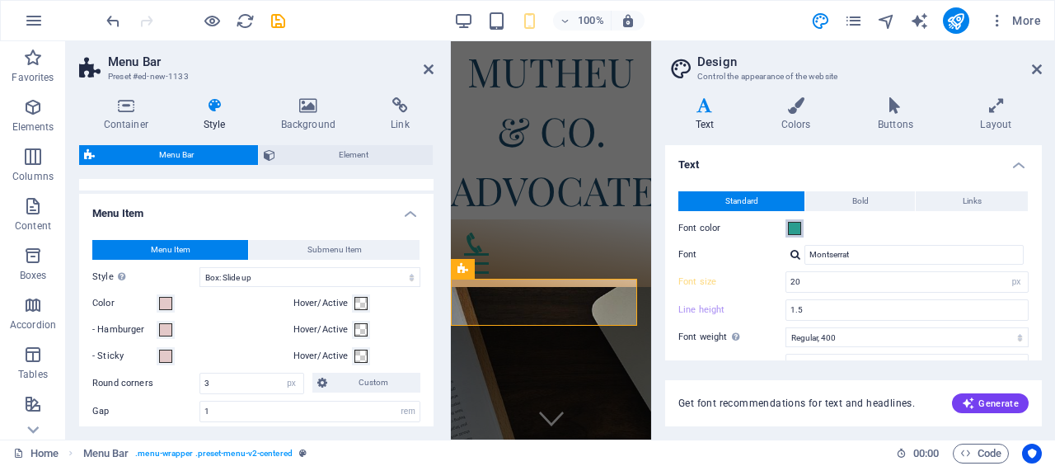
click at [793, 222] on span at bounding box center [794, 228] width 13 height 13
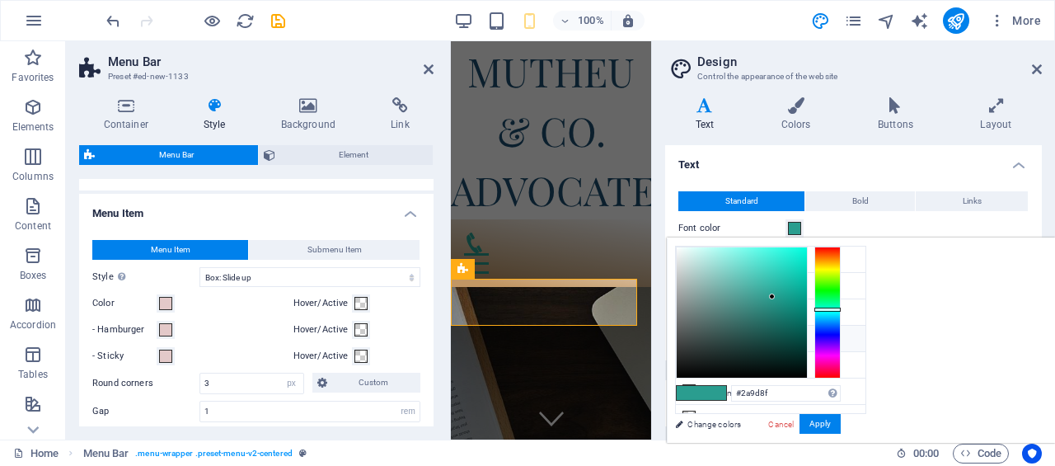
click at [748, 337] on li "Font color #2A9D8F" at bounding box center [771, 339] width 190 height 26
type input "#2d3232"
drag, startPoint x: 970, startPoint y: 307, endPoint x: 895, endPoint y: 350, distance: 86.4
click at [807, 350] on div at bounding box center [742, 312] width 130 height 130
click at [841, 424] on button "Apply" at bounding box center [819, 424] width 41 height 20
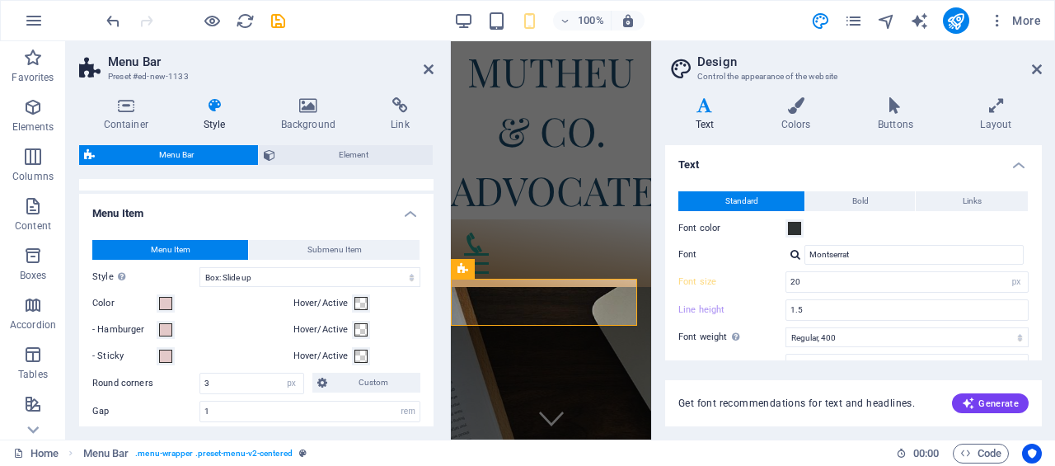
click at [1043, 68] on aside "Design Control the appearance of the website Variants Text Colors Buttons Layou…" at bounding box center [853, 240] width 404 height 398
click at [1034, 65] on icon at bounding box center [1037, 69] width 10 height 13
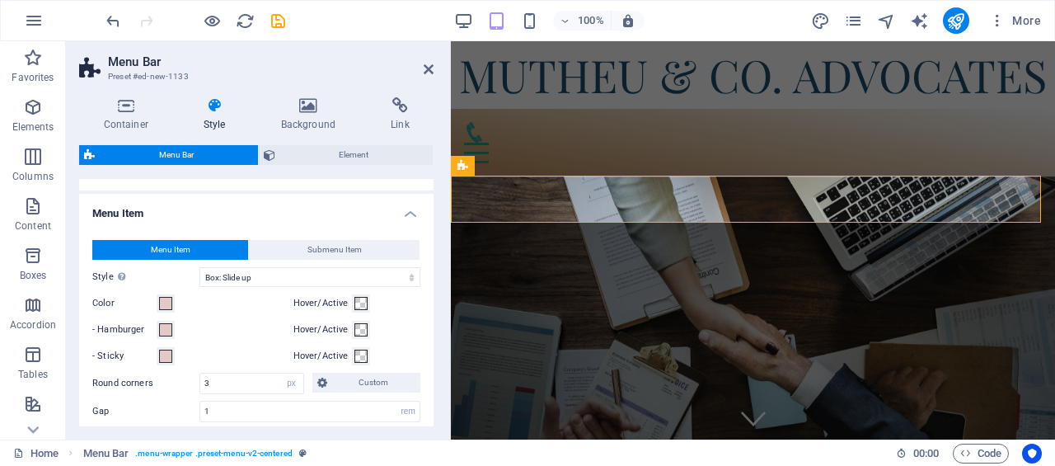
click at [434, 69] on icon at bounding box center [429, 69] width 10 height 13
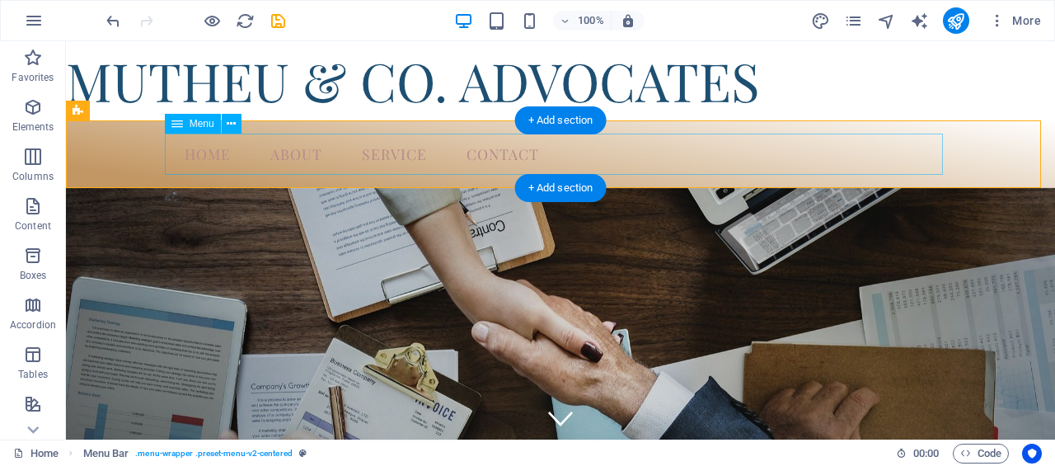
click at [423, 162] on nav "Home About Service Contact" at bounding box center [560, 154] width 778 height 41
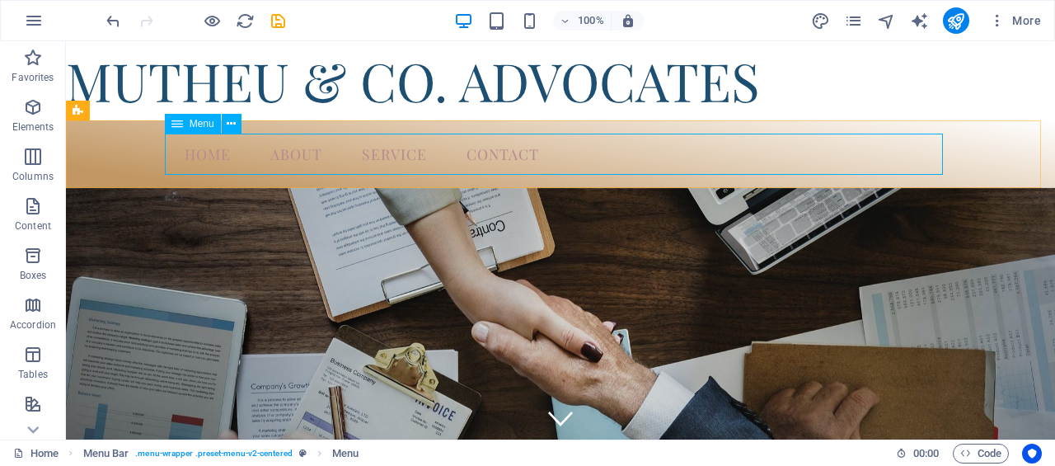
click at [227, 129] on button at bounding box center [232, 124] width 20 height 20
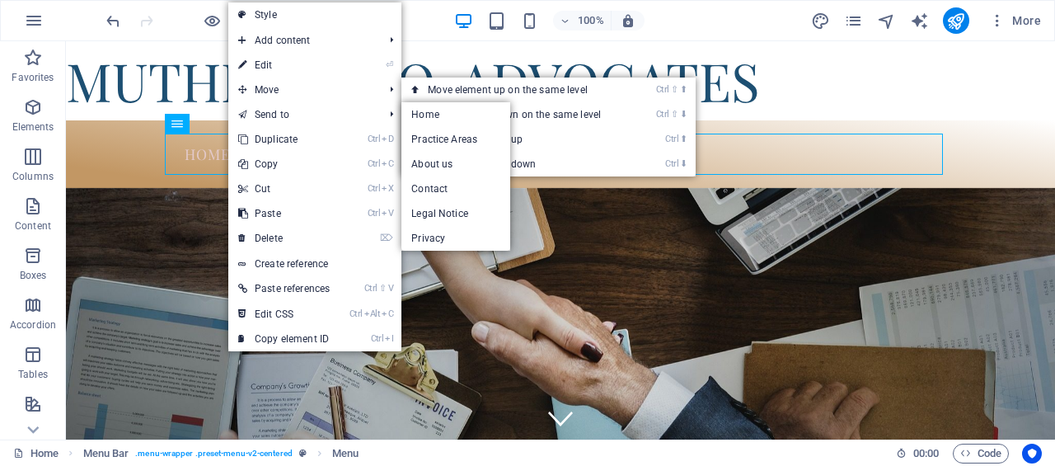
click at [272, 67] on link "⏎ Edit" at bounding box center [283, 65] width 111 height 25
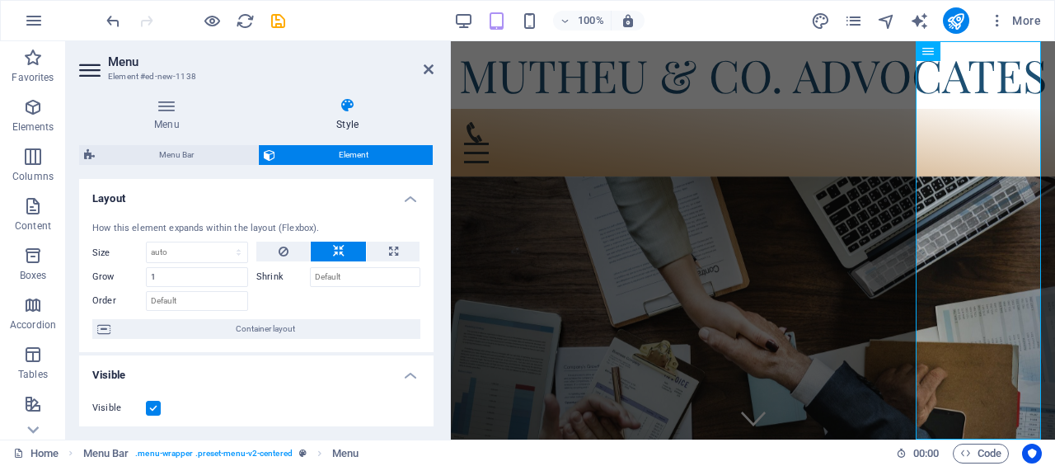
click at [340, 122] on h4 "Style" at bounding box center [347, 114] width 172 height 35
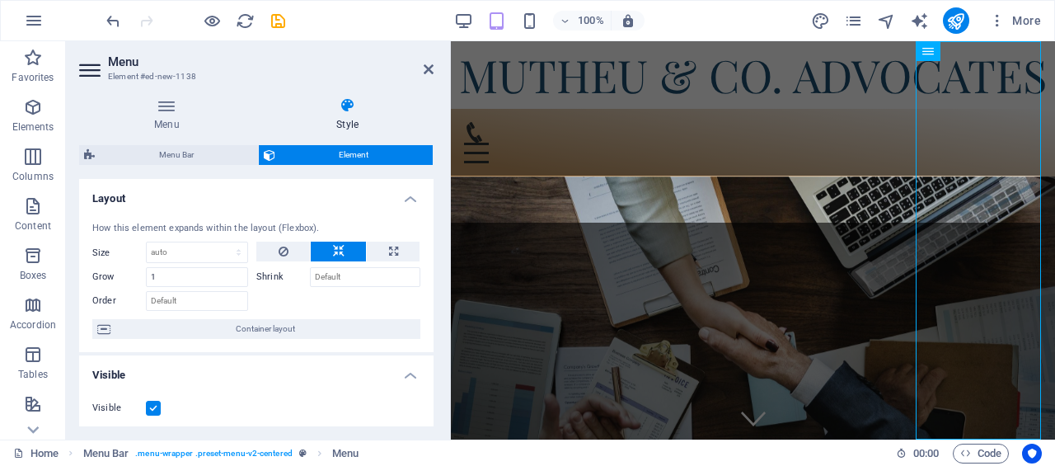
click at [213, 159] on span "Menu Bar" at bounding box center [176, 155] width 153 height 20
select select "rem"
select select "hover_box_bottom"
select select "px"
select select "rem"
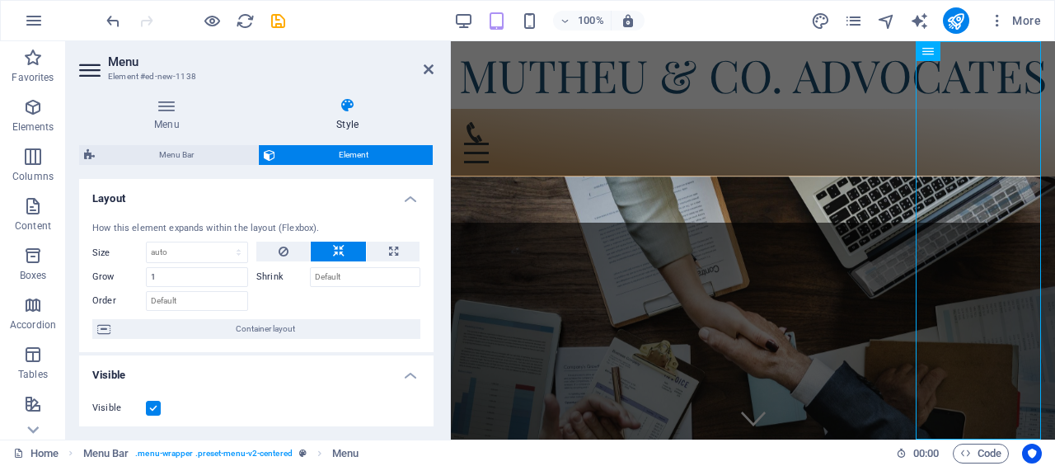
select select "rem"
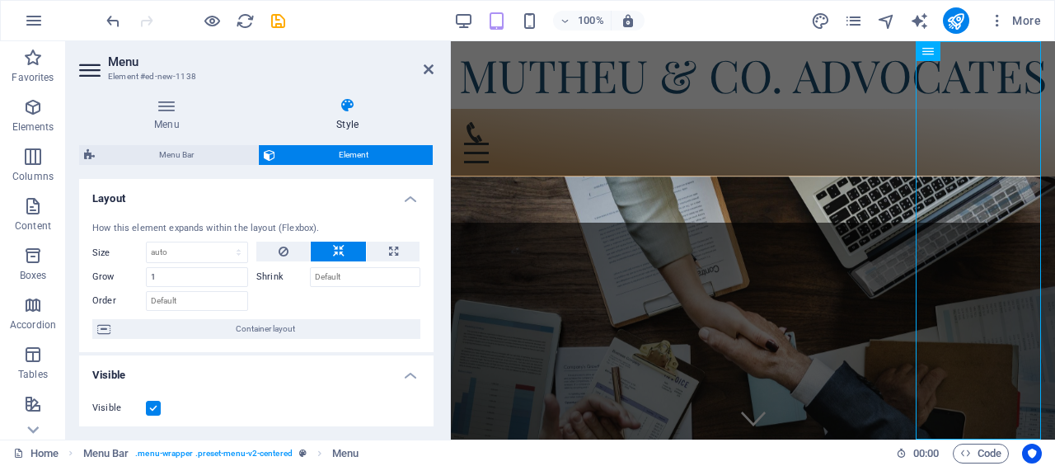
select select "link-special-font"
select select "rem"
select select "400"
select select "px"
select select "preset-menu-v2-centered"
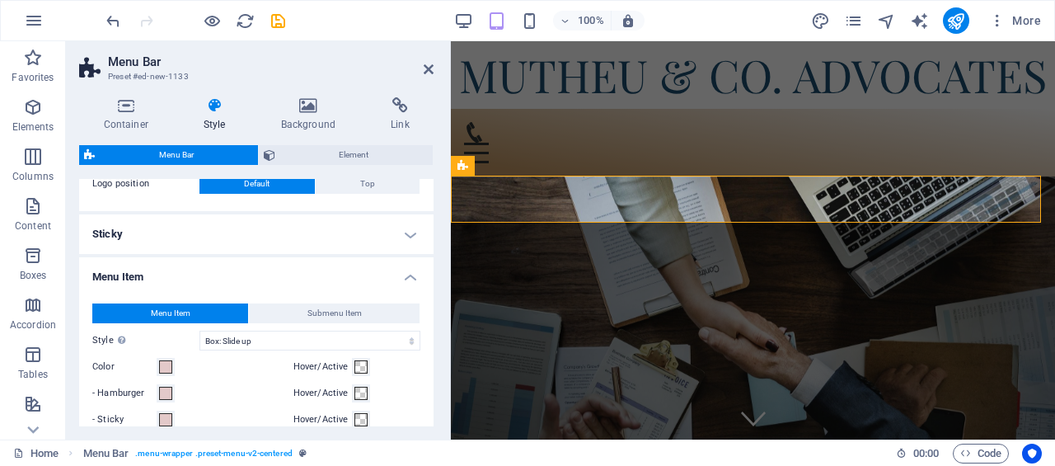
scroll to position [742, 0]
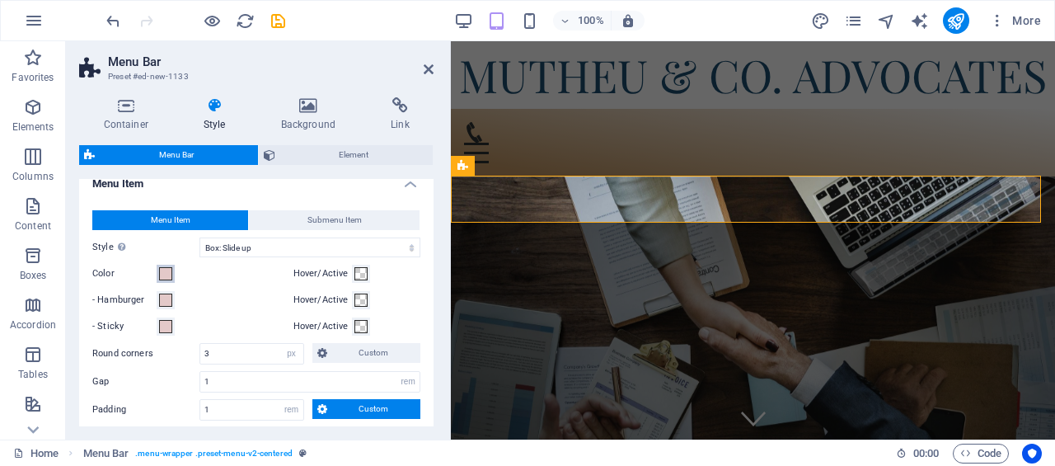
click at [171, 274] on span at bounding box center [165, 273] width 13 height 13
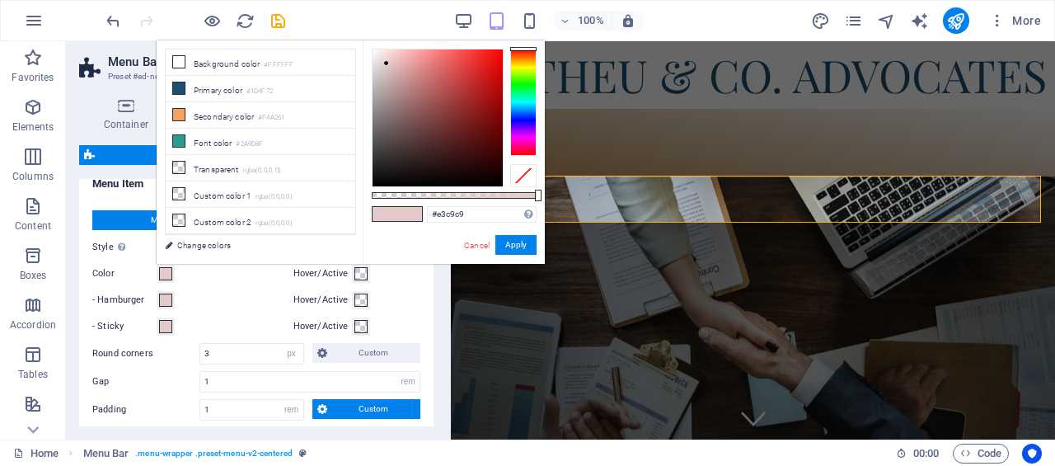
click at [196, 144] on li "Font color #2A9D8F" at bounding box center [261, 142] width 190 height 26
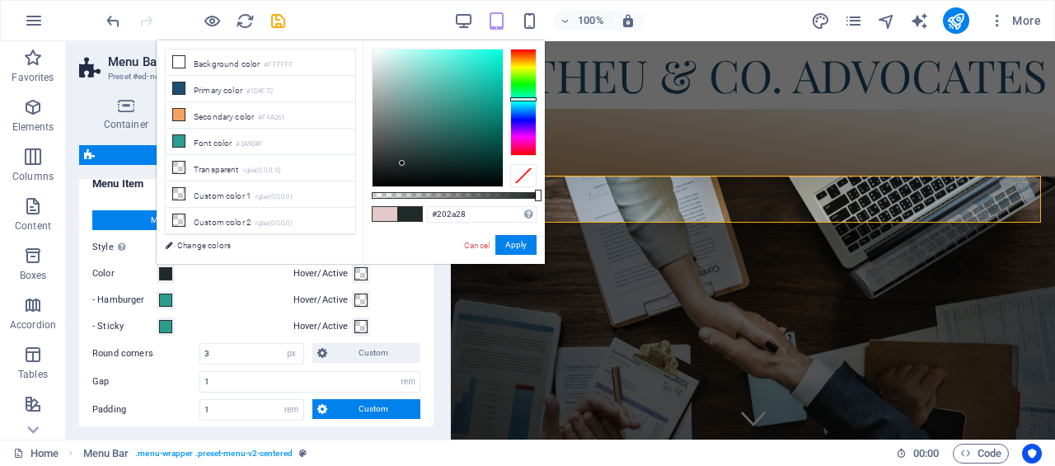
type input "#202a29"
drag, startPoint x: 464, startPoint y: 101, endPoint x: 401, endPoint y: 163, distance: 88.6
click at [401, 163] on div at bounding box center [401, 163] width 6 height 6
click at [513, 253] on button "Apply" at bounding box center [515, 245] width 41 height 20
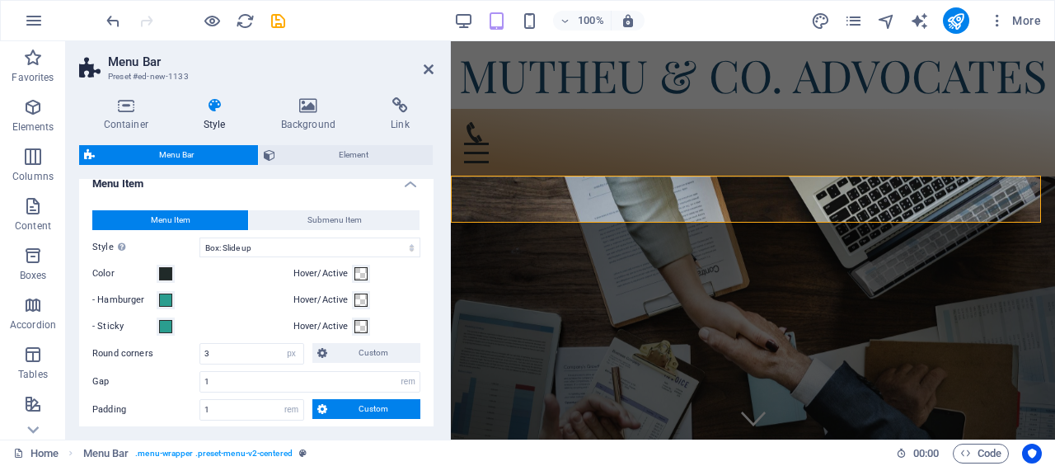
click at [426, 72] on icon at bounding box center [429, 69] width 10 height 13
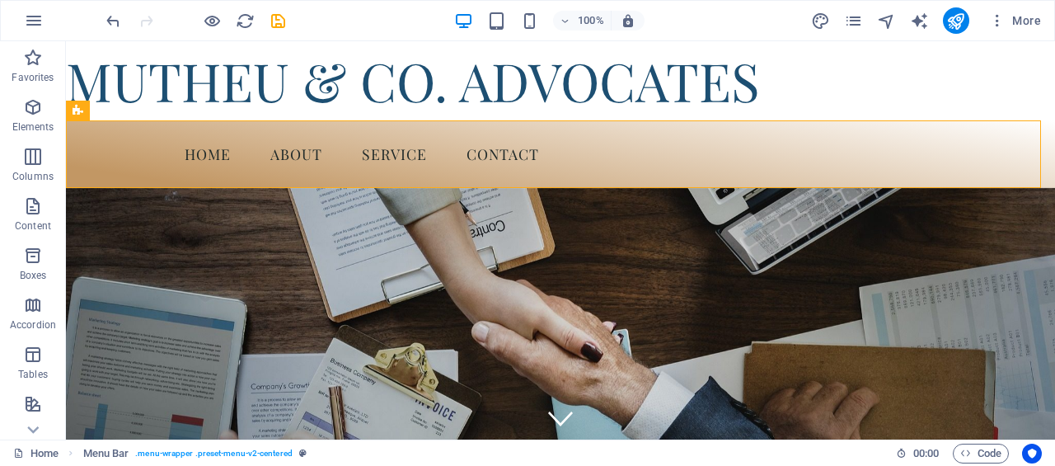
click at [857, 25] on icon "pages" at bounding box center [853, 21] width 19 height 19
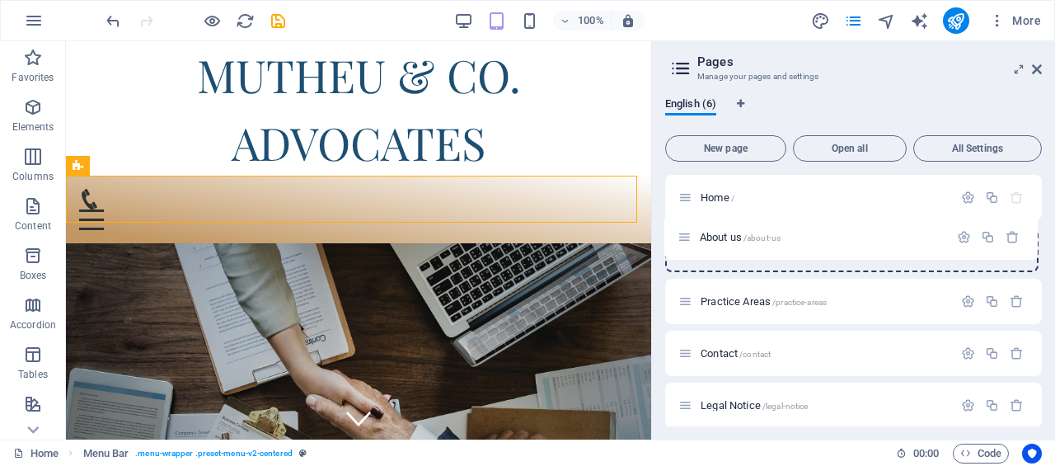
drag, startPoint x: 690, startPoint y: 298, endPoint x: 690, endPoint y: 230, distance: 68.4
click at [690, 230] on div "Home / Practice Areas /practice-areas About us /about-us Contact /contact Legal…" at bounding box center [853, 327] width 377 height 305
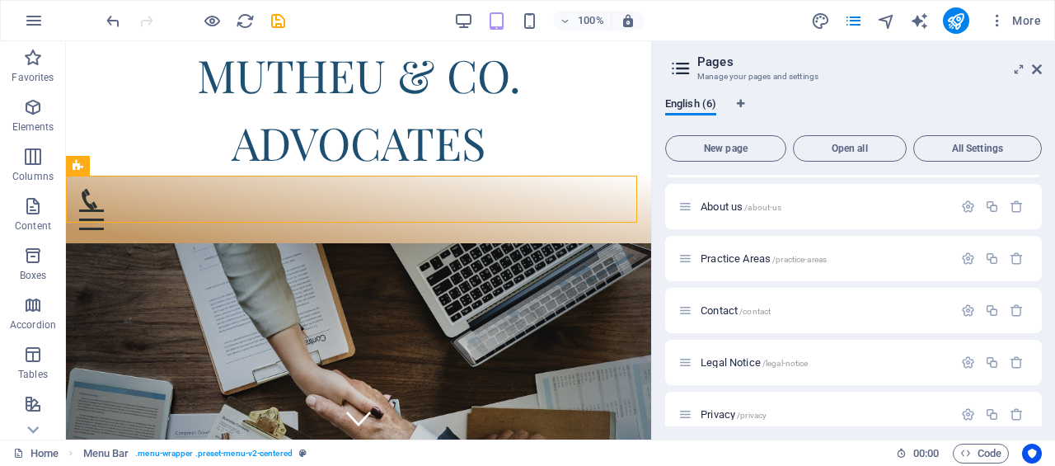
scroll to position [59, 0]
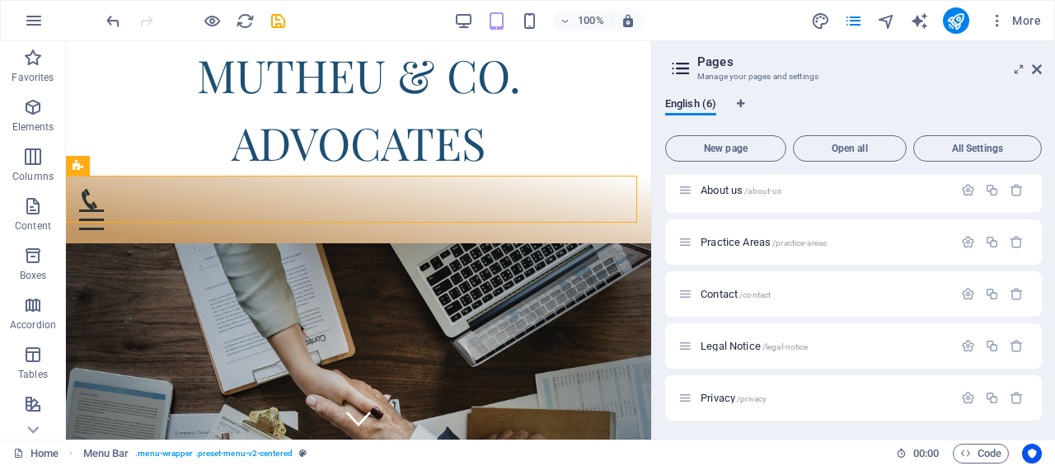
click at [0, 0] on icon at bounding box center [0, 0] width 0 height 0
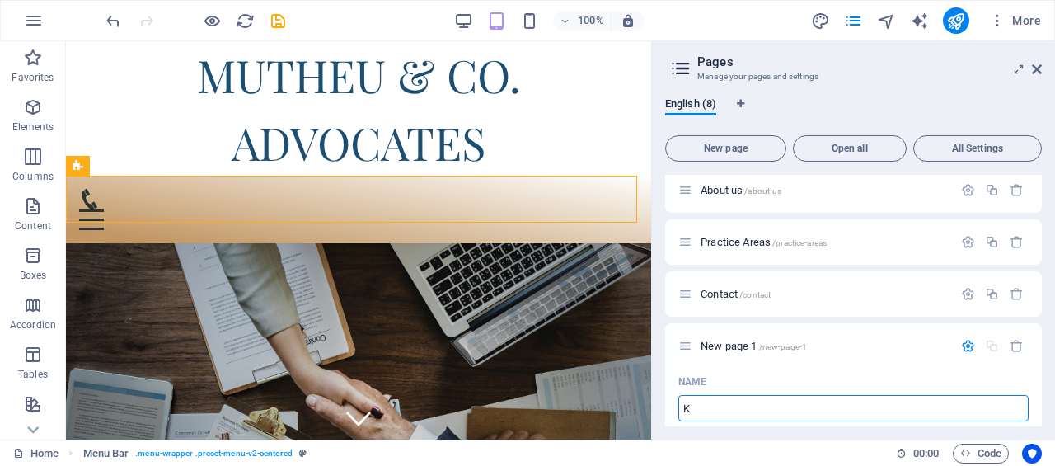
type input "K"
type input "/k"
type input "Kn"
type input "/kn"
type input "Knowledge Hub"
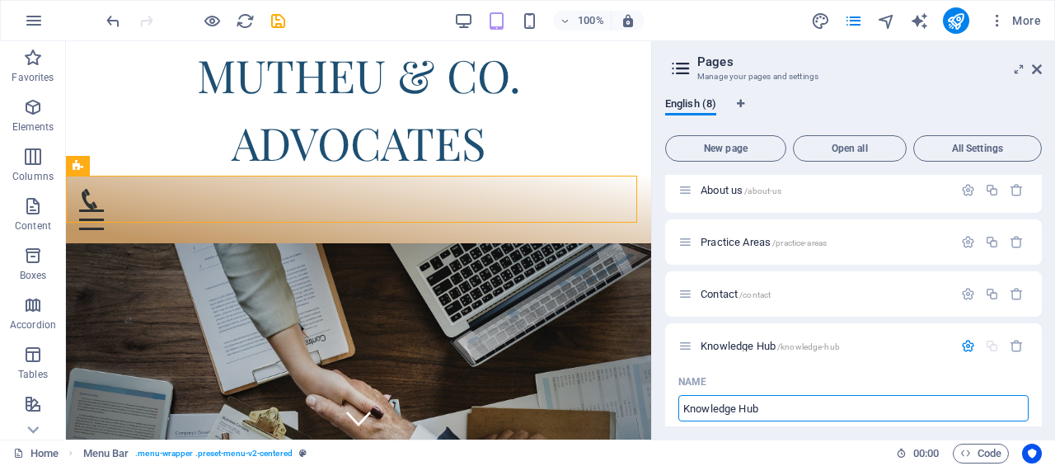
type input "/knowledge-hub"
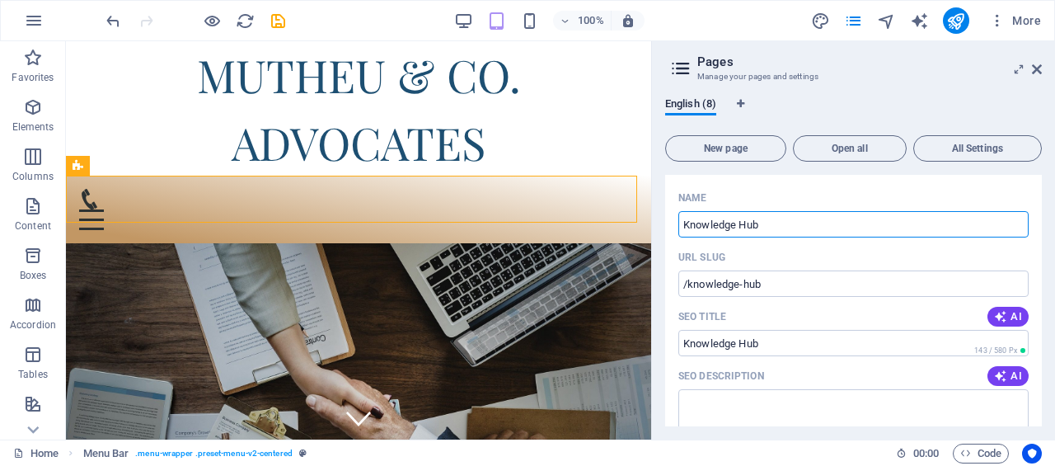
scroll to position [142, 0]
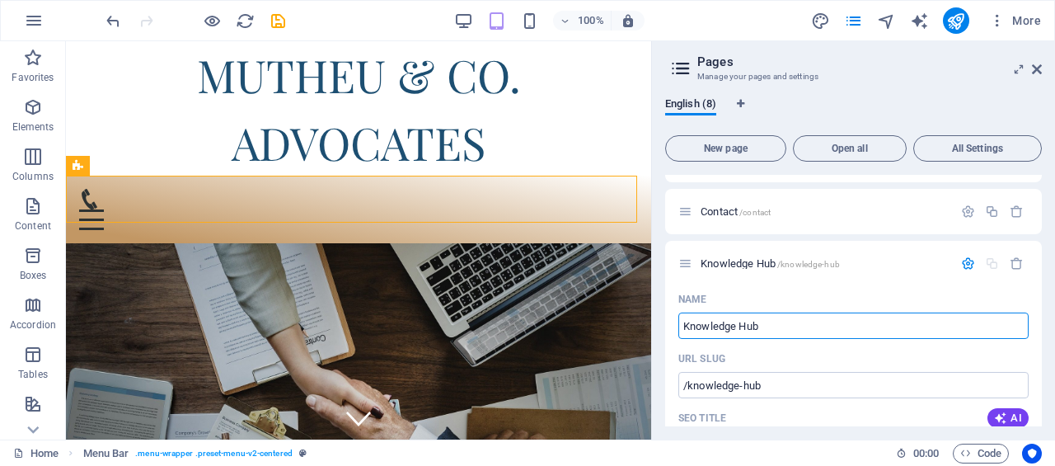
click at [0, 0] on icon at bounding box center [0, 0] width 0 height 0
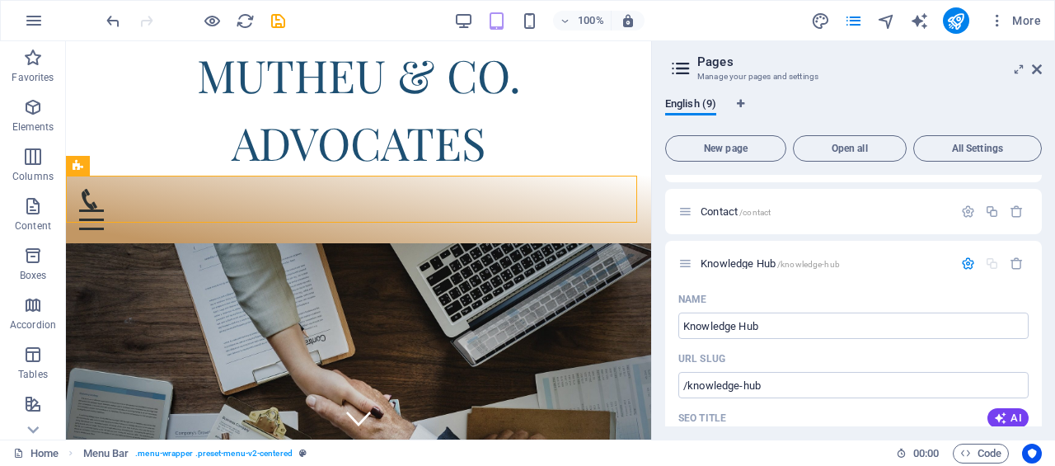
scroll to position [793, 0]
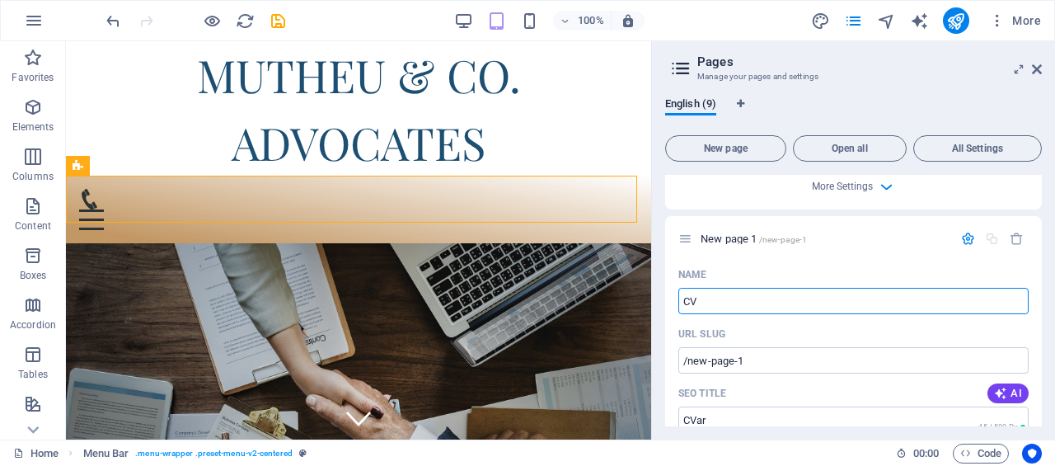
type input "C"
type input "/cvar"
type input "Car"
type input "/ca"
type input "Careers"
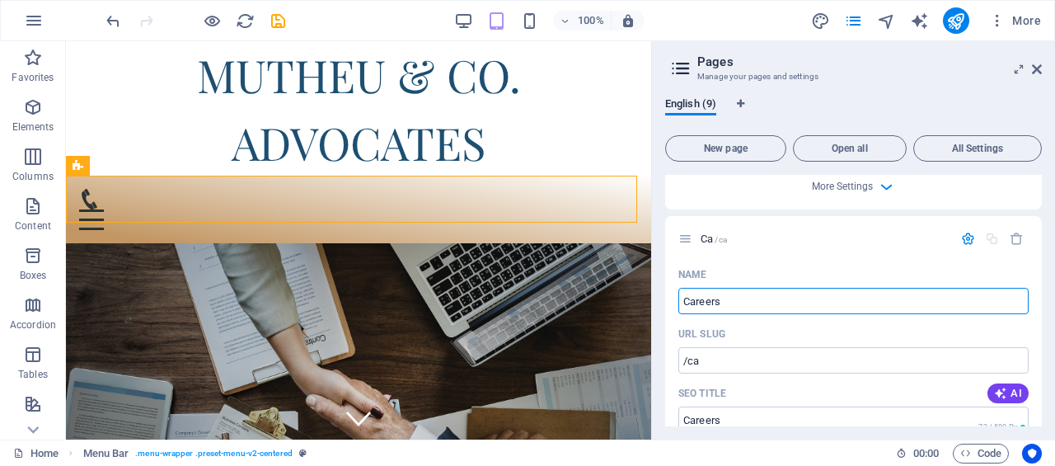
type input "/careers"
type input "Careers"
click at [905, 222] on div "Careers /careers" at bounding box center [853, 238] width 377 height 45
drag, startPoint x: 1042, startPoint y: 276, endPoint x: 1042, endPoint y: 310, distance: 33.8
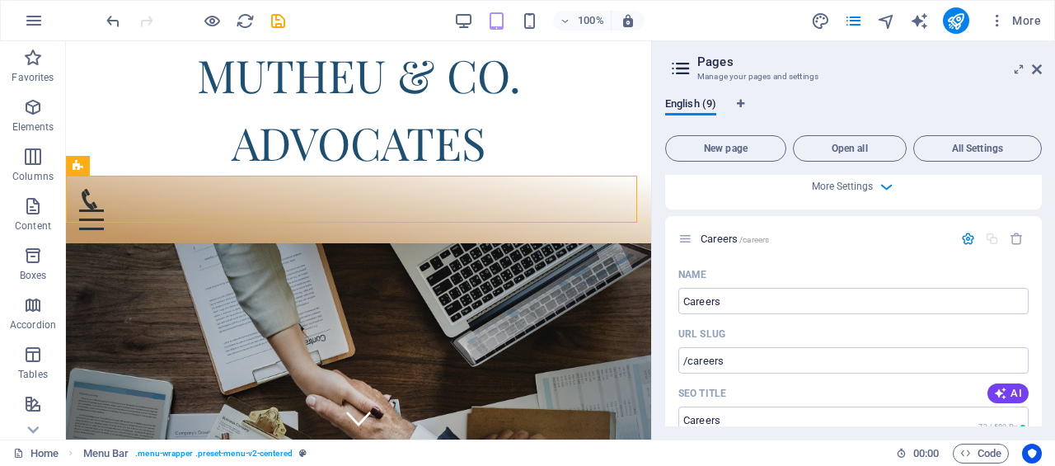
click at [1042, 310] on div "English (9) New page Open all All Settings Home / About us /about-us Practice A…" at bounding box center [853, 261] width 403 height 355
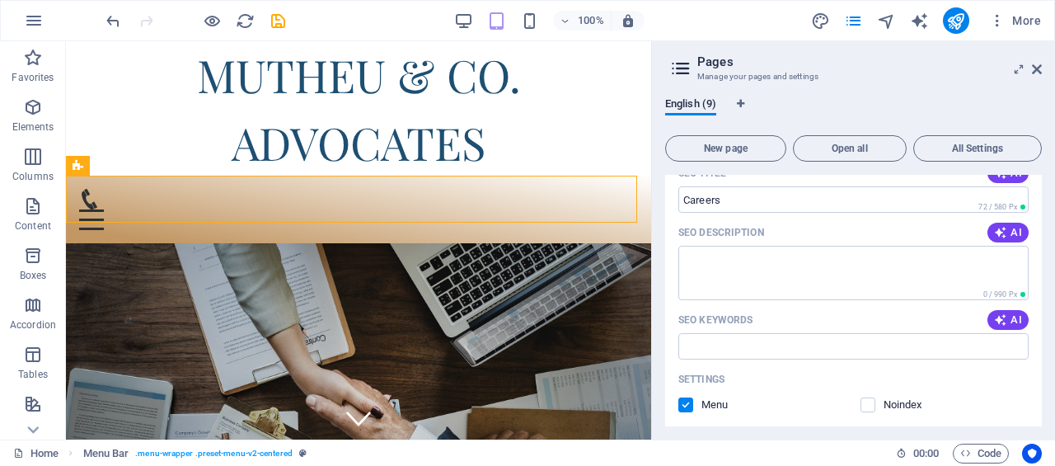
scroll to position [1233, 0]
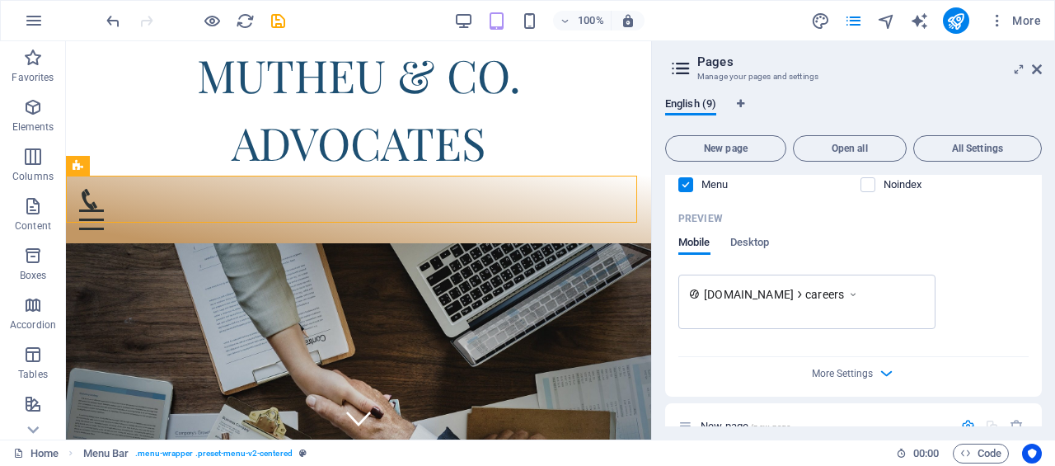
click at [1042, 350] on div "English (9) New page Open all All Settings Home / About us /about-us Practice A…" at bounding box center [853, 261] width 403 height 355
click at [1032, 70] on icon at bounding box center [1037, 69] width 10 height 13
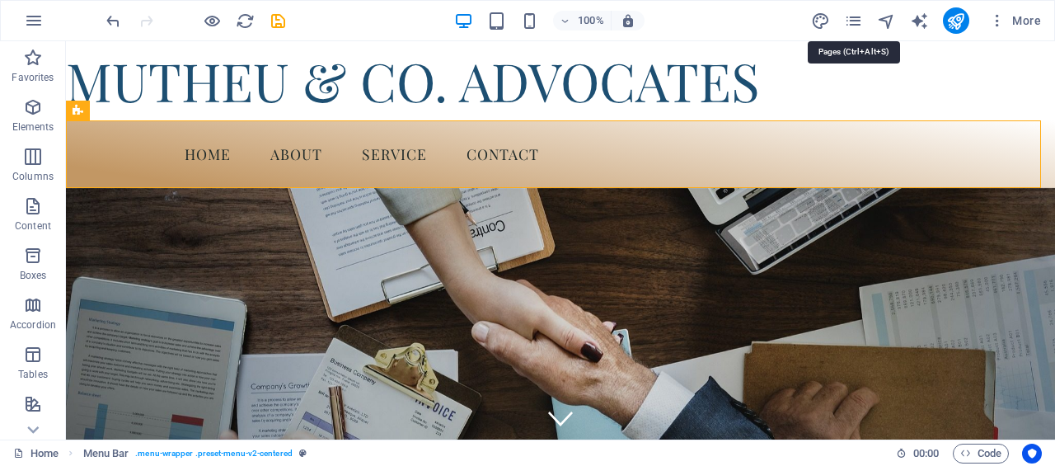
click at [857, 16] on icon "pages" at bounding box center [853, 21] width 19 height 19
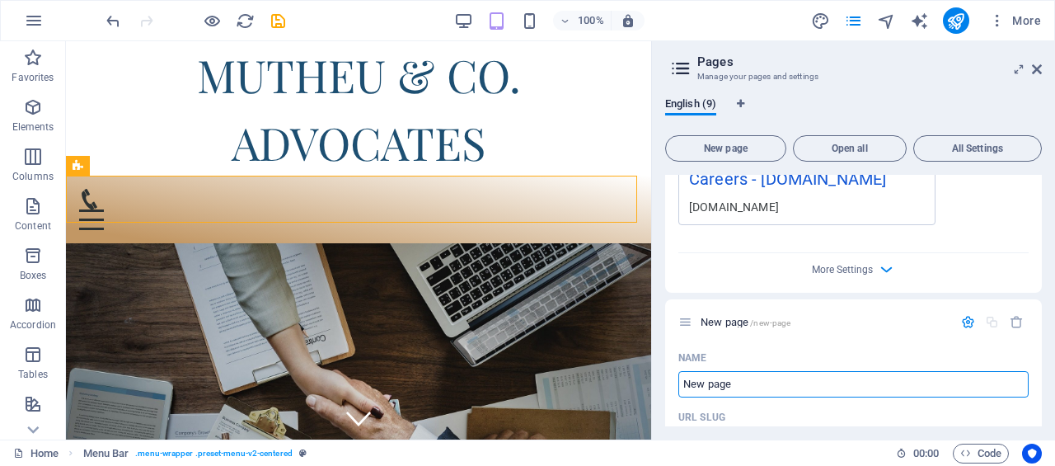
scroll to position [1439, 0]
click at [874, 145] on span "Open all" at bounding box center [849, 148] width 99 height 10
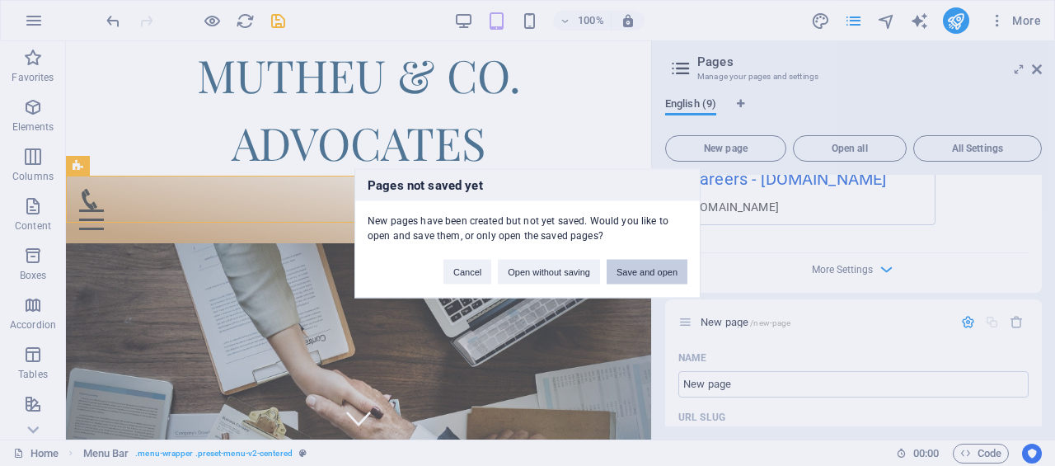
click at [651, 273] on button "Save and open" at bounding box center [647, 271] width 81 height 25
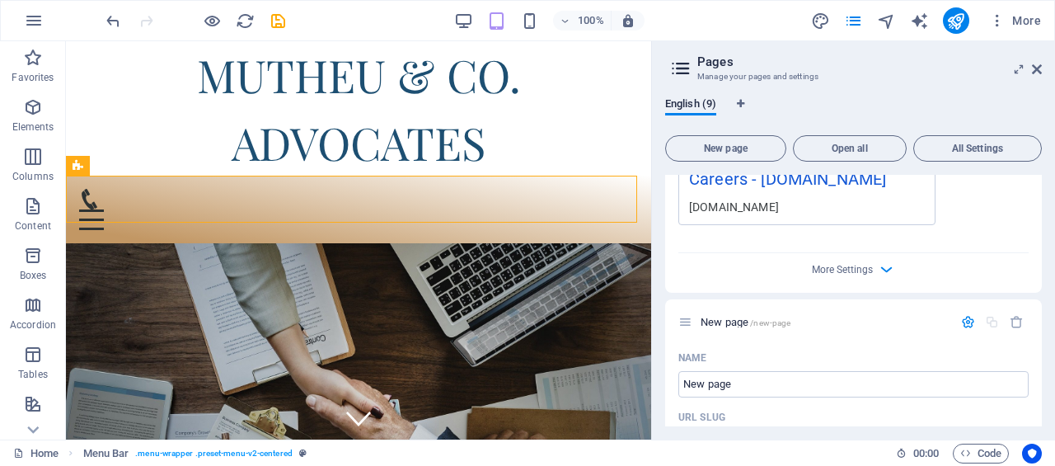
click at [1039, 67] on icon at bounding box center [1037, 69] width 10 height 13
click at [651, 67] on div "MUTHEU & CO. ADVOCATES" at bounding box center [358, 108] width 585 height 134
select select "px"
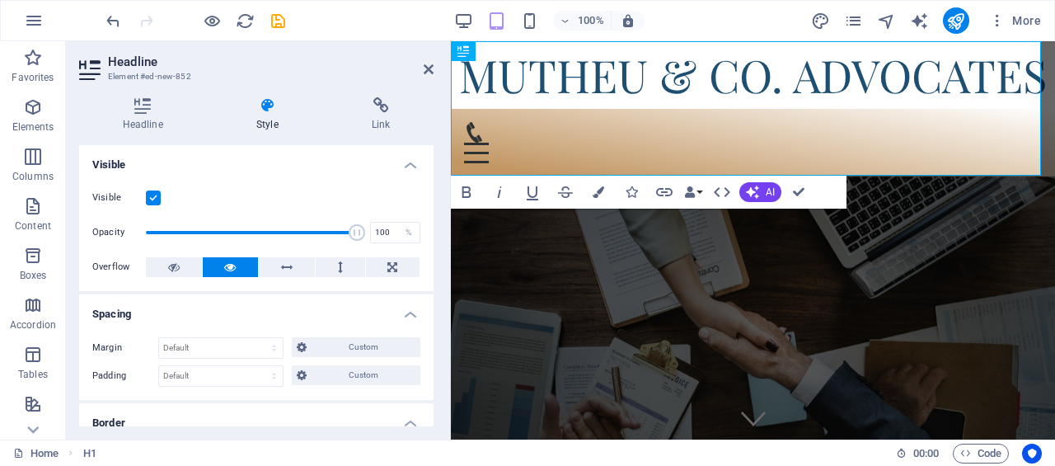
click at [423, 67] on h2 "Headline" at bounding box center [271, 61] width 326 height 15
click at [427, 71] on icon at bounding box center [429, 69] width 10 height 13
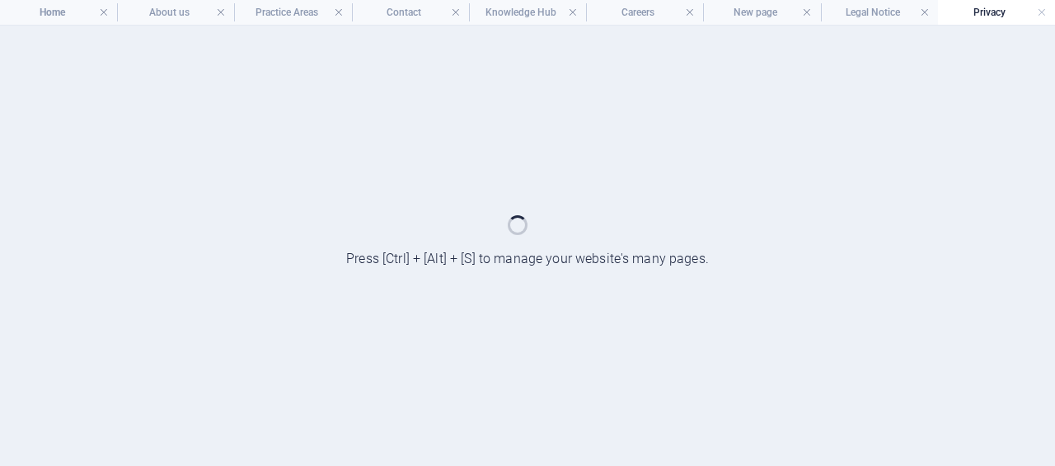
click at [333, 165] on div at bounding box center [527, 246] width 1055 height 440
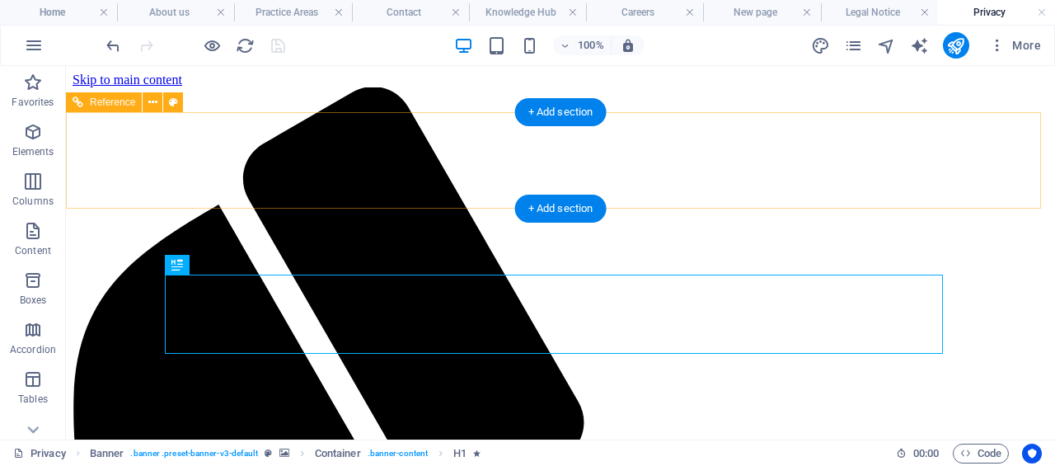
scroll to position [0, 0]
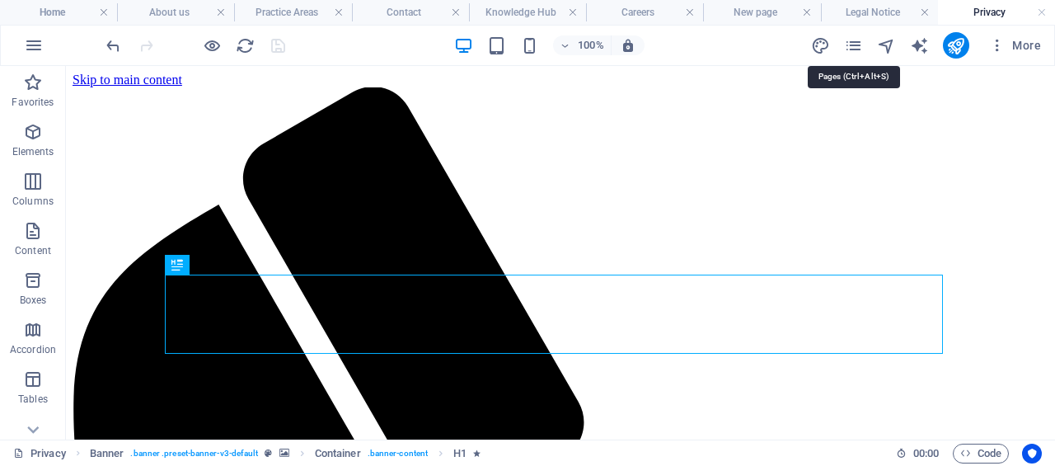
click at [851, 49] on icon "pages" at bounding box center [853, 45] width 19 height 19
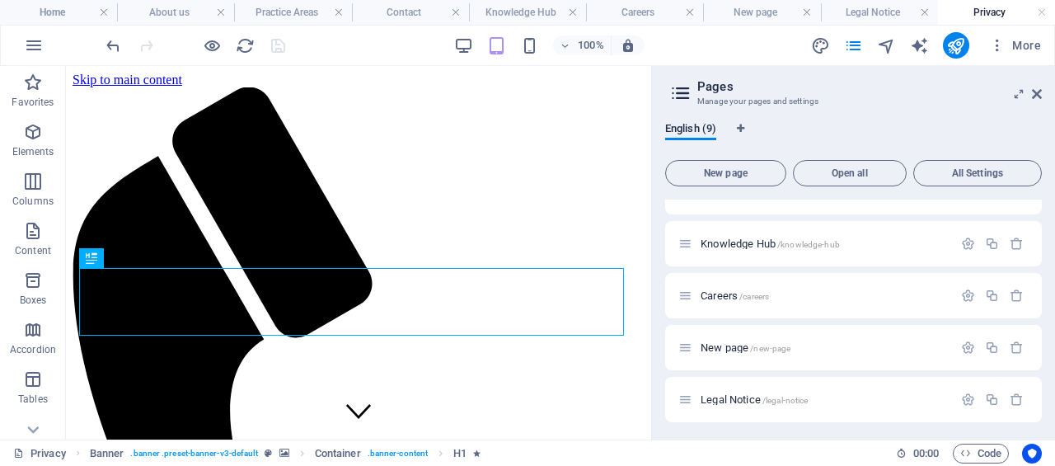
scroll to position [241, 0]
click at [1013, 292] on icon "button" at bounding box center [1017, 293] width 14 height 14
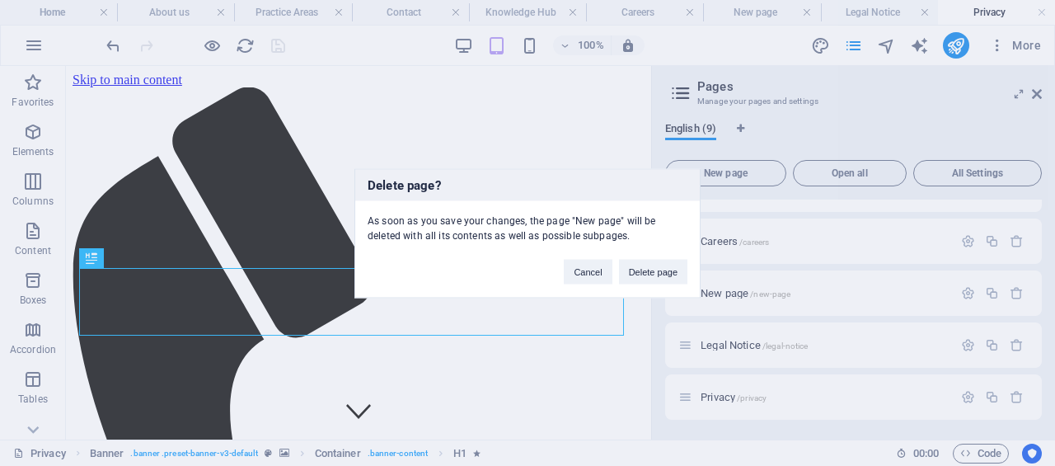
click at [653, 282] on button "Delete page" at bounding box center [653, 271] width 68 height 25
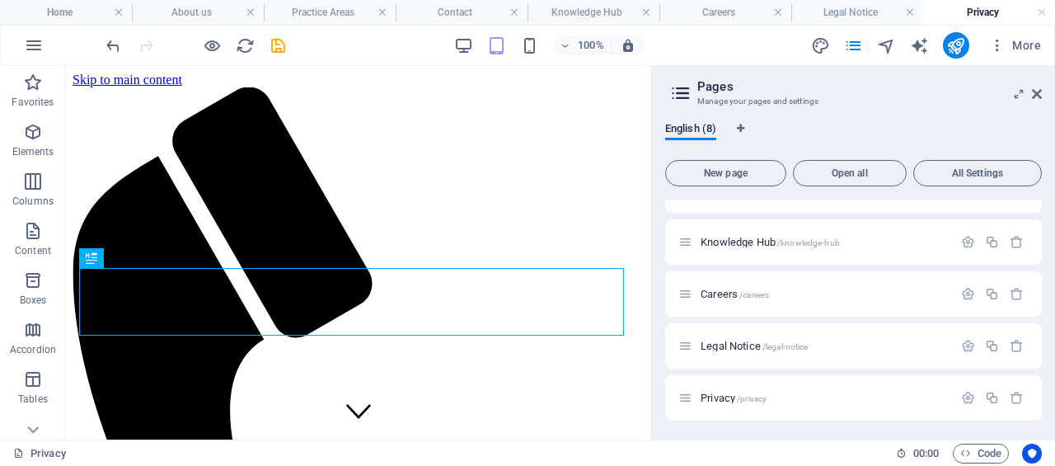
scroll to position [0, 0]
click at [1039, 89] on icon at bounding box center [1037, 93] width 10 height 13
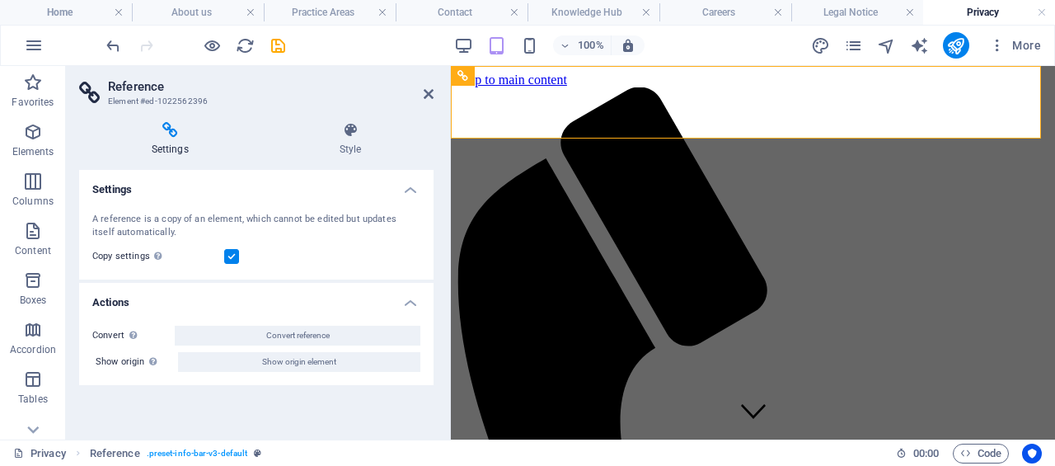
click at [427, 95] on icon at bounding box center [429, 93] width 10 height 13
click at [423, 93] on header "Reference Element #ed-1022562396" at bounding box center [256, 87] width 354 height 43
click at [427, 97] on icon at bounding box center [429, 93] width 10 height 13
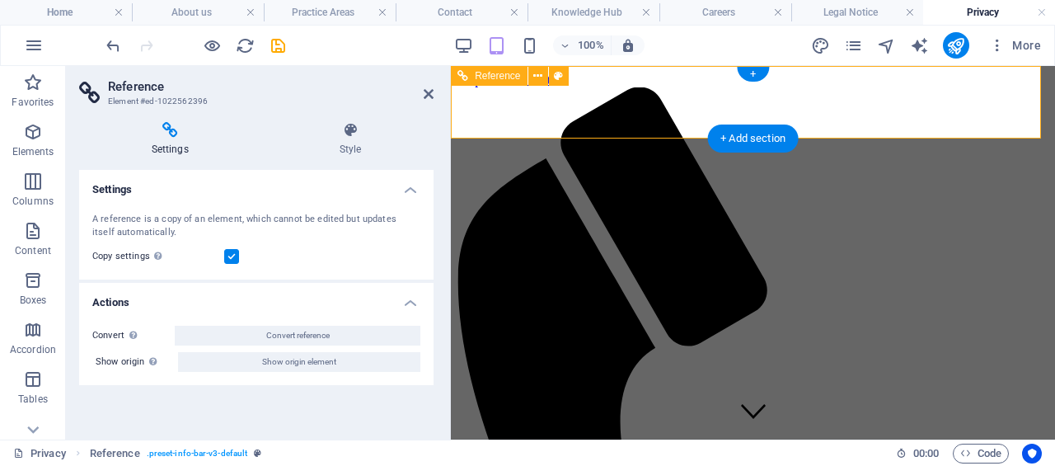
click at [427, 97] on icon at bounding box center [429, 93] width 10 height 13
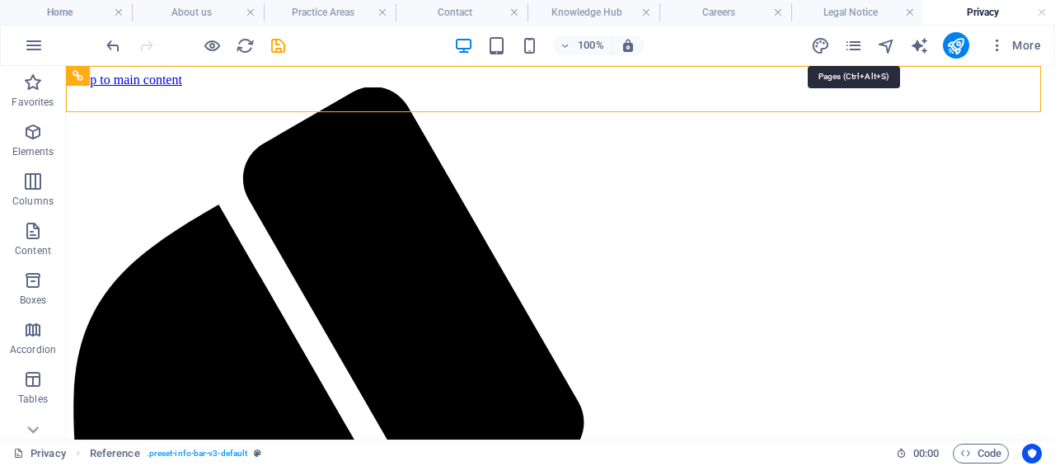
click at [851, 44] on icon "pages" at bounding box center [853, 45] width 19 height 19
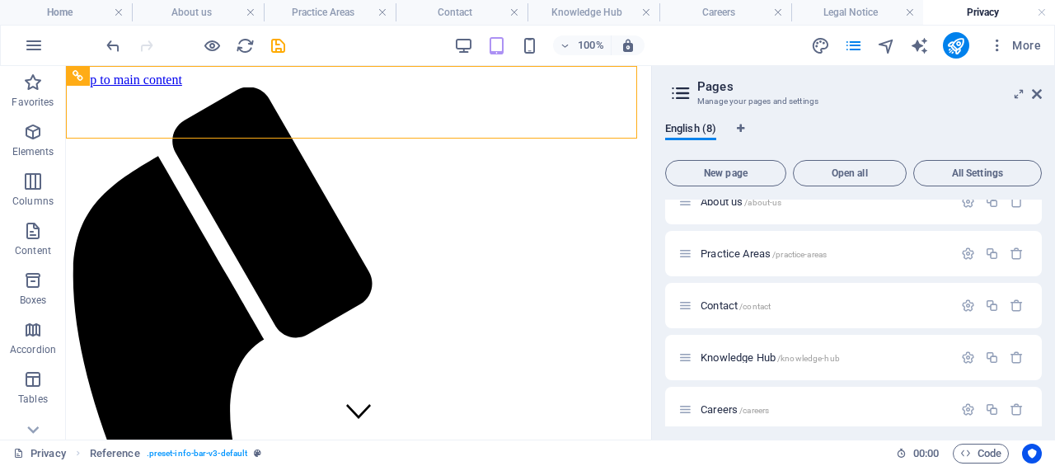
scroll to position [82, 0]
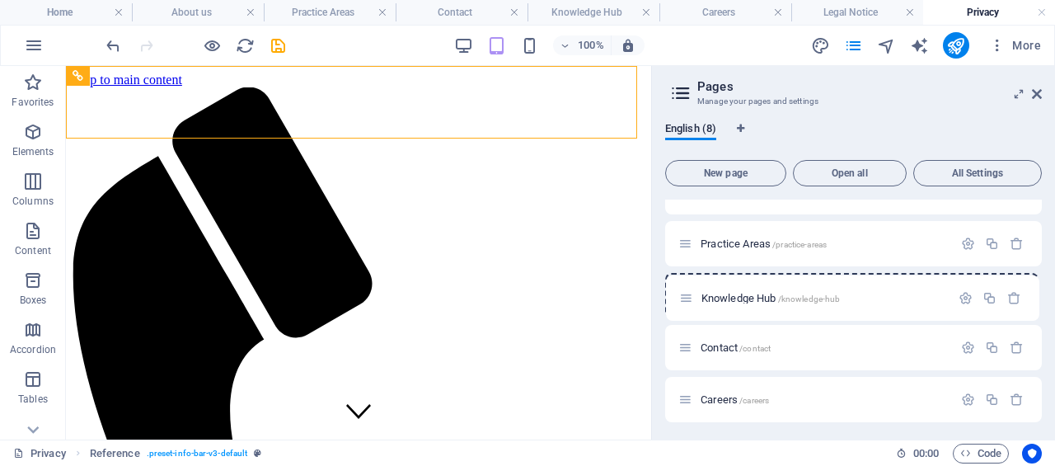
drag, startPoint x: 686, startPoint y: 347, endPoint x: 687, endPoint y: 293, distance: 54.4
click at [687, 293] on div "Home / About us /about-us Practice Areas /practice-areas Contact /contact Knowl…" at bounding box center [853, 321] width 377 height 409
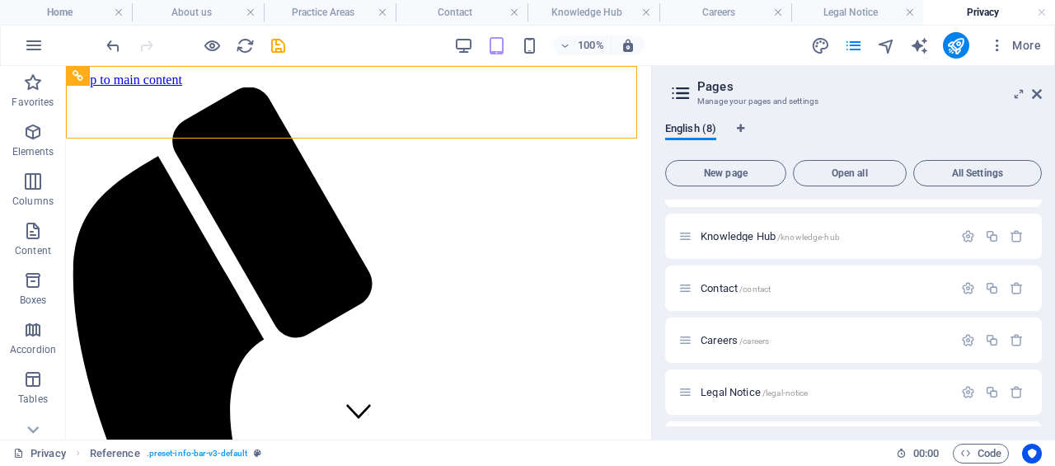
scroll to position [188, 0]
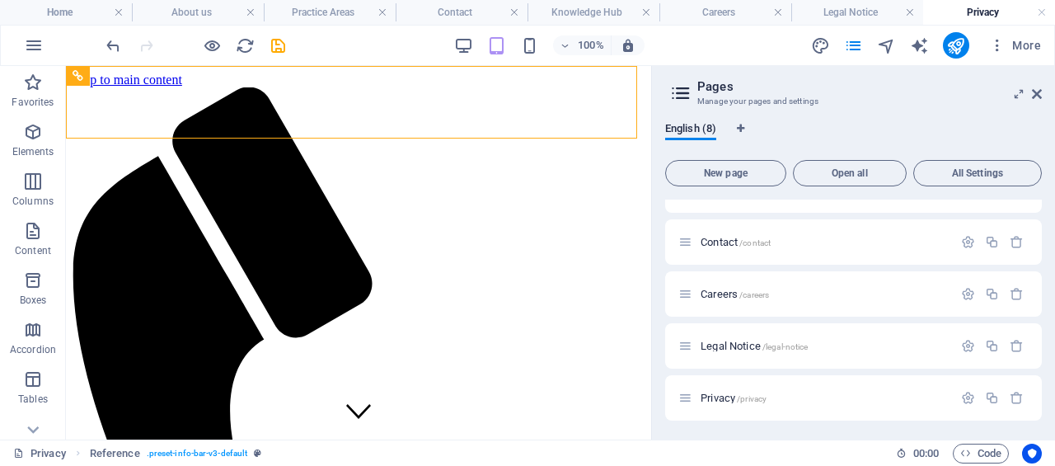
click at [1010, 351] on icon "button" at bounding box center [1017, 346] width 14 height 14
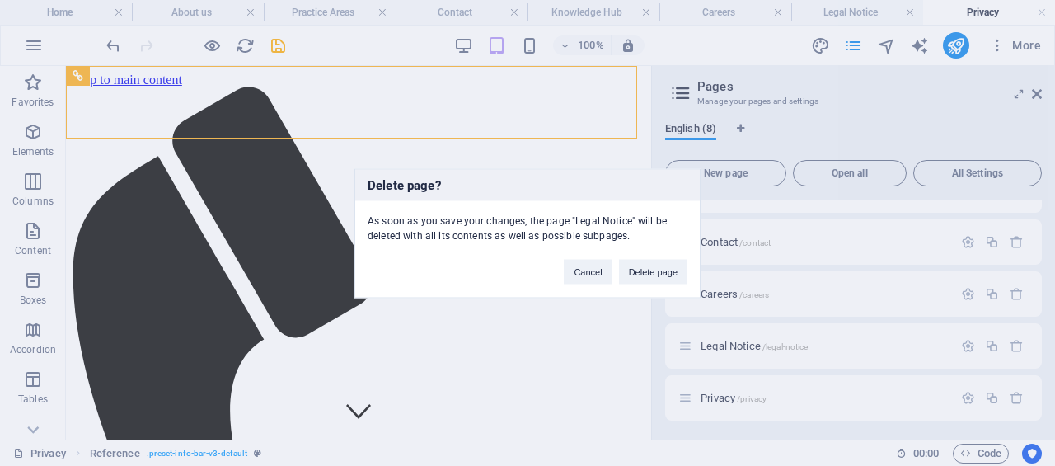
click at [656, 273] on button "Delete page" at bounding box center [653, 271] width 68 height 25
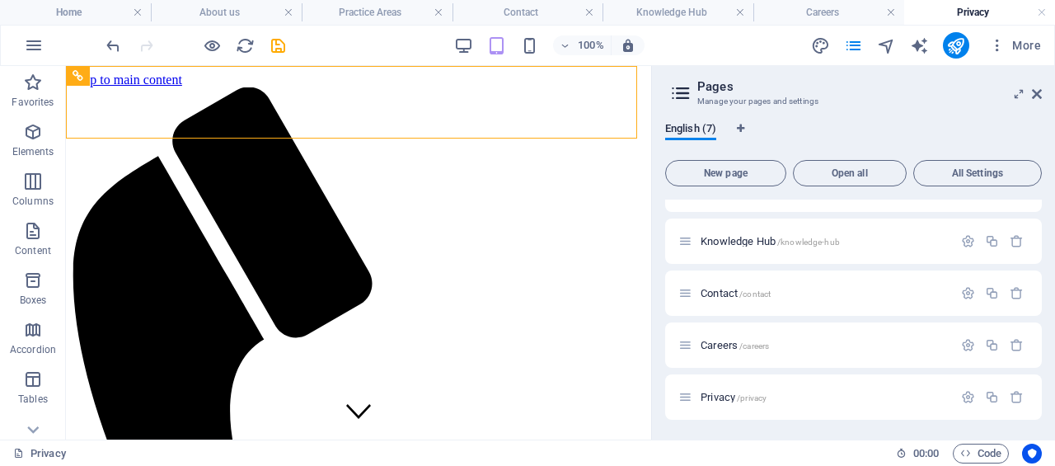
scroll to position [137, 0]
click at [1010, 394] on icon "button" at bounding box center [1017, 397] width 14 height 14
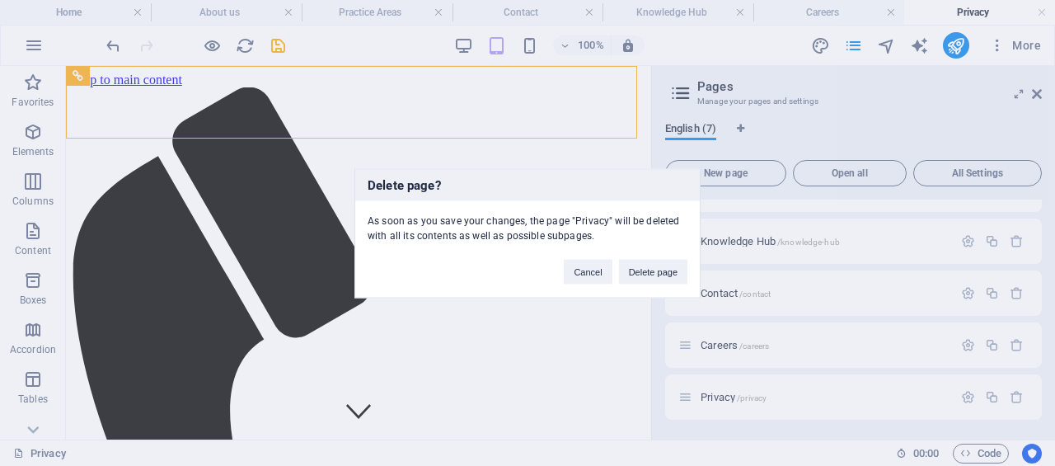
click at [659, 267] on button "Delete page" at bounding box center [653, 271] width 68 height 25
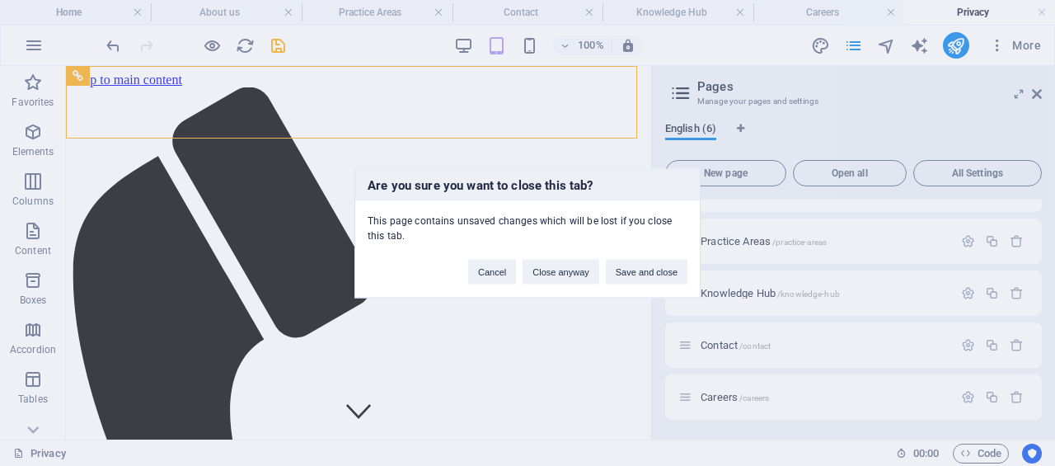
scroll to position [84, 0]
click at [559, 274] on button "Close anyway" at bounding box center [561, 271] width 76 height 25
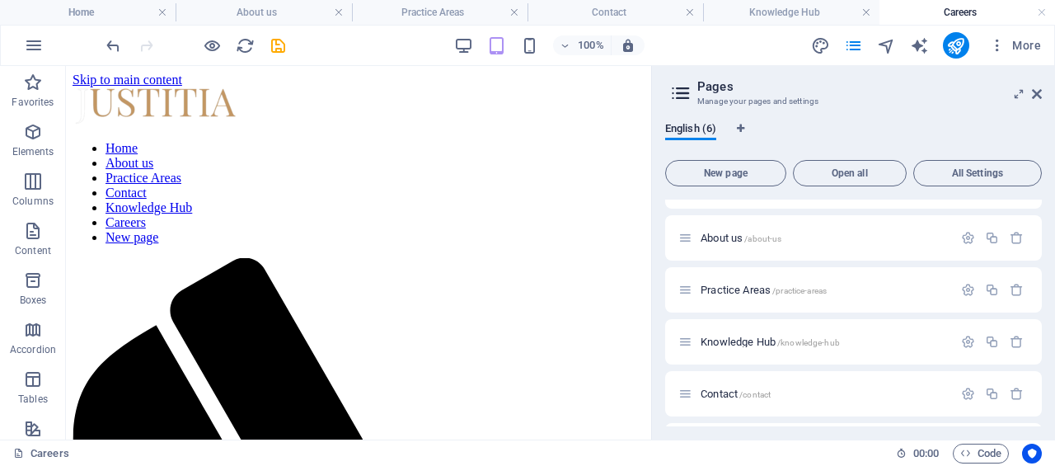
scroll to position [0, 0]
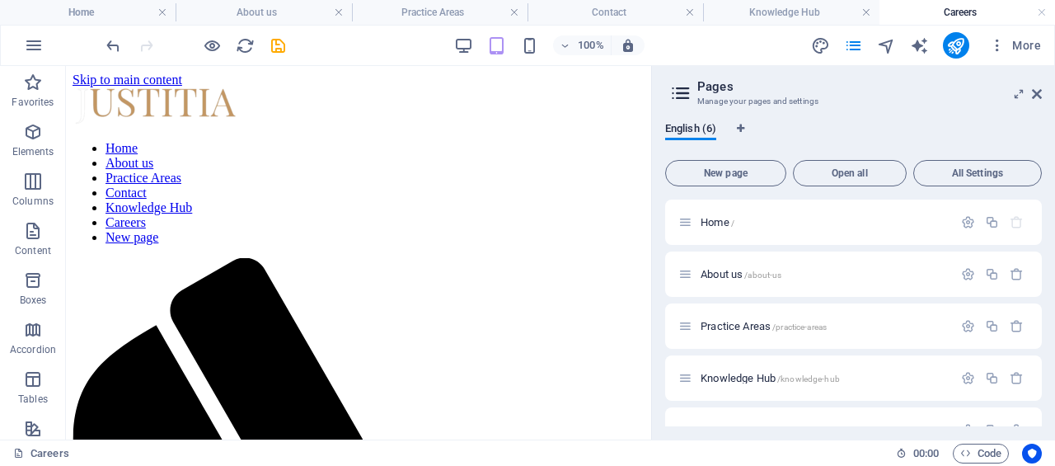
click at [73, 23] on li "Home" at bounding box center [88, 12] width 176 height 25
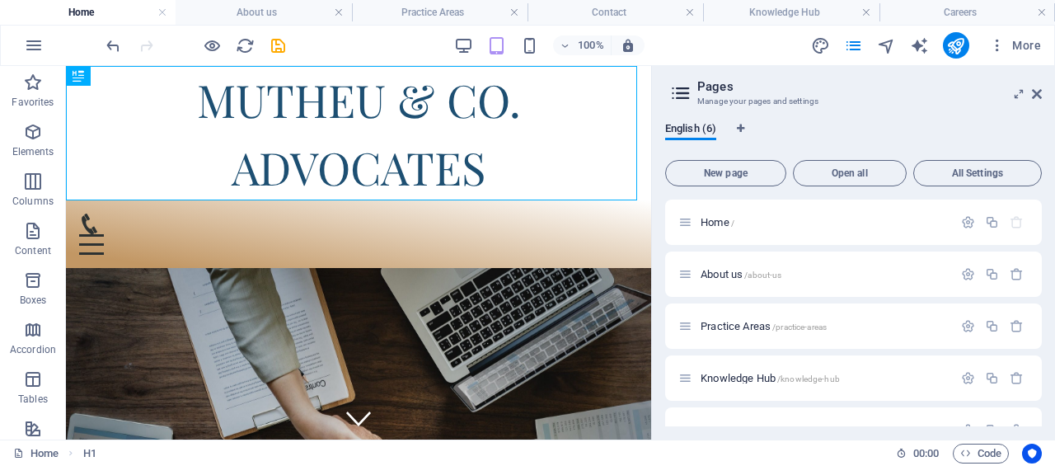
click at [1039, 100] on icon at bounding box center [1037, 93] width 10 height 13
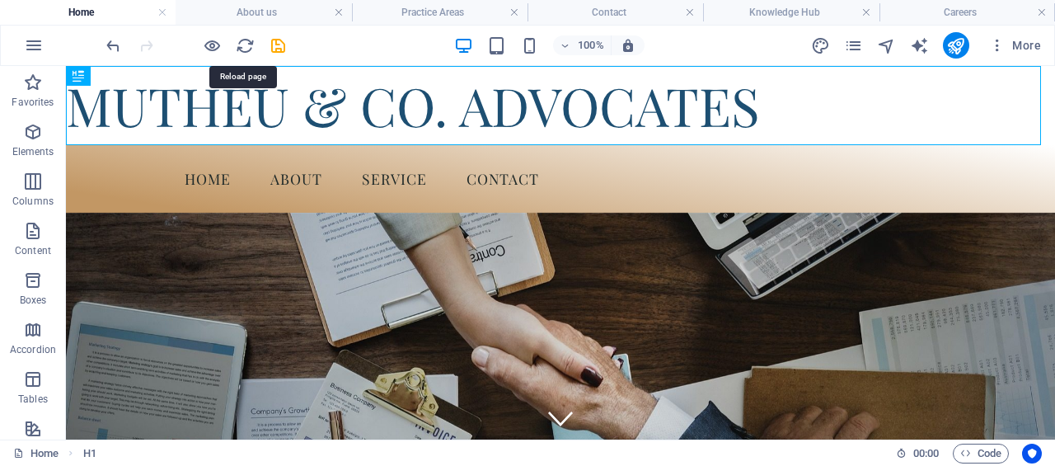
click at [243, 48] on icon "reload" at bounding box center [245, 45] width 19 height 19
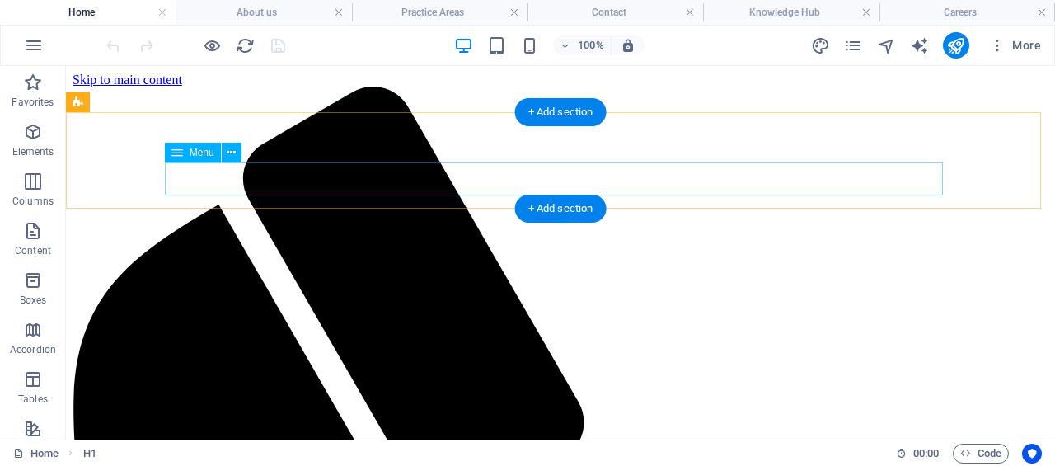
drag, startPoint x: 398, startPoint y: 88, endPoint x: 391, endPoint y: 190, distance: 102.5
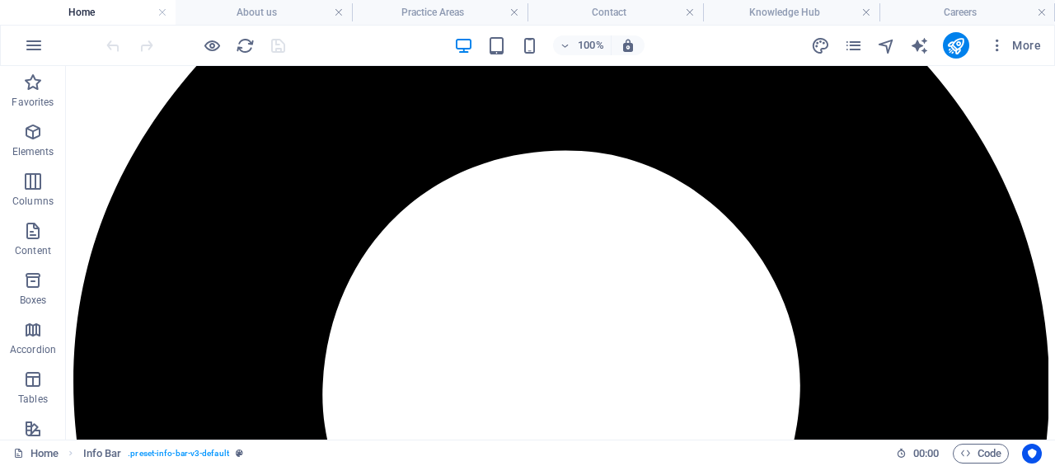
scroll to position [1747, 0]
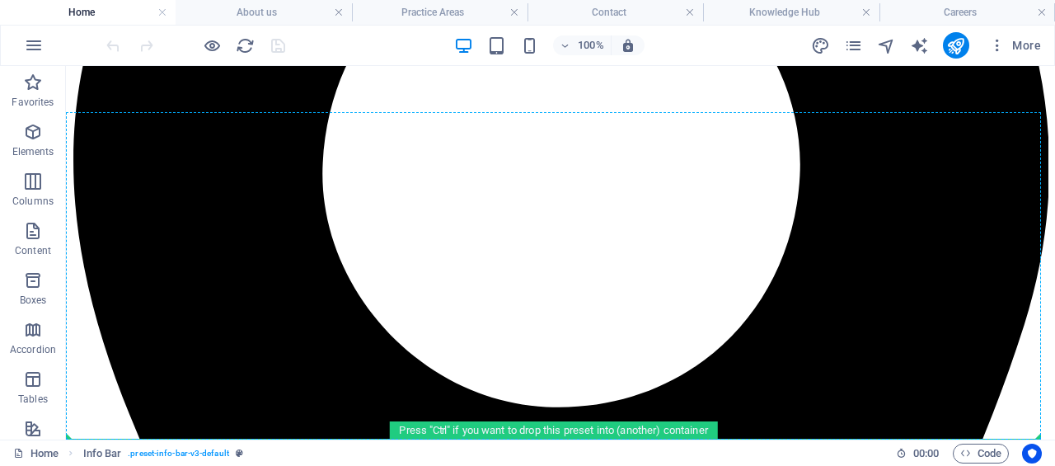
drag, startPoint x: 104, startPoint y: 176, endPoint x: 112, endPoint y: 421, distance: 244.9
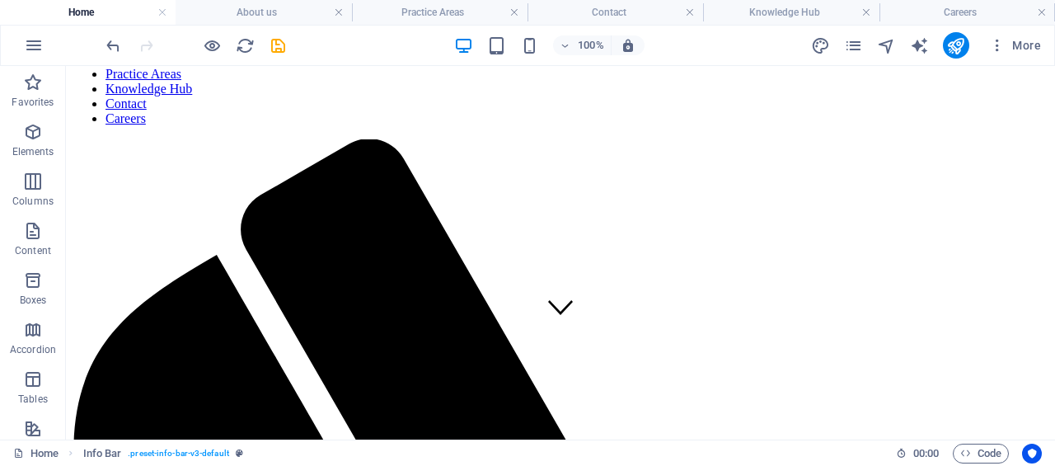
scroll to position [0, 0]
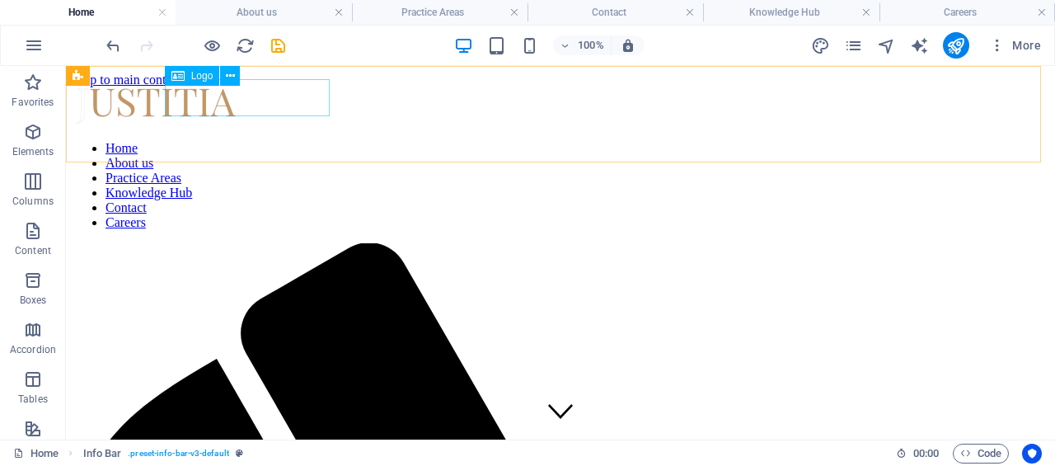
click at [229, 76] on icon at bounding box center [230, 76] width 9 height 17
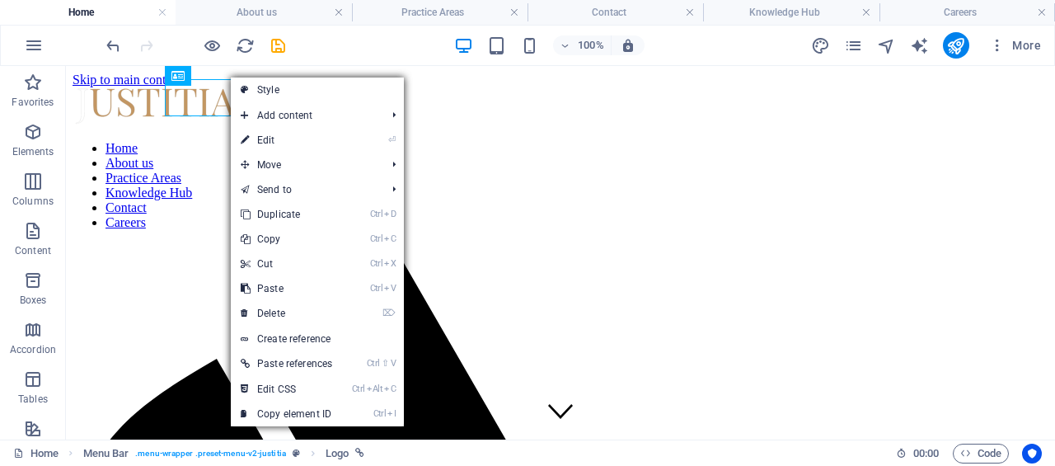
click at [248, 138] on link "⏎ Edit" at bounding box center [286, 140] width 111 height 25
select select "px"
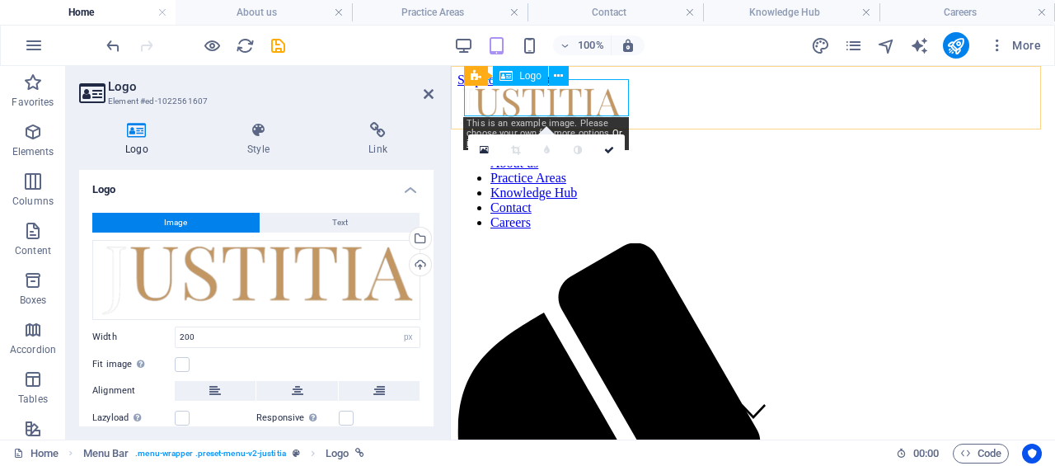
click at [558, 73] on icon at bounding box center [558, 76] width 9 height 17
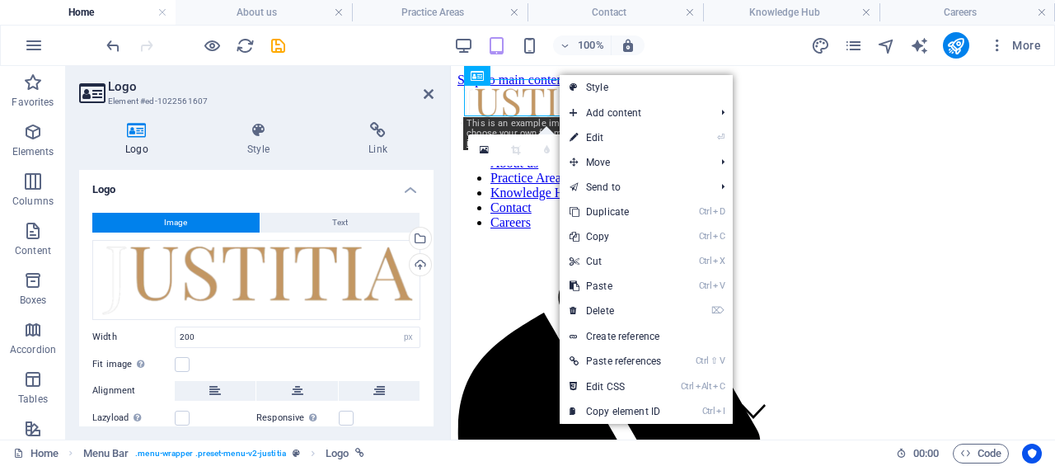
drag, startPoint x: 605, startPoint y: 306, endPoint x: 541, endPoint y: 241, distance: 91.5
click at [605, 306] on link "⌦ Delete" at bounding box center [615, 310] width 111 height 25
